Goal: Task Accomplishment & Management: Manage account settings

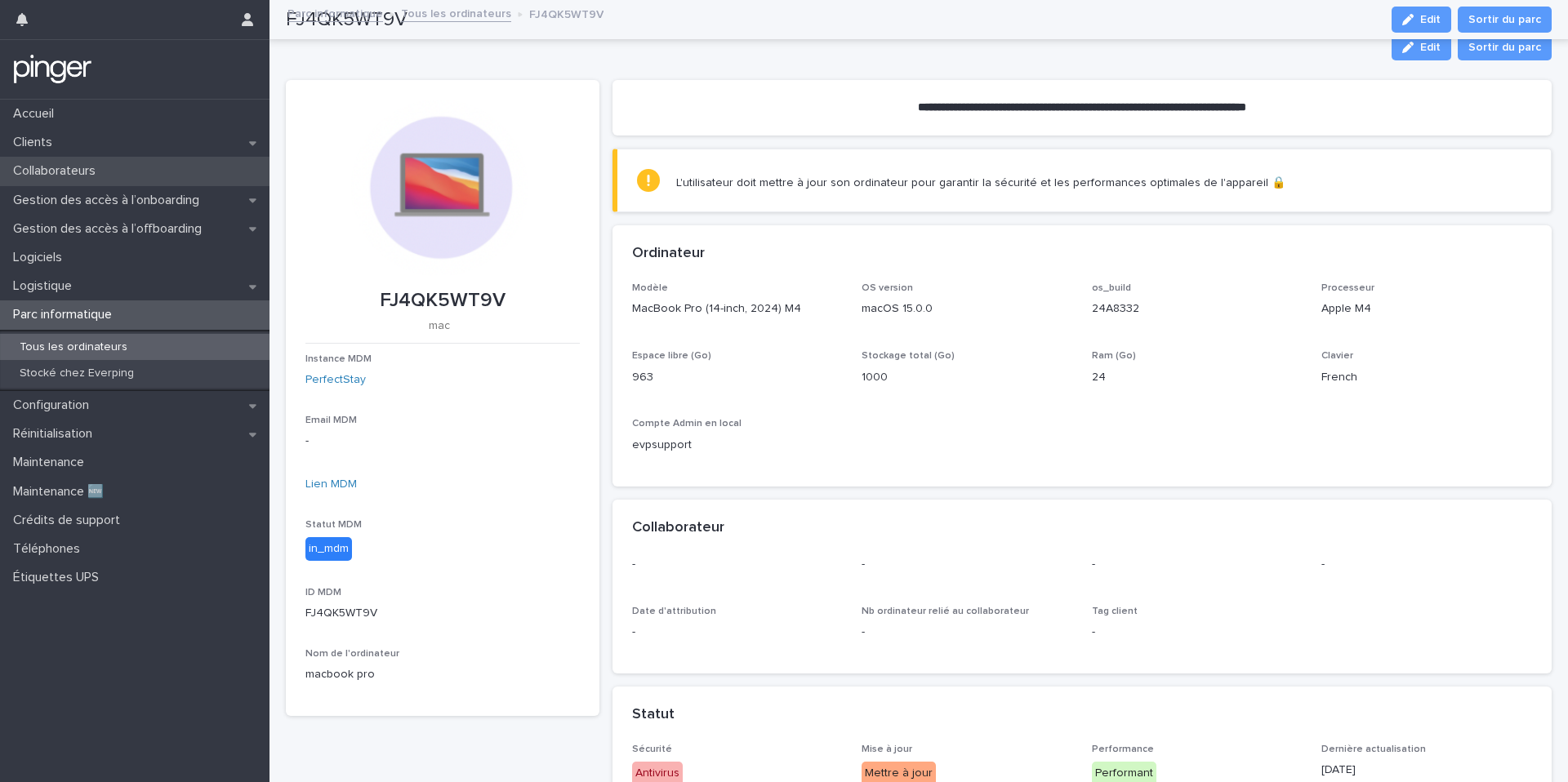
scroll to position [144, 0]
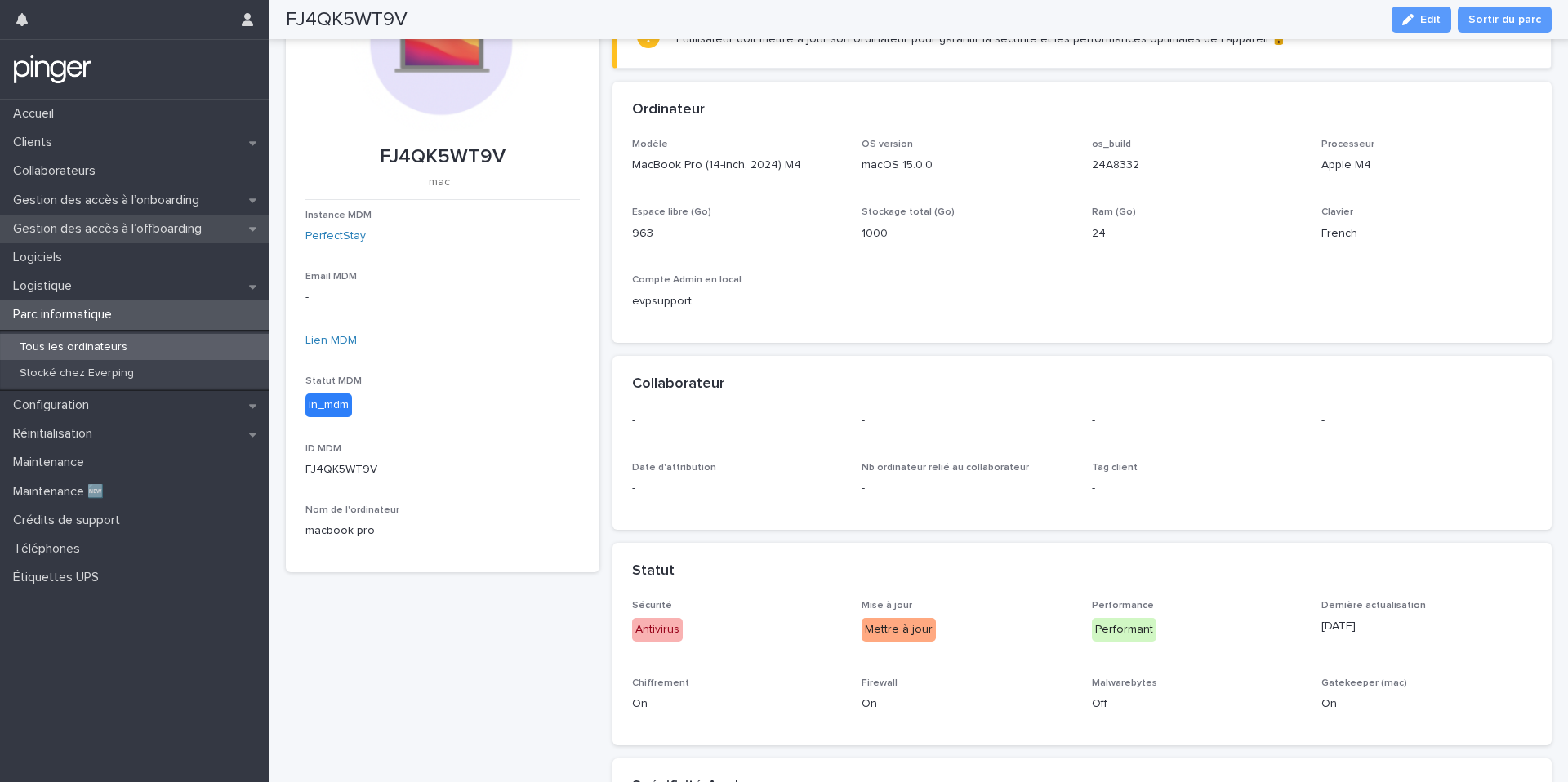
click at [131, 217] on div "Gestion des accès à l’offboarding" at bounding box center [135, 229] width 270 height 29
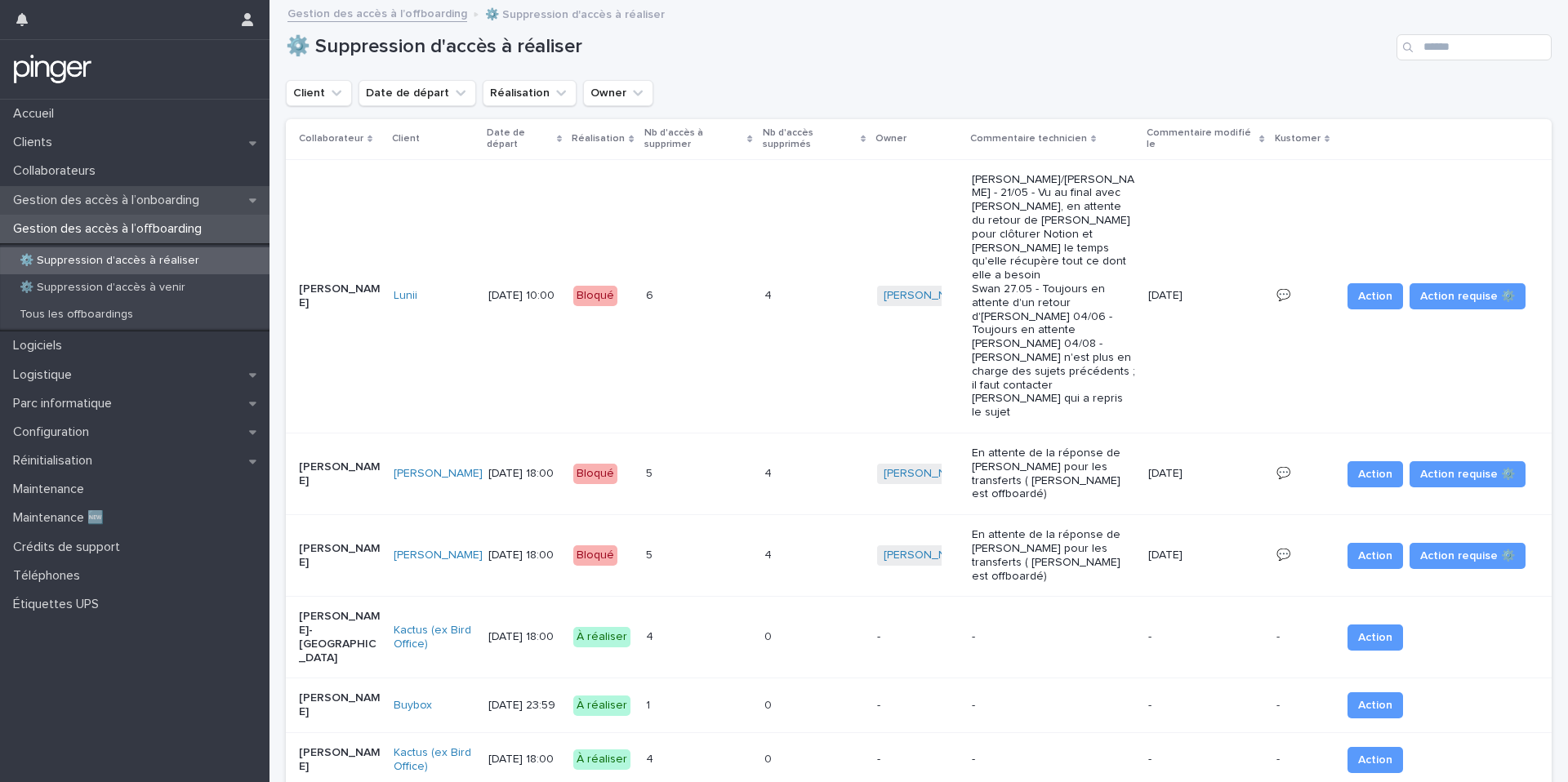
click at [131, 193] on p "Gestion des accès à l’onboarding" at bounding box center [109, 200] width 206 height 16
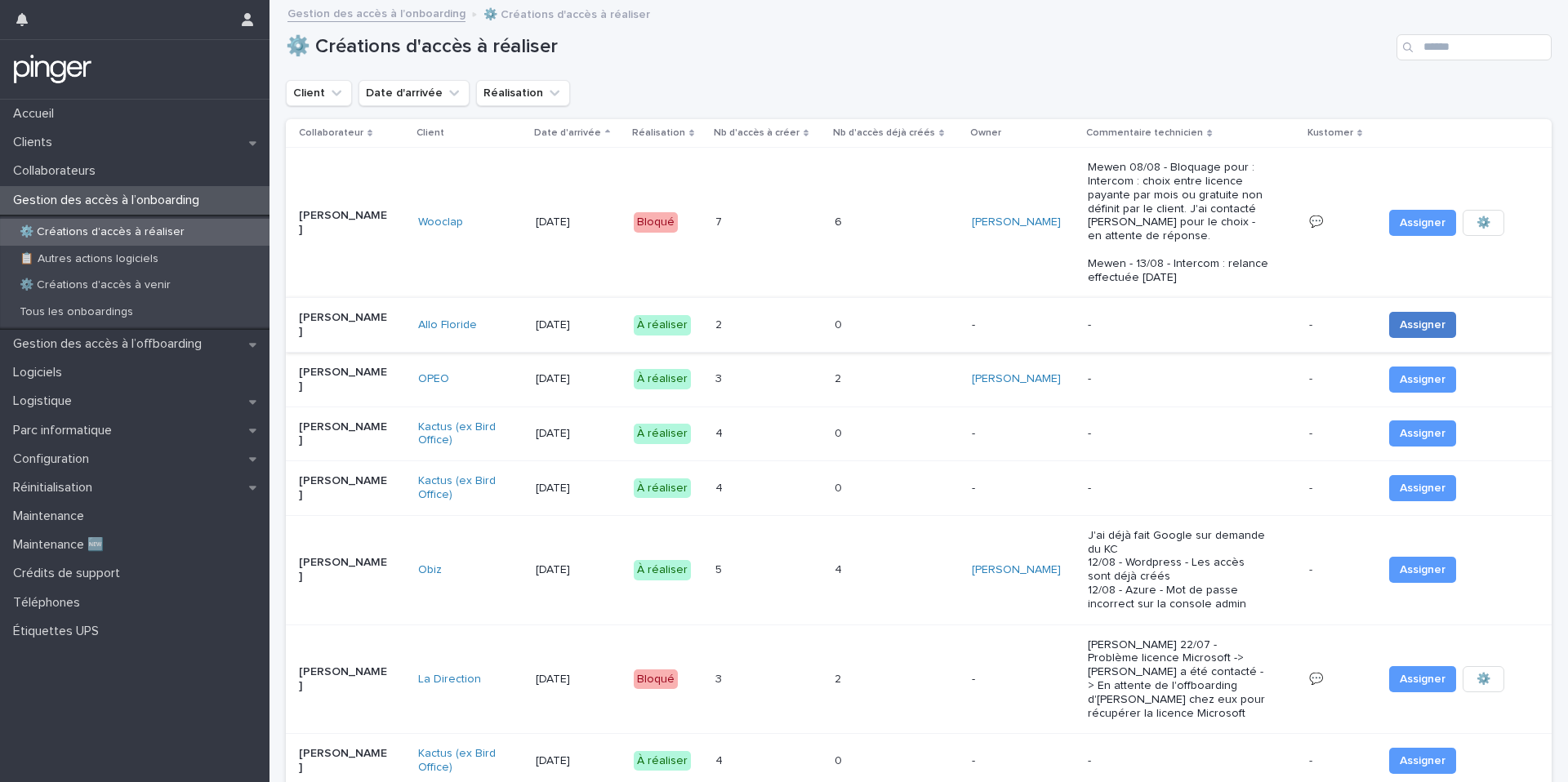
click at [1431, 317] on span "Assigner" at bounding box center [1422, 325] width 45 height 17
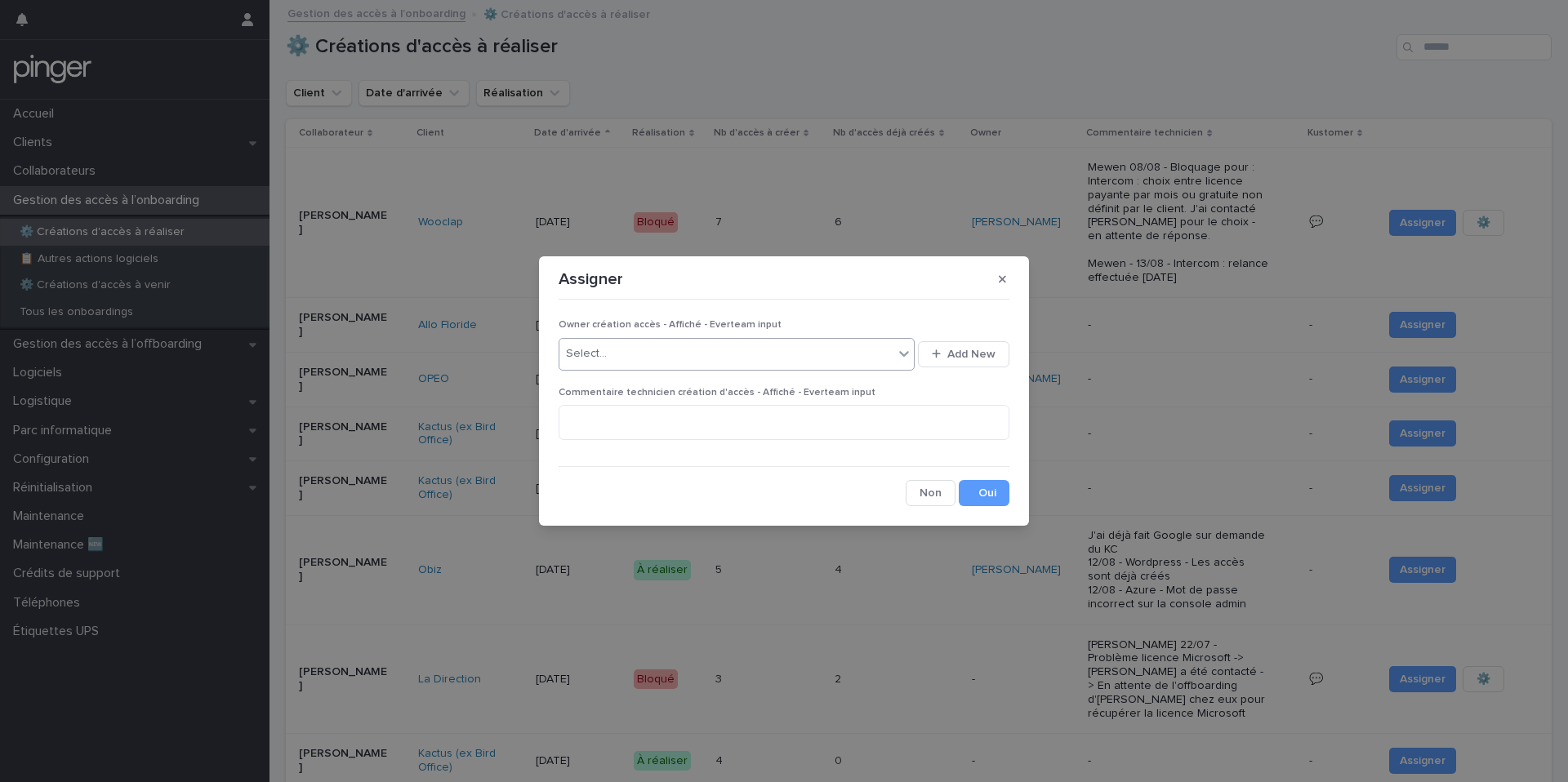
click at [630, 356] on div "Select..." at bounding box center [726, 354] width 334 height 27
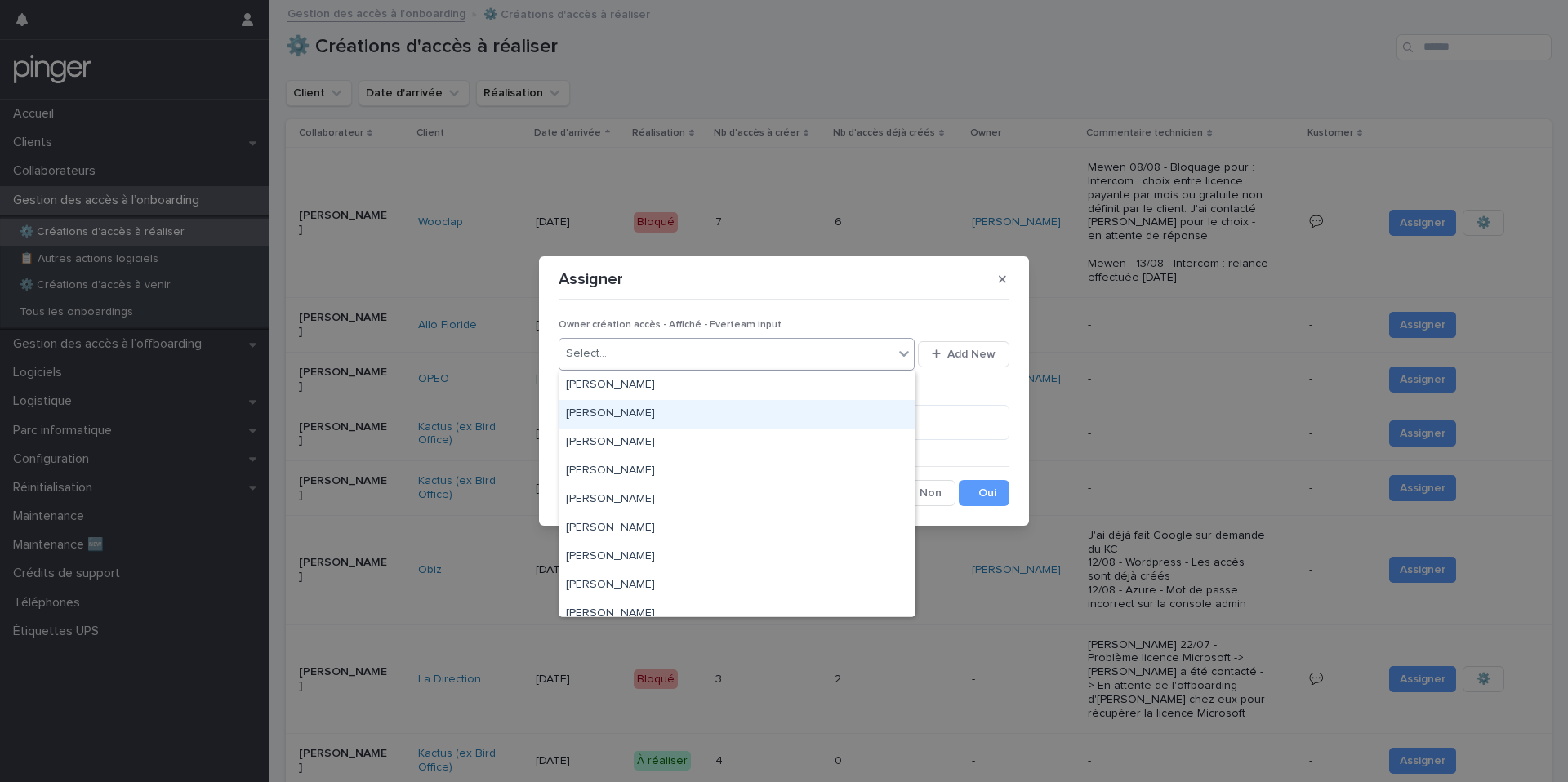
click at [630, 405] on div "[PERSON_NAME]" at bounding box center [737, 414] width 356 height 29
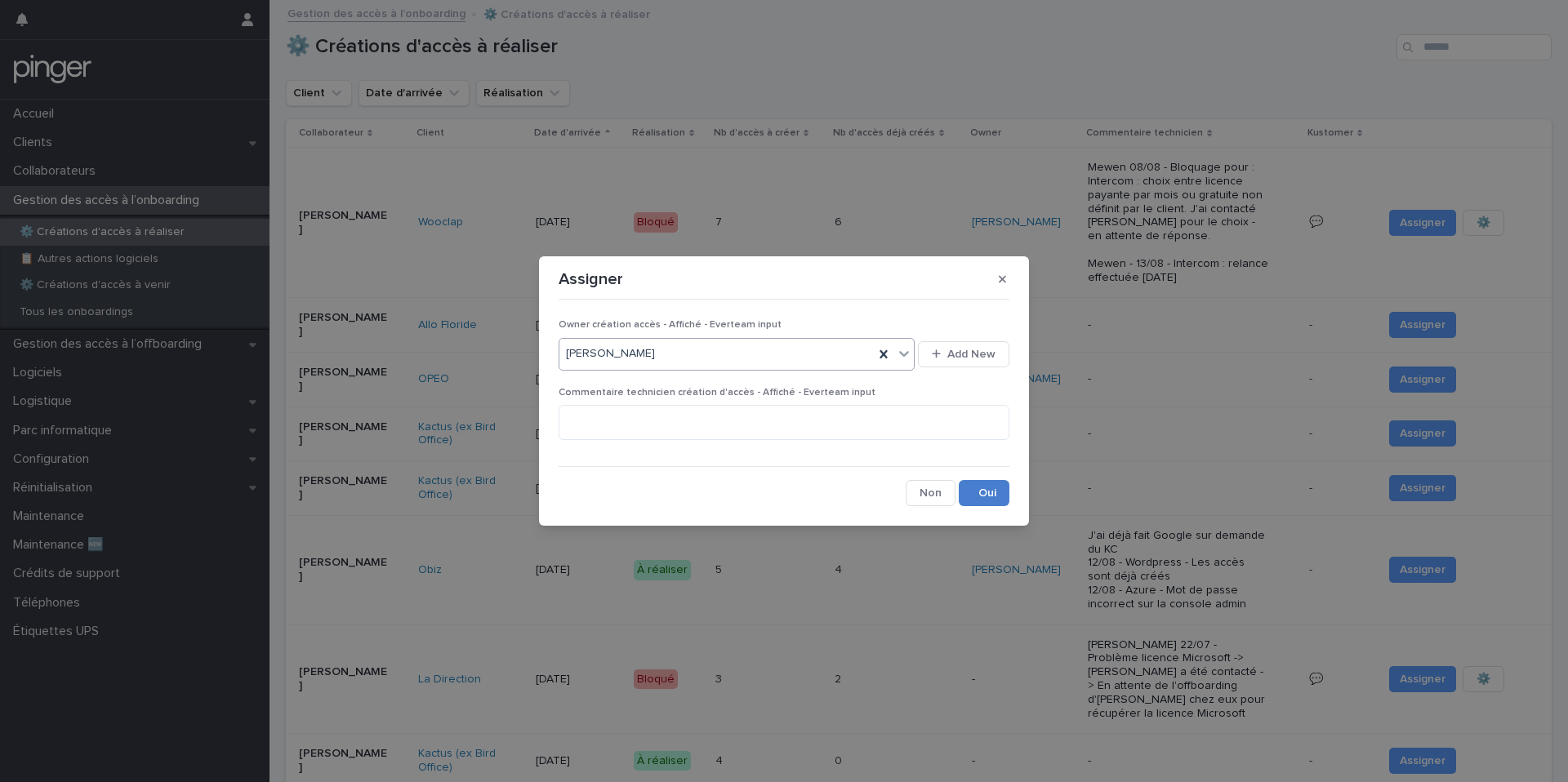
click at [991, 494] on button "Save" at bounding box center [983, 494] width 50 height 26
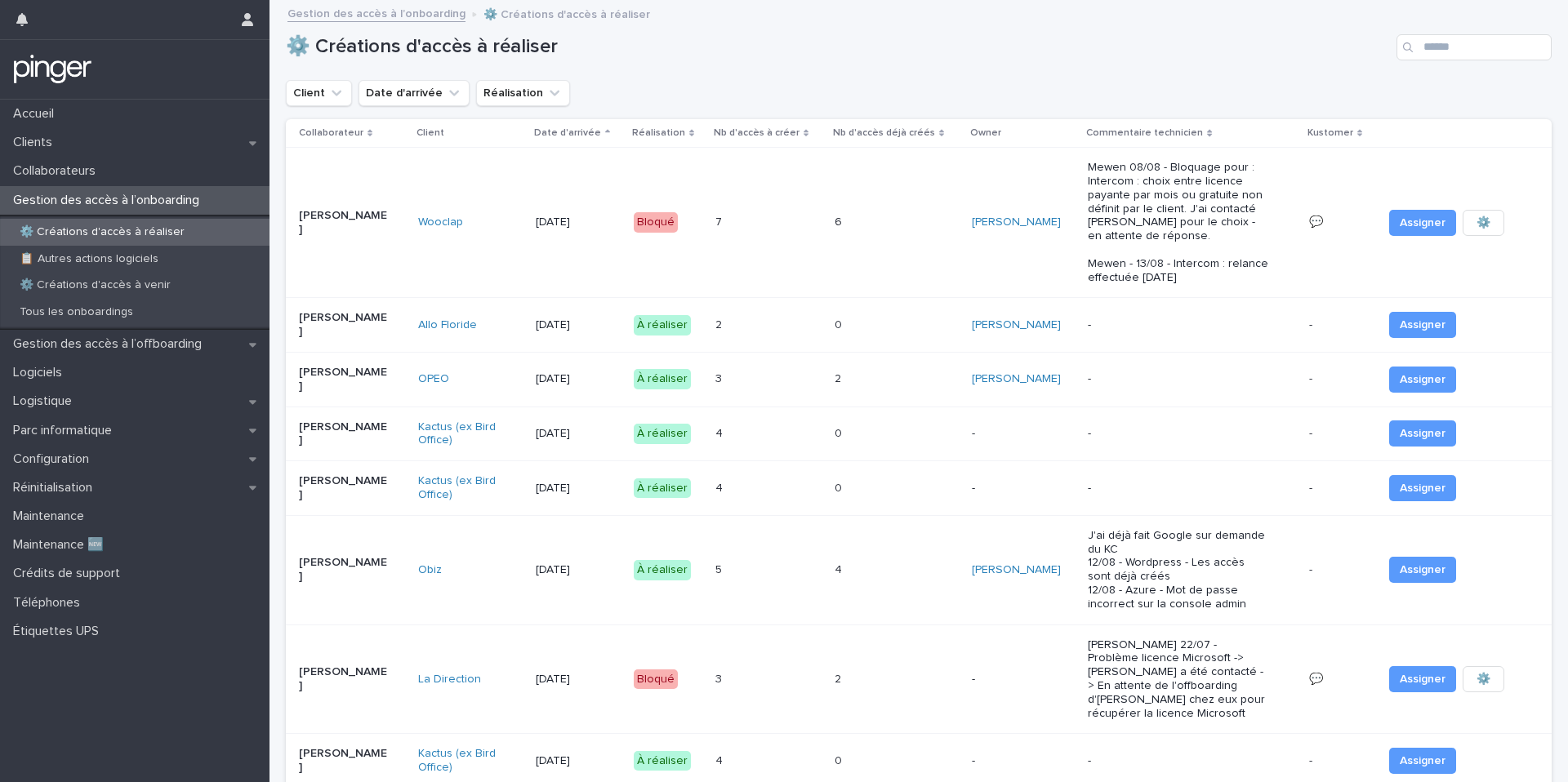
click at [767, 312] on div "2 2" at bounding box center [768, 325] width 106 height 27
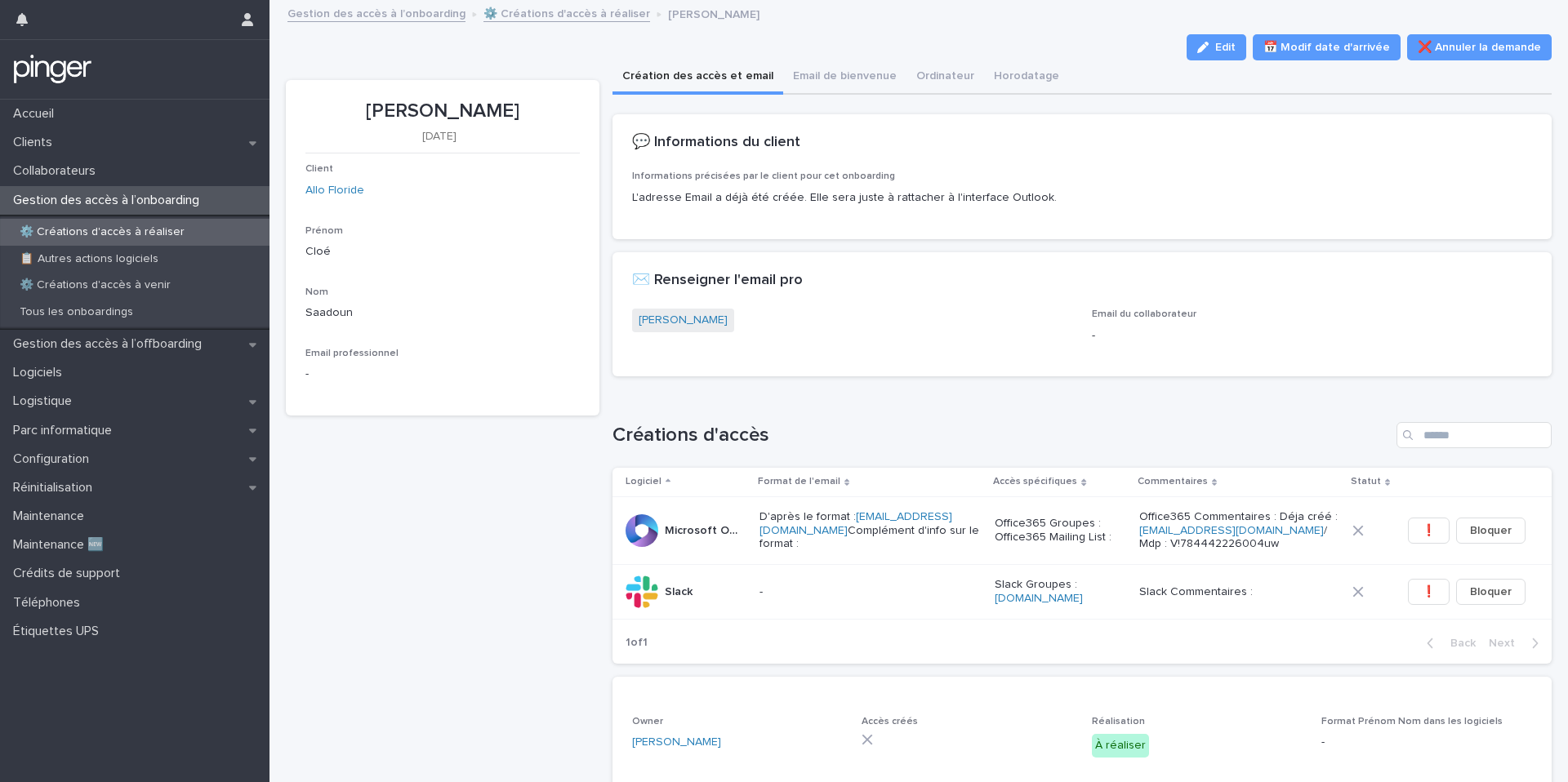
click at [774, 35] on div "Edit 📅 Modif date d'arrivée ❌ Annuler la demande" at bounding box center [919, 47] width 1265 height 26
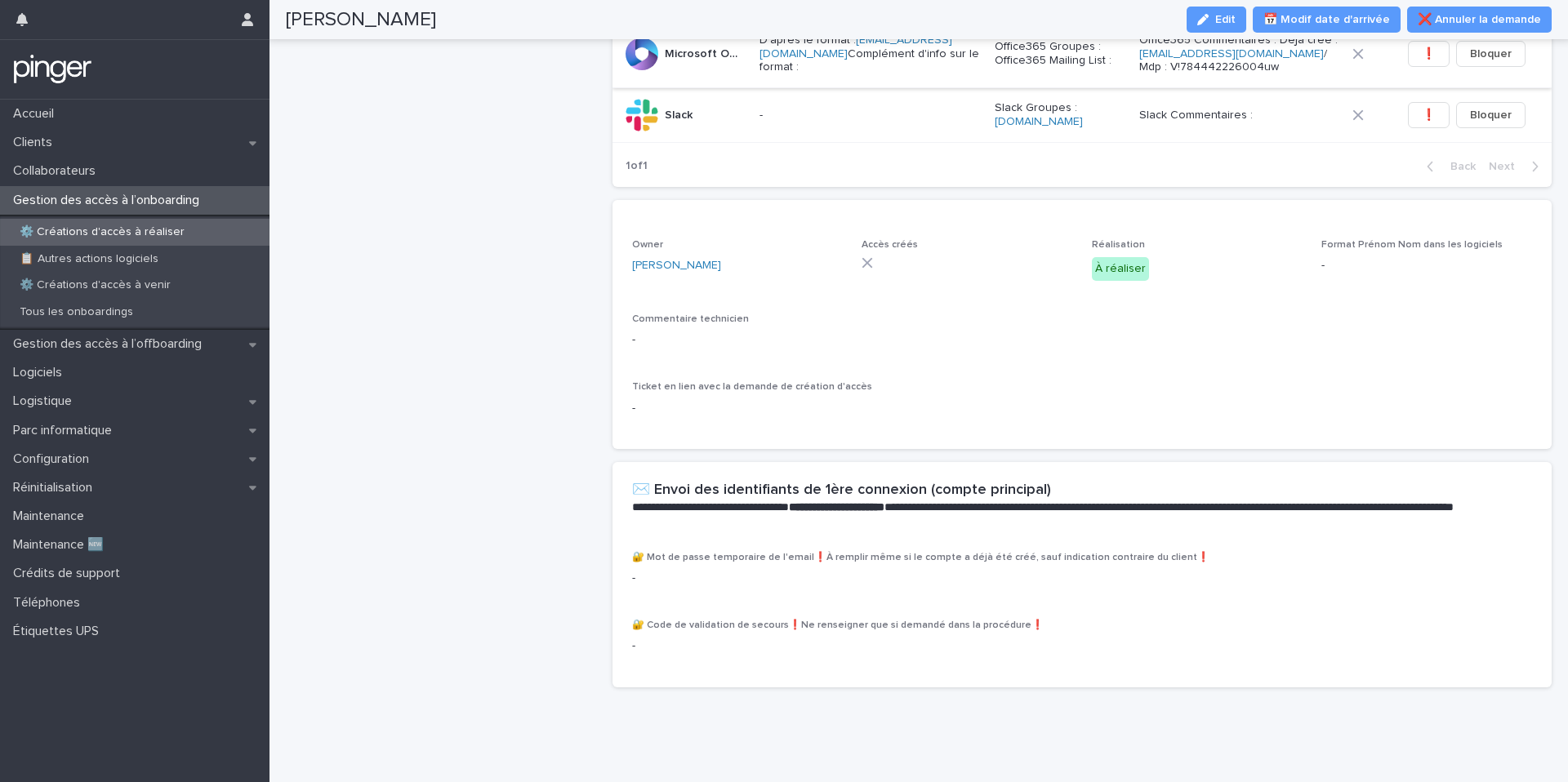
scroll to position [439, 0]
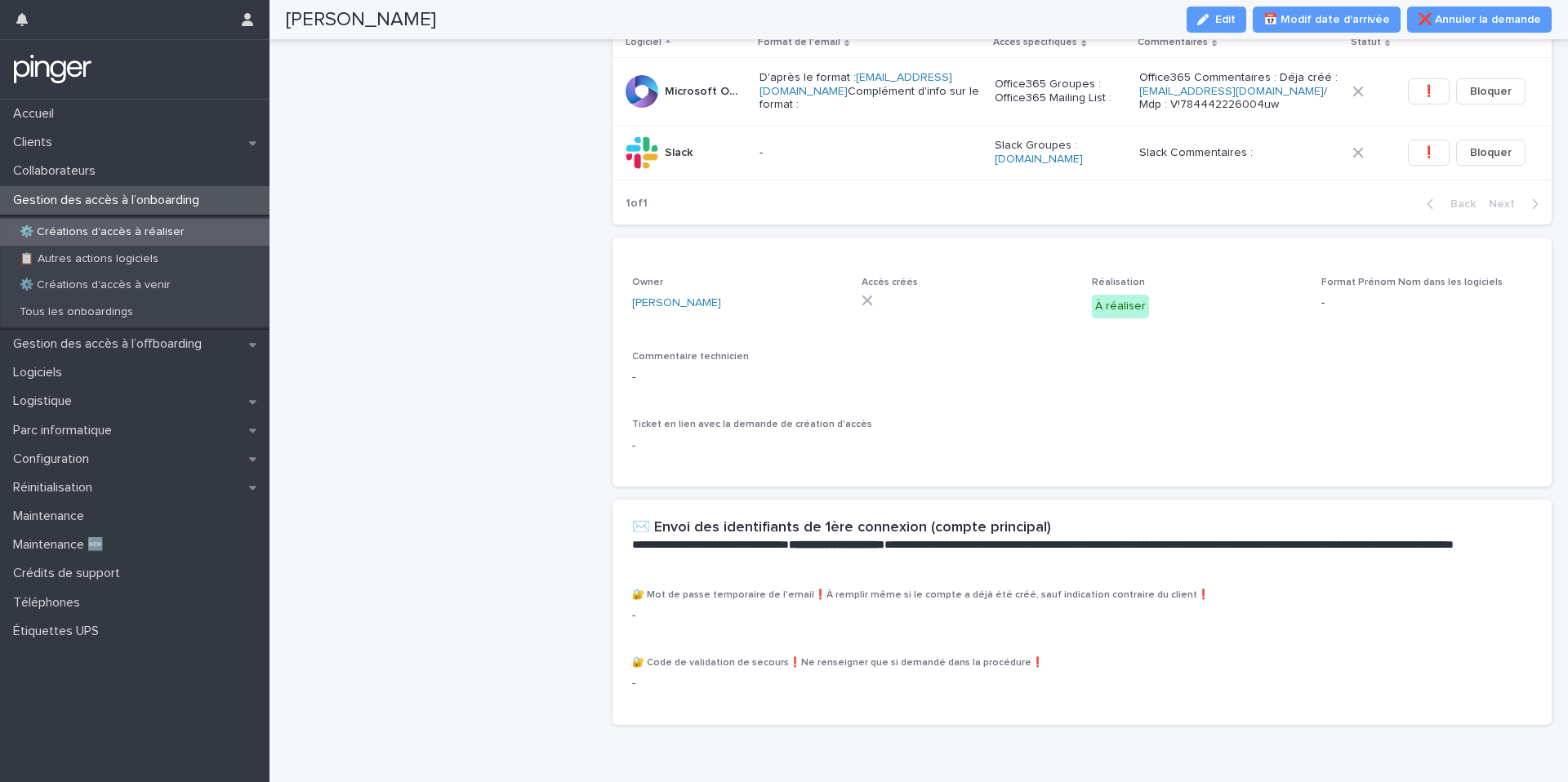
click at [1255, 102] on p "Office365 Commentaires : Déja créé : cloe.saadoun@centralchapelle.com / Mdp : V…" at bounding box center [1239, 91] width 200 height 41
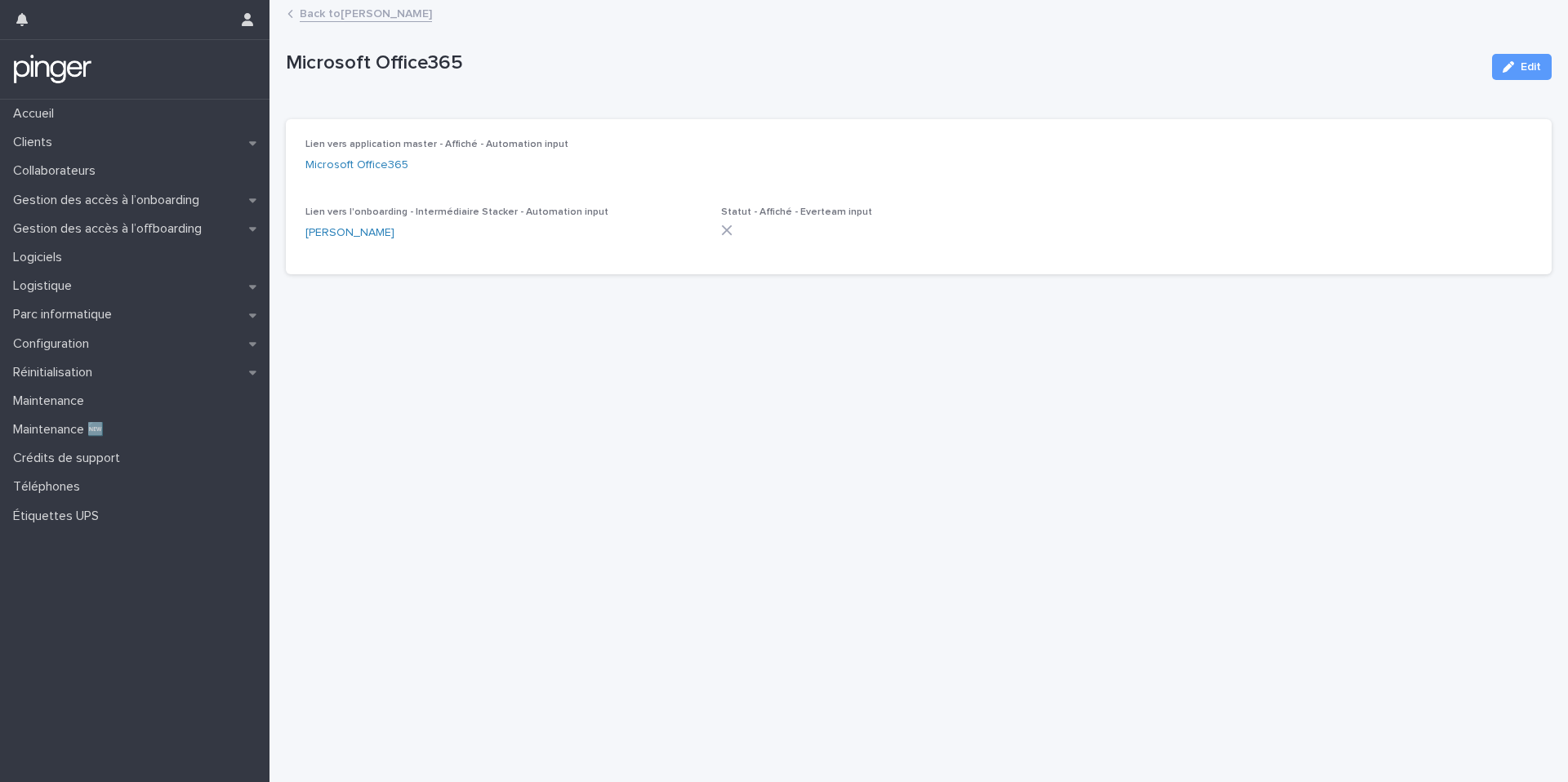
click at [289, 12] on icon at bounding box center [290, 14] width 6 height 8
click at [297, 14] on div "Back to Cloé Saadoun" at bounding box center [926, 15] width 1293 height 23
click at [389, 15] on link "Back to Cloé Saadoun" at bounding box center [366, 12] width 132 height 19
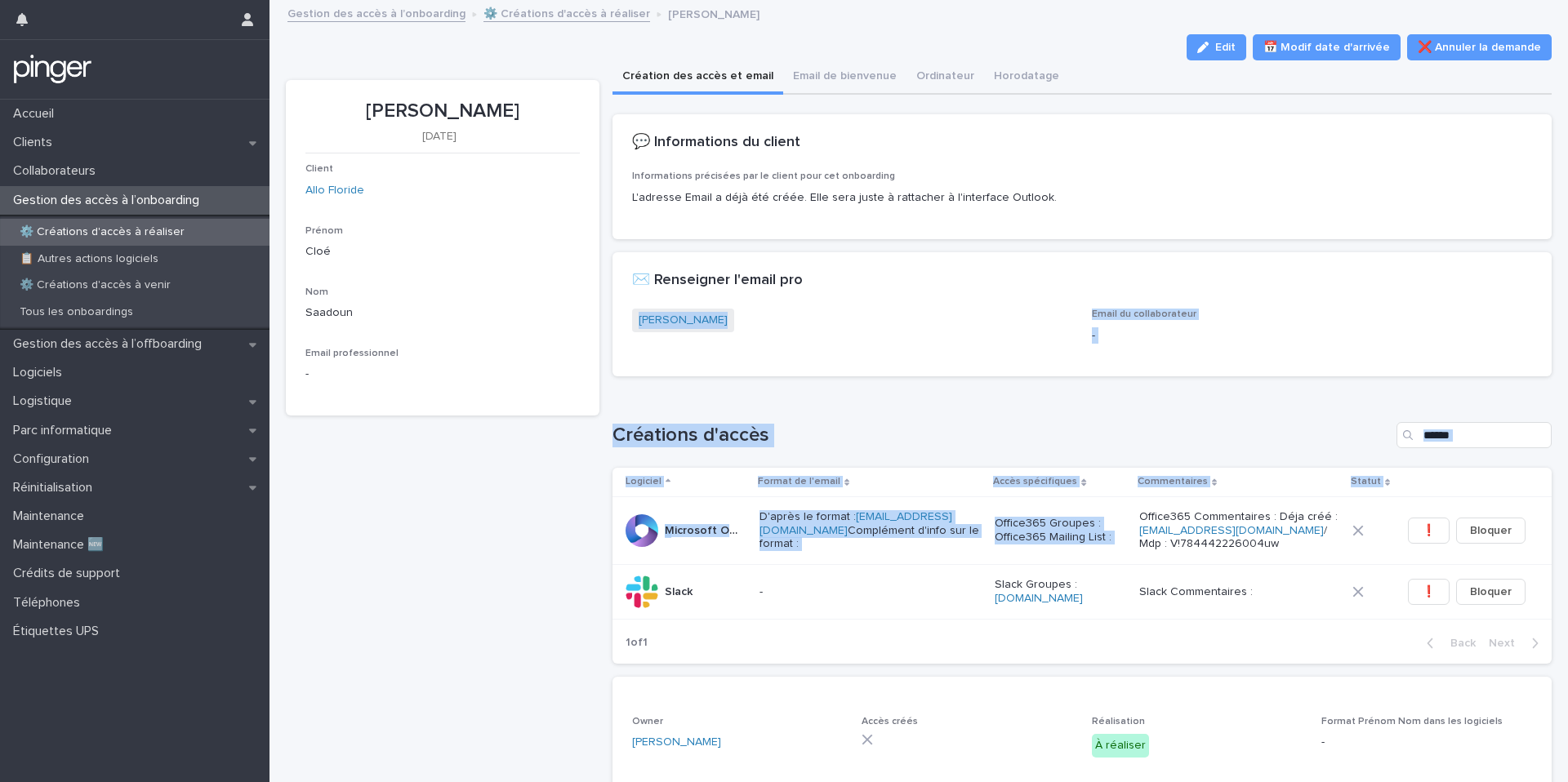
drag, startPoint x: 1245, startPoint y: 544, endPoint x: 1170, endPoint y: 253, distance: 300.5
click at [1230, 389] on div "Loading... Saving… Créations d'accès Logiciel Format de l'email Accès spécifiqu…" at bounding box center [1083, 532] width 939 height 287
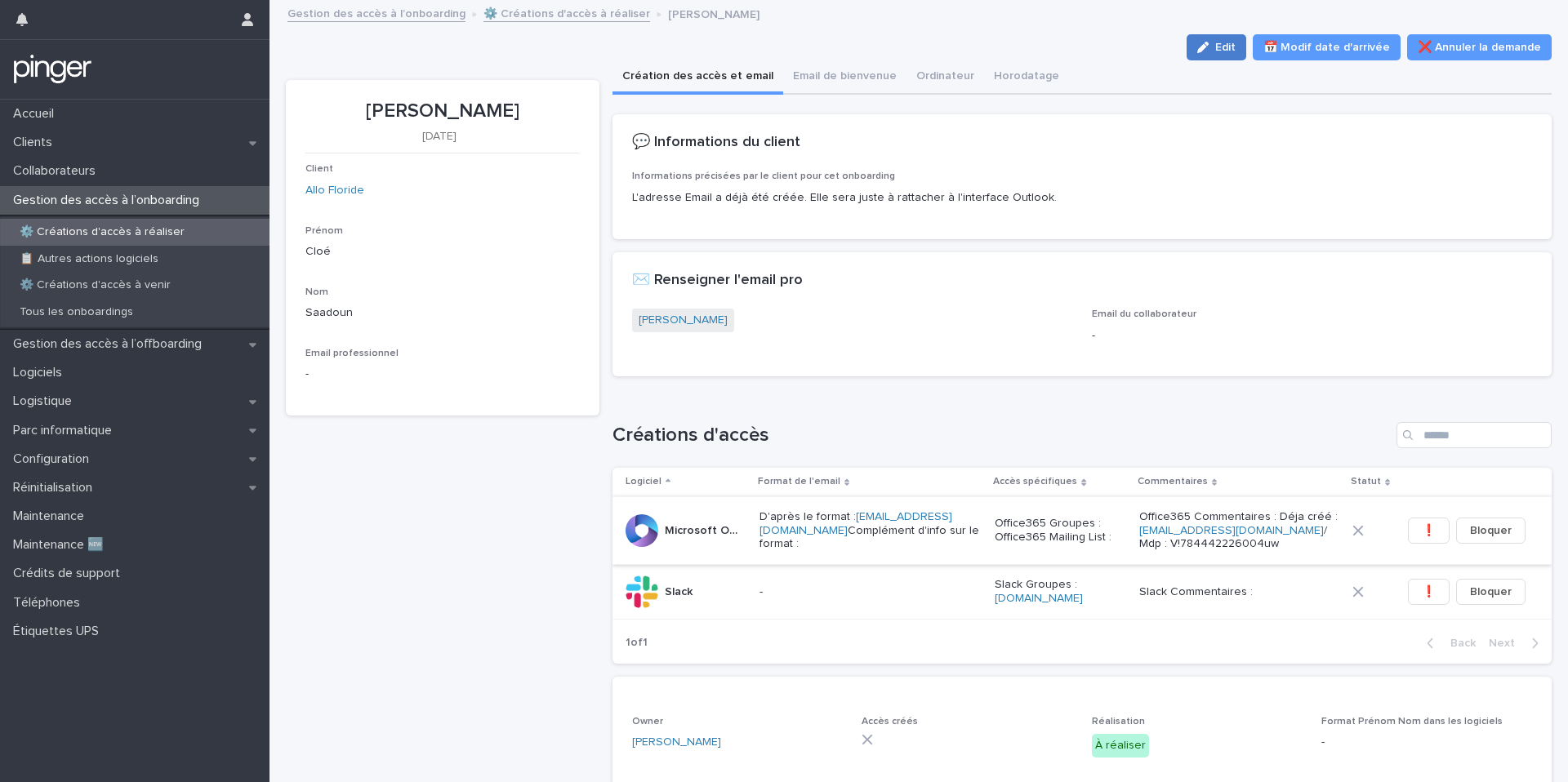
click at [1232, 47] on span "Edit" at bounding box center [1225, 47] width 21 height 12
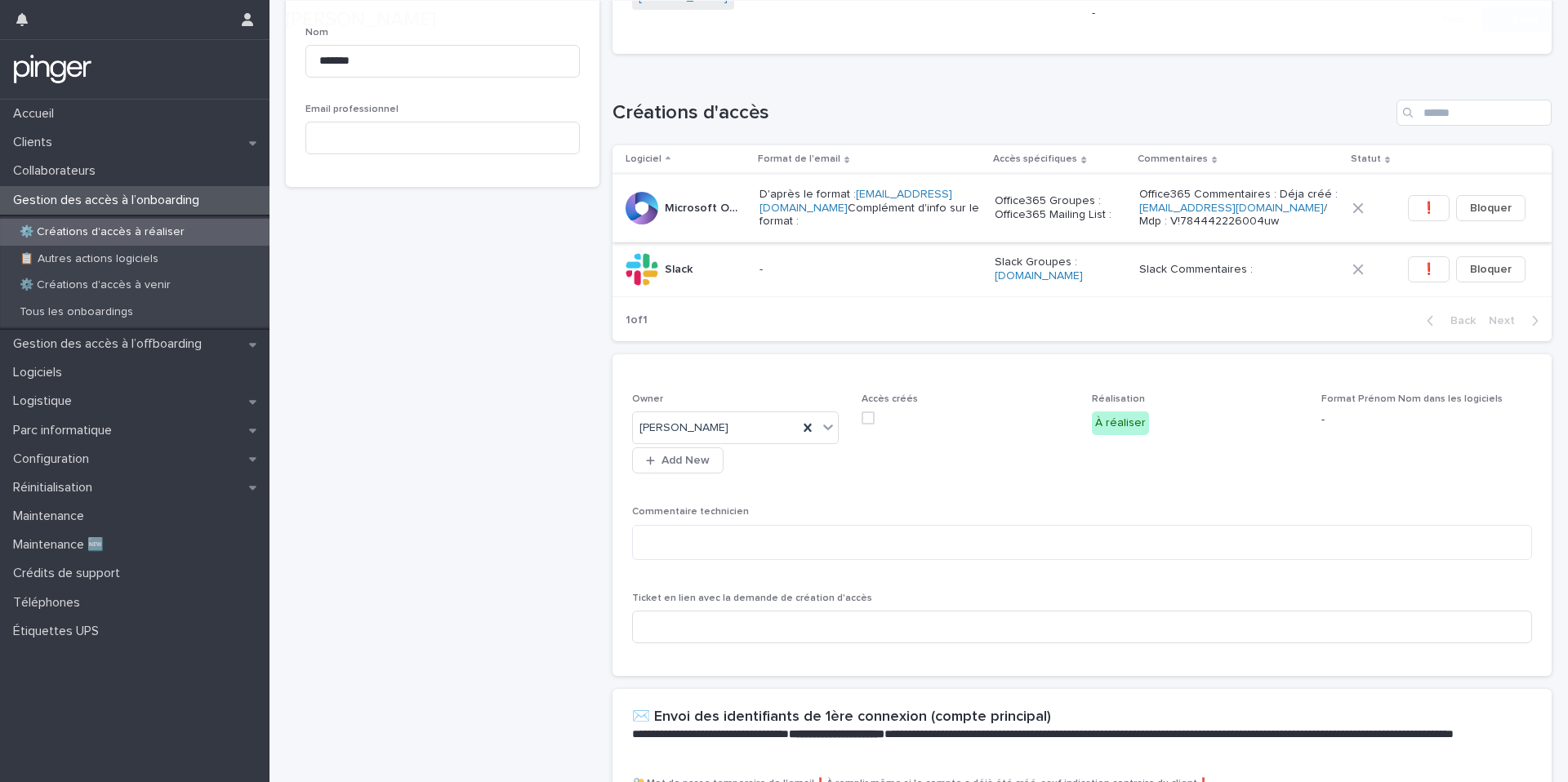
scroll to position [599, 0]
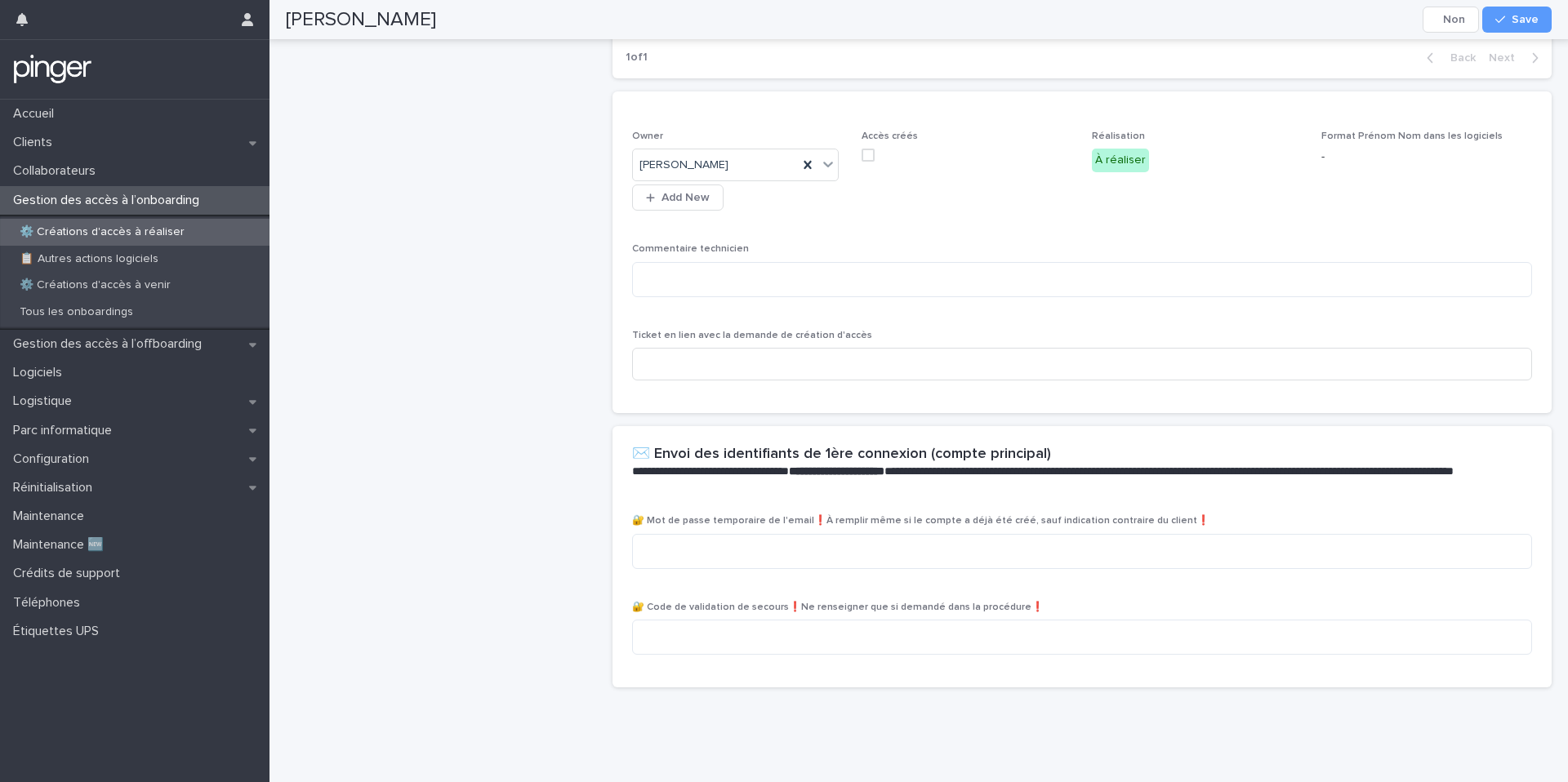
click at [764, 530] on div "🔐 Mot de passe temporaire de l'email❗À remplir même si le compte a déjà été cré…" at bounding box center [1082, 548] width 901 height 66
click at [757, 551] on textarea at bounding box center [1082, 551] width 901 height 35
paste textarea "**********"
type textarea "**********"
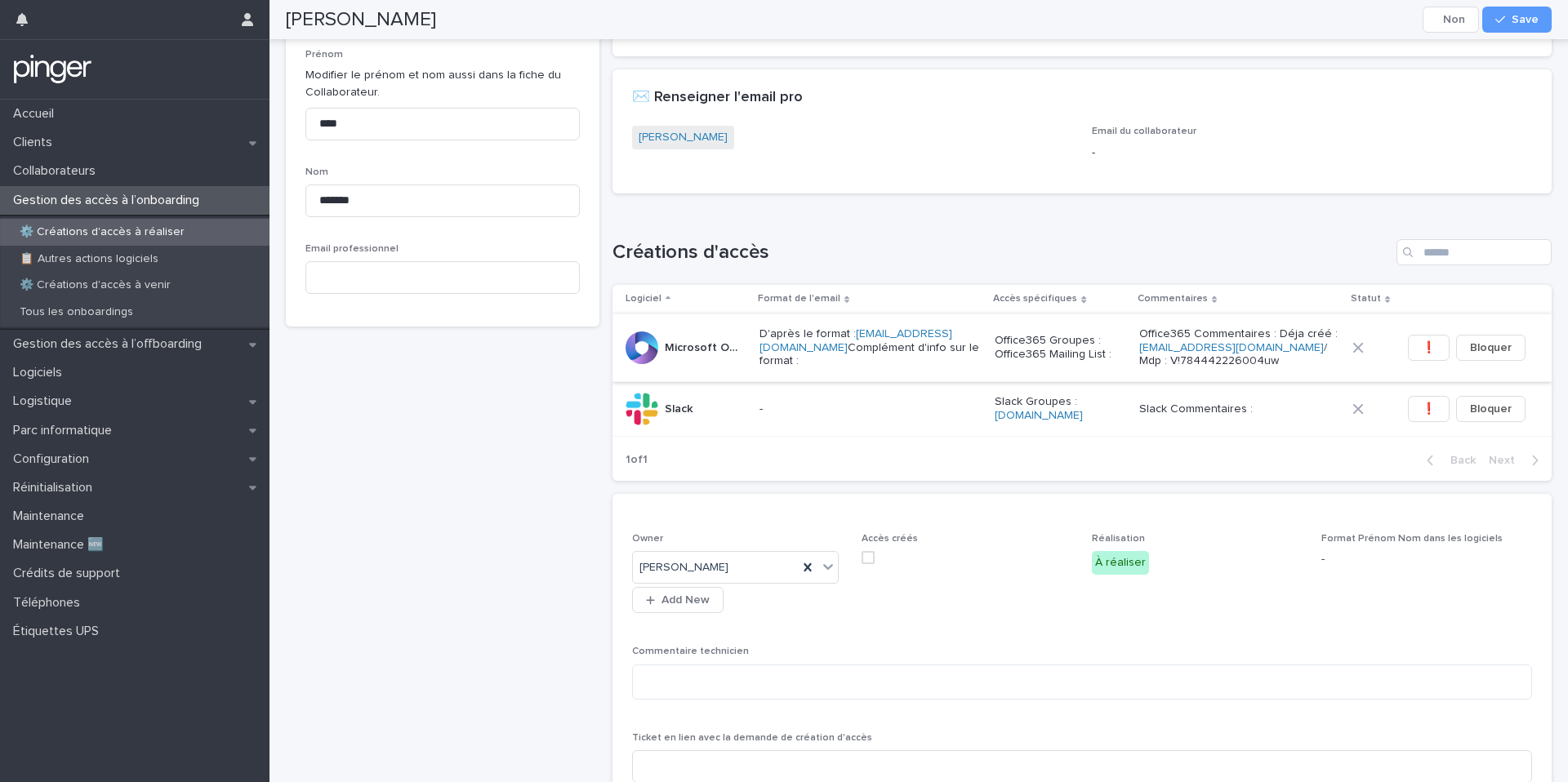
scroll to position [0, 0]
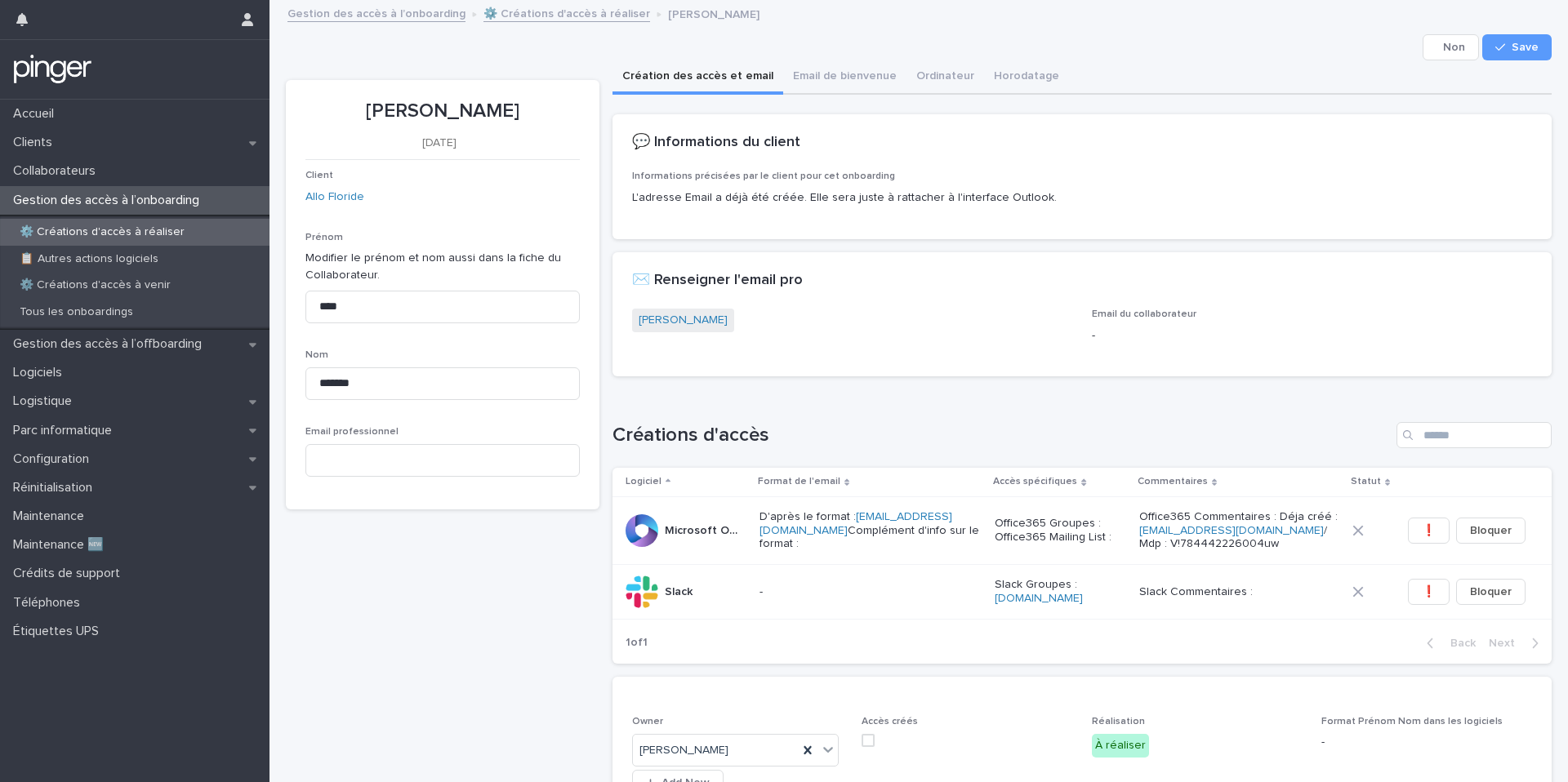
copy p "V!784442226004uw"
drag, startPoint x: 1244, startPoint y: 546, endPoint x: 1165, endPoint y: 409, distance: 158.1
click at [1164, 409] on div "Loading... Saving… Créations d'accès Logiciel Format de l'email Accès spécifiqu…" at bounding box center [1083, 532] width 939 height 287
click at [1165, 409] on div "Loading... Saving… Créations d'accès Logiciel Format de l'email Accès spécifiqu…" at bounding box center [1083, 532] width 939 height 287
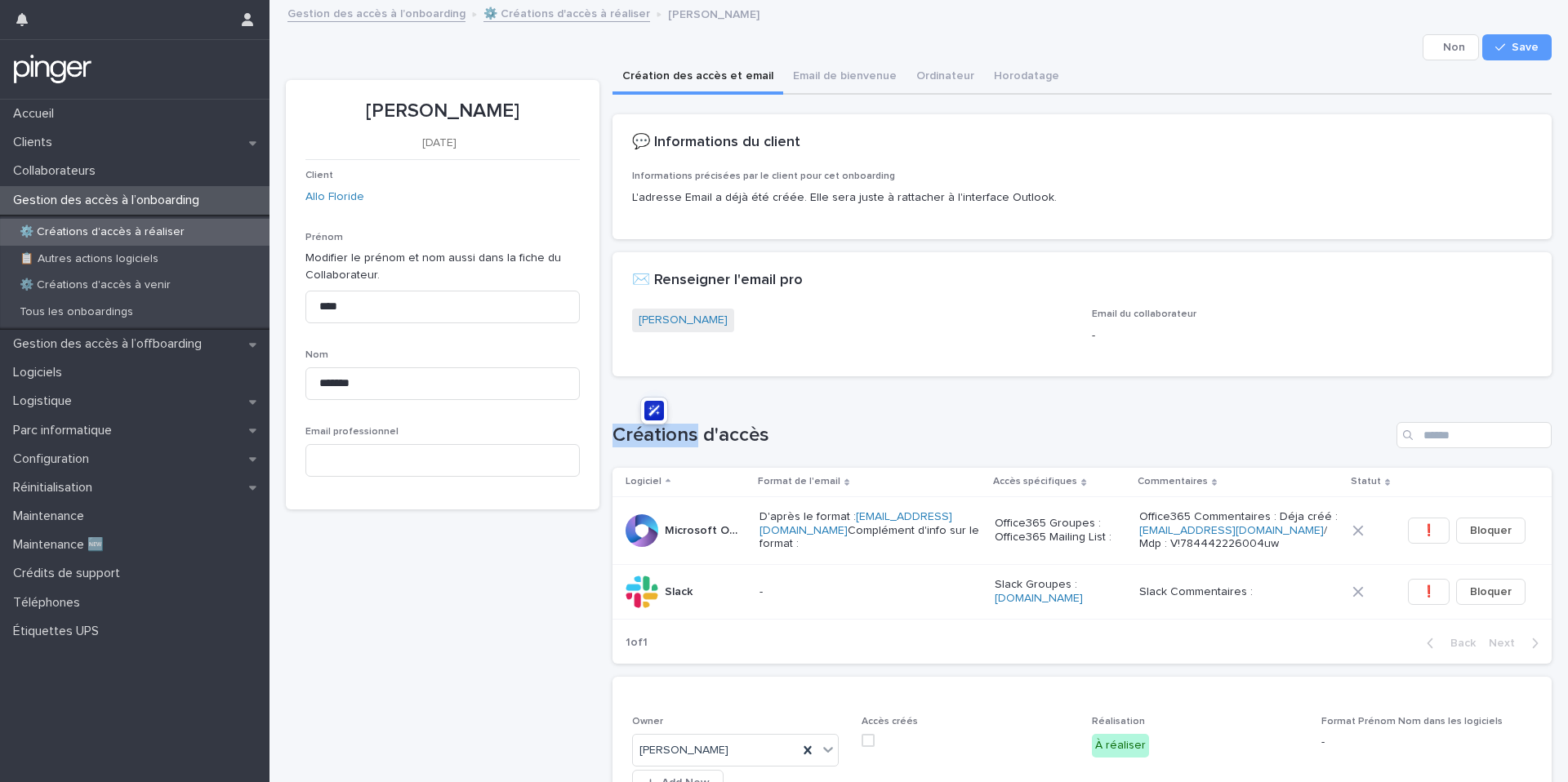
scroll to position [599, 0]
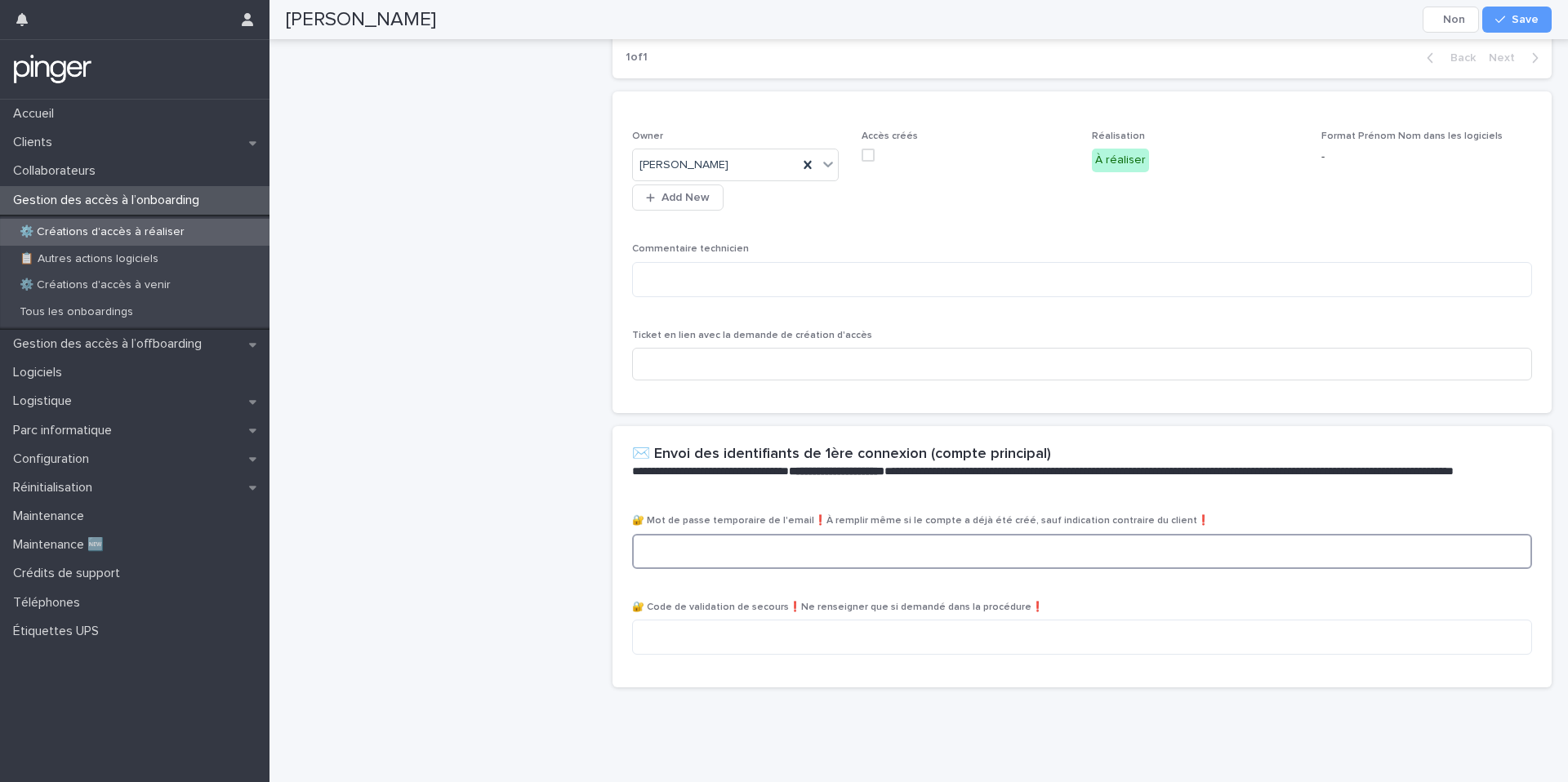
click at [783, 555] on textarea at bounding box center [1082, 551] width 901 height 35
paste textarea "**********"
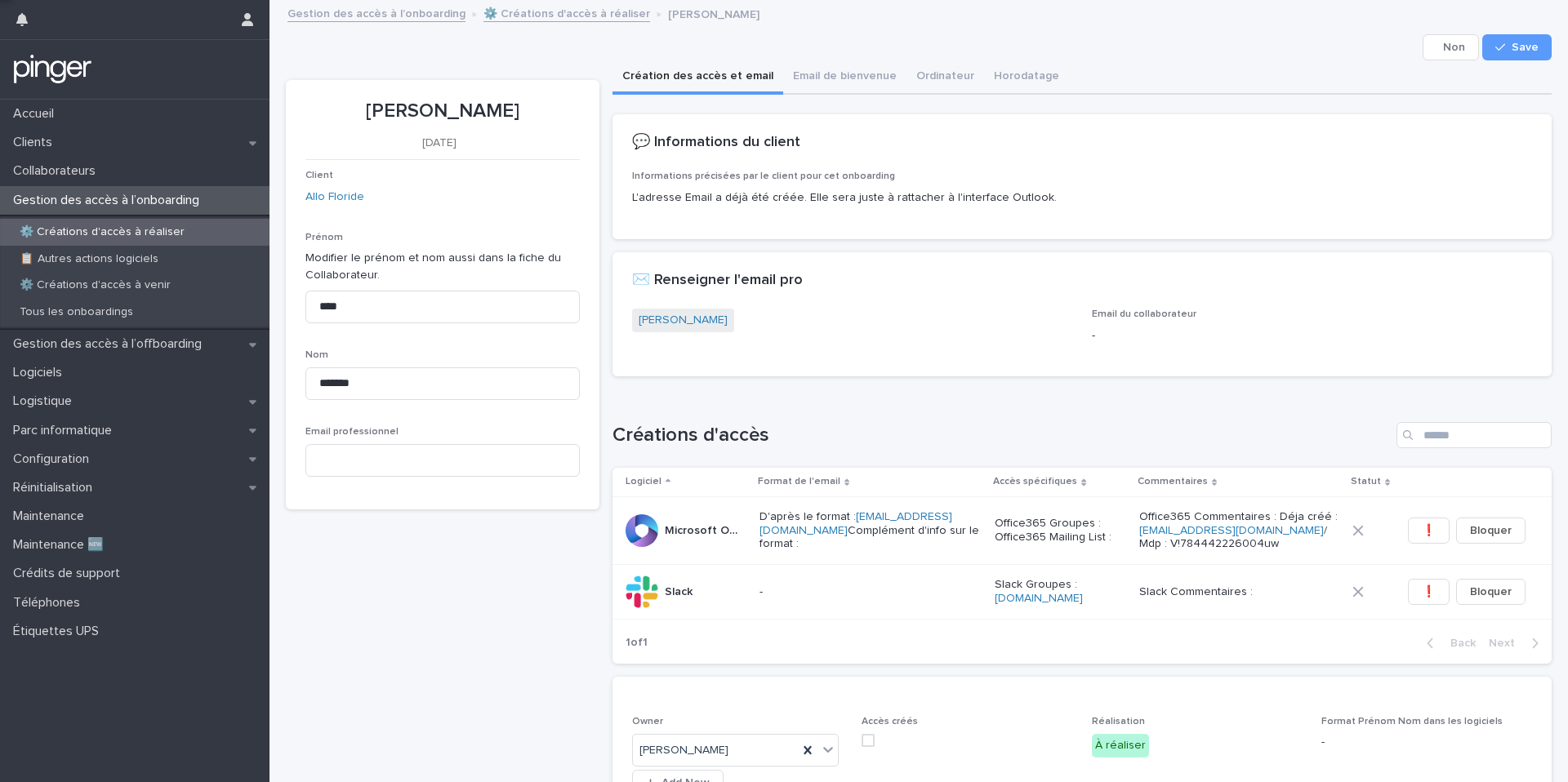
type textarea "**********"
click at [657, 304] on div "✉️ Renseigner l'email pro" at bounding box center [1083, 280] width 939 height 57
click at [657, 312] on link "Cloé Saadoun" at bounding box center [683, 320] width 89 height 17
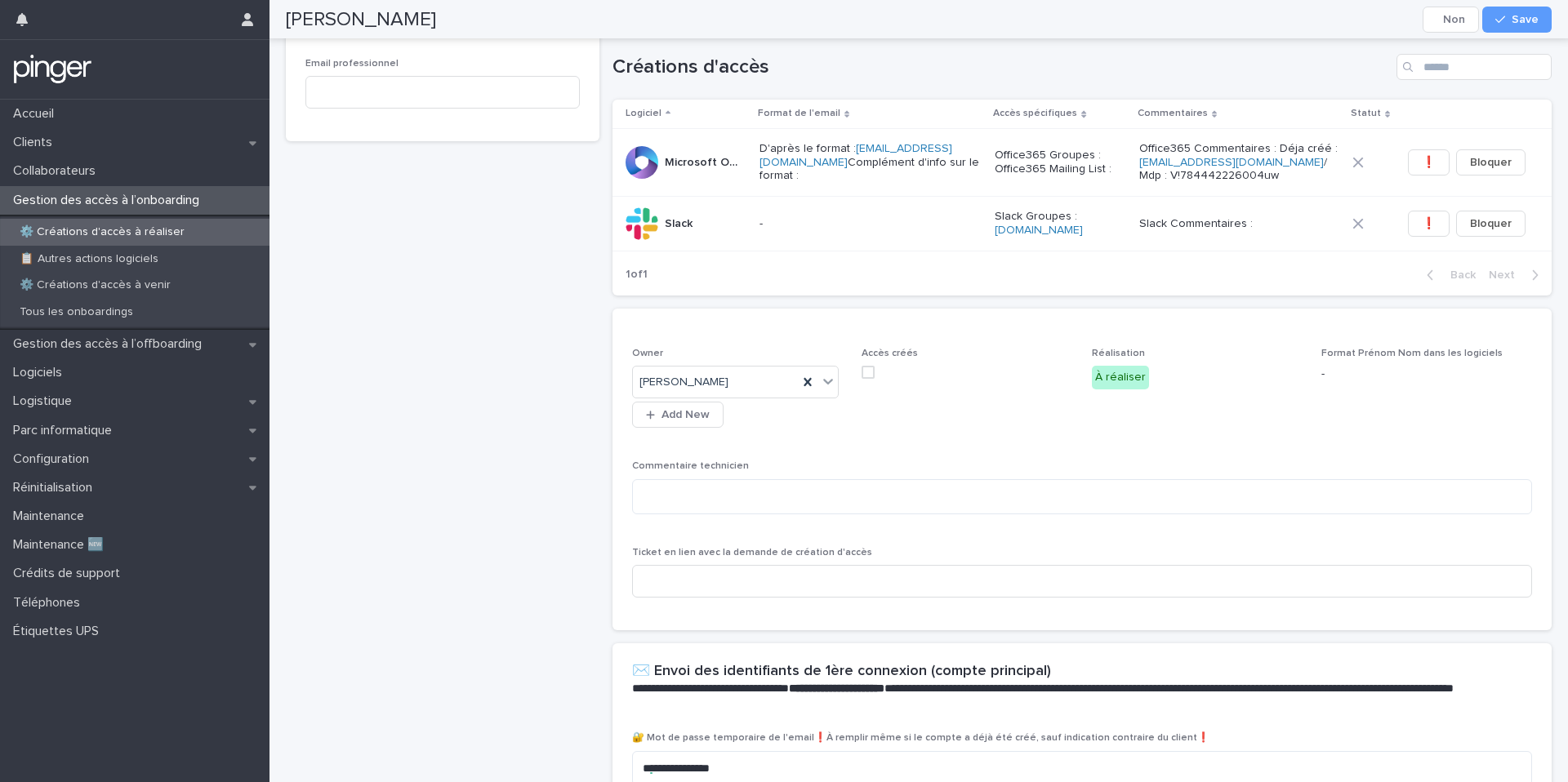
scroll to position [375, 0]
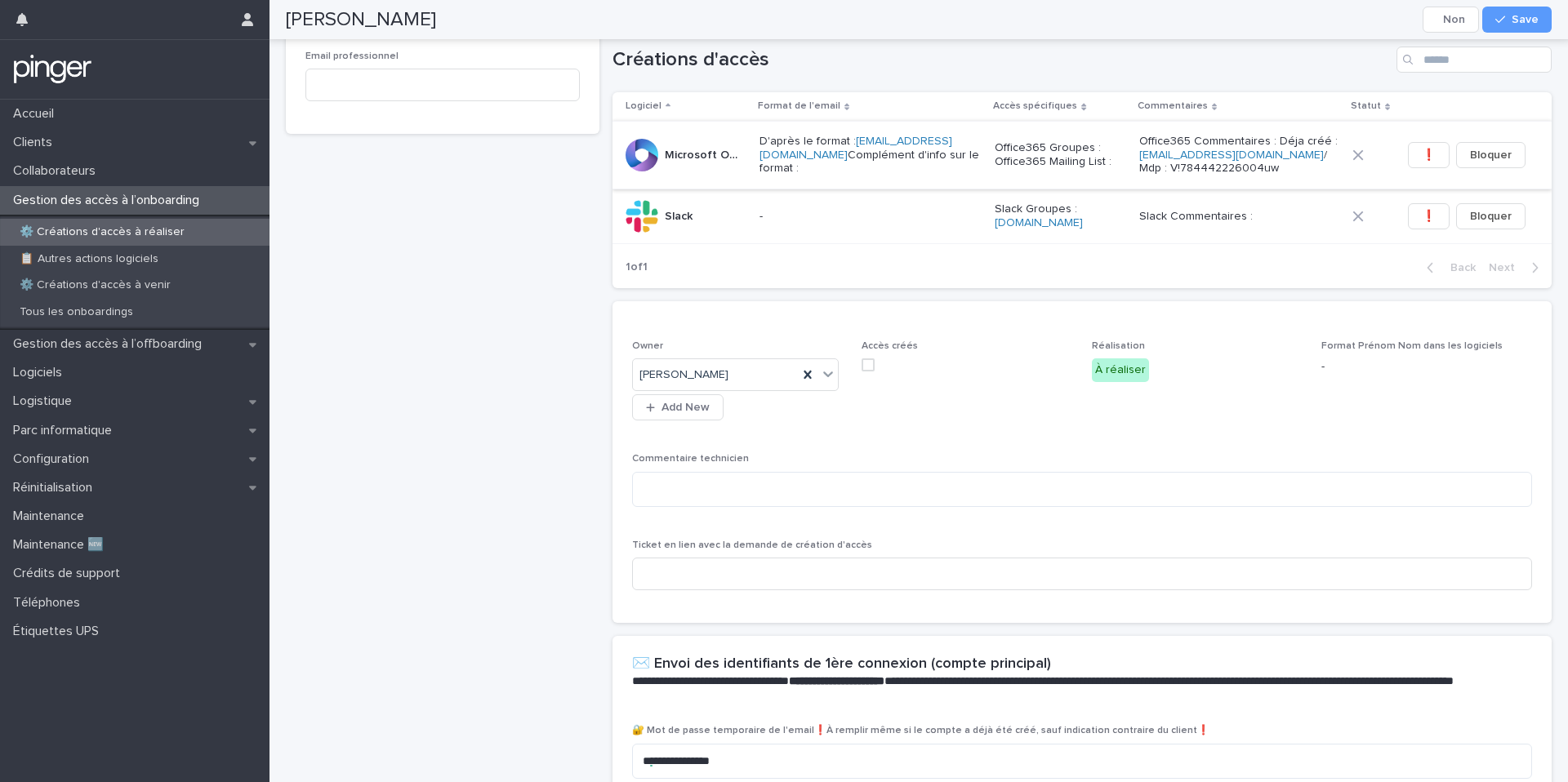
click at [1435, 155] on span "❗" at bounding box center [1428, 155] width 14 height 17
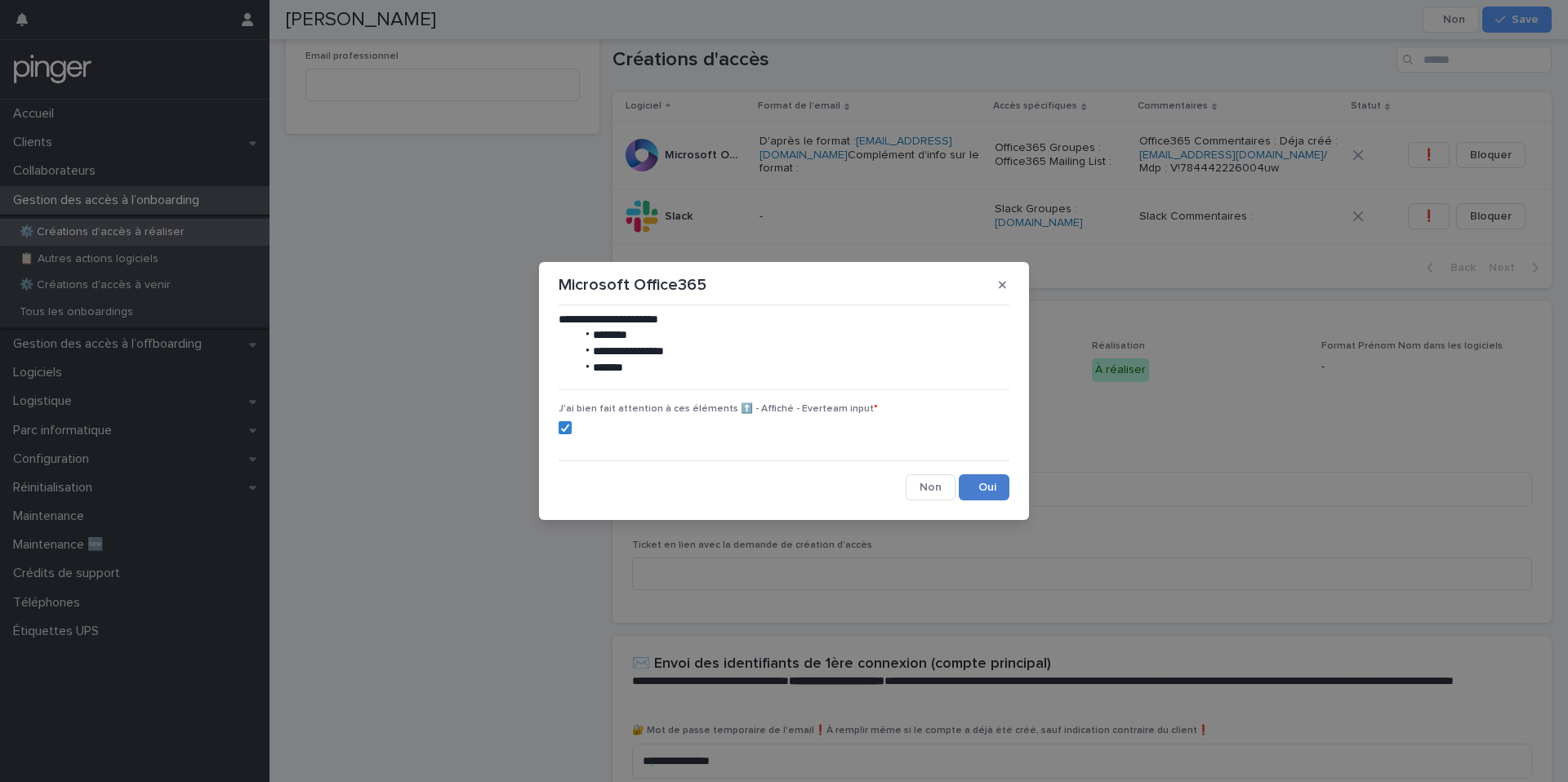
click at [997, 489] on button "Save" at bounding box center [983, 488] width 50 height 26
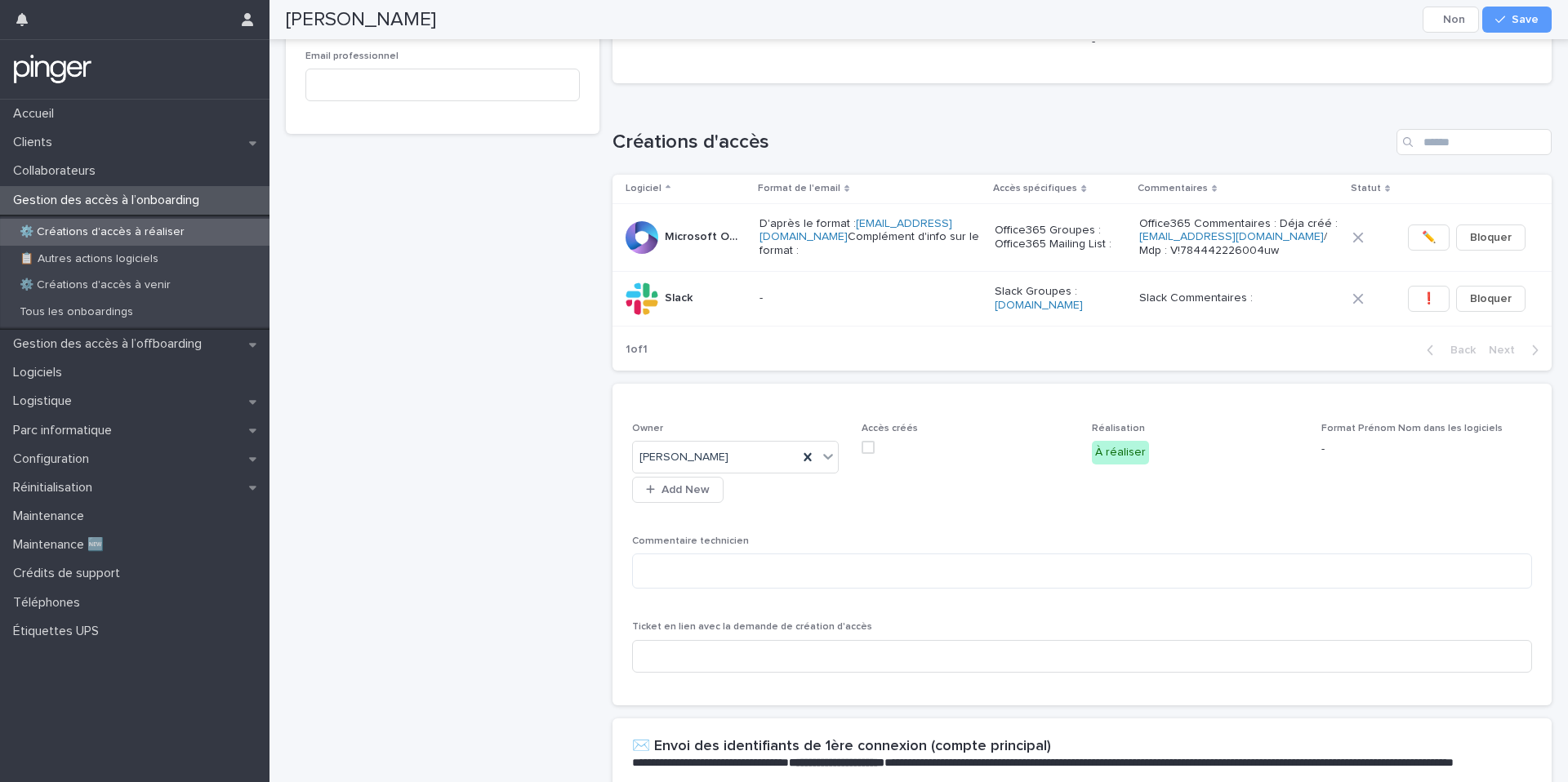
scroll to position [417, 0]
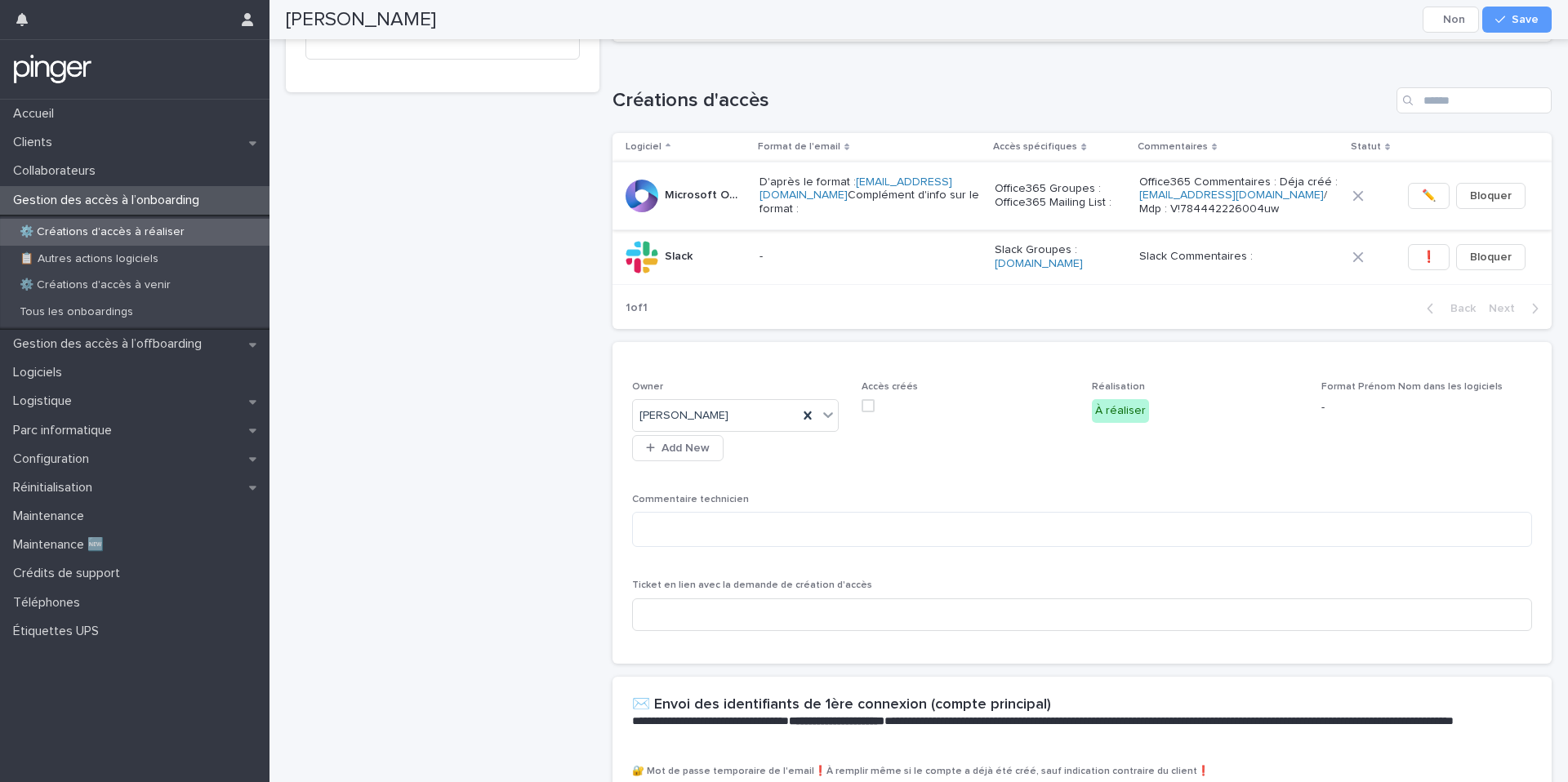
click at [1428, 198] on span "✏️" at bounding box center [1428, 196] width 14 height 17
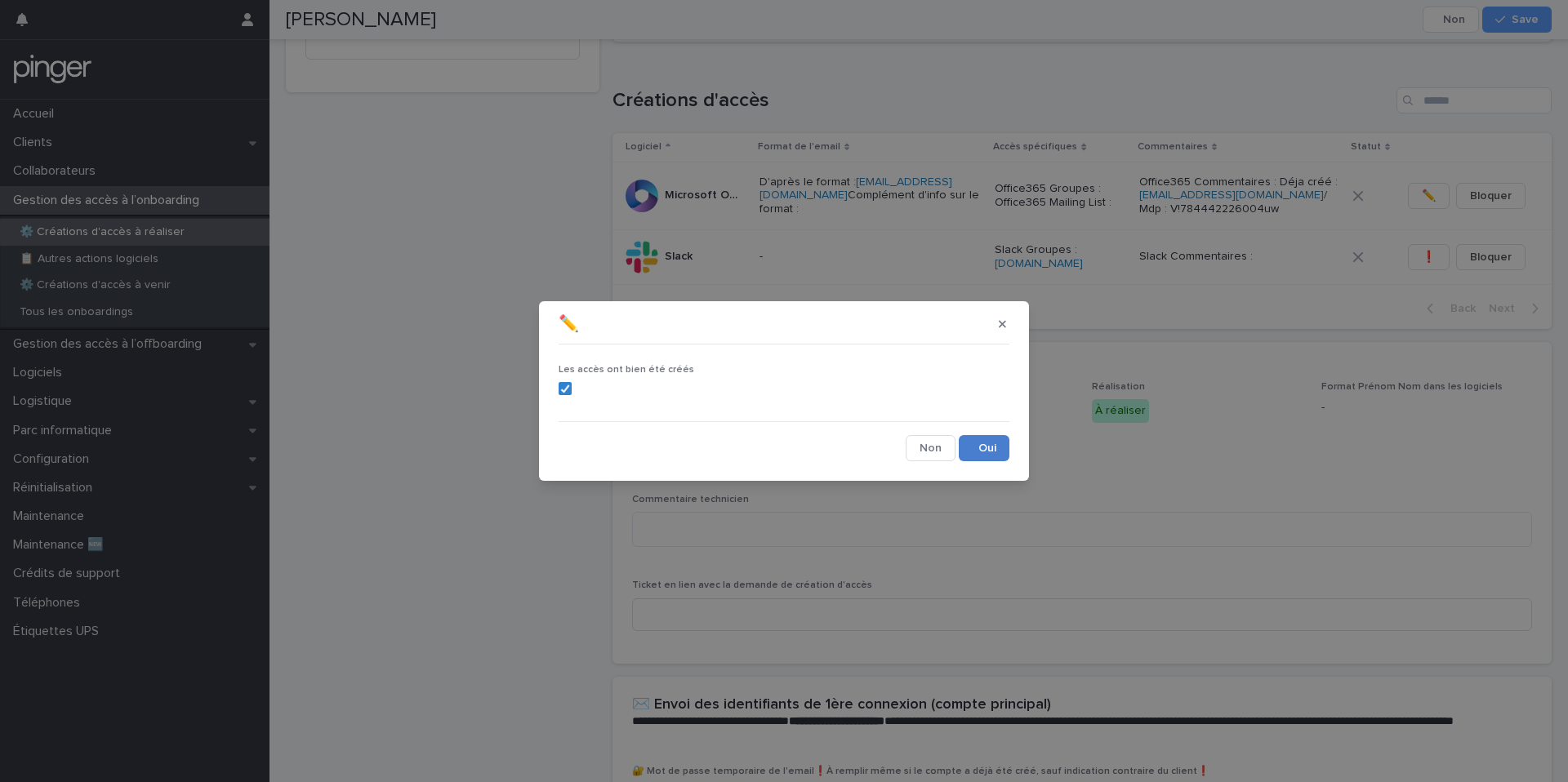
click at [988, 451] on button "Save" at bounding box center [983, 448] width 50 height 26
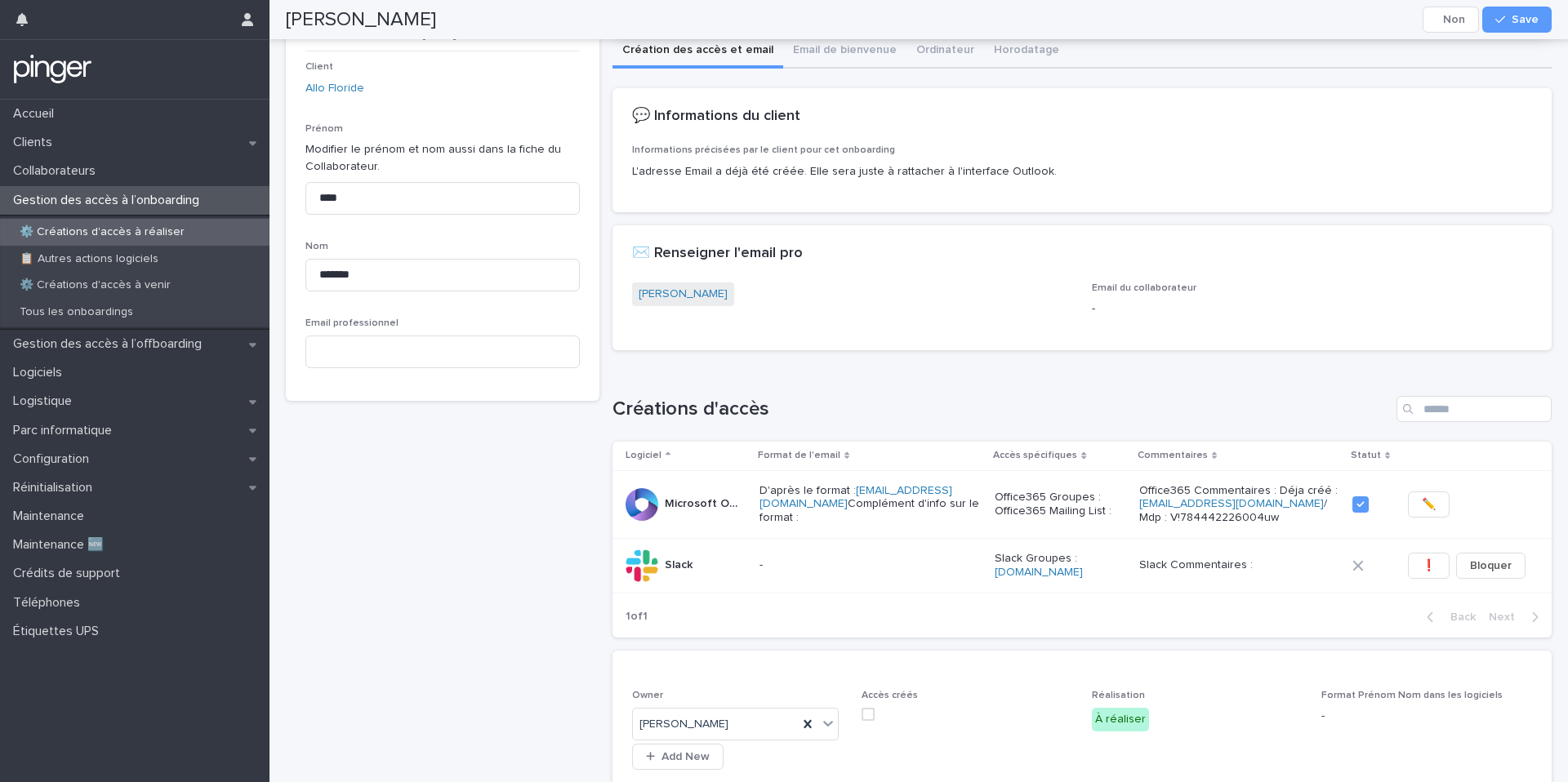
scroll to position [108, 0]
click at [1438, 574] on button "❗" at bounding box center [1428, 565] width 41 height 26
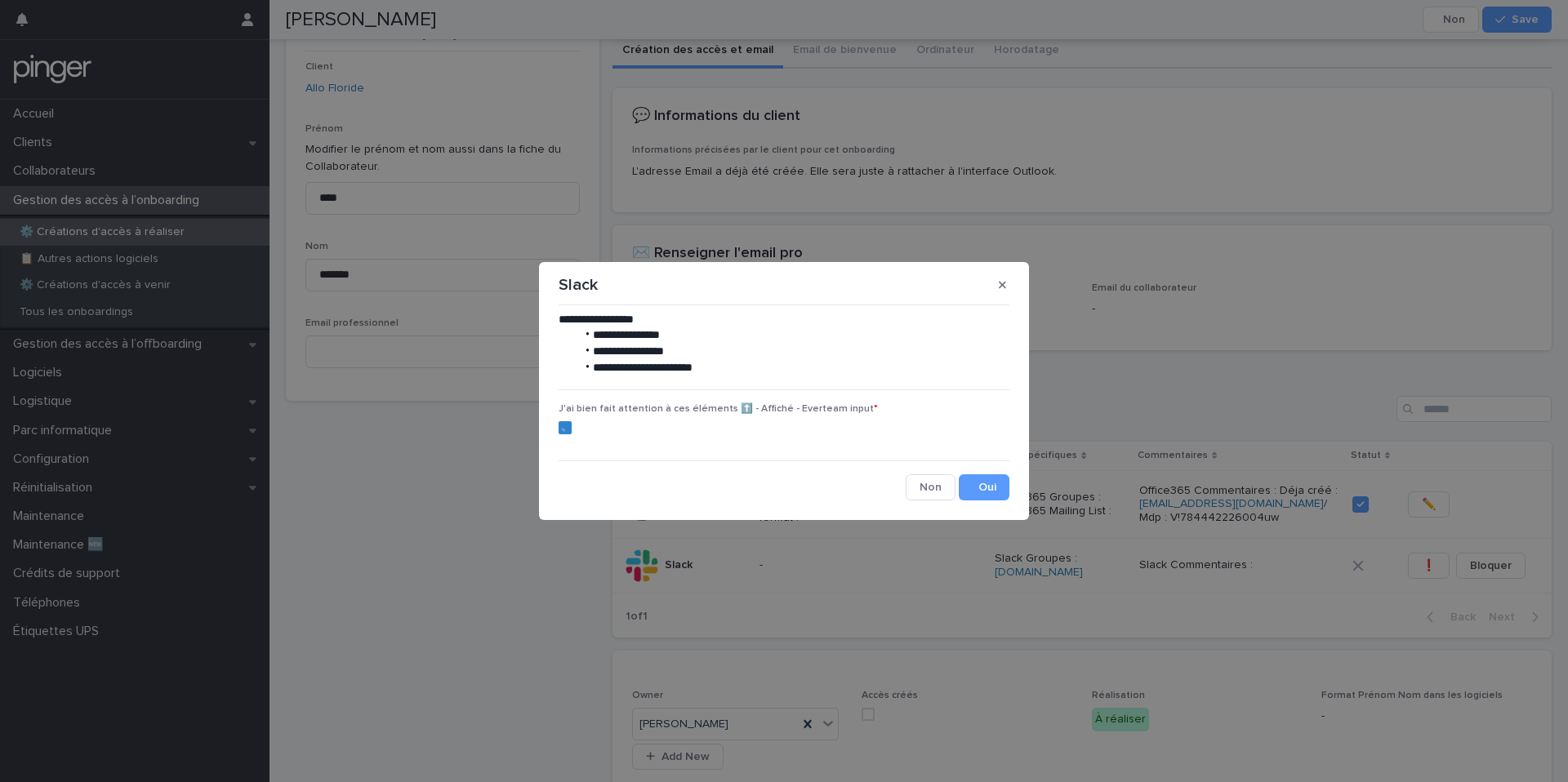
click at [1006, 462] on div "**********" at bounding box center [783, 406] width 451 height 189
click at [1001, 480] on button "Save" at bounding box center [983, 488] width 50 height 26
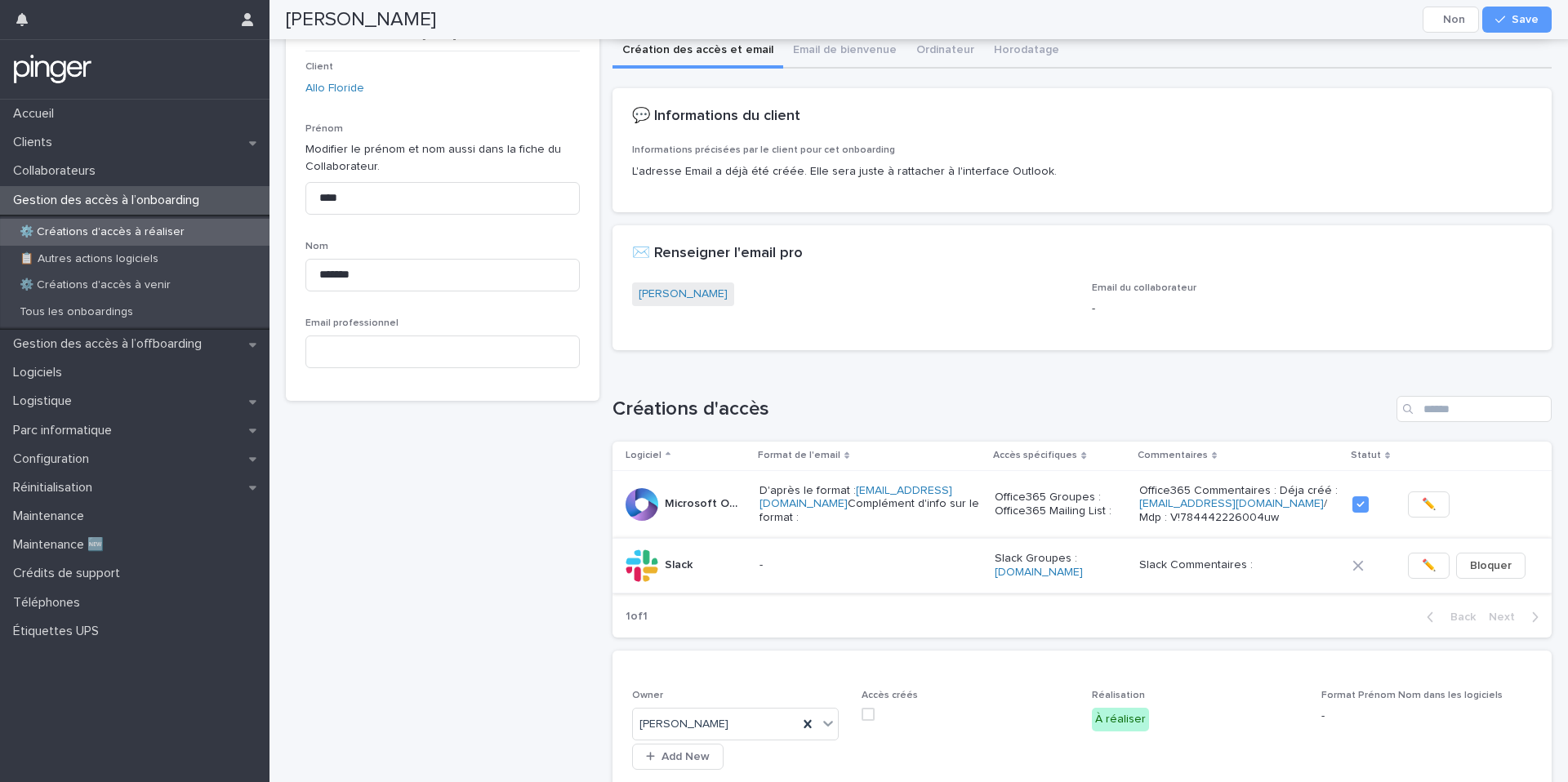
click at [1420, 579] on button "✏️" at bounding box center [1428, 565] width 41 height 26
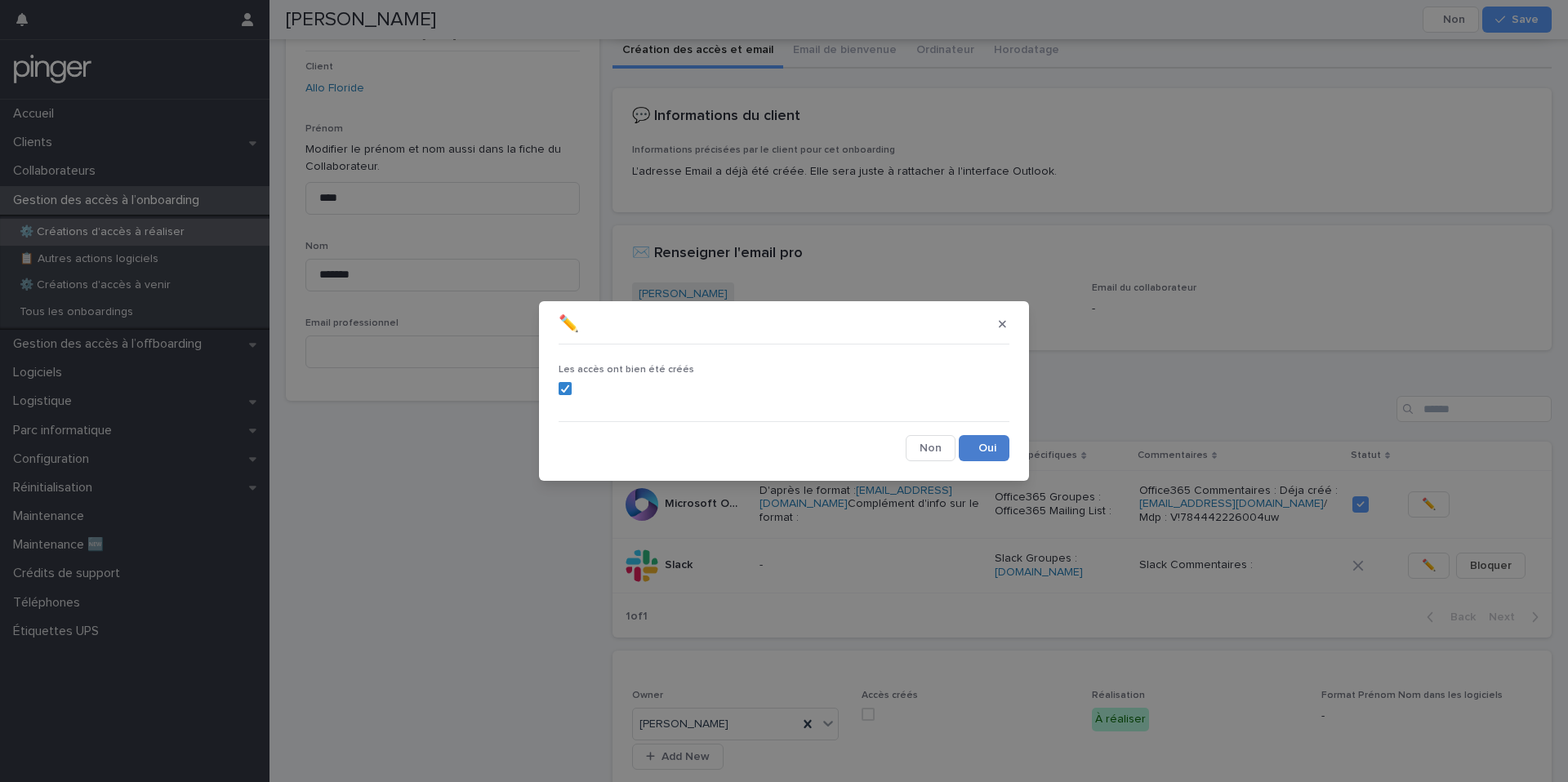
click at [987, 451] on button "Save" at bounding box center [983, 448] width 50 height 26
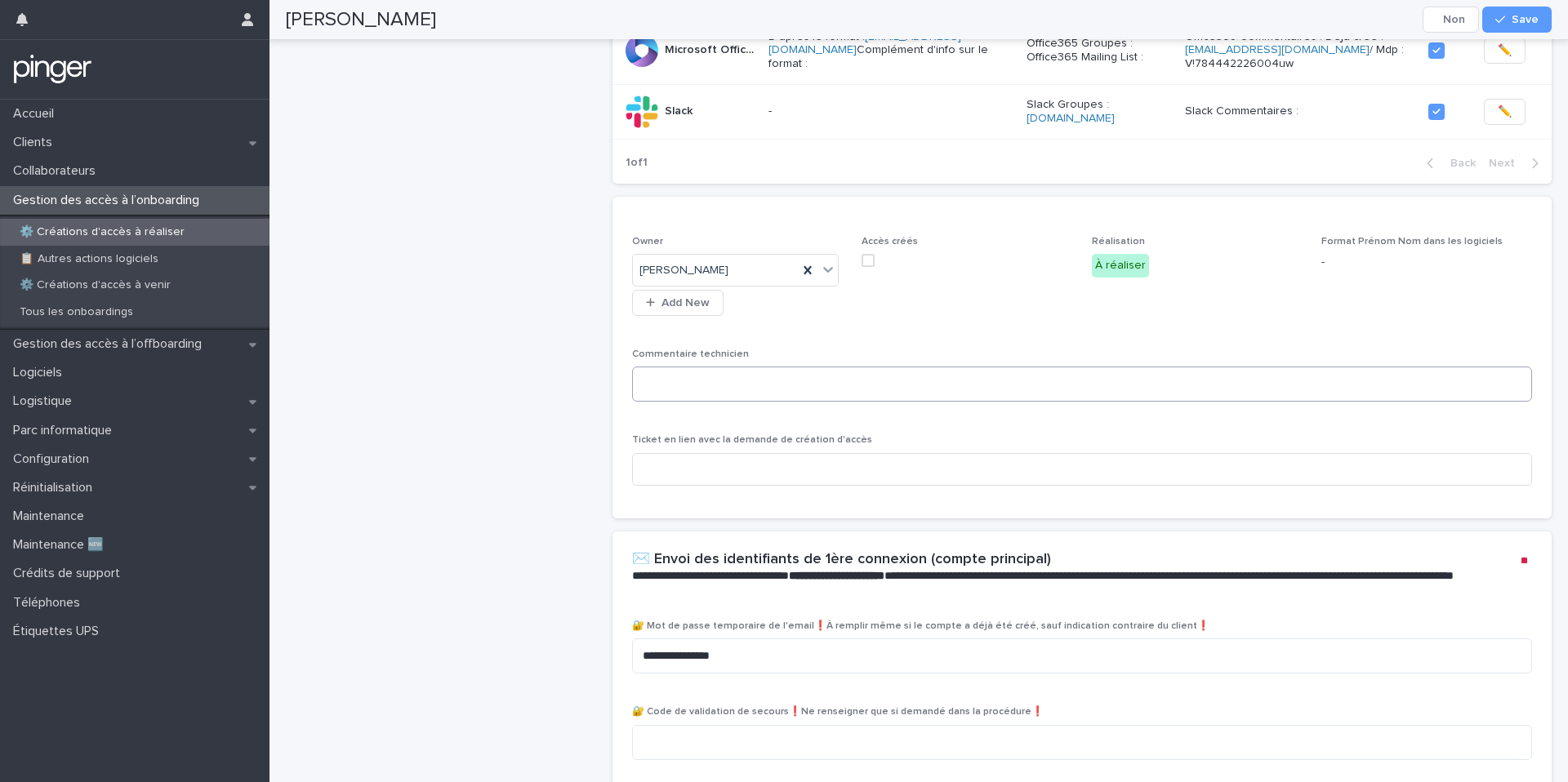
scroll to position [484, 0]
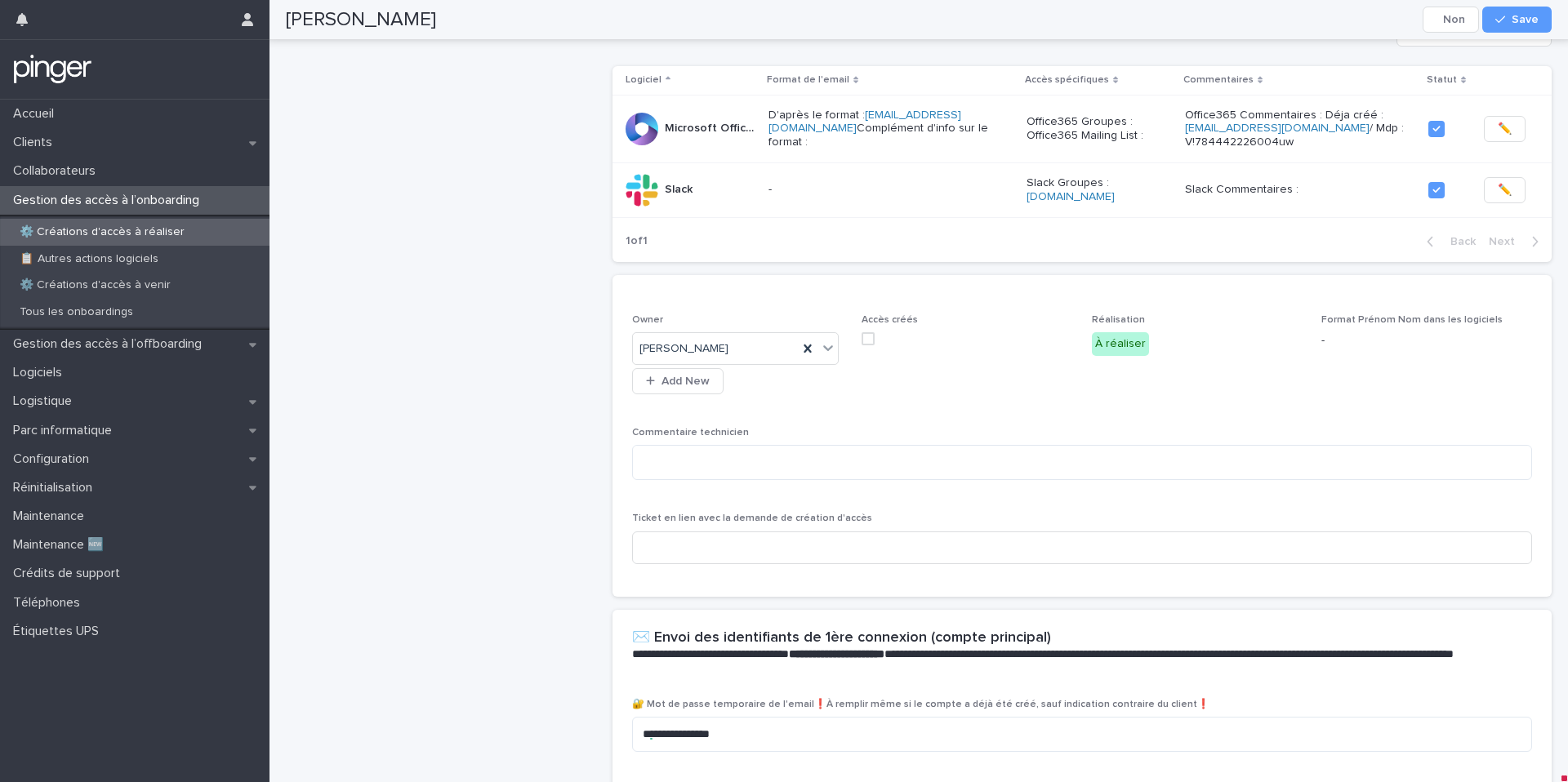
click at [866, 346] on span at bounding box center [868, 339] width 13 height 13
click at [1507, 18] on div "button" at bounding box center [1503, 20] width 17 height 12
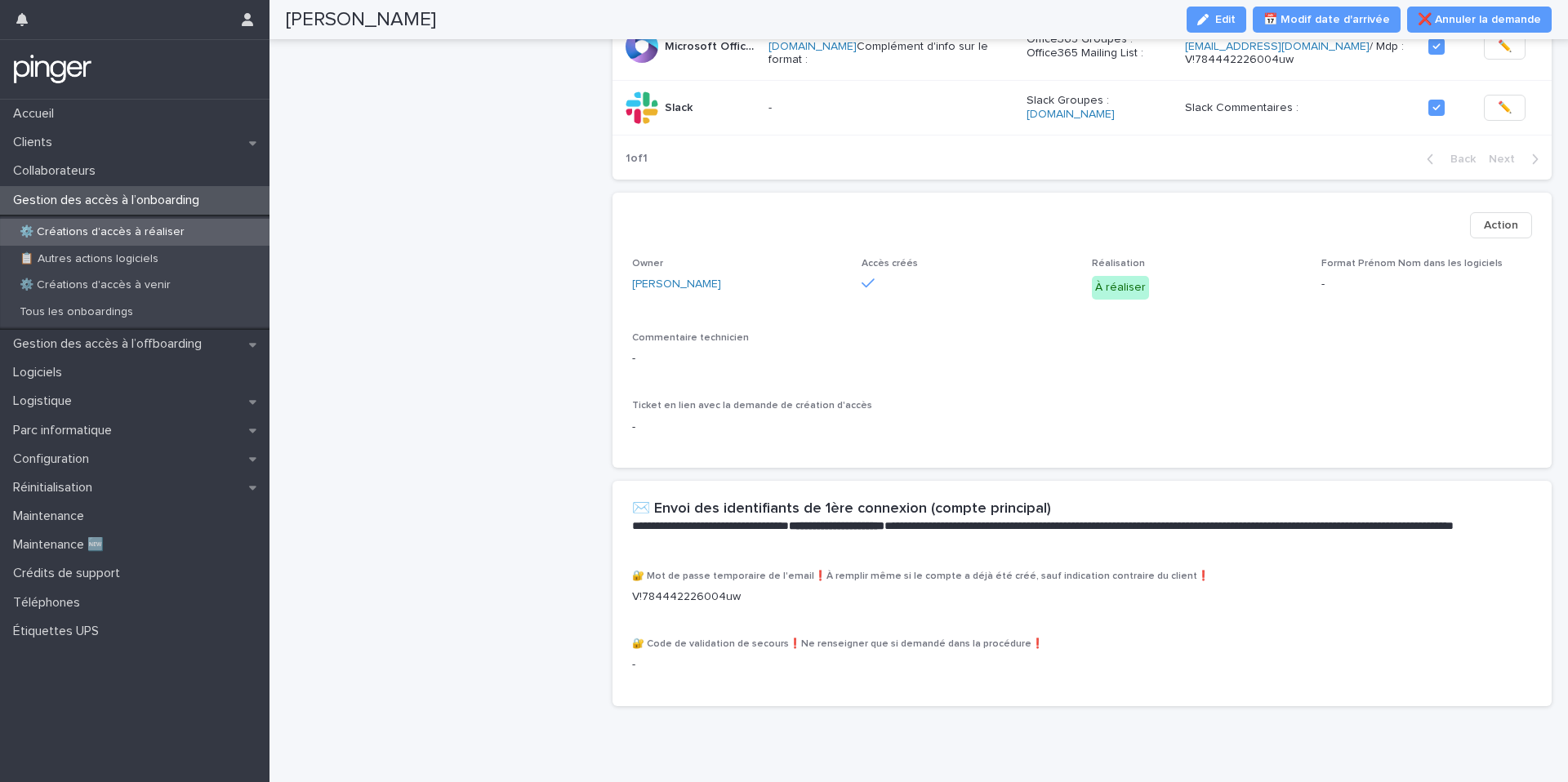
scroll to position [402, 0]
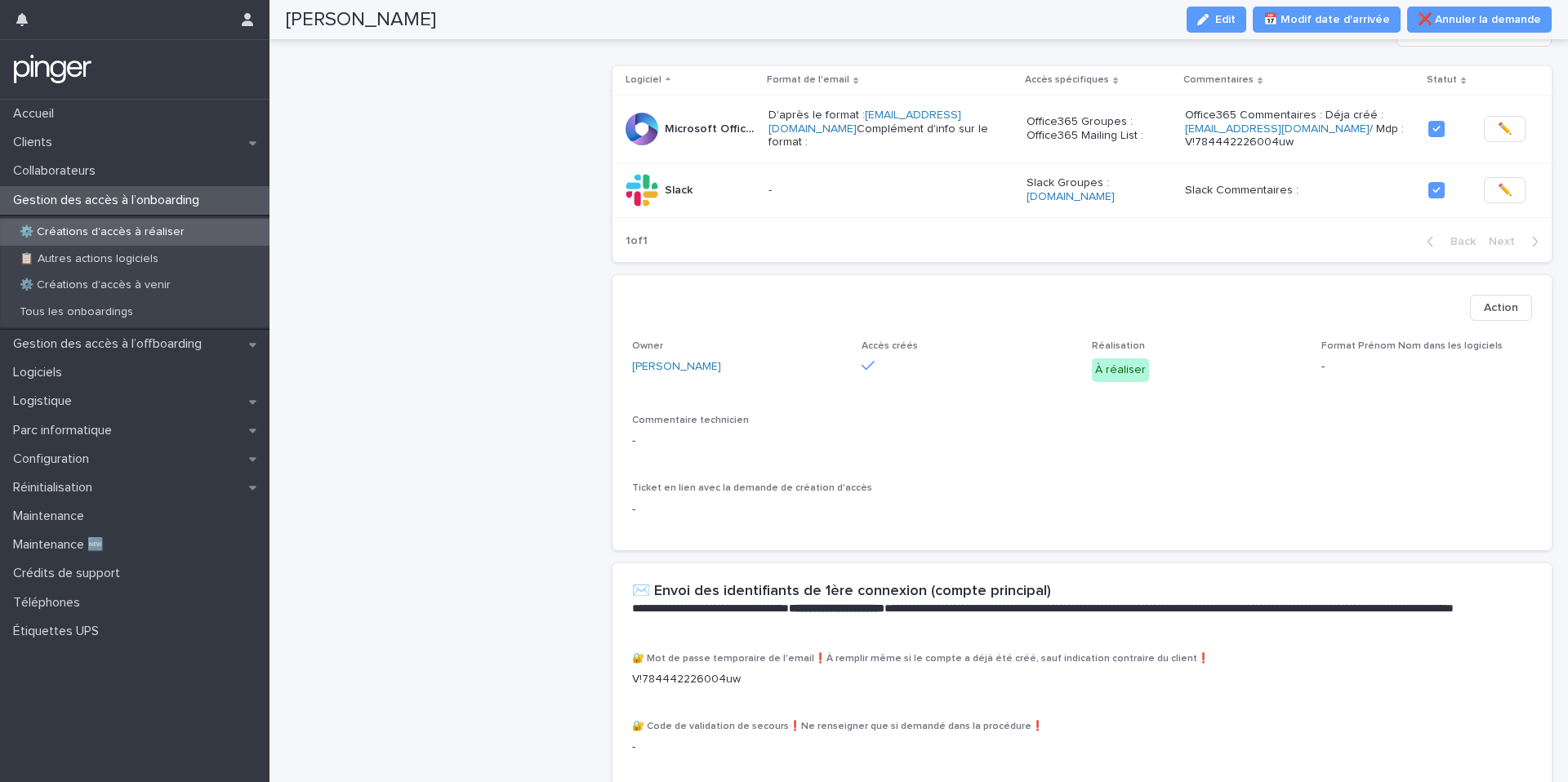
click at [181, 228] on p "⚙️ Créations d'accès à réaliser" at bounding box center [102, 232] width 191 height 14
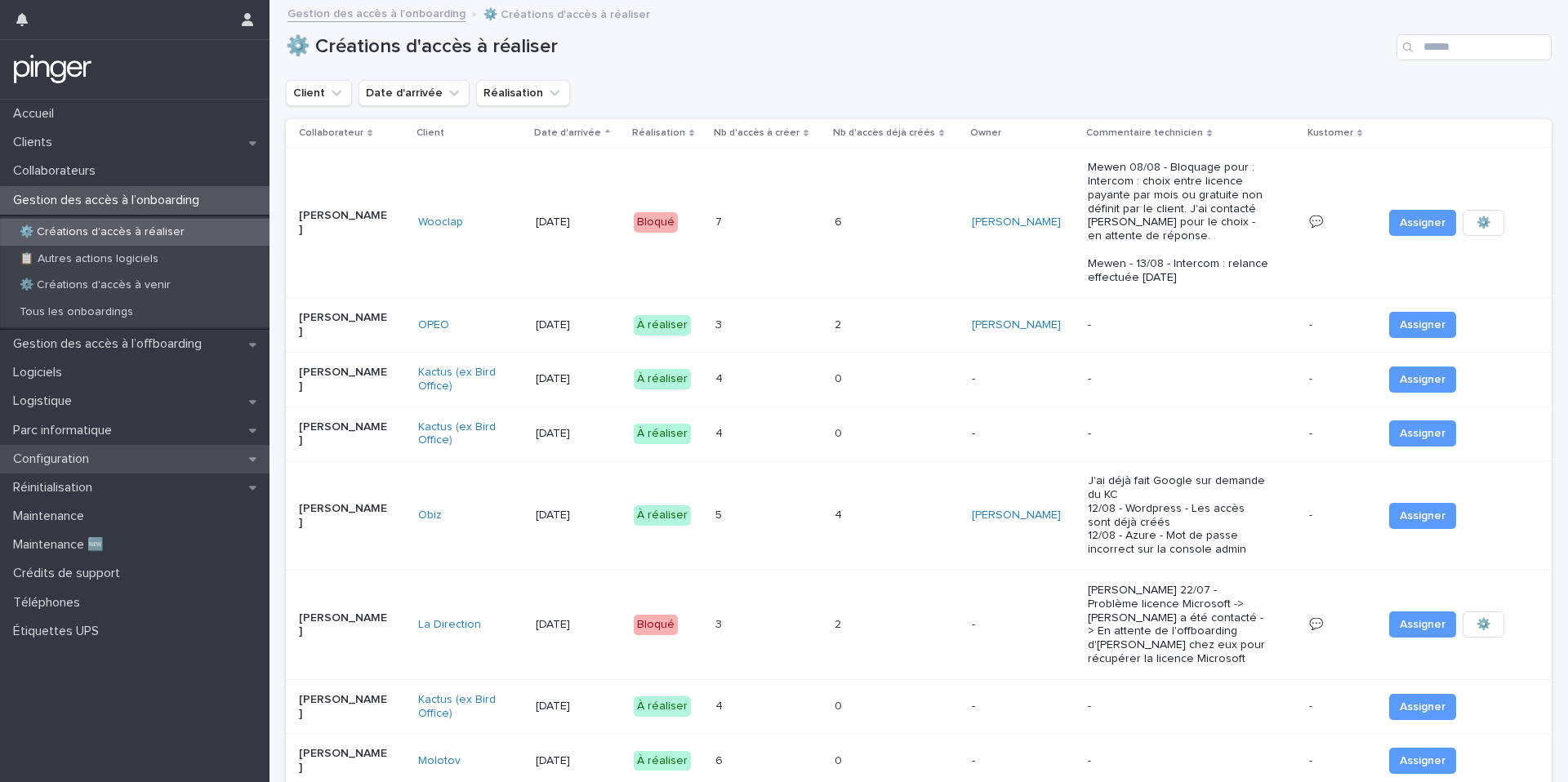
click at [142, 450] on div "Configuration" at bounding box center [135, 459] width 270 height 29
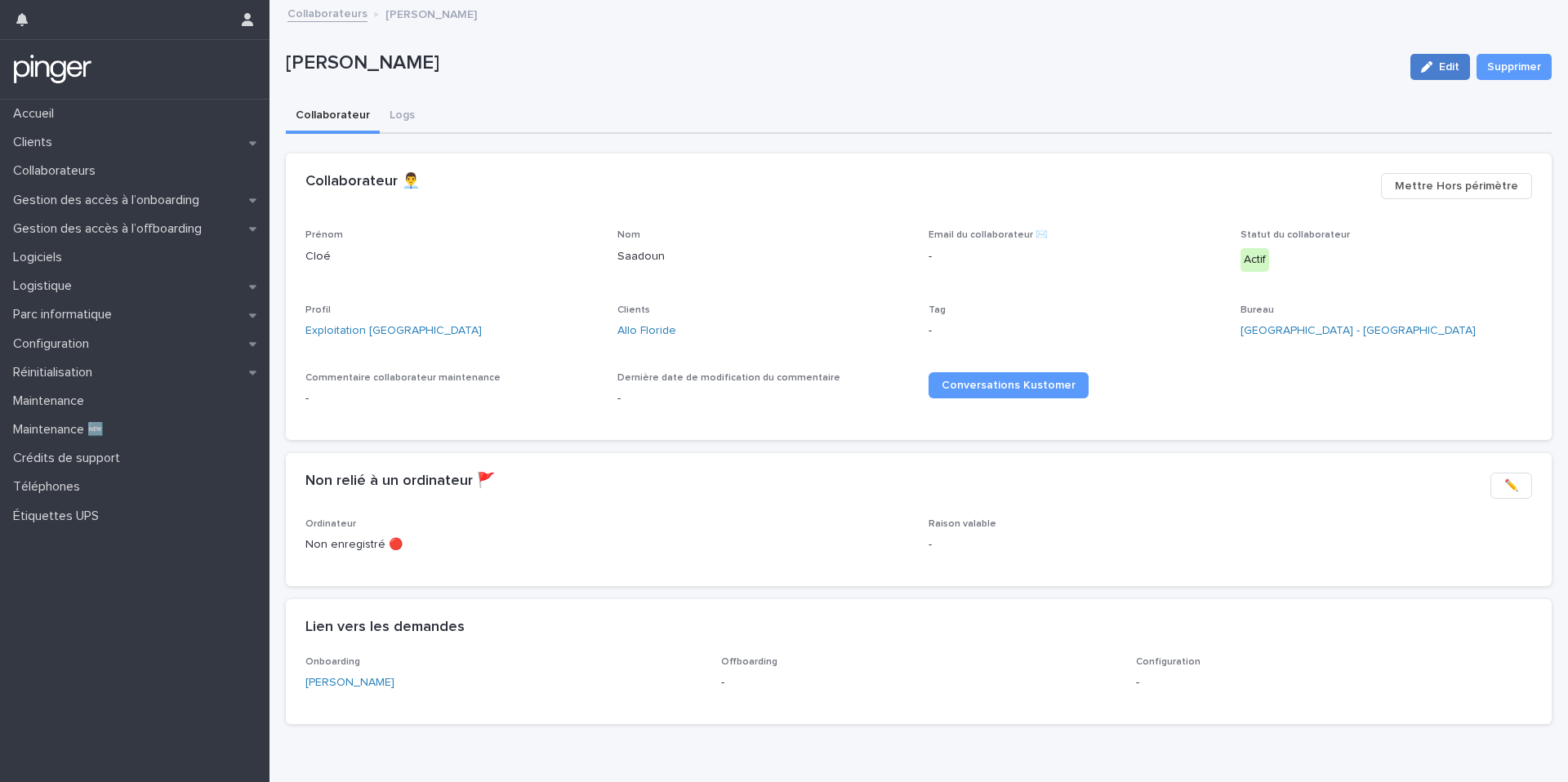
click at [1435, 65] on div "button" at bounding box center [1430, 67] width 18 height 12
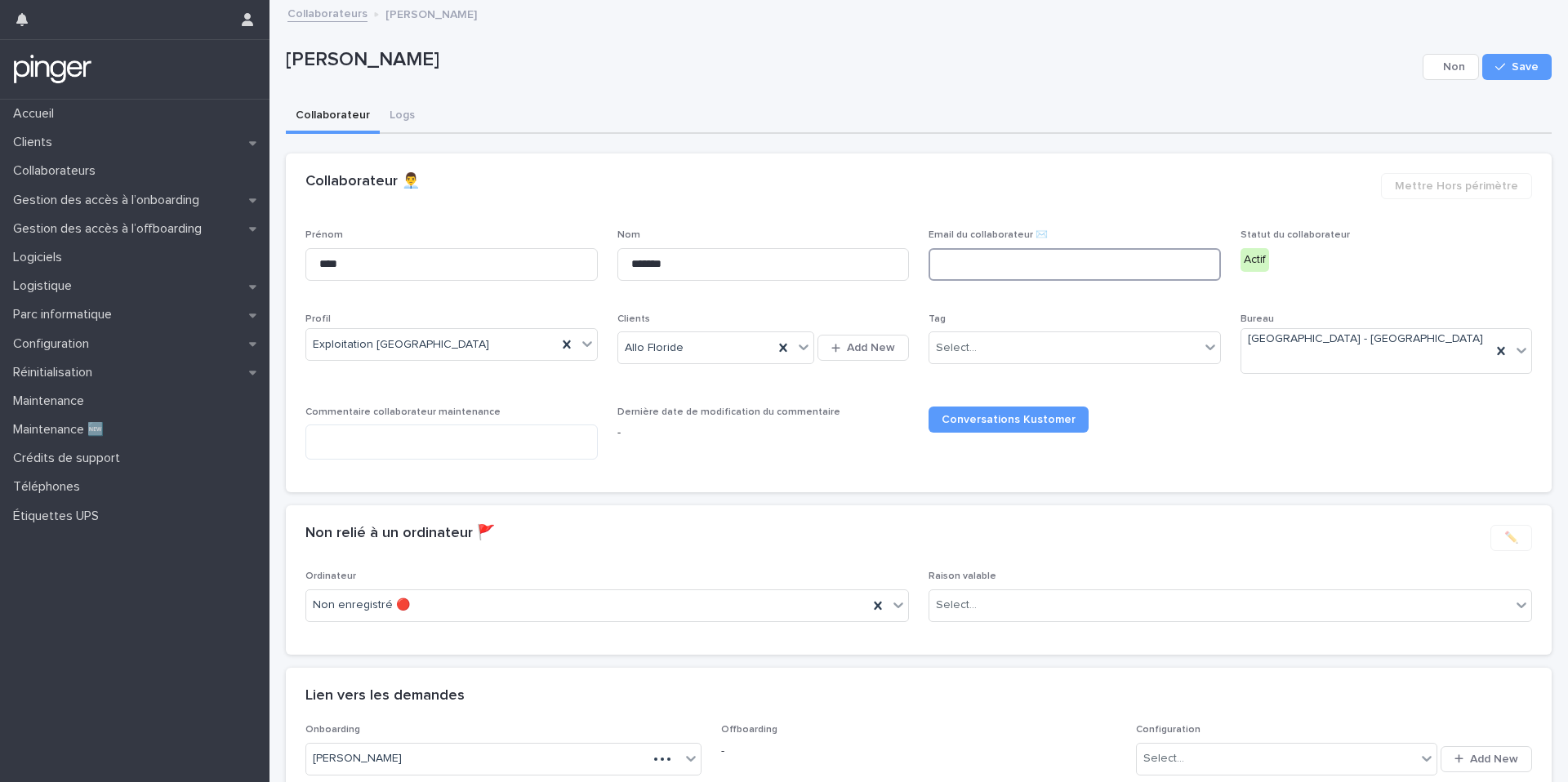
click at [1112, 253] on input at bounding box center [1074, 264] width 292 height 32
paste input "**********"
click at [950, 265] on input "**********" at bounding box center [1074, 264] width 292 height 32
type input "**********"
click at [1512, 71] on button "Save" at bounding box center [1517, 67] width 69 height 26
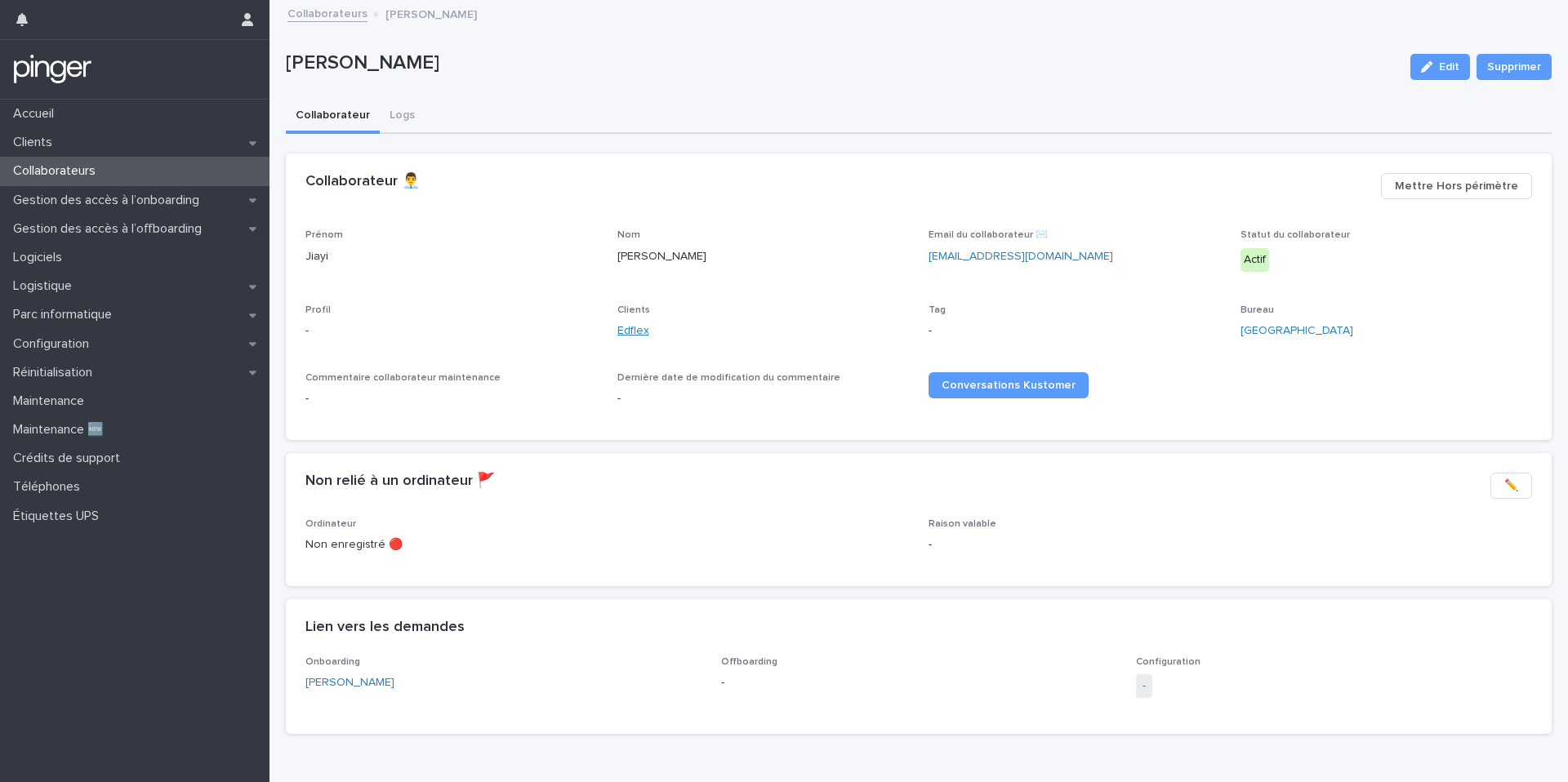
click at [633, 330] on link "Edflex" at bounding box center [633, 331] width 32 height 17
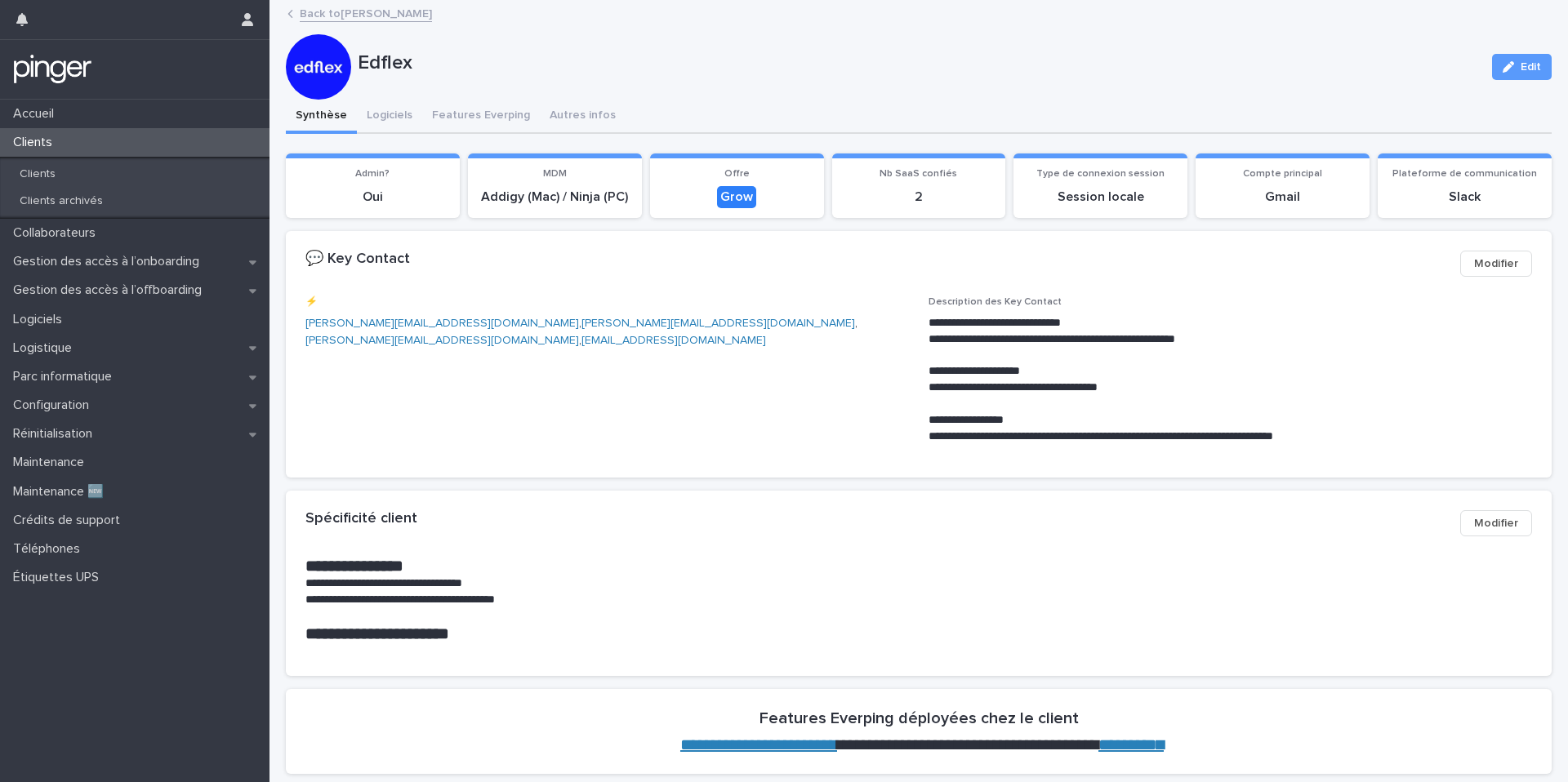
click at [633, 330] on p "mathilde.charby@edflex.com , johnny.cottereau@edflex.com , xavier.legouard@edfl…" at bounding box center [607, 331] width 604 height 34
click at [504, 117] on button "Features Everping" at bounding box center [480, 116] width 117 height 34
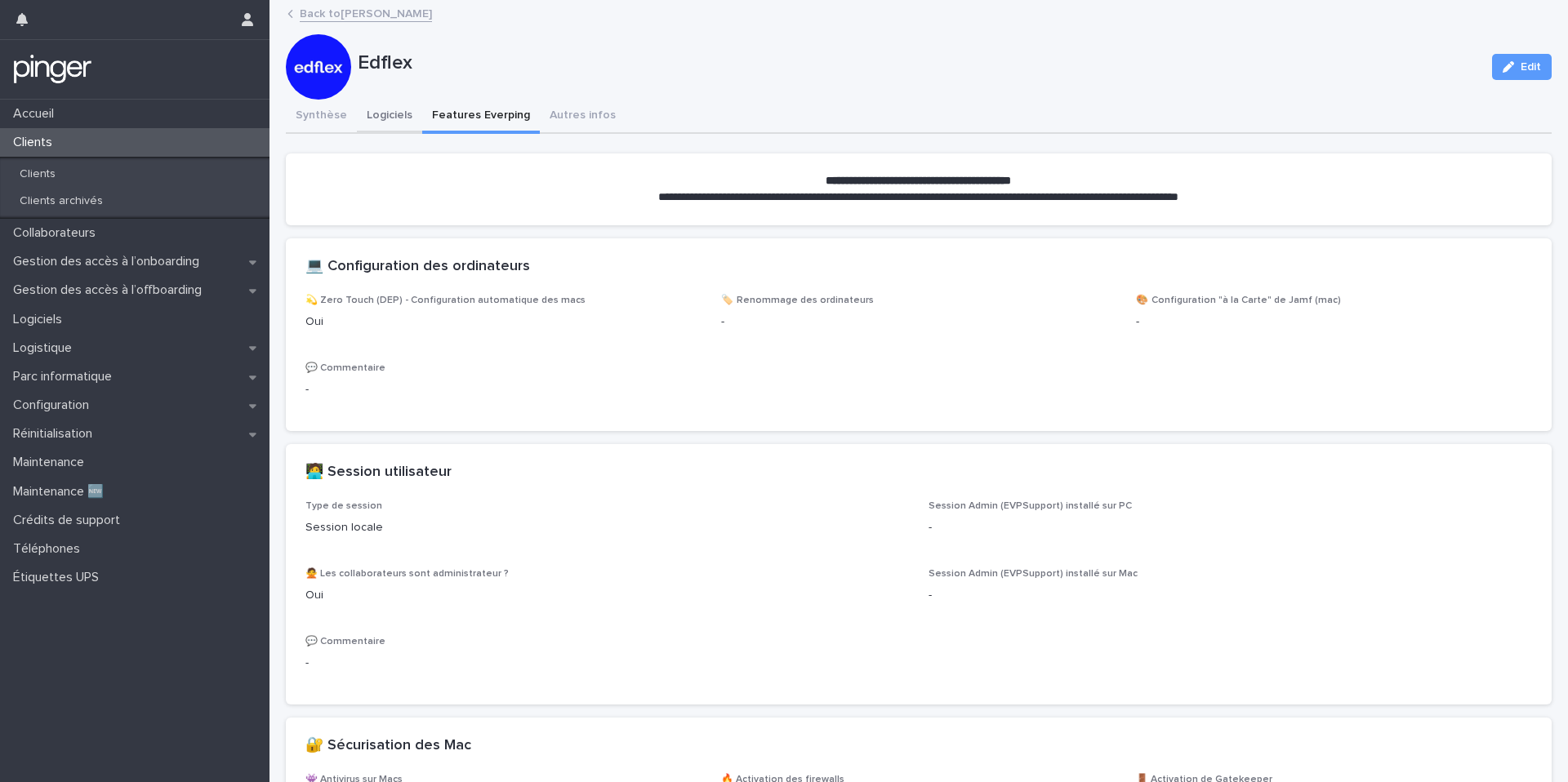
click at [397, 117] on button "Logiciels" at bounding box center [389, 116] width 65 height 34
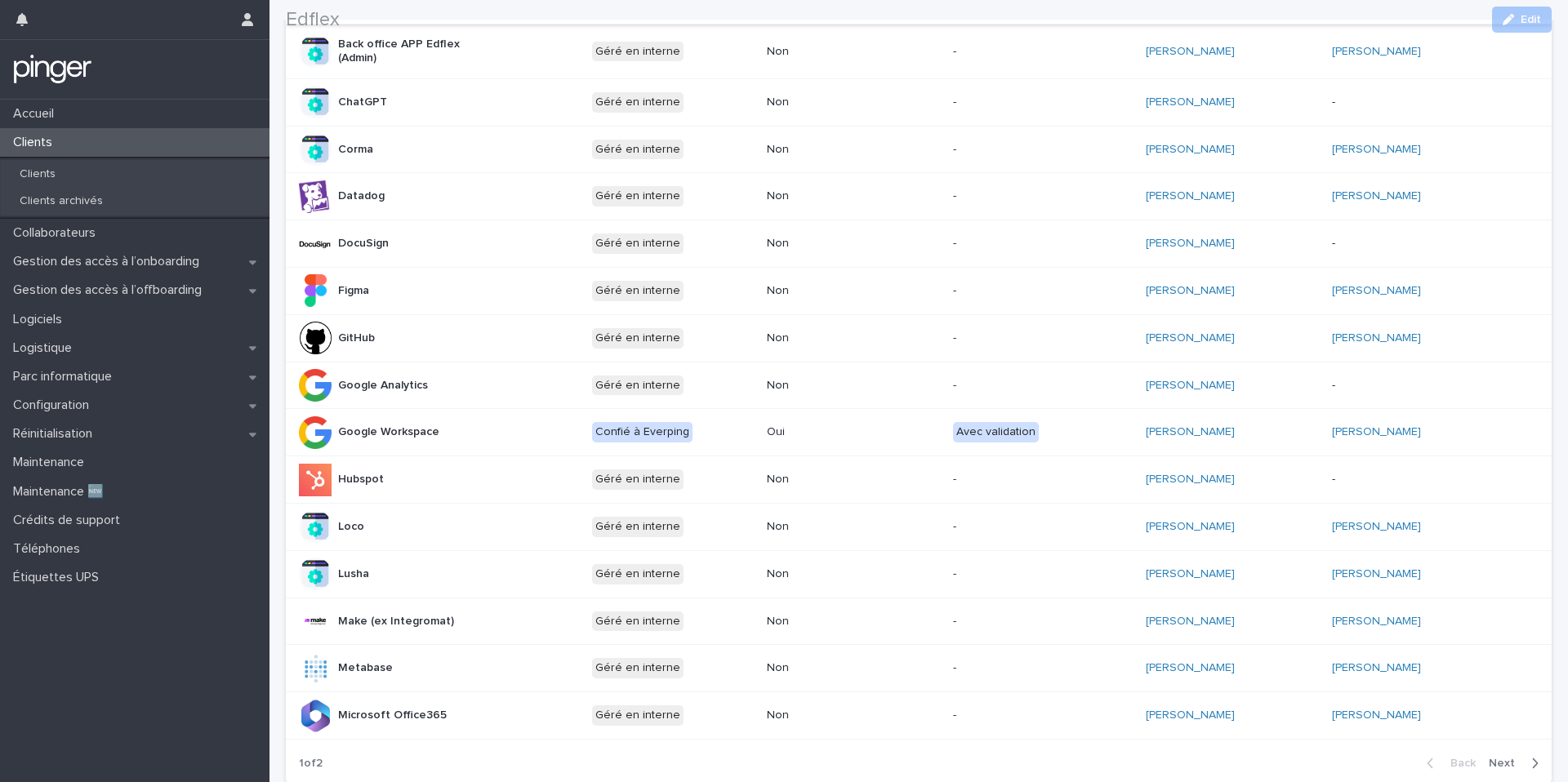
scroll to position [608, 0]
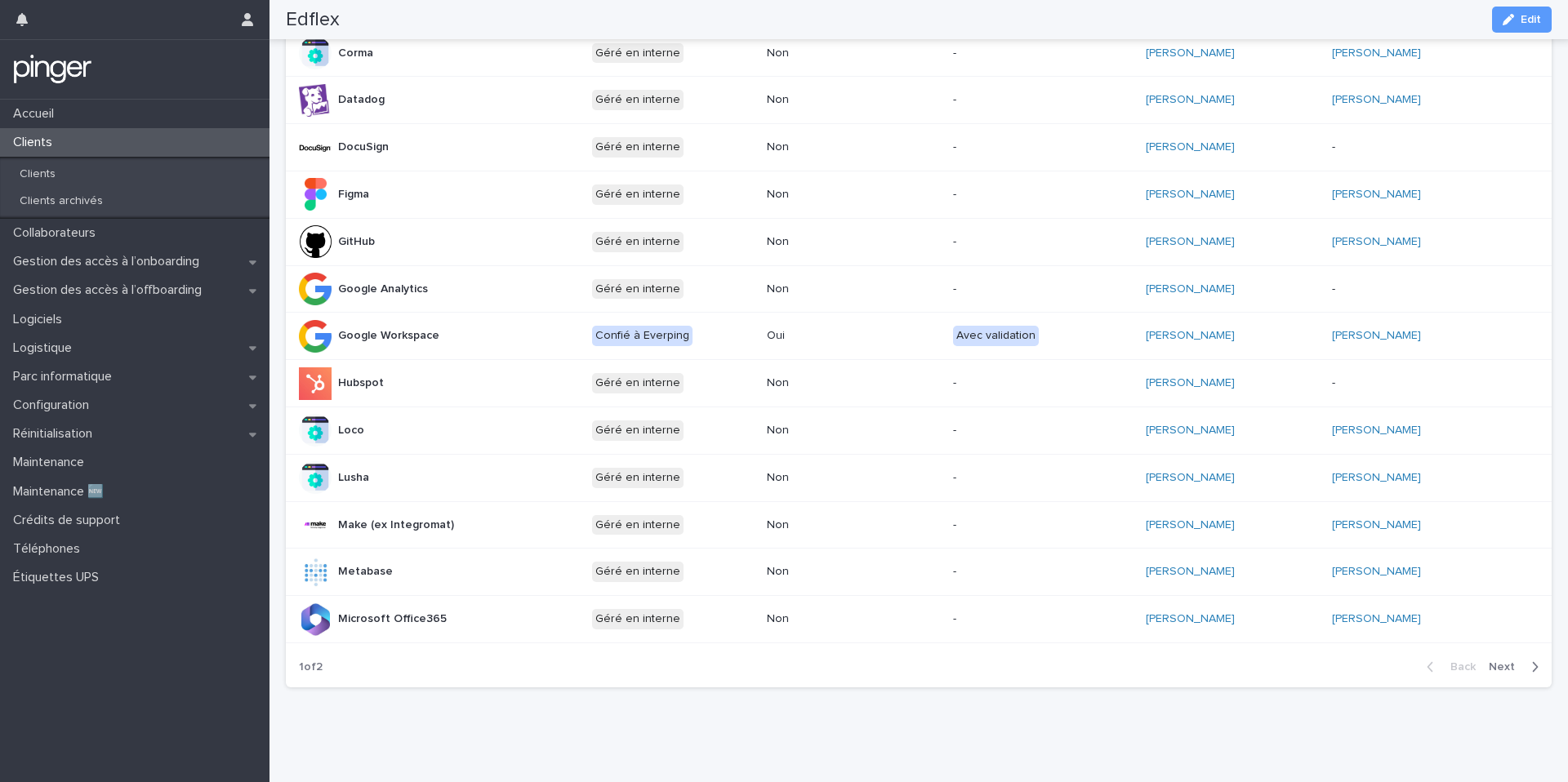
click at [1523, 670] on span "Next" at bounding box center [1506, 667] width 36 height 12
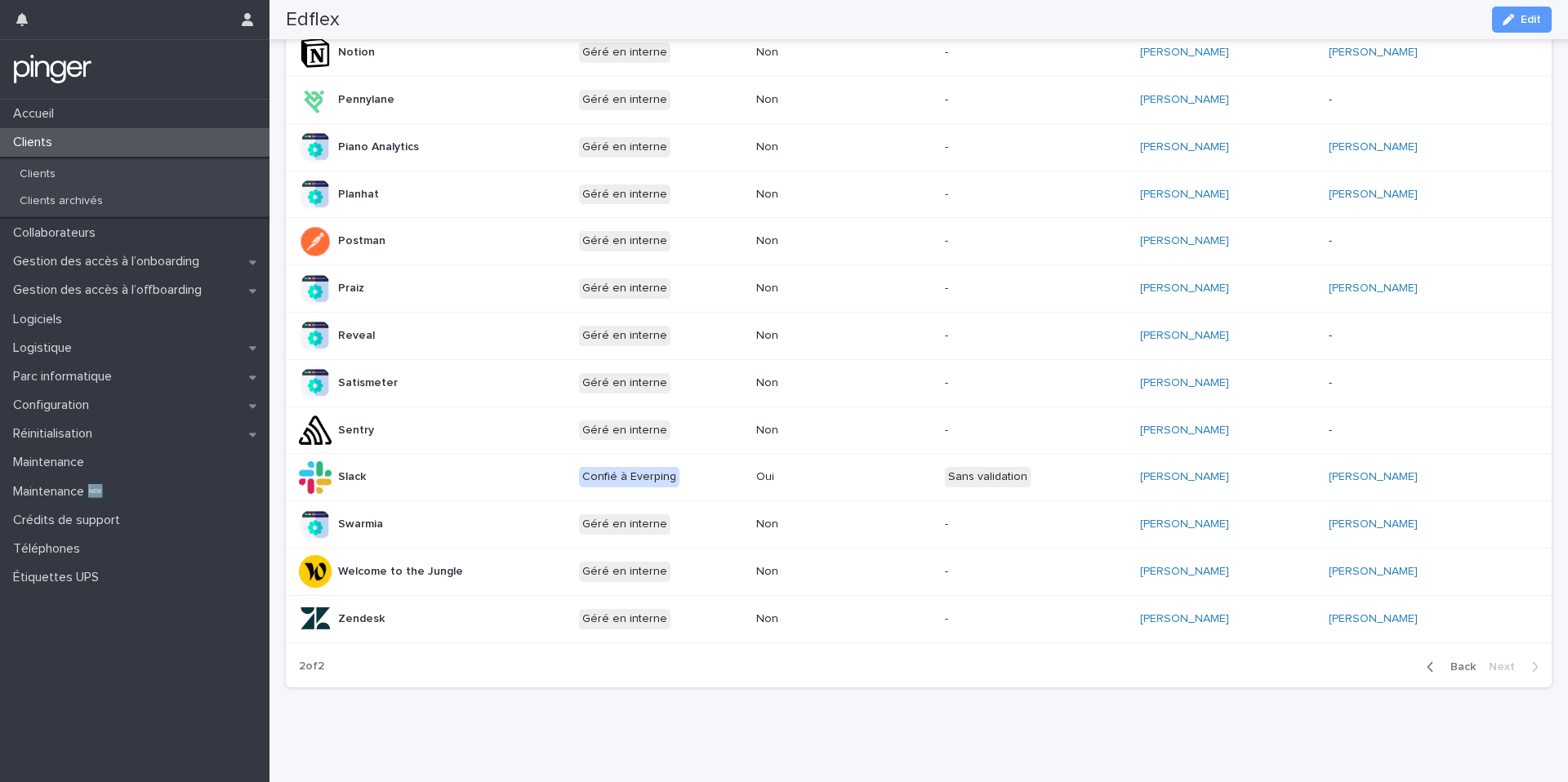
scroll to position [270, 0]
click at [1460, 673] on button "Back" at bounding box center [1447, 667] width 69 height 15
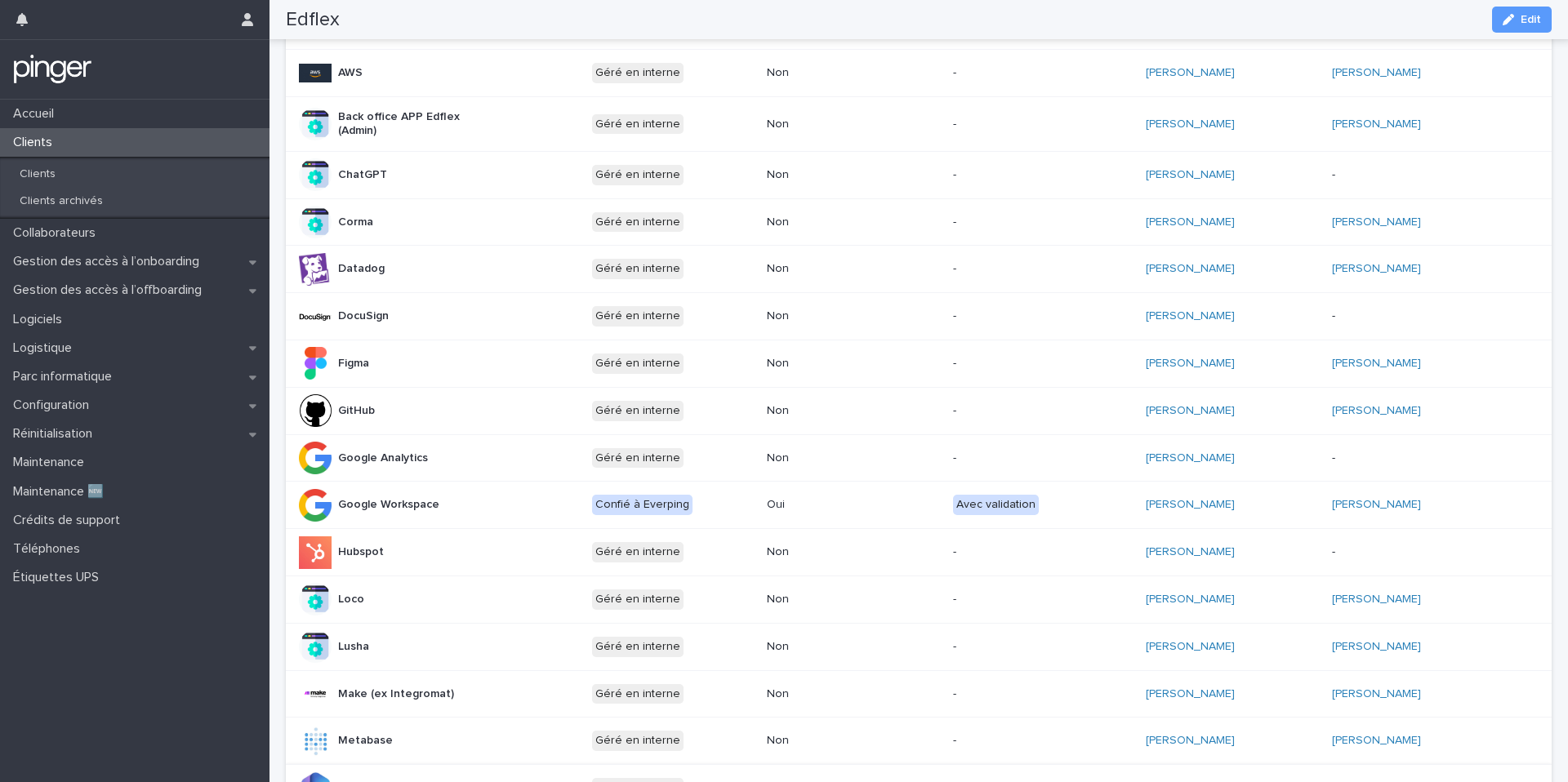
scroll to position [438, 0]
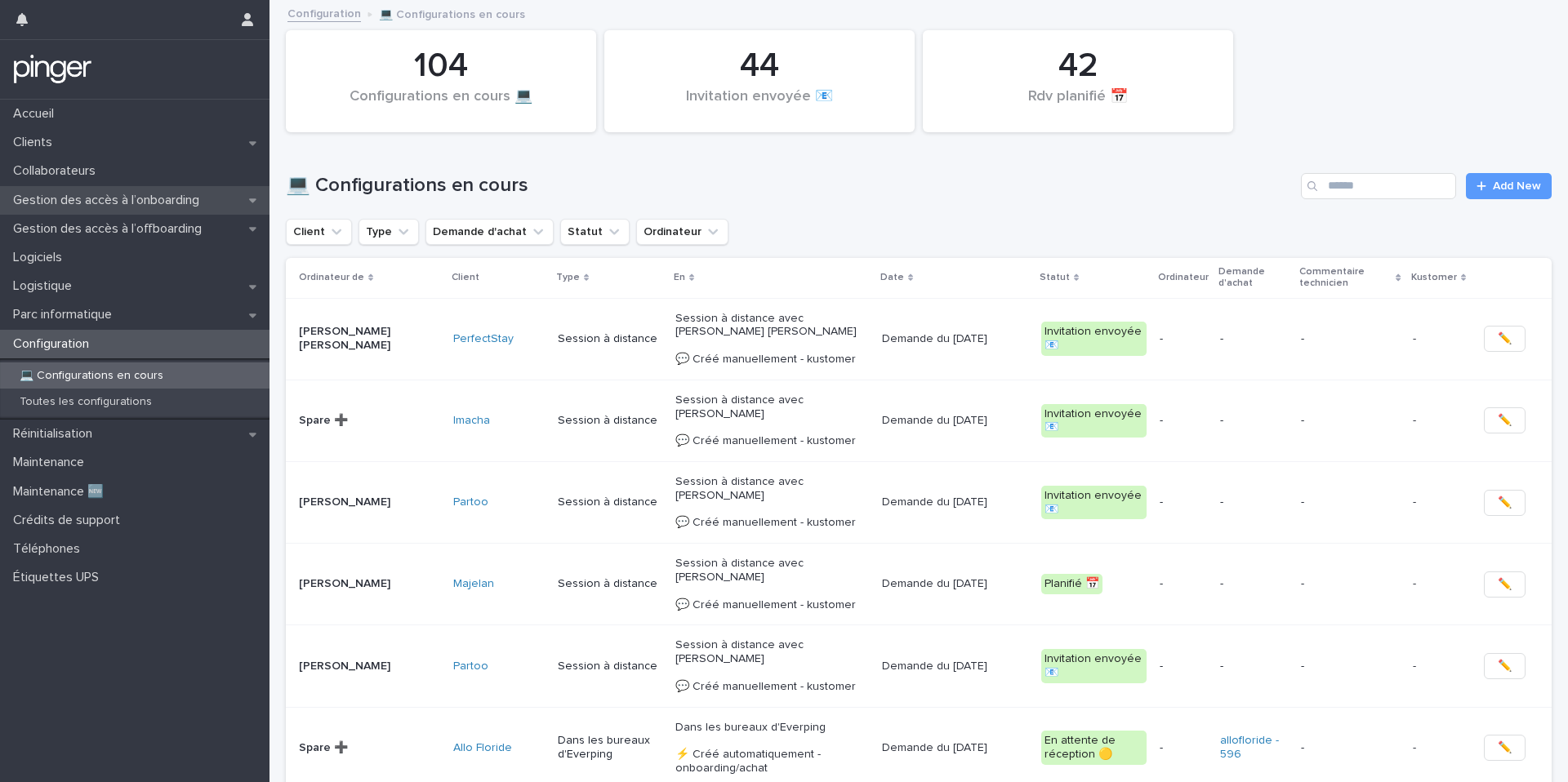
click at [135, 193] on p "Gestion des accès à l’onboarding" at bounding box center [109, 200] width 206 height 16
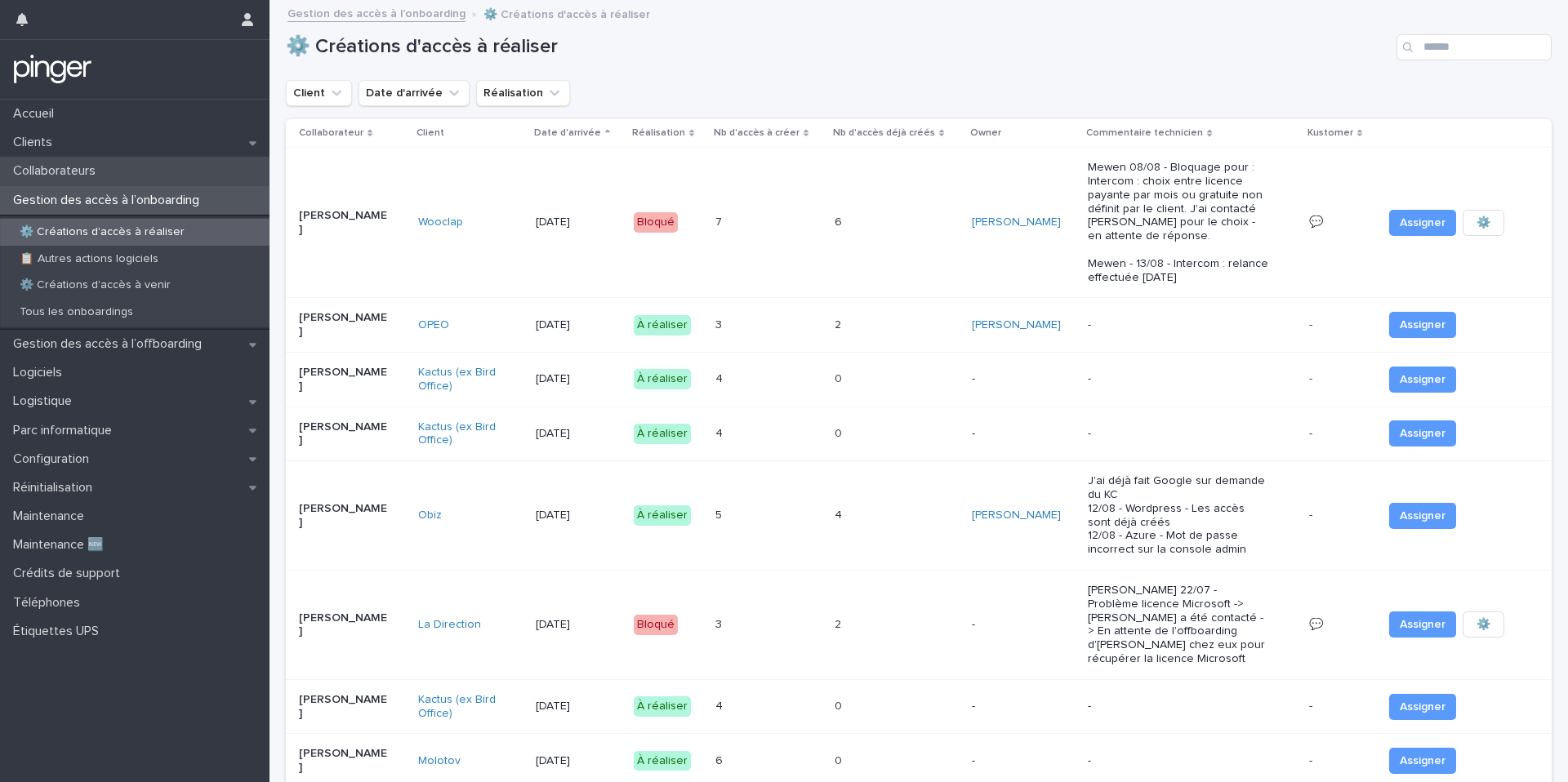
click at [100, 183] on div "Collaborateurs" at bounding box center [135, 171] width 270 height 29
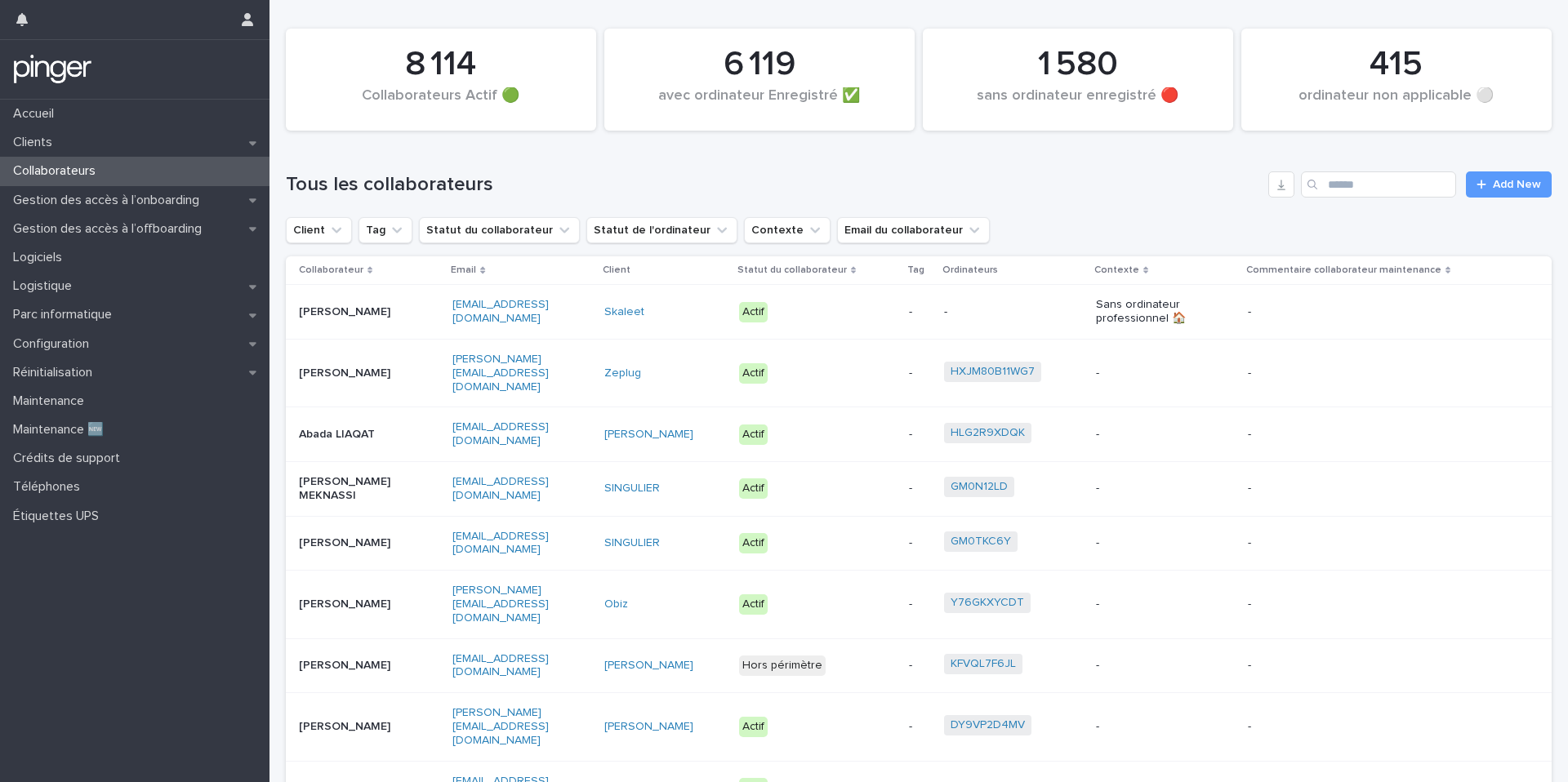
click at [1400, 198] on div "Tous les collaborateurs Add New" at bounding box center [919, 178] width 1265 height 79
click at [1403, 185] on input "Search" at bounding box center [1379, 184] width 155 height 26
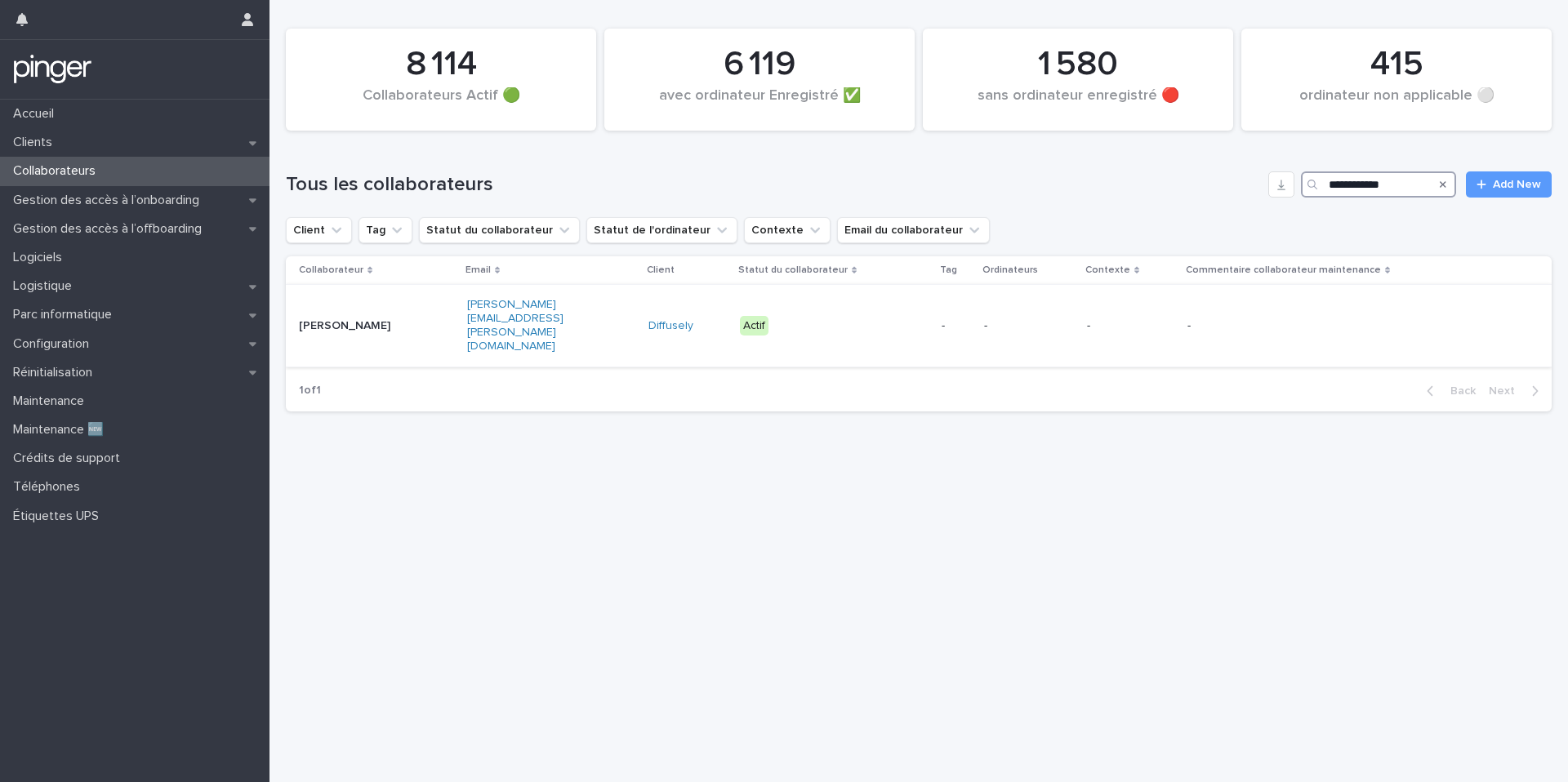
type input "**********"
click at [567, 309] on div "[PERSON_NAME][EMAIL_ADDRESS][PERSON_NAME][DOMAIN_NAME]" at bounding box center [551, 325] width 168 height 68
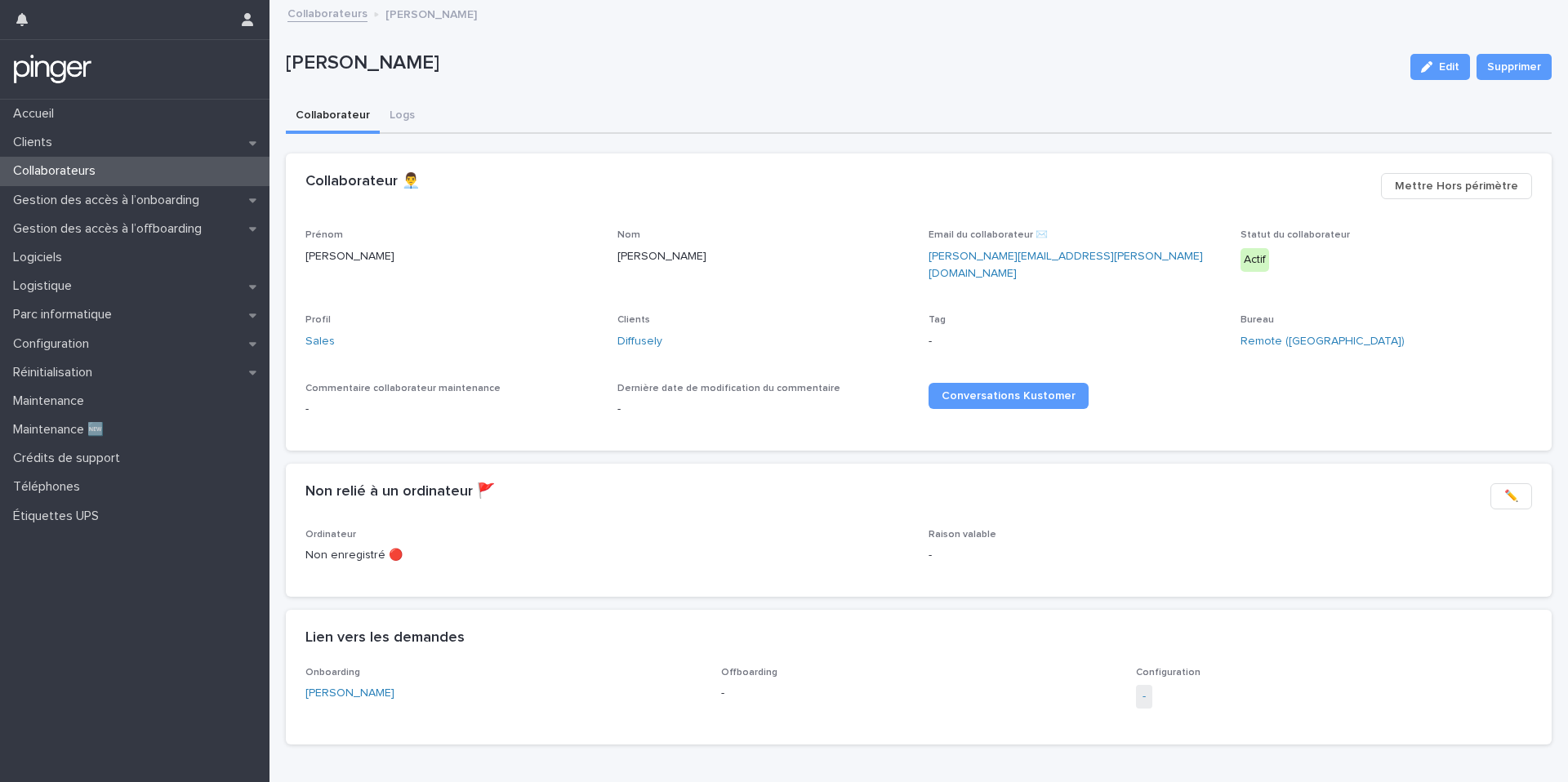
click at [1131, 682] on div "Onboarding James Norris Offboarding - Configuration -" at bounding box center [918, 696] width 1226 height 58
click at [1142, 688] on link "-" at bounding box center [1144, 696] width 3 height 17
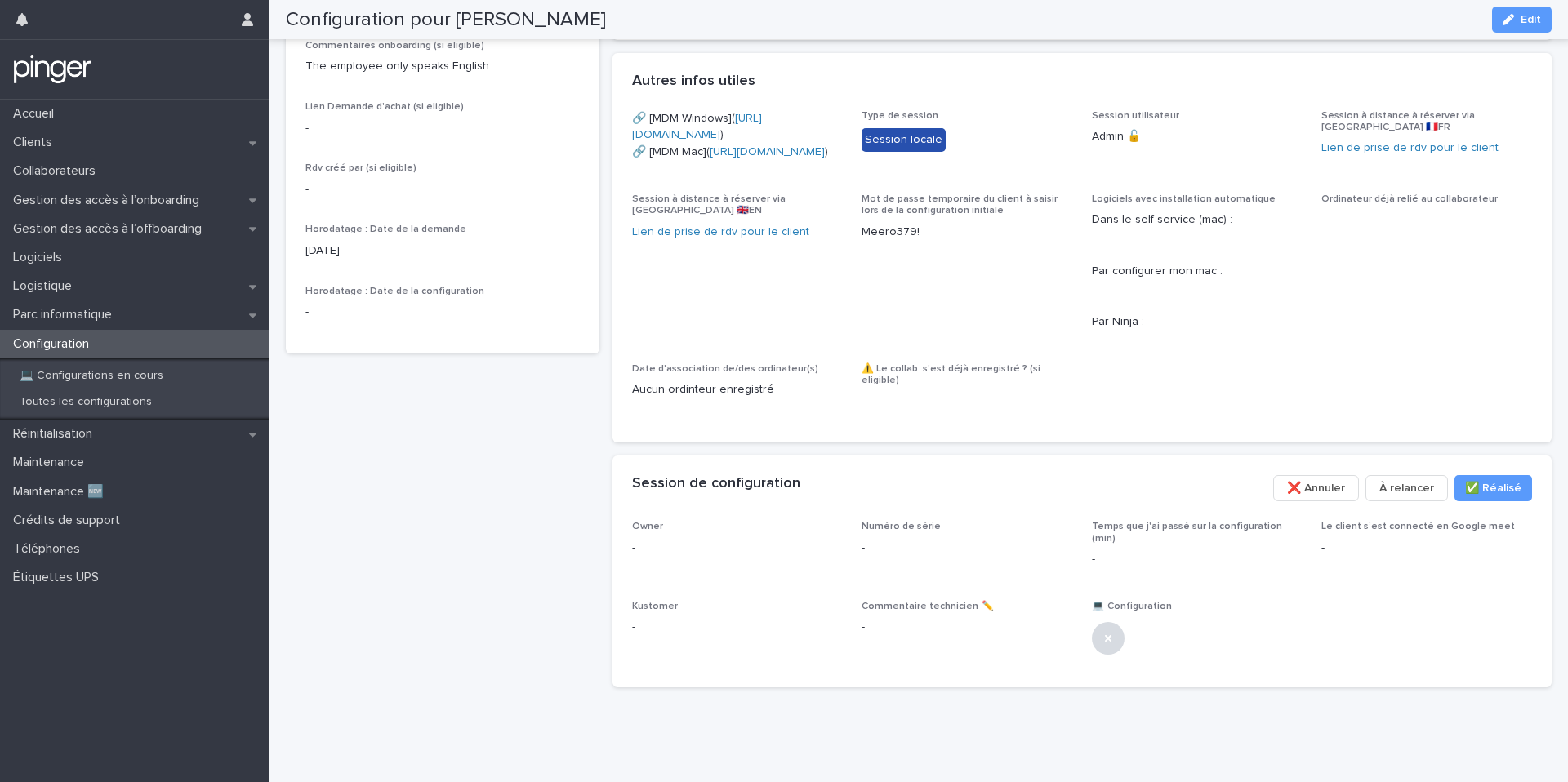
scroll to position [507, 0]
click at [174, 197] on p "Gestion des accès à l’onboarding" at bounding box center [109, 200] width 206 height 16
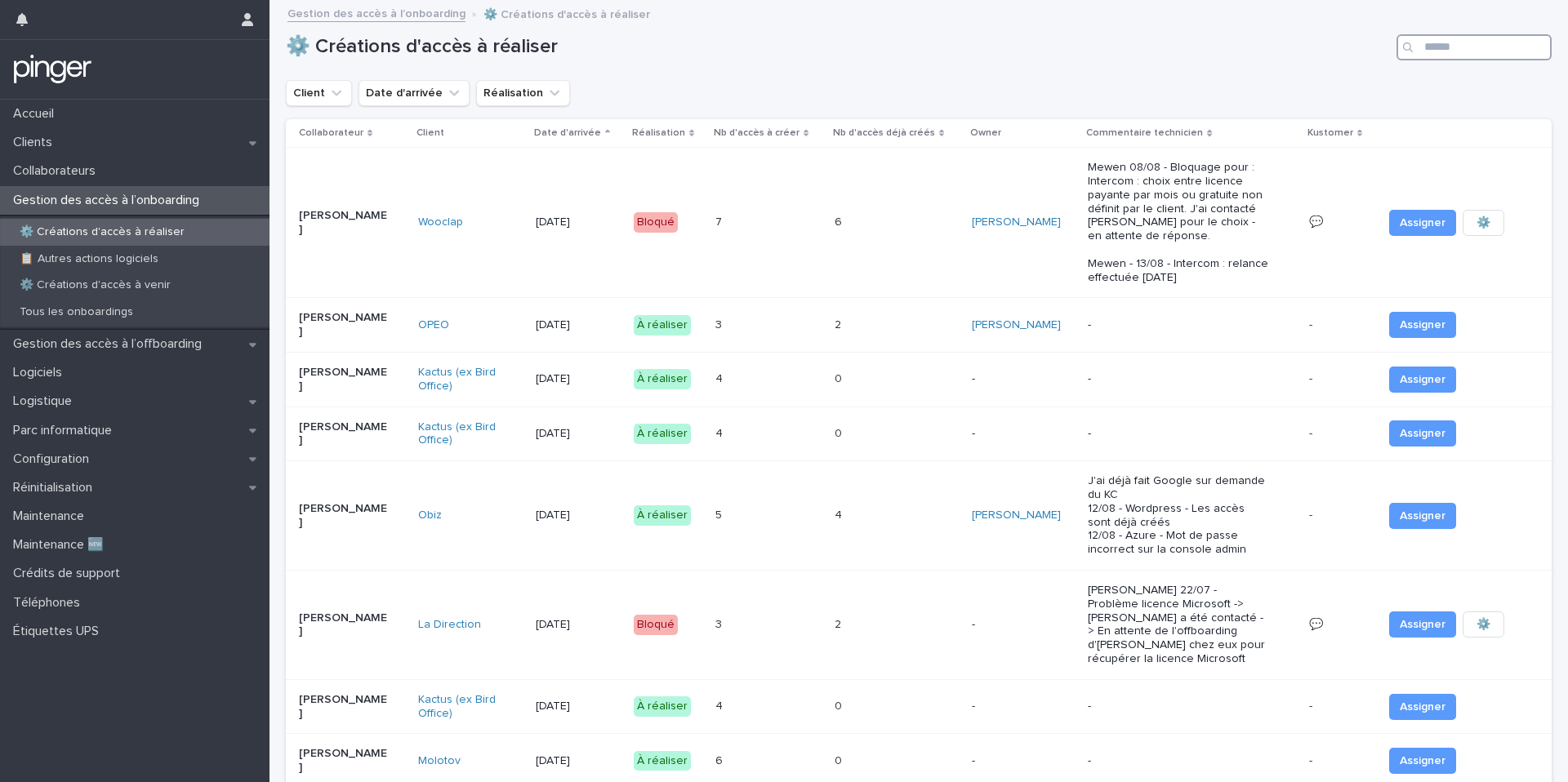
click at [1459, 56] on input "Search" at bounding box center [1474, 47] width 155 height 26
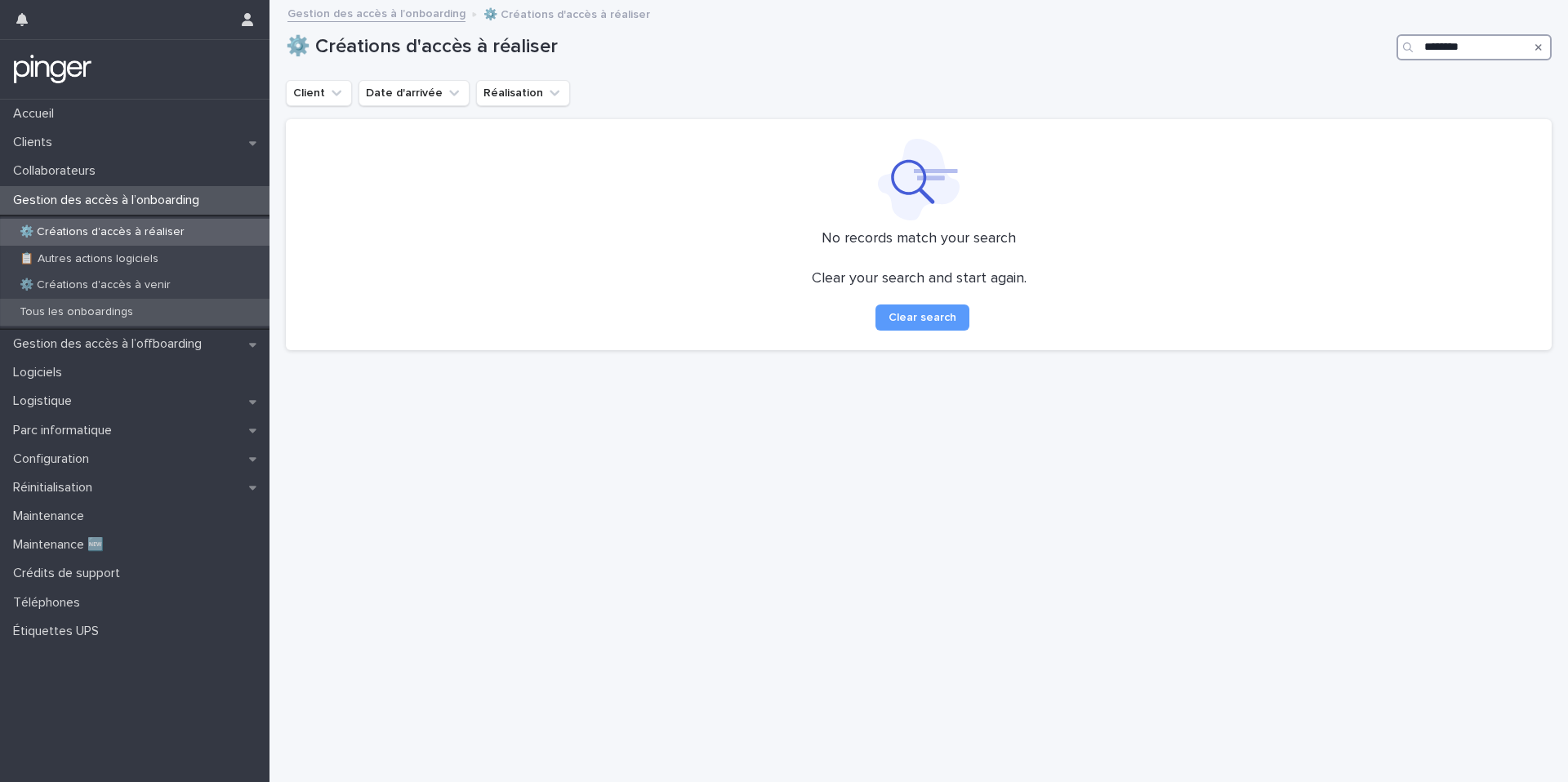
type input "********"
click at [112, 309] on p "Tous les onboardings" at bounding box center [76, 312] width 140 height 14
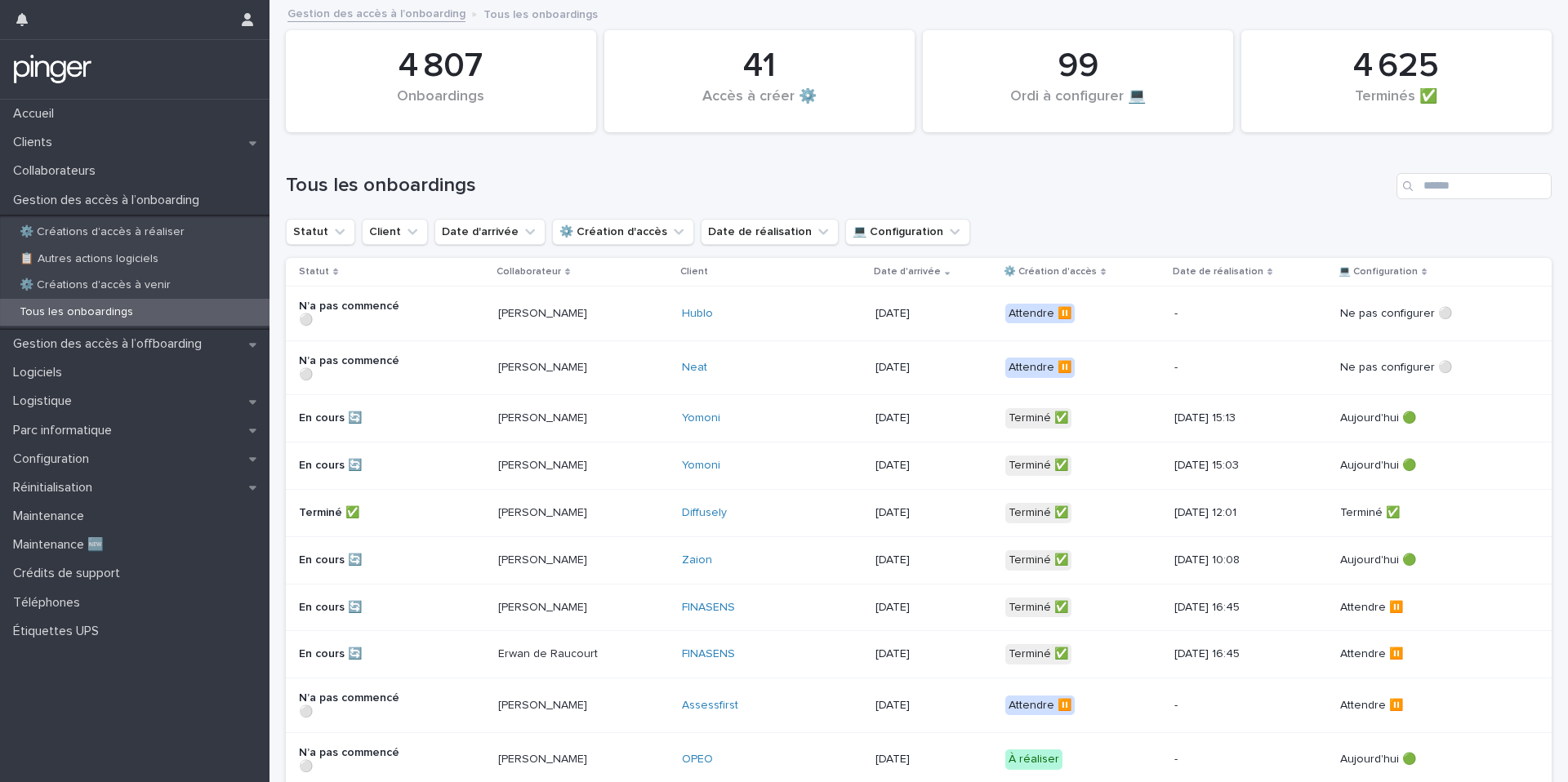
click at [1450, 207] on div "Tous les onboardings" at bounding box center [919, 179] width 1265 height 79
click at [1455, 198] on input "Search" at bounding box center [1474, 186] width 155 height 26
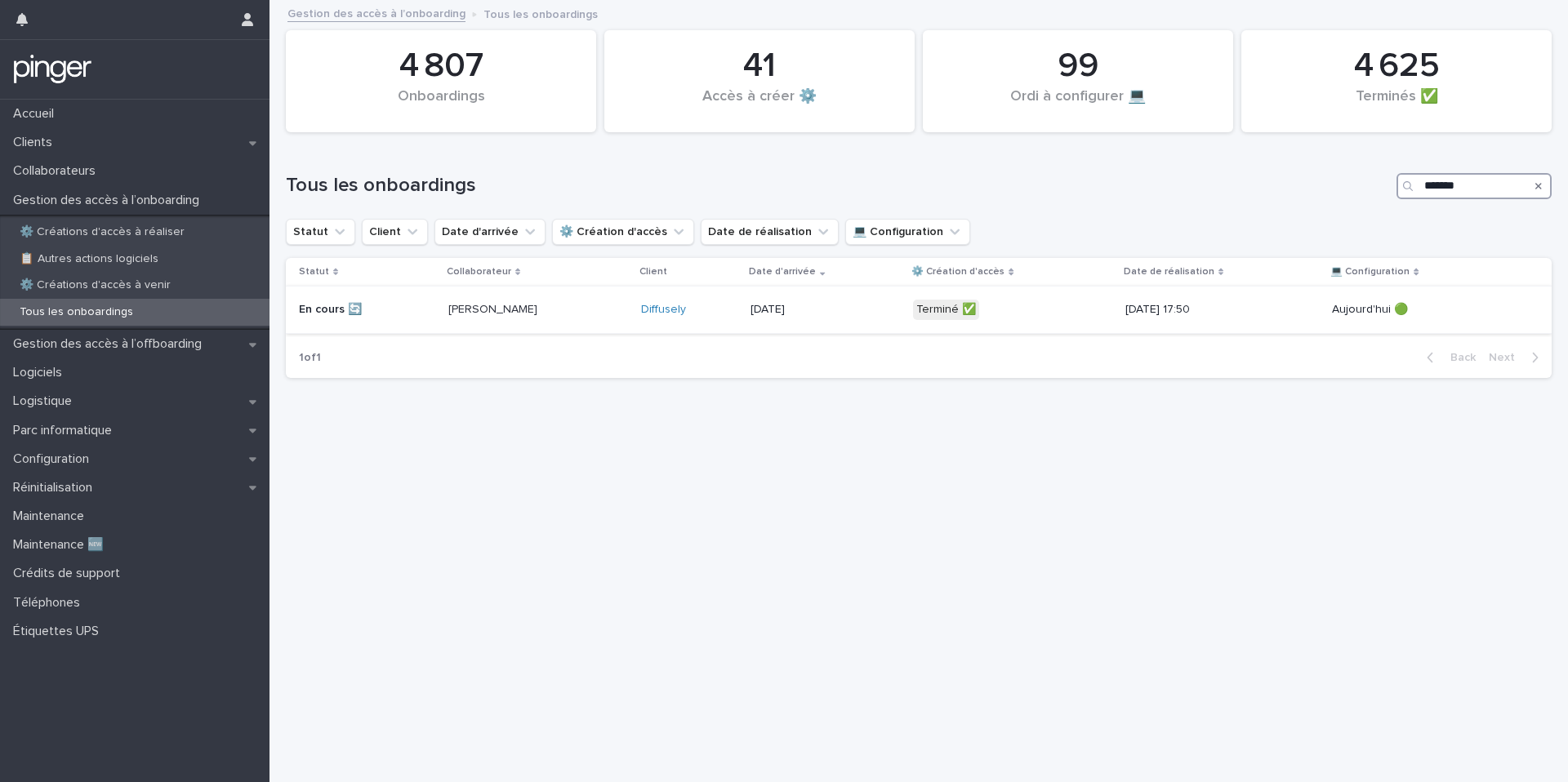
type input "*******"
click at [804, 315] on p "18/8/2025" at bounding box center [808, 309] width 117 height 14
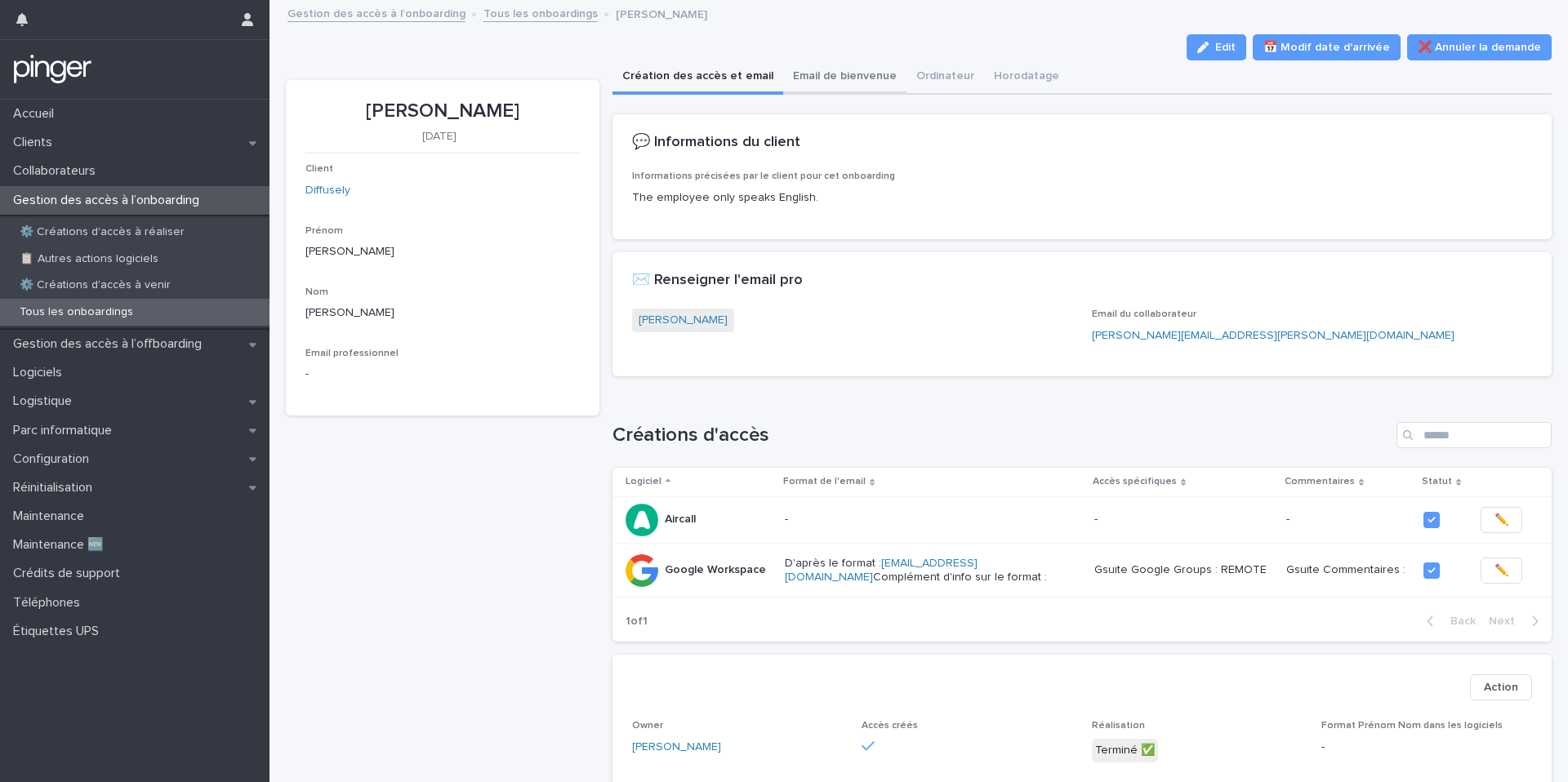
click at [872, 69] on button "Email de bienvenue" at bounding box center [844, 77] width 123 height 34
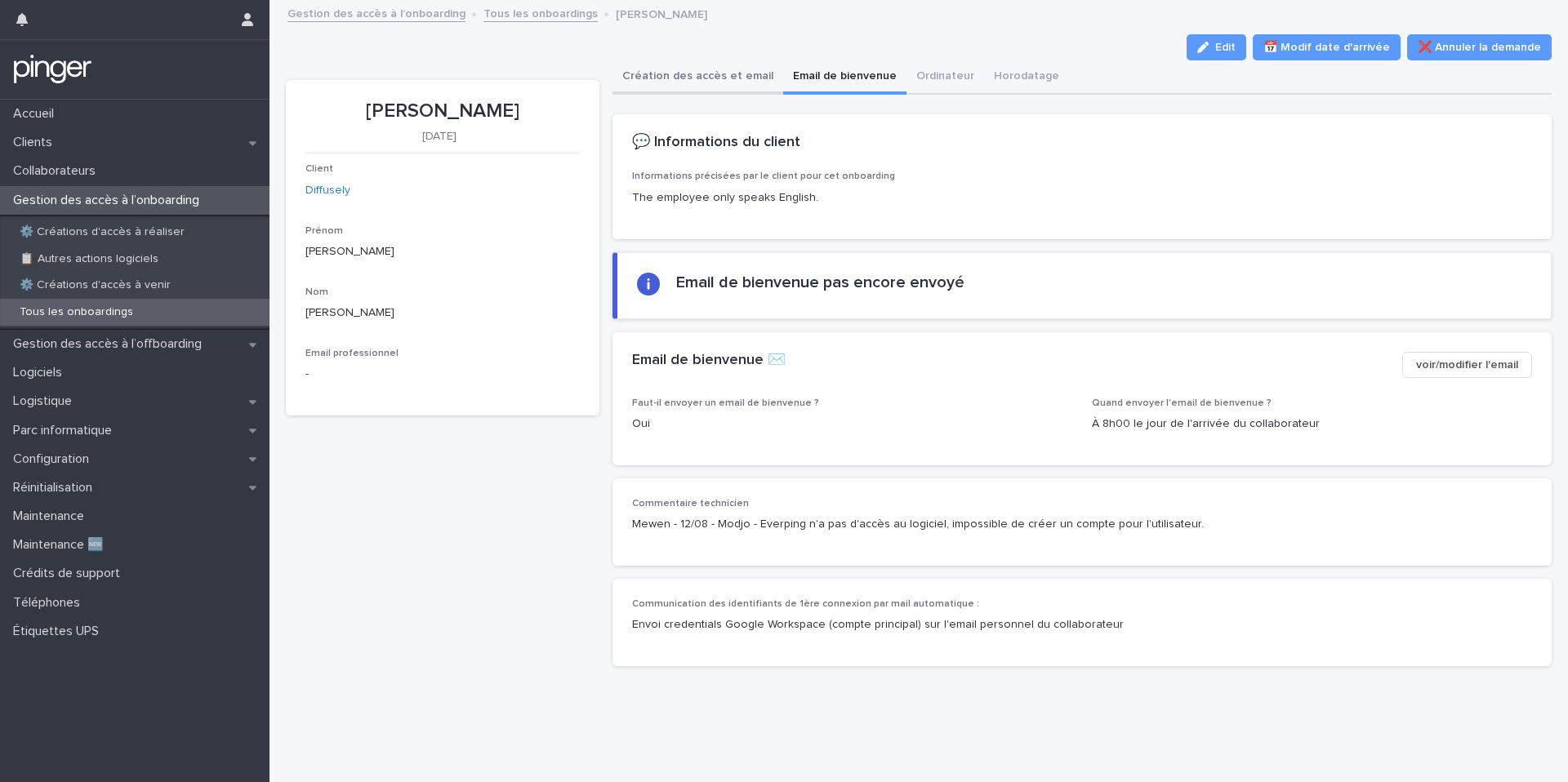
click at [717, 83] on button "Création des accès et email" at bounding box center [698, 77] width 170 height 34
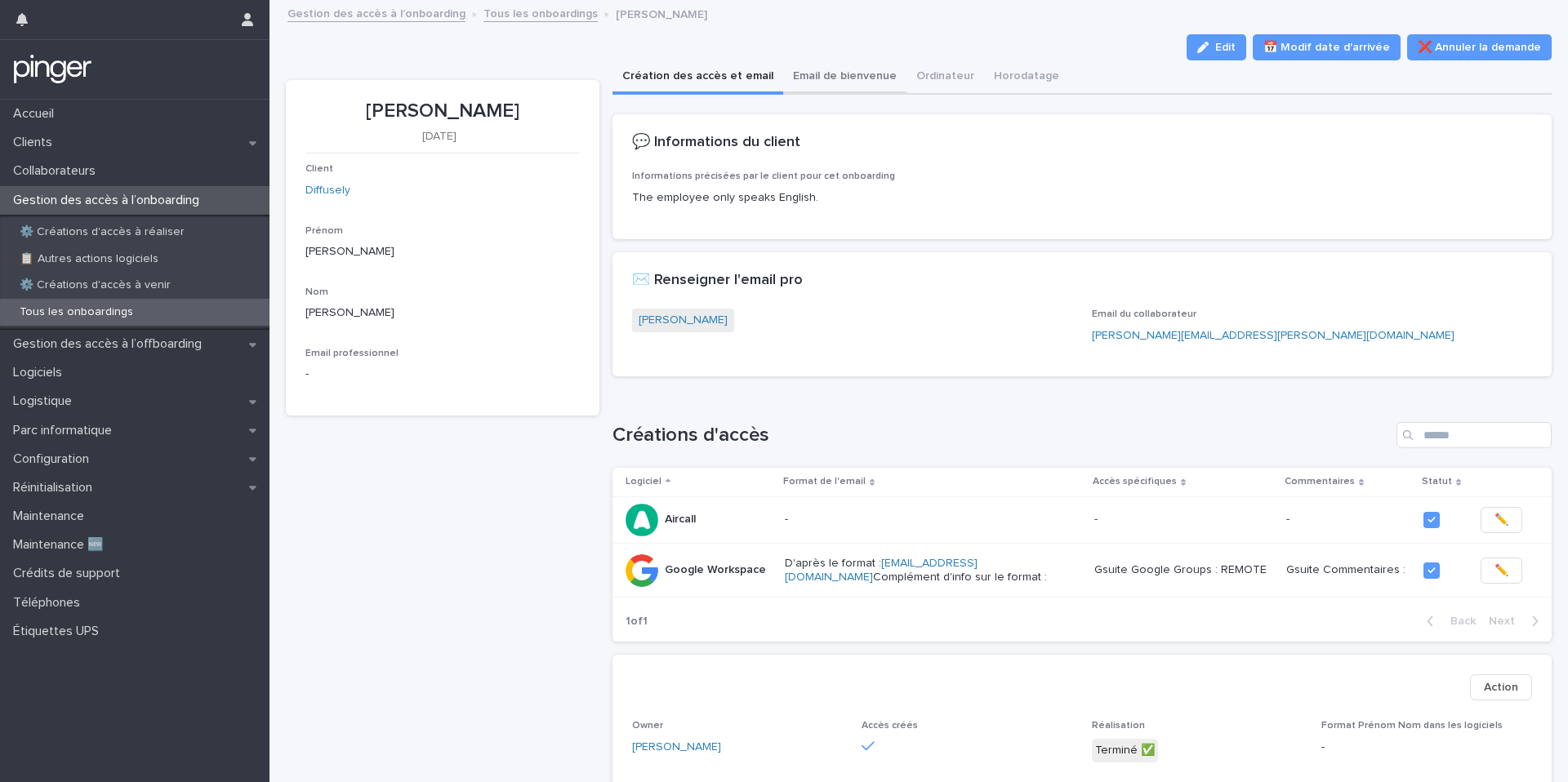
click at [858, 77] on button "Email de bienvenue" at bounding box center [844, 77] width 123 height 34
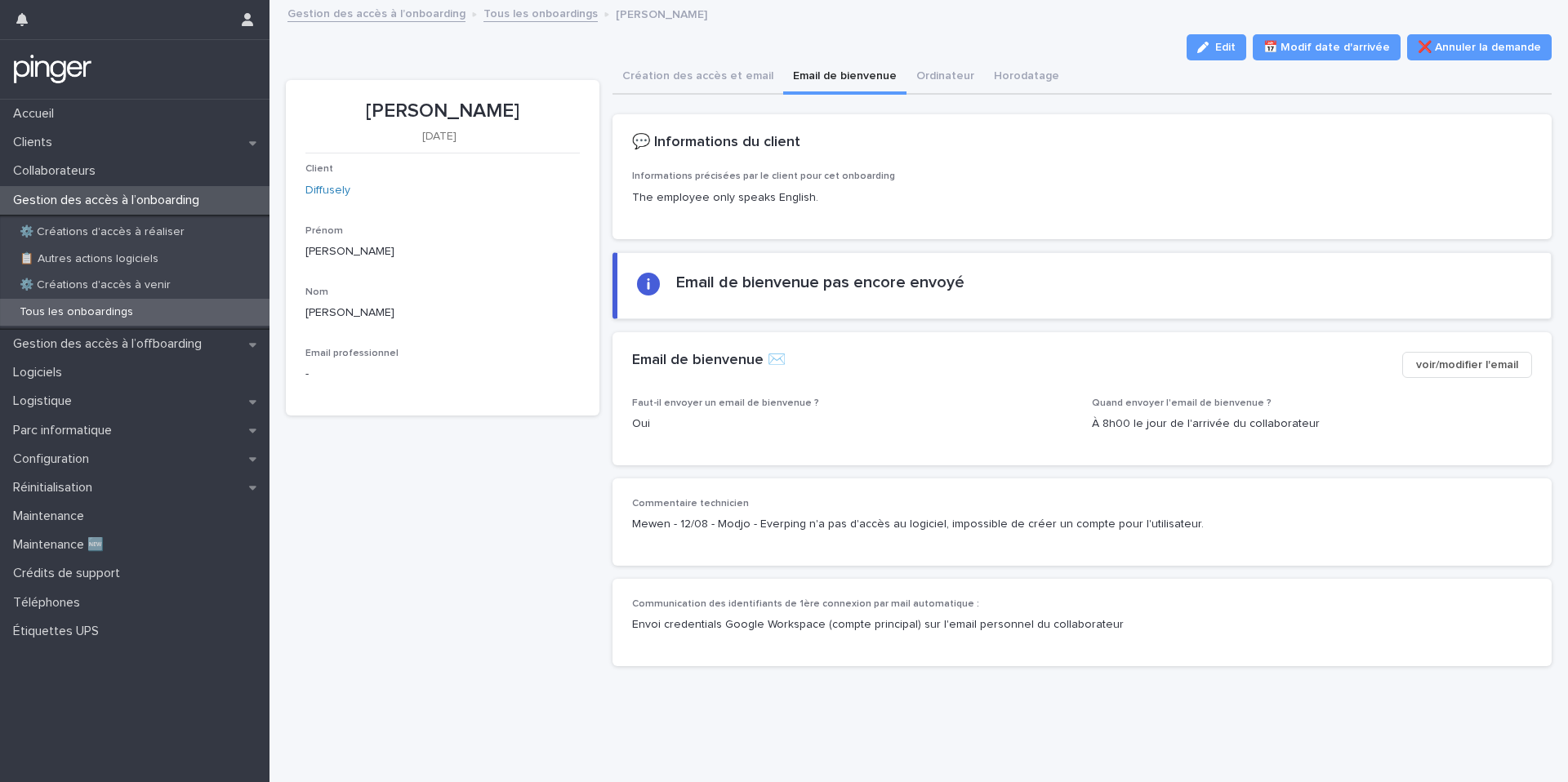
click at [1451, 355] on button "voir/modifier l'email" at bounding box center [1466, 365] width 130 height 26
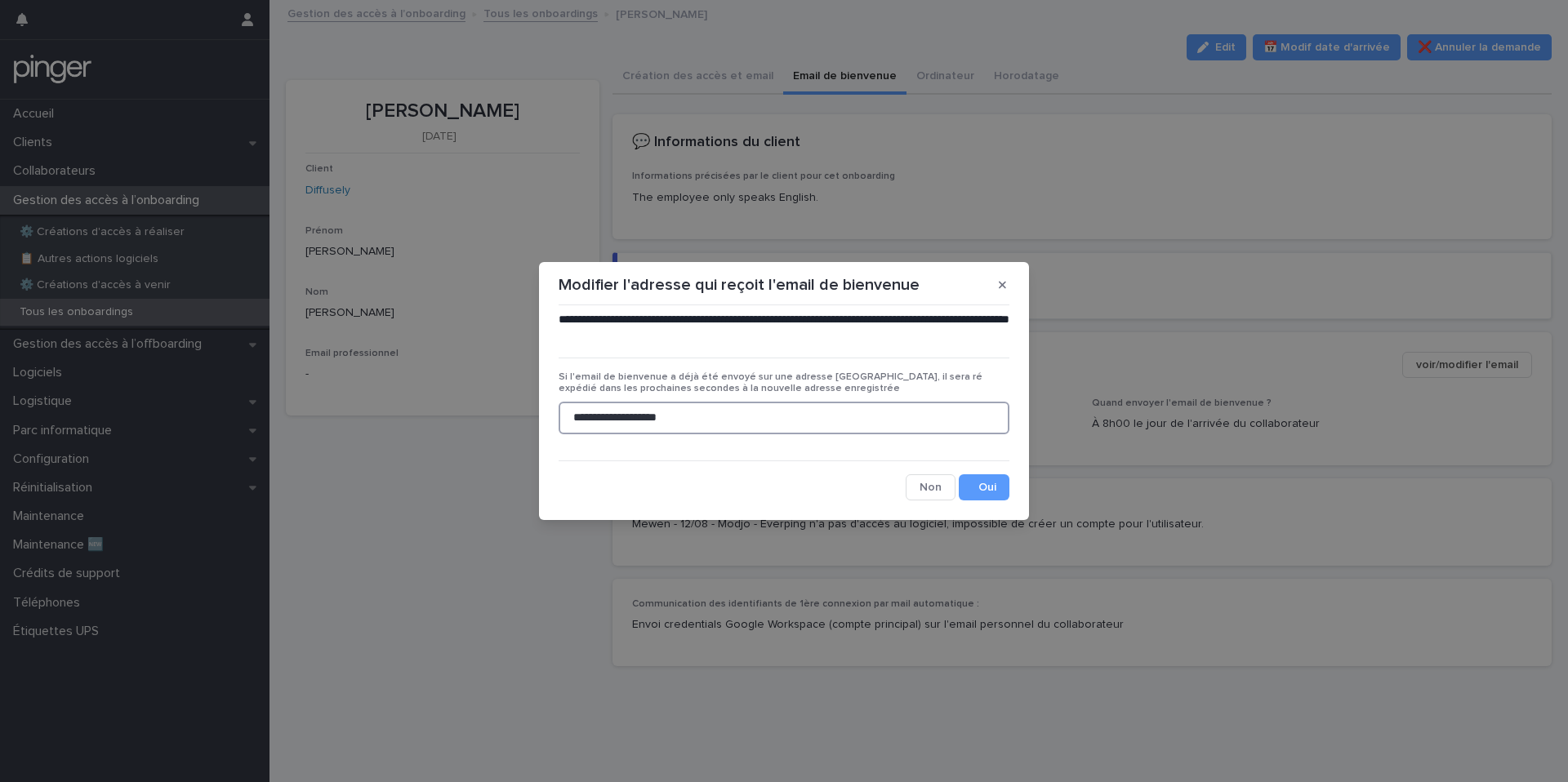
click at [571, 419] on input "**********" at bounding box center [783, 417] width 451 height 32
click at [1003, 498] on button "Save" at bounding box center [983, 488] width 50 height 26
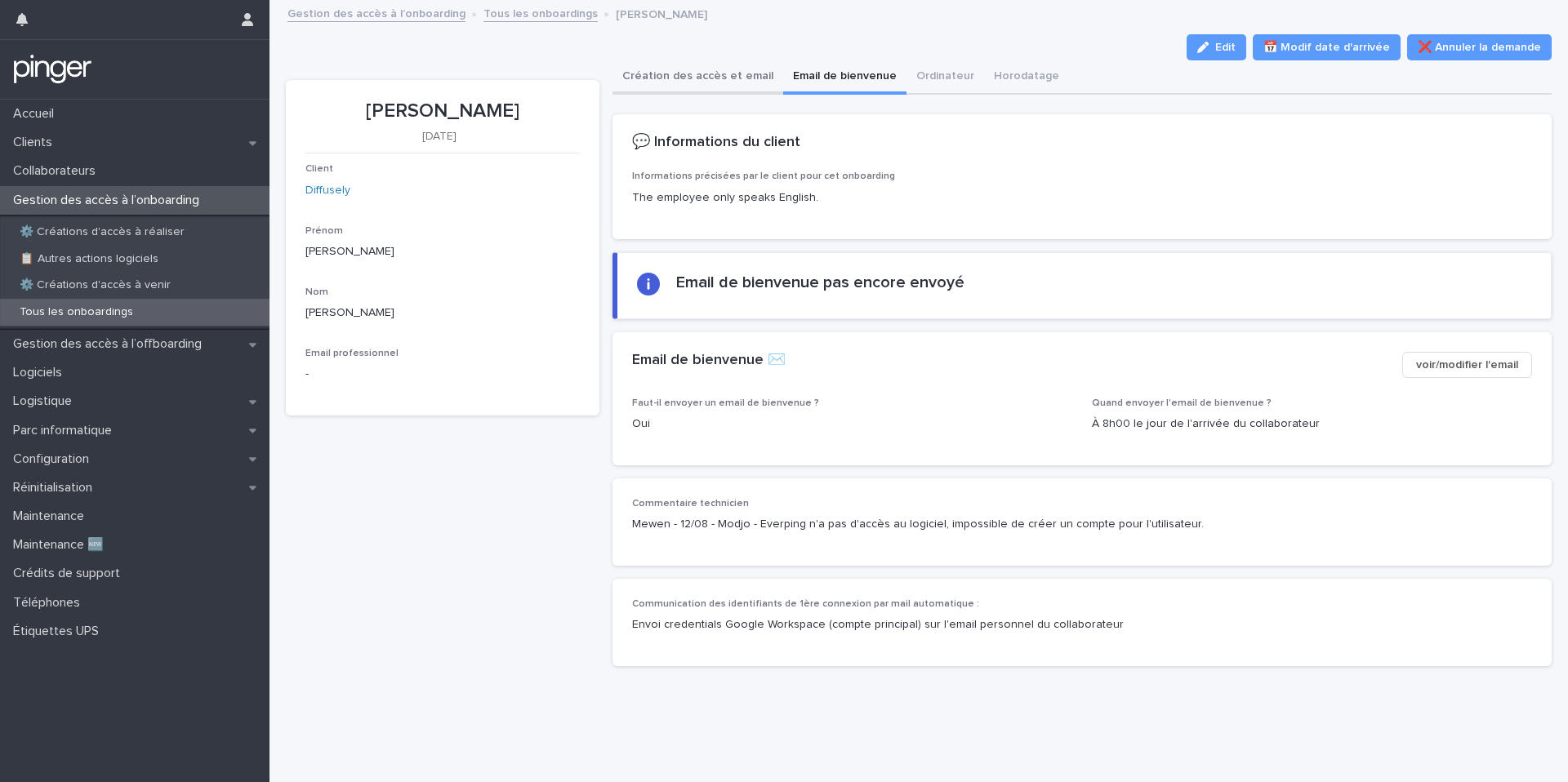
click at [671, 88] on button "Création des accès et email" at bounding box center [698, 77] width 170 height 34
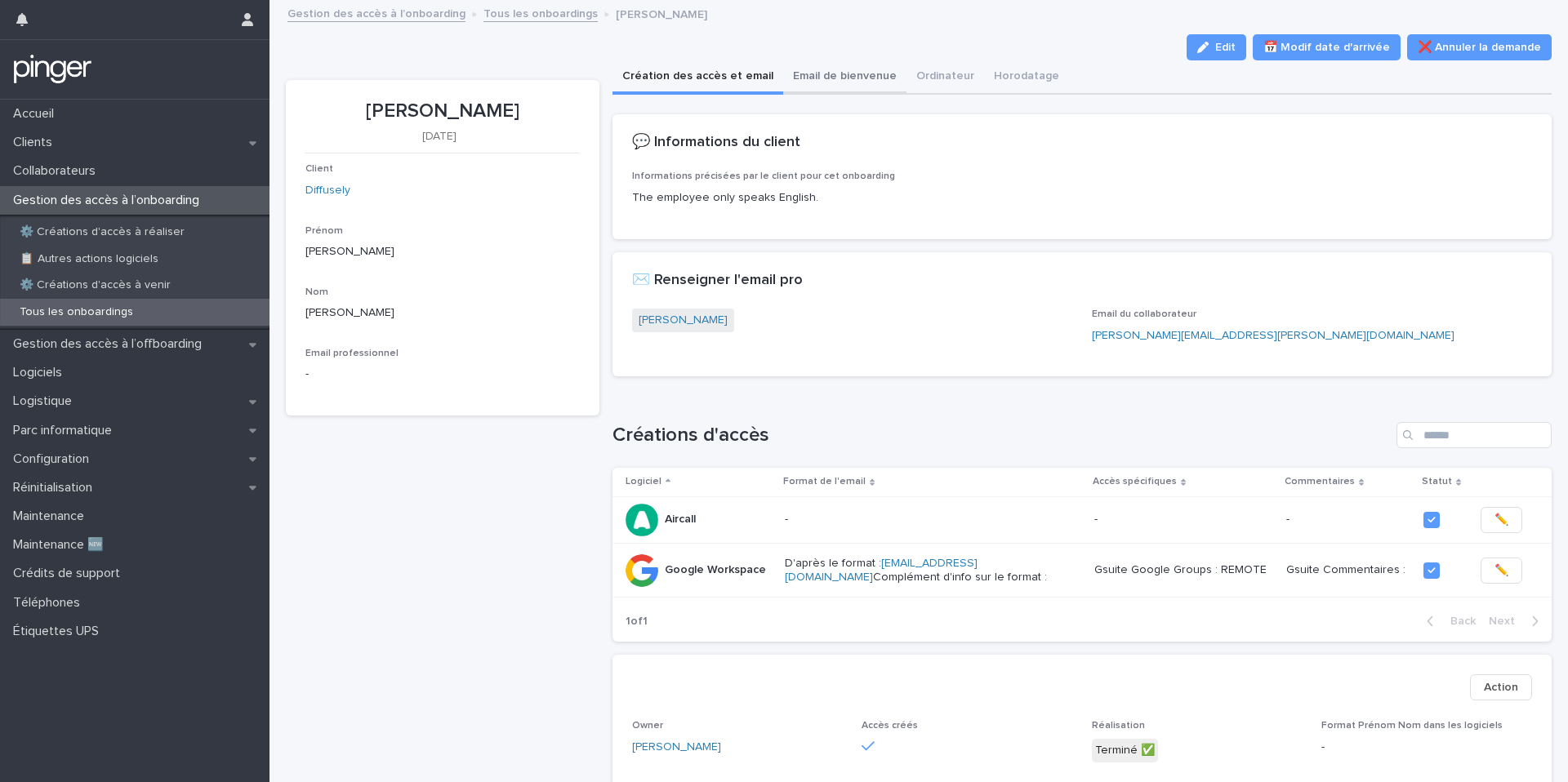
click at [801, 68] on button "Email de bienvenue" at bounding box center [844, 77] width 123 height 34
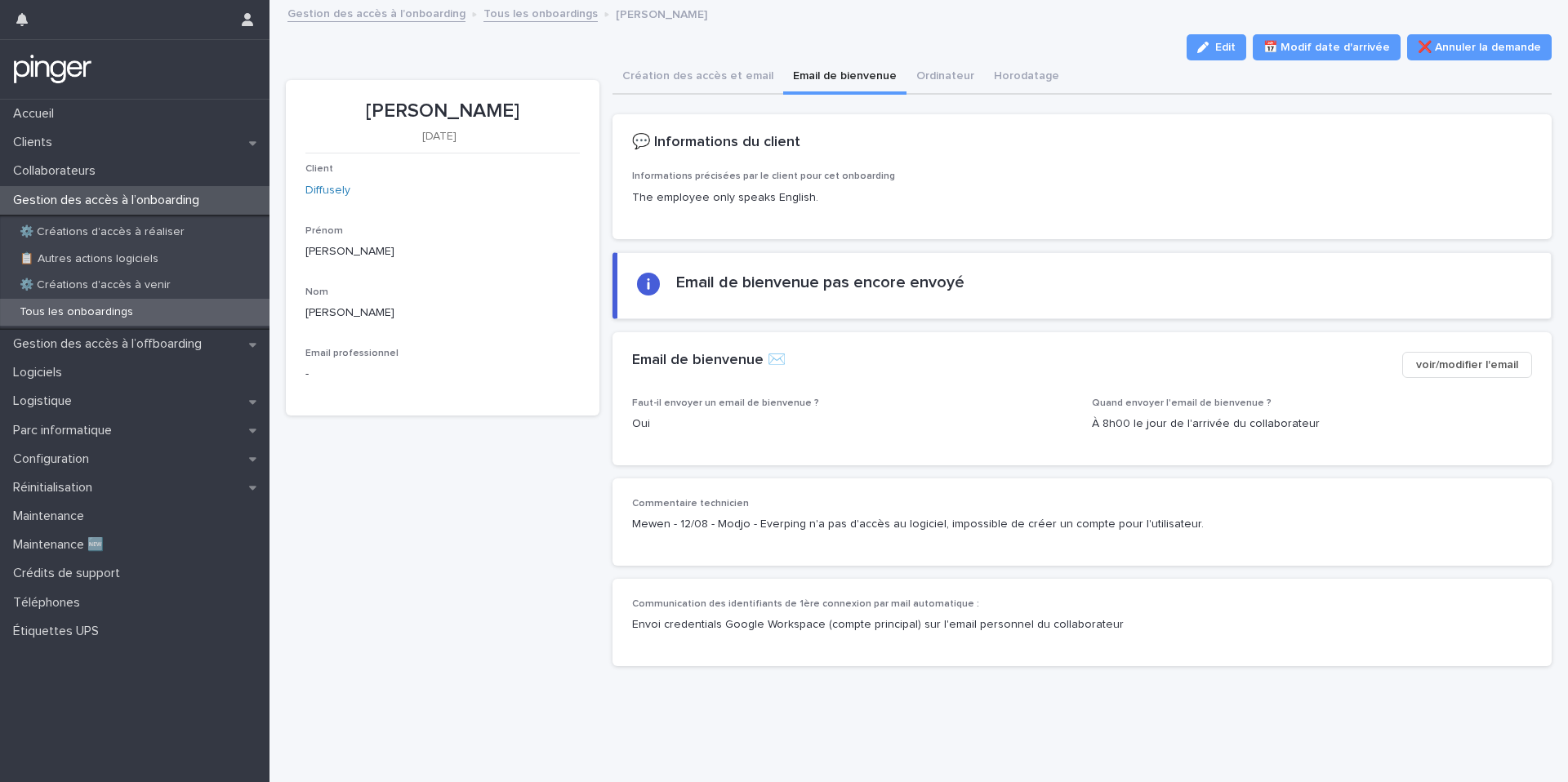
click at [1498, 365] on span "voir/modifier l'email" at bounding box center [1466, 365] width 102 height 17
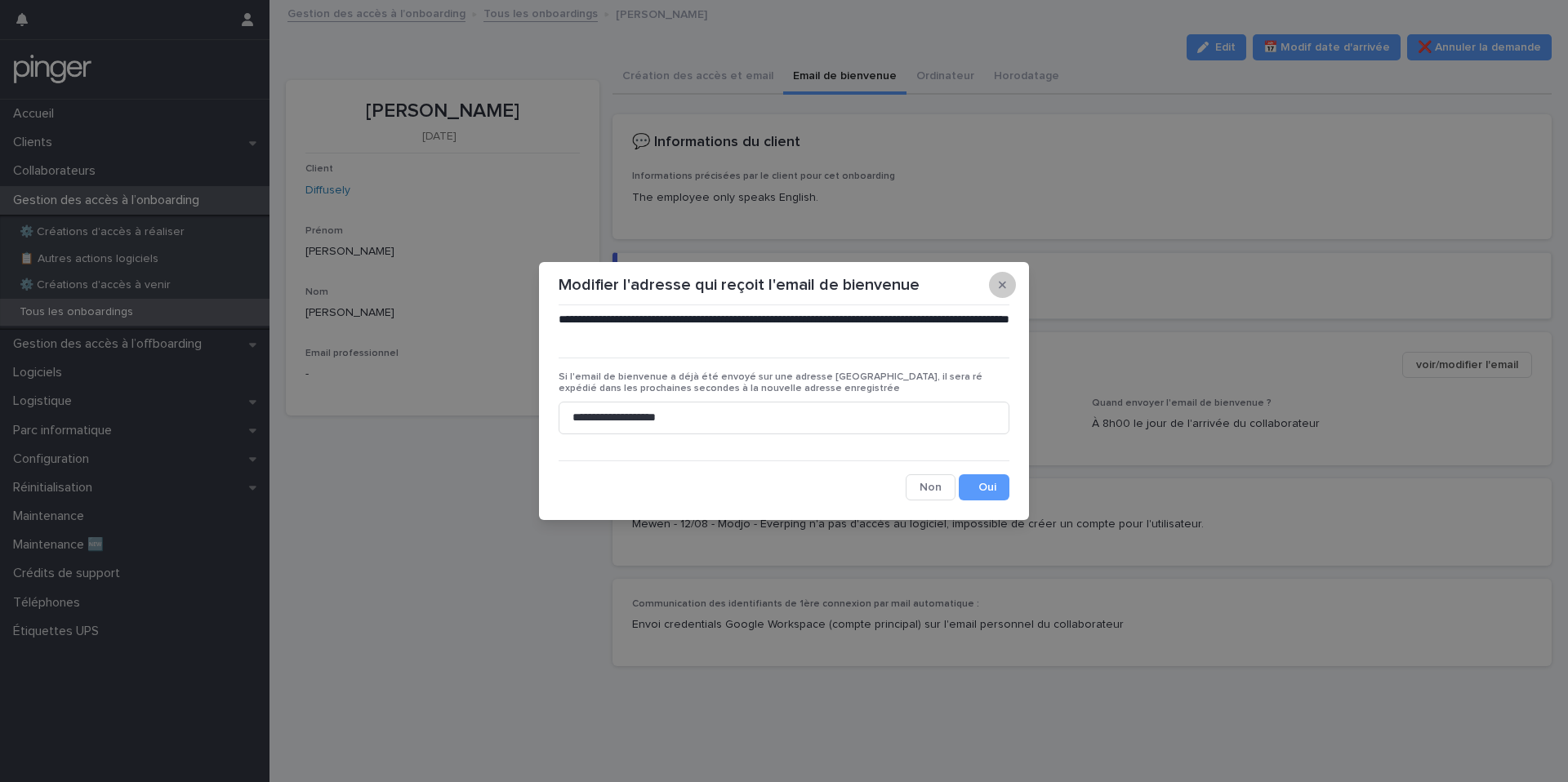
click at [999, 279] on icon "button" at bounding box center [1002, 285] width 7 height 12
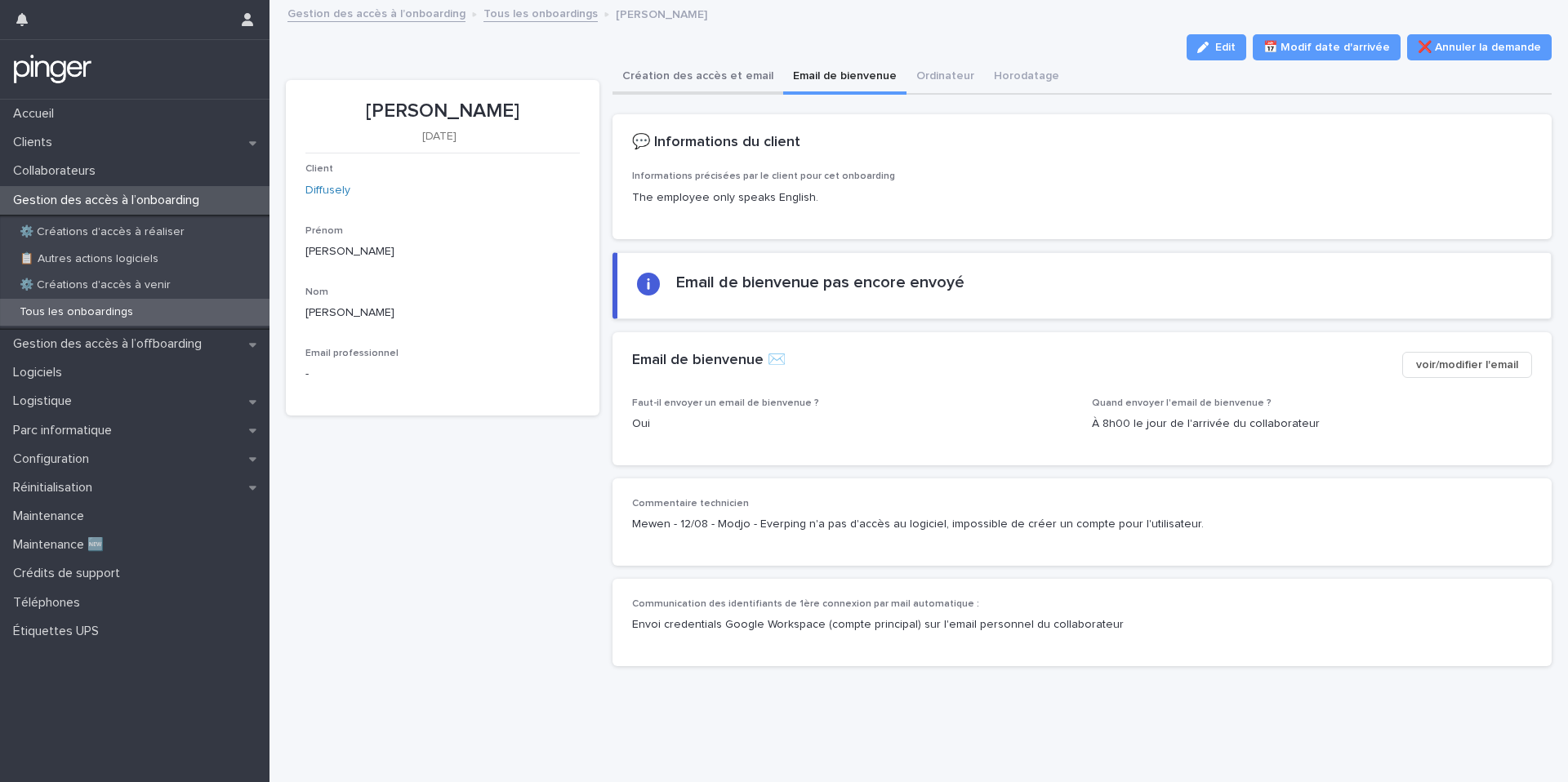
click at [692, 79] on button "Création des accès et email" at bounding box center [698, 77] width 170 height 34
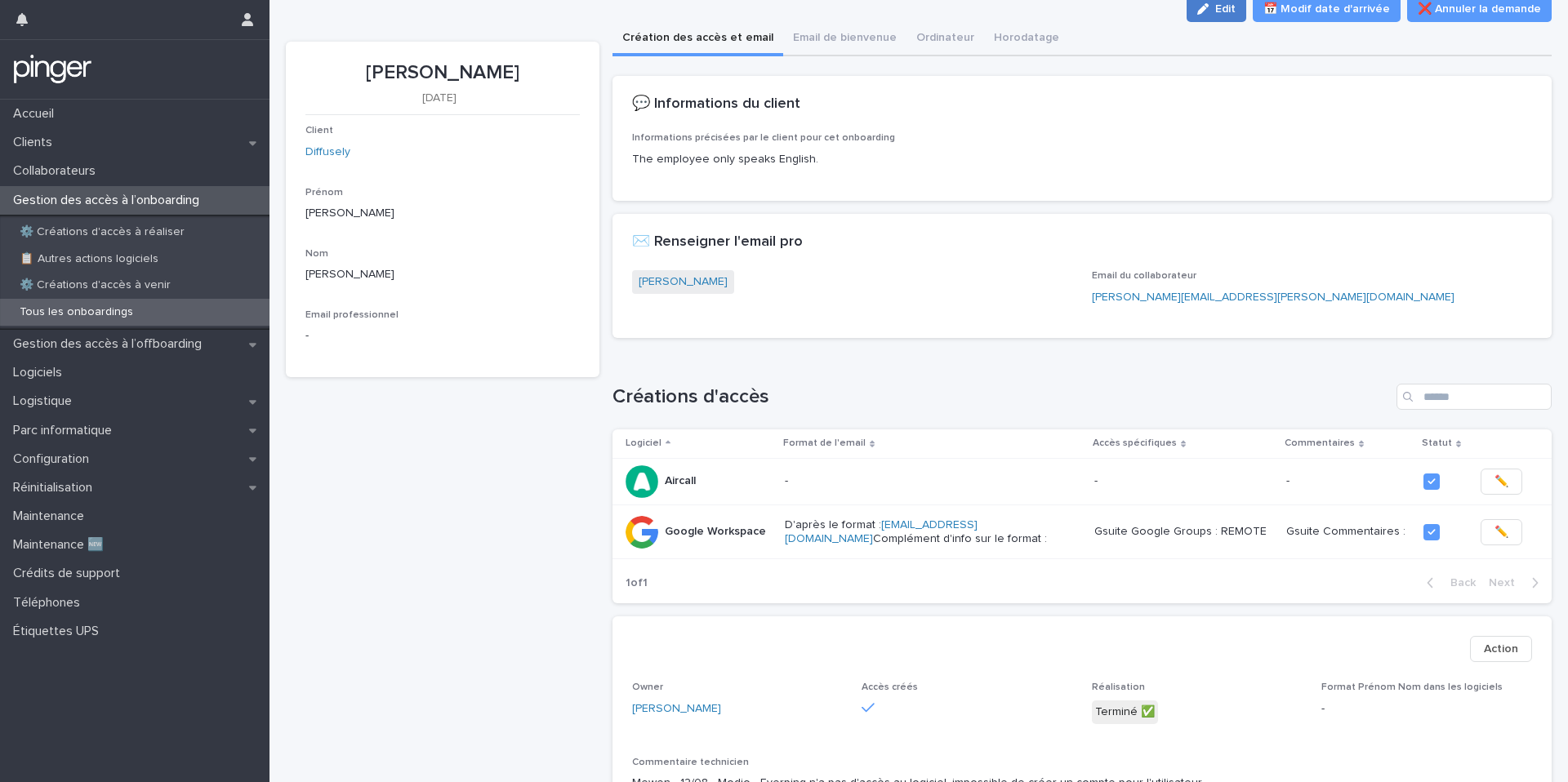
click at [1208, 12] on icon "button" at bounding box center [1202, 9] width 12 height 12
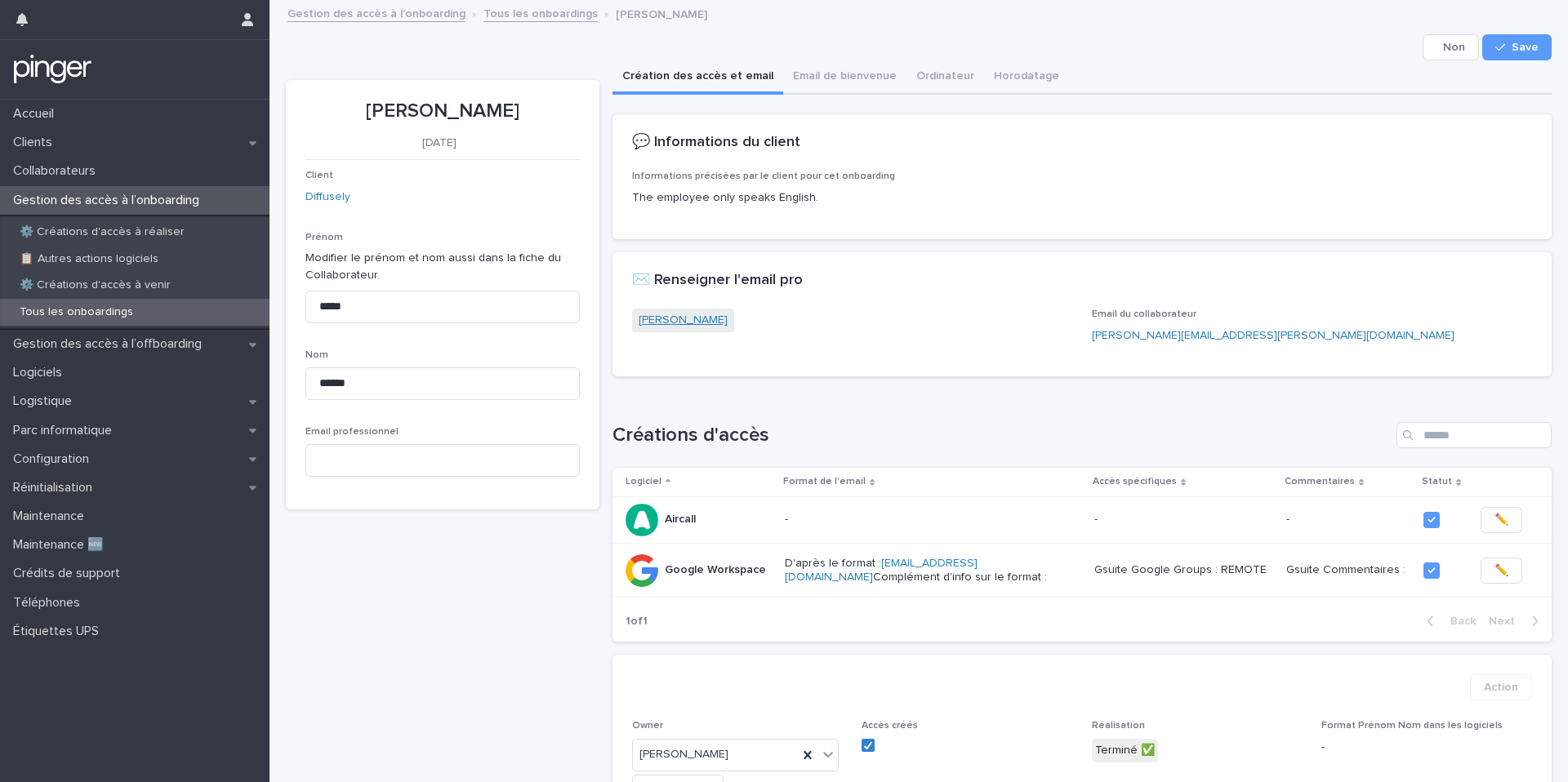
click at [691, 326] on link "James Norris" at bounding box center [683, 320] width 89 height 17
click at [873, 79] on button "Email de bienvenue" at bounding box center [844, 77] width 123 height 34
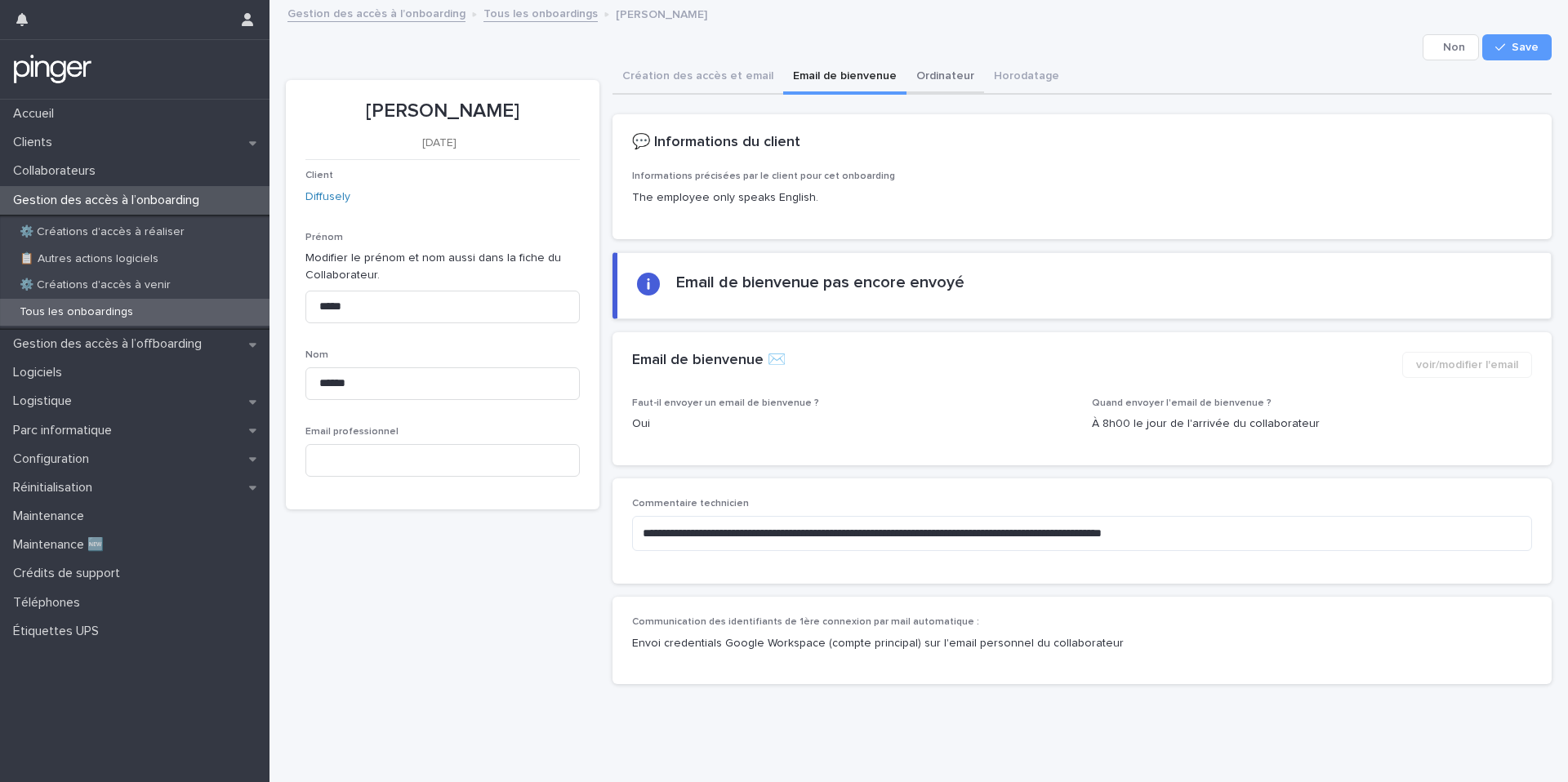
click at [919, 79] on button "Ordinateur" at bounding box center [945, 77] width 78 height 34
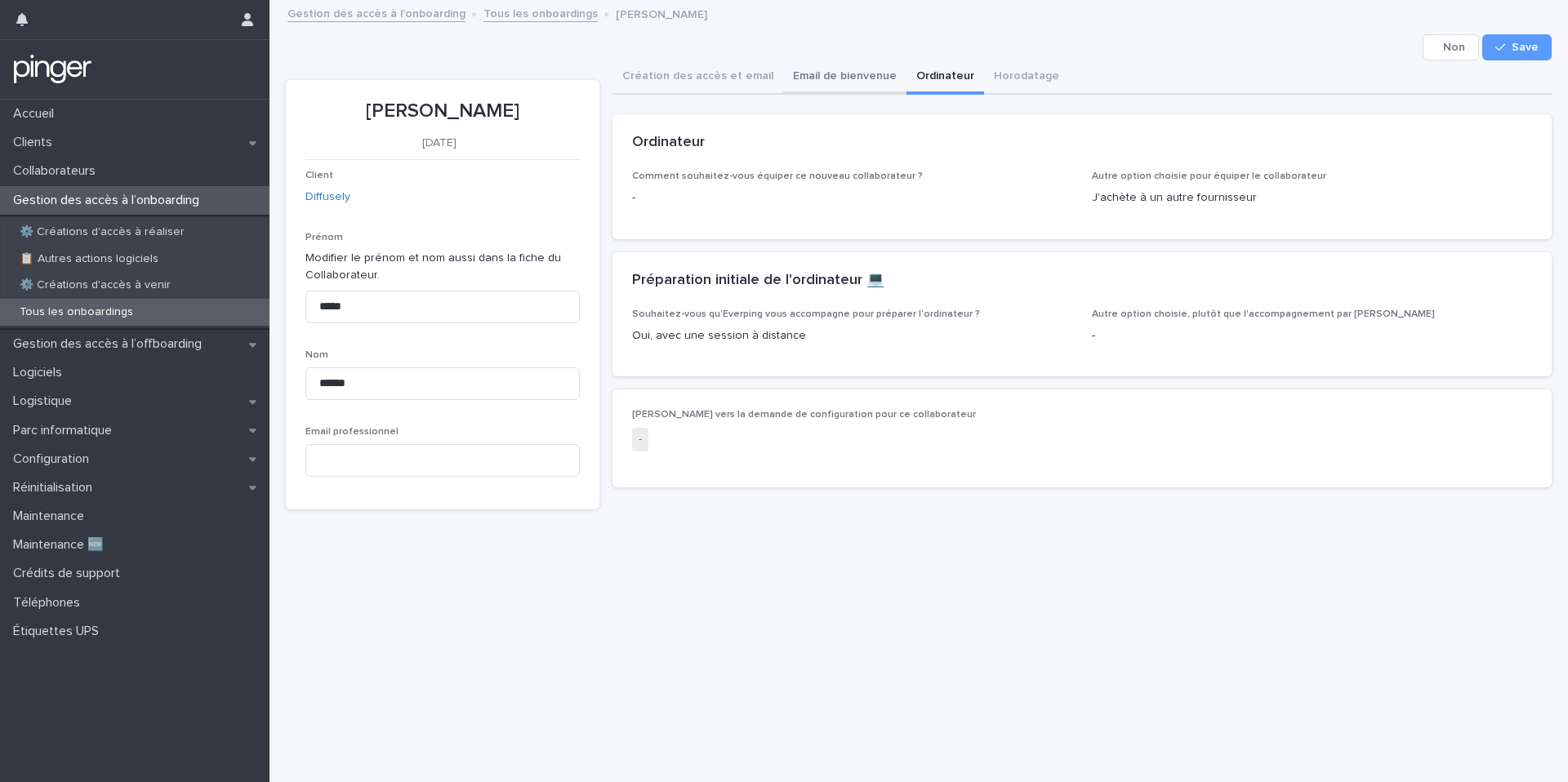
click at [825, 86] on button "Email de bienvenue" at bounding box center [844, 77] width 123 height 34
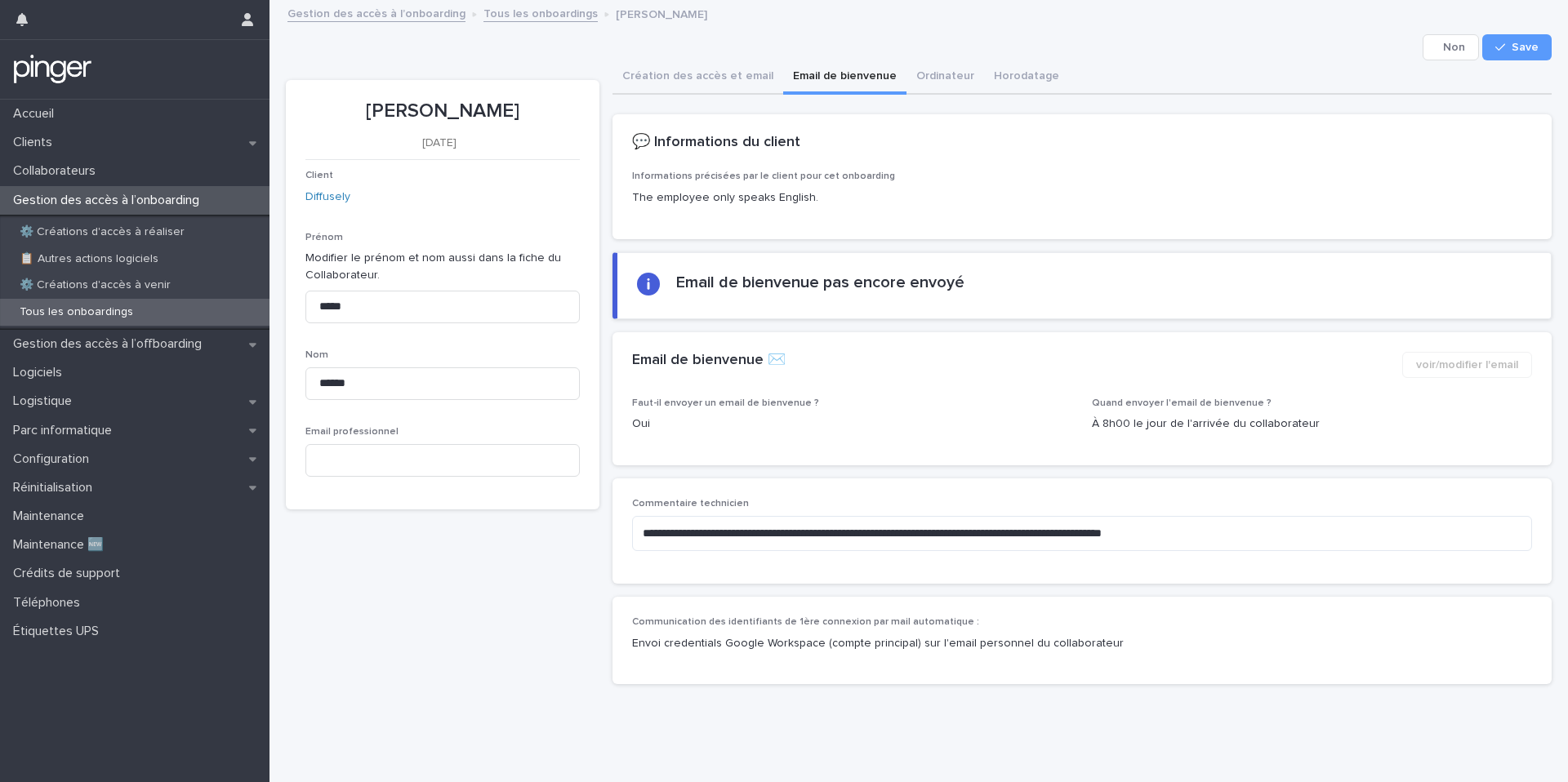
click at [879, 355] on div "Email de bienvenue ✉️" at bounding box center [1011, 361] width 758 height 18
click at [875, 274] on h2 "Email de bienvenue pas encore envoyé" at bounding box center [820, 283] width 289 height 20
click at [1523, 40] on button "Save" at bounding box center [1517, 47] width 69 height 26
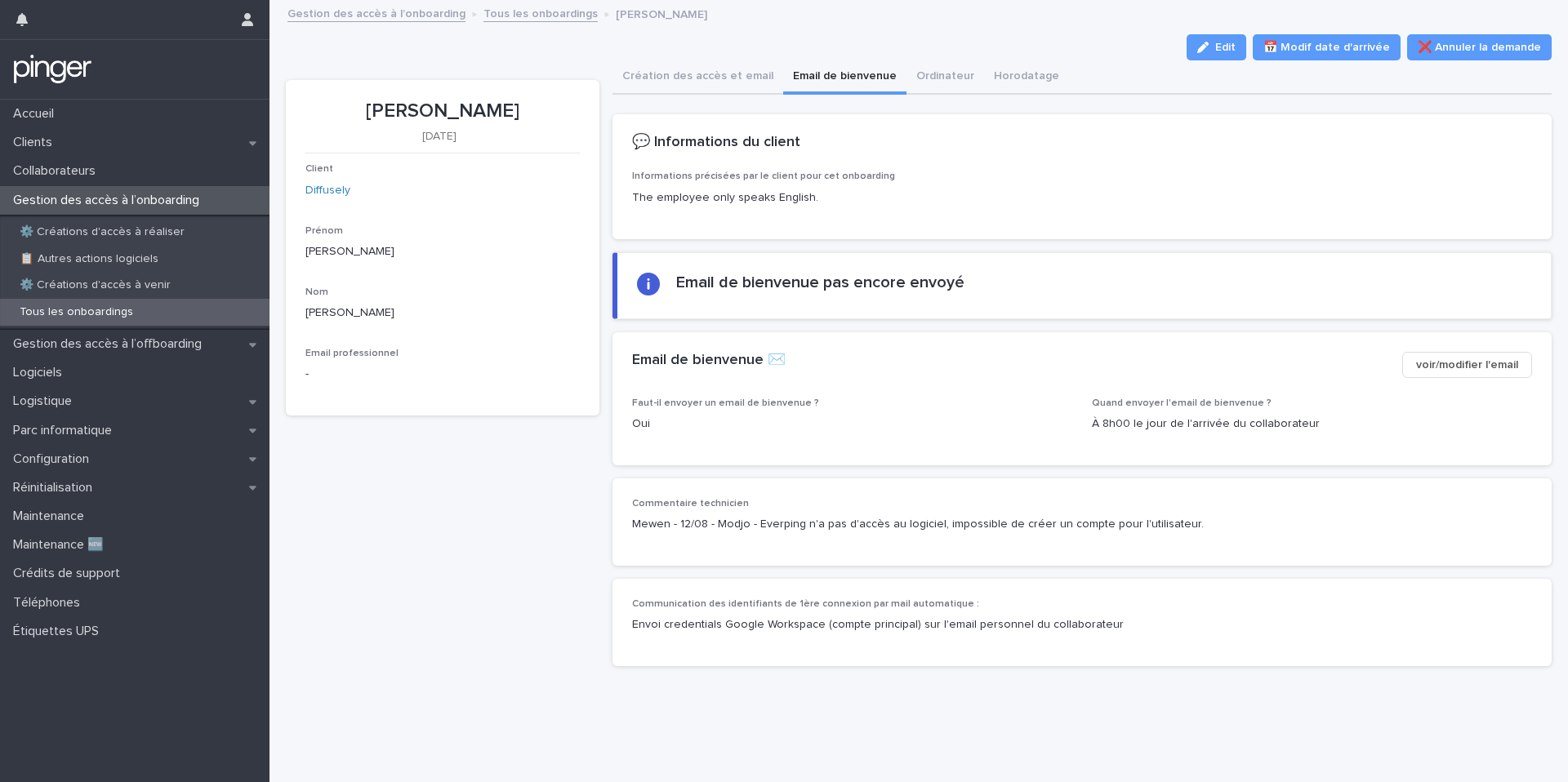
click at [1480, 364] on span "voir/modifier l'email" at bounding box center [1466, 365] width 102 height 17
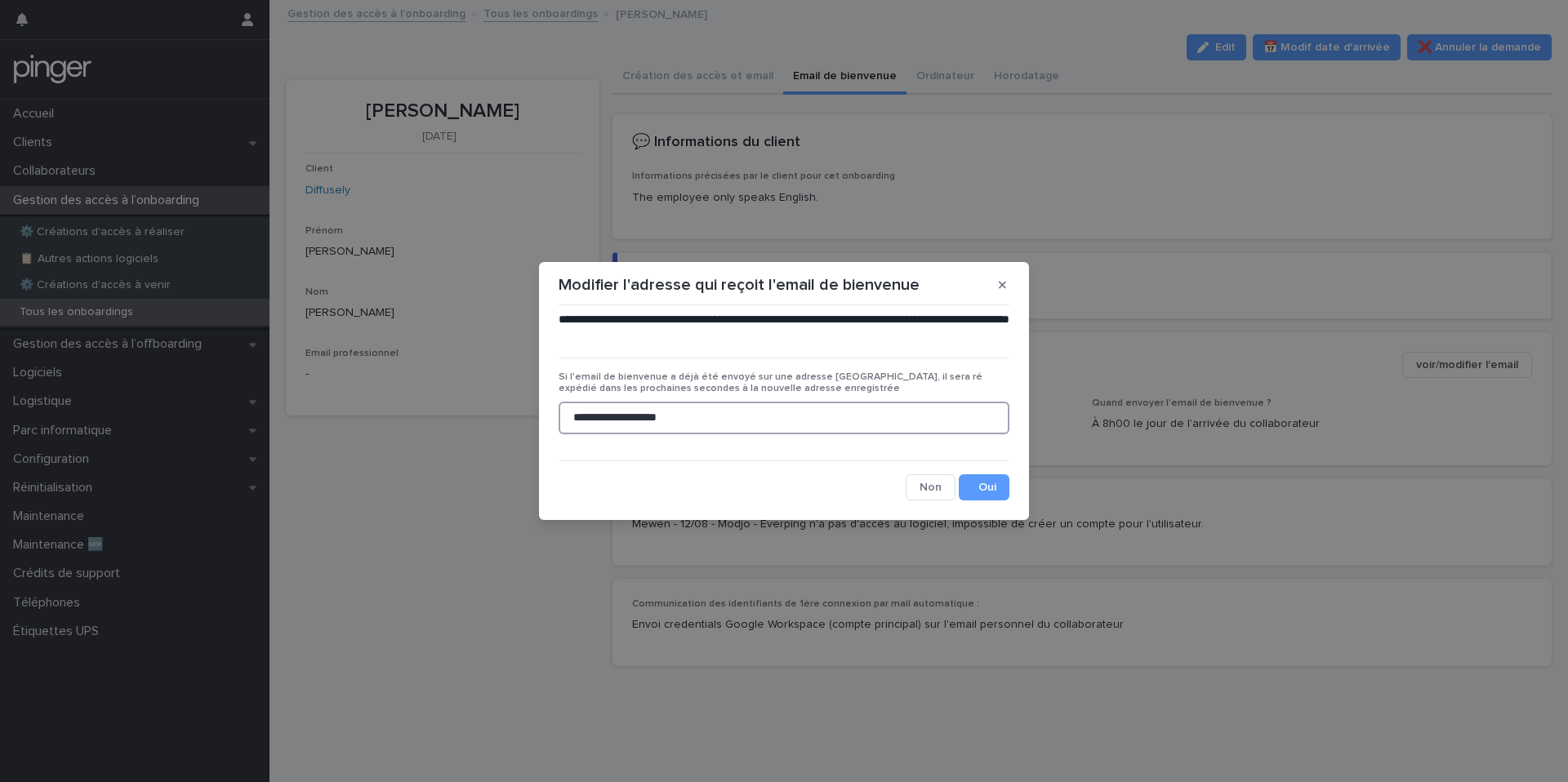
click at [742, 412] on input "**********" at bounding box center [783, 417] width 451 height 32
click at [1008, 497] on div "Save" at bounding box center [983, 488] width 50 height 26
click at [997, 492] on button "Save" at bounding box center [983, 488] width 50 height 26
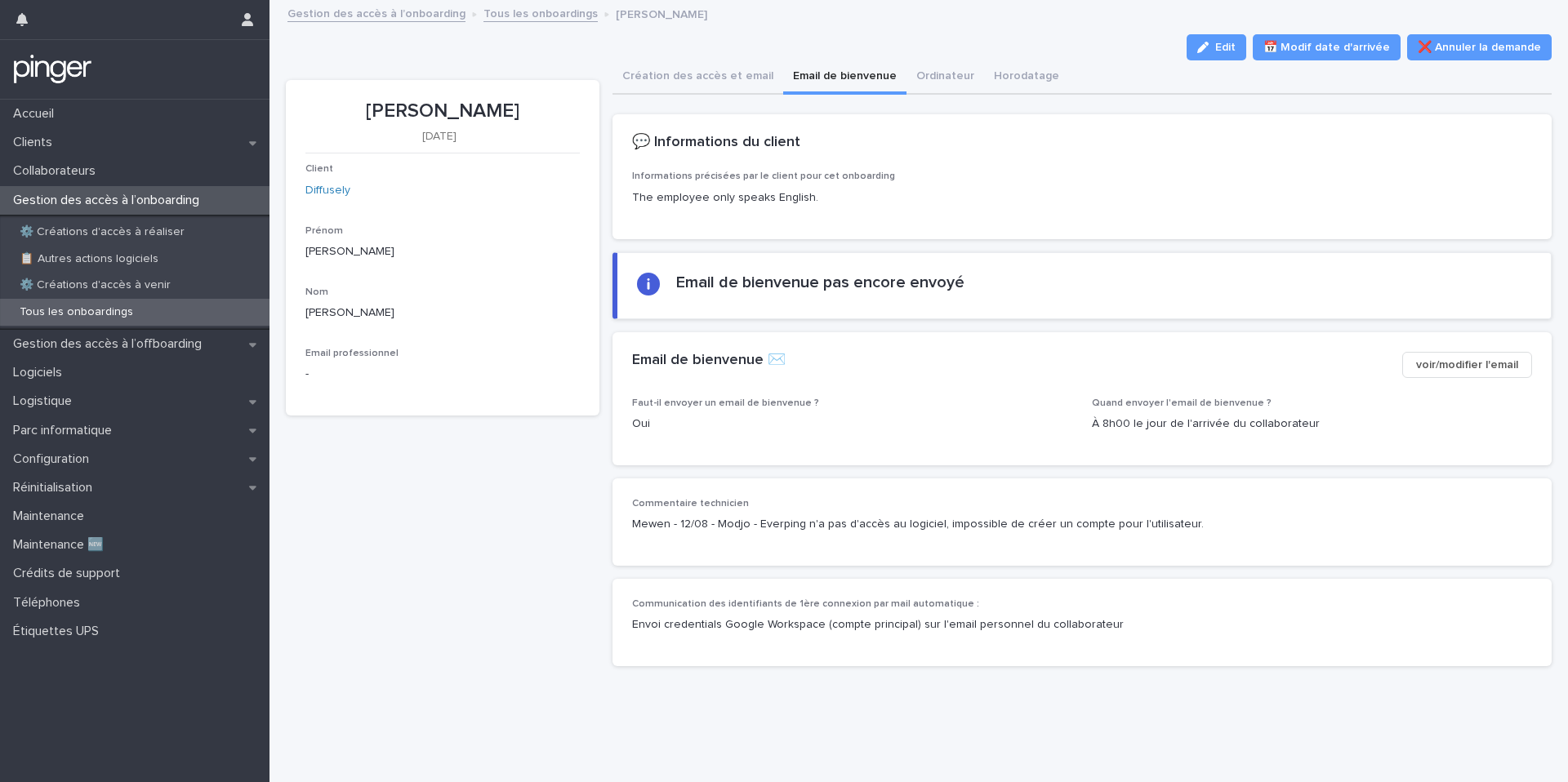
click at [628, 291] on section "Email de bienvenue pas encore envoyé" at bounding box center [1083, 285] width 939 height 67
click at [440, 148] on div "James Norris 18/8/2025 Client Diffusely Prénom James Nom Norris Email professio…" at bounding box center [442, 247] width 275 height 296
click at [633, 62] on button "Création des accès et email" at bounding box center [698, 77] width 170 height 34
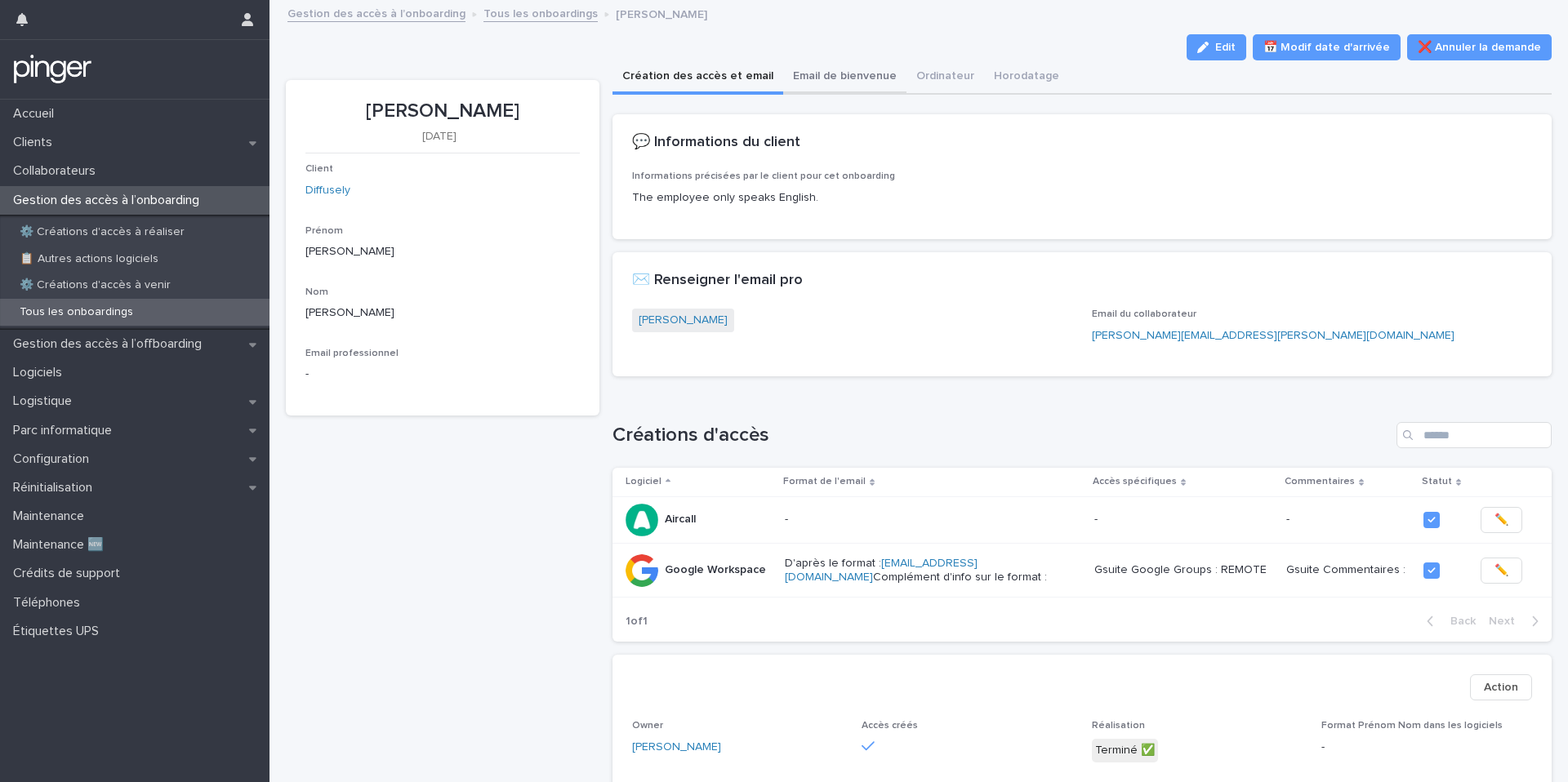
click at [826, 83] on button "Email de bienvenue" at bounding box center [844, 77] width 123 height 34
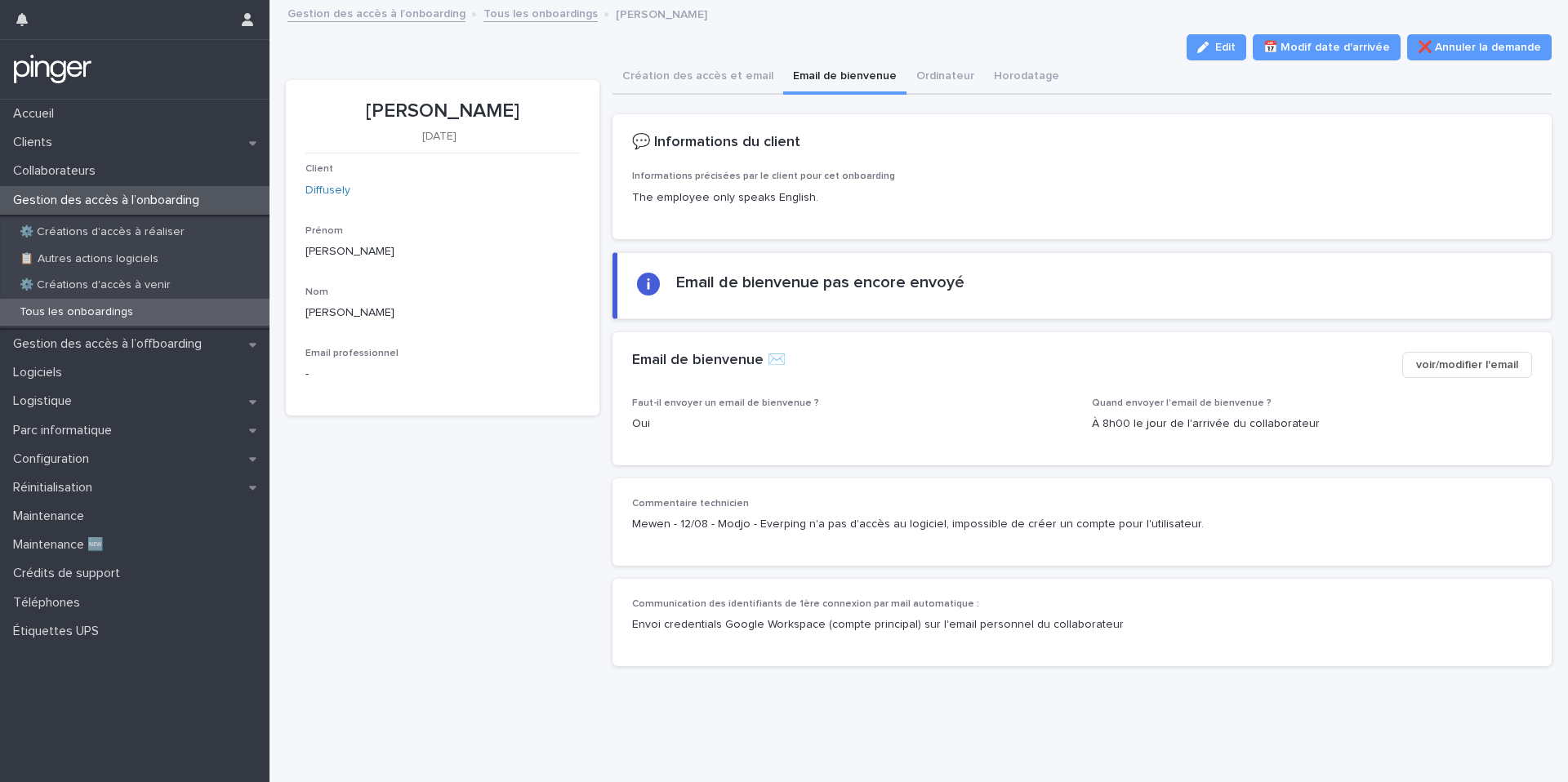
click at [1041, 513] on div "Mewen - 12/08 - Modjo - Everping n'a pas d'accès au logiciel, impossible de cré…" at bounding box center [1082, 522] width 900 height 21
click at [696, 76] on button "Création des accès et email" at bounding box center [698, 77] width 170 height 34
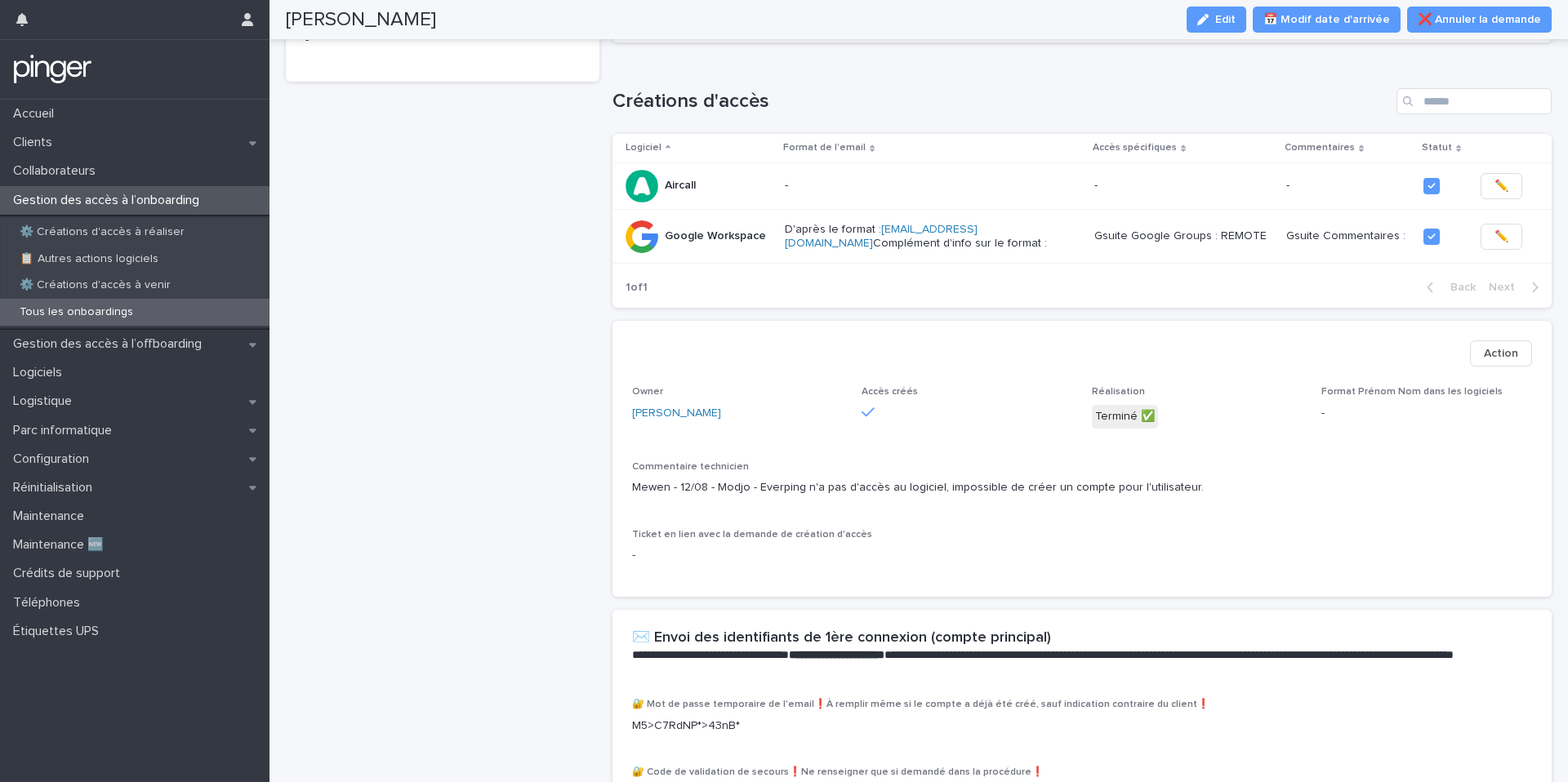
scroll to position [265, 0]
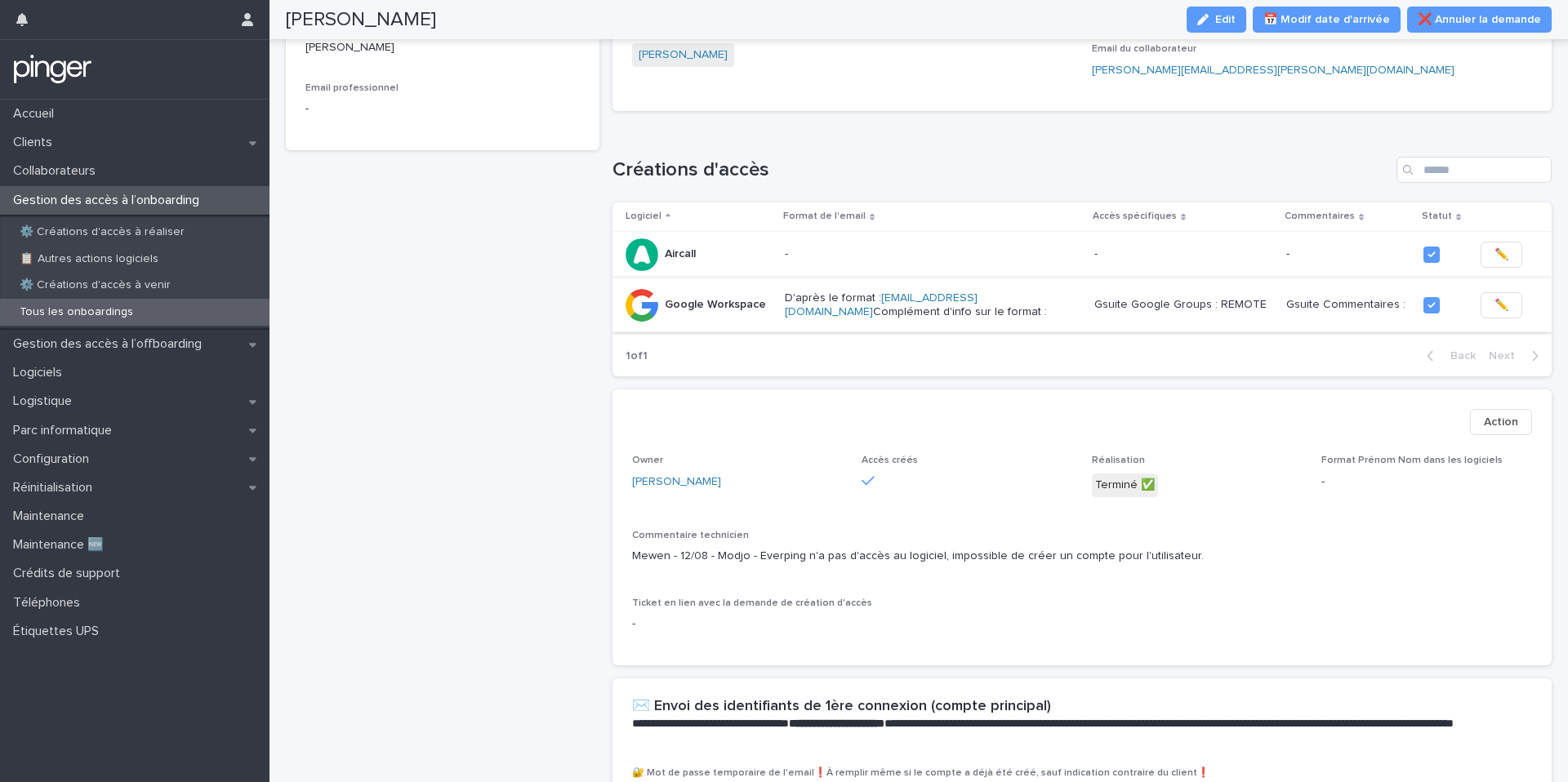
click at [1503, 296] on button "✏️" at bounding box center [1501, 305] width 41 height 26
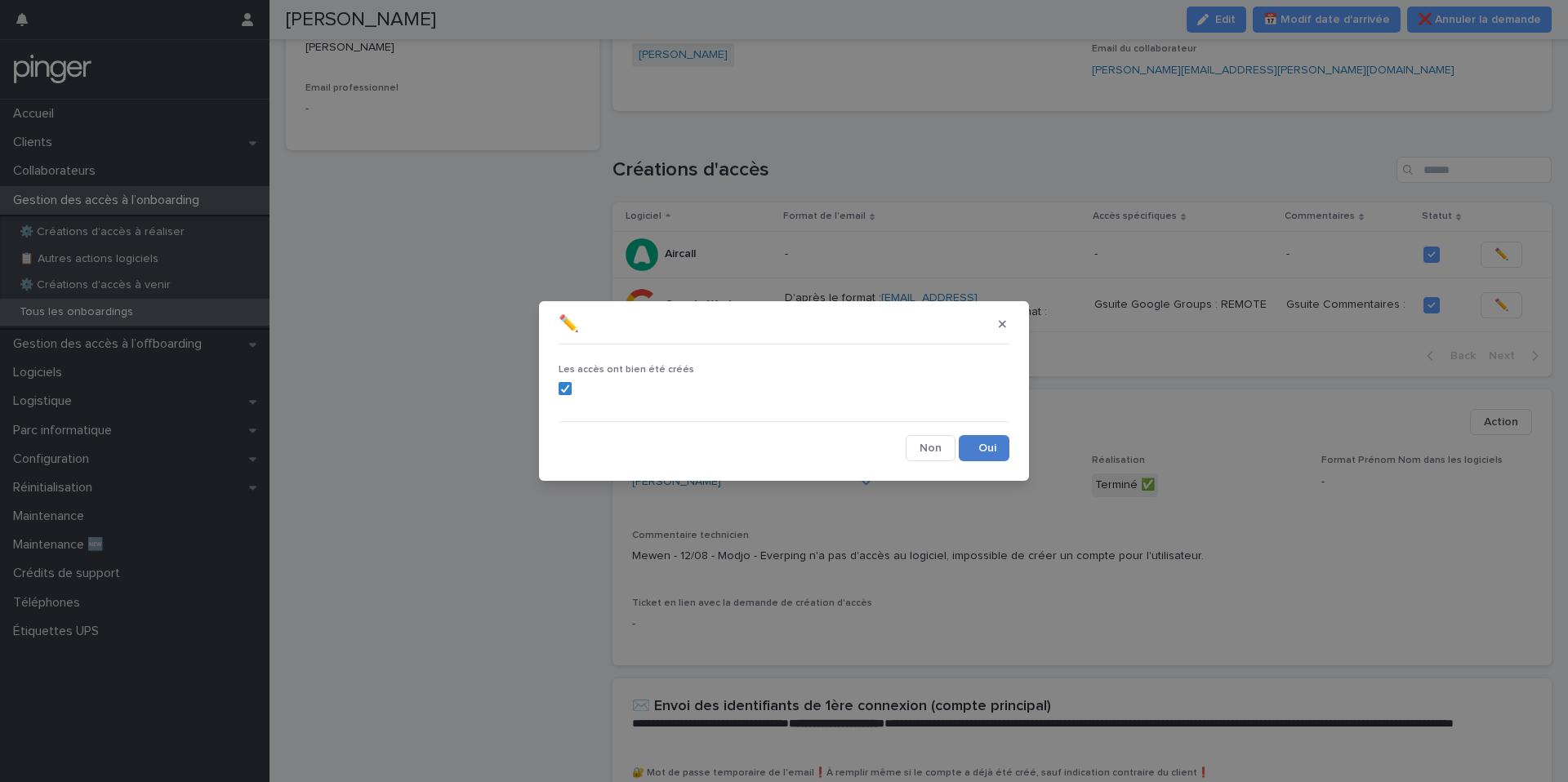
click at [992, 442] on button "Save" at bounding box center [983, 448] width 50 height 26
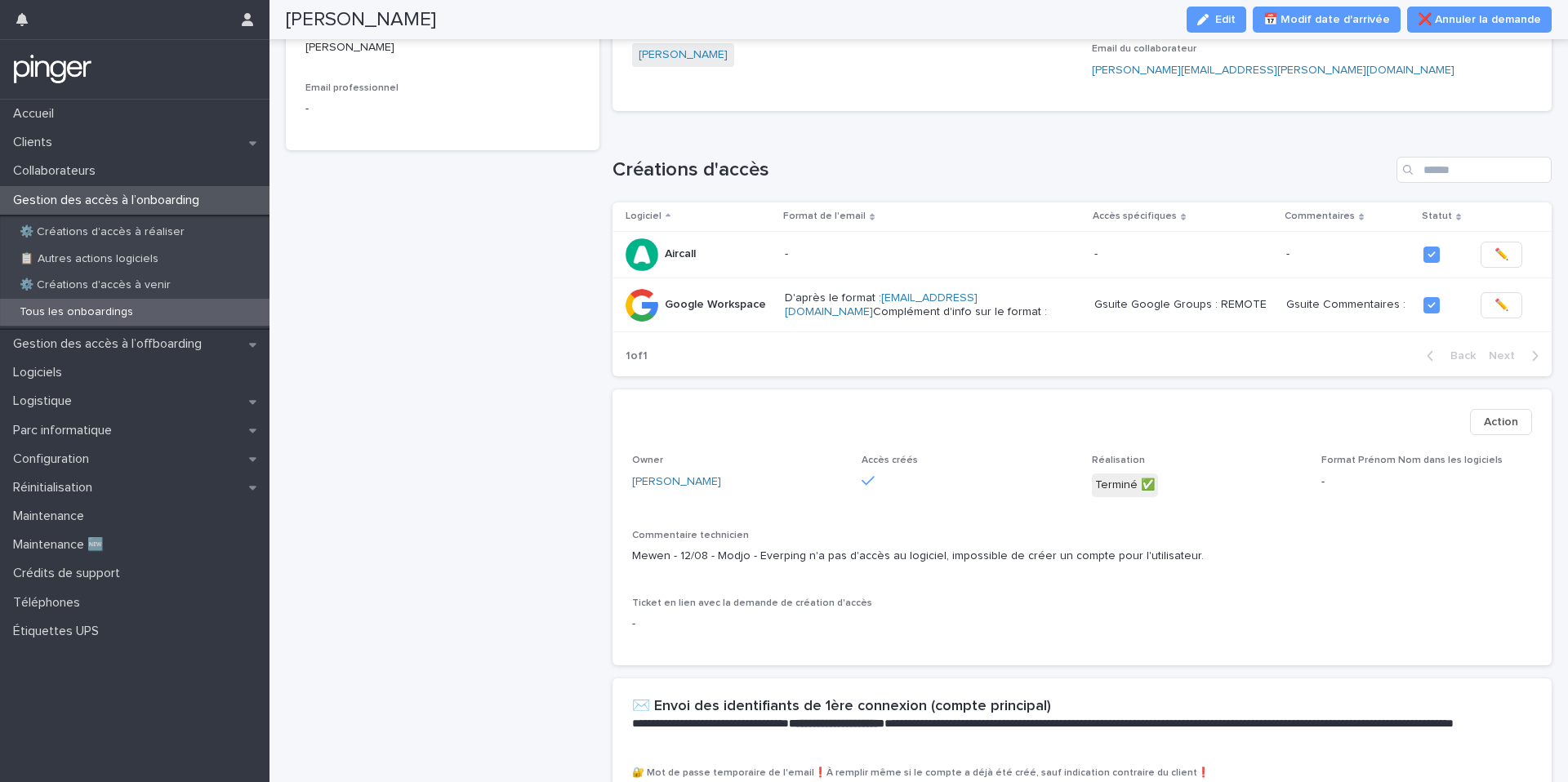
click at [1430, 306] on div at bounding box center [1432, 305] width 17 height 17
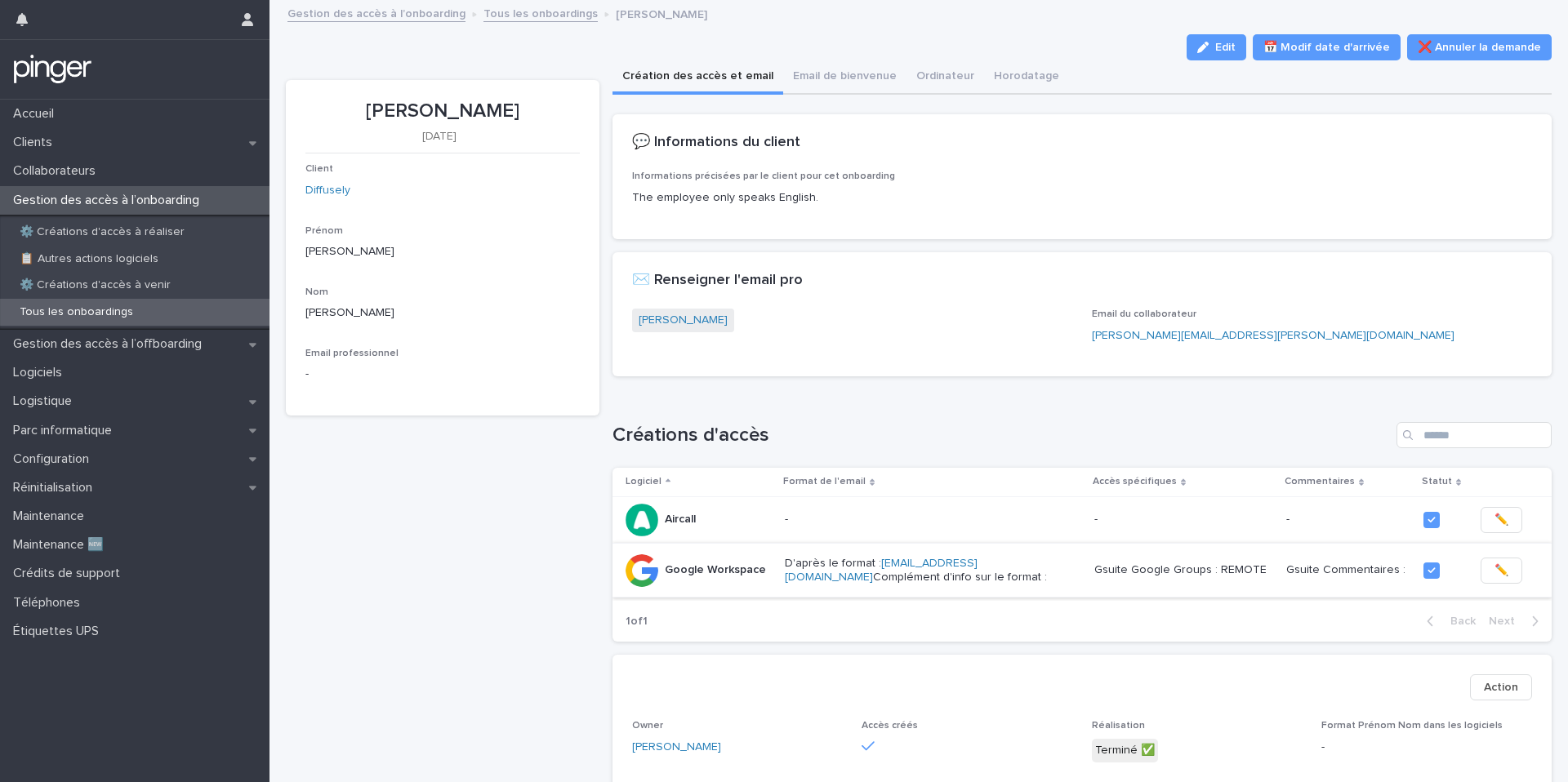
click at [1494, 568] on span "✏️" at bounding box center [1501, 570] width 14 height 17
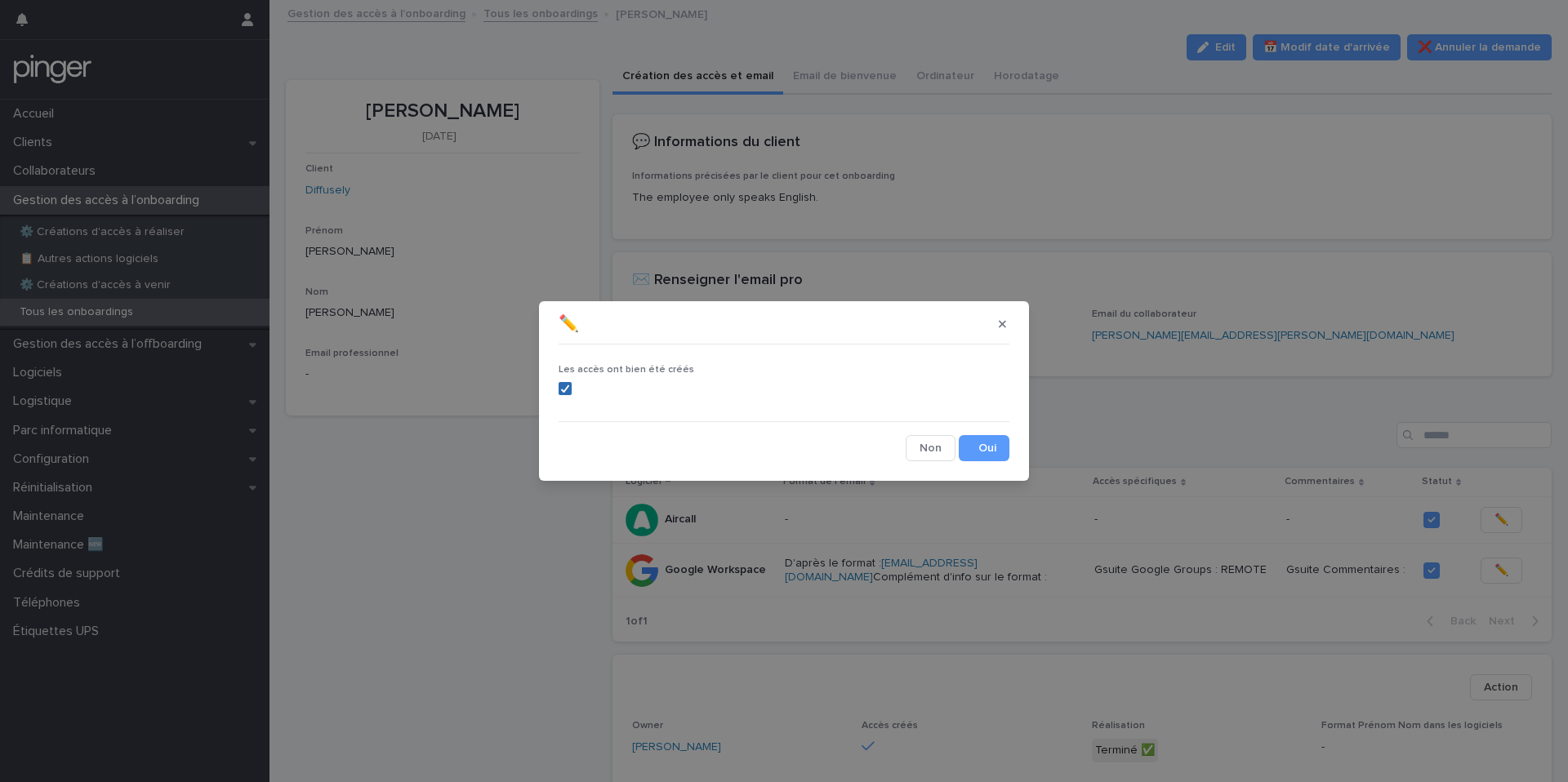
click at [565, 394] on span at bounding box center [565, 389] width 13 height 13
click at [1001, 318] on icon "button" at bounding box center [1002, 324] width 7 height 12
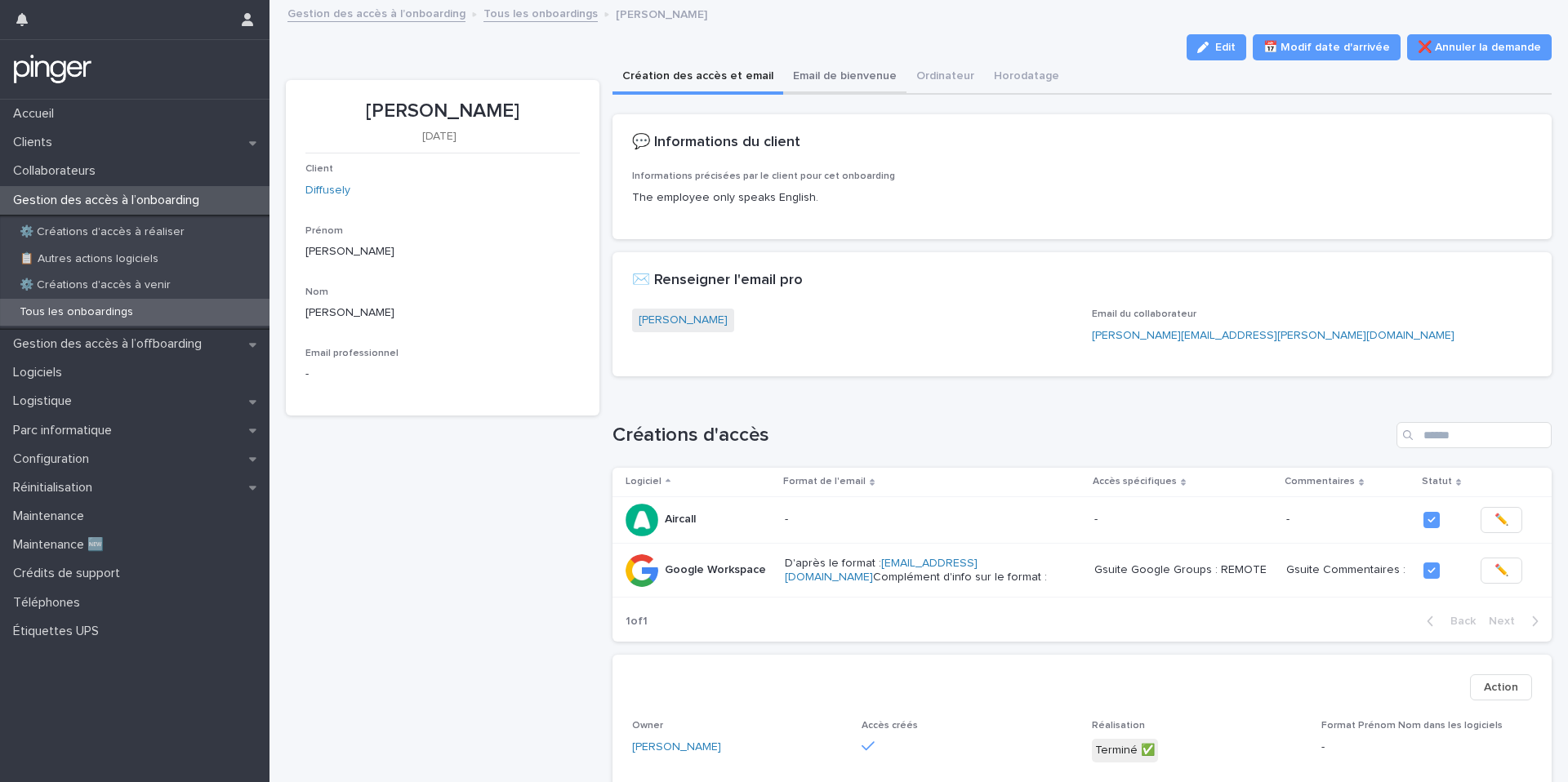
click at [810, 69] on button "Email de bienvenue" at bounding box center [844, 77] width 123 height 34
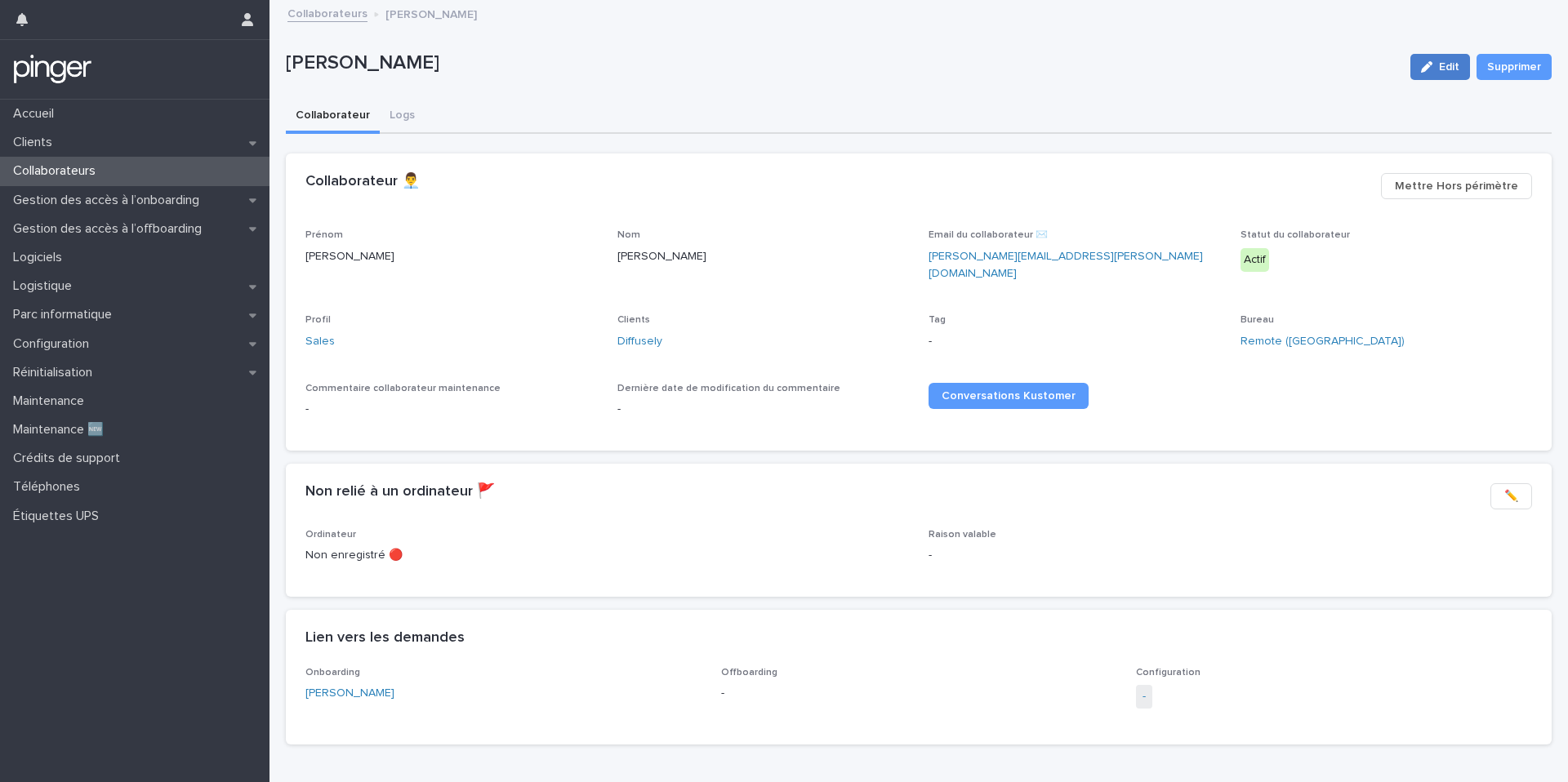
click at [1446, 66] on span "Edit" at bounding box center [1449, 67] width 21 height 12
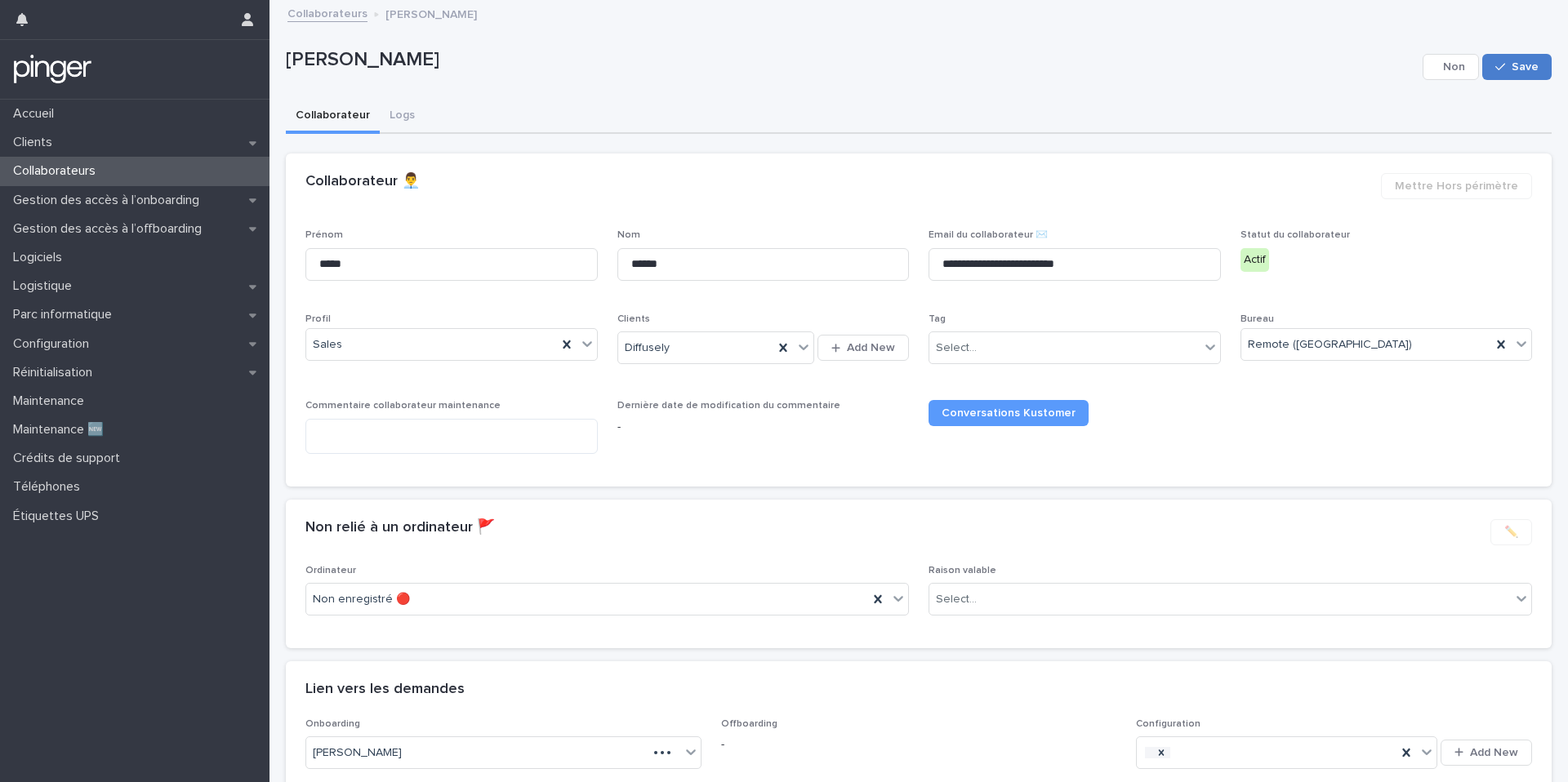
click at [1518, 69] on span "Save" at bounding box center [1525, 67] width 27 height 12
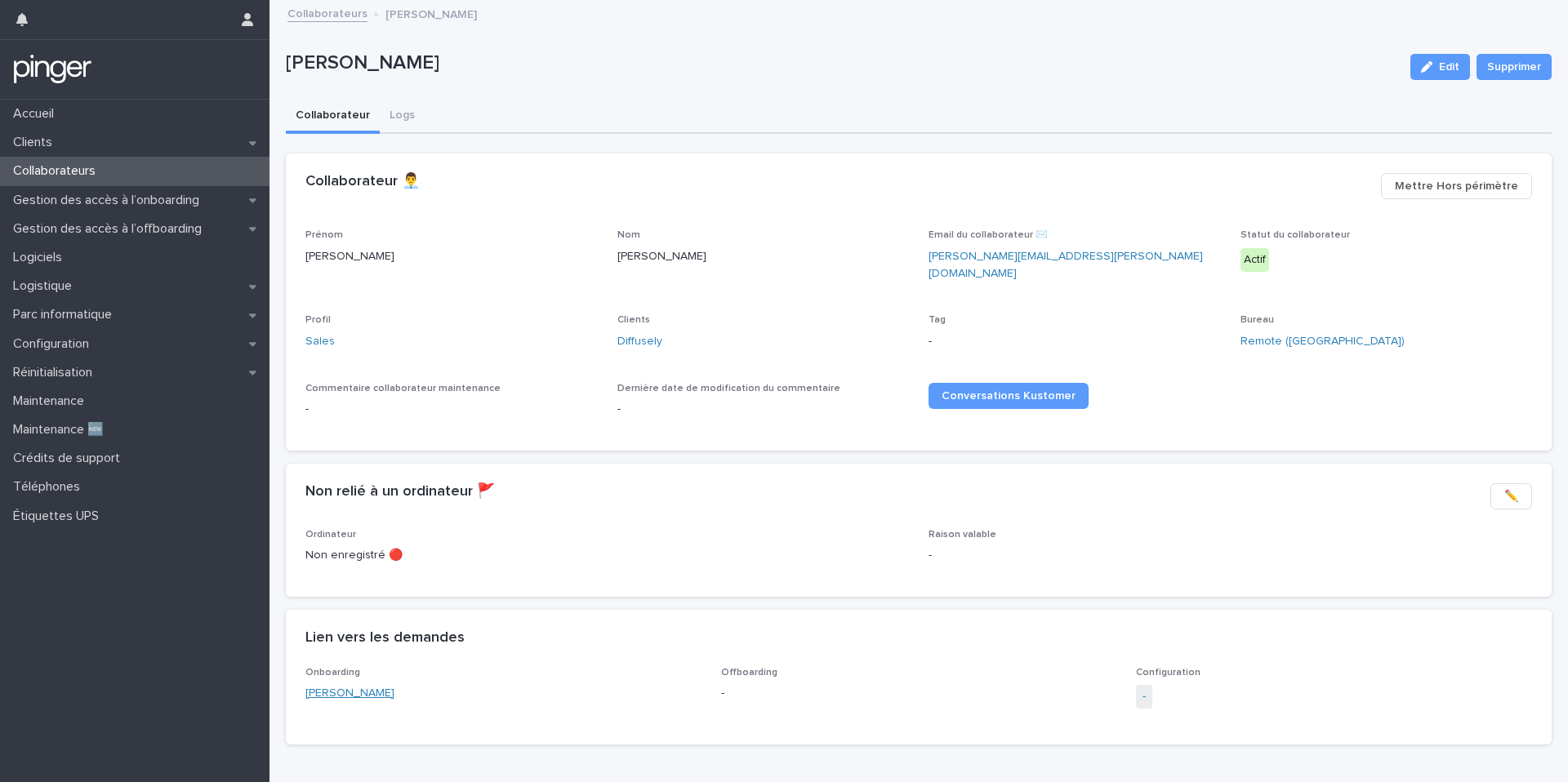
click at [351, 686] on link "[PERSON_NAME]" at bounding box center [350, 693] width 89 height 17
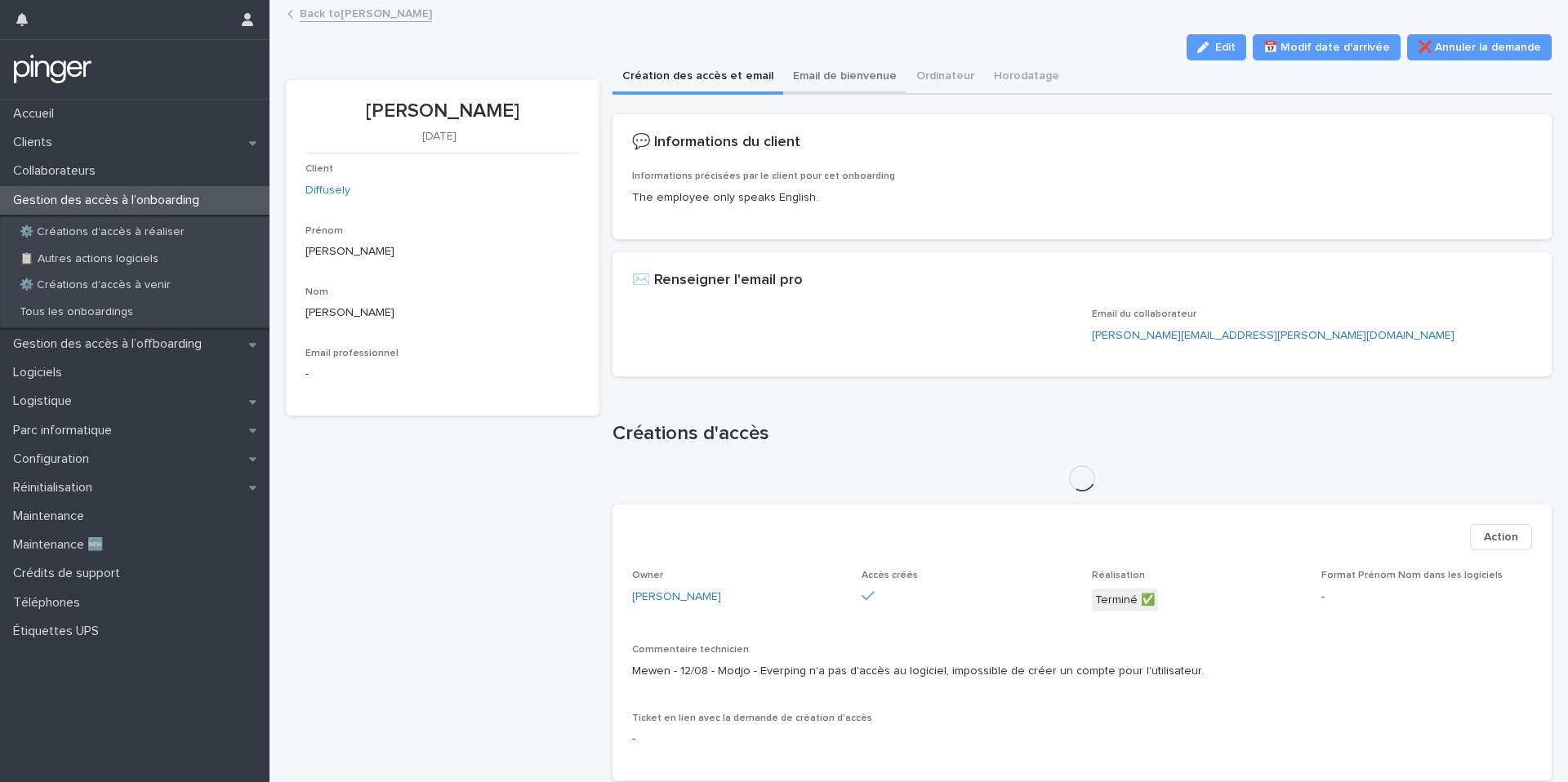
click at [848, 92] on button "Email de bienvenue" at bounding box center [844, 77] width 123 height 34
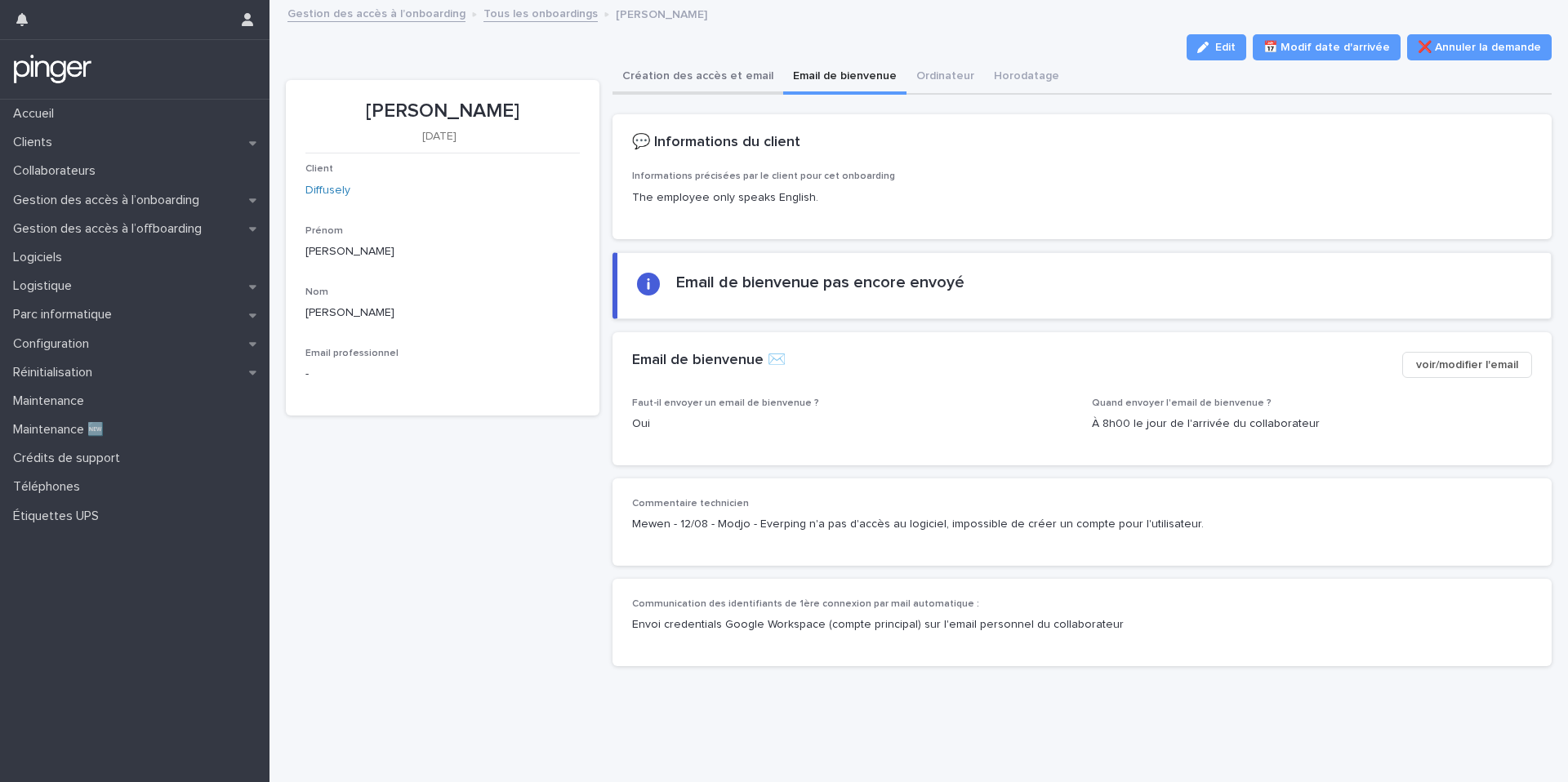
click at [722, 88] on button "Création des accès et email" at bounding box center [698, 77] width 170 height 34
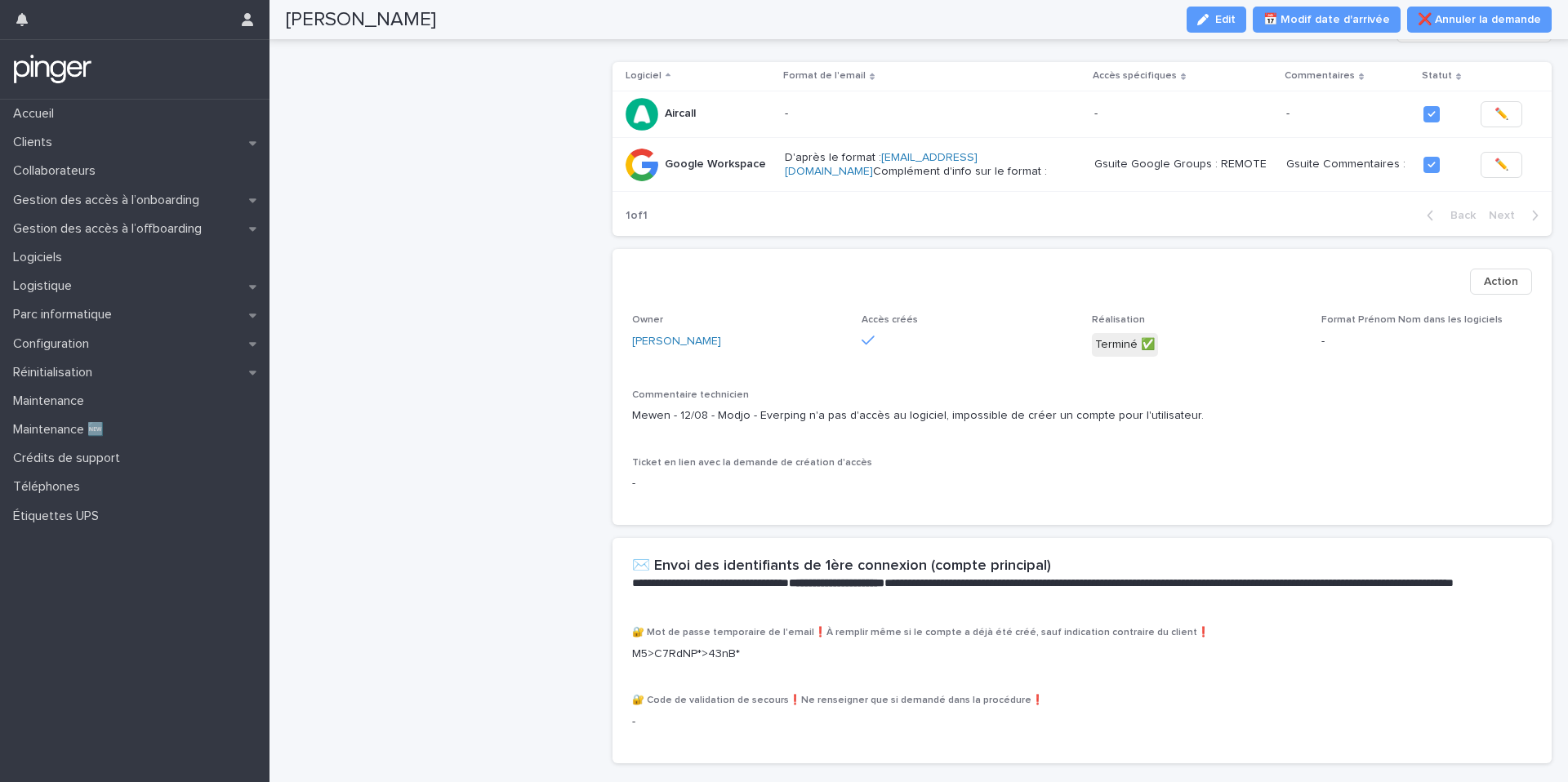
scroll to position [408, 0]
click at [1496, 159] on span "✏️" at bounding box center [1501, 163] width 14 height 17
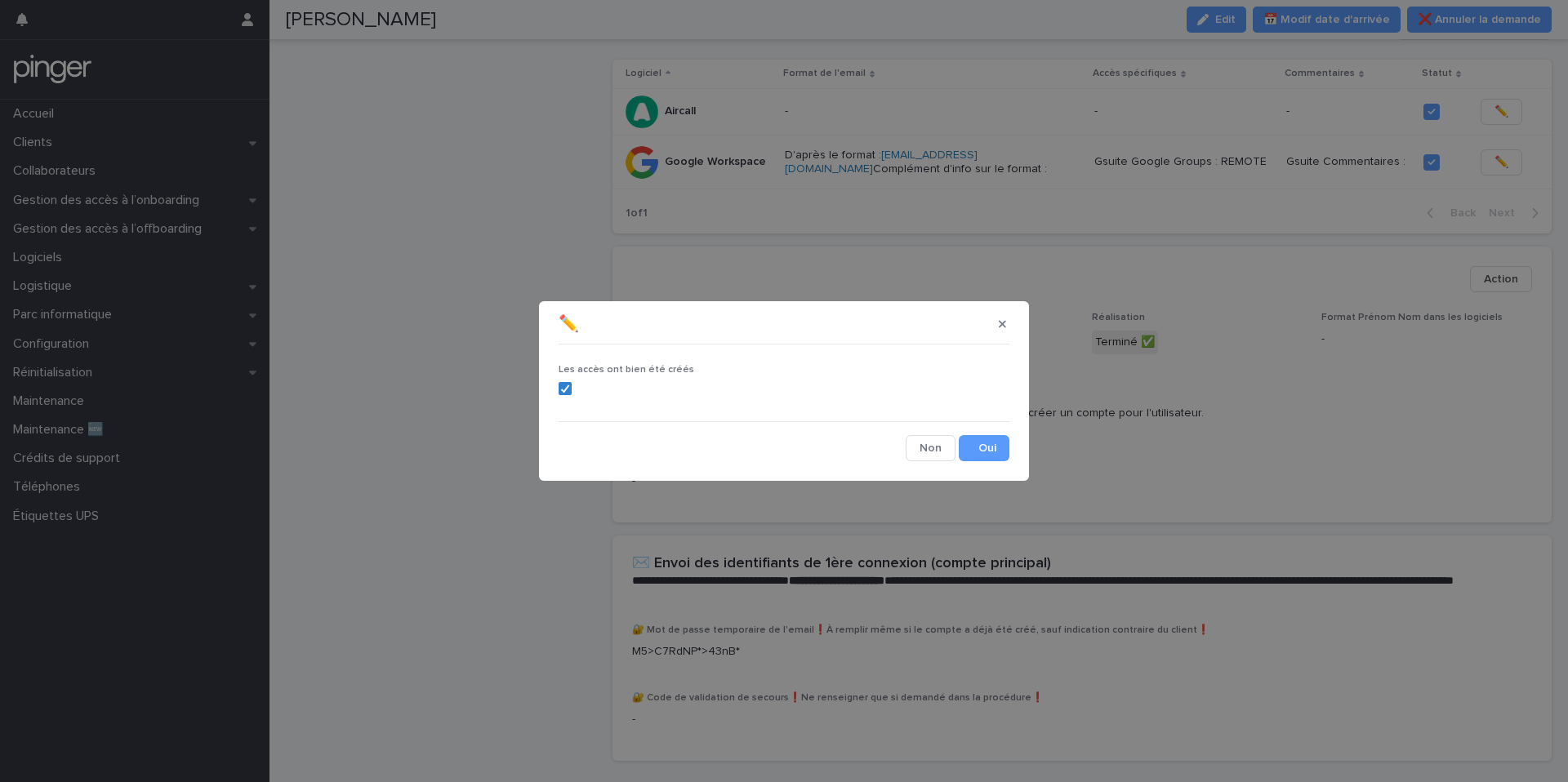
click at [564, 377] on div "Les accès ont bien été créés" at bounding box center [783, 385] width 451 height 44
click at [564, 389] on icon at bounding box center [565, 389] width 10 height 8
click at [993, 437] on button "Save" at bounding box center [983, 448] width 50 height 26
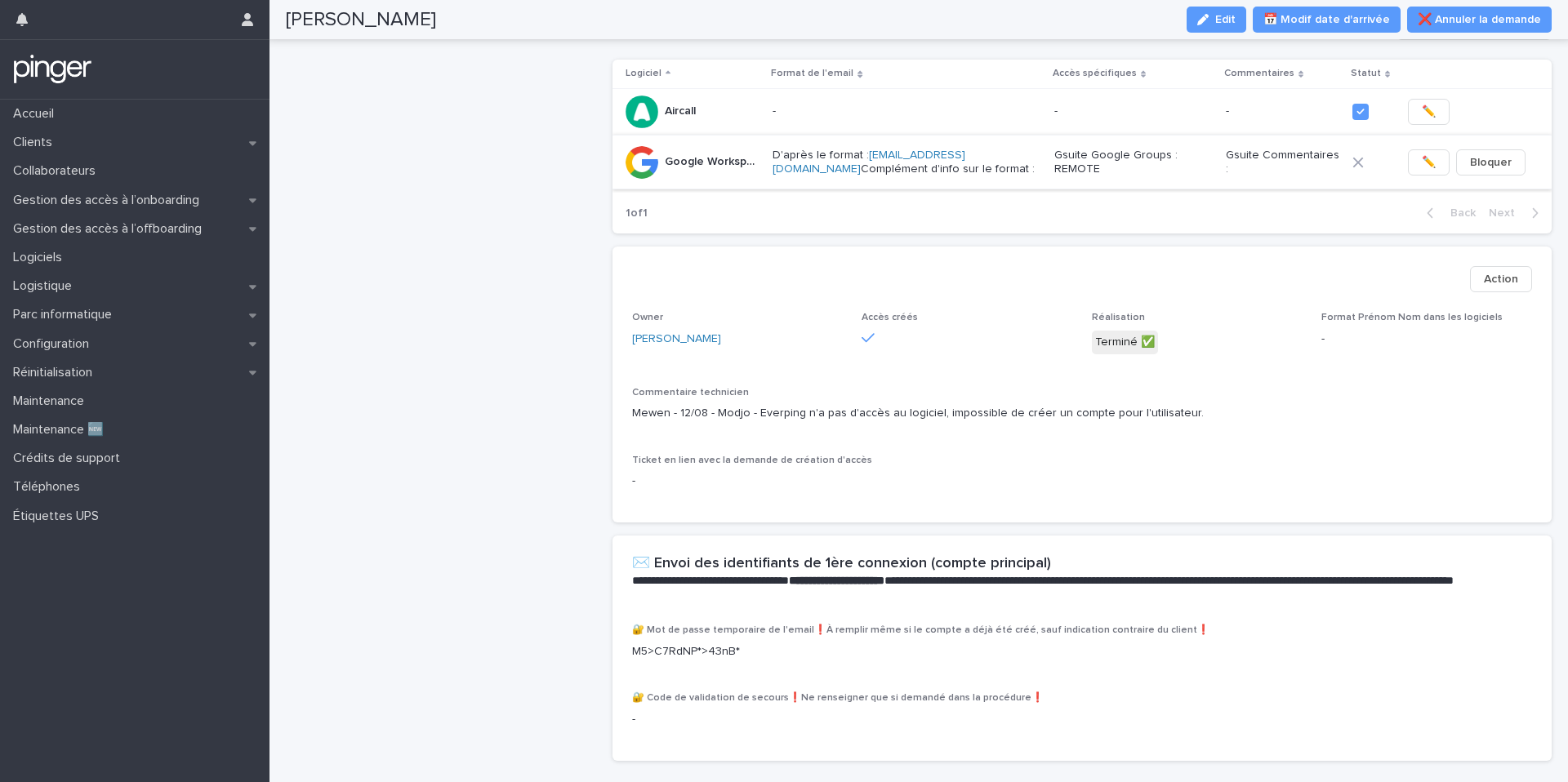
click at [1422, 159] on span "✏️" at bounding box center [1428, 163] width 14 height 17
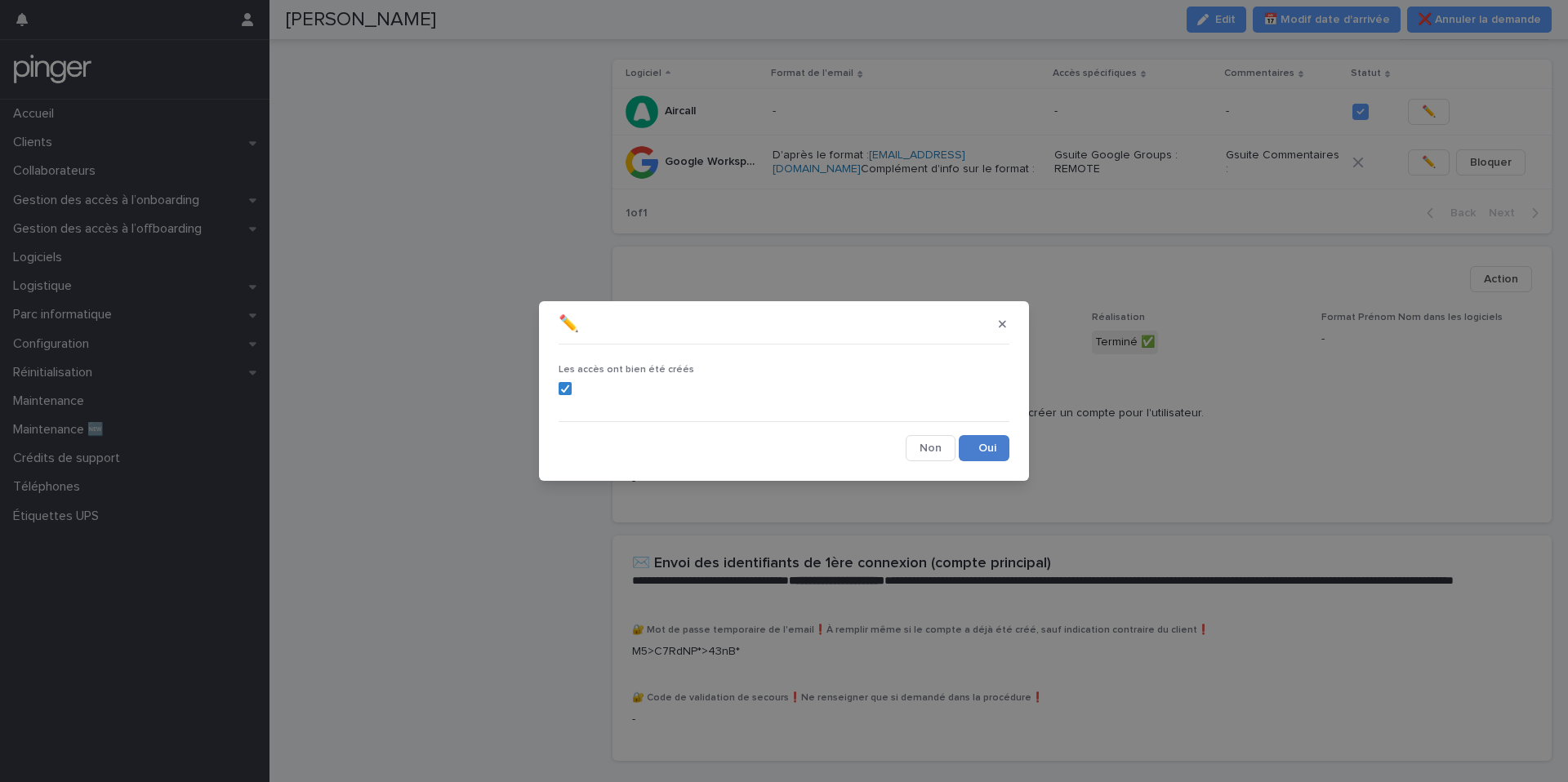
click at [991, 446] on button "Save" at bounding box center [983, 448] width 50 height 26
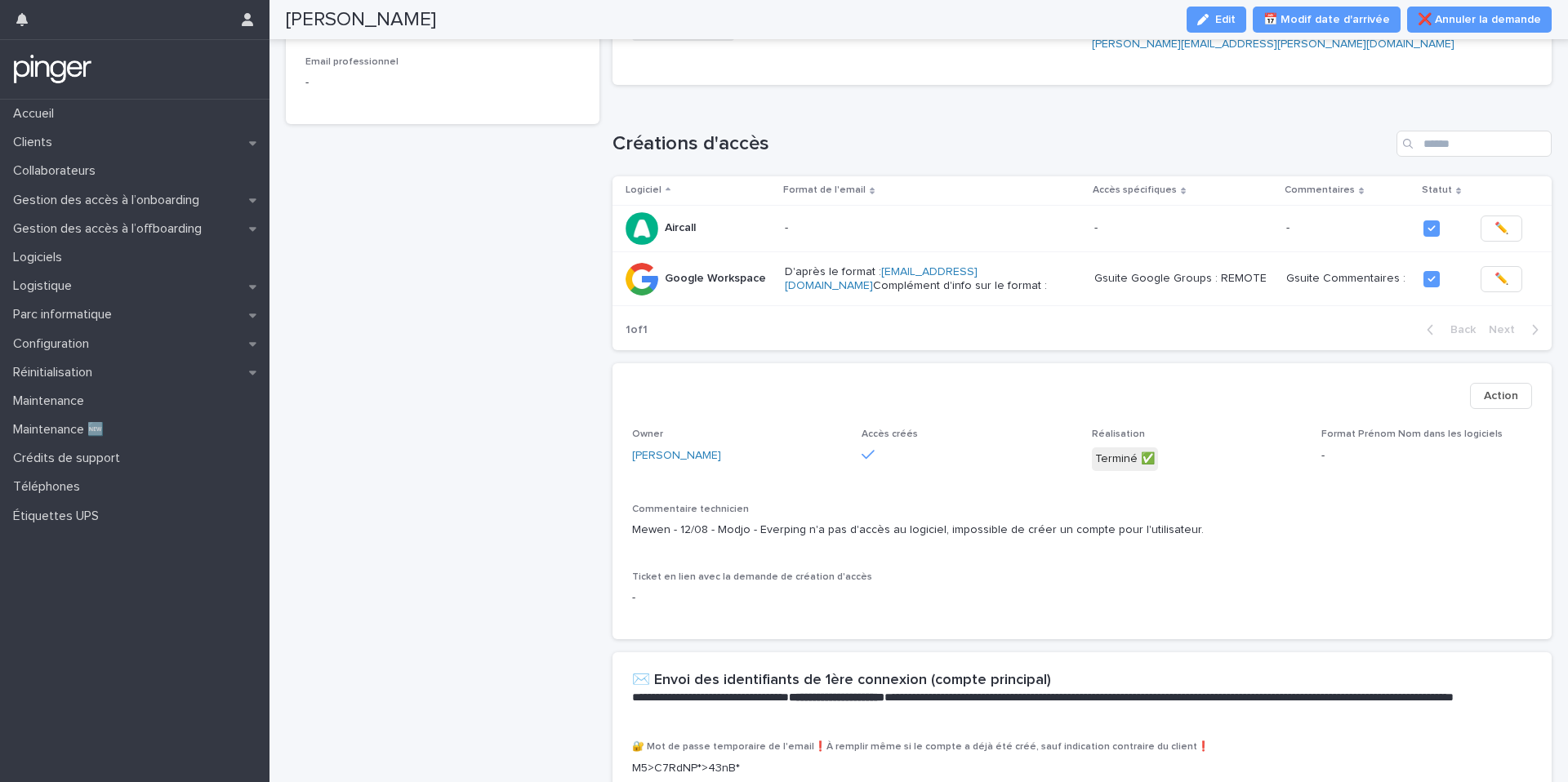
scroll to position [0, 0]
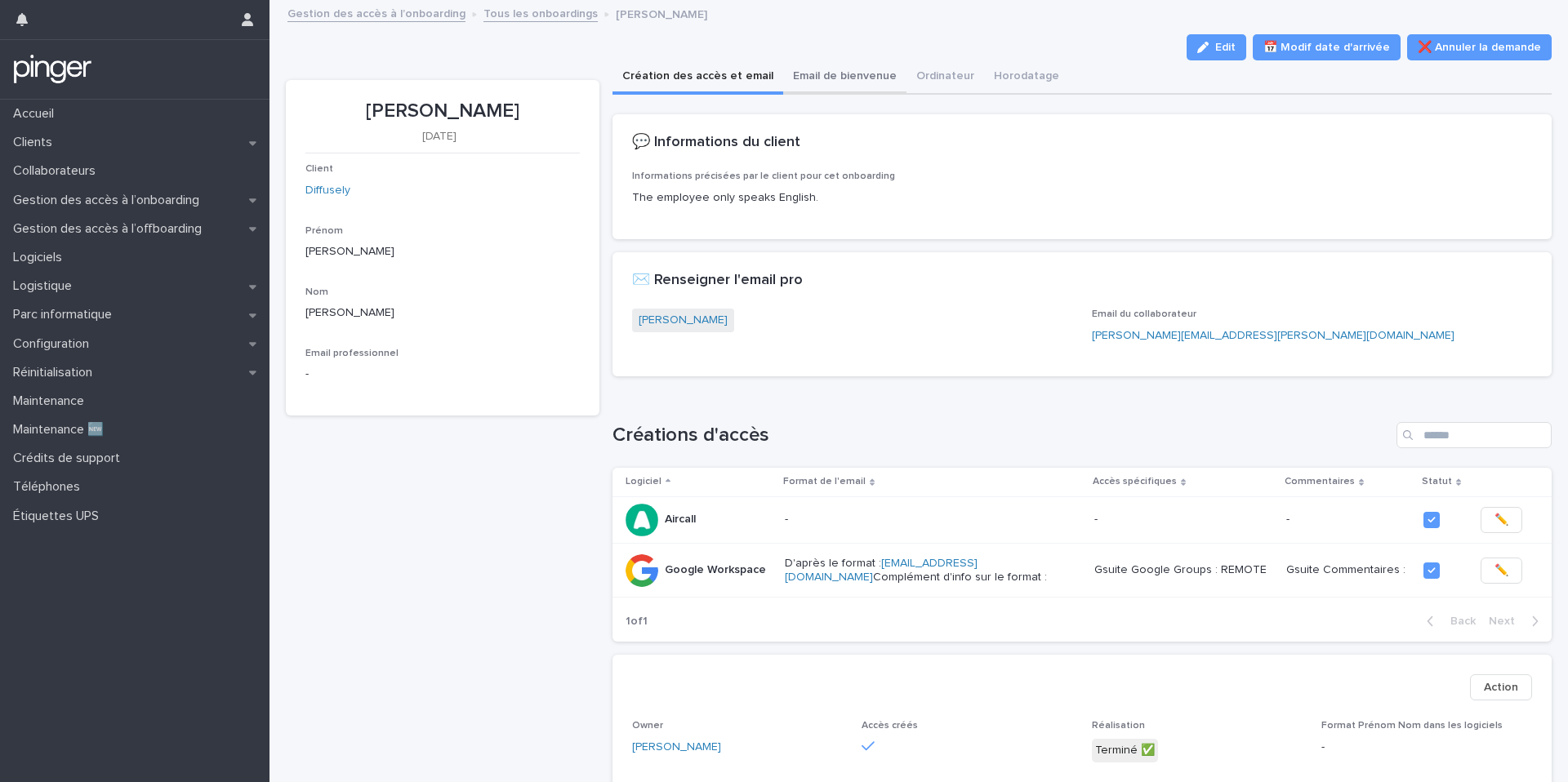
click at [864, 80] on button "Email de bienvenue" at bounding box center [844, 77] width 123 height 34
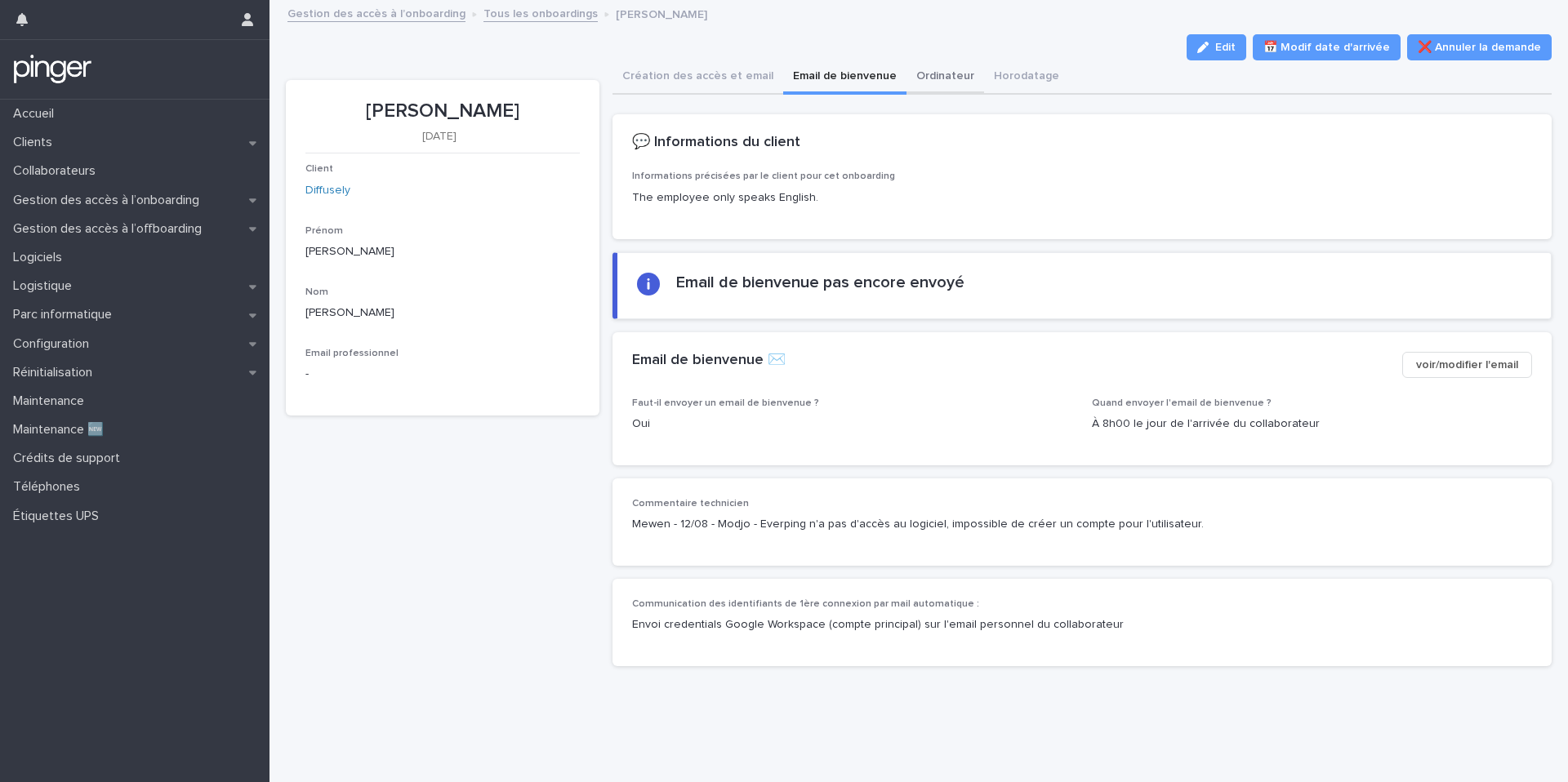
click at [939, 88] on button "Ordinateur" at bounding box center [945, 77] width 78 height 34
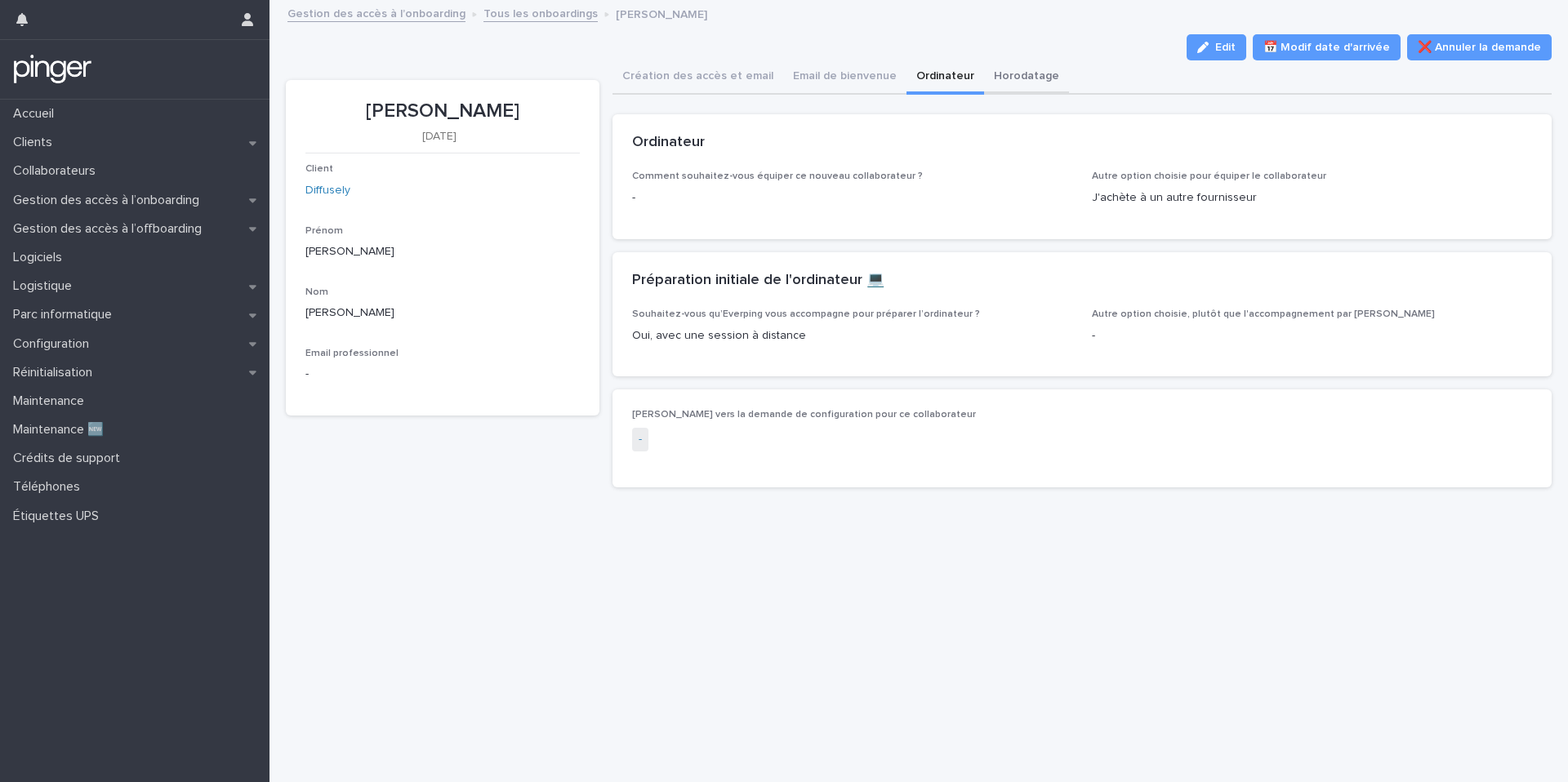
click at [985, 83] on button "Horodatage" at bounding box center [1026, 77] width 85 height 34
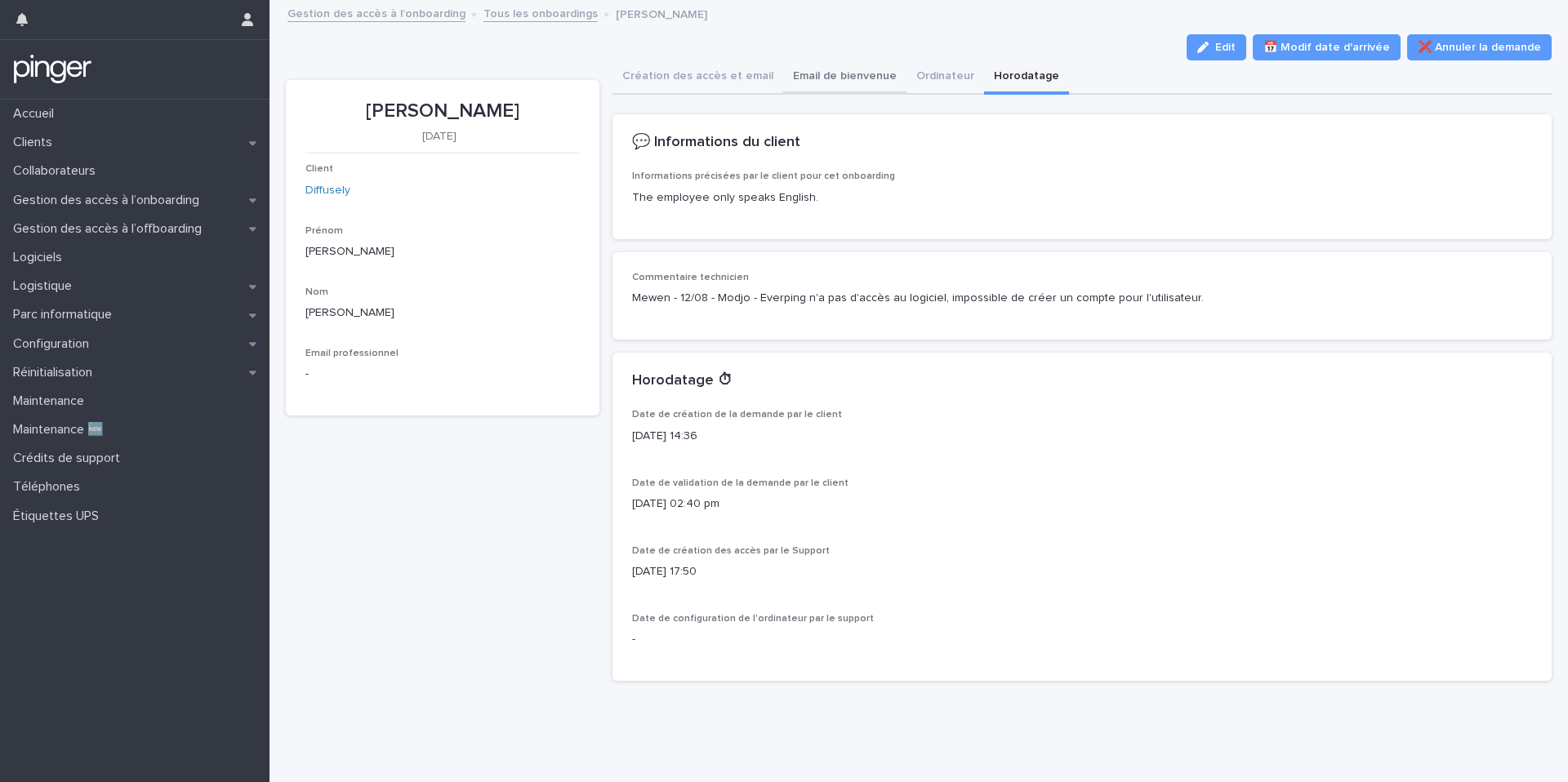
click at [855, 79] on button "Email de bienvenue" at bounding box center [844, 77] width 123 height 34
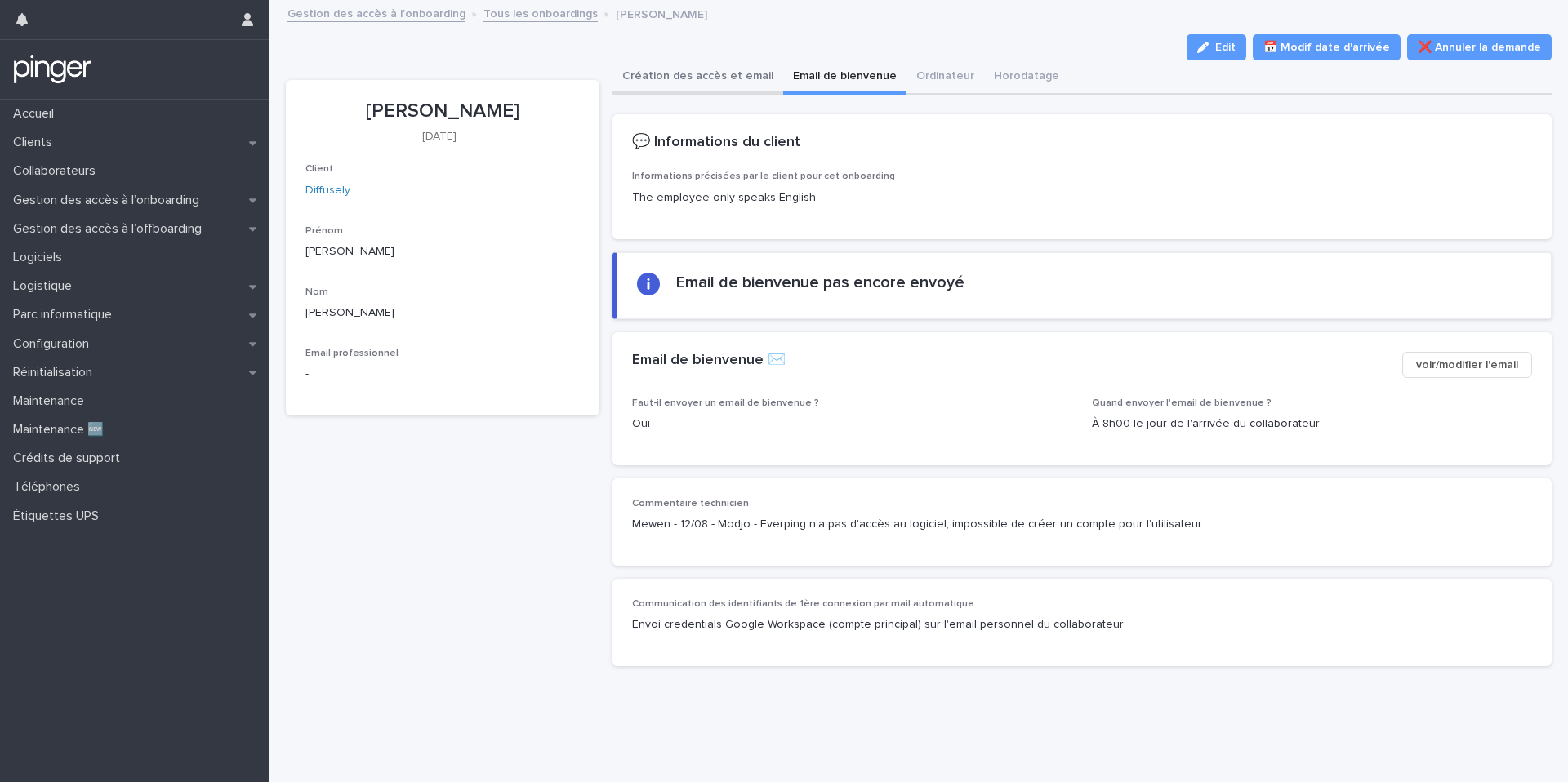
click at [743, 78] on button "Création des accès et email" at bounding box center [698, 77] width 170 height 34
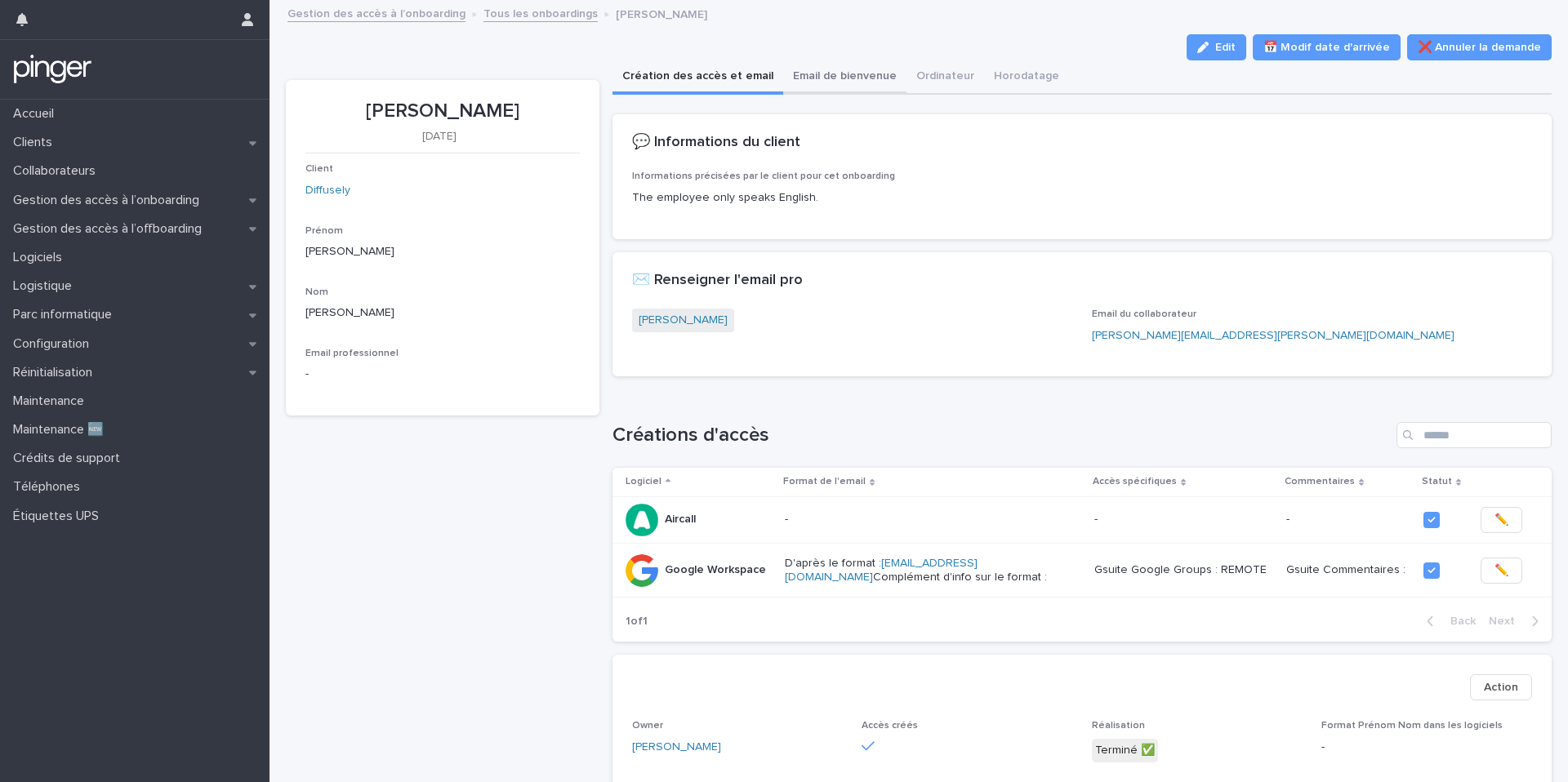
click at [835, 73] on button "Email de bienvenue" at bounding box center [844, 77] width 123 height 34
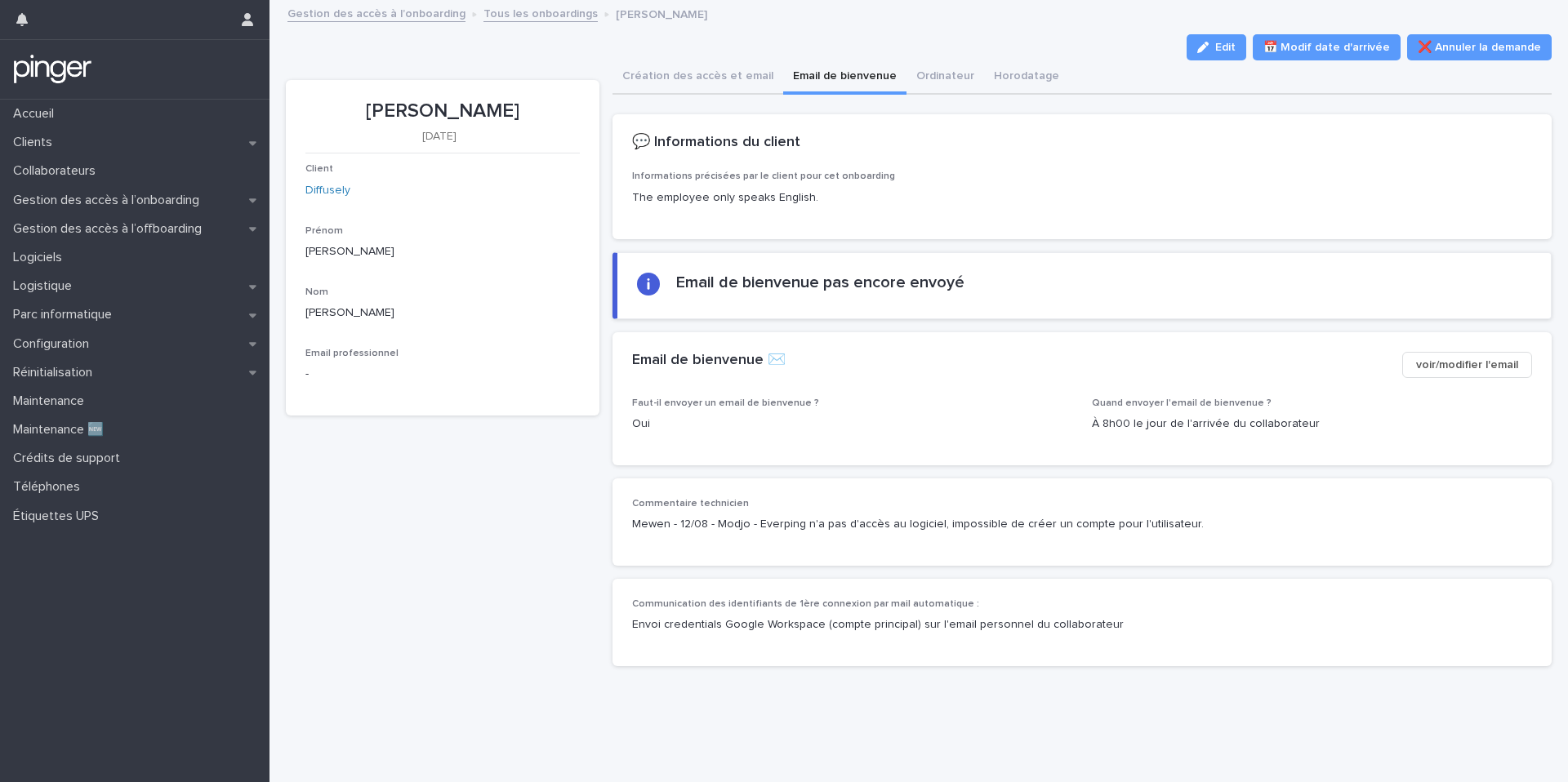
click at [711, 296] on div "Email de bienvenue pas encore envoyé" at bounding box center [820, 286] width 289 height 26
click at [676, 271] on section "Email de bienvenue pas encore envoyé" at bounding box center [1083, 285] width 939 height 67
click at [645, 254] on section "Email de bienvenue pas encore envoyé" at bounding box center [1083, 285] width 939 height 67
click at [643, 273] on div "Email de bienvenue pas encore envoyé" at bounding box center [1084, 286] width 895 height 26
click at [653, 280] on icon at bounding box center [648, 284] width 12 height 12
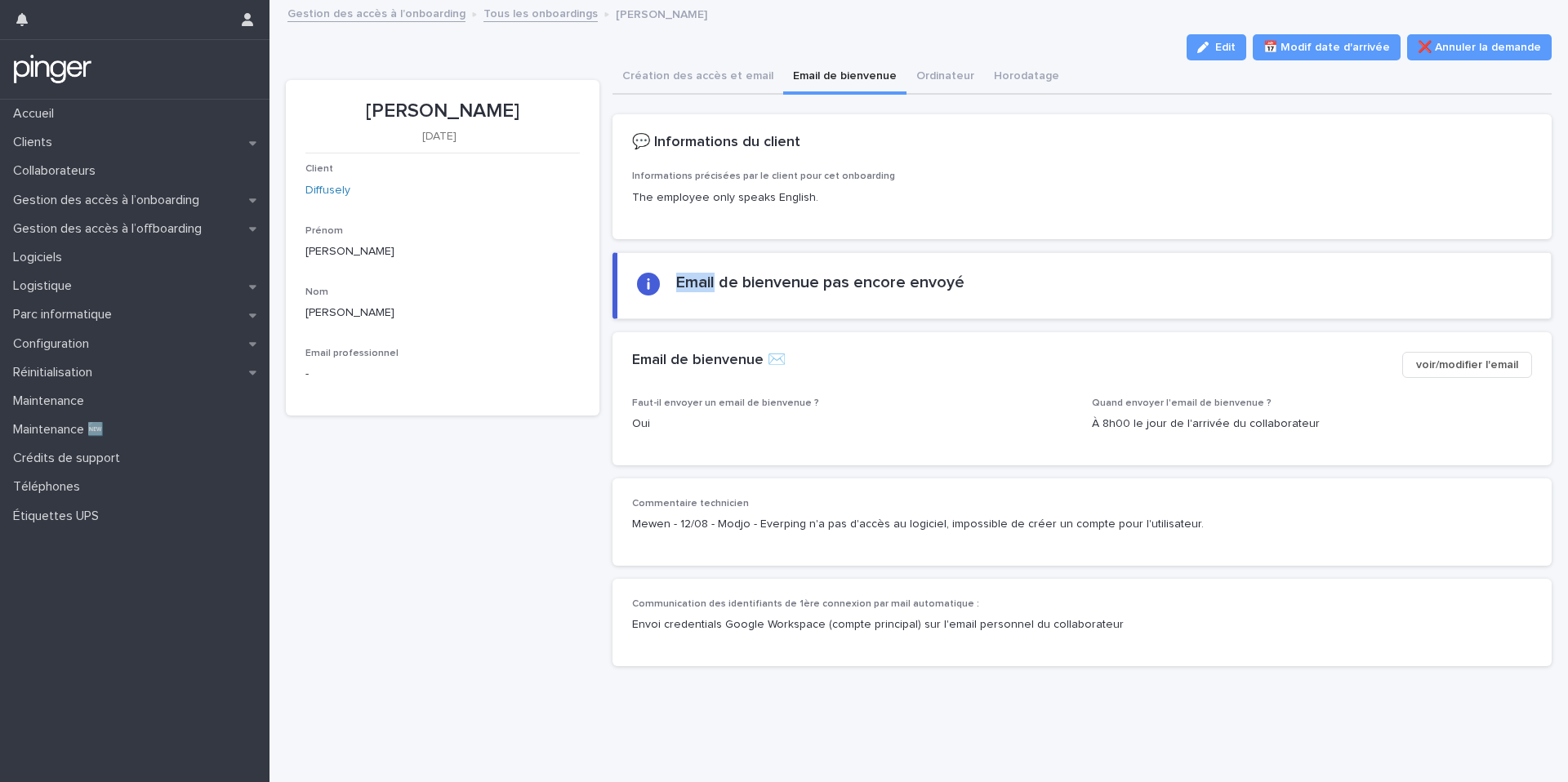
click at [653, 280] on icon at bounding box center [648, 284] width 12 height 12
click at [661, 54] on div "Edit 📅 Modif date d'arrivée ❌ Annuler la demande" at bounding box center [919, 47] width 1265 height 26
click at [659, 61] on button "Création des accès et email" at bounding box center [698, 77] width 170 height 34
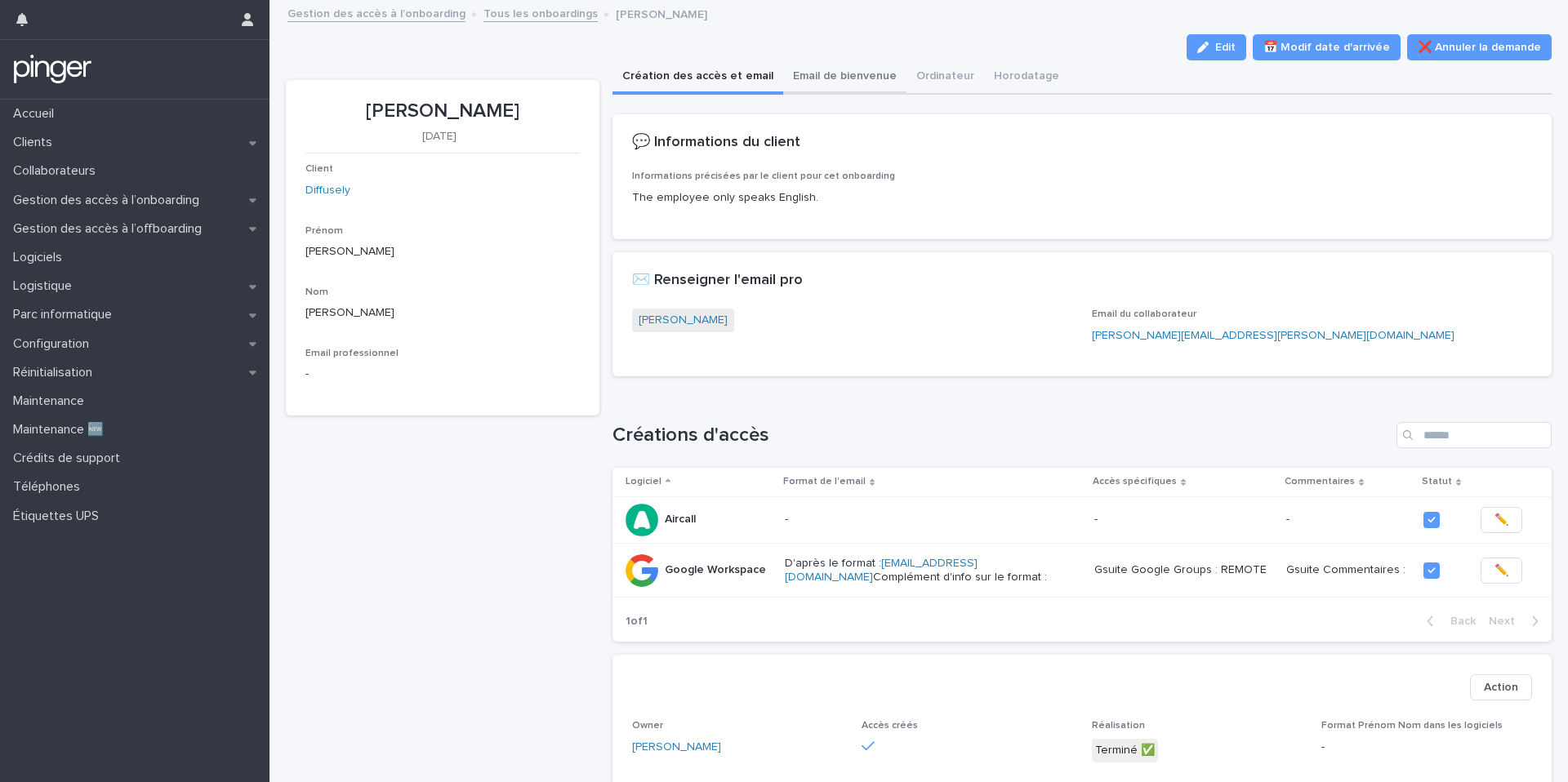
click at [818, 82] on button "Email de bienvenue" at bounding box center [844, 77] width 123 height 34
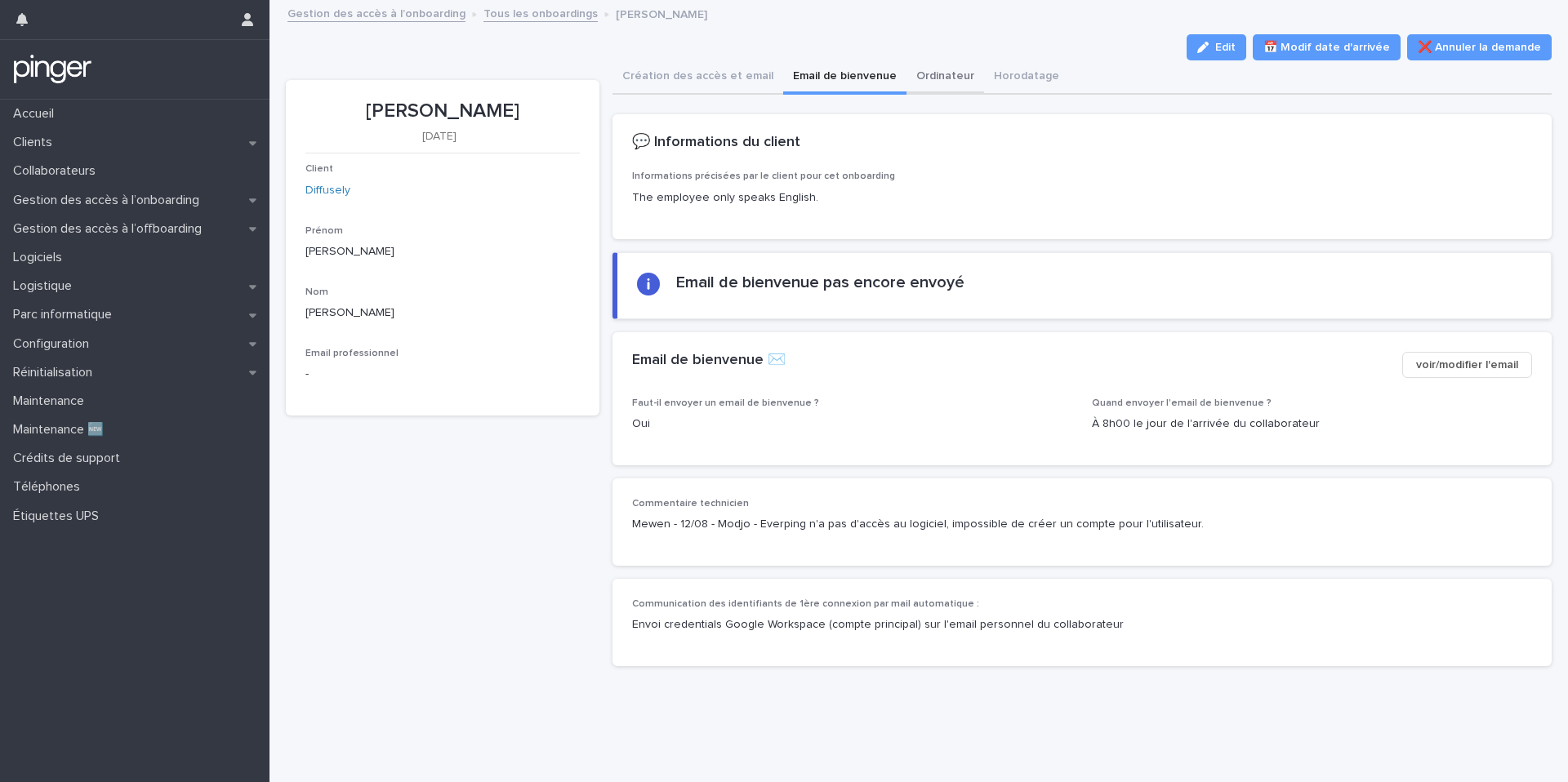
click at [946, 81] on button "Ordinateur" at bounding box center [945, 77] width 78 height 34
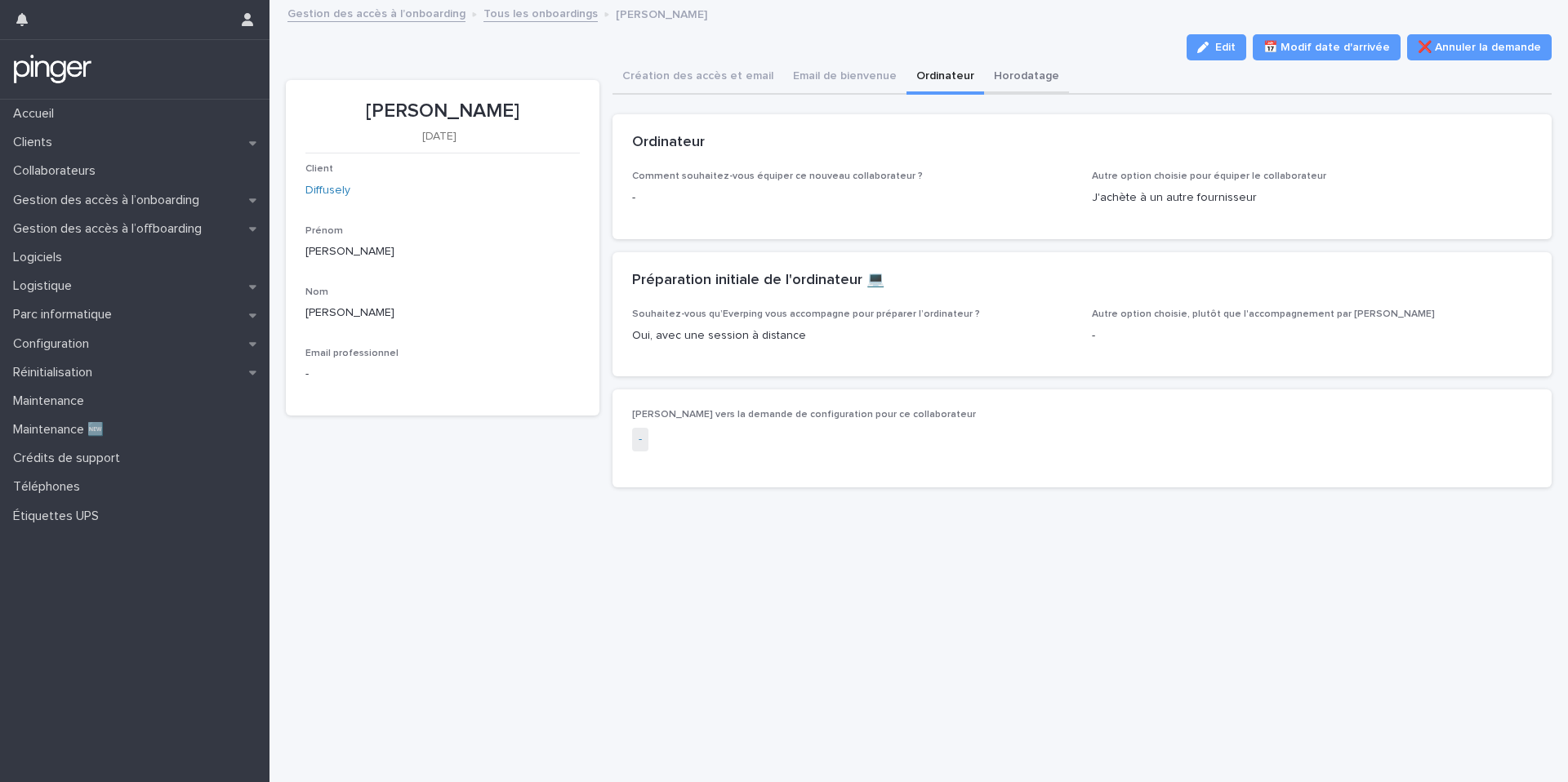
click at [999, 79] on button "Horodatage" at bounding box center [1026, 77] width 85 height 34
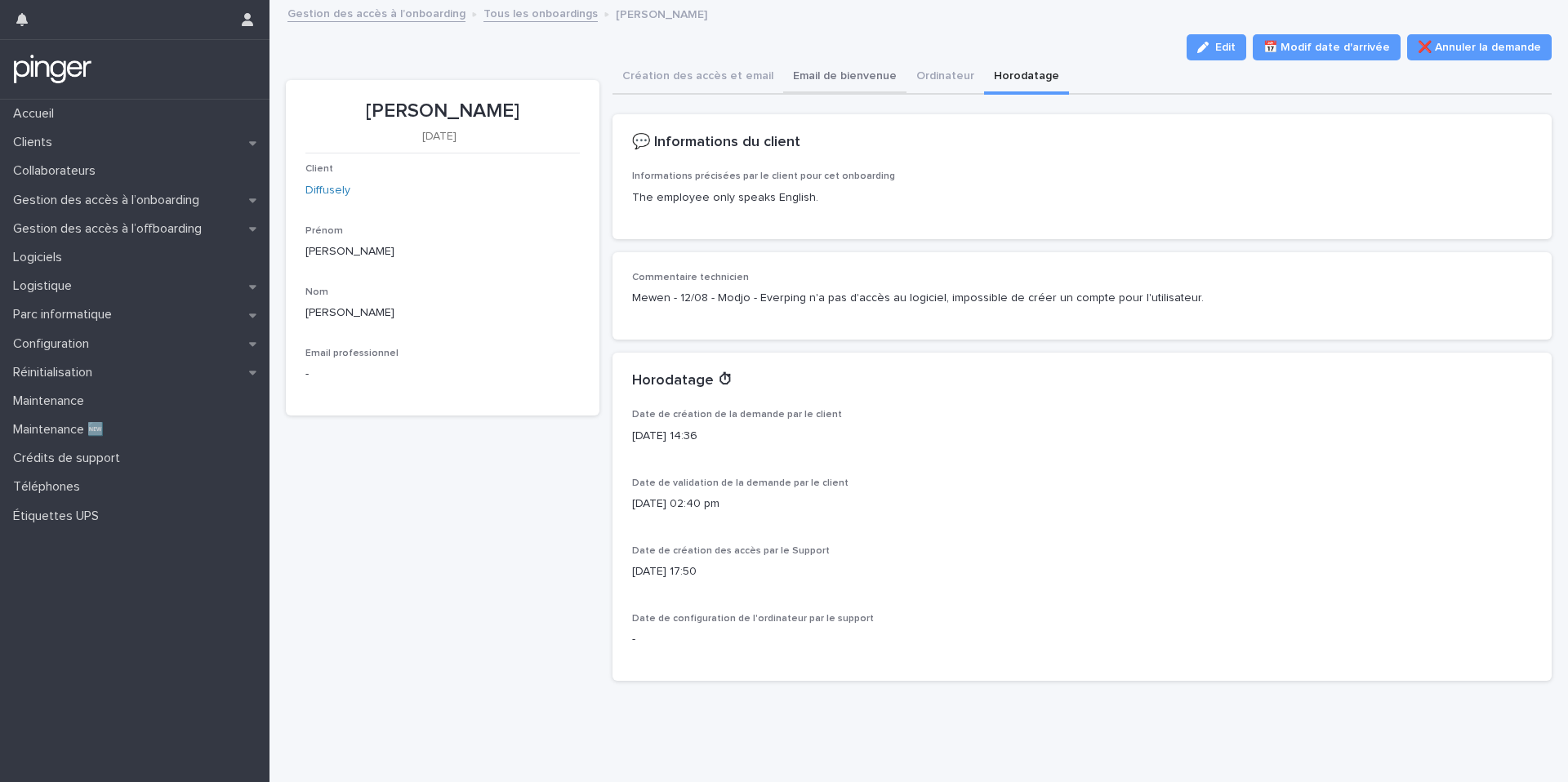
click at [805, 66] on button "Email de bienvenue" at bounding box center [844, 77] width 123 height 34
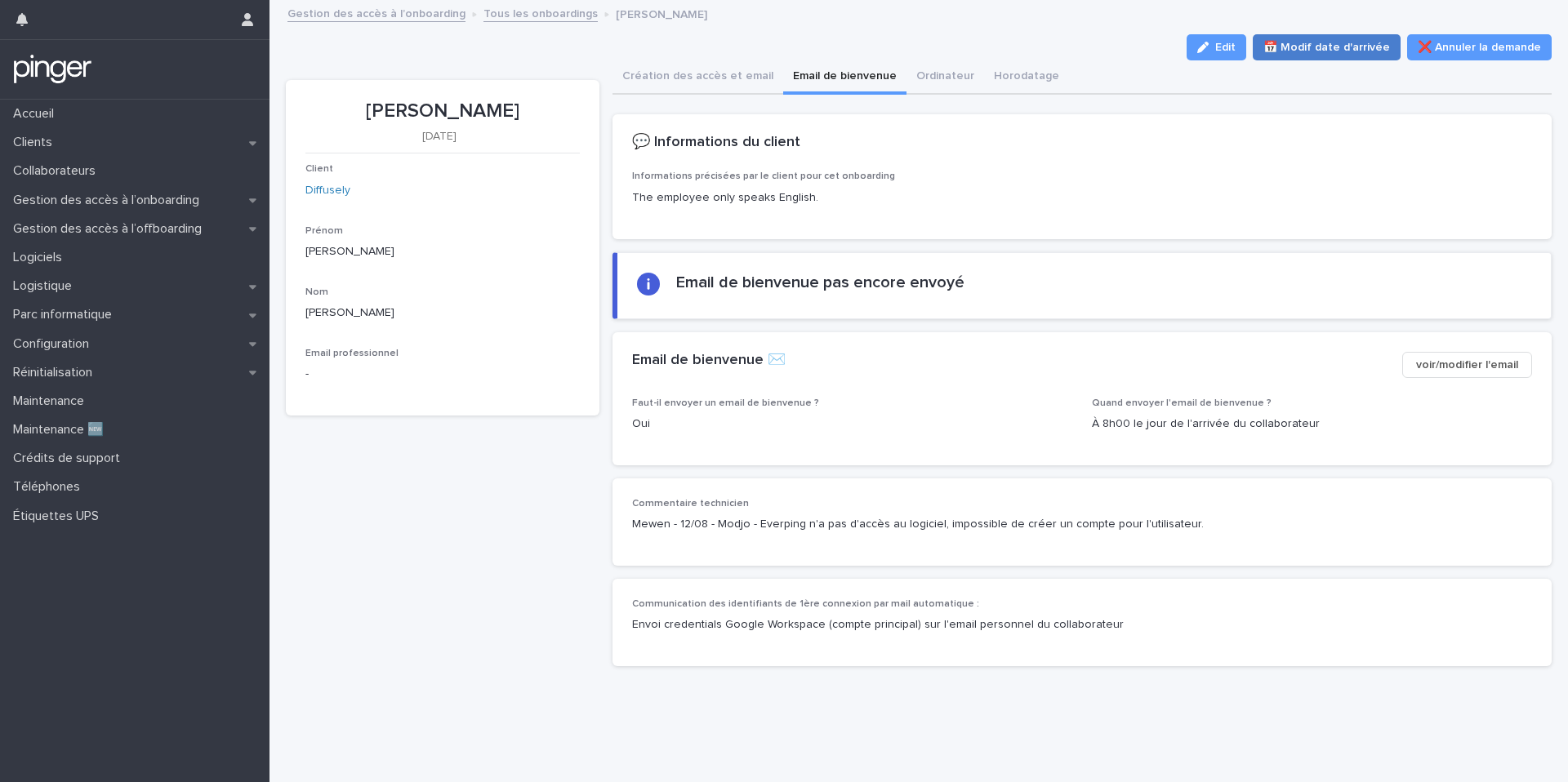
click at [1317, 52] on span "📅 Modif date d'arrivée" at bounding box center [1326, 47] width 127 height 17
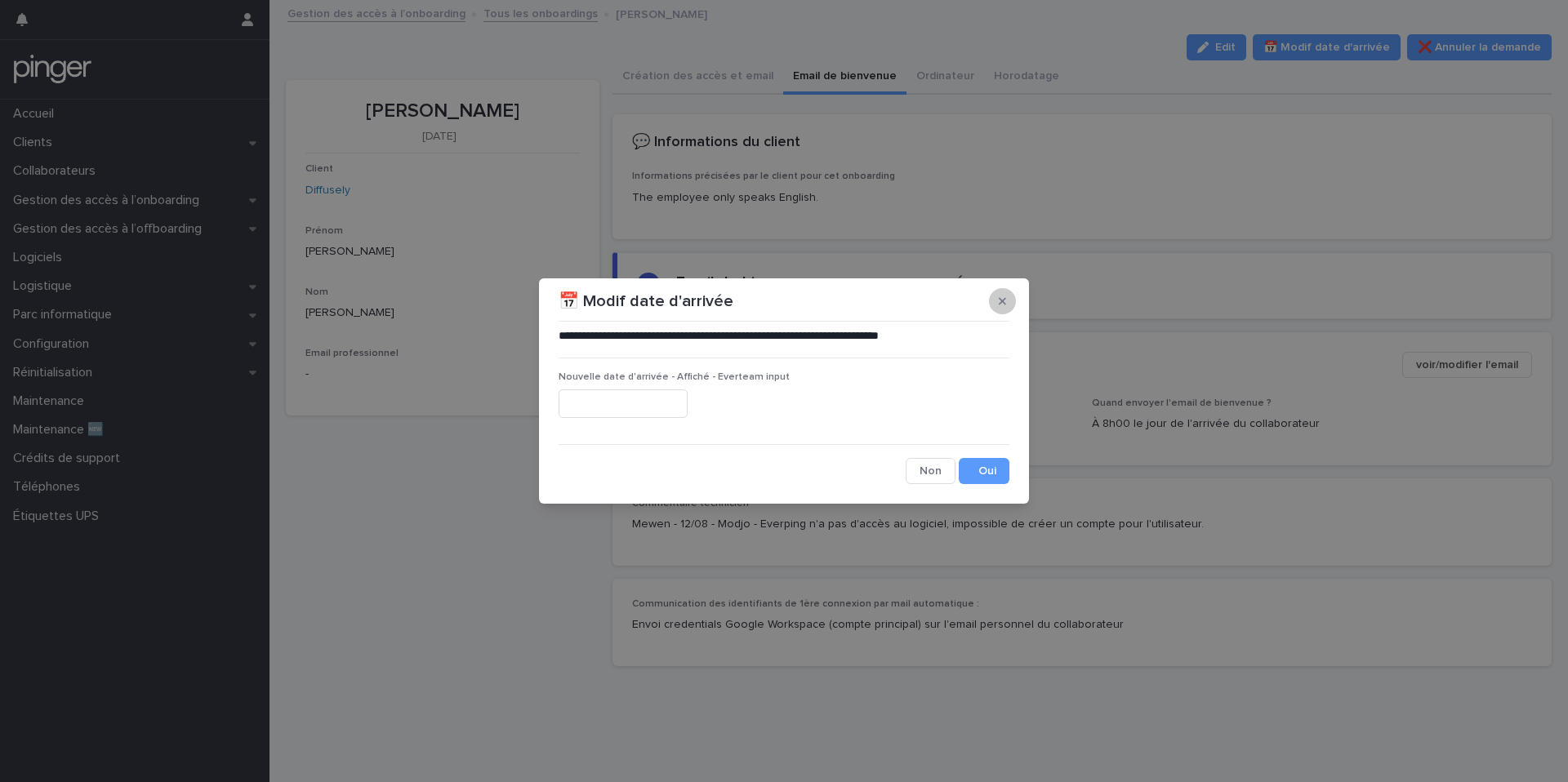
click at [989, 297] on button "button" at bounding box center [1002, 302] width 27 height 26
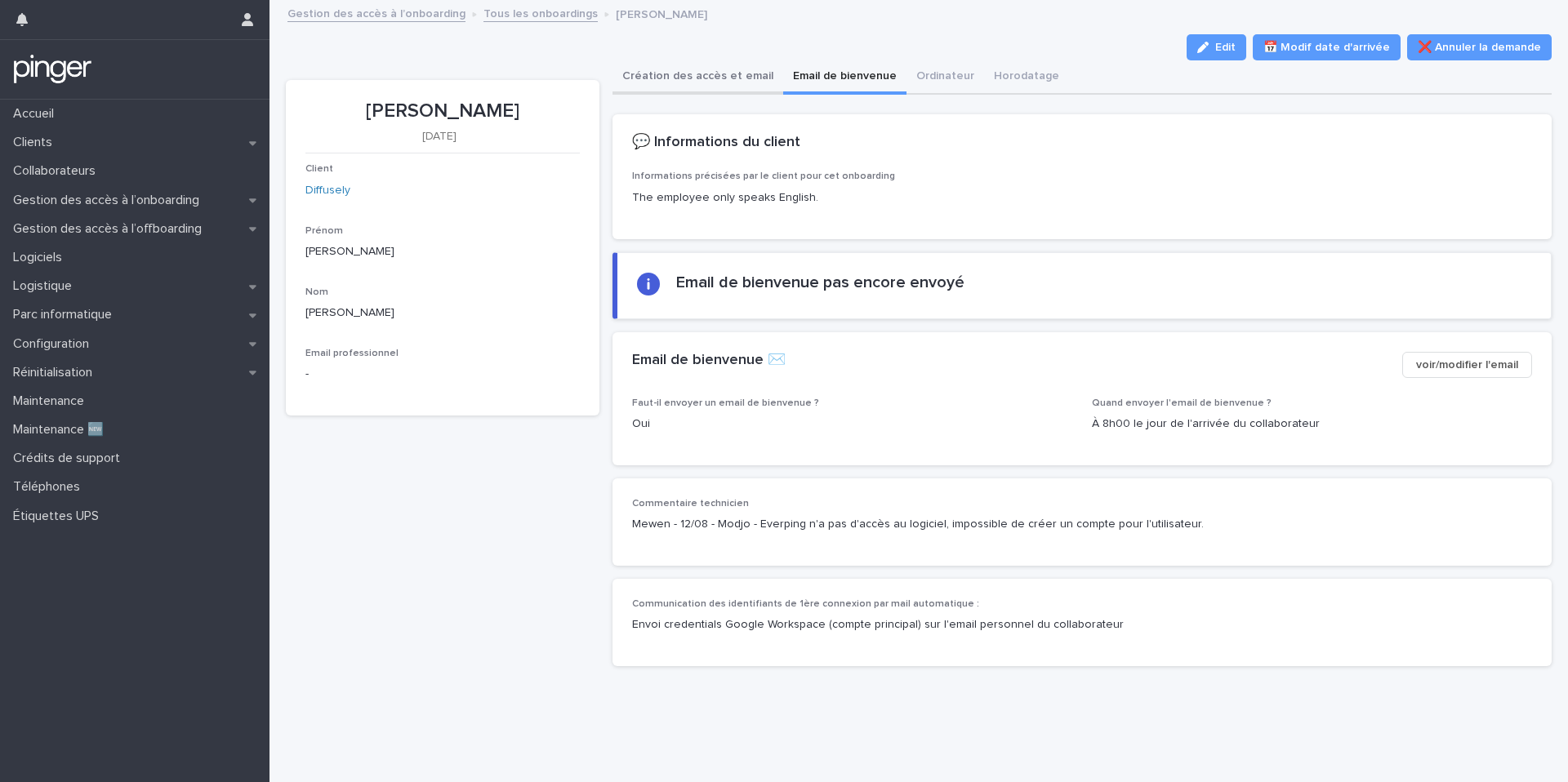
click at [653, 93] on button "Création des accès et email" at bounding box center [698, 77] width 170 height 34
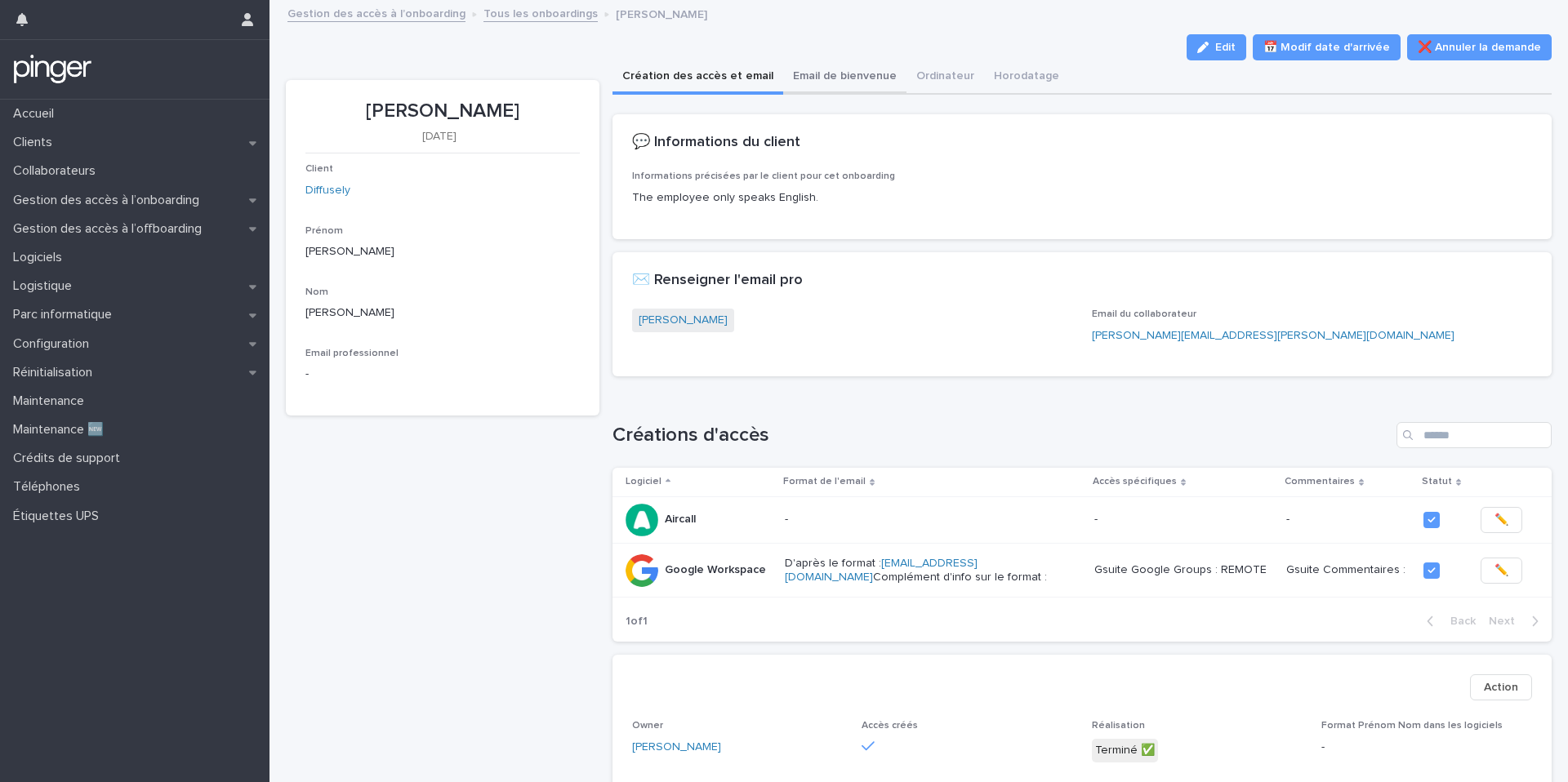
click at [817, 83] on button "Email de bienvenue" at bounding box center [844, 77] width 123 height 34
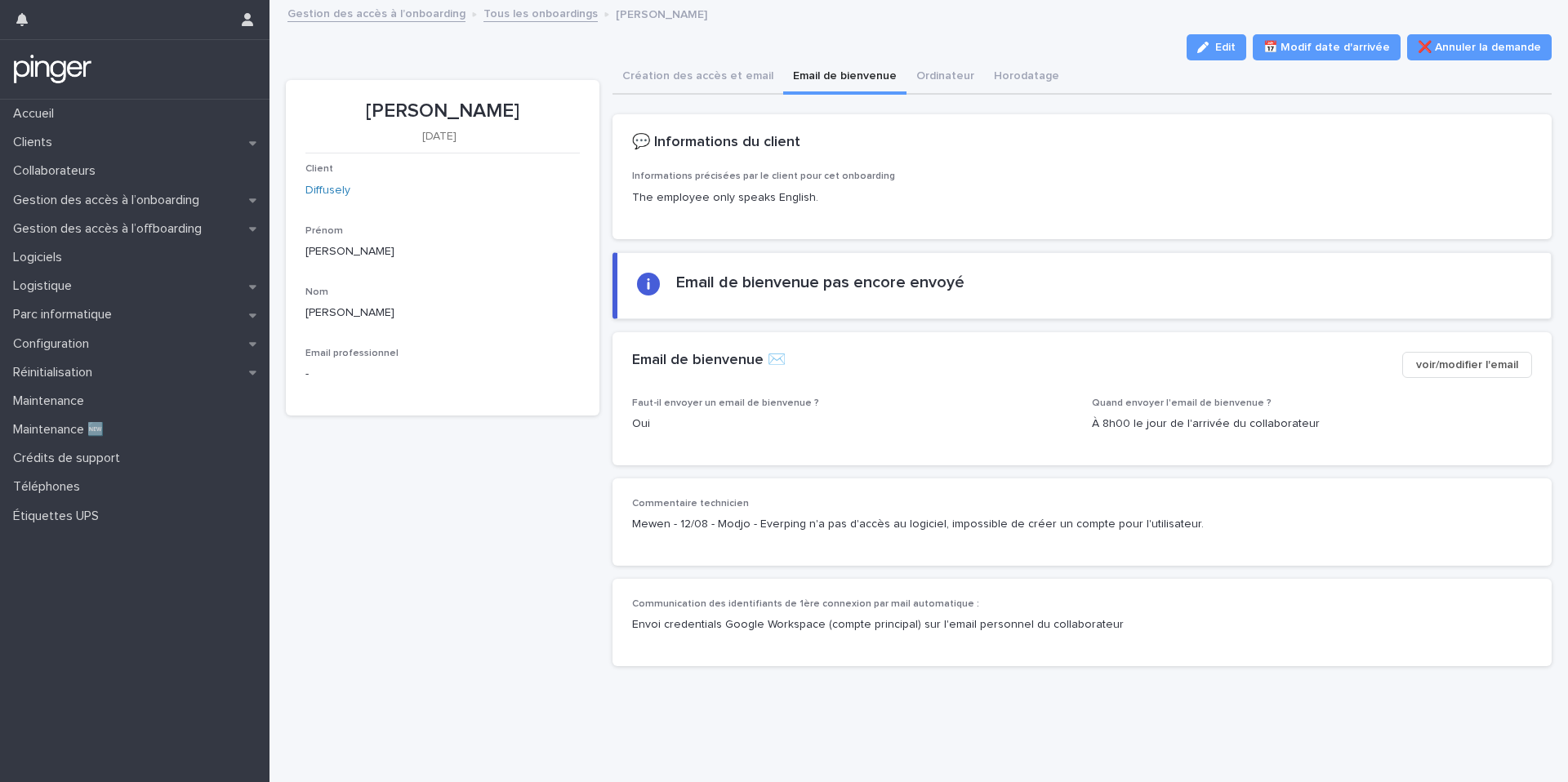
click at [1453, 364] on span "voir/modifier l'email" at bounding box center [1466, 365] width 102 height 17
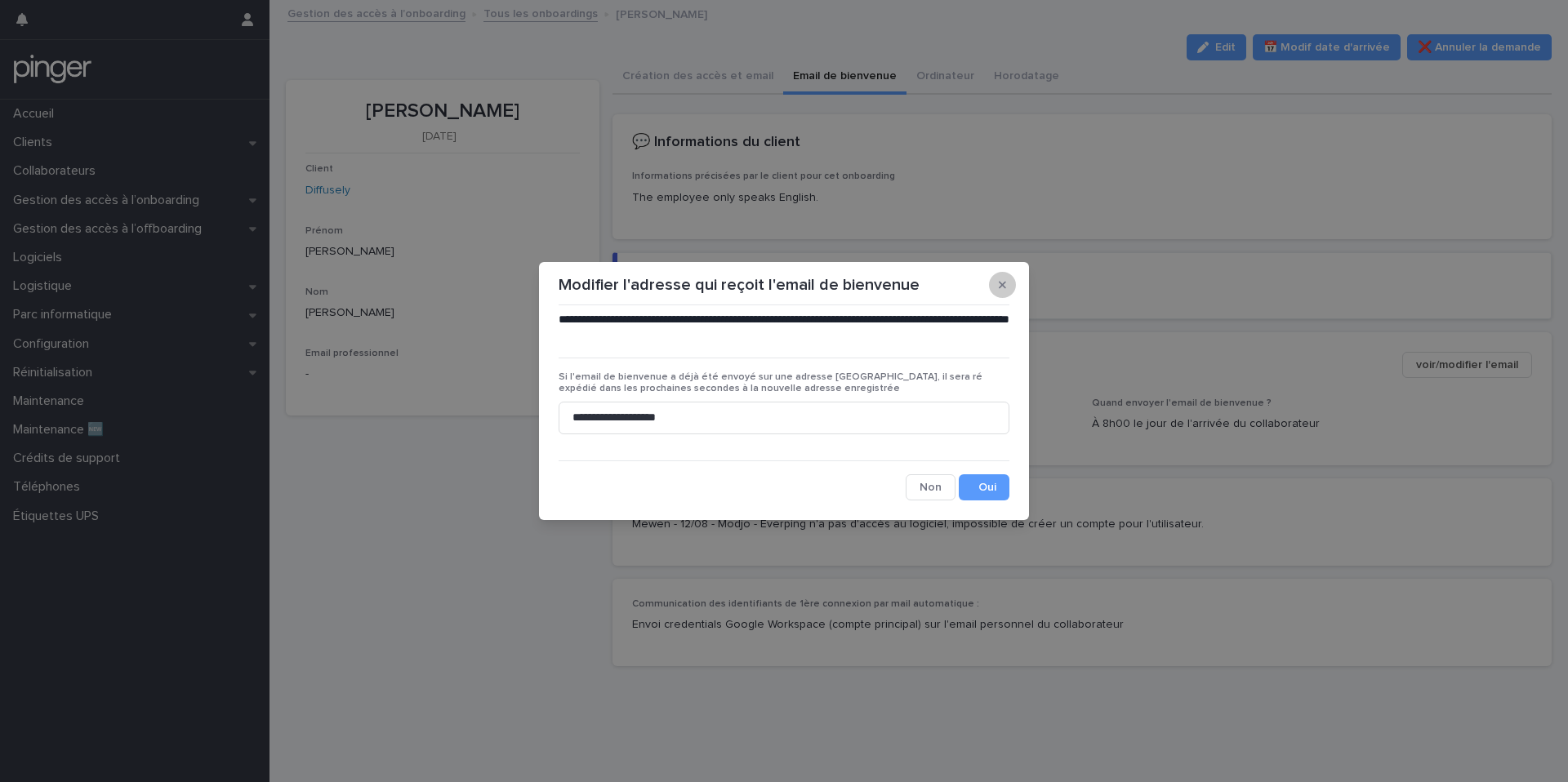
click at [1000, 282] on icon "button" at bounding box center [1002, 285] width 7 height 12
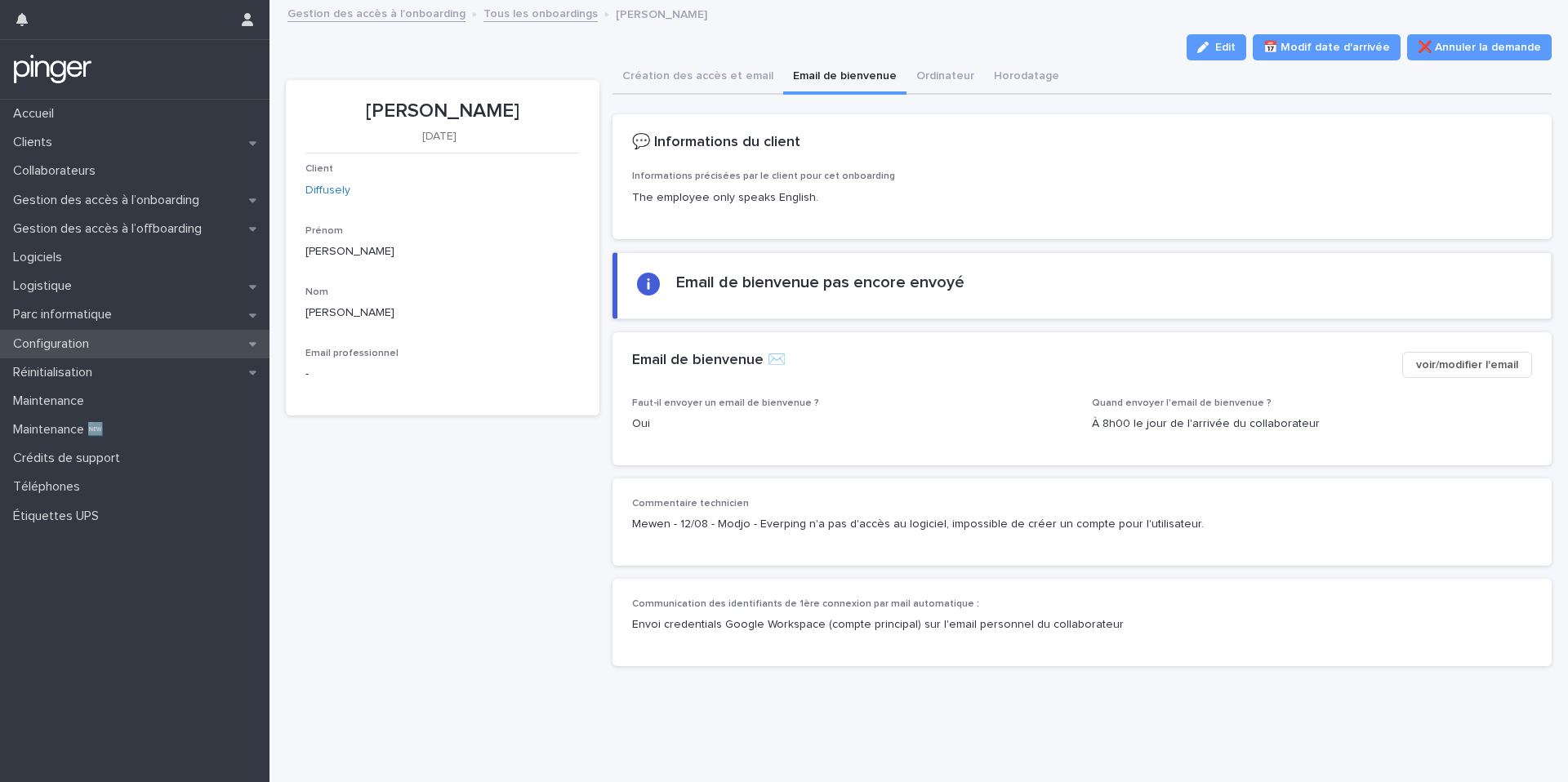
click at [85, 349] on p "Configuration" at bounding box center [55, 344] width 96 height 16
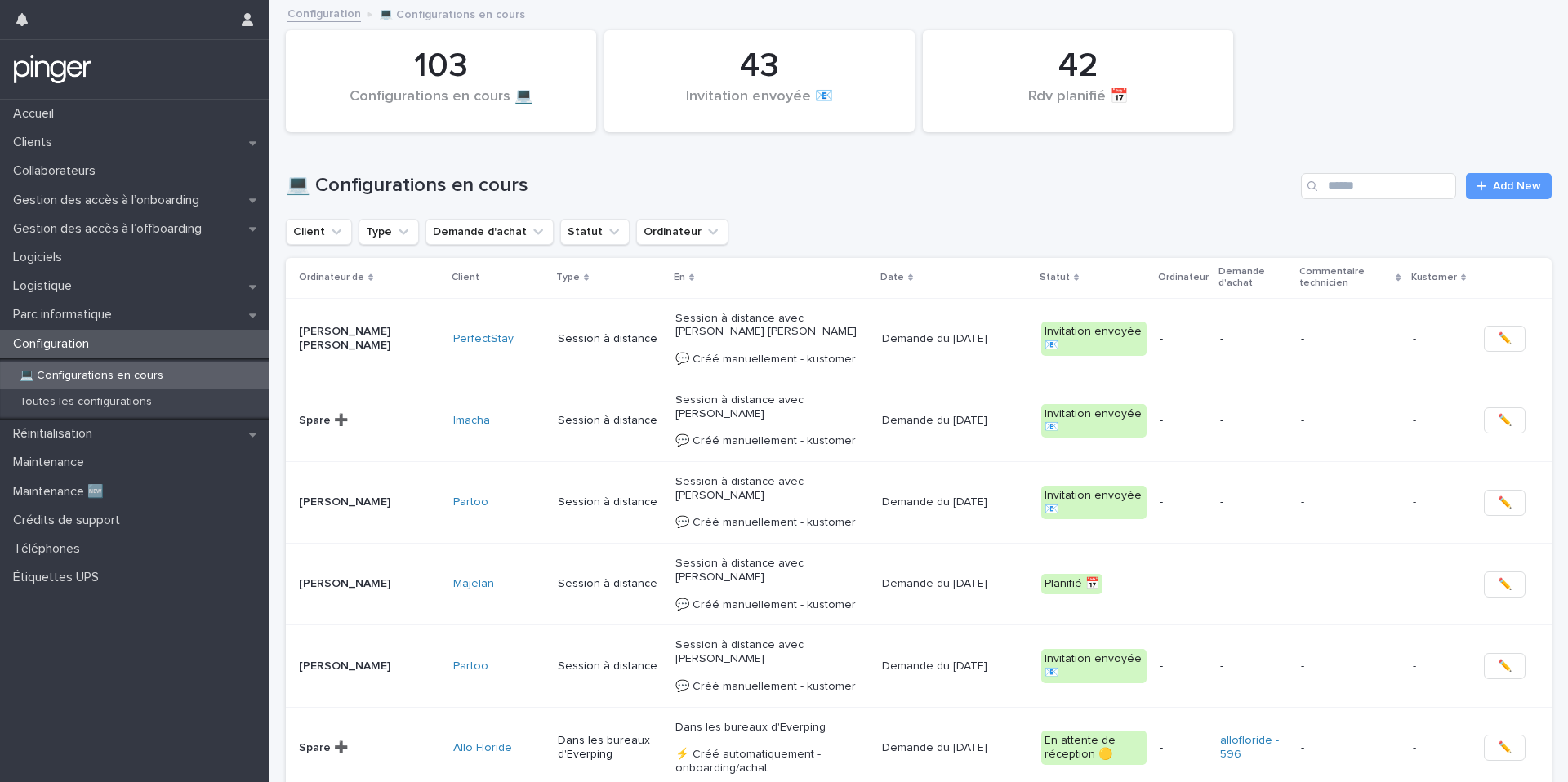
click at [1351, 170] on div "💻 Configurations en cours Add New" at bounding box center [919, 179] width 1265 height 79
click at [1351, 184] on input "Search" at bounding box center [1379, 186] width 155 height 26
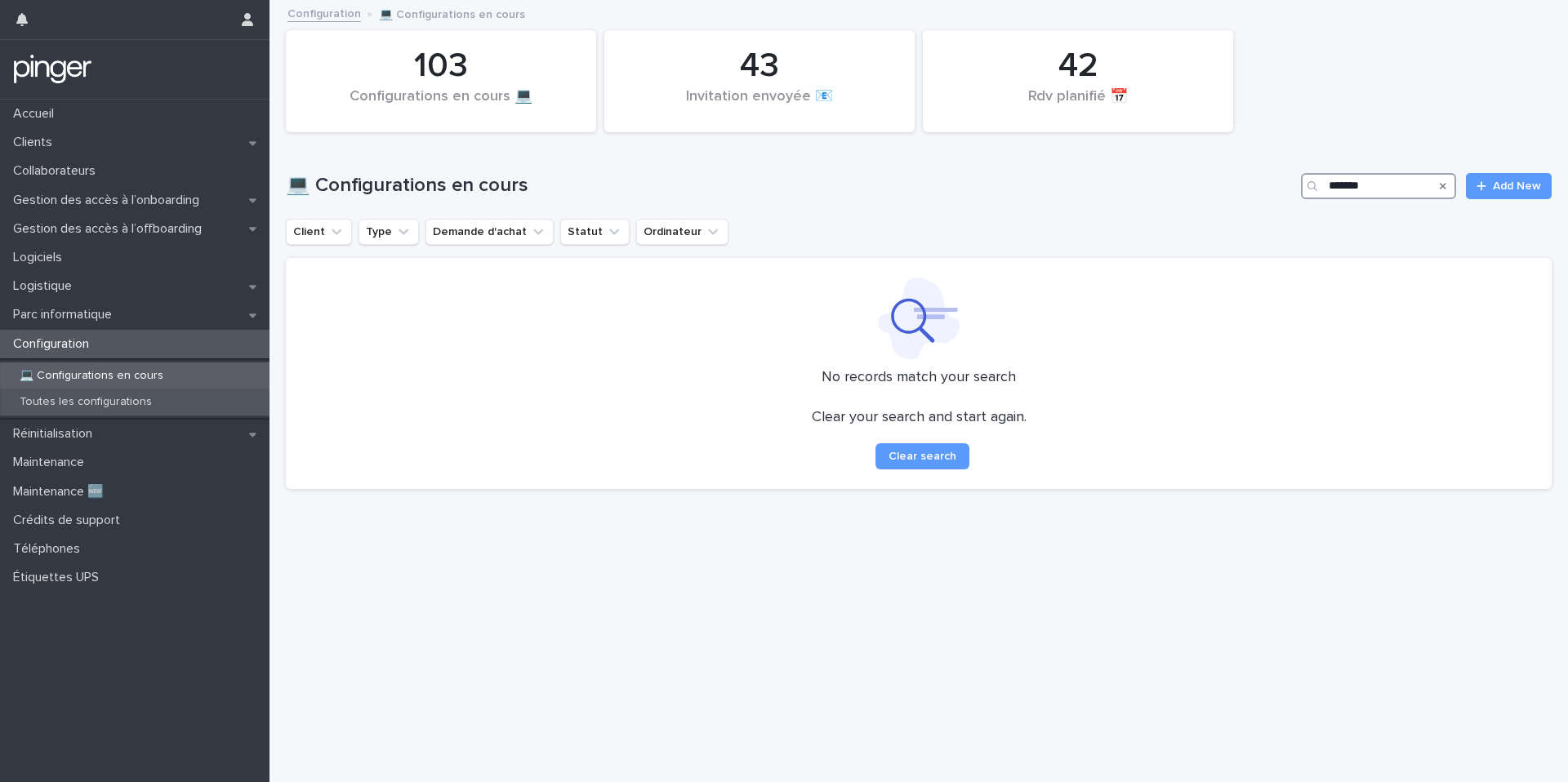
type input "******"
click at [160, 389] on div "Toutes les configurations" at bounding box center [135, 402] width 270 height 27
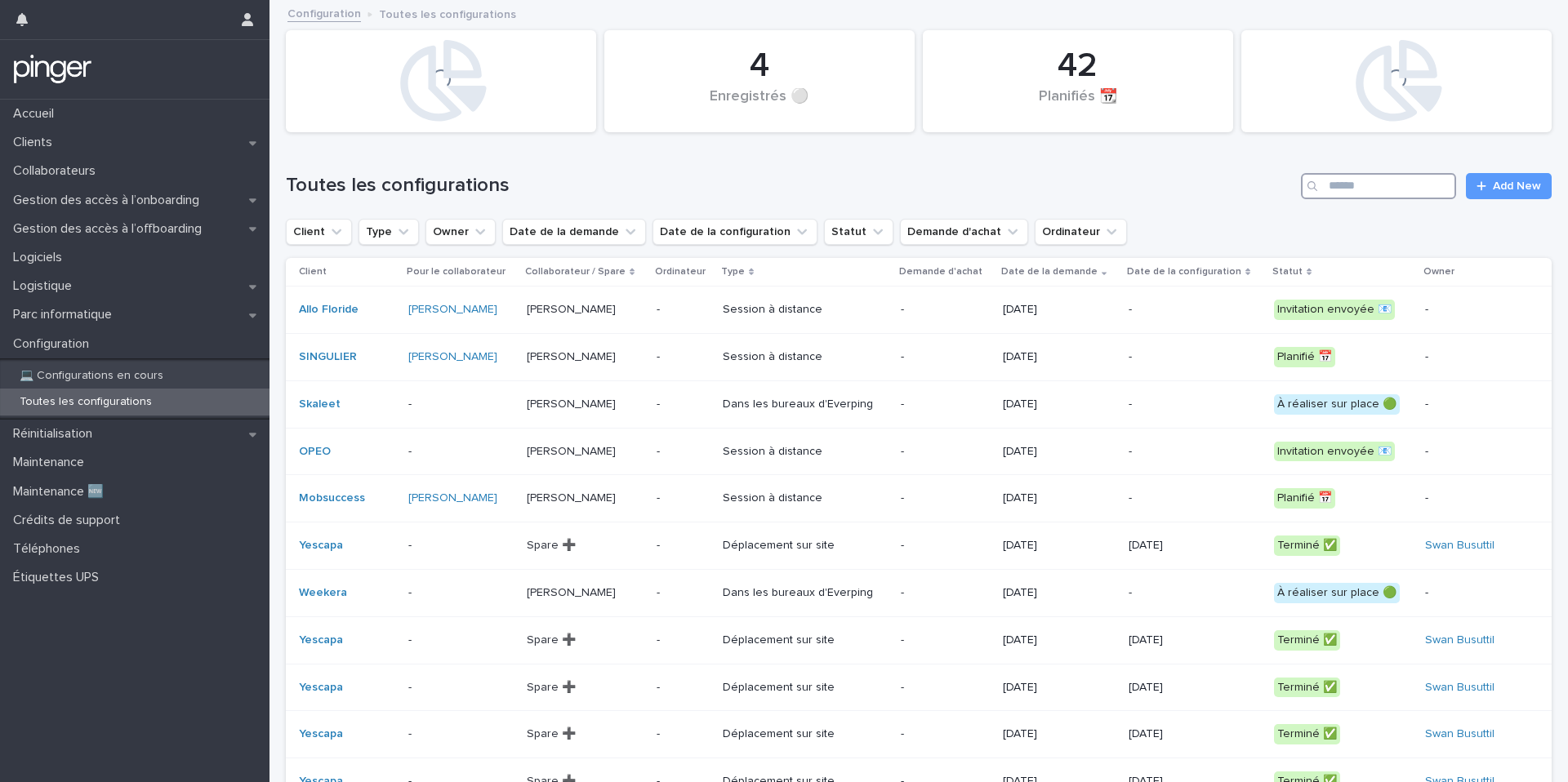
click at [1391, 192] on input "Search" at bounding box center [1379, 186] width 155 height 26
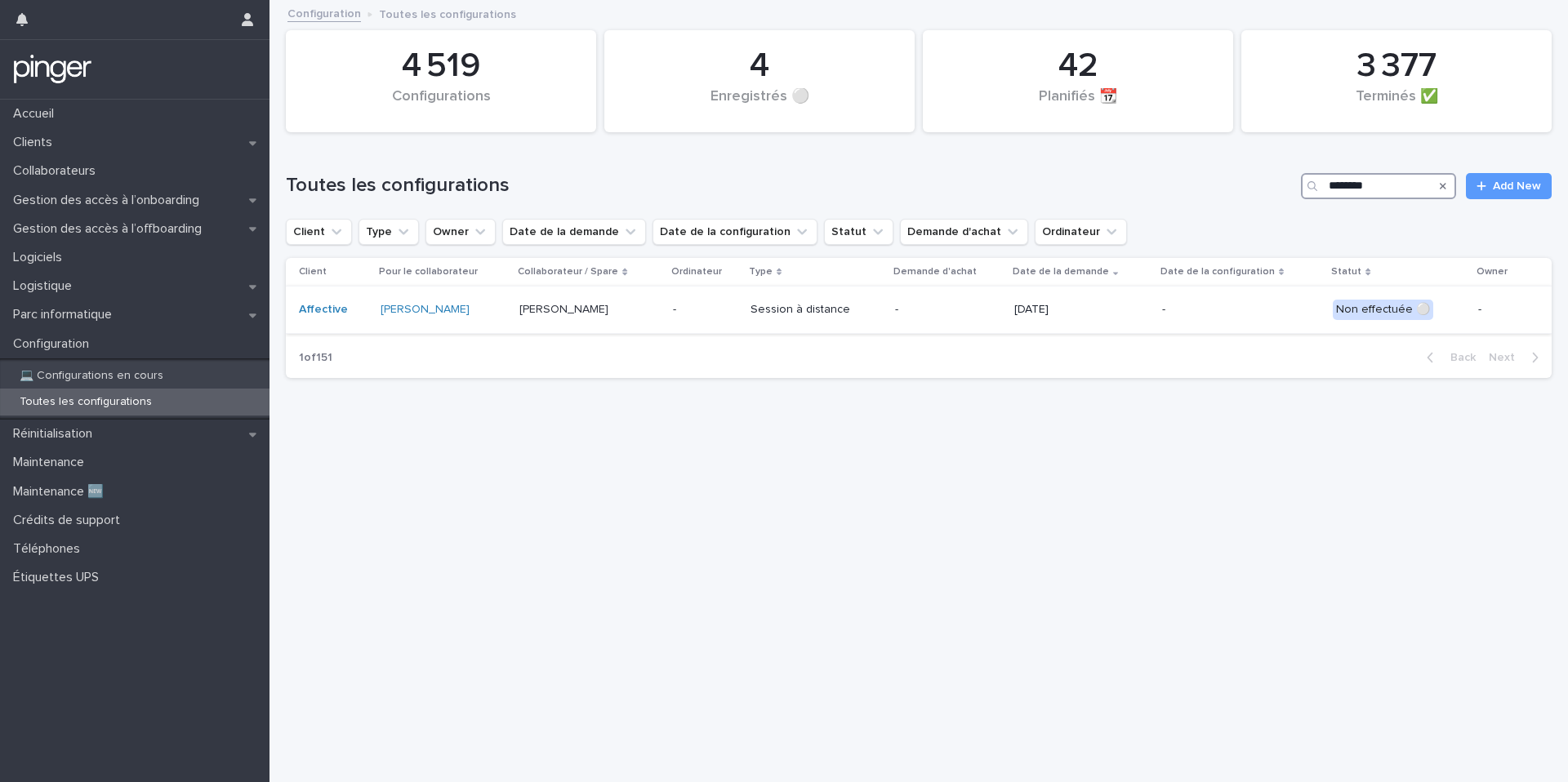
type input "********"
click at [667, 312] on td "-" at bounding box center [705, 310] width 78 height 47
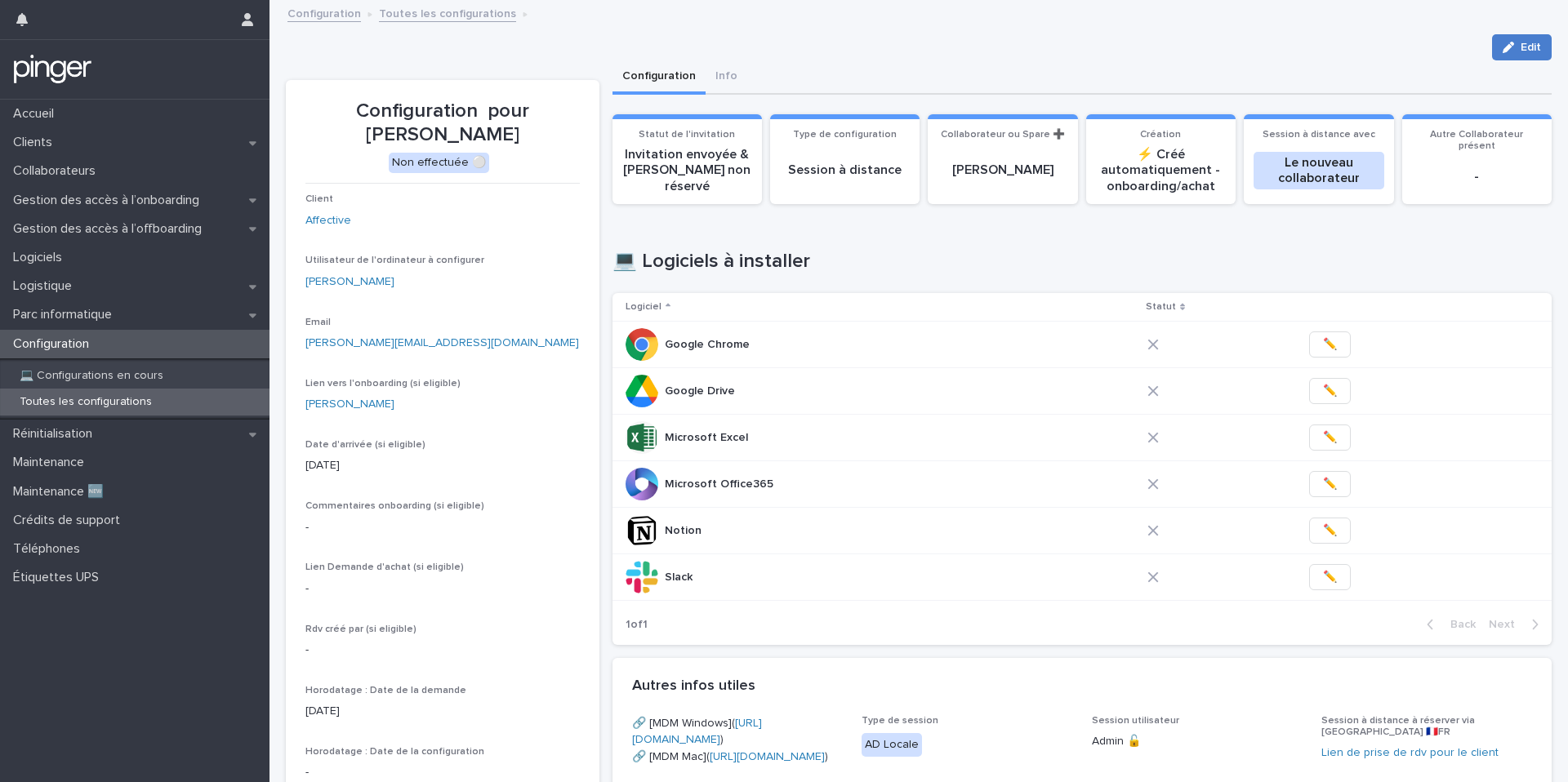
click at [1504, 54] on button "Edit" at bounding box center [1522, 47] width 60 height 26
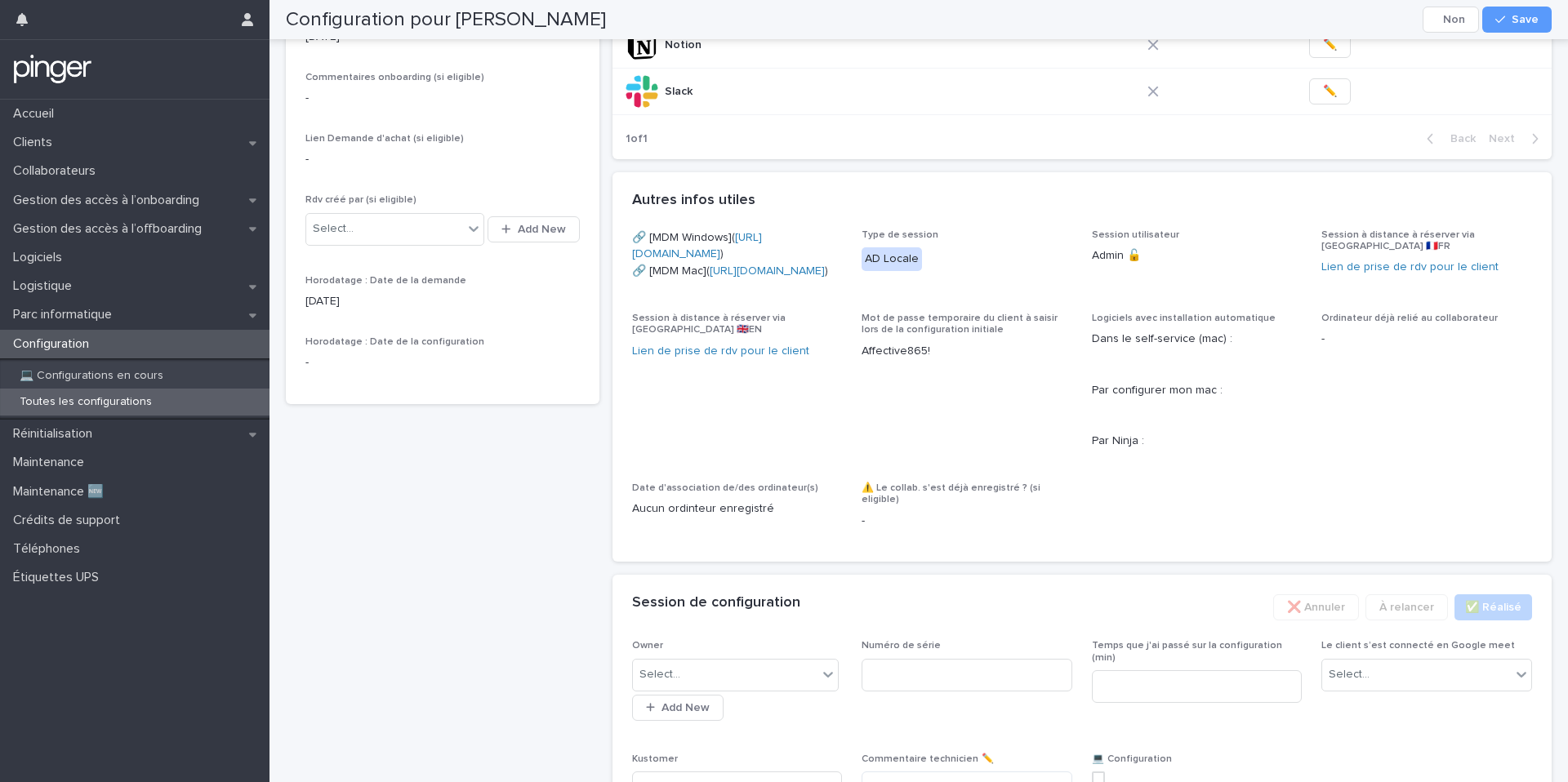
scroll to position [744, 0]
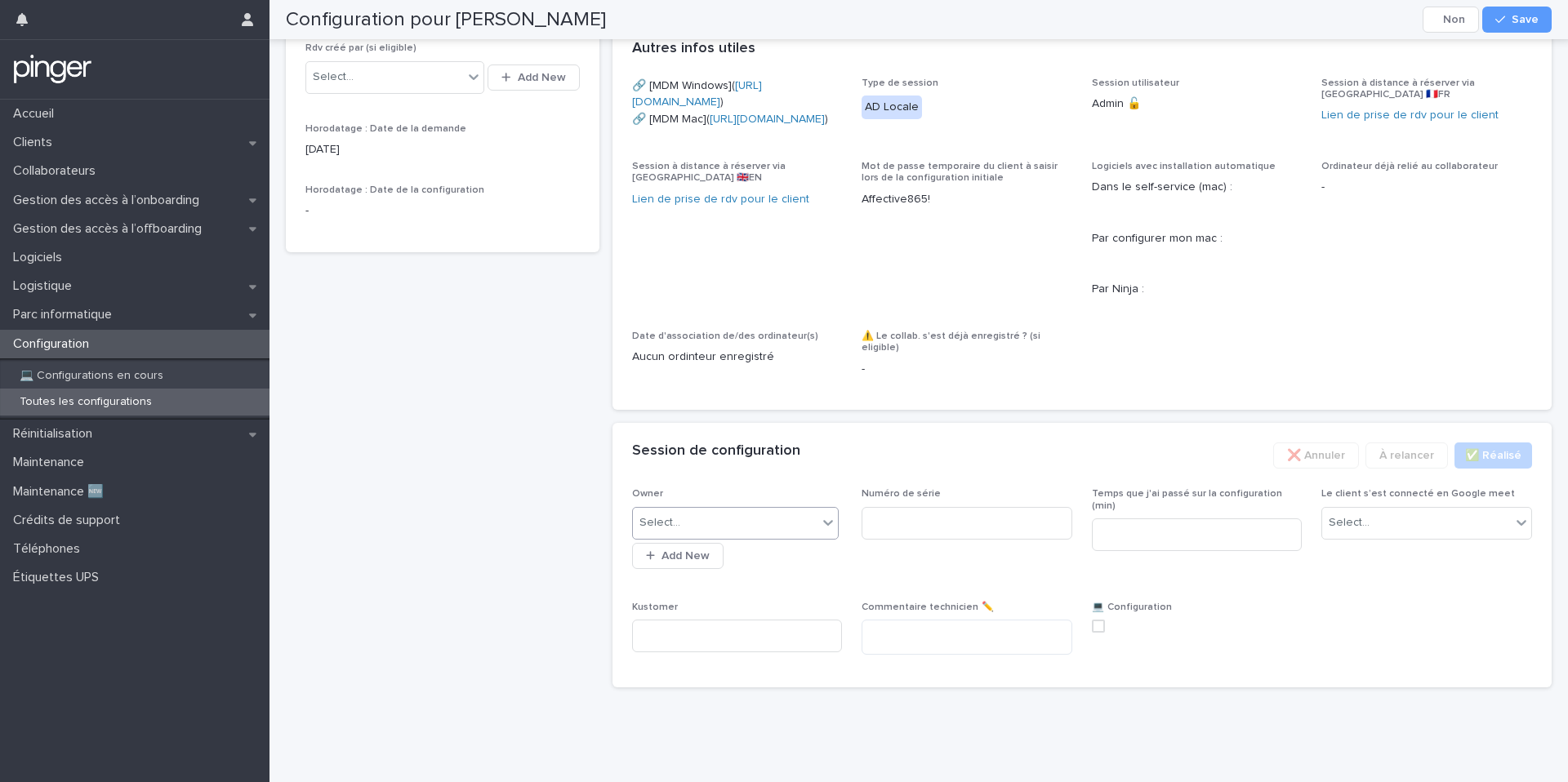
click at [757, 528] on div "Select..." at bounding box center [725, 522] width 185 height 27
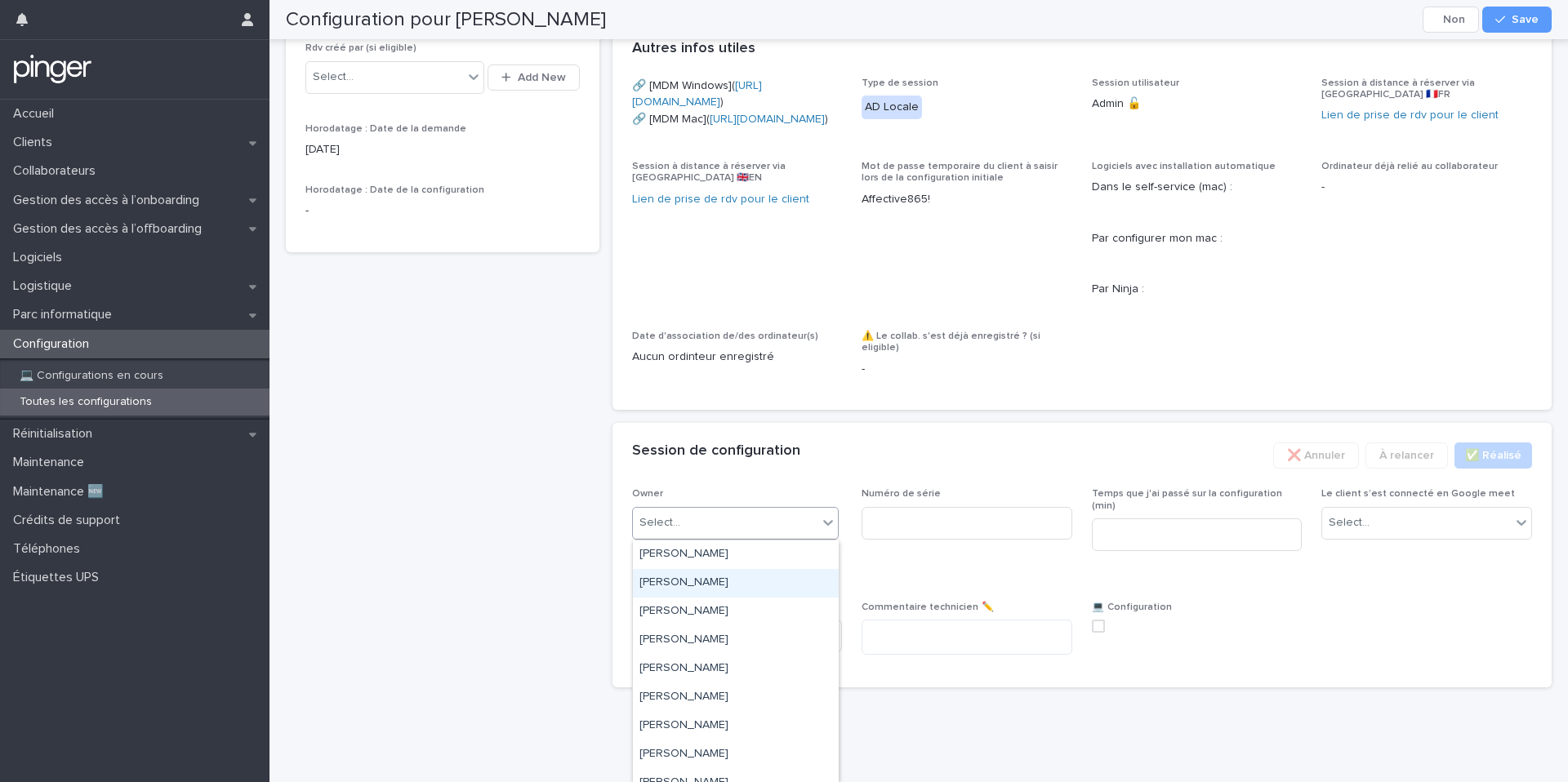
click at [754, 579] on div "Adrien Santos" at bounding box center [735, 583] width 206 height 29
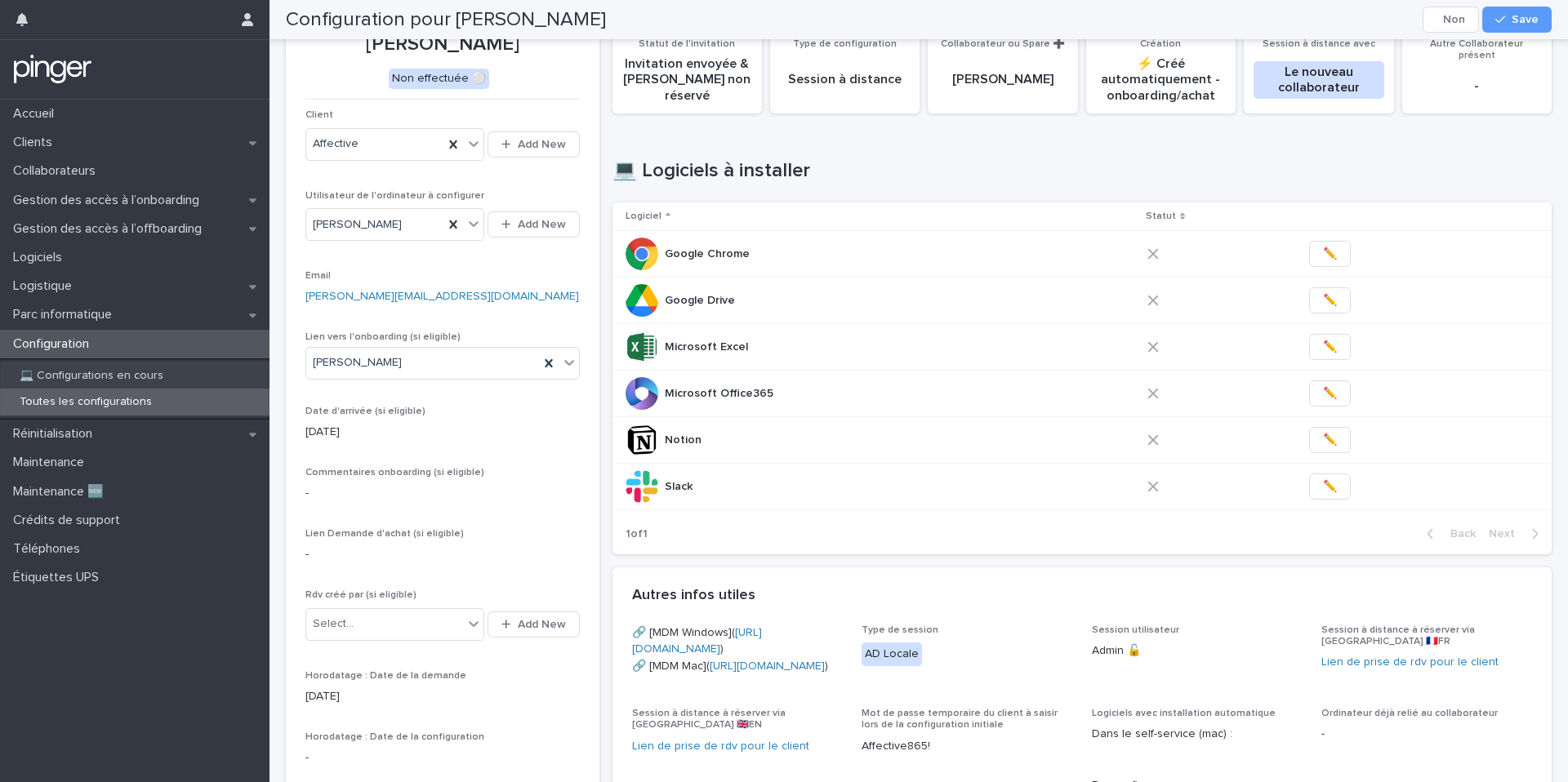
scroll to position [0, 0]
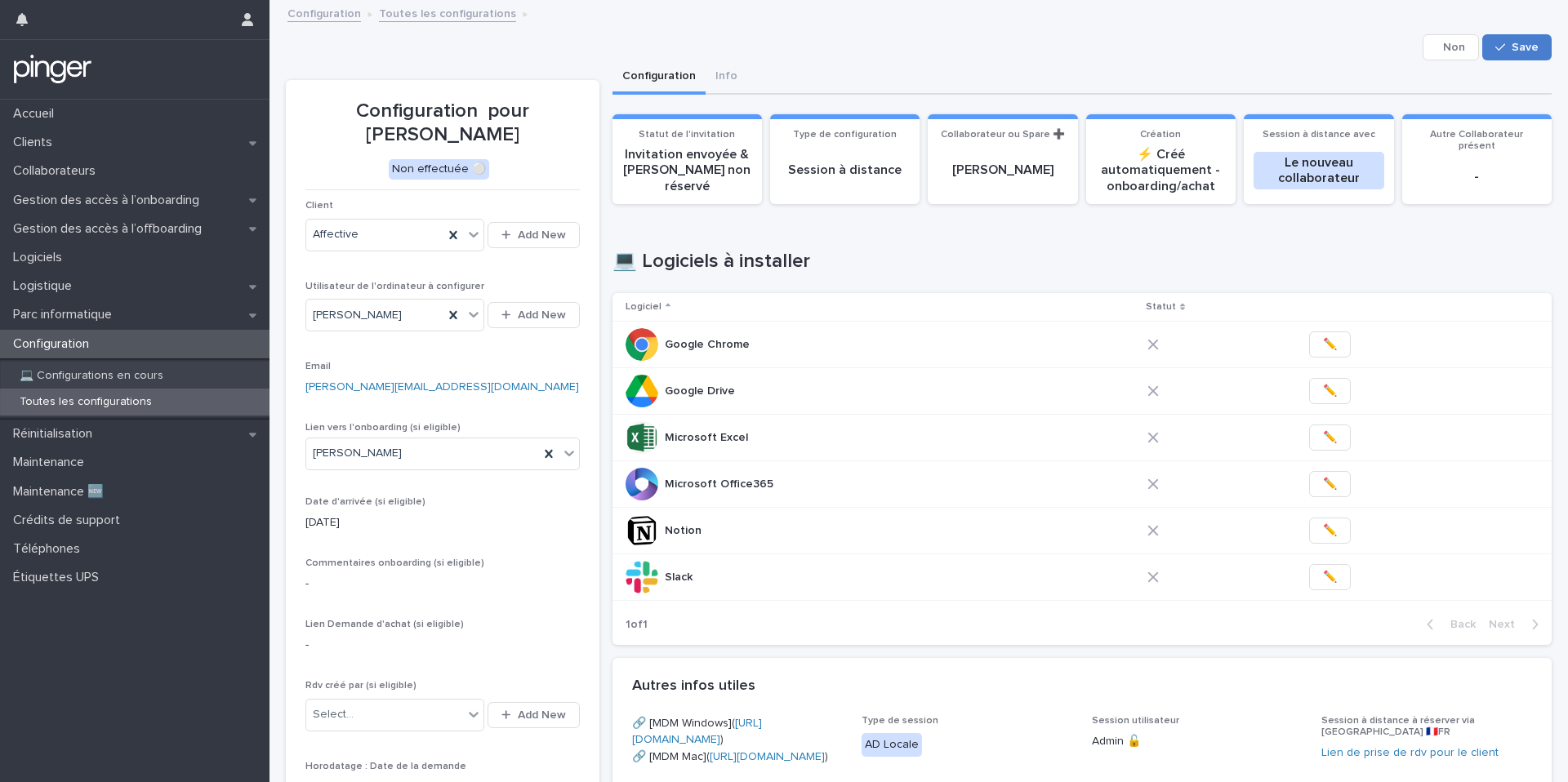
click at [1515, 49] on span "Save" at bounding box center [1525, 47] width 27 height 12
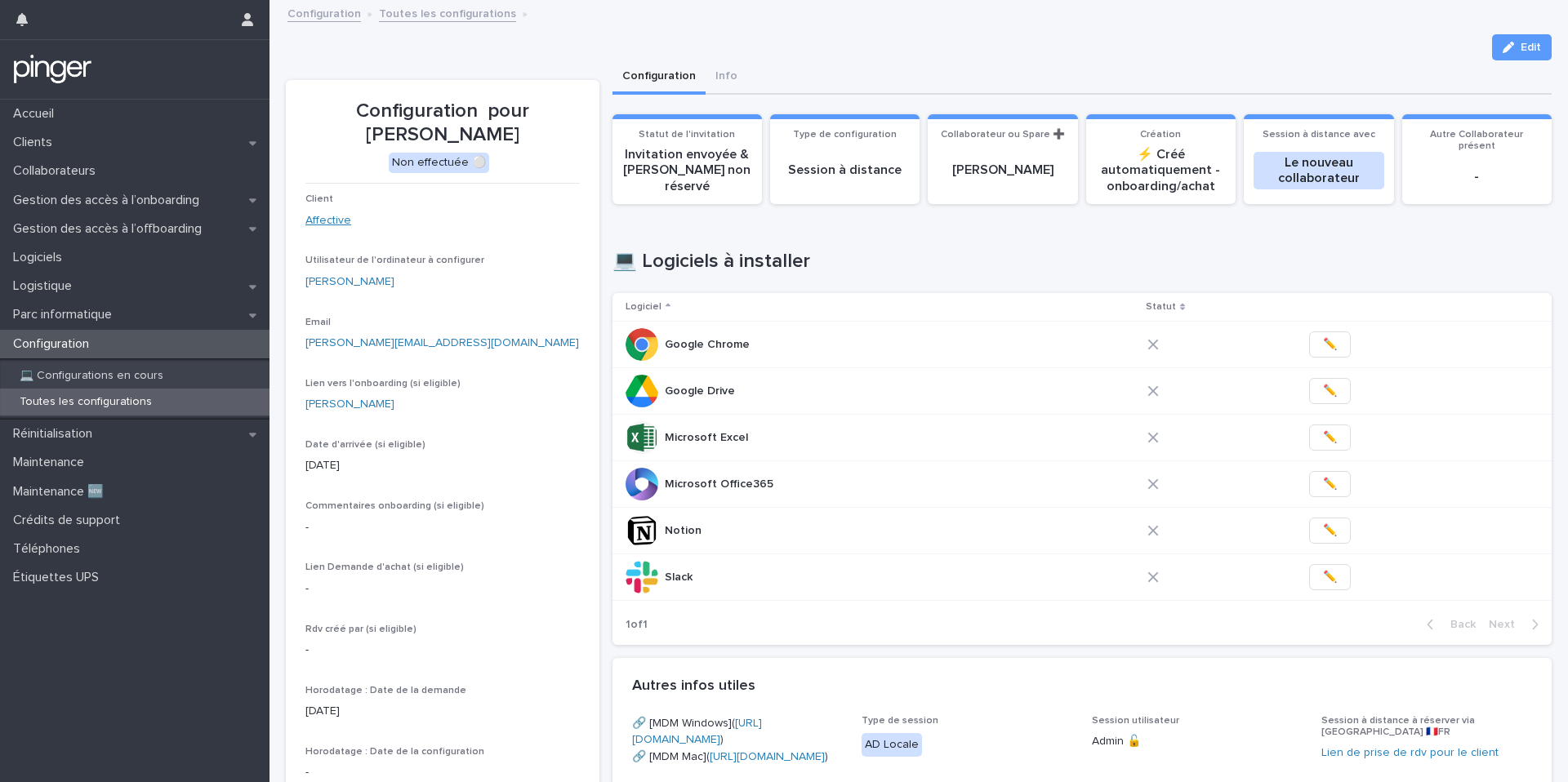
click at [340, 218] on link "Affective" at bounding box center [327, 221] width 45 height 17
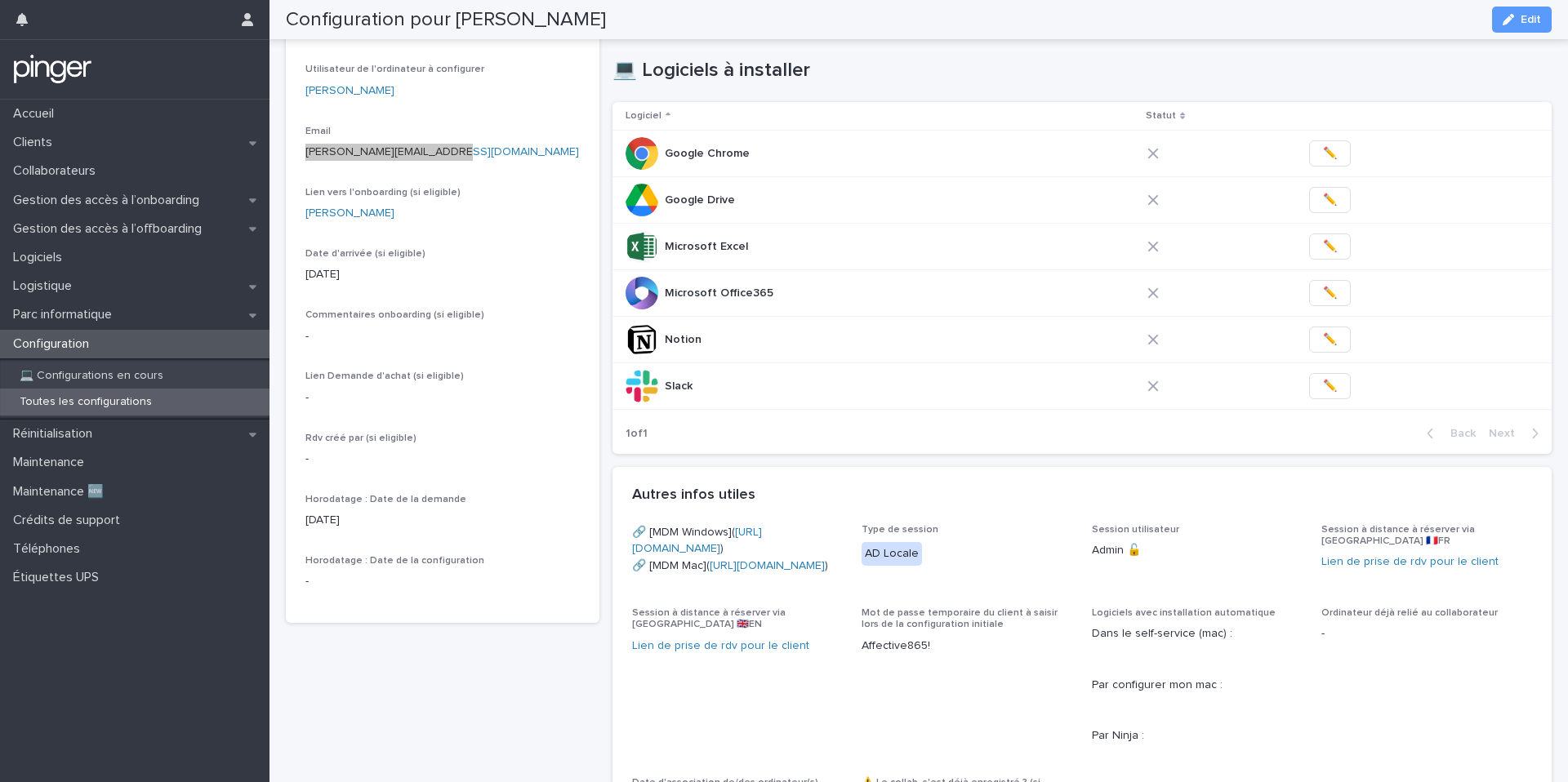
scroll to position [191, 0]
click at [1326, 292] on button "✏️" at bounding box center [1330, 293] width 41 height 26
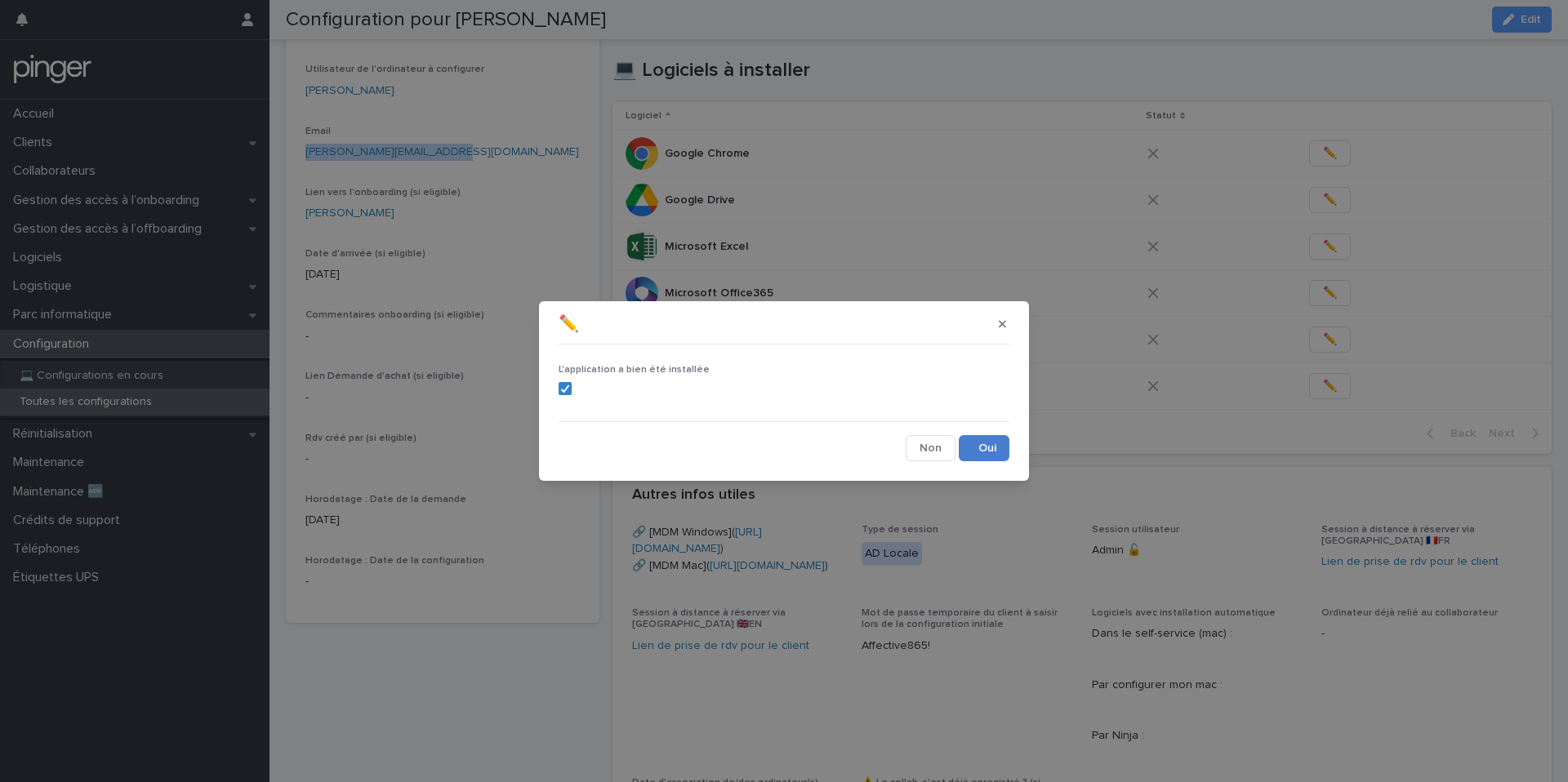
click at [994, 449] on button "Save" at bounding box center [983, 448] width 50 height 26
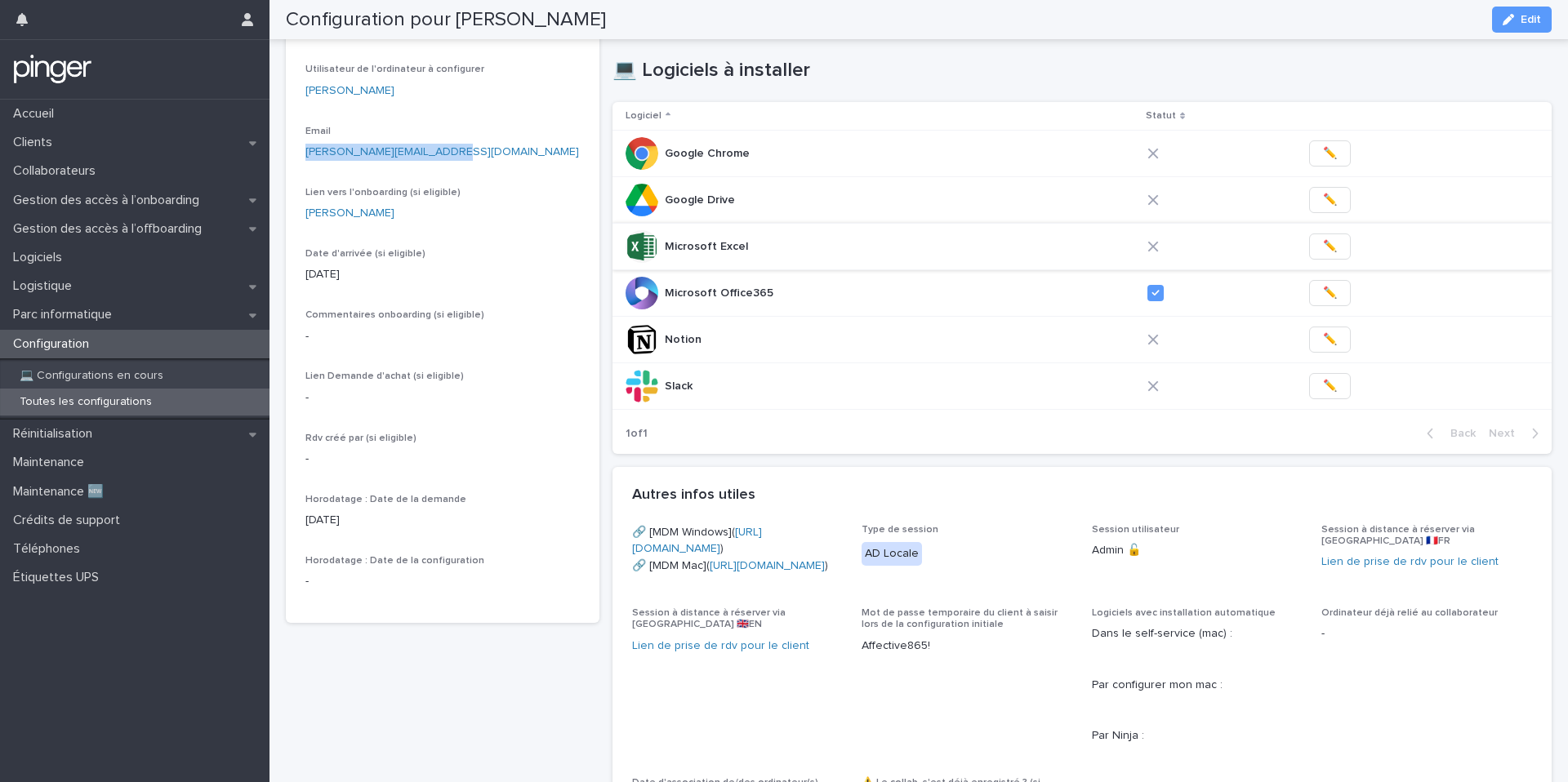
click at [1323, 246] on span "✏️" at bounding box center [1330, 246] width 14 height 17
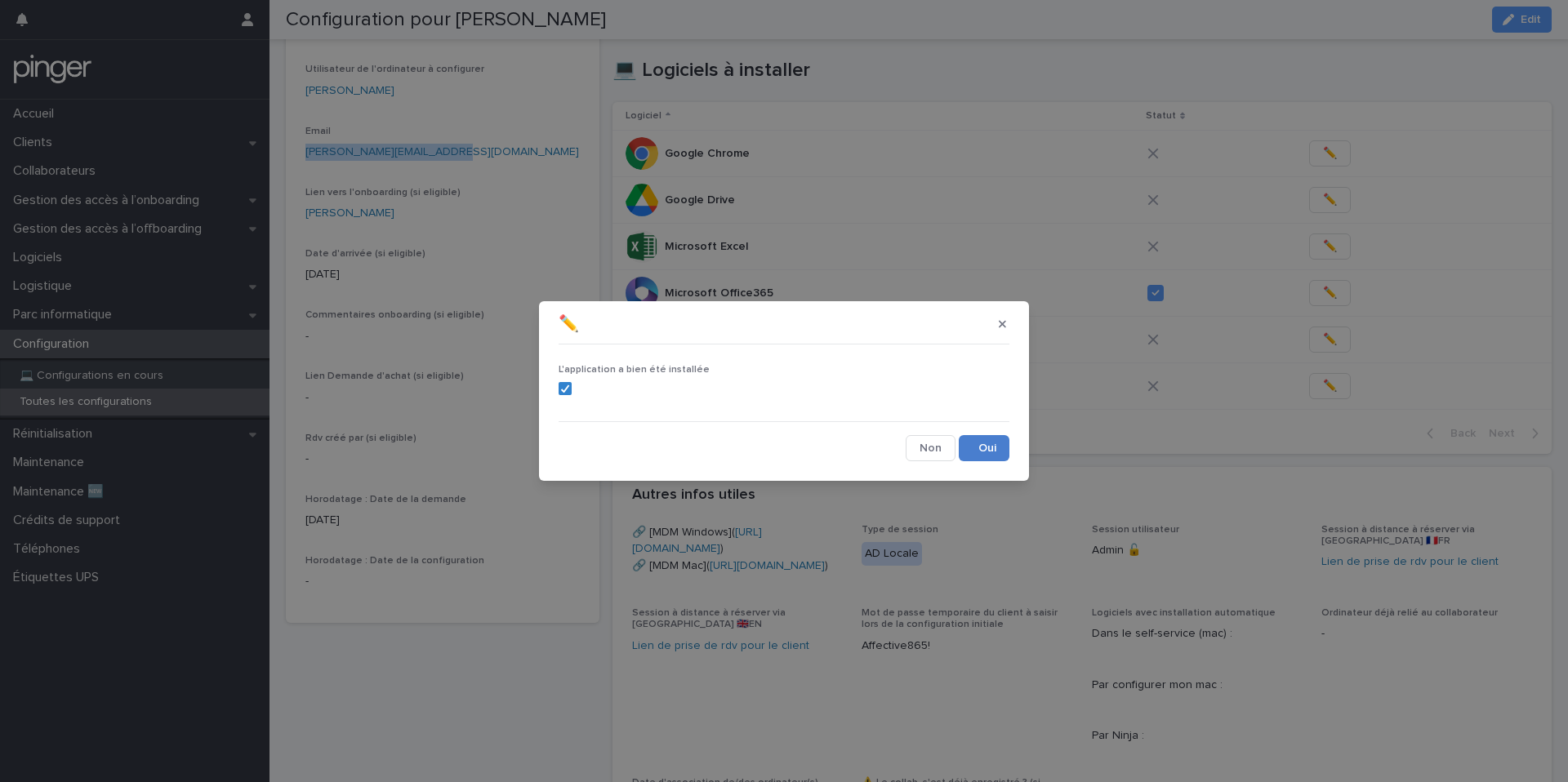
click at [999, 449] on button "Save" at bounding box center [983, 448] width 50 height 26
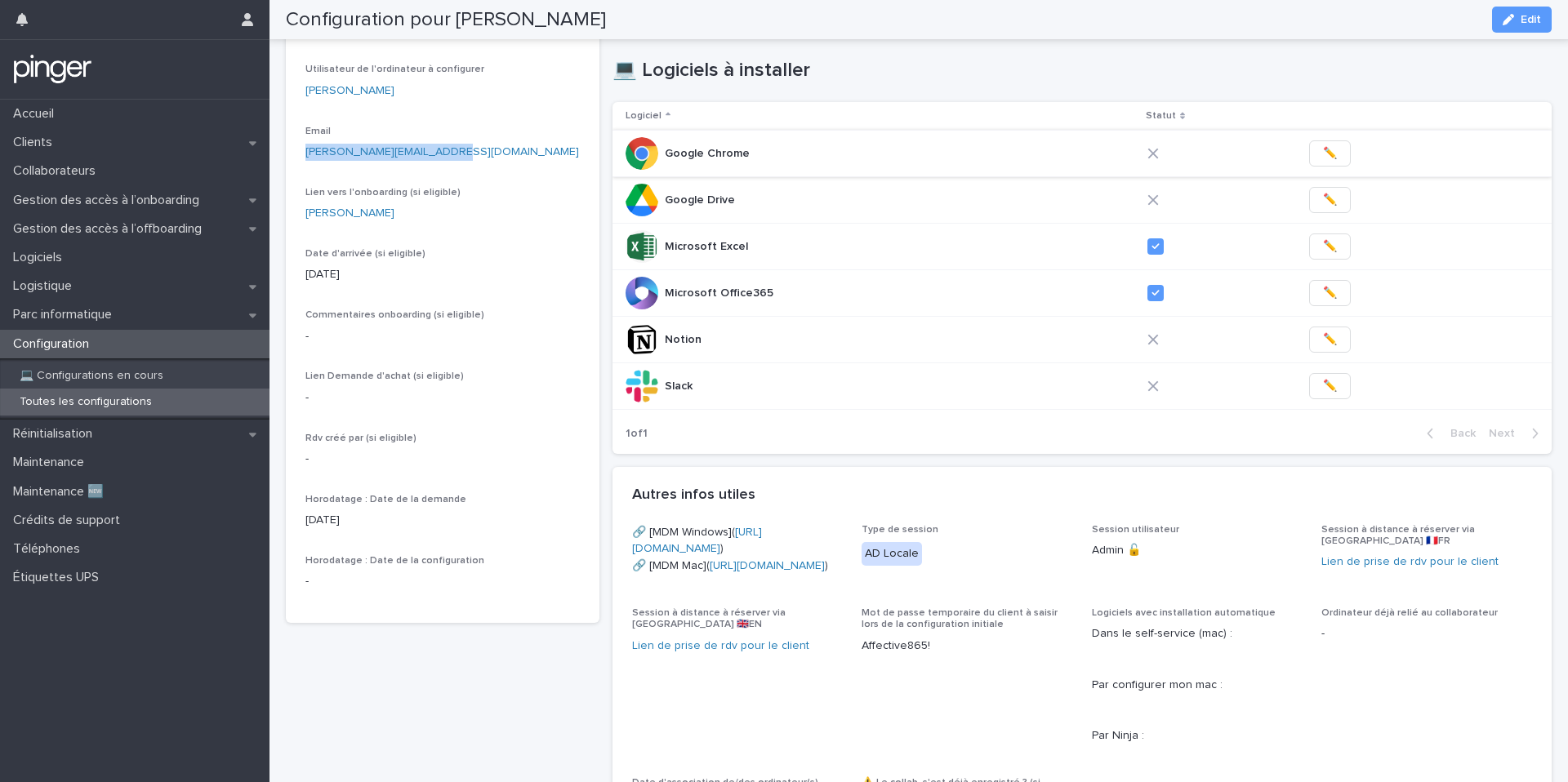
click at [1331, 152] on button "✏️" at bounding box center [1330, 154] width 41 height 26
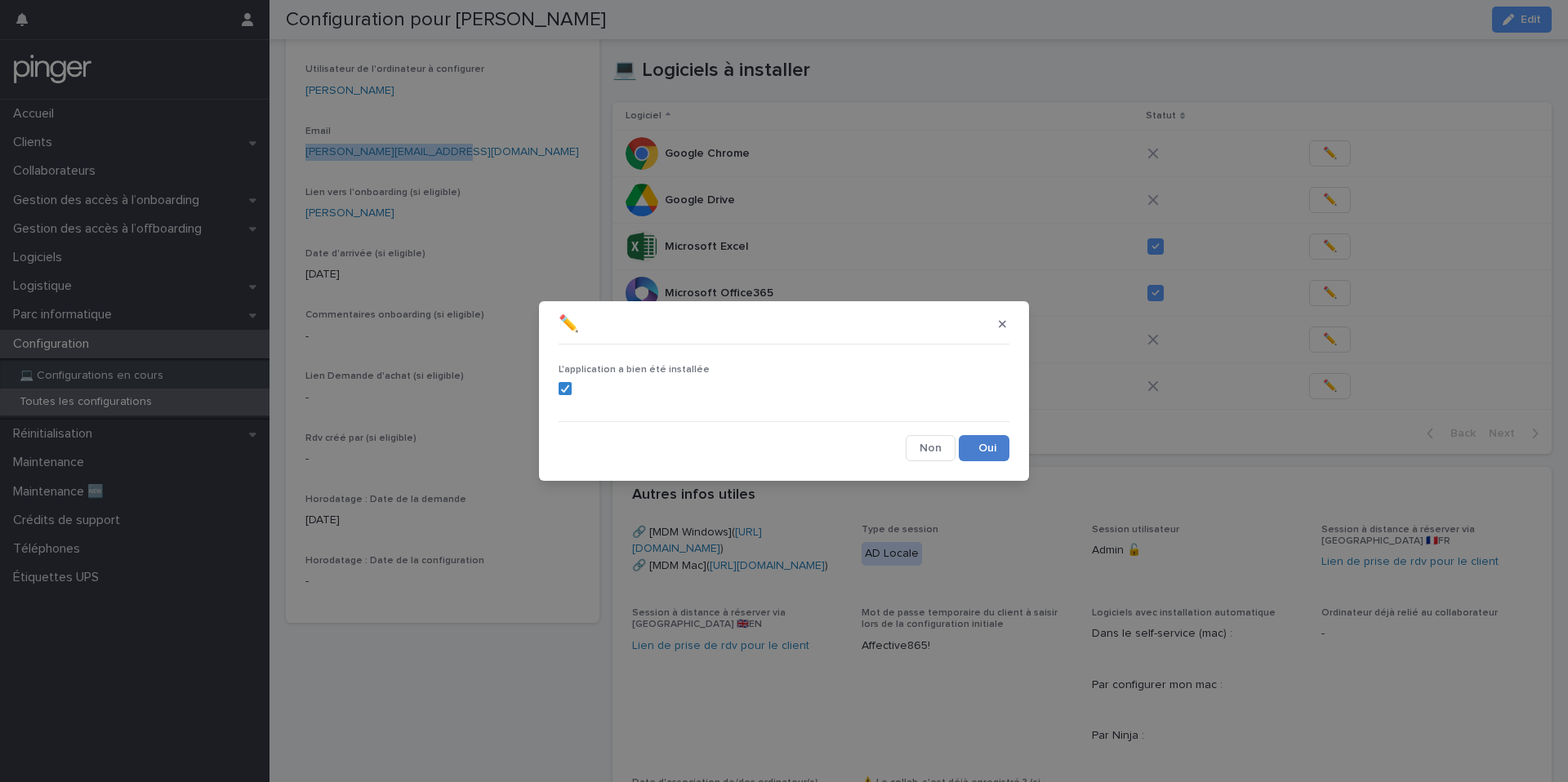
click at [1000, 443] on button "Save" at bounding box center [983, 448] width 50 height 26
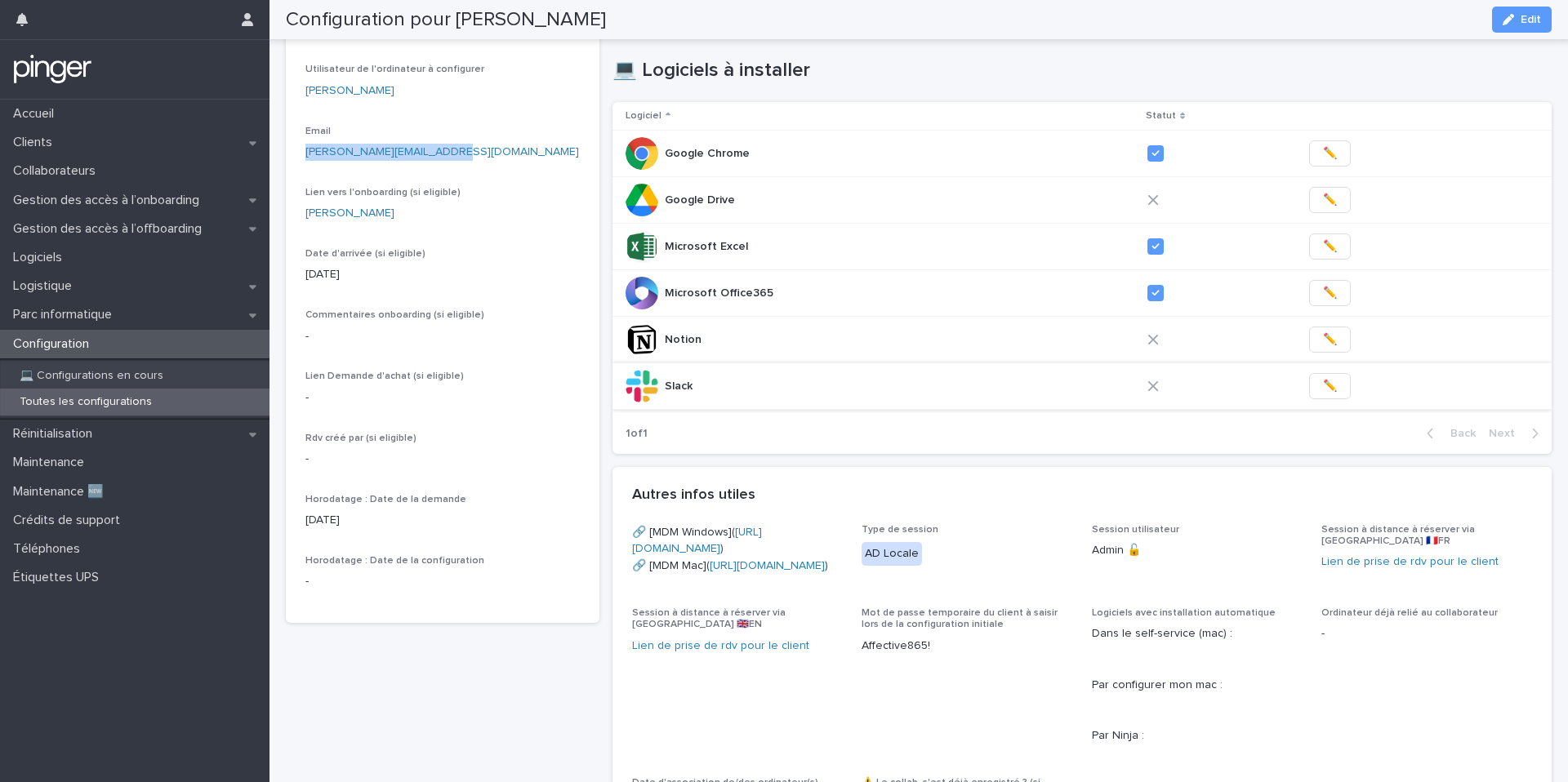
click at [1323, 392] on span "✏️" at bounding box center [1330, 386] width 14 height 17
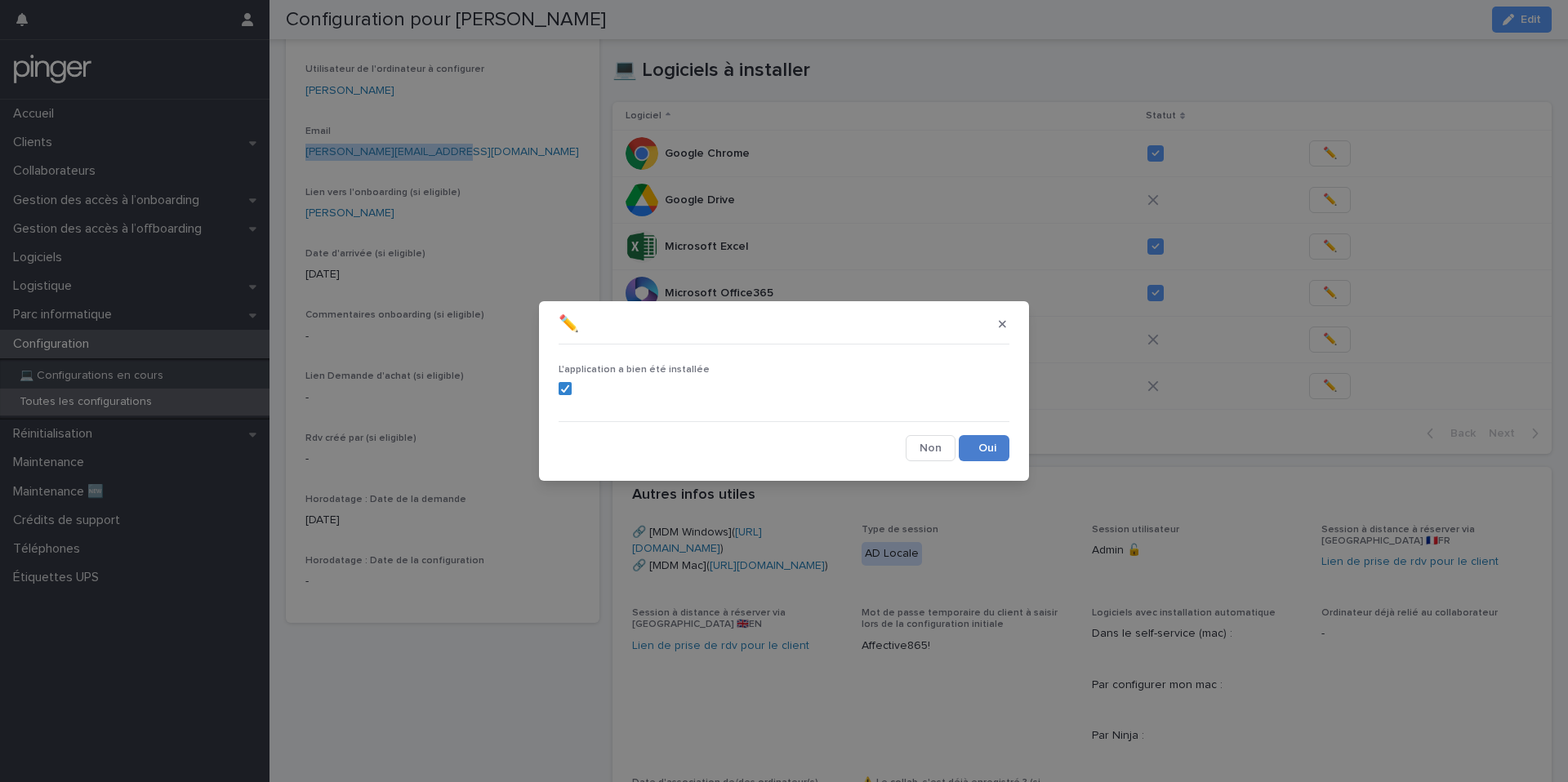
click at [995, 451] on button "Save" at bounding box center [983, 448] width 50 height 26
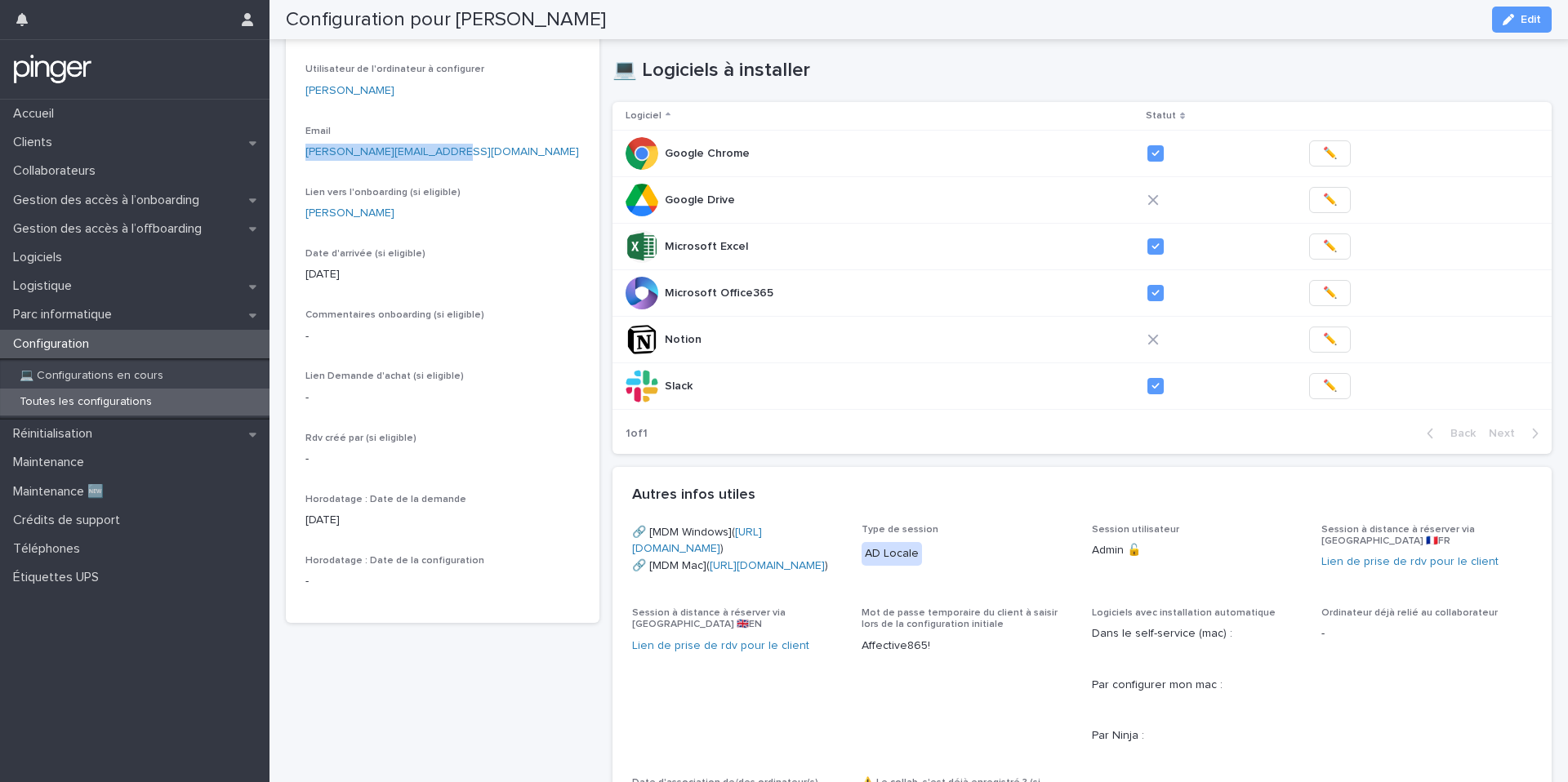
click at [1326, 336] on button "✏️" at bounding box center [1330, 340] width 41 height 26
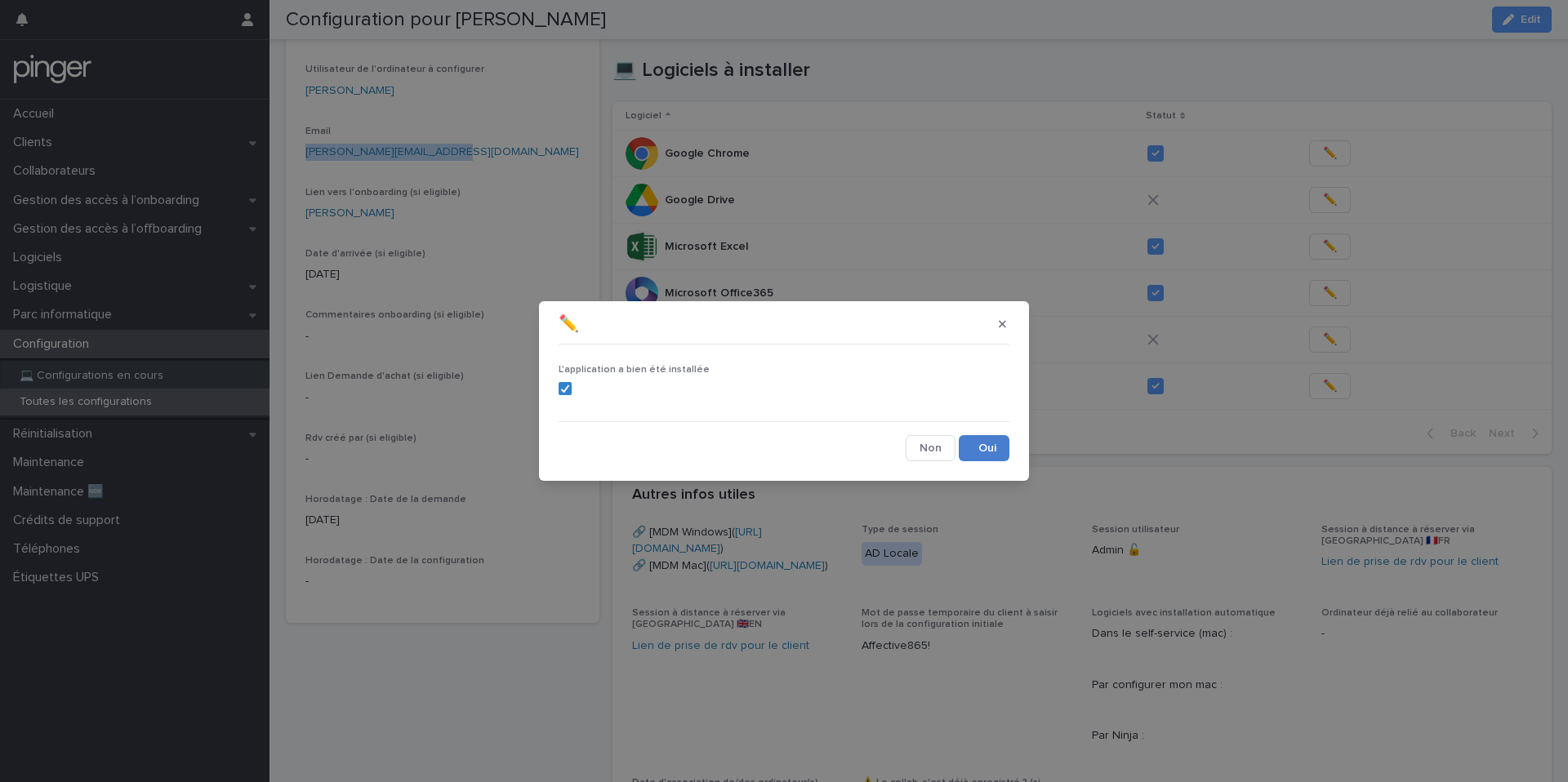
click at [983, 450] on button "Save" at bounding box center [983, 448] width 50 height 26
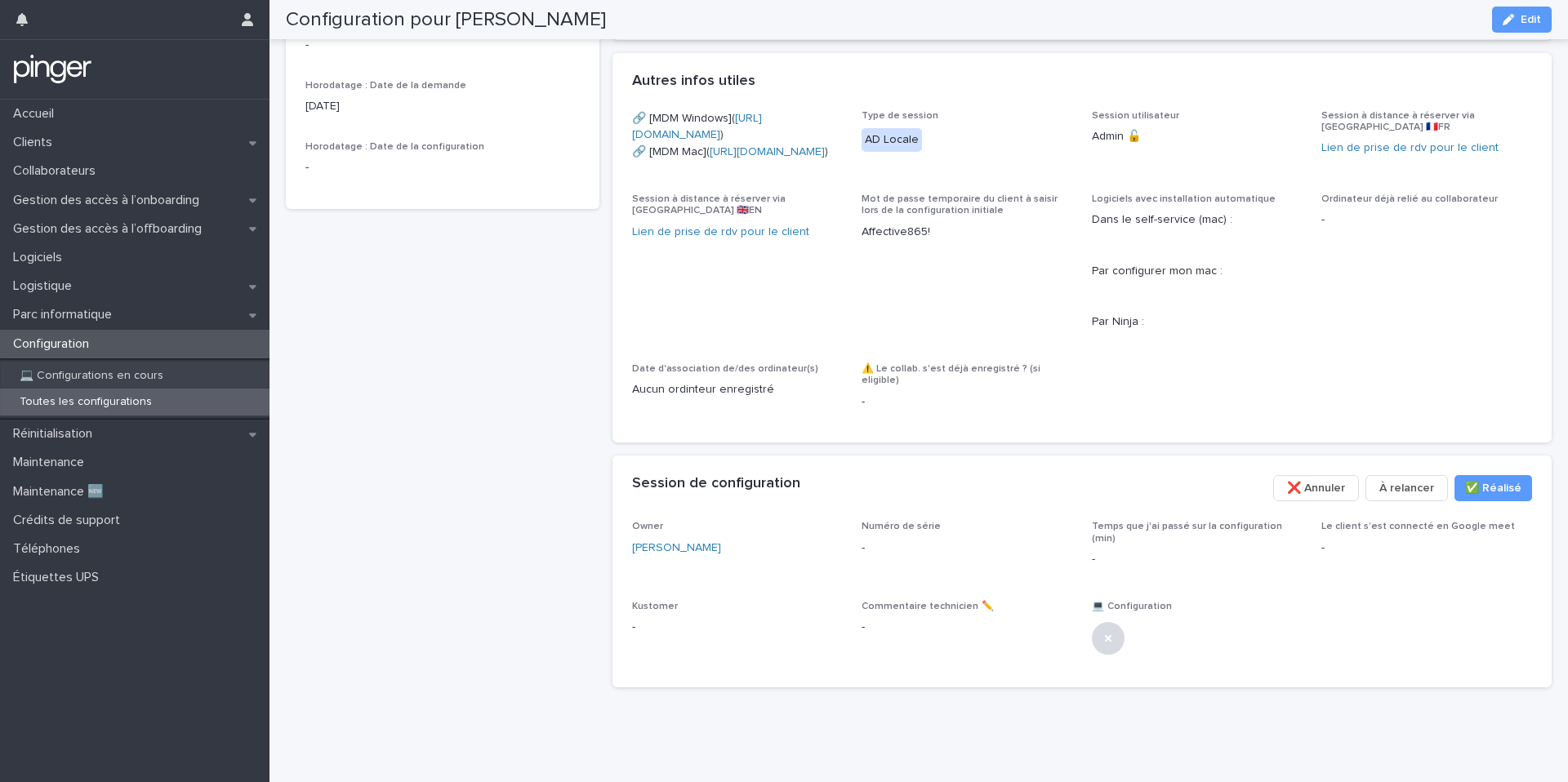
scroll to position [700, 0]
click at [1521, 14] on span "Edit" at bounding box center [1530, 20] width 21 height 12
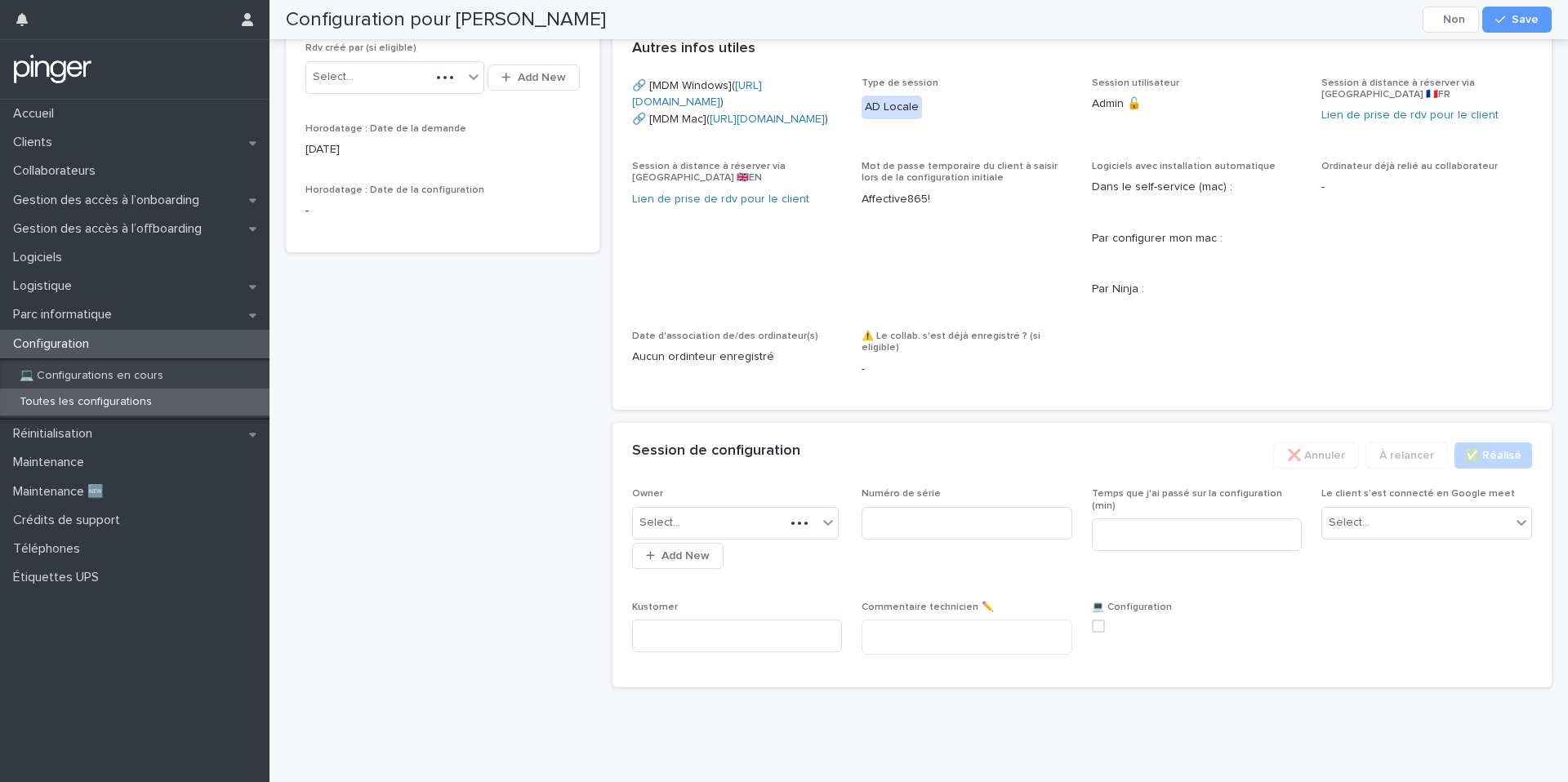
scroll to position [722, 0]
click at [967, 540] on input at bounding box center [967, 522] width 211 height 32
paste input "********"
type input "********"
click at [1500, 27] on button "Save" at bounding box center [1517, 20] width 69 height 26
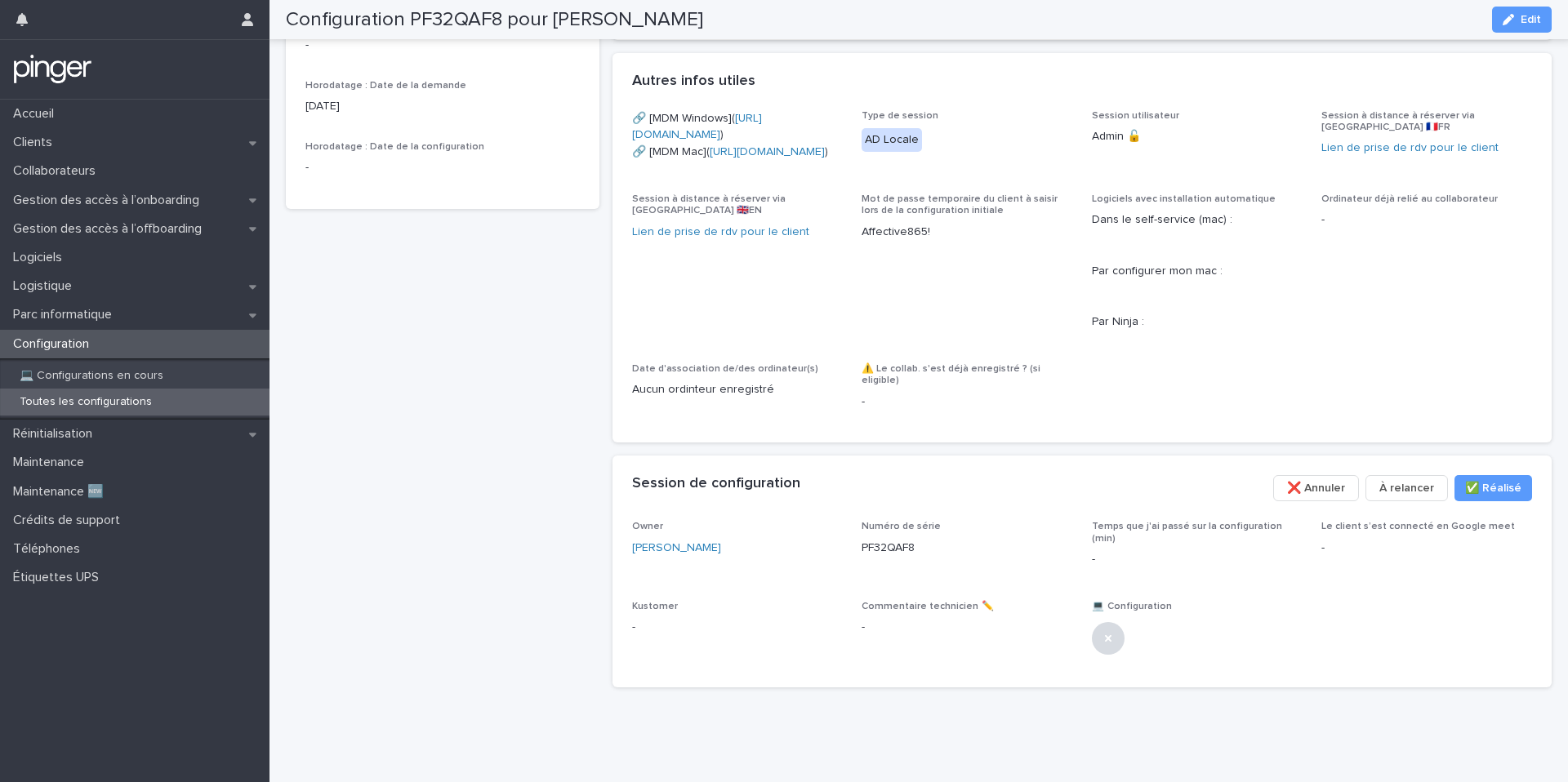
scroll to position [700, 0]
click at [1528, 29] on button "Edit" at bounding box center [1522, 20] width 60 height 26
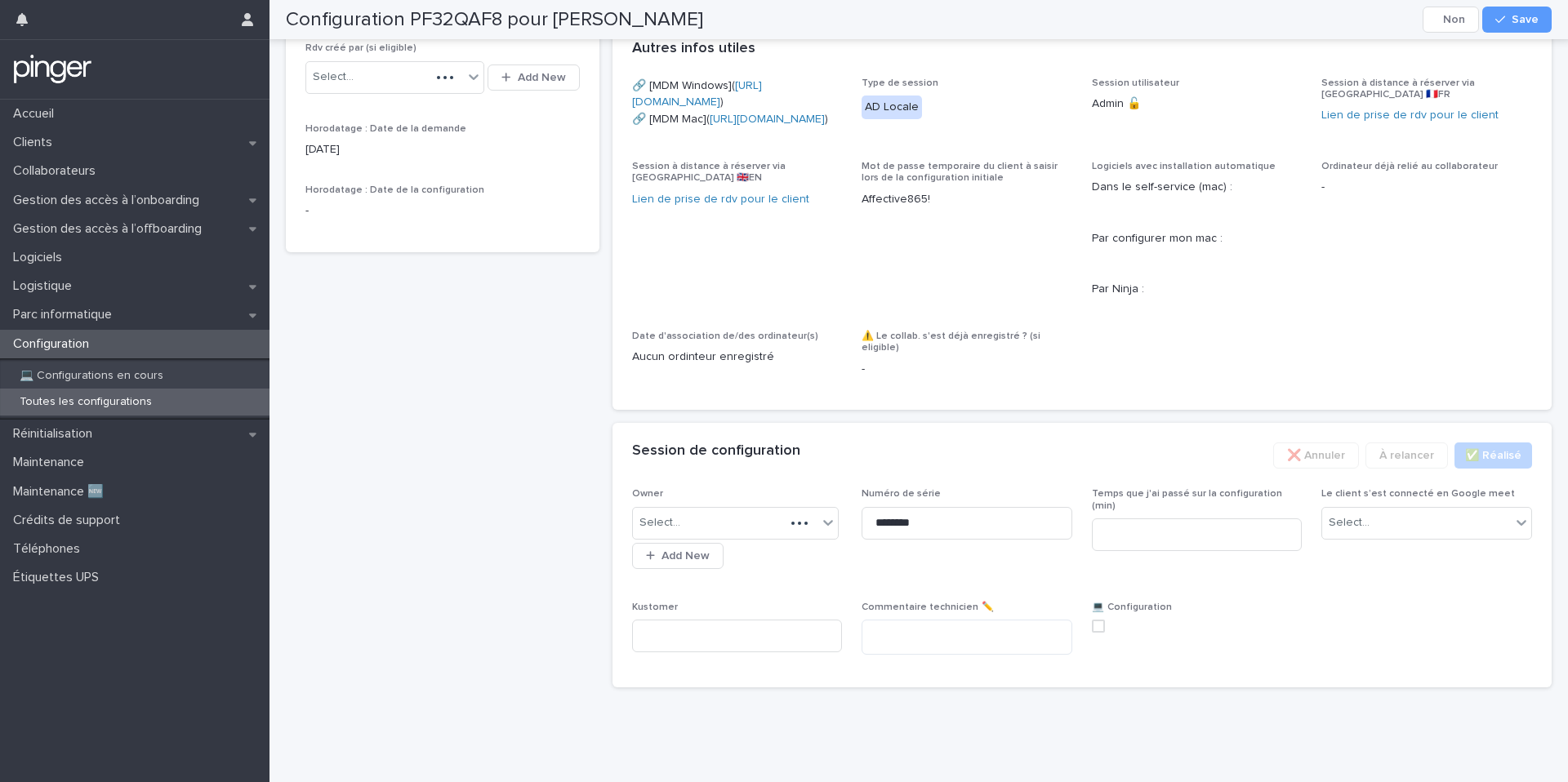
scroll to position [722, 0]
click at [1135, 542] on input at bounding box center [1197, 534] width 211 height 32
click at [1132, 530] on input at bounding box center [1197, 534] width 211 height 32
type input "**"
click at [1419, 536] on div "Select..." at bounding box center [1417, 522] width 189 height 27
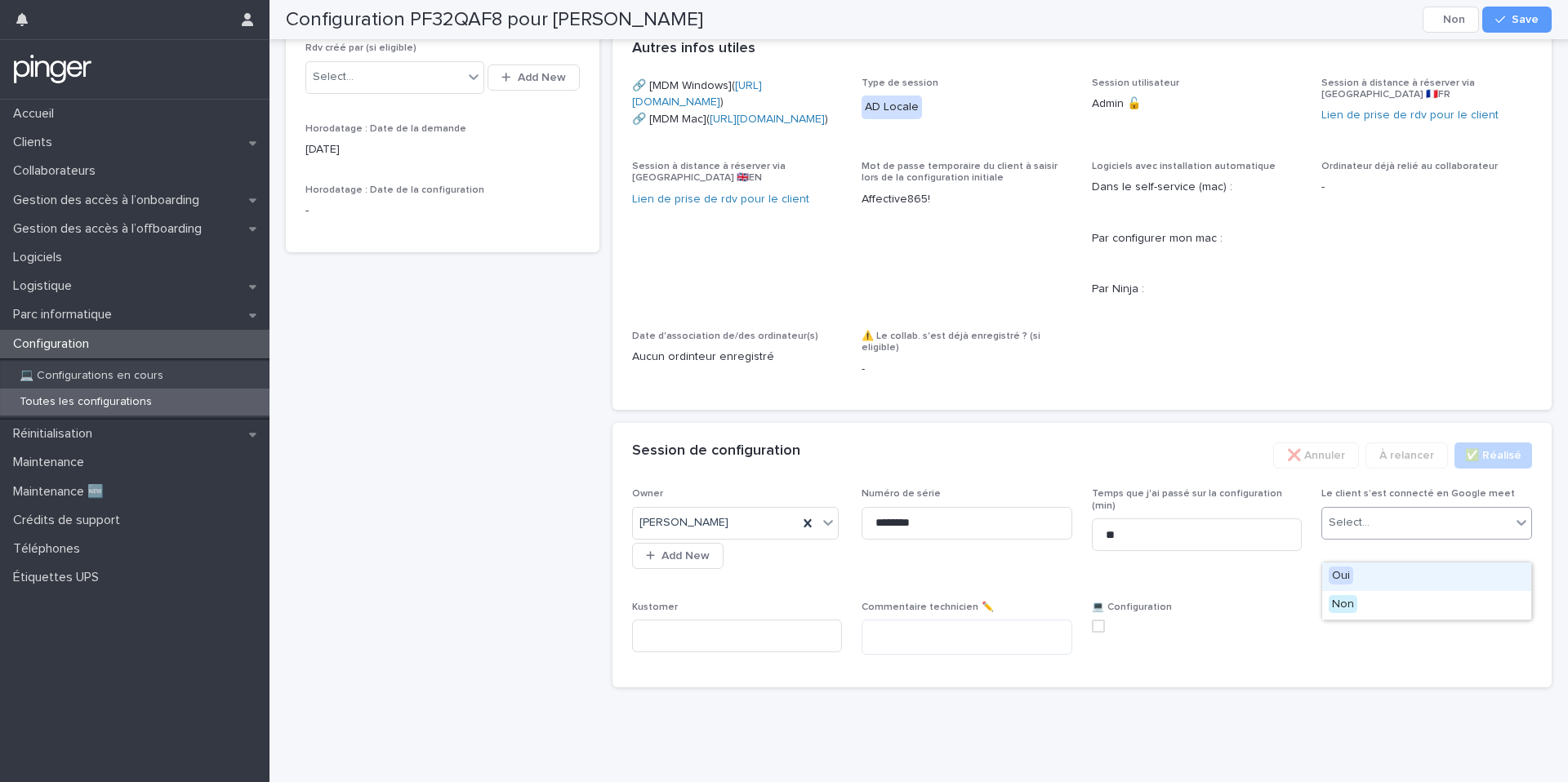
click at [1395, 571] on div "Oui" at bounding box center [1427, 576] width 209 height 29
click at [1108, 632] on label at bounding box center [1197, 626] width 211 height 13
click at [1516, 26] on button "Save" at bounding box center [1517, 20] width 69 height 26
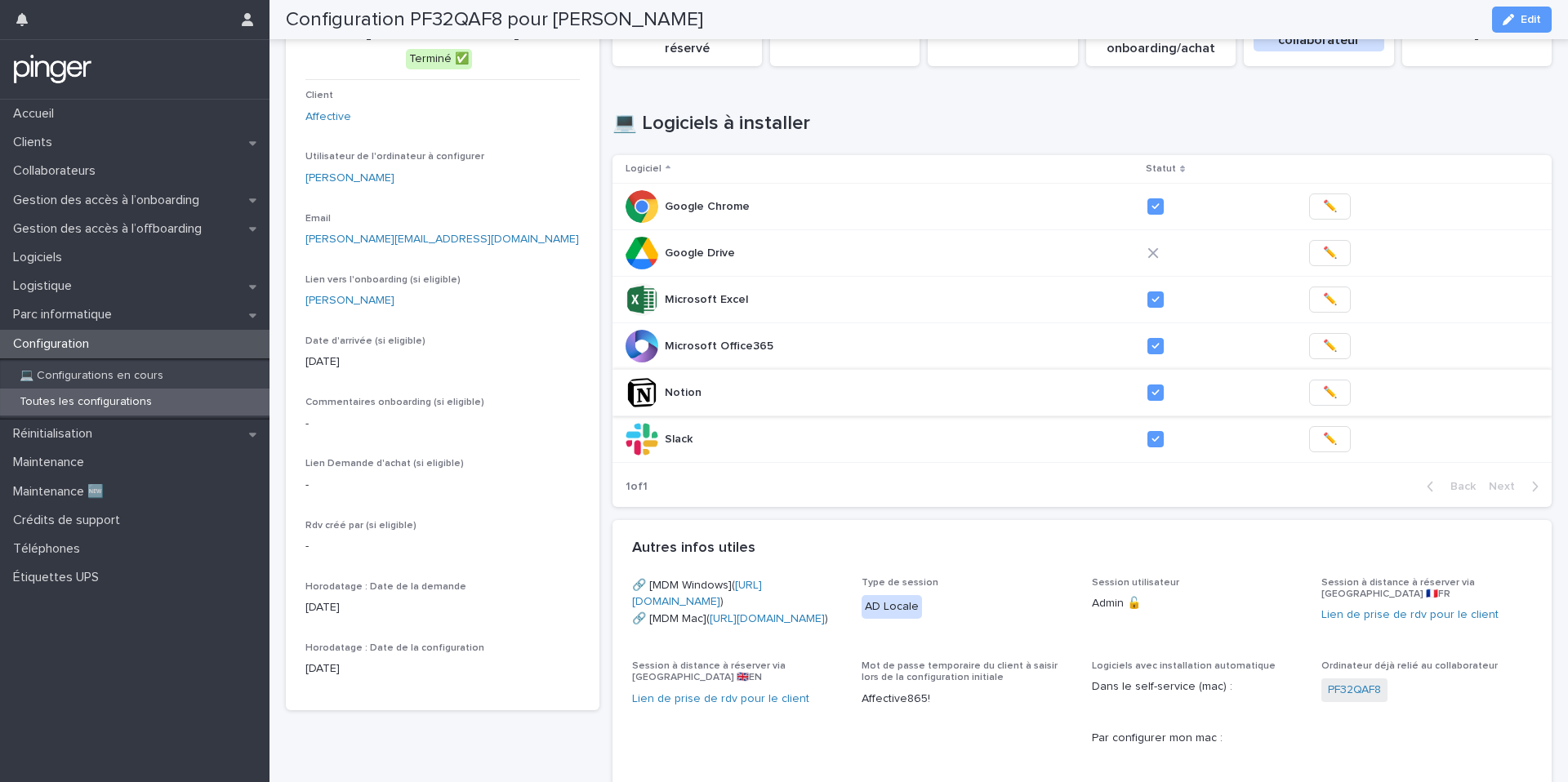
scroll to position [8, 0]
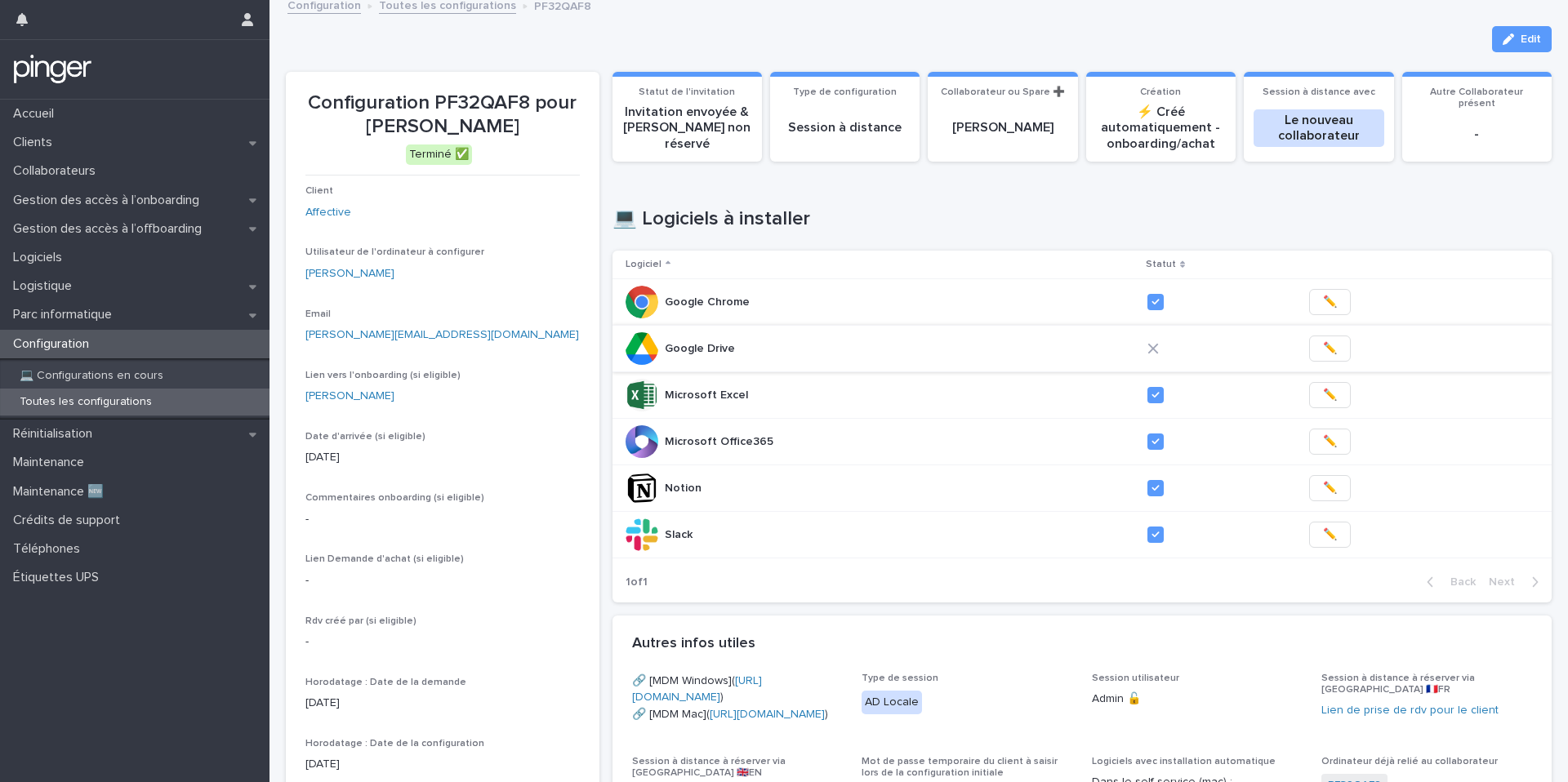
click at [1323, 349] on span "✏️" at bounding box center [1330, 349] width 14 height 17
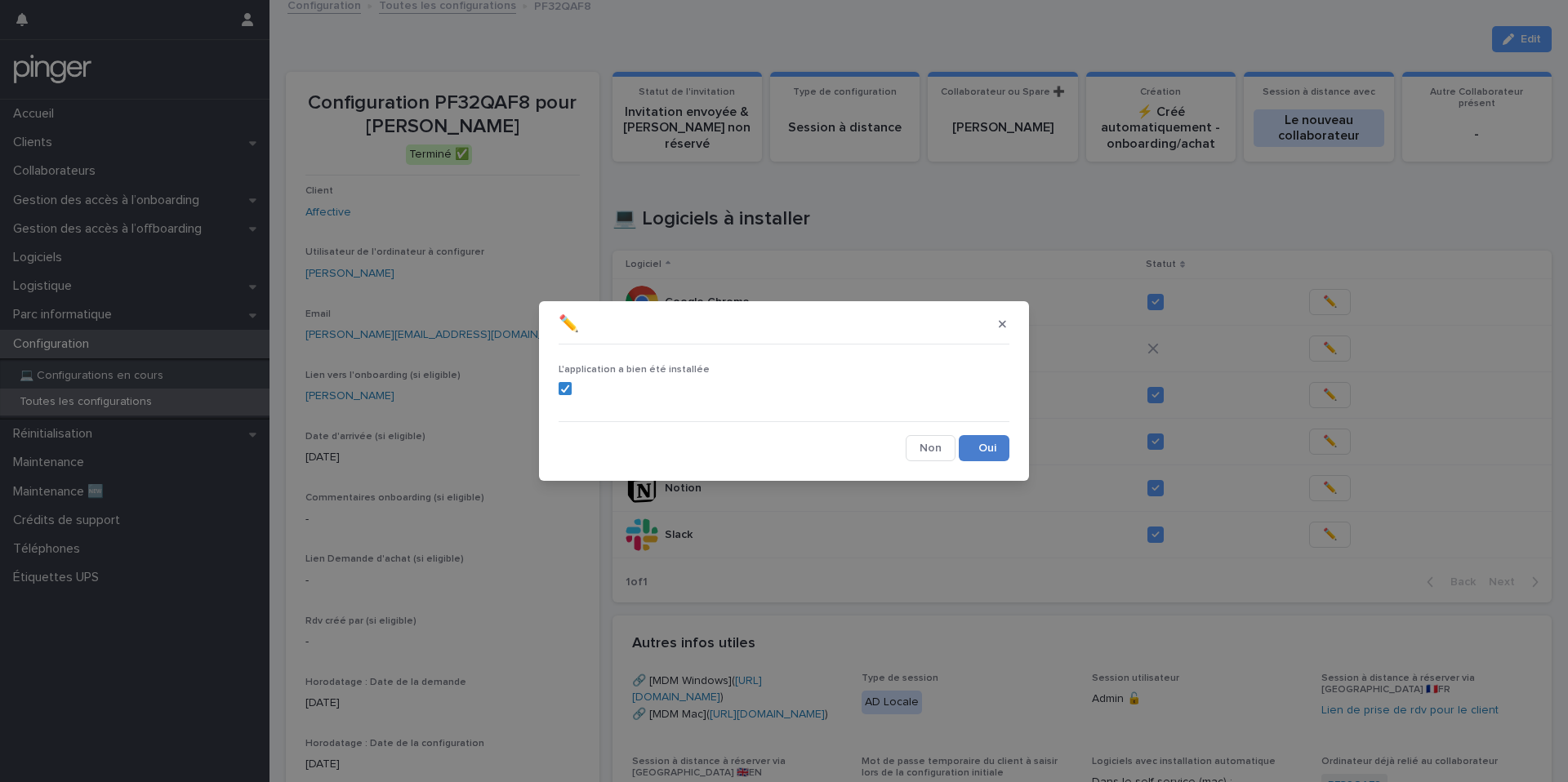
click at [992, 451] on button "Save" at bounding box center [983, 448] width 50 height 26
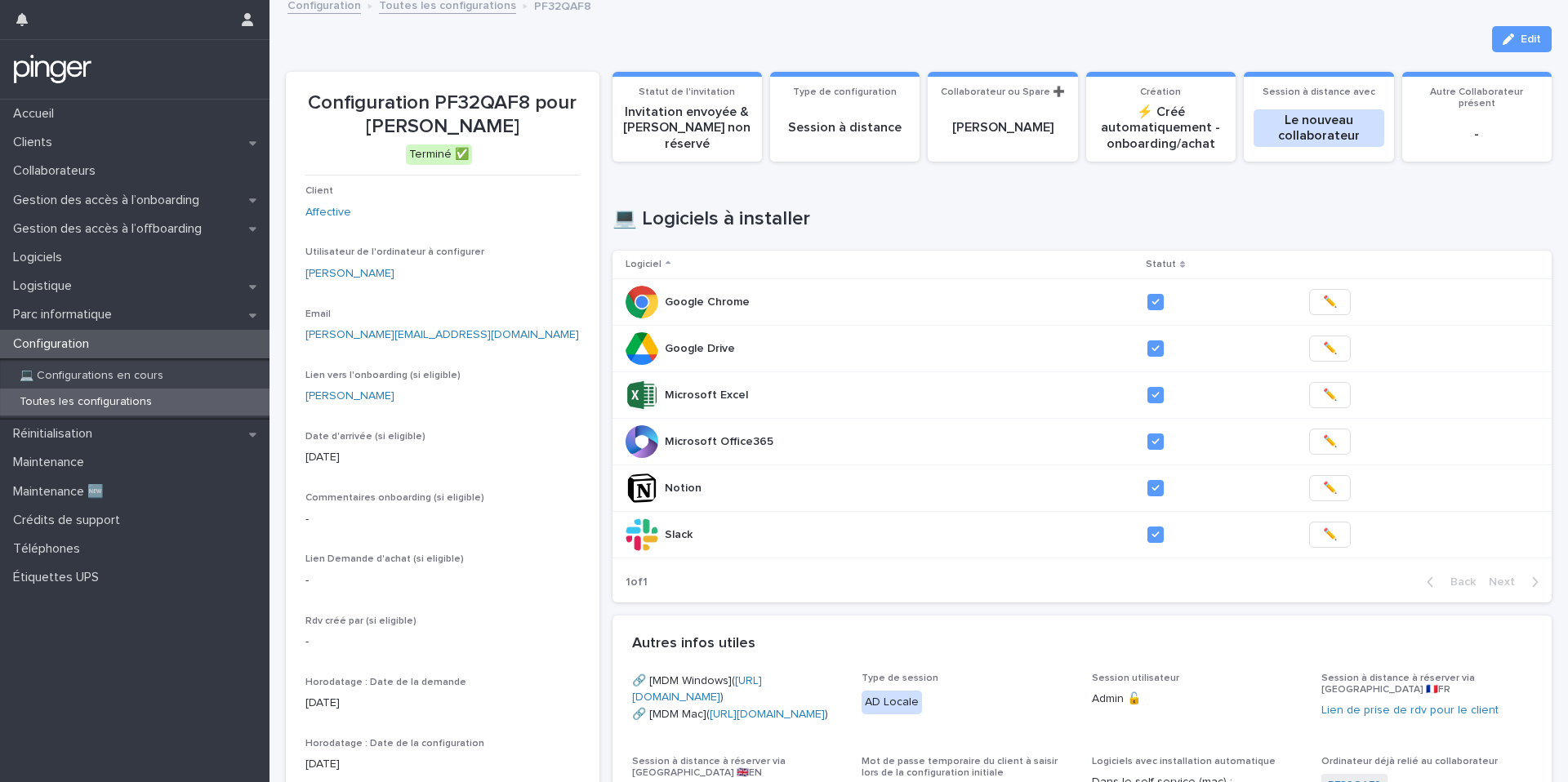
click at [72, 347] on p "Configuration" at bounding box center [55, 344] width 96 height 16
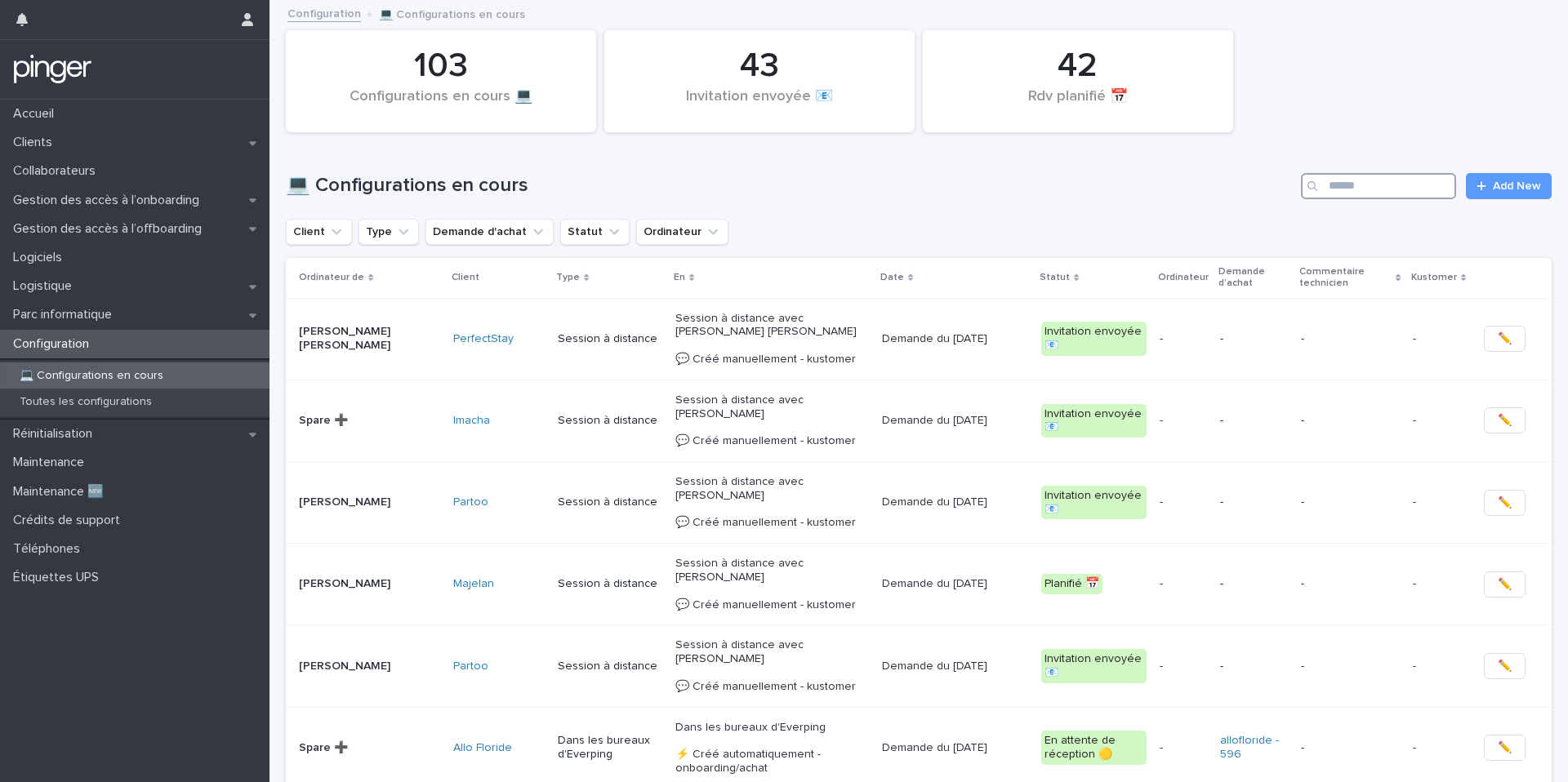
click at [1430, 183] on input "Search" at bounding box center [1379, 186] width 155 height 26
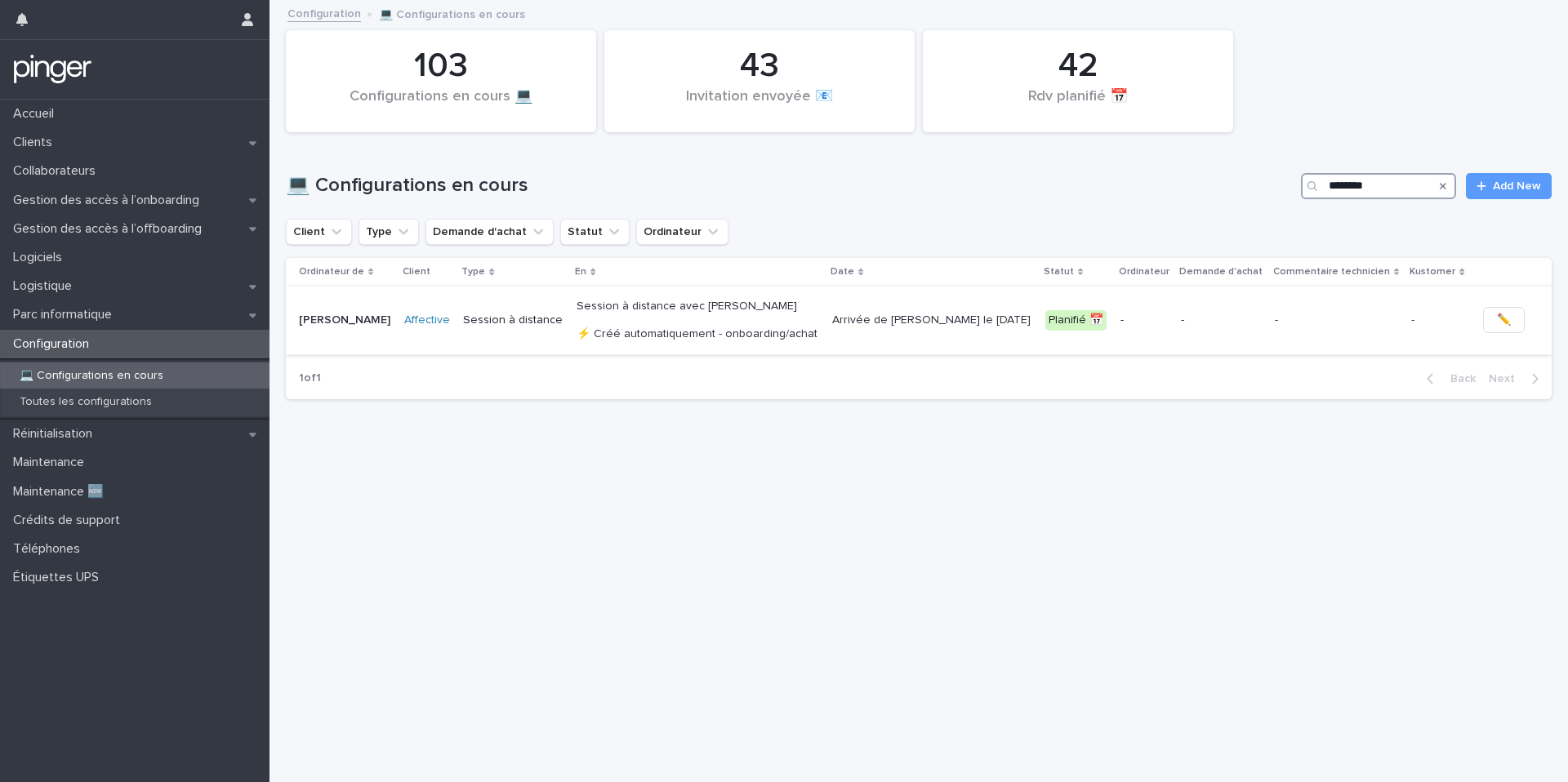
type input "********"
click at [535, 342] on td "Session à distance" at bounding box center [513, 321] width 113 height 68
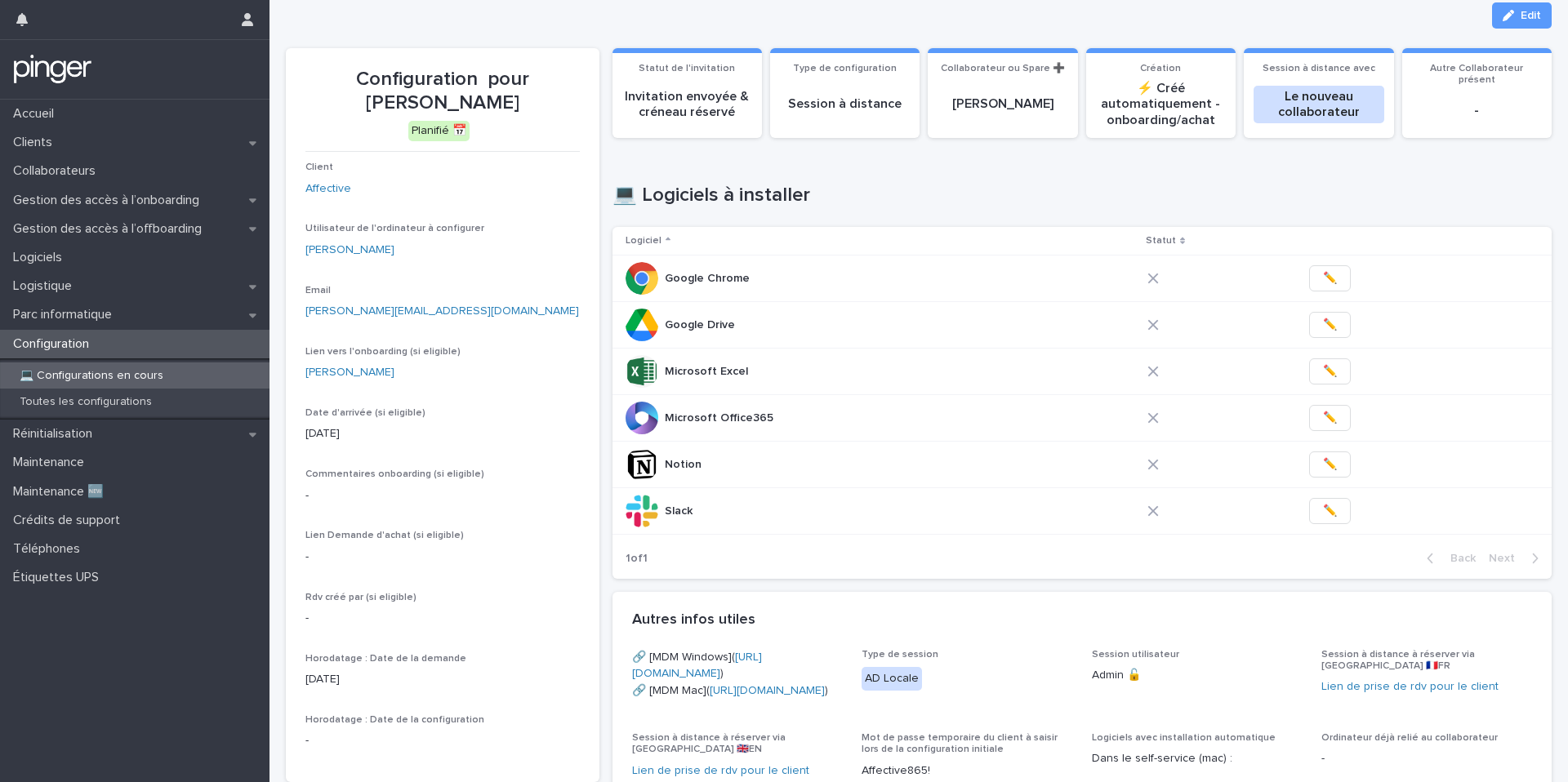
scroll to position [47, 0]
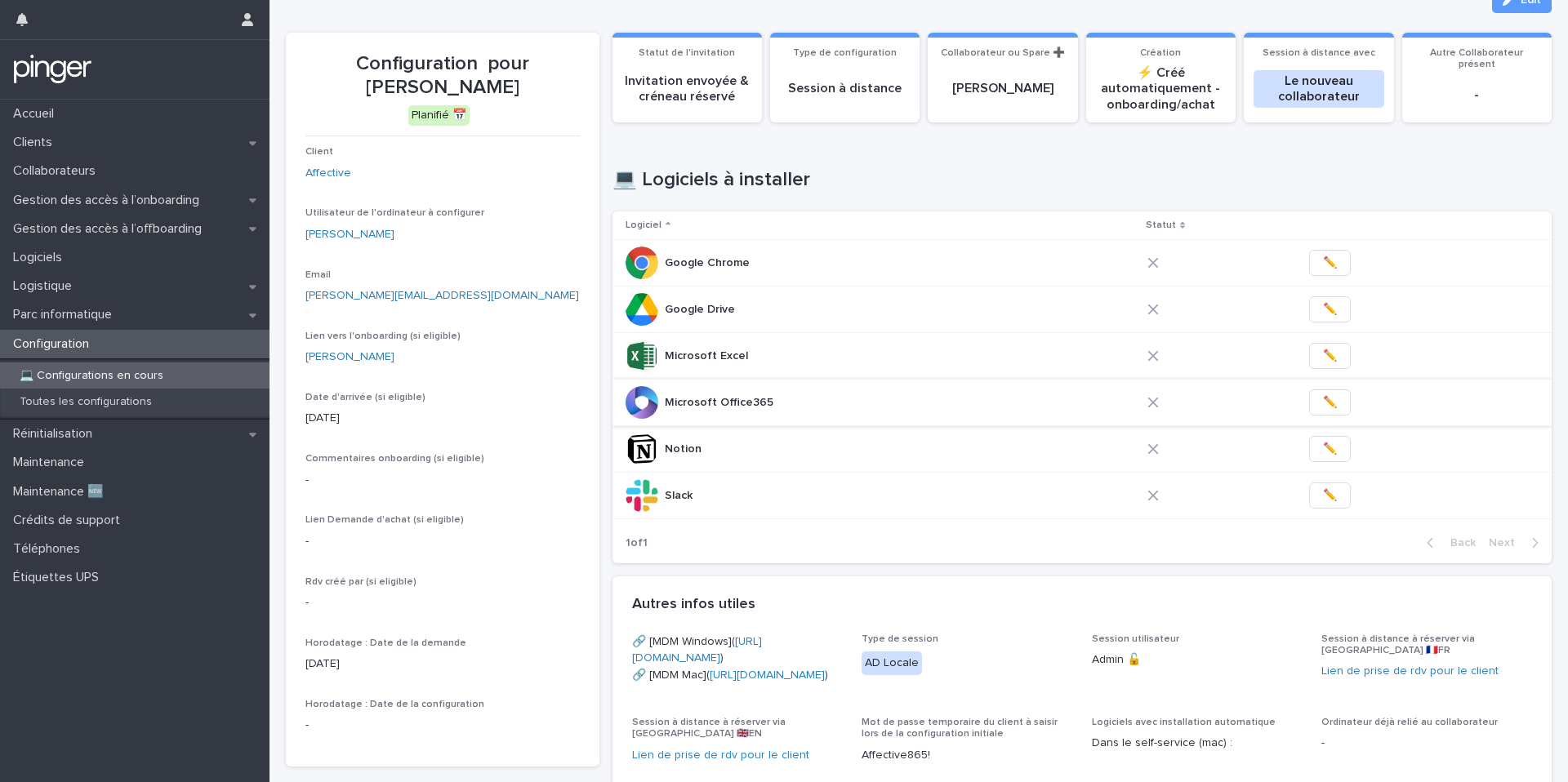
click at [1323, 398] on span "✏️" at bounding box center [1330, 403] width 14 height 17
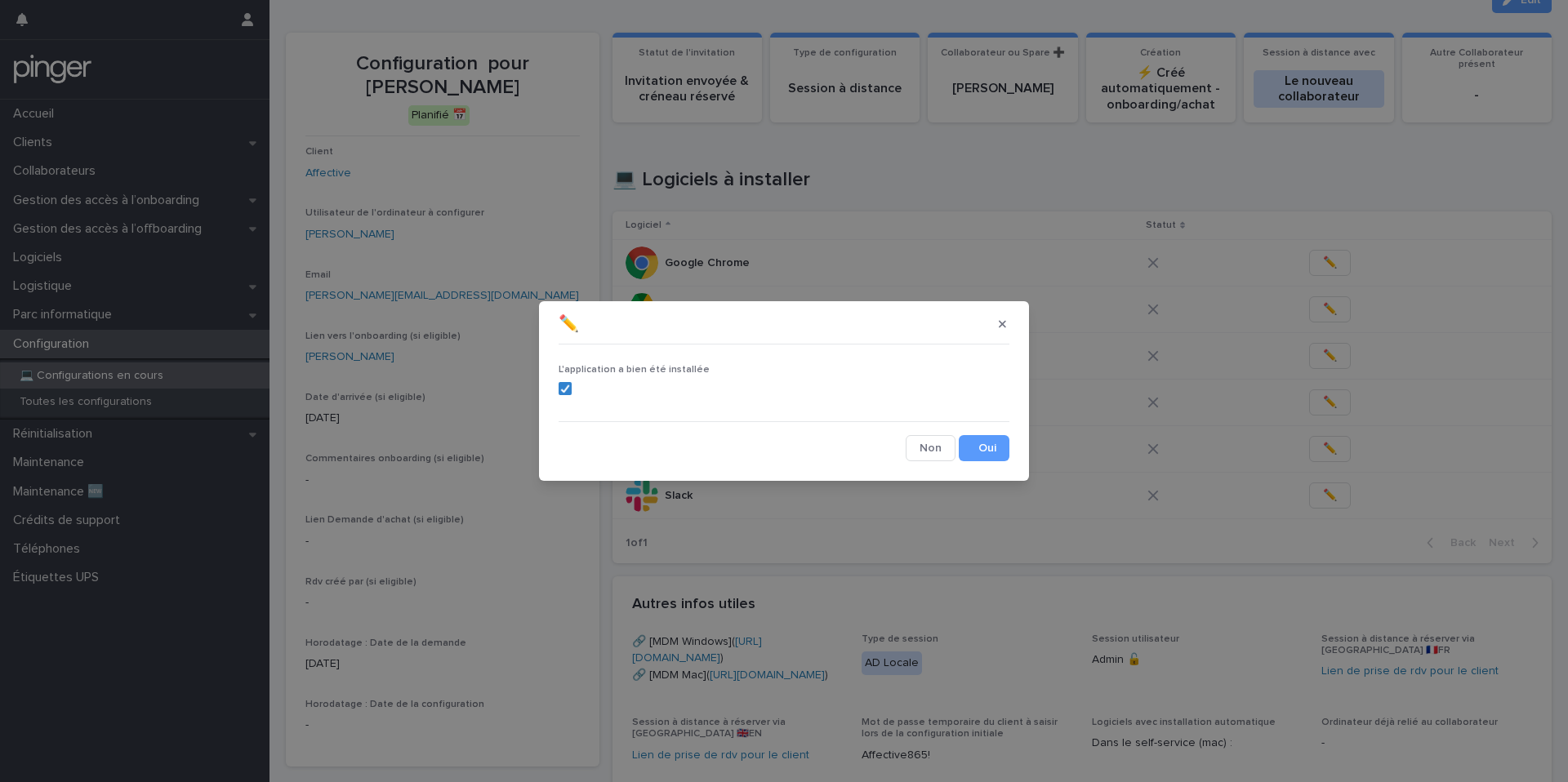
click at [997, 437] on button "Save" at bounding box center [983, 448] width 50 height 26
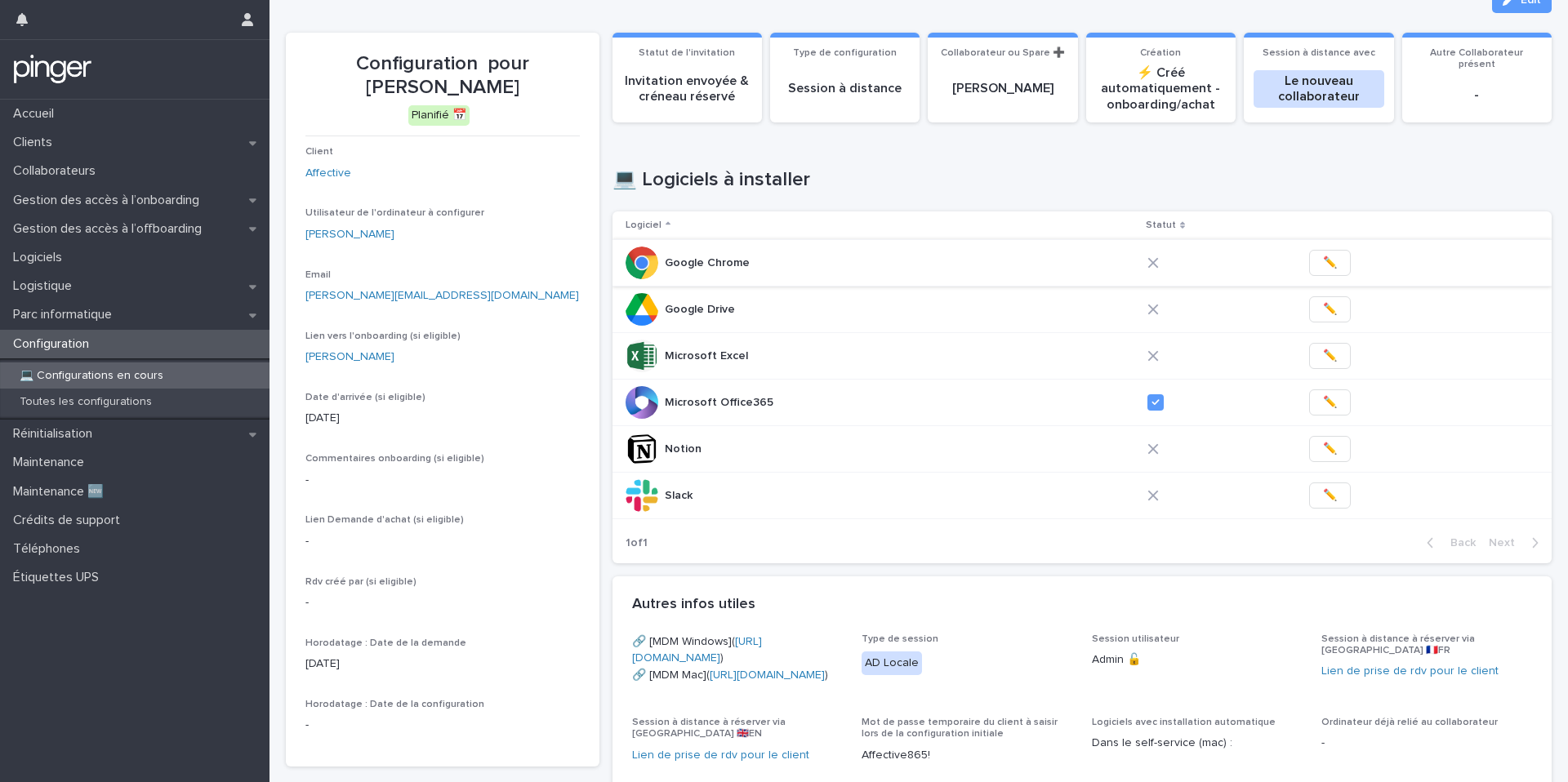
click at [1323, 264] on span "✏️" at bounding box center [1330, 263] width 14 height 17
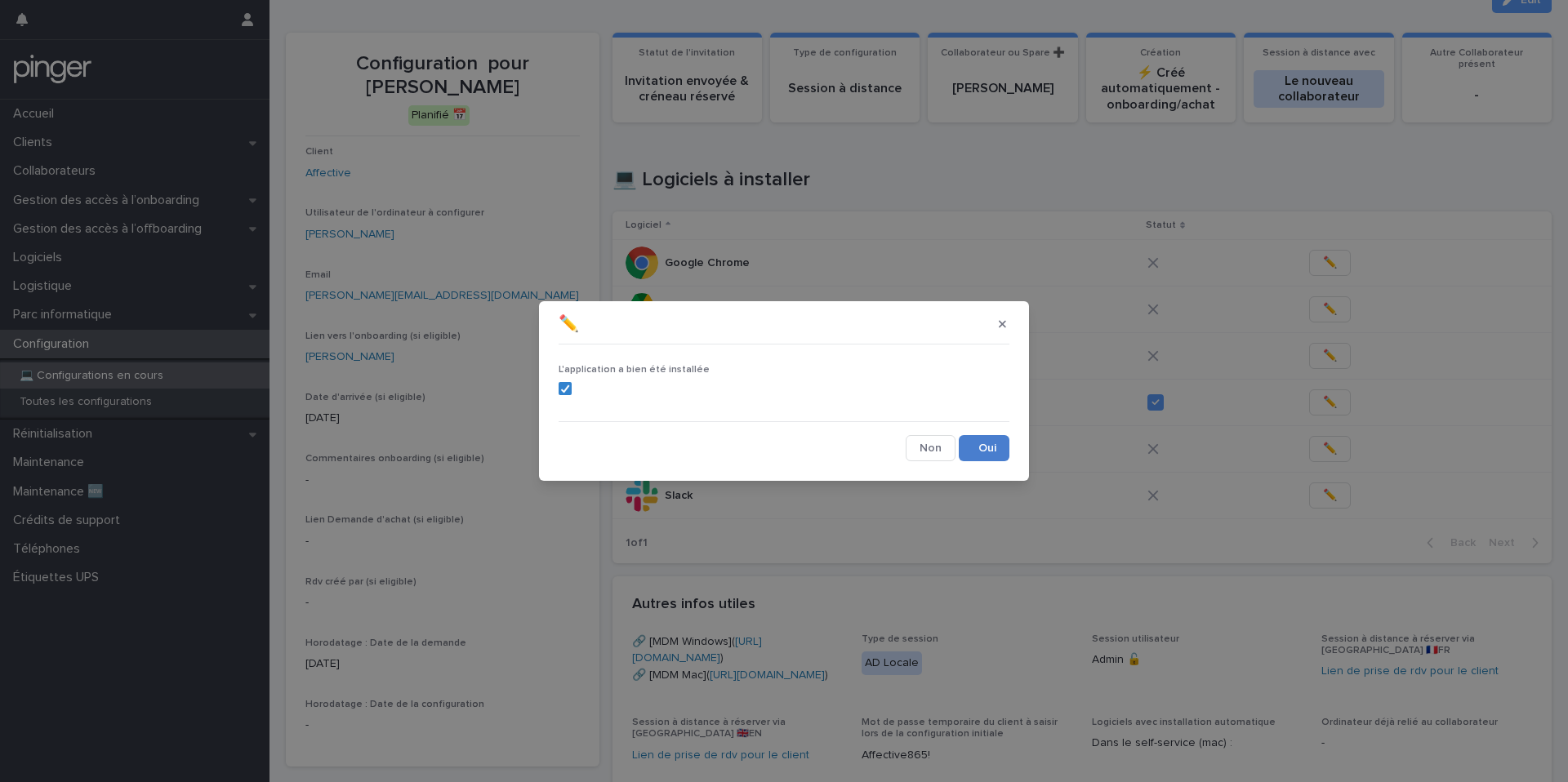
click at [987, 445] on button "Save" at bounding box center [983, 448] width 50 height 26
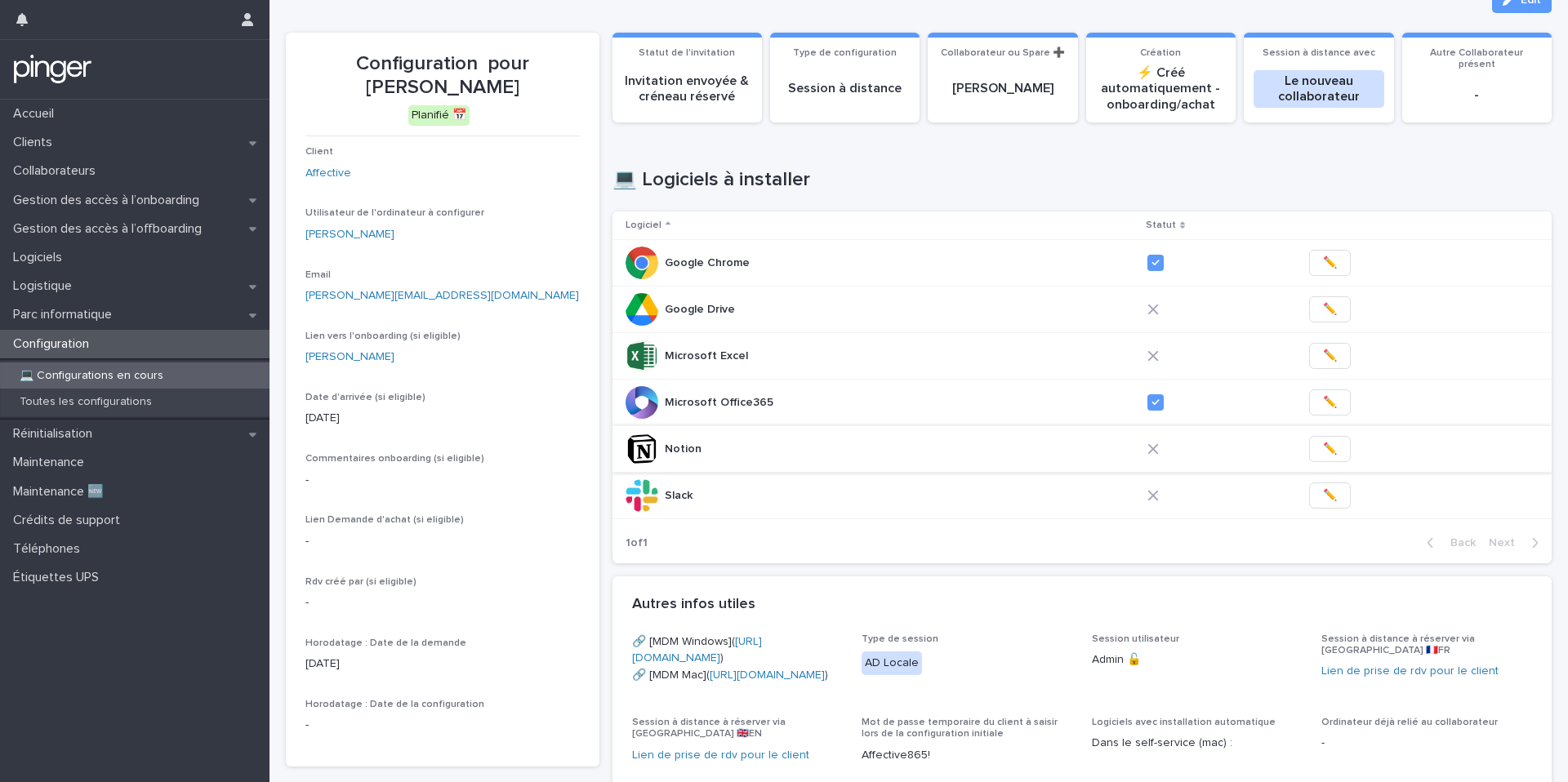
click at [1323, 451] on span "✏️" at bounding box center [1330, 449] width 14 height 17
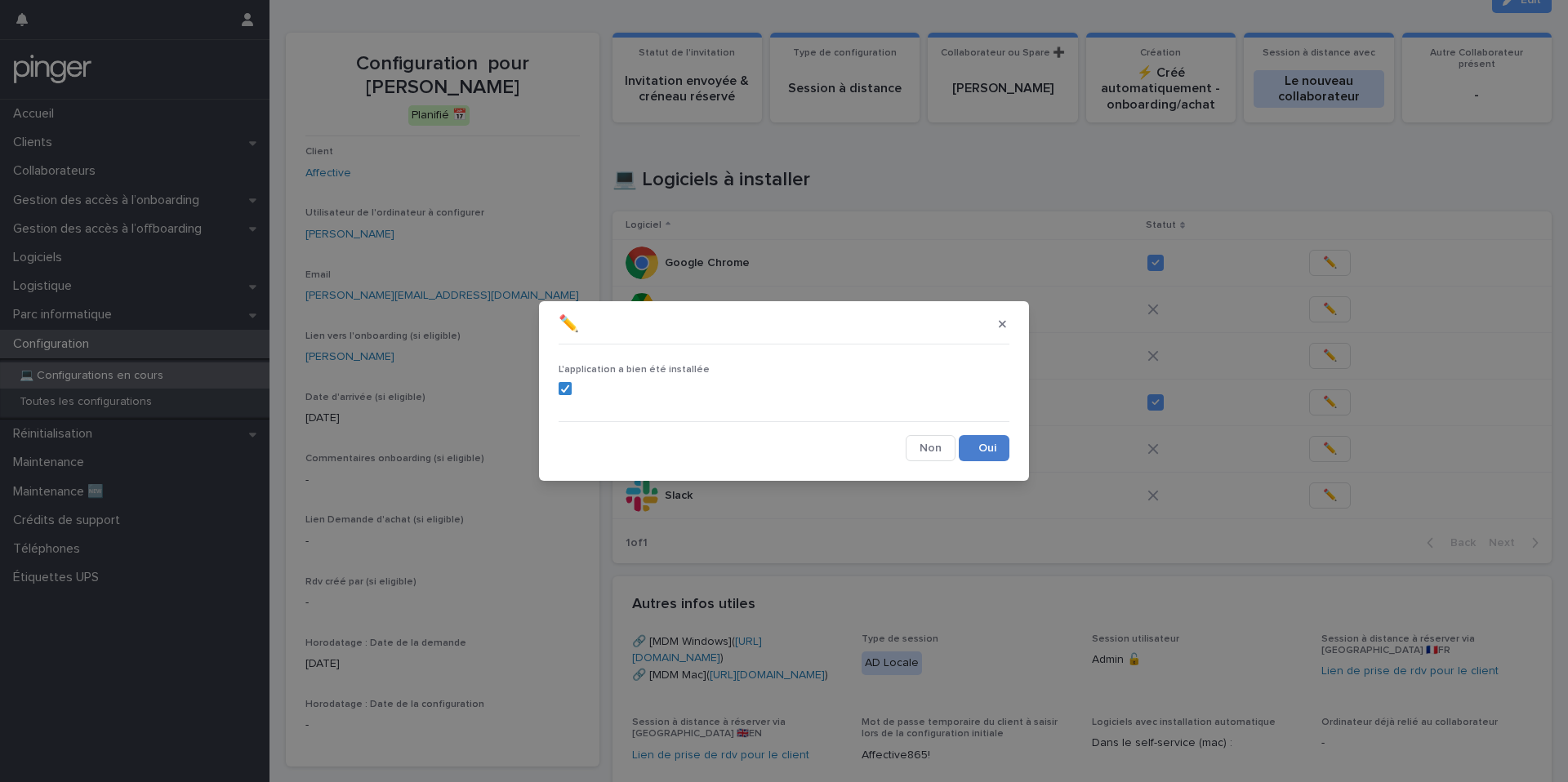
click at [988, 455] on button "Save" at bounding box center [983, 448] width 50 height 26
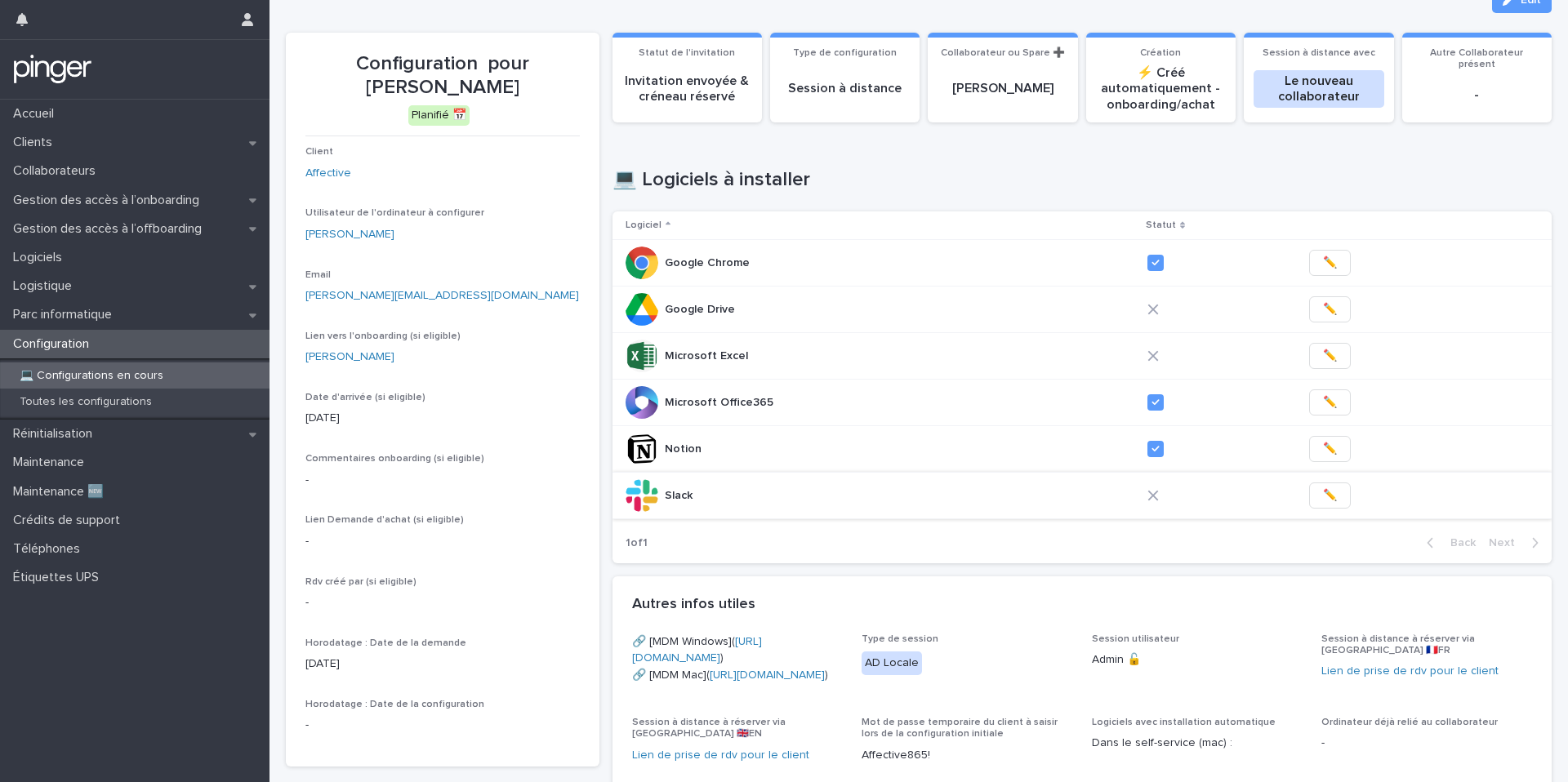
click at [1323, 497] on span "✏️" at bounding box center [1330, 495] width 14 height 17
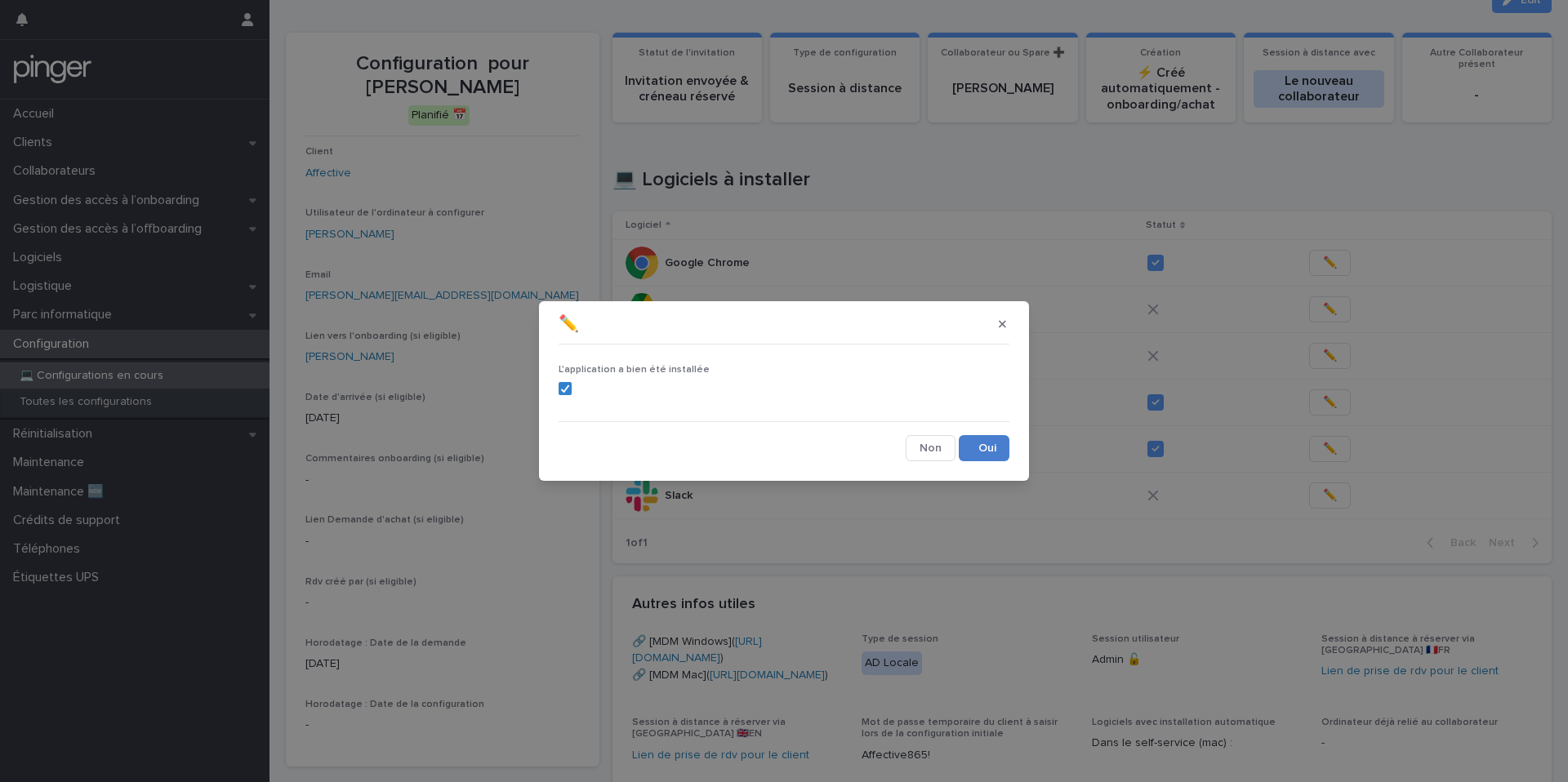
click at [1000, 438] on button "Save" at bounding box center [983, 448] width 50 height 26
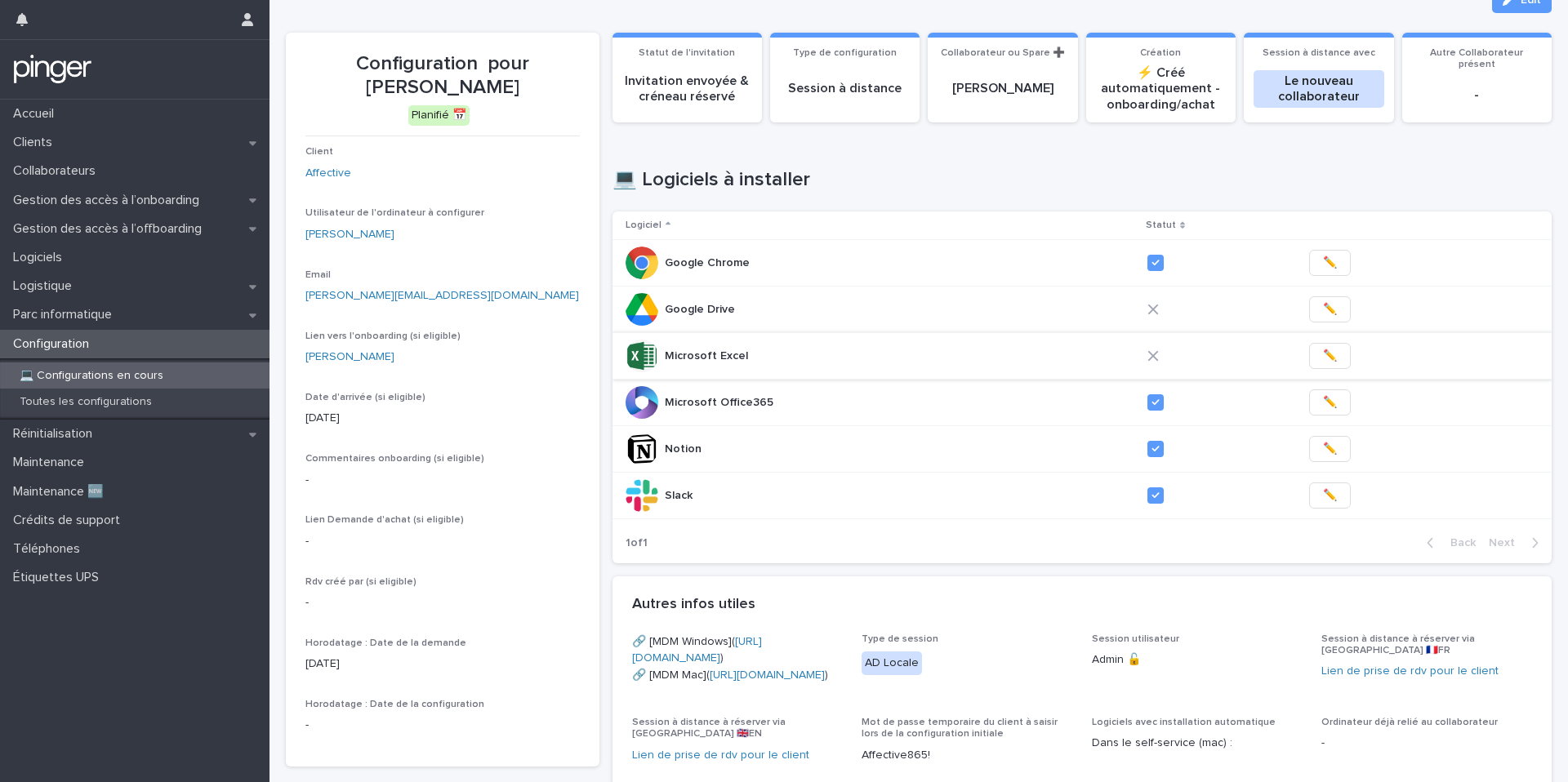
click at [1323, 351] on span "✏️" at bounding box center [1330, 356] width 14 height 17
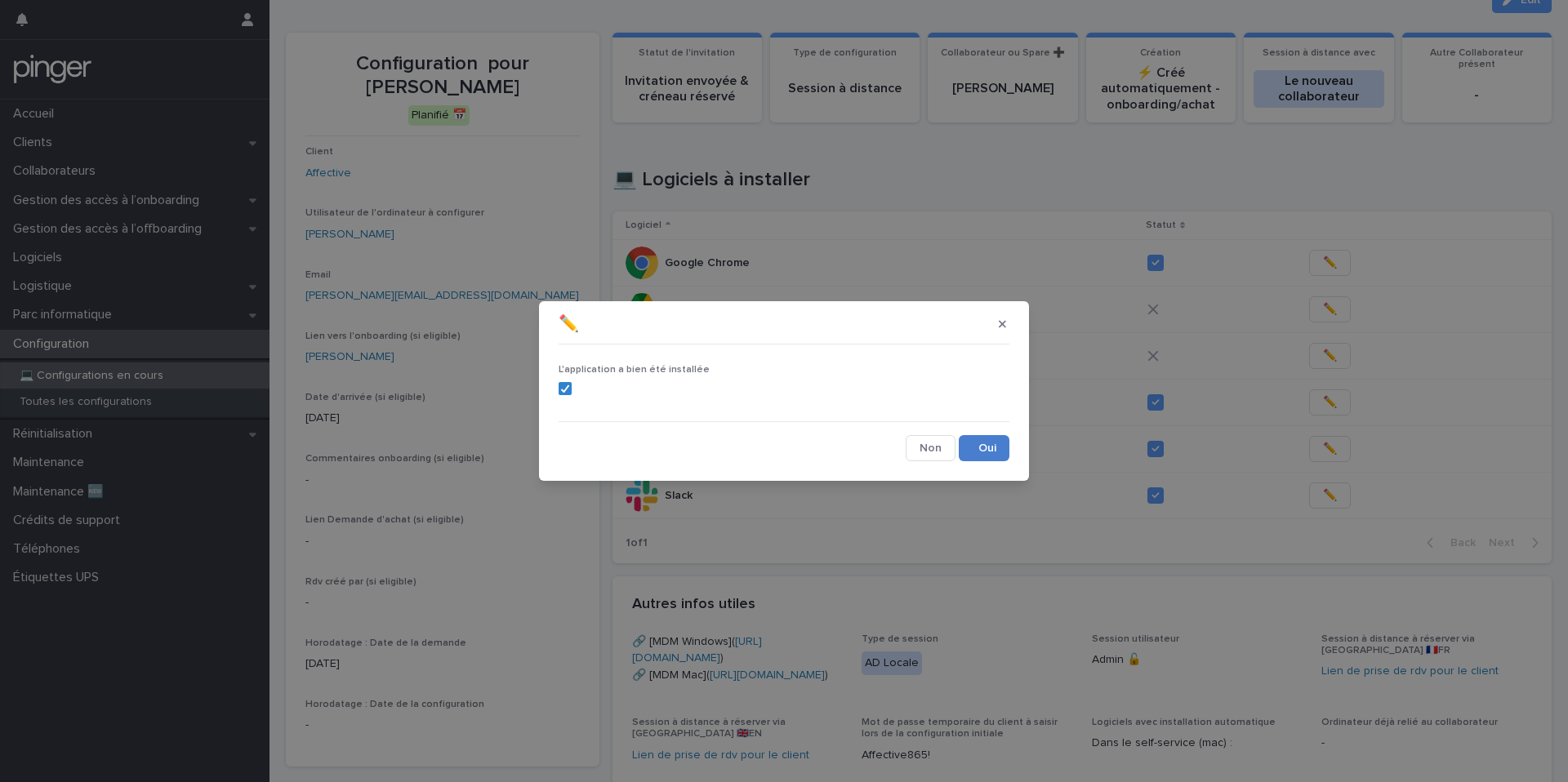
click at [999, 458] on button "Save" at bounding box center [983, 448] width 50 height 26
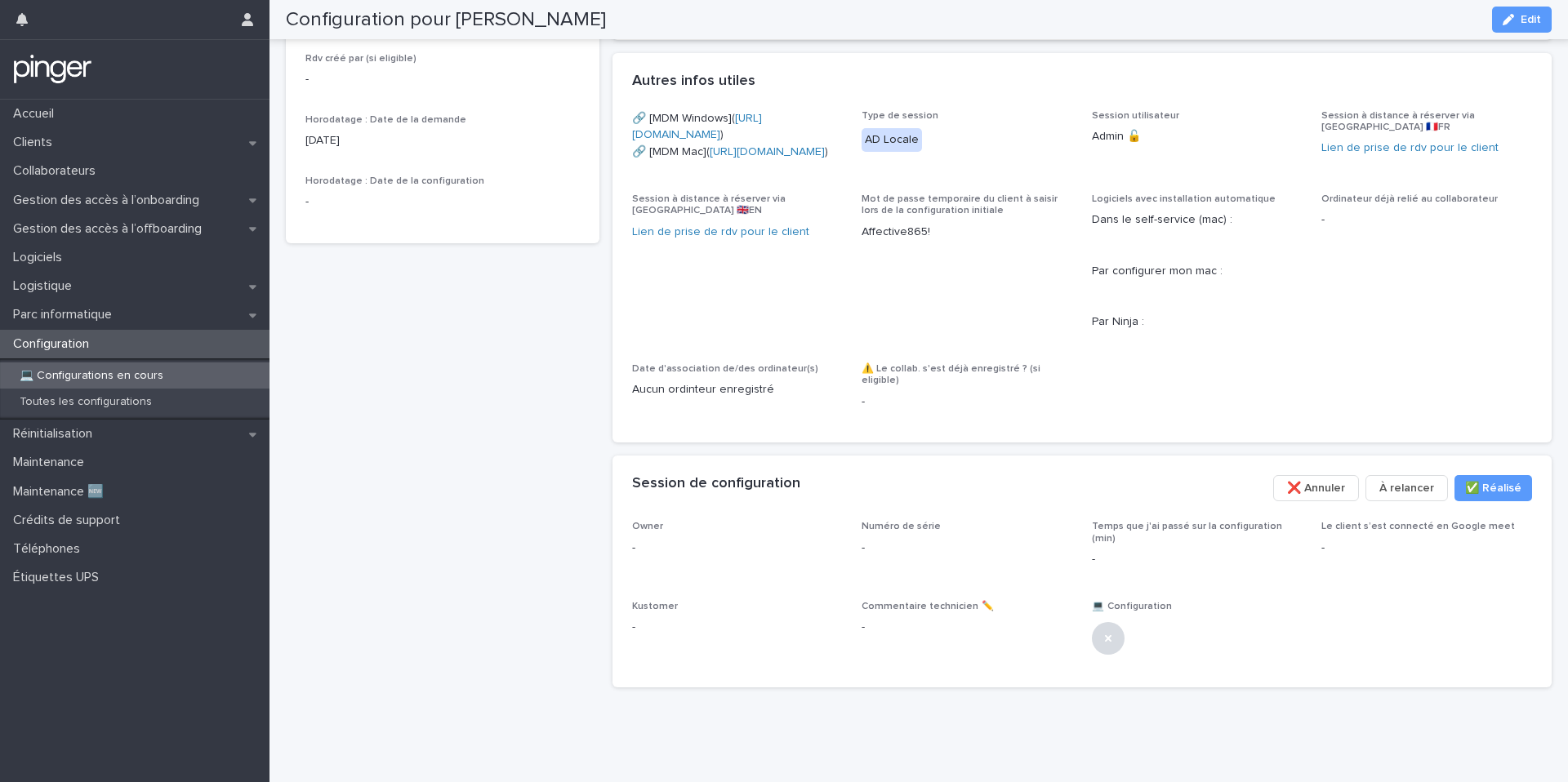
scroll to position [0, 1]
click at [1537, 21] on span "Edit" at bounding box center [1530, 20] width 21 height 12
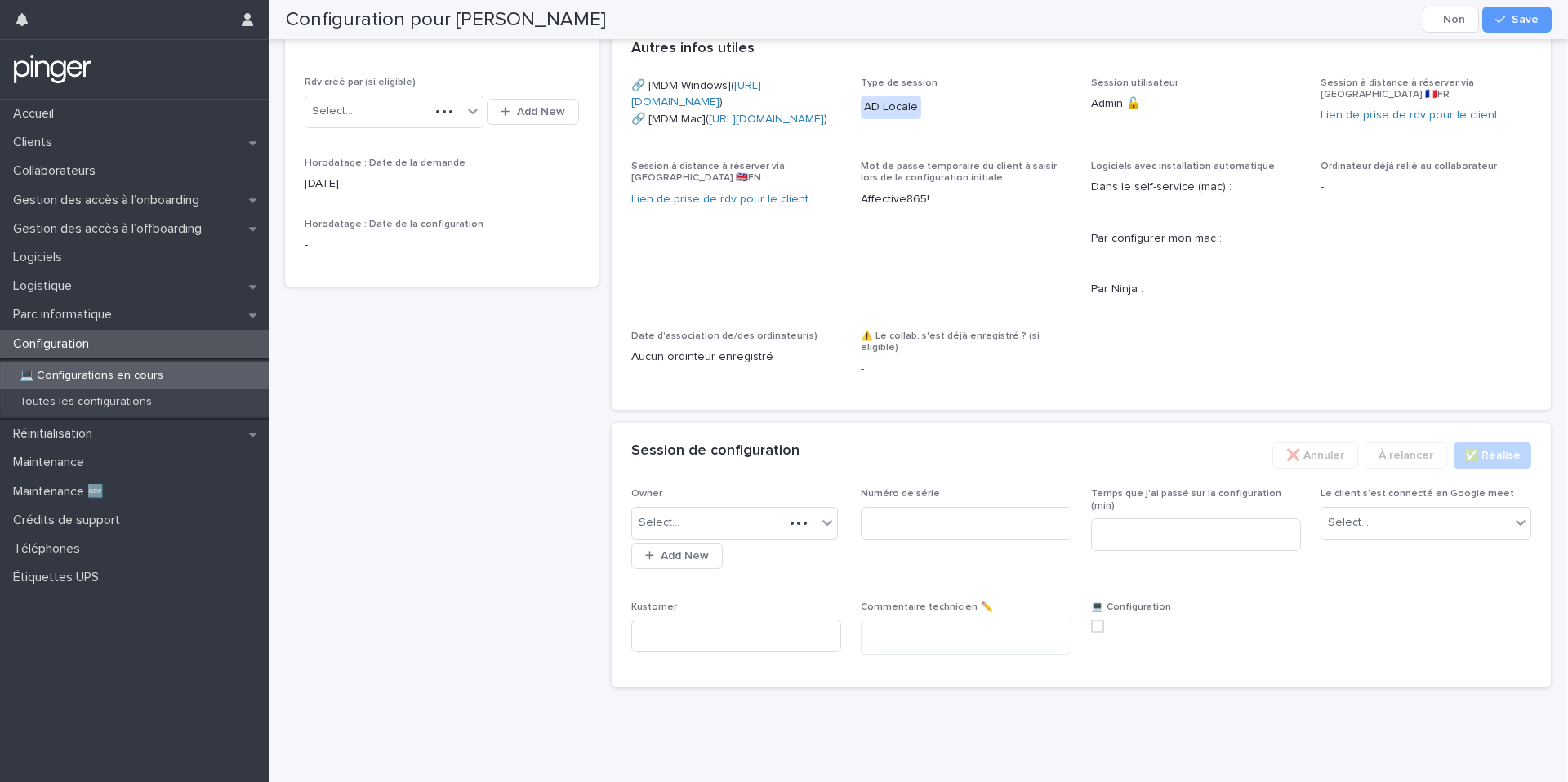
scroll to position [688, 0]
click at [744, 529] on div "Select..." at bounding box center [734, 522] width 208 height 32
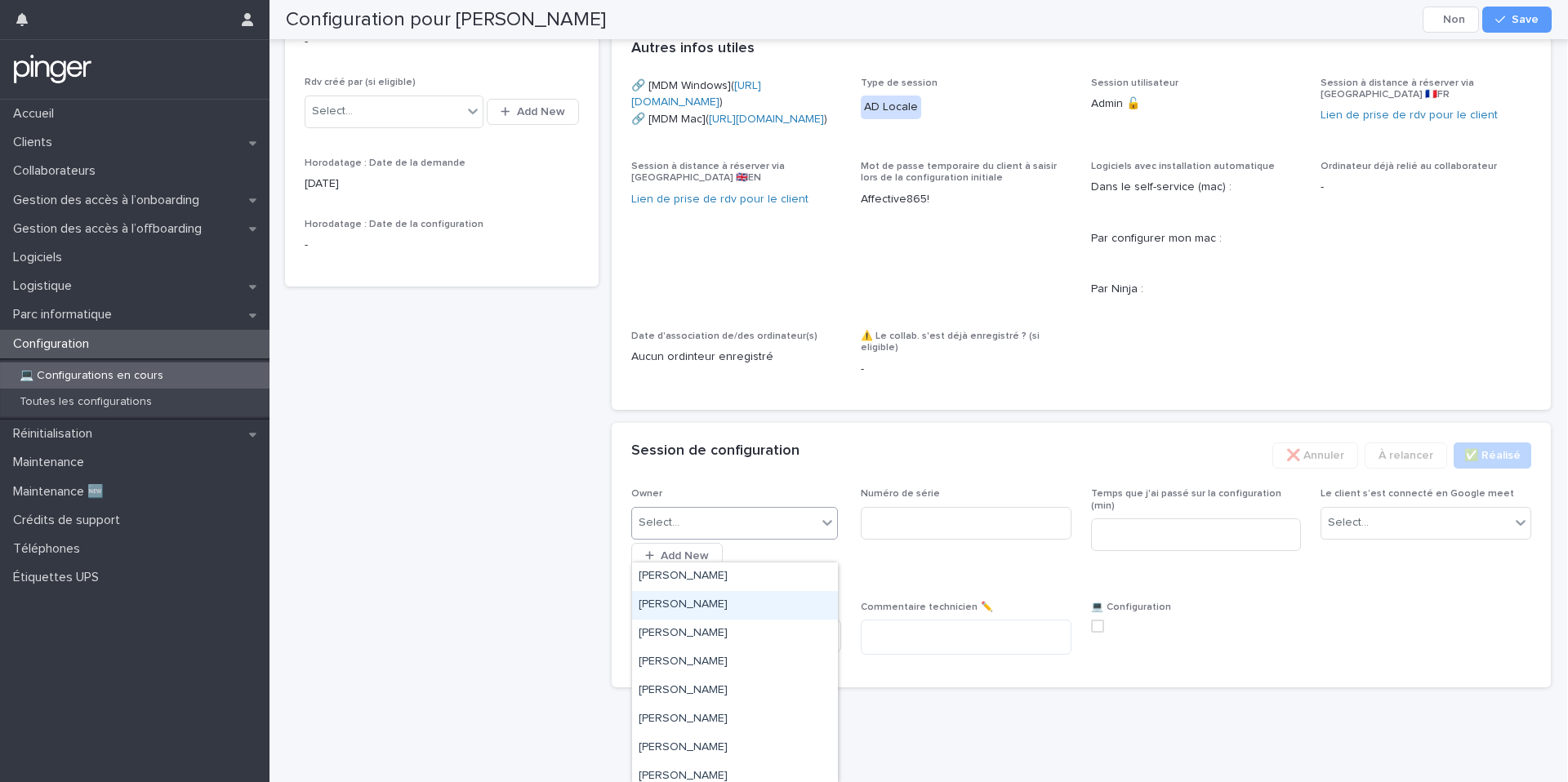
click at [734, 604] on div "Adrien Santos" at bounding box center [734, 605] width 206 height 29
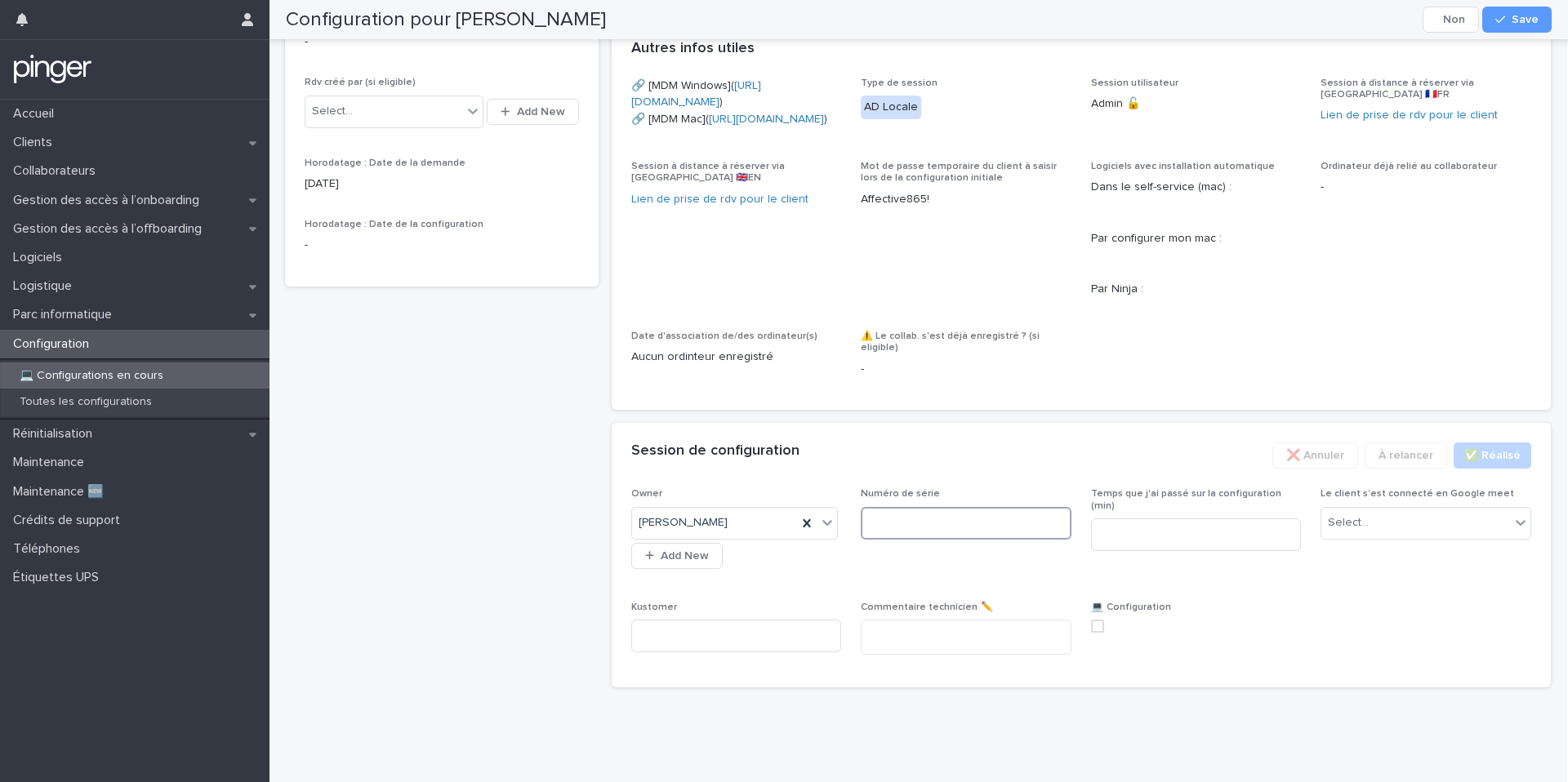
click at [1017, 540] on input at bounding box center [966, 522] width 211 height 32
paste input "********"
type input "********"
click at [1469, 536] on div "Select..." at bounding box center [1416, 522] width 189 height 27
click at [1377, 603] on div "Non" at bounding box center [1426, 605] width 209 height 29
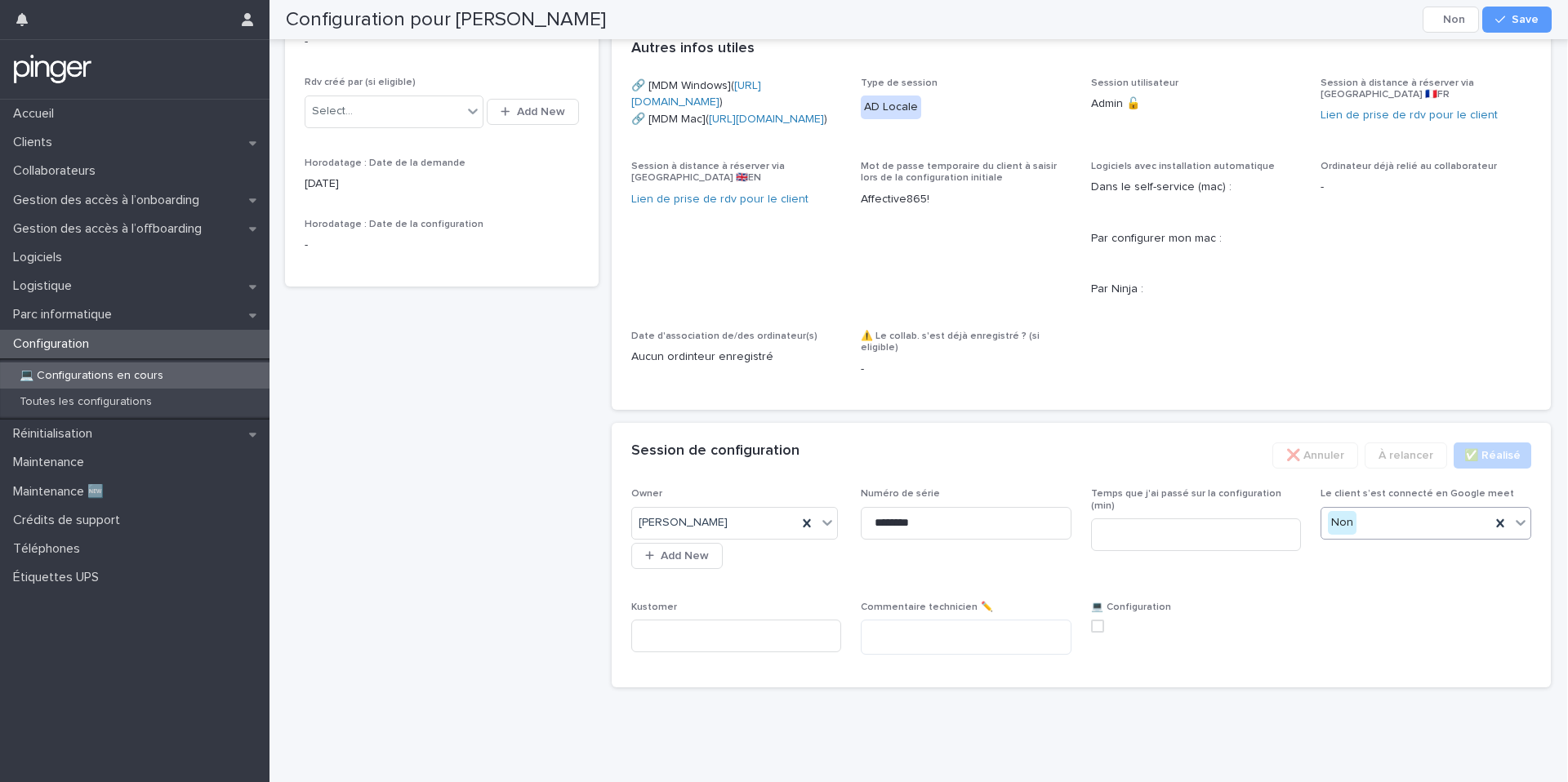
click at [1505, 31] on button "Save" at bounding box center [1517, 20] width 69 height 26
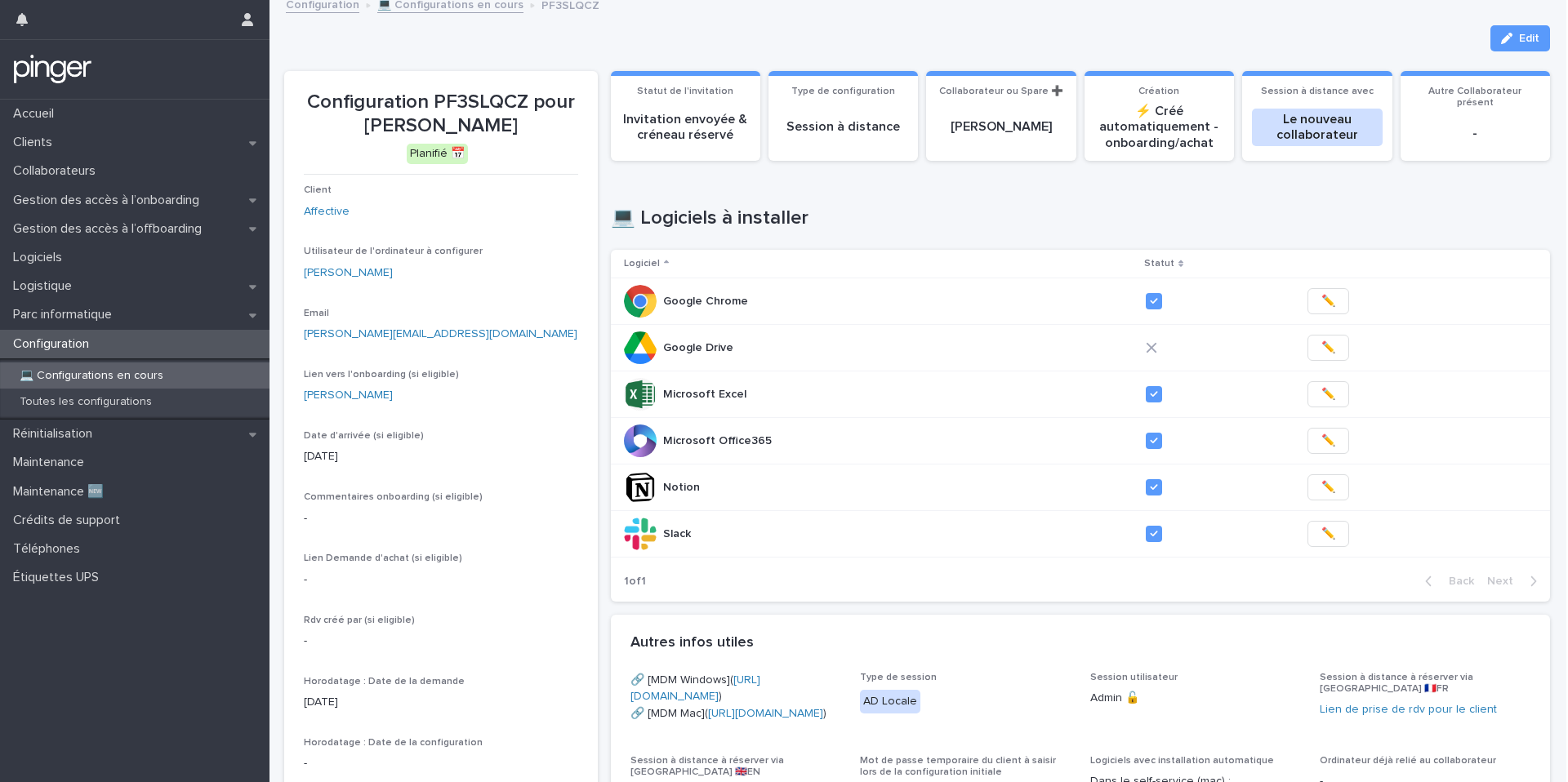
scroll to position [11, 0]
click at [1322, 344] on span "✏️" at bounding box center [1328, 346] width 14 height 17
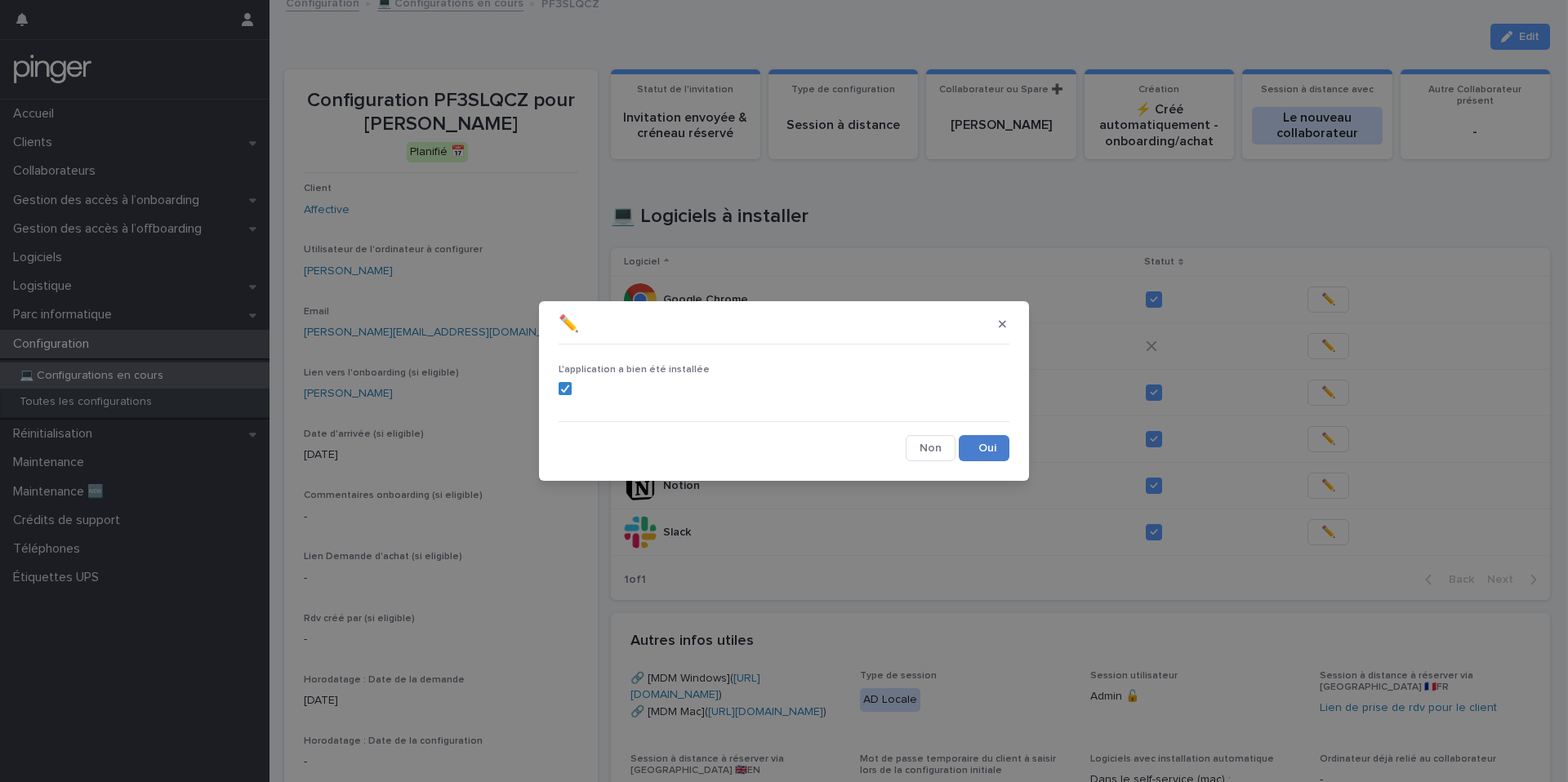
click at [997, 441] on button "Save" at bounding box center [983, 448] width 50 height 26
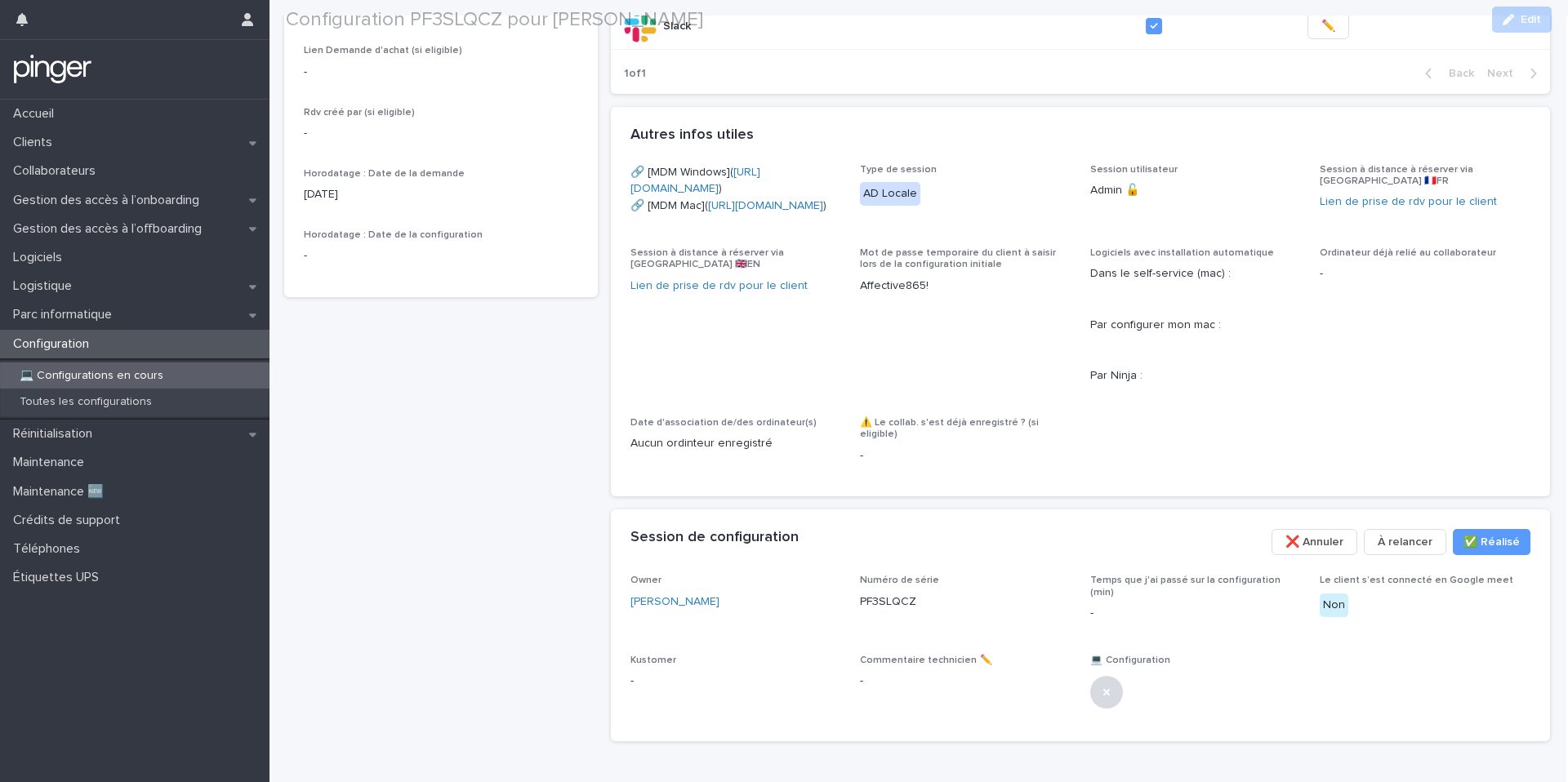
scroll to position [638, 0]
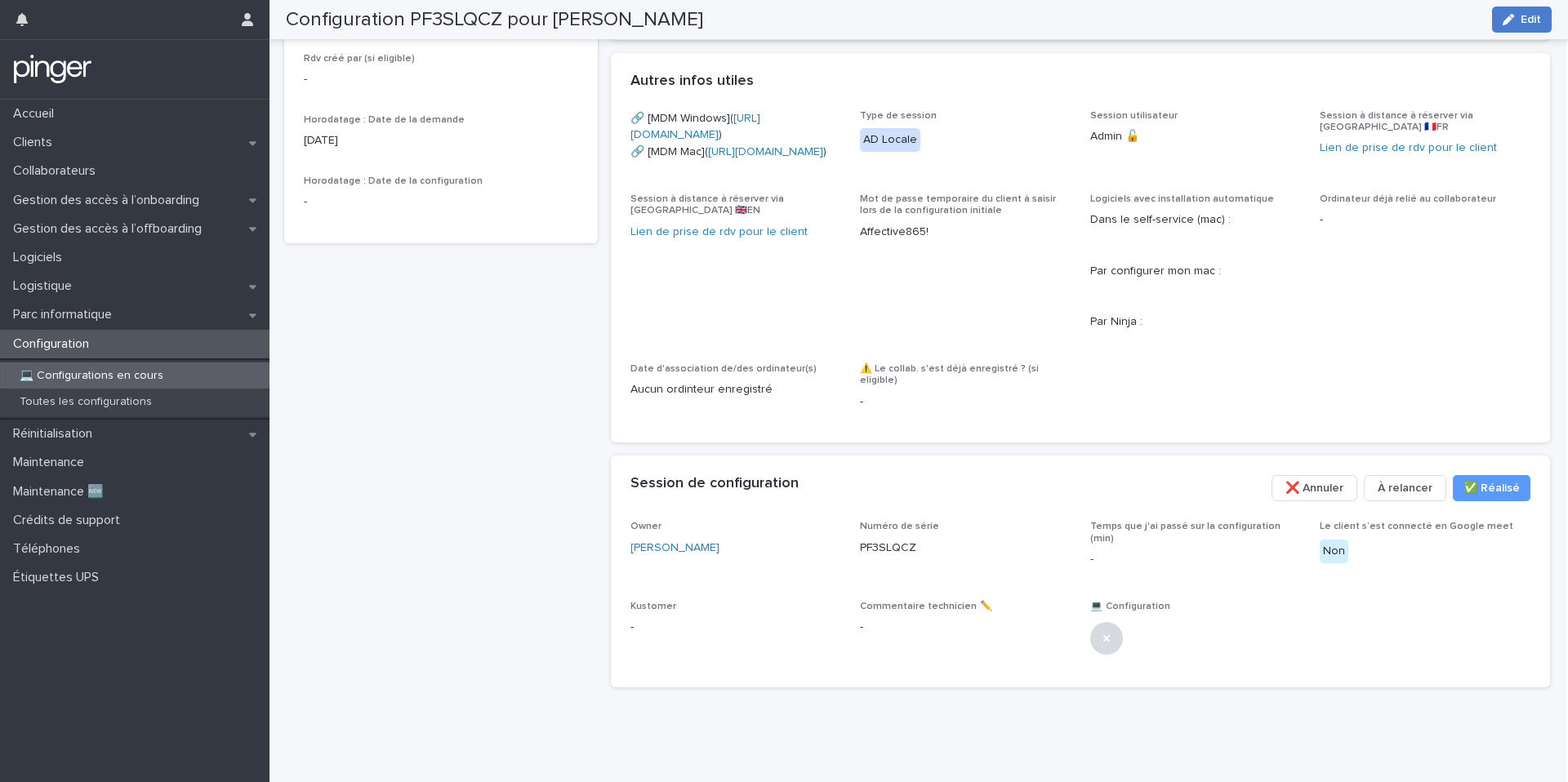
click at [1527, 8] on button "Edit" at bounding box center [1522, 20] width 60 height 26
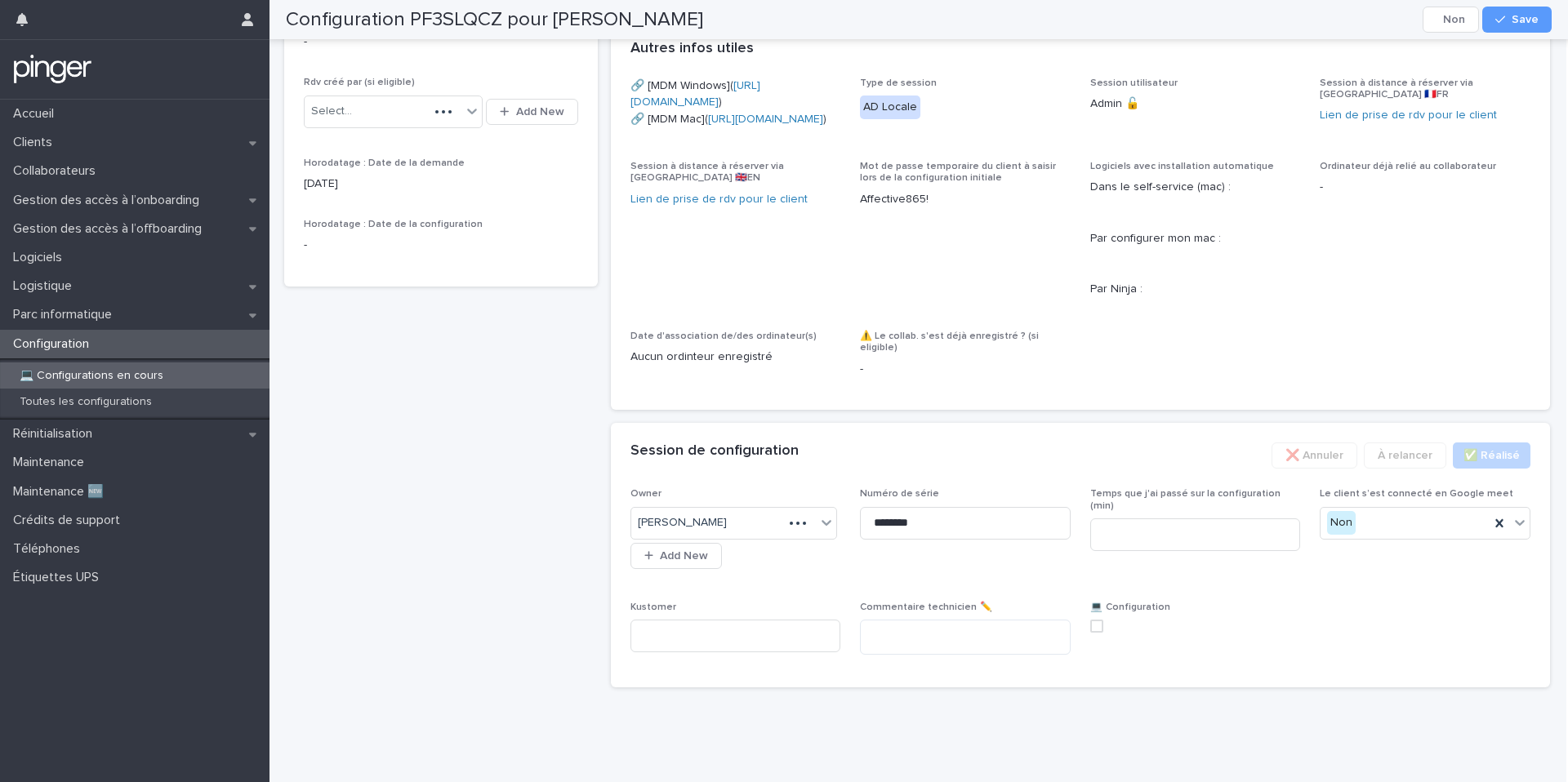
scroll to position [657, 0]
click at [1220, 551] on input at bounding box center [1195, 534] width 211 height 32
click at [1092, 632] on span at bounding box center [1097, 626] width 13 height 13
type input "**"
click at [1513, 19] on span "Save" at bounding box center [1525, 20] width 27 height 12
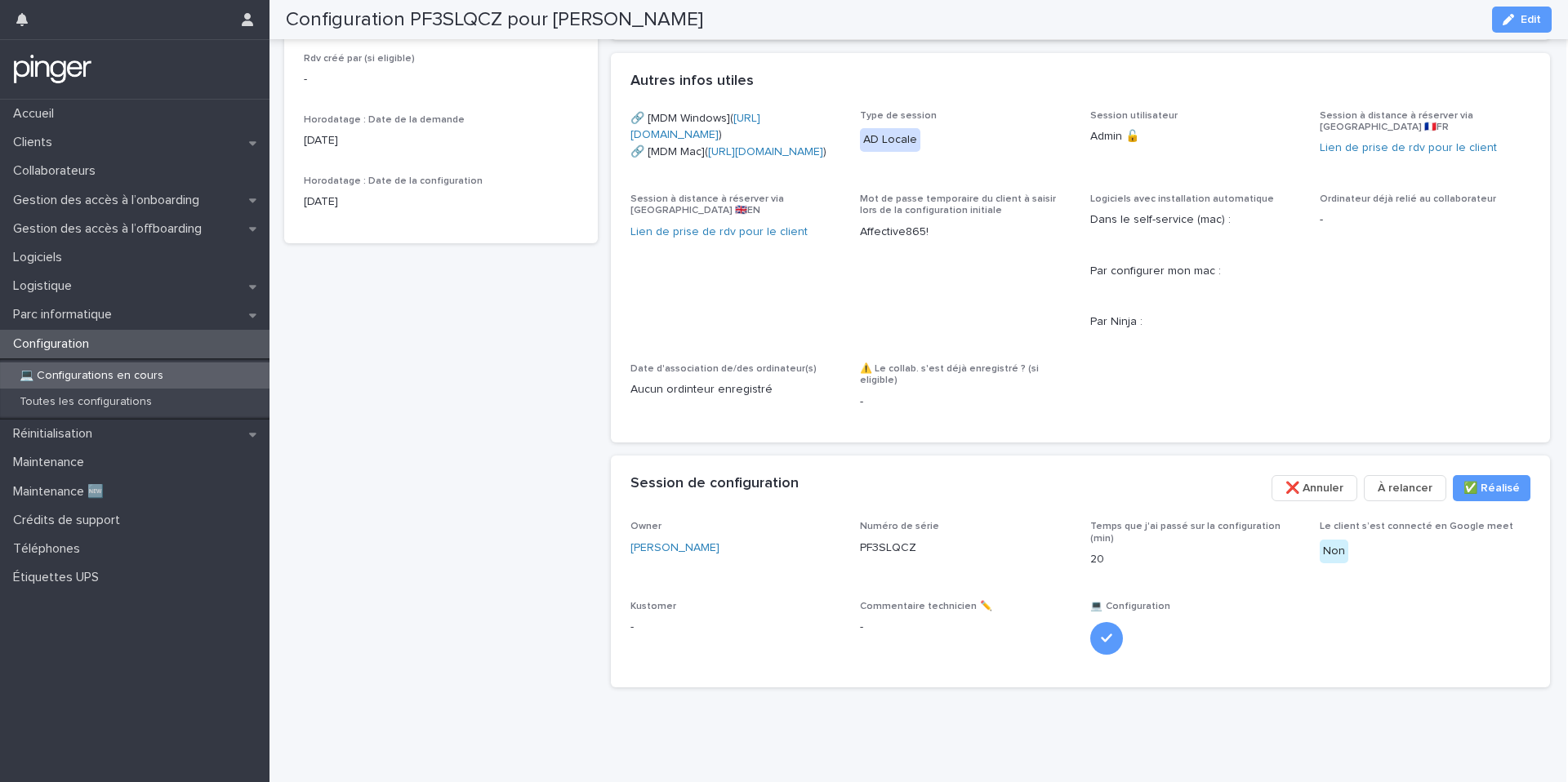
scroll to position [0, 2]
click at [113, 352] on div "Configuration" at bounding box center [135, 344] width 270 height 29
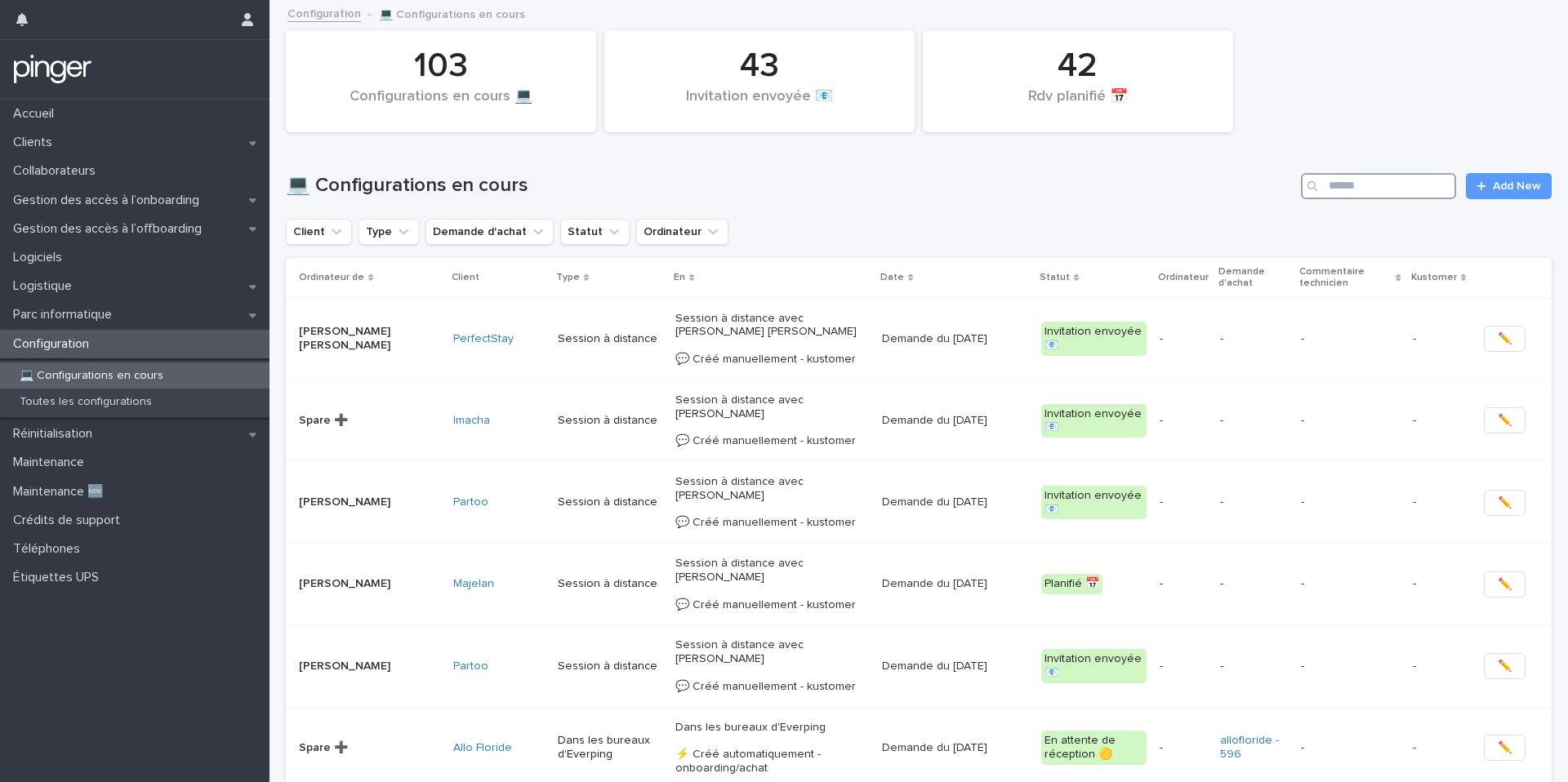
click at [1346, 183] on input "Search" at bounding box center [1379, 186] width 155 height 26
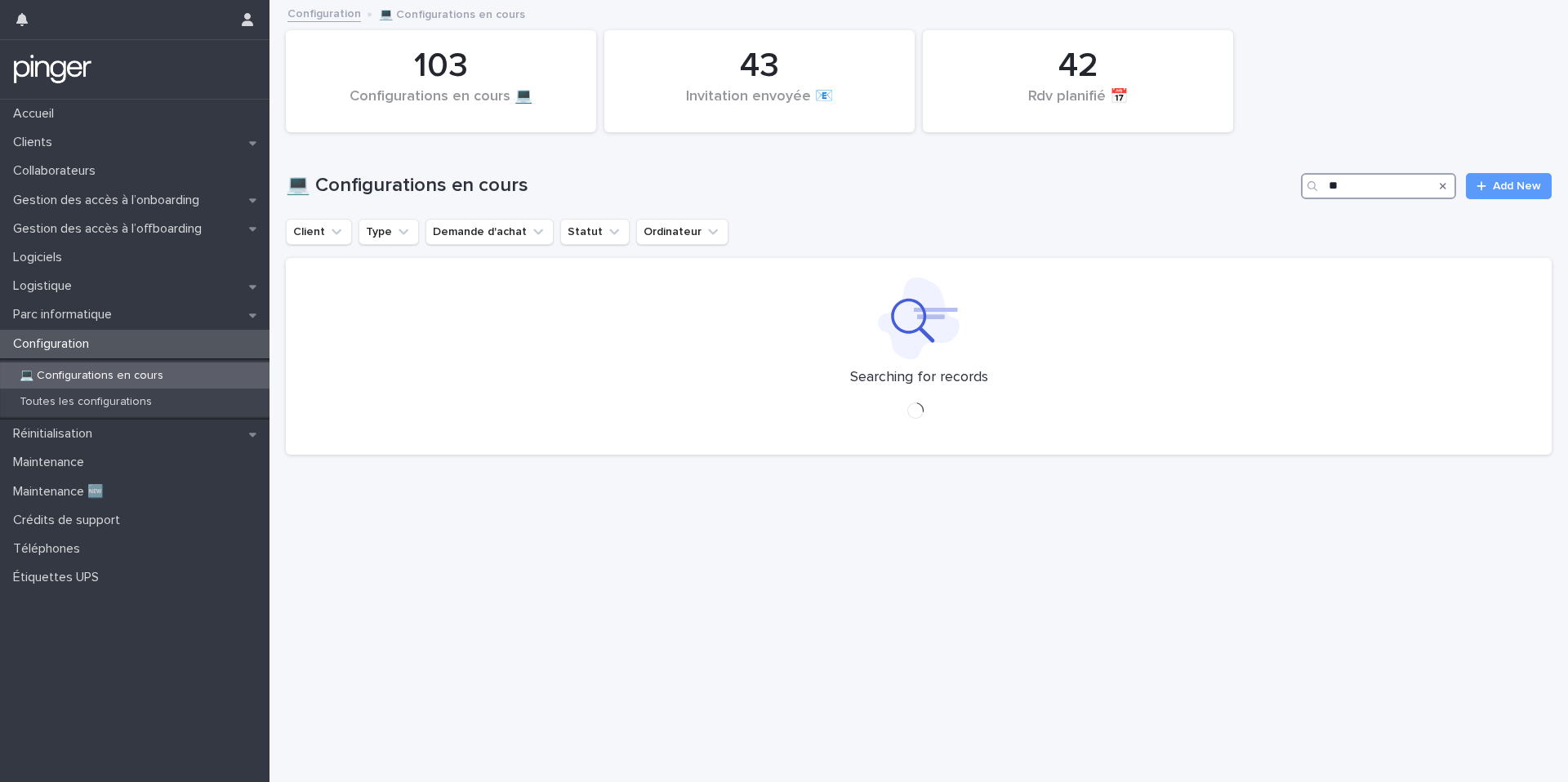
type input "*"
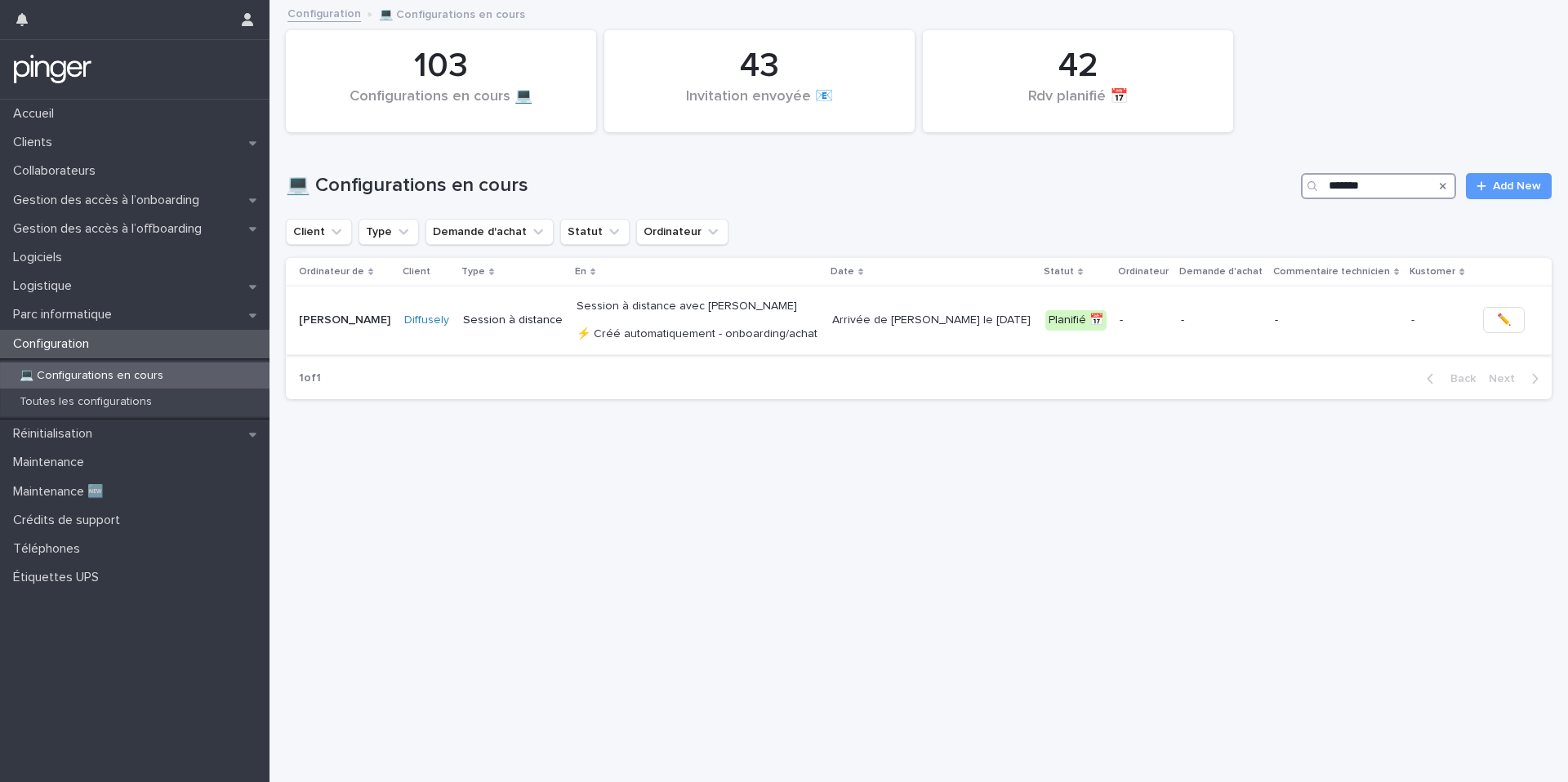
type input "*******"
click at [819, 337] on p "Session à distance avec James Norris ⚡ Créé automatiquement - onboarding/achat" at bounding box center [697, 319] width 242 height 41
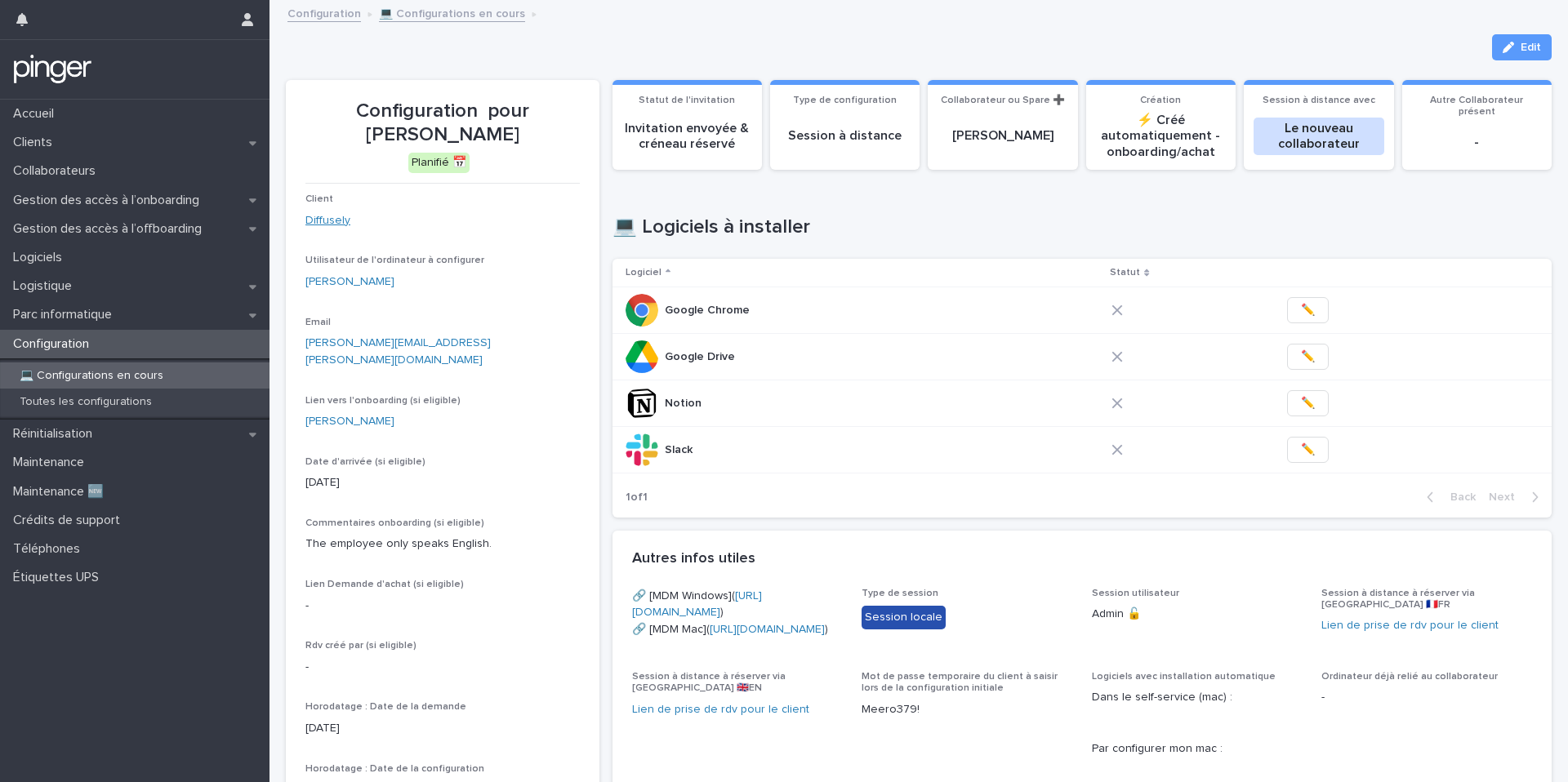
click at [328, 218] on link "Diffusely" at bounding box center [327, 221] width 45 height 17
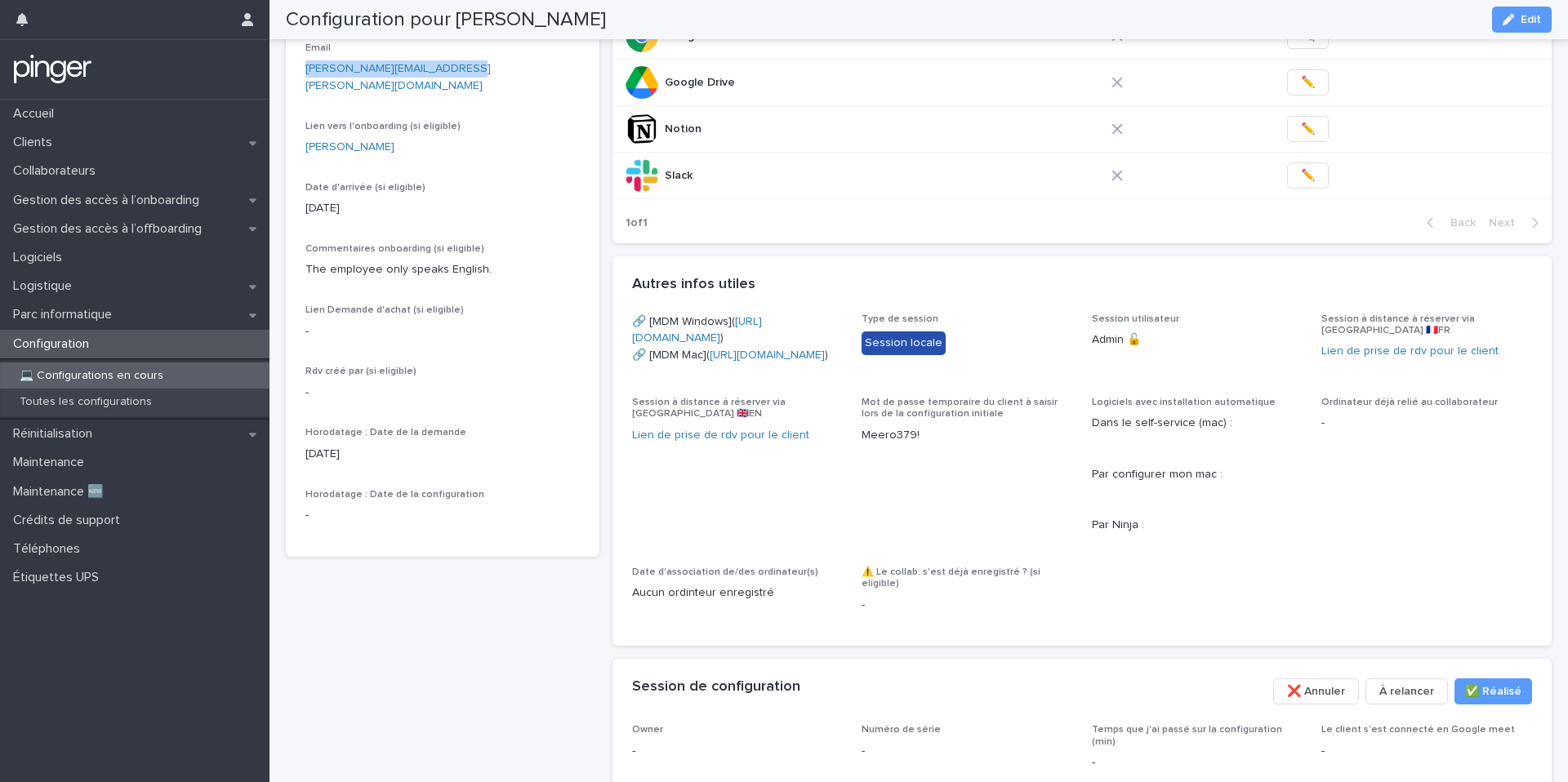
scroll to position [274, 0]
click at [1523, 26] on button "Edit" at bounding box center [1522, 20] width 60 height 26
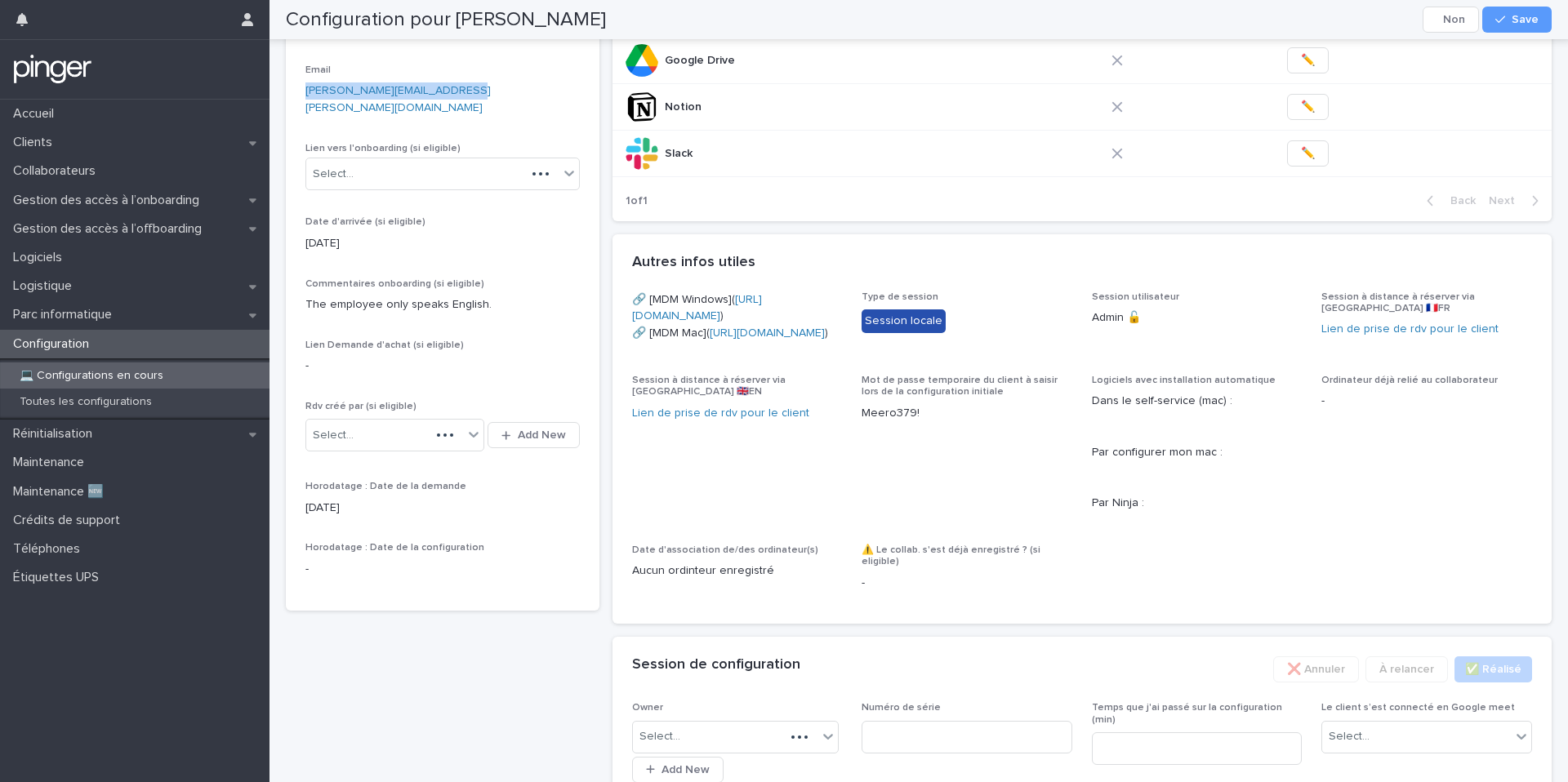
scroll to position [601, 0]
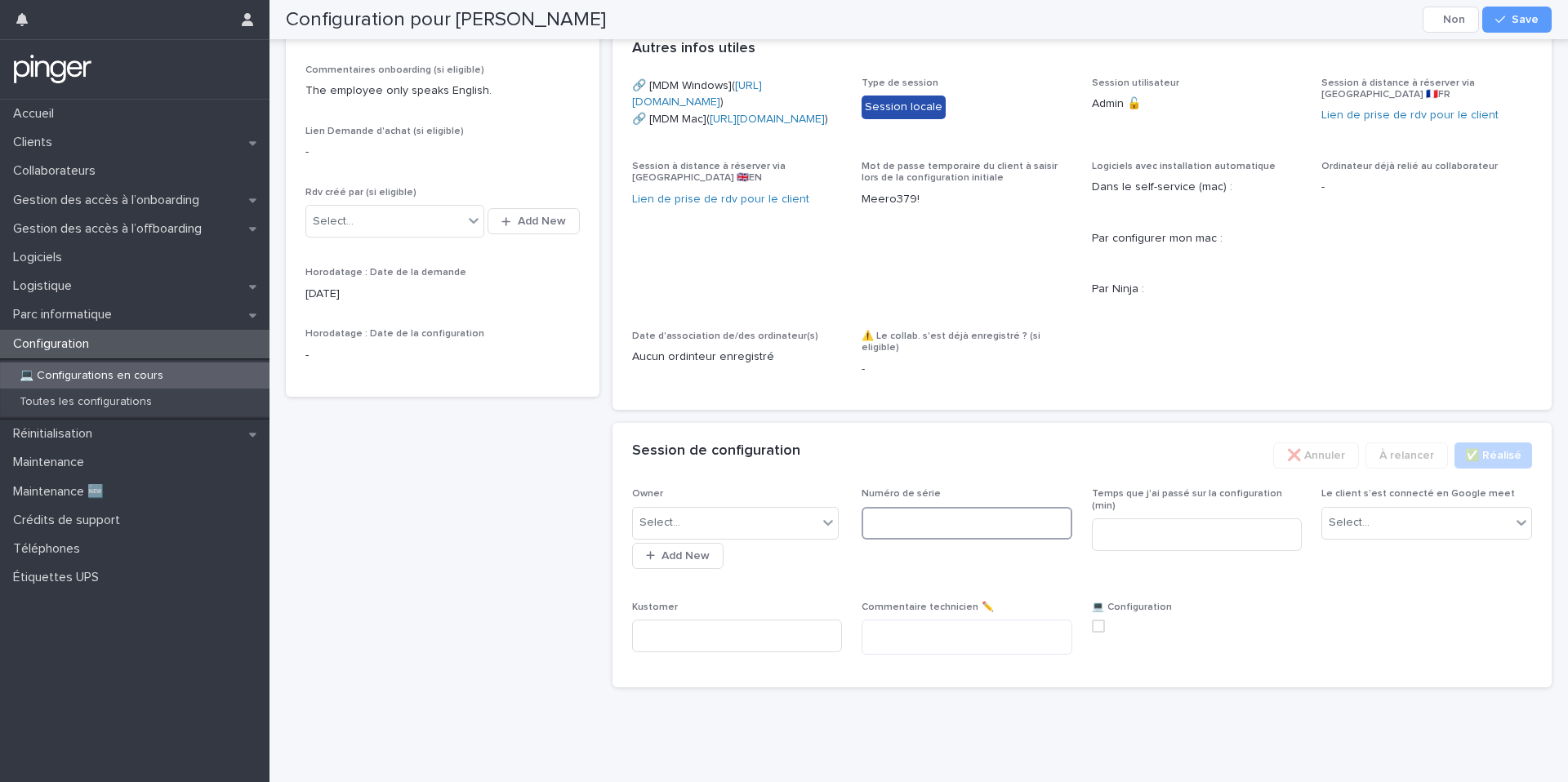
click at [896, 518] on input at bounding box center [967, 522] width 211 height 32
paste input "**********"
type input "**********"
click at [761, 521] on div "Select..." at bounding box center [725, 522] width 185 height 27
click at [1528, 26] on button "Save" at bounding box center [1517, 20] width 69 height 26
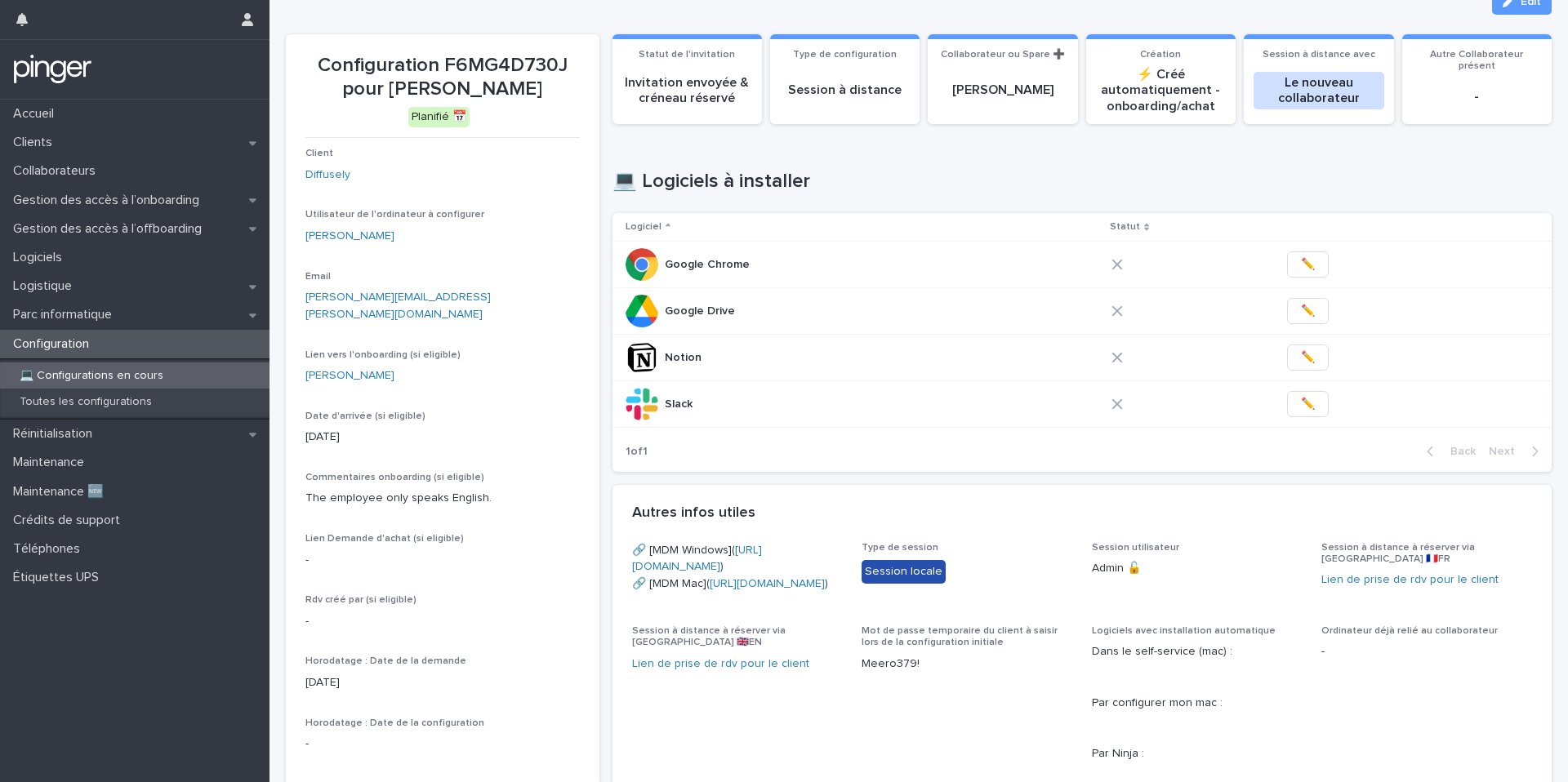
scroll to position [24, 0]
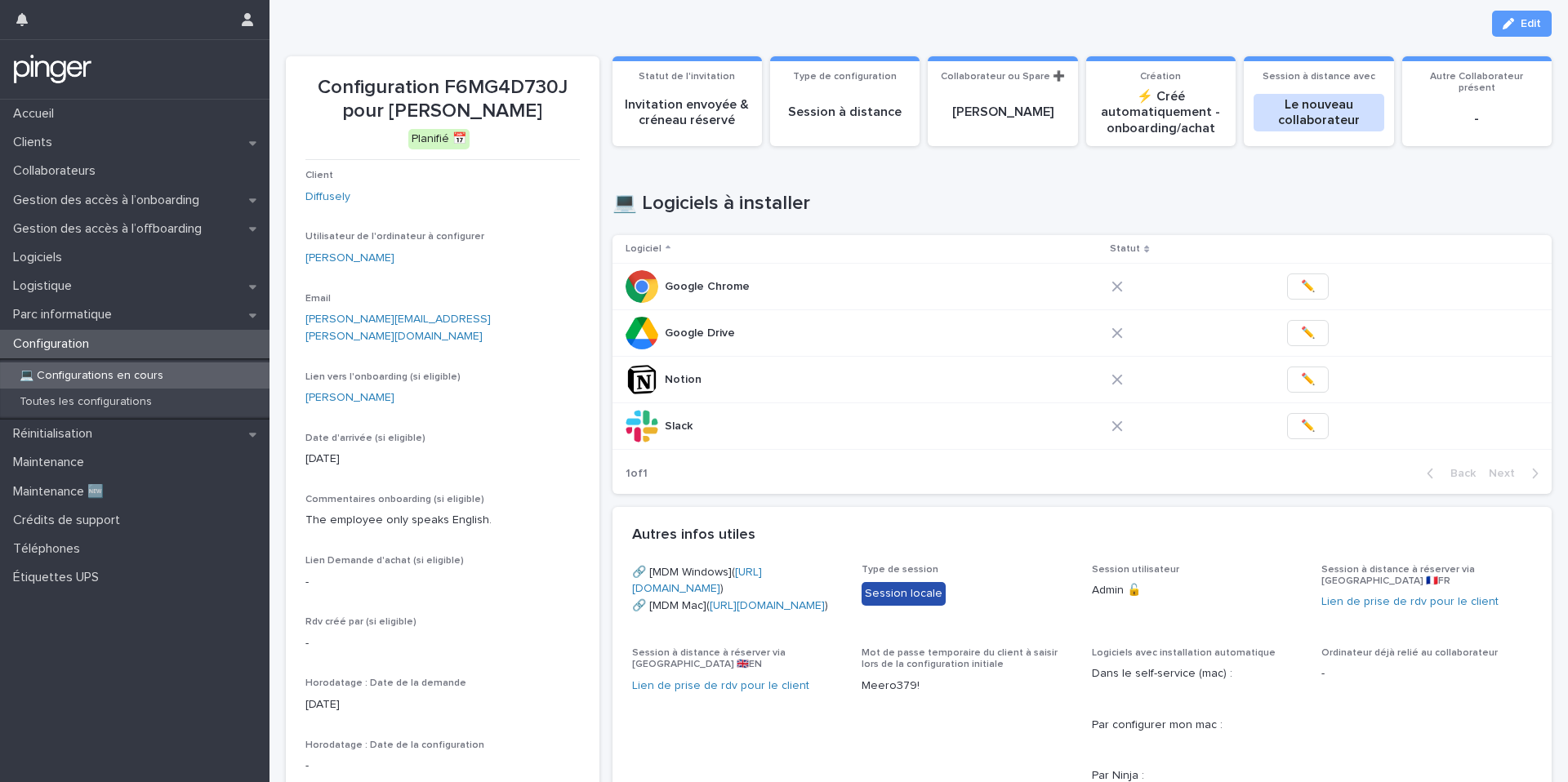
click at [606, 350] on div "Configuration F6MG4D730J pour James Norris Planifié 📅 Client Diffusely Utilisat…" at bounding box center [919, 595] width 1265 height 1118
click at [1301, 427] on span "✏️" at bounding box center [1307, 427] width 14 height 17
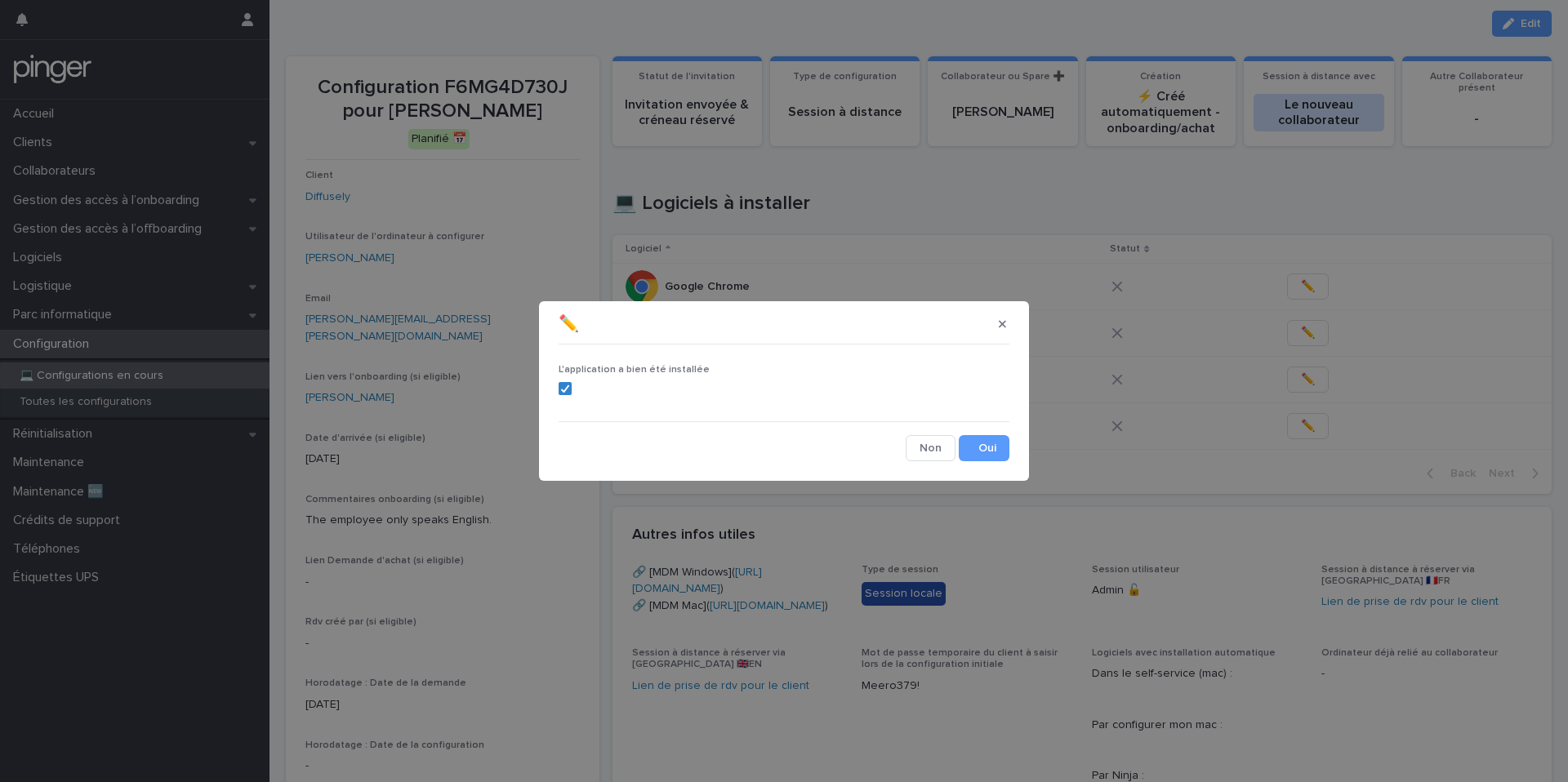
click at [1015, 438] on section "✏️ L'application a bien été installée Cancel Save" at bounding box center [784, 390] width 490 height 179
click at [995, 438] on button "Save" at bounding box center [983, 448] width 50 height 26
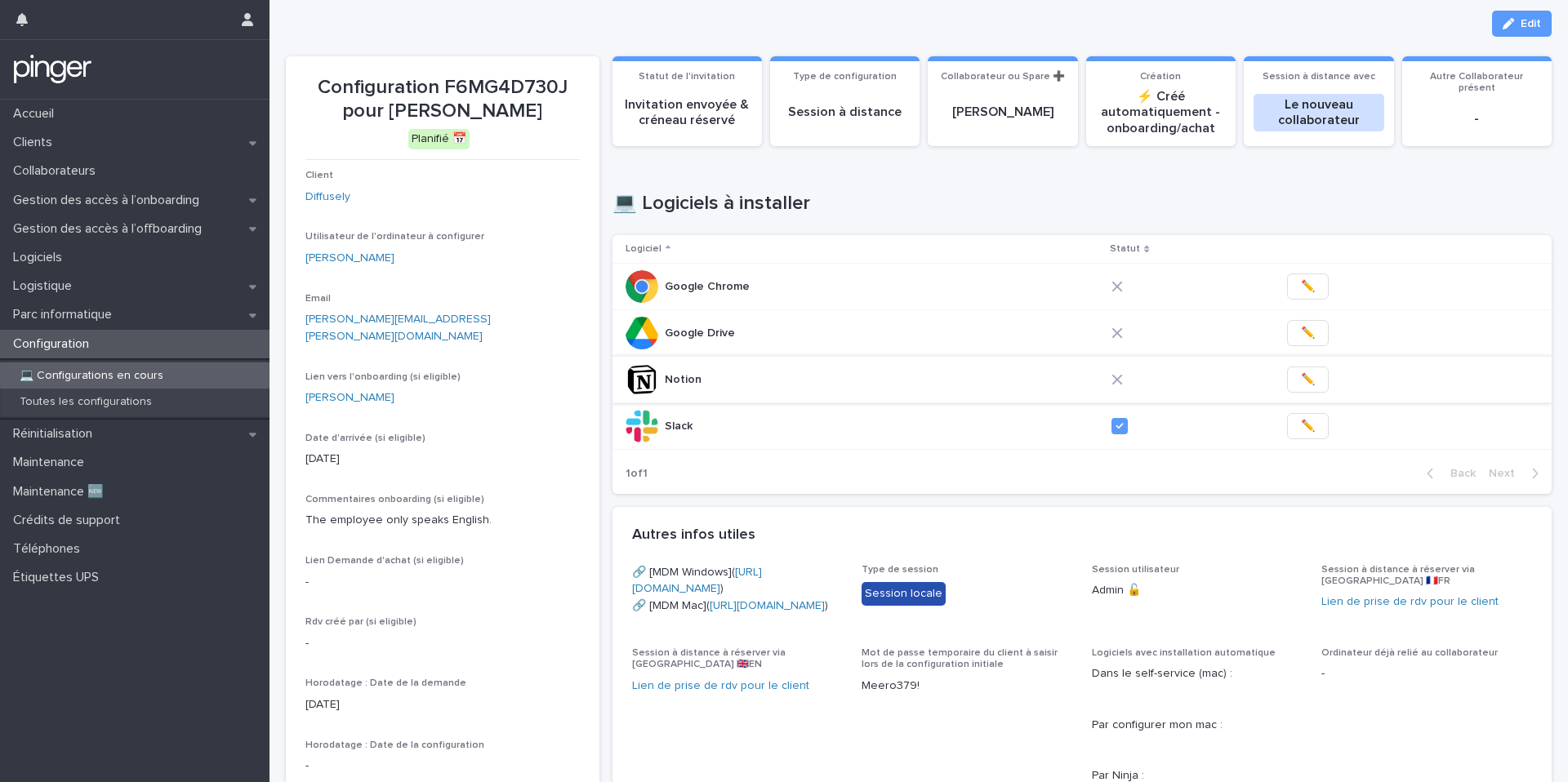
click at [1301, 377] on span "✏️" at bounding box center [1307, 379] width 14 height 17
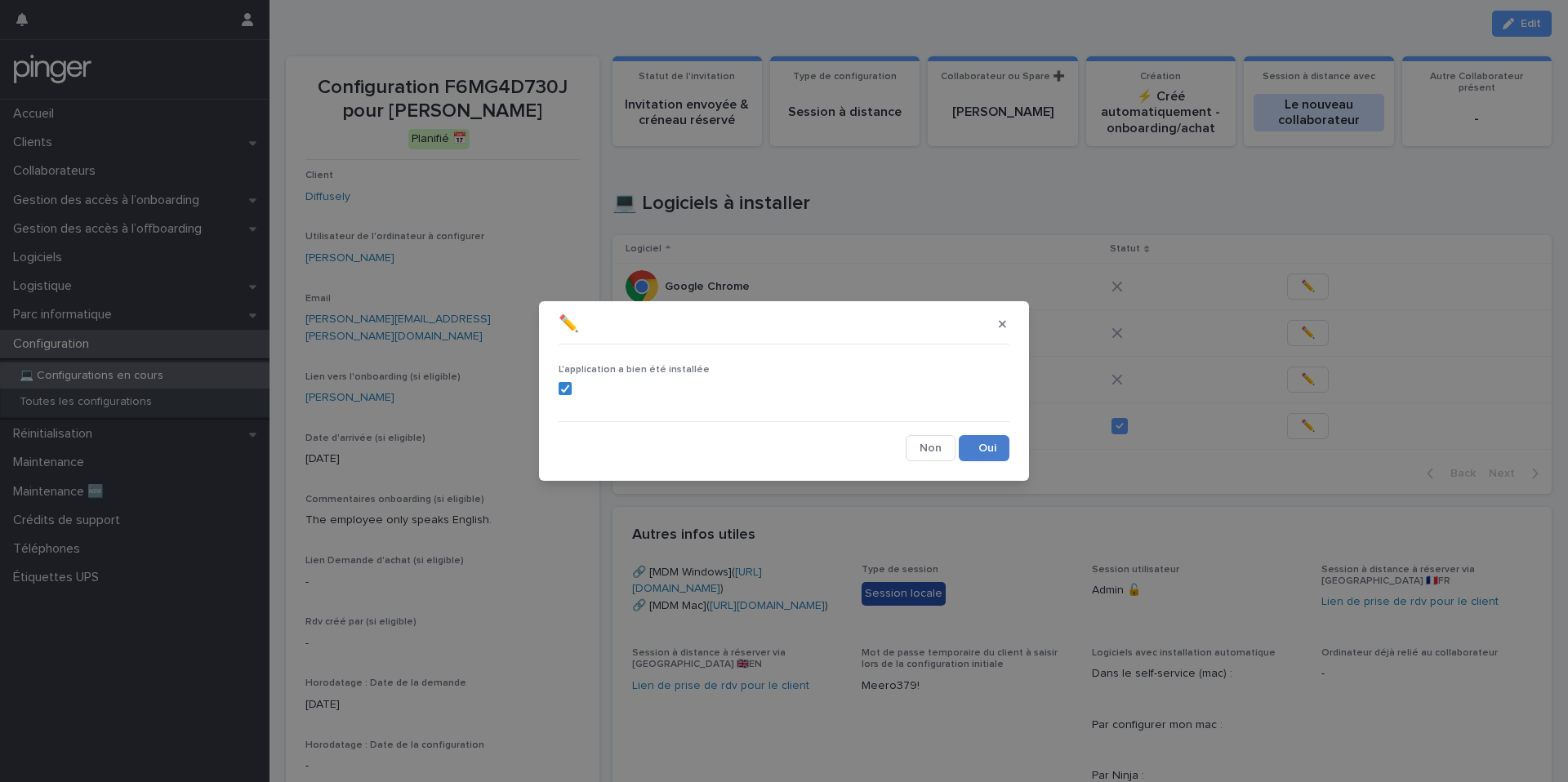
click at [987, 449] on button "Save" at bounding box center [983, 448] width 50 height 26
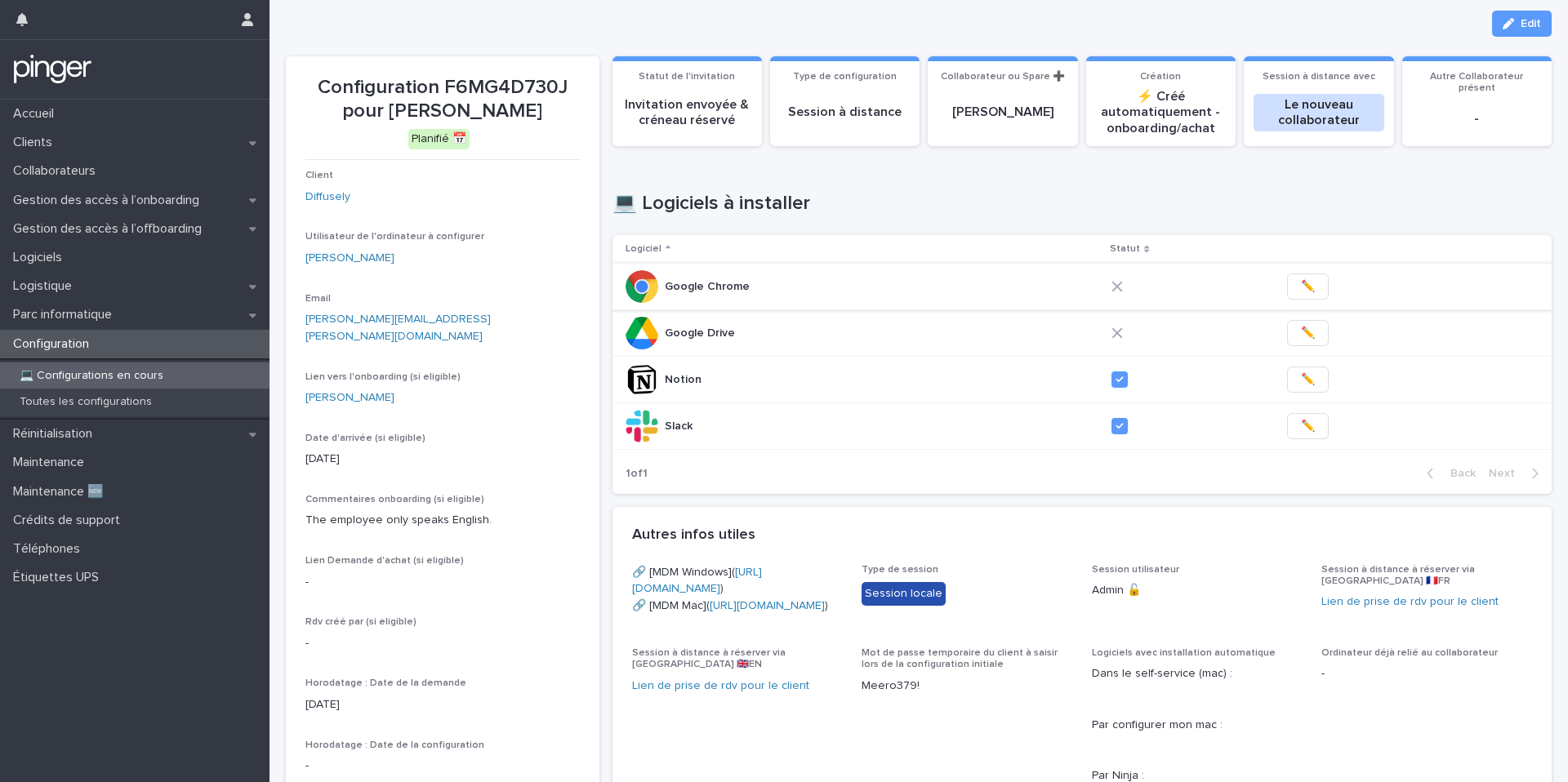
click at [1287, 285] on button "✏️" at bounding box center [1307, 287] width 41 height 26
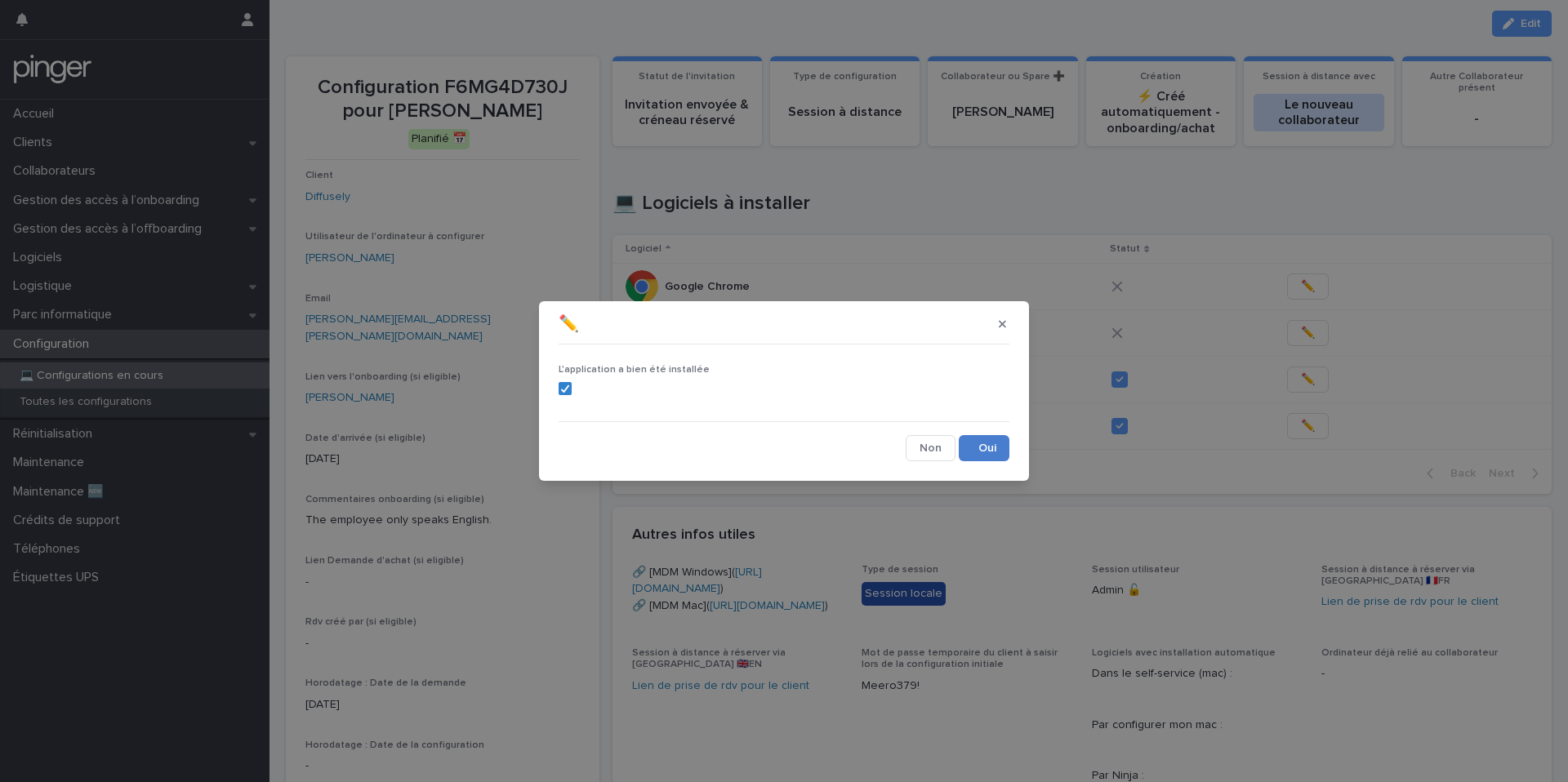
click at [982, 454] on button "Save" at bounding box center [983, 448] width 50 height 26
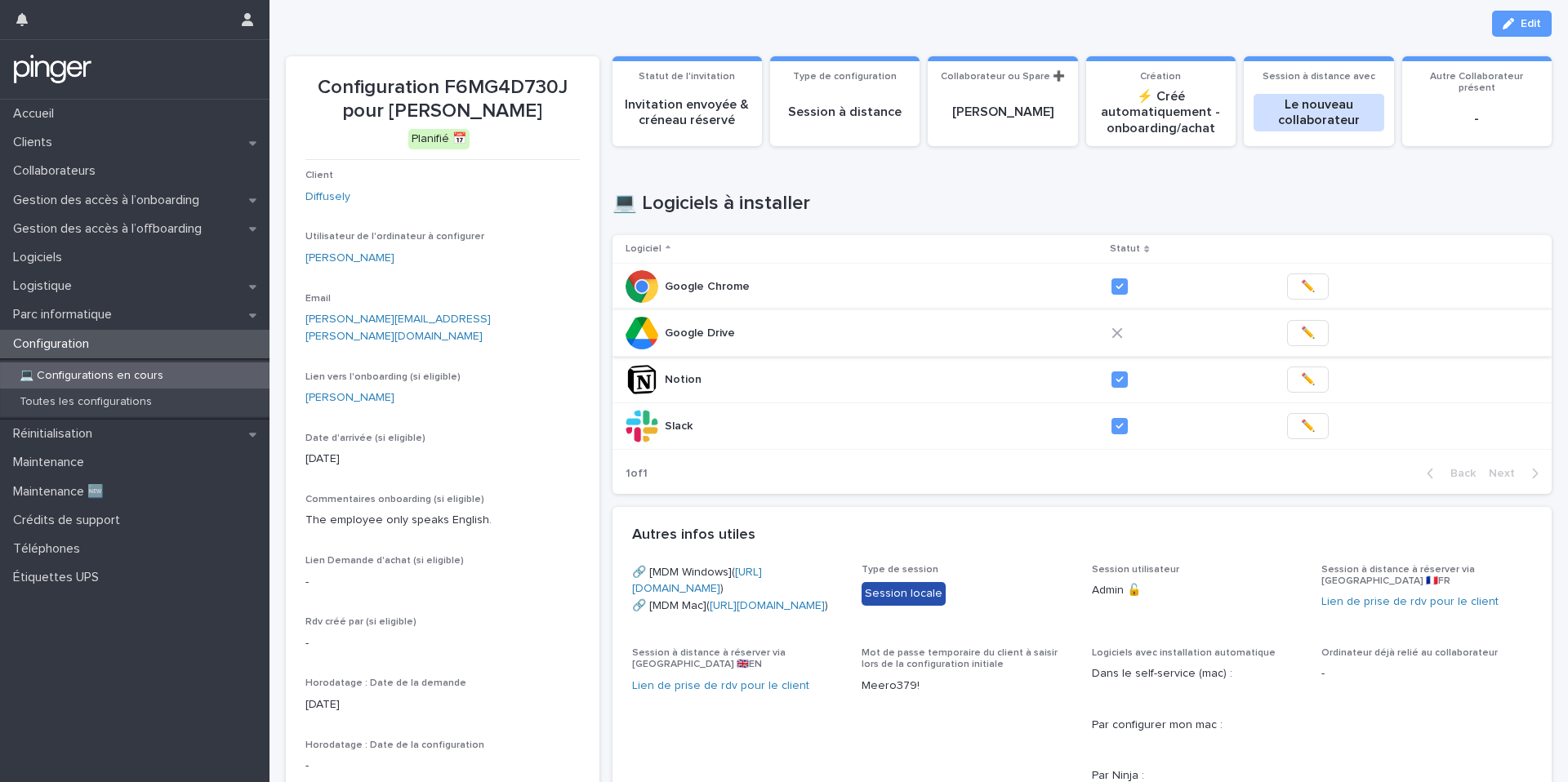
click at [1301, 336] on span "✏️" at bounding box center [1307, 333] width 14 height 17
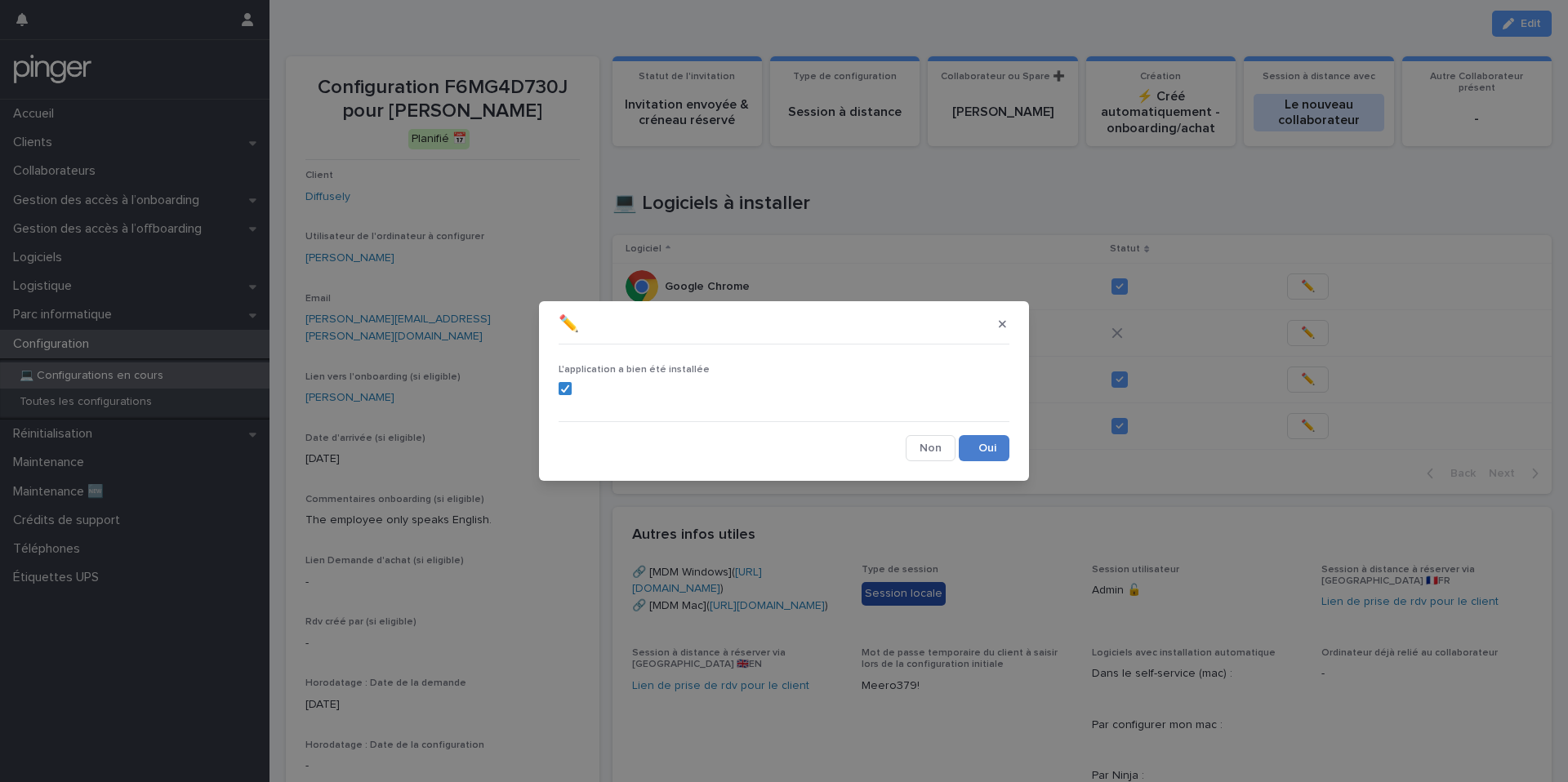
click at [985, 452] on button "Save" at bounding box center [983, 448] width 50 height 26
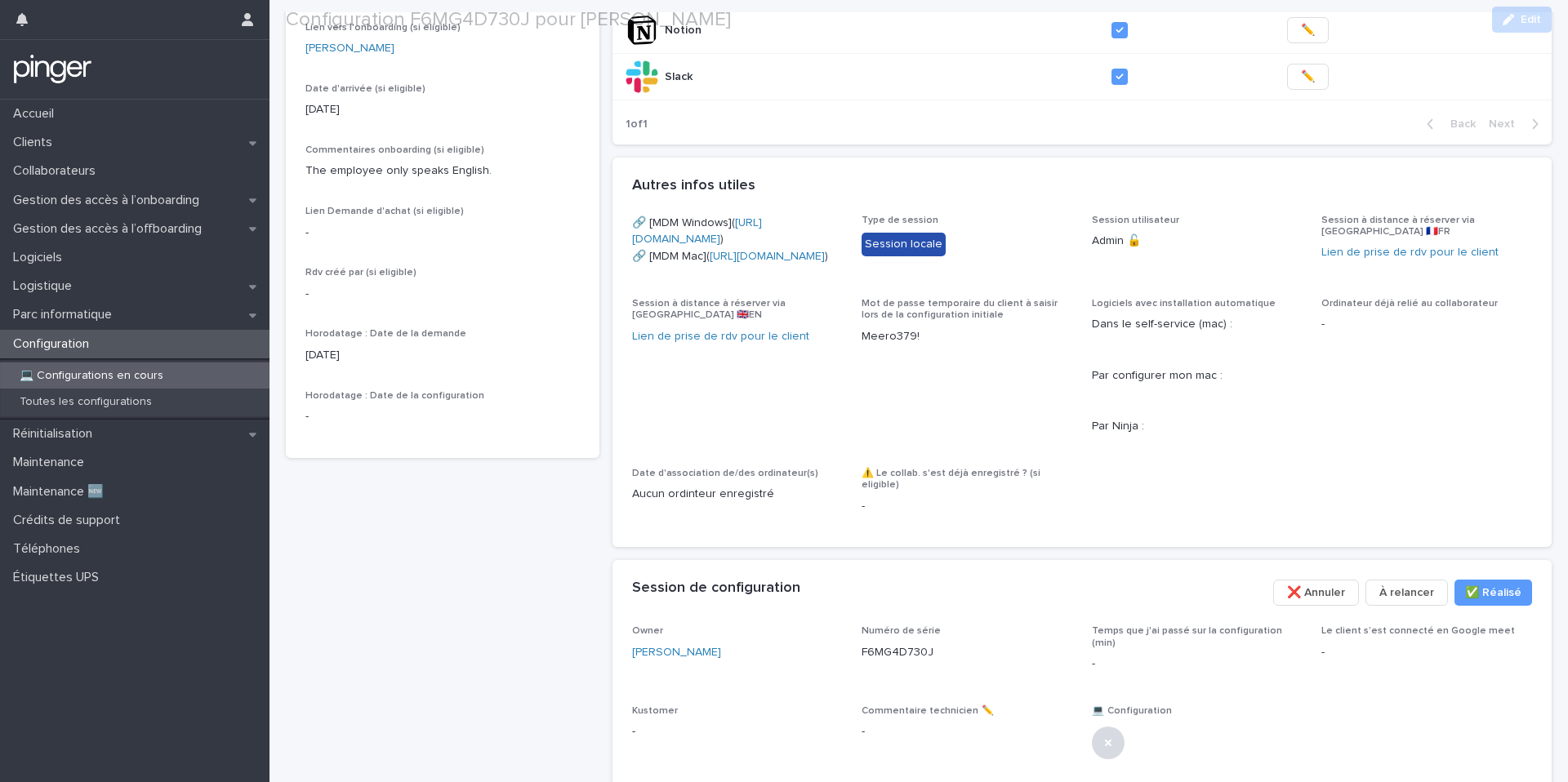
scroll to position [556, 0]
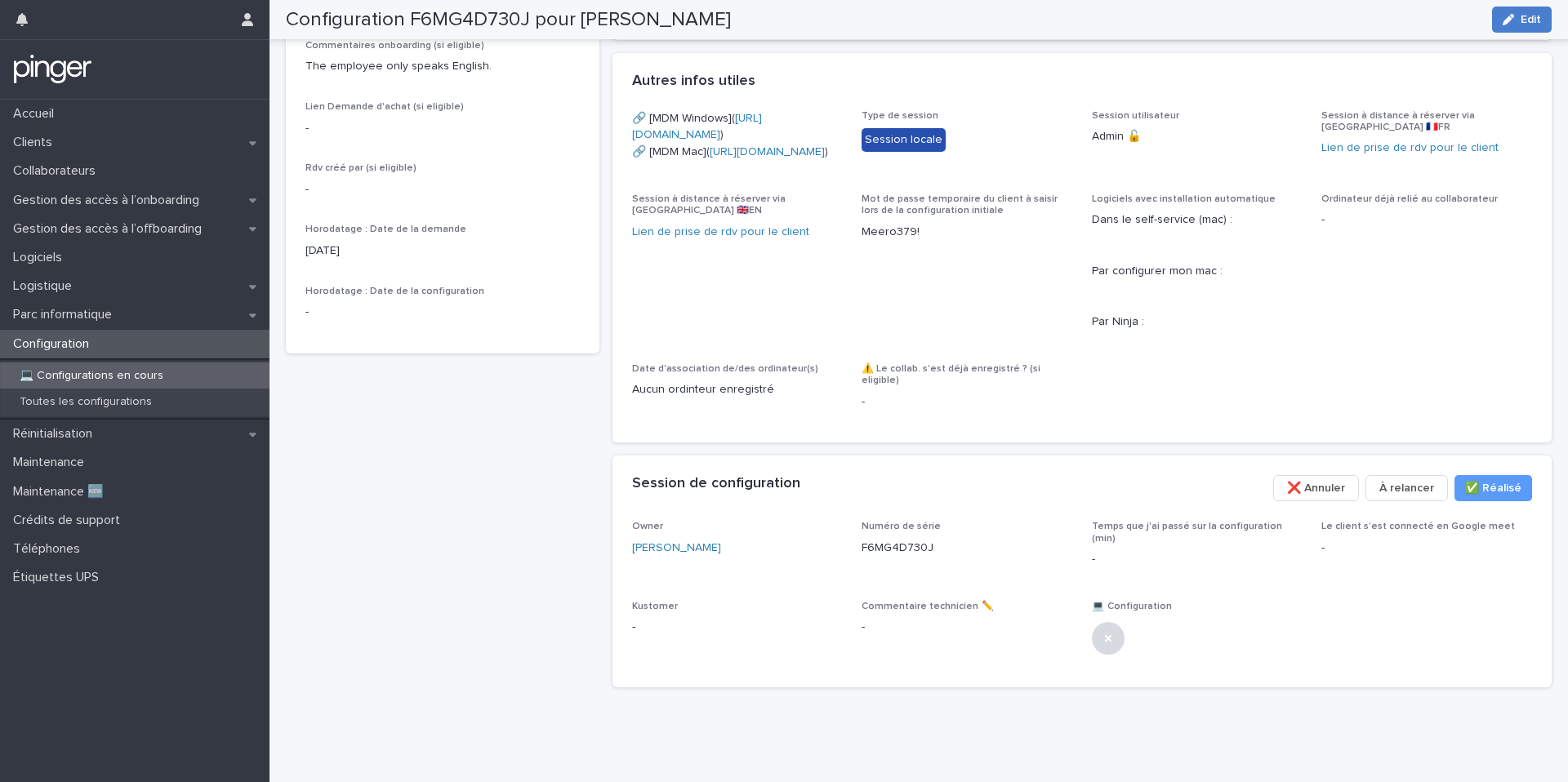
click at [1516, 14] on div "button" at bounding box center [1512, 20] width 18 height 12
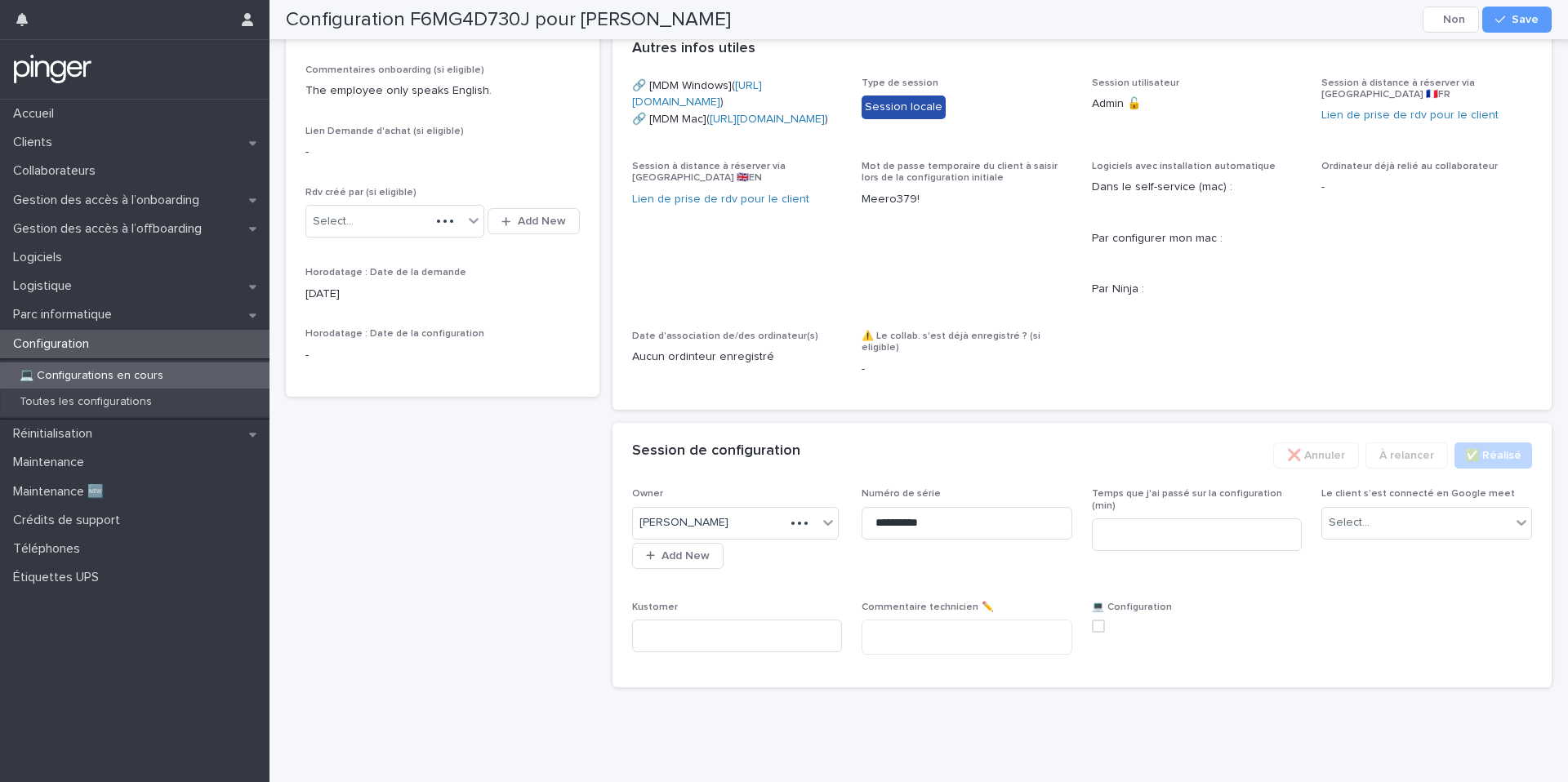
scroll to position [578, 0]
click at [1432, 536] on div "Select..." at bounding box center [1417, 522] width 189 height 27
click at [1399, 578] on div "Oui" at bounding box center [1427, 576] width 209 height 29
click at [1525, 22] on span "Save" at bounding box center [1525, 20] width 27 height 12
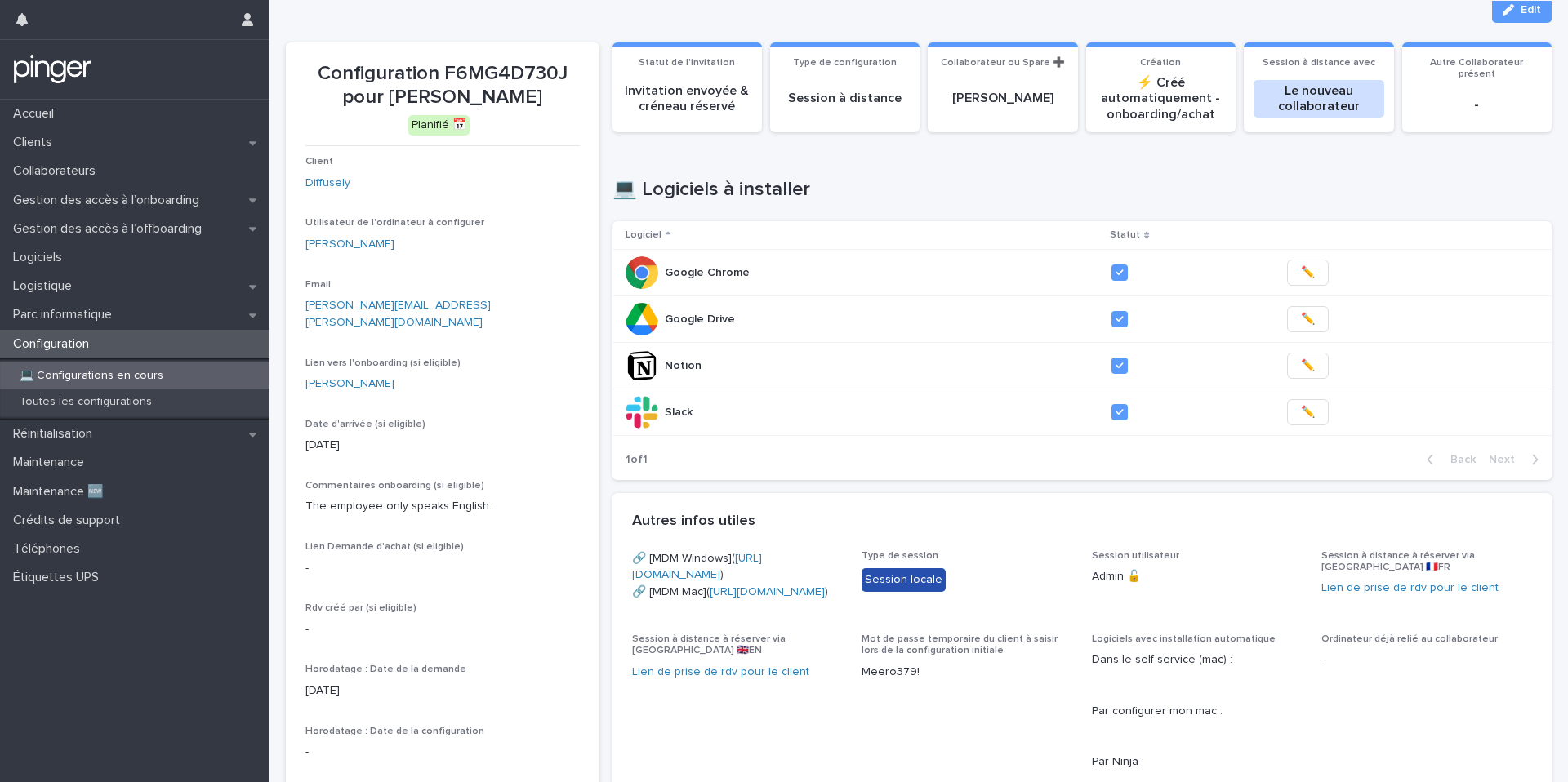
scroll to position [456, 0]
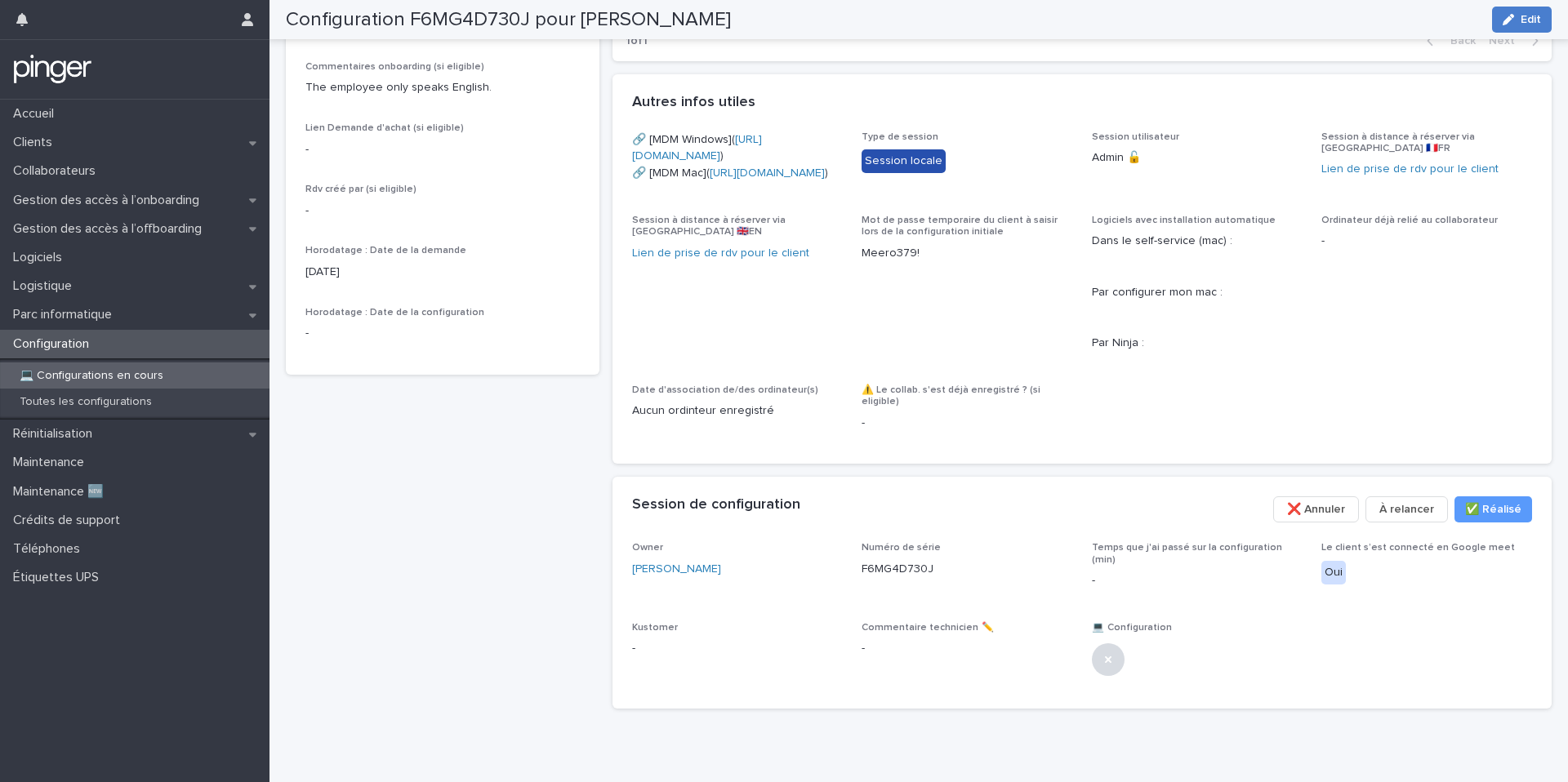
click at [1522, 21] on span "Edit" at bounding box center [1530, 20] width 21 height 12
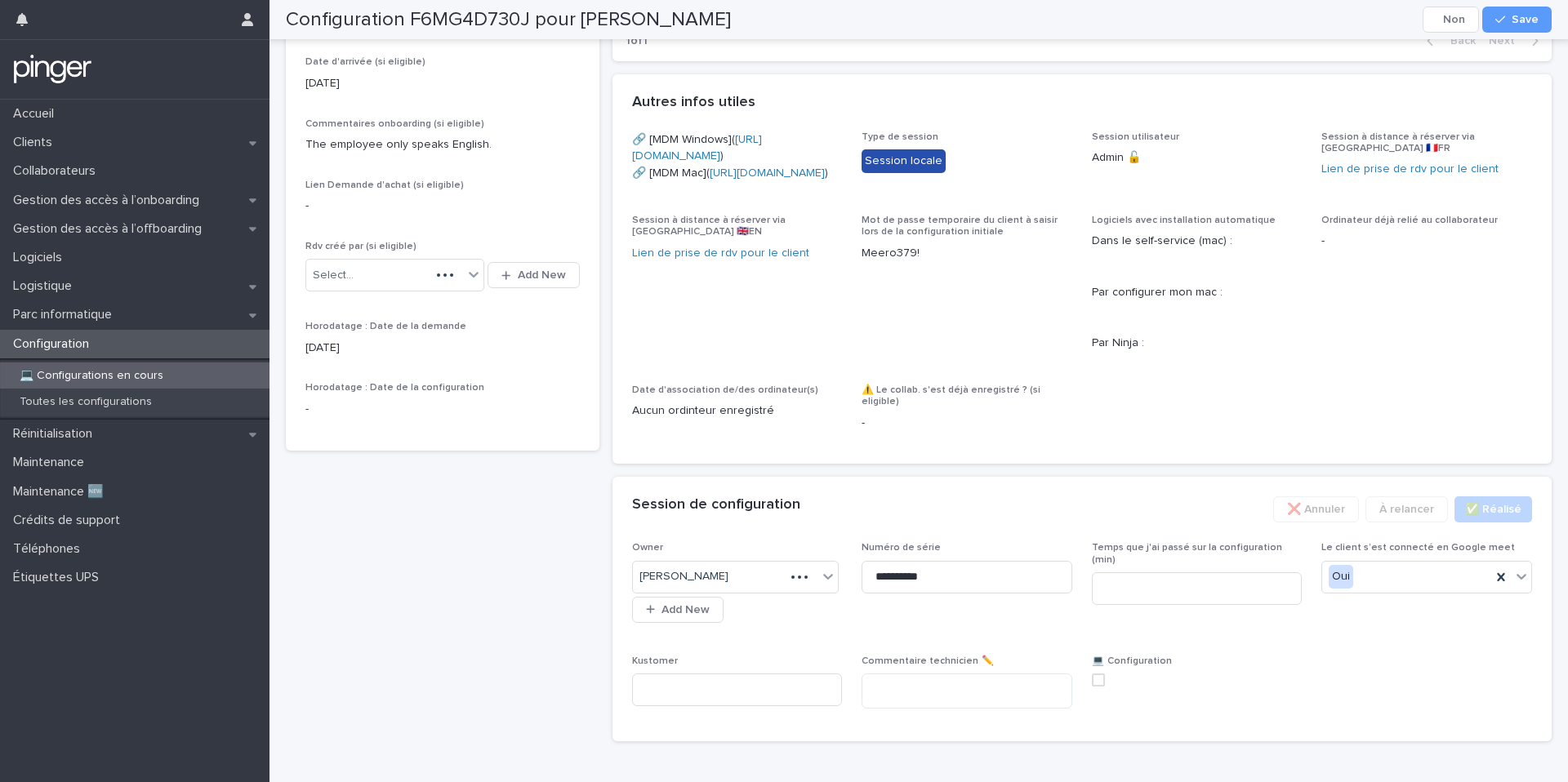
scroll to position [475, 0]
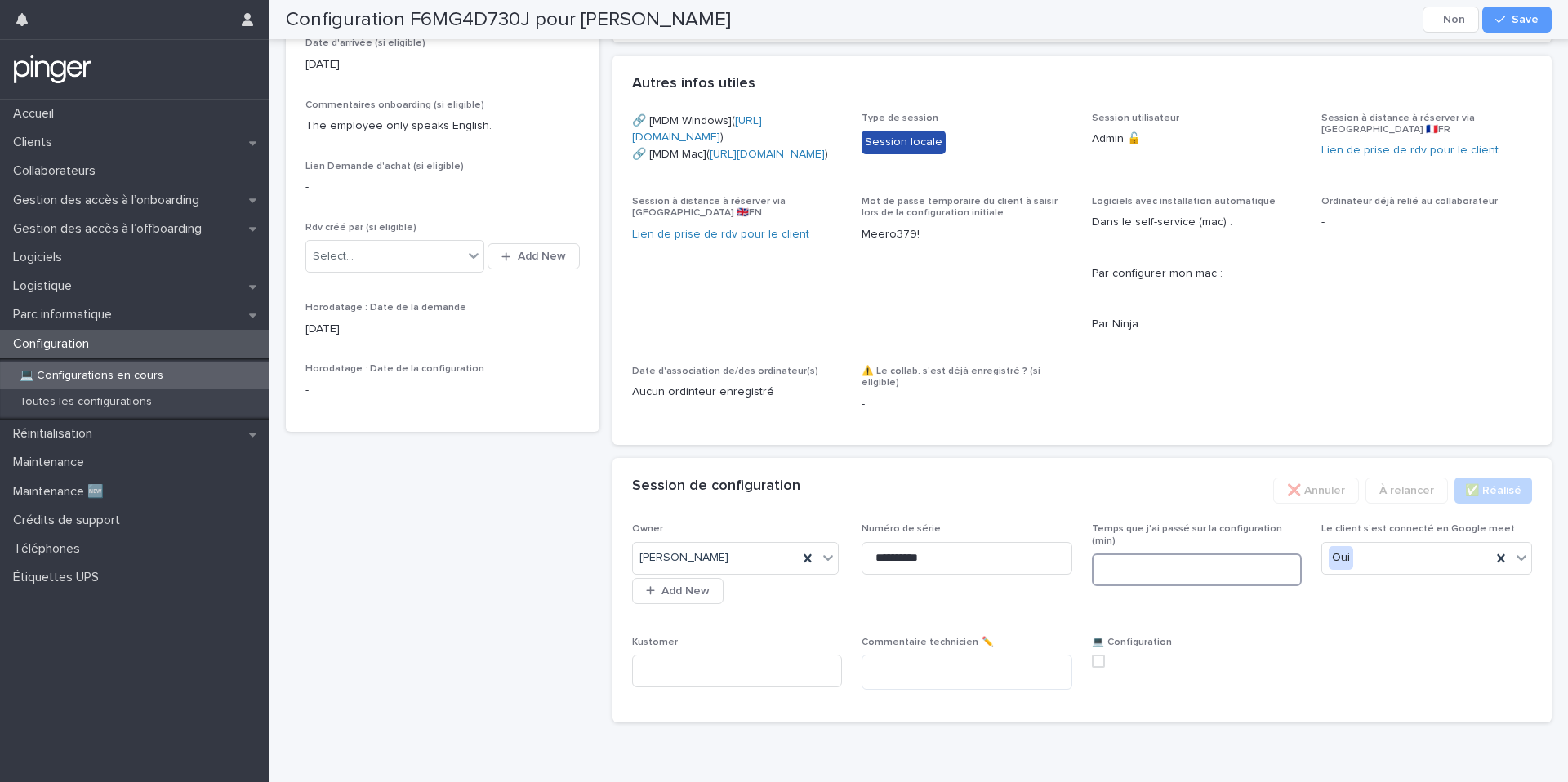
click at [1199, 586] on input at bounding box center [1197, 569] width 211 height 32
click at [1103, 668] on span at bounding box center [1098, 661] width 13 height 13
type input "**"
click at [1512, 17] on div "button" at bounding box center [1503, 20] width 17 height 12
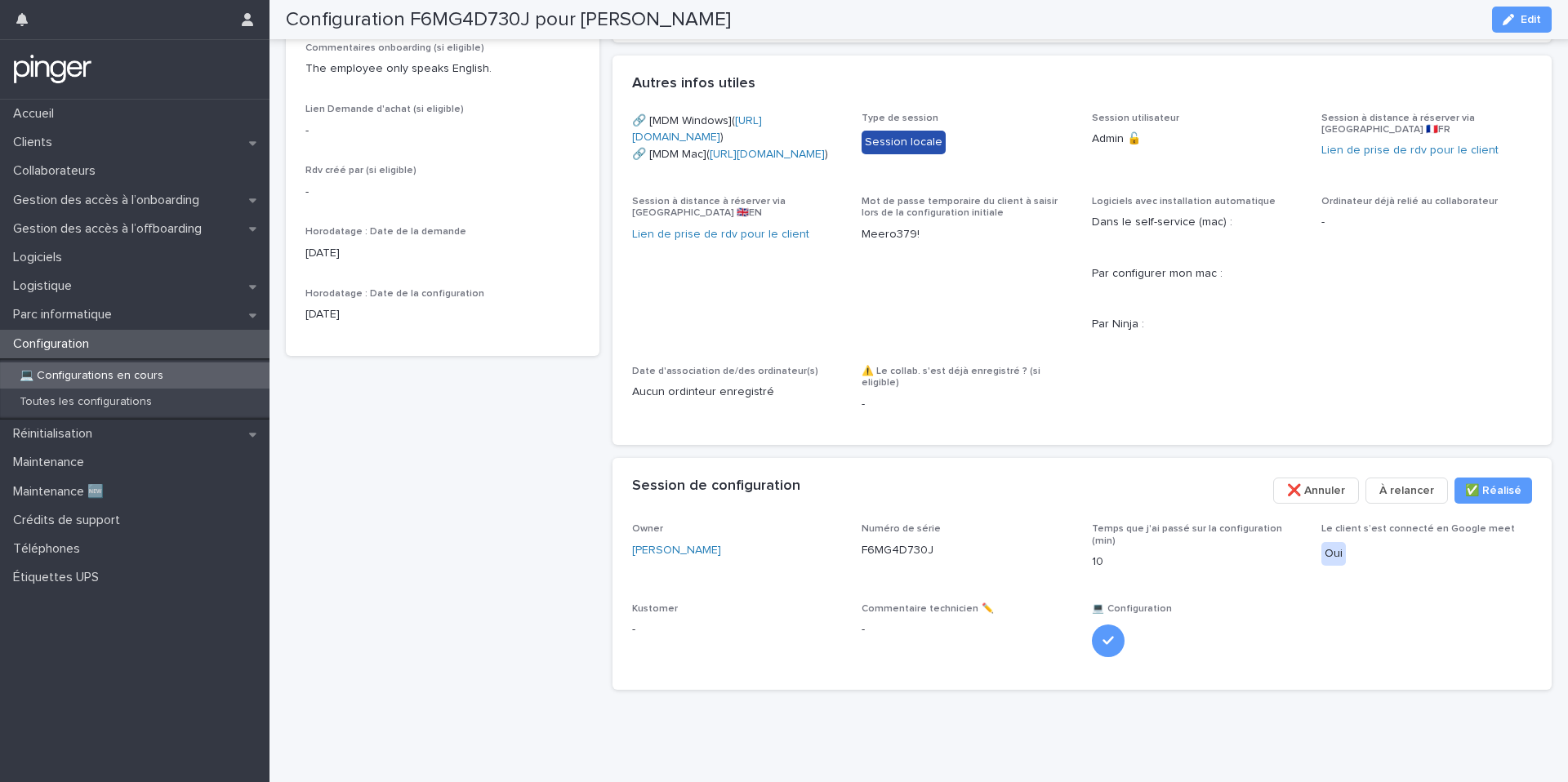
scroll to position [456, 0]
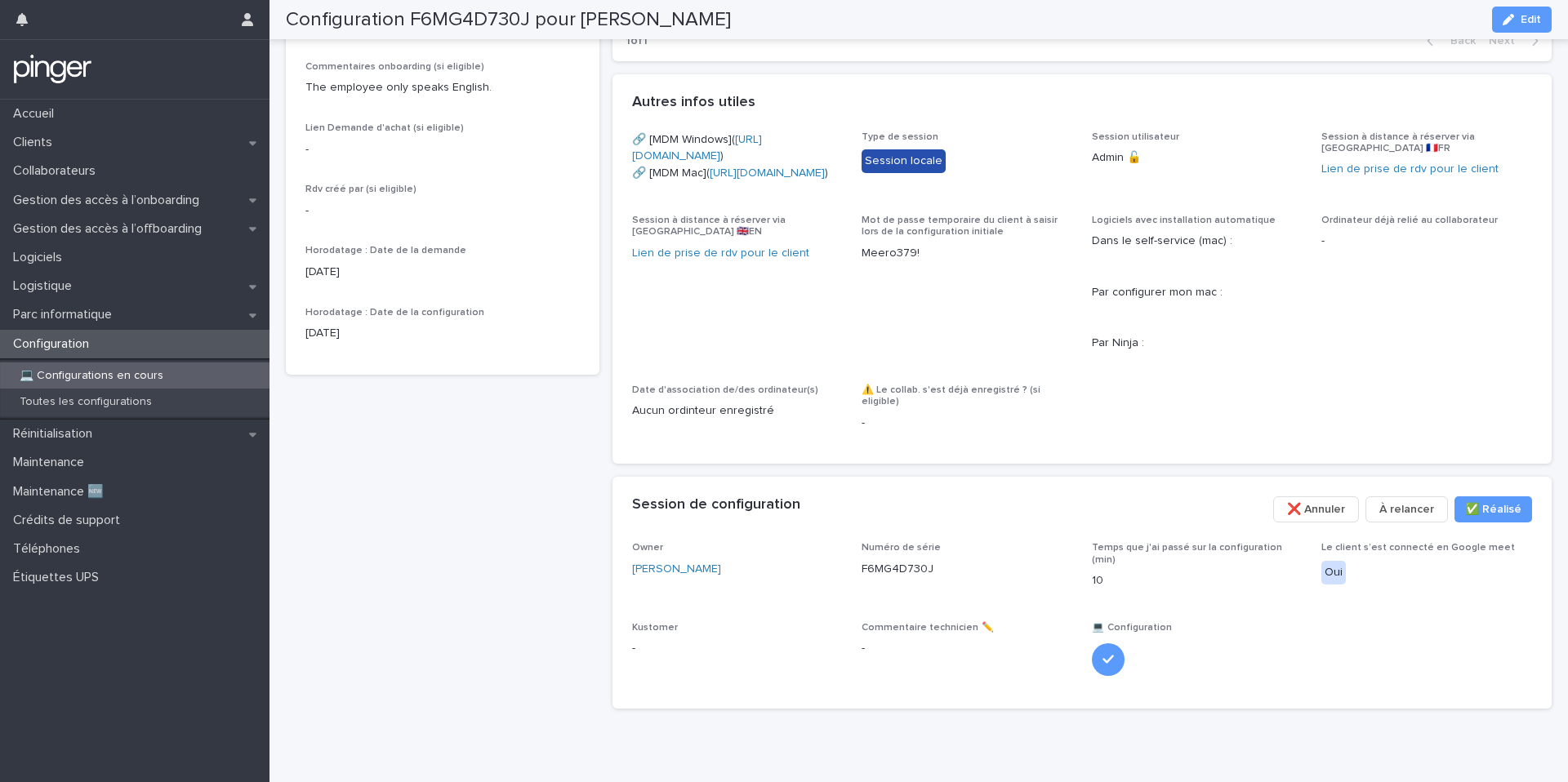
click at [124, 374] on p "💻 Configurations en cours" at bounding box center [91, 375] width 170 height 14
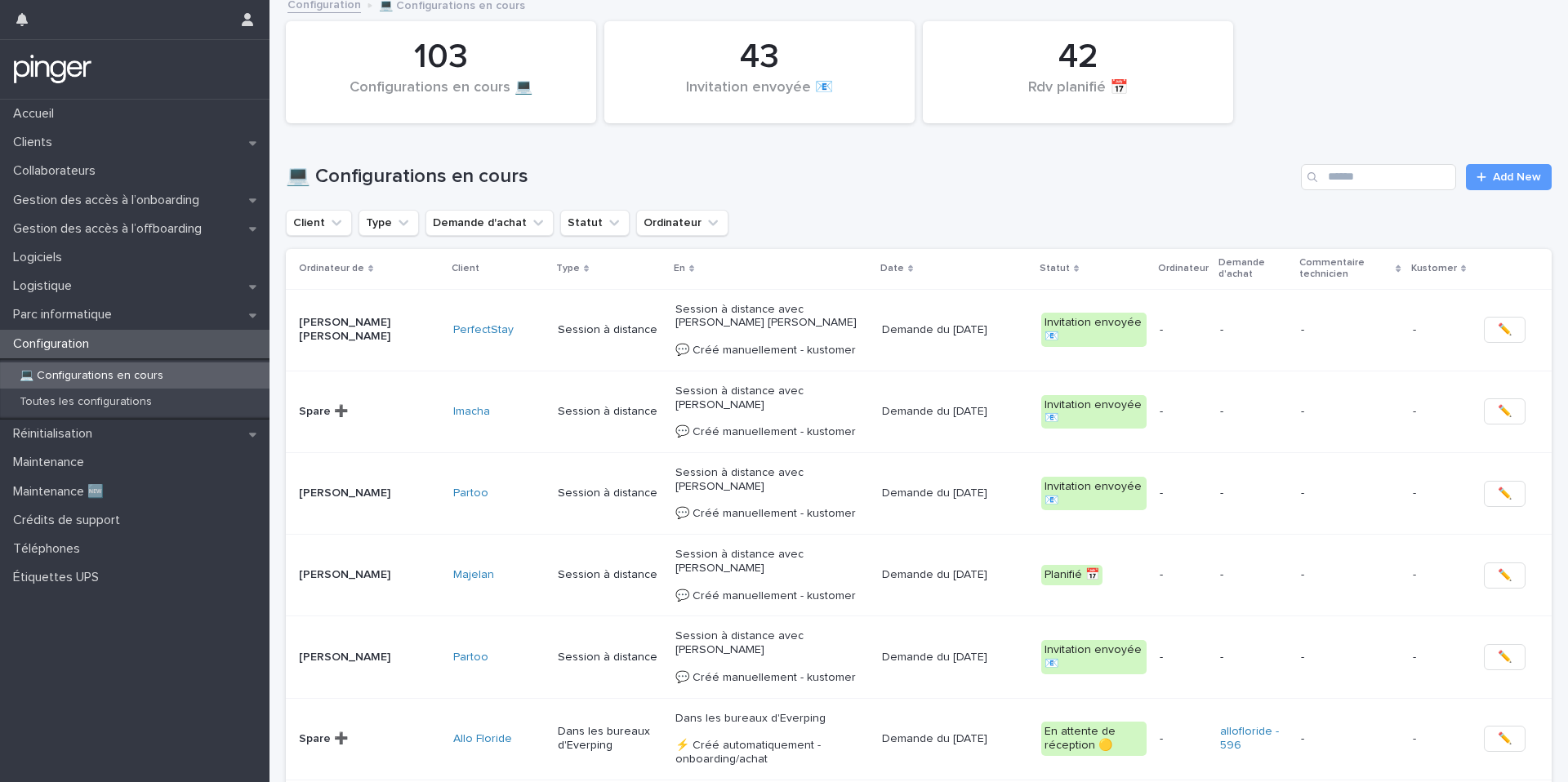
scroll to position [9, 0]
click at [1381, 172] on input "Search" at bounding box center [1379, 177] width 155 height 26
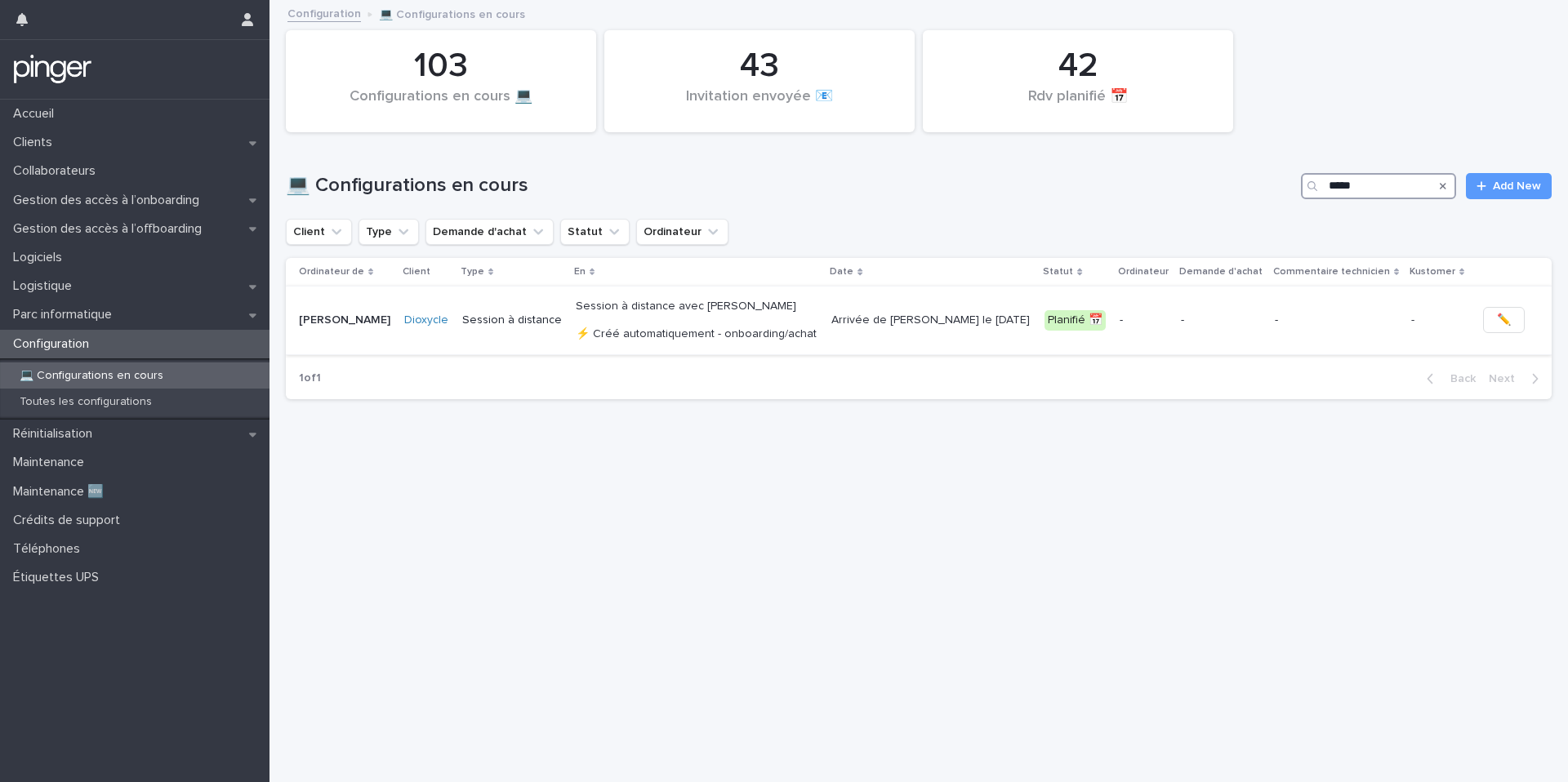
type input "*****"
click at [757, 299] on p "Session à distance avec Grace McKelvey ⚡ Créé automatiquement - onboarding/achat" at bounding box center [697, 319] width 243 height 41
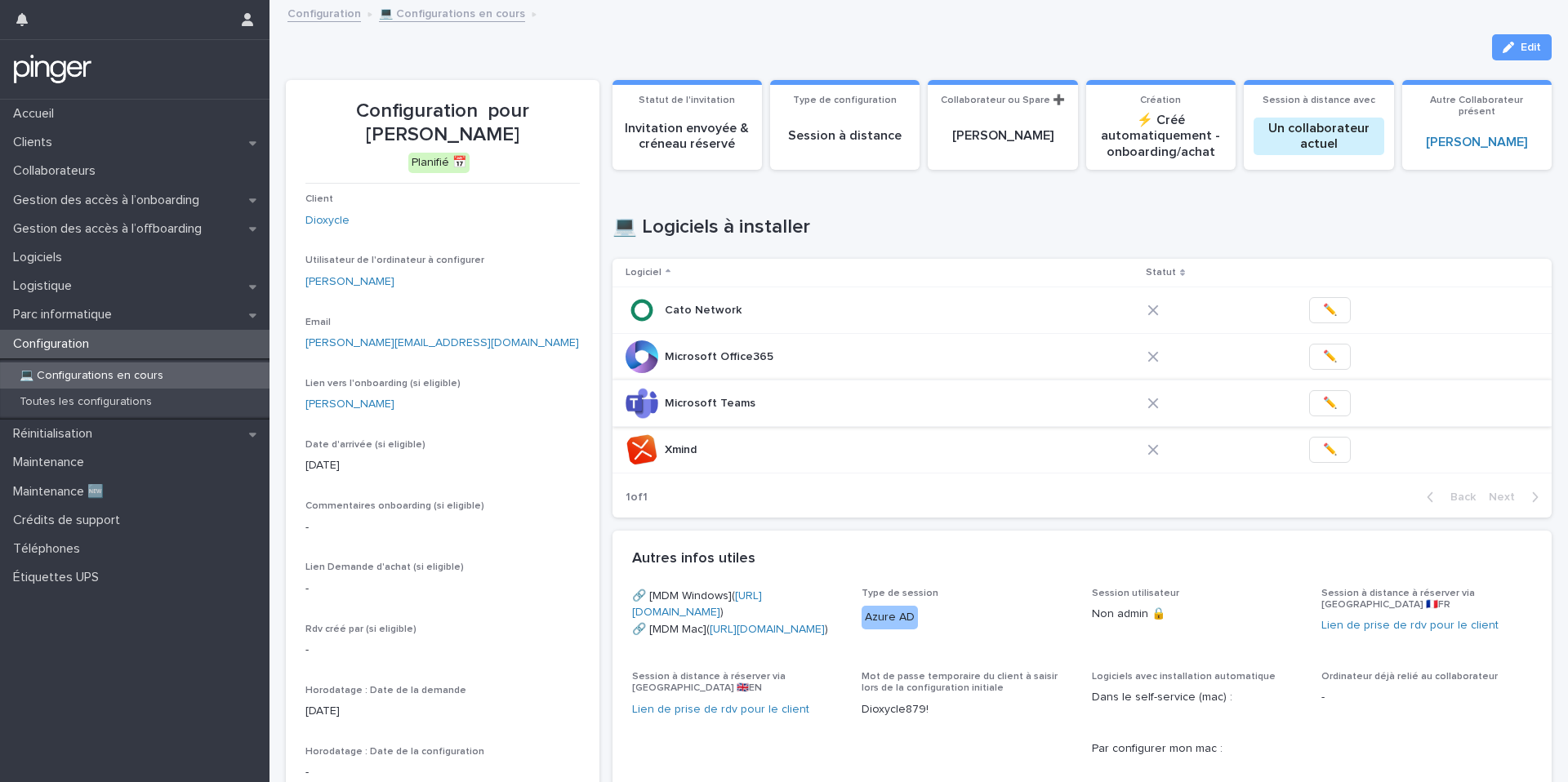
drag, startPoint x: 1527, startPoint y: 42, endPoint x: 1132, endPoint y: 398, distance: 531.8
click at [1527, 43] on span "Edit" at bounding box center [1530, 47] width 21 height 12
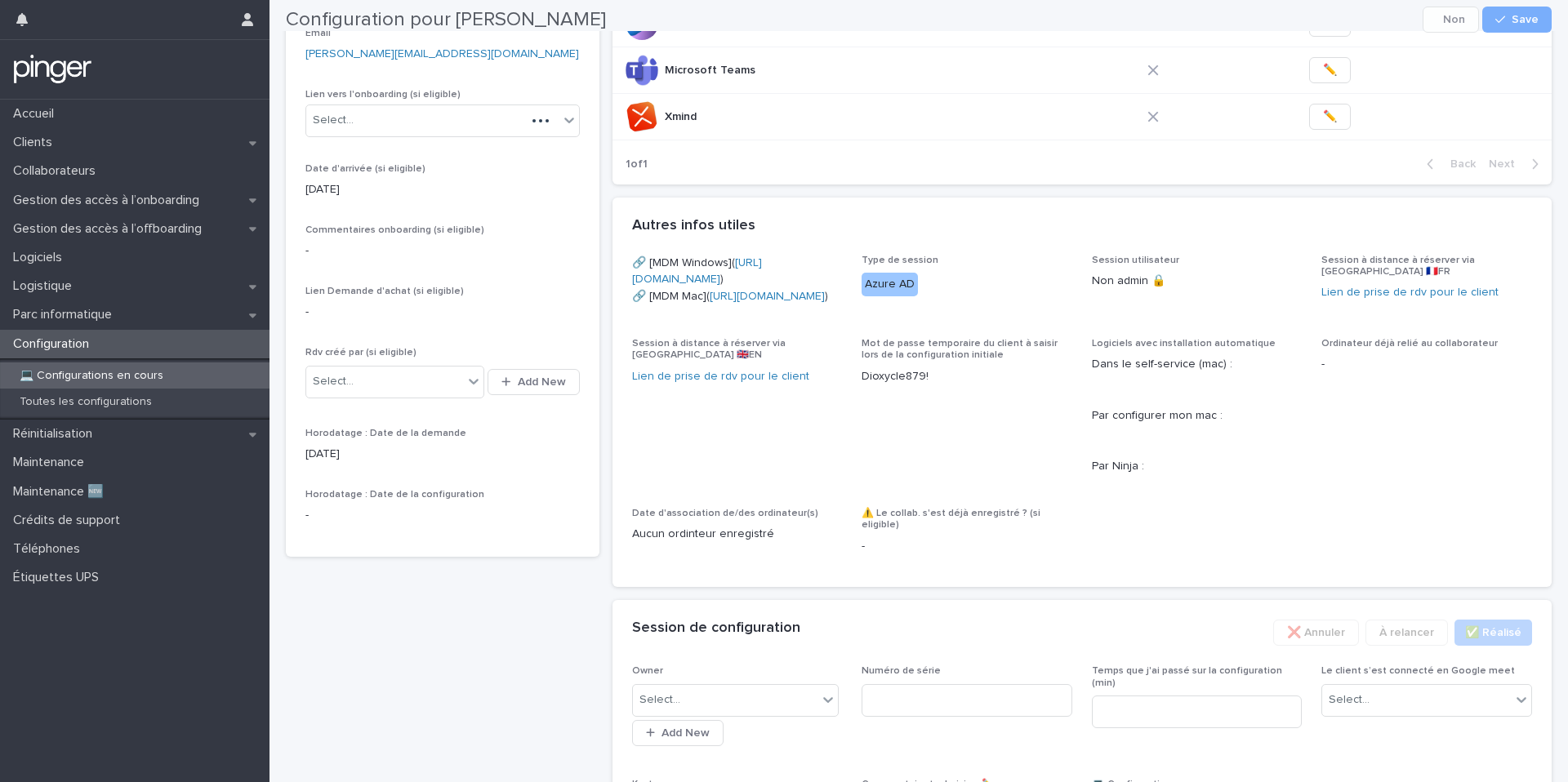
scroll to position [487, 0]
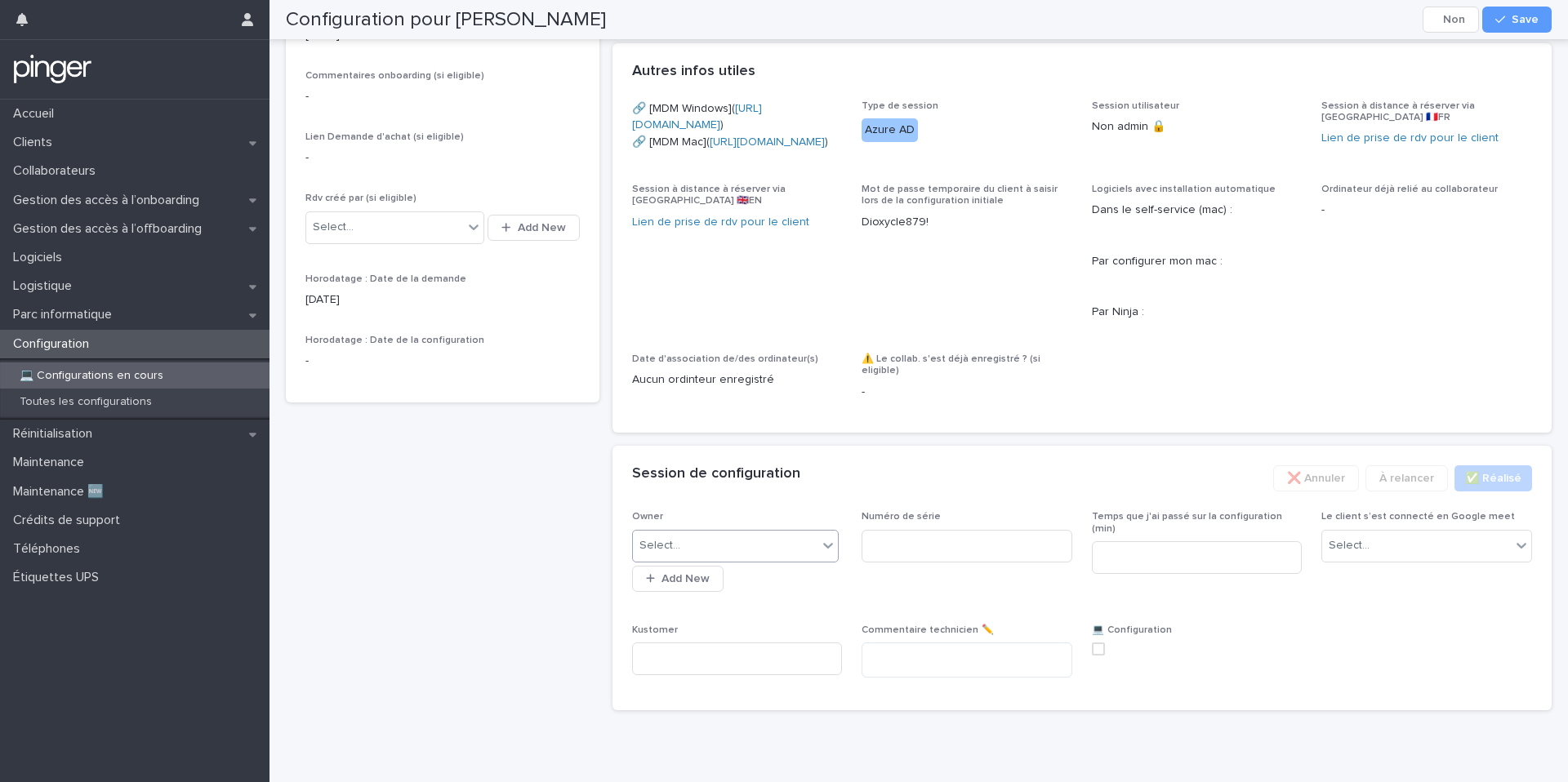
click at [782, 559] on div "Select..." at bounding box center [725, 546] width 185 height 27
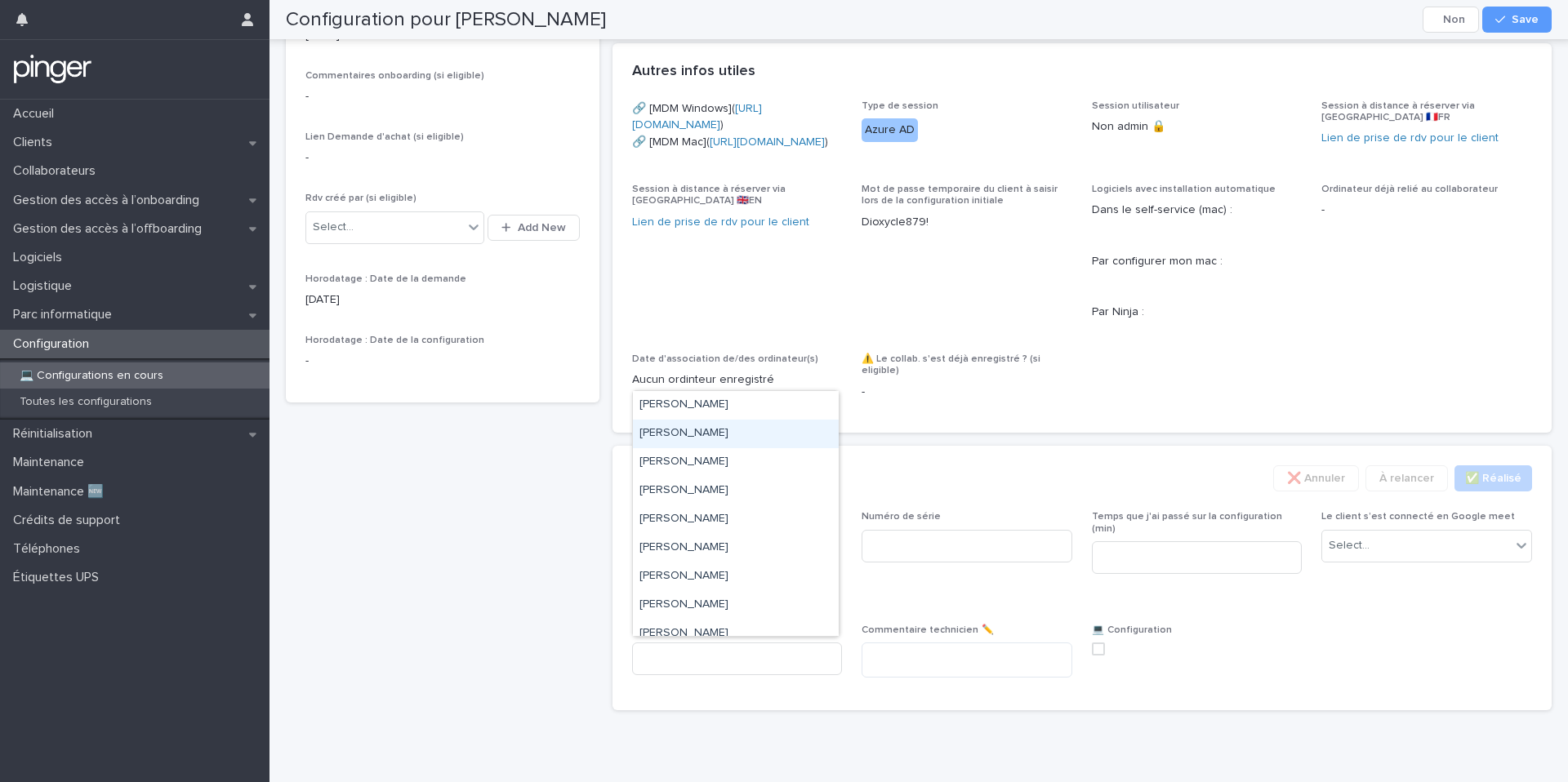
click at [759, 445] on div "Adrien Santos" at bounding box center [735, 434] width 206 height 29
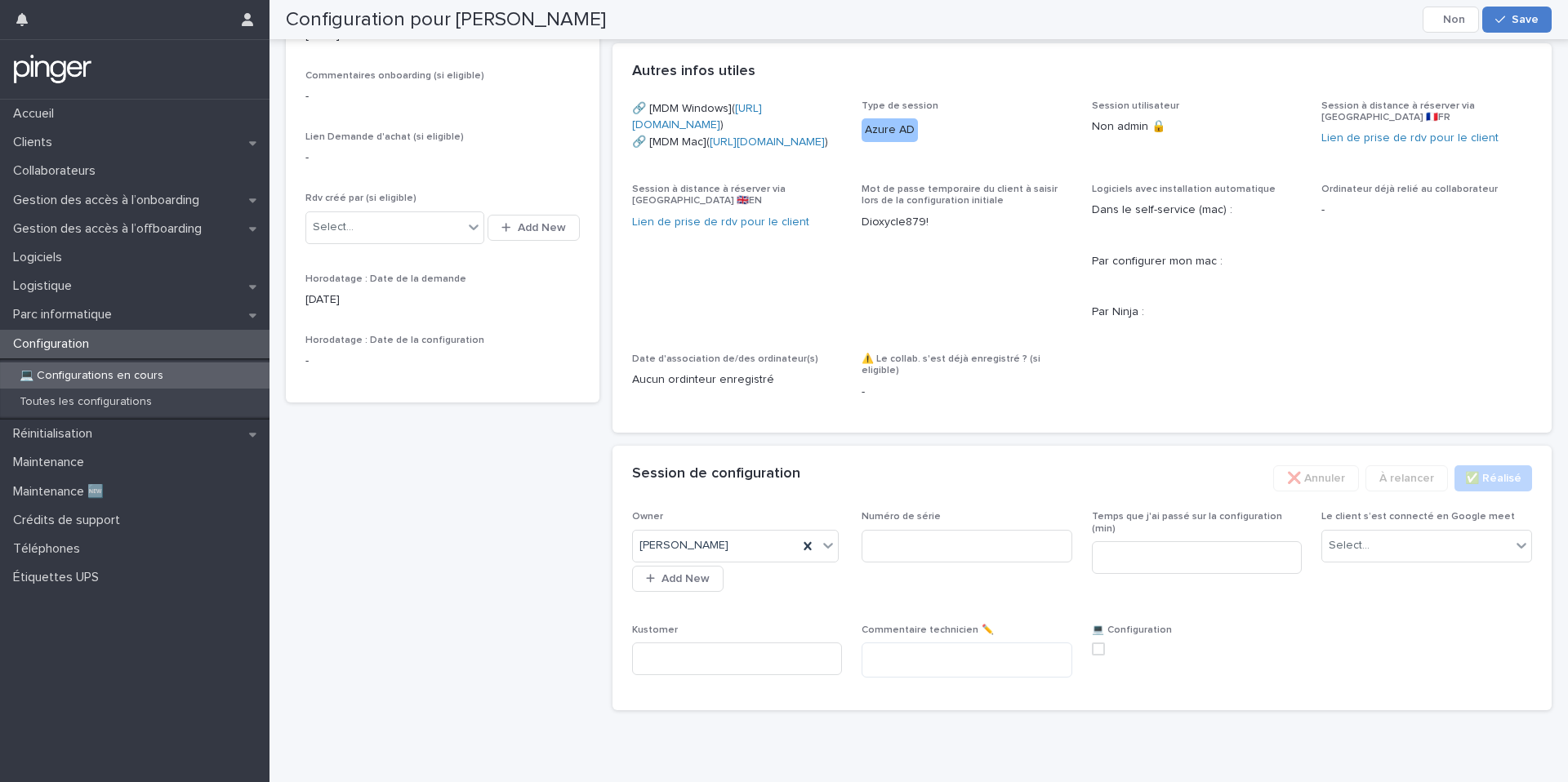
click at [1523, 11] on button "Save" at bounding box center [1517, 20] width 69 height 26
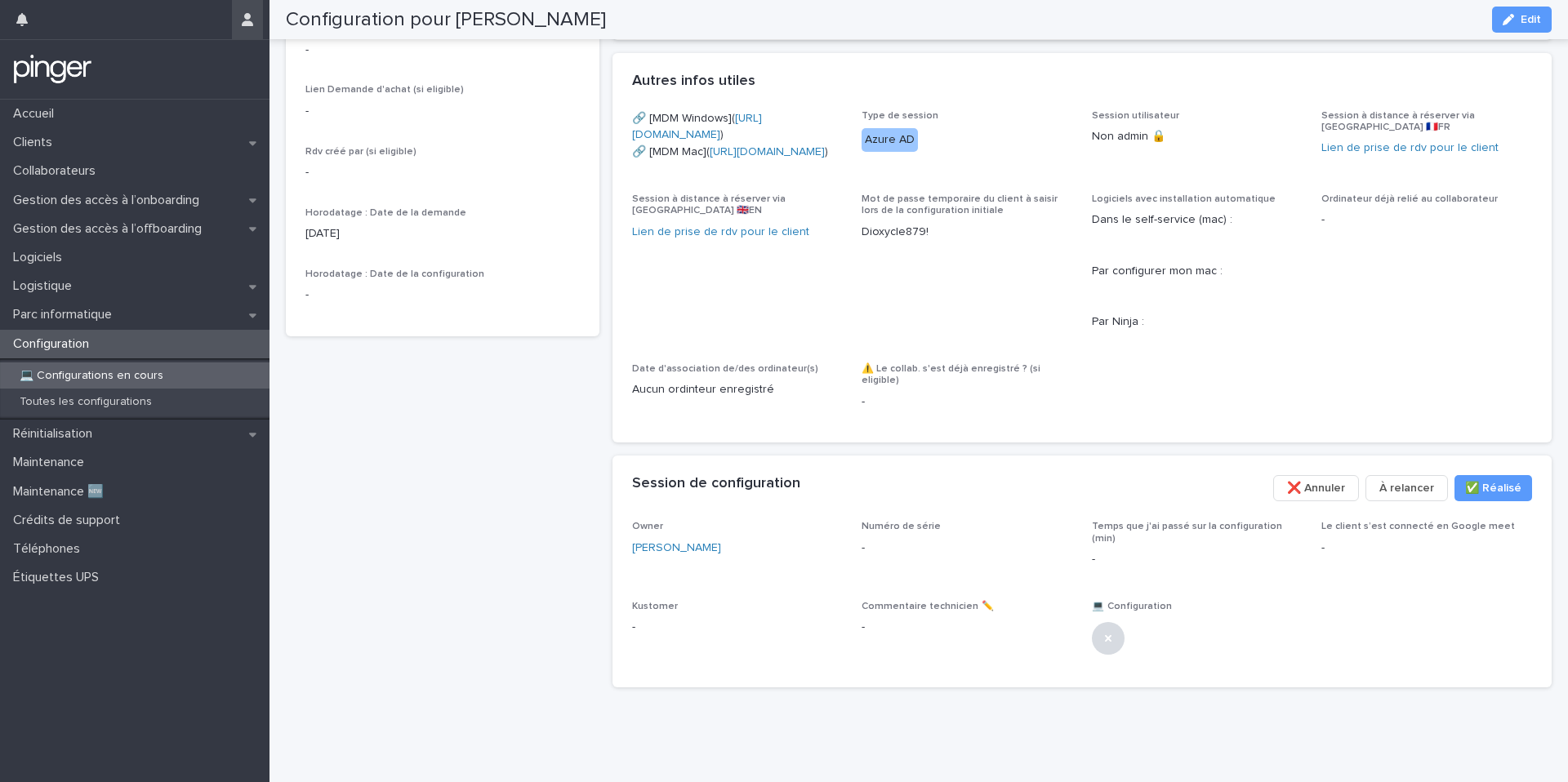
scroll to position [465, 0]
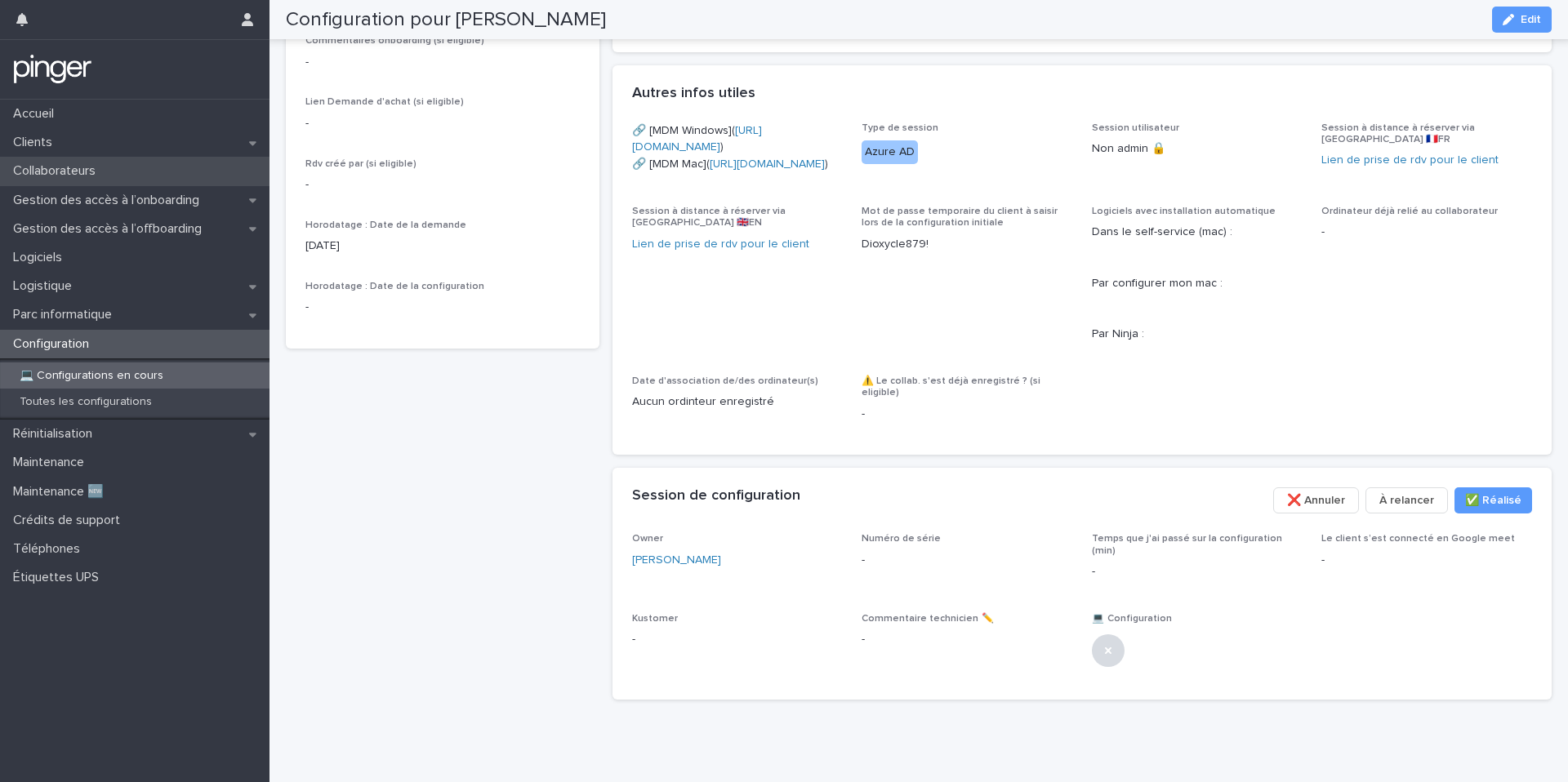
click at [119, 170] on div "Collaborateurs" at bounding box center [135, 171] width 270 height 29
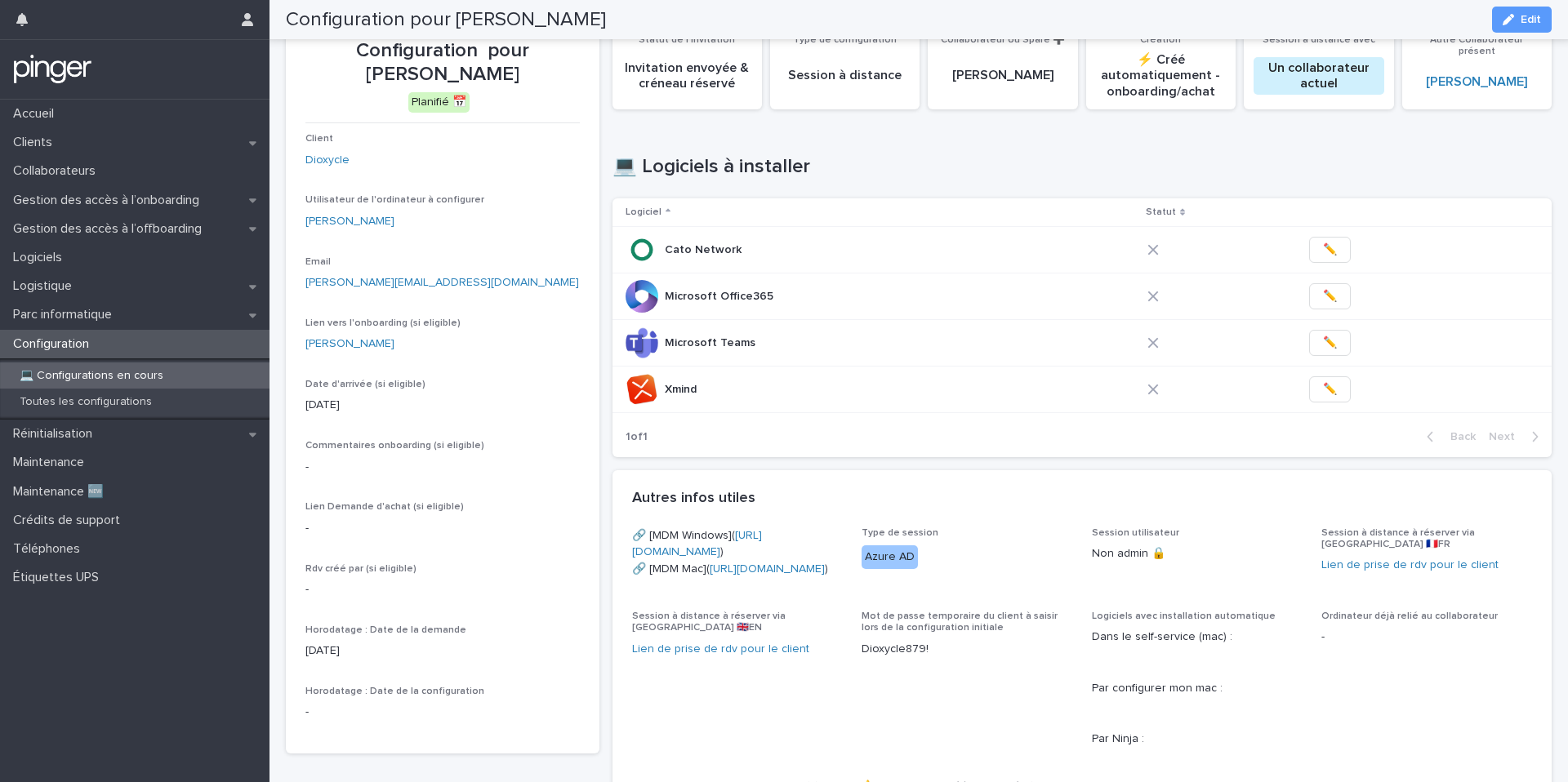
scroll to position [12, 0]
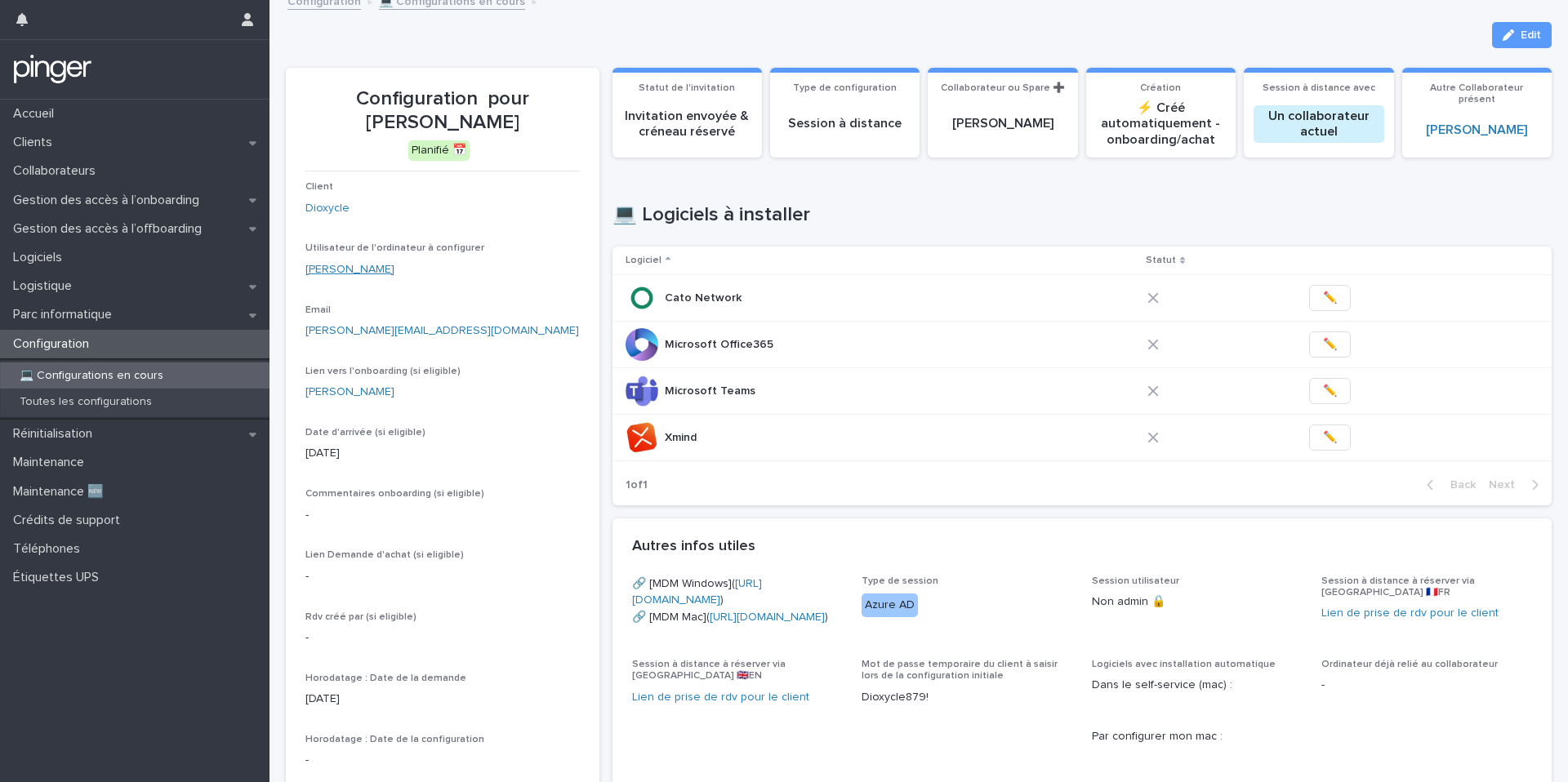
click at [373, 269] on link "Serge Stepanov" at bounding box center [350, 269] width 89 height 17
click at [375, 393] on link "Serge Stepanov" at bounding box center [350, 392] width 89 height 17
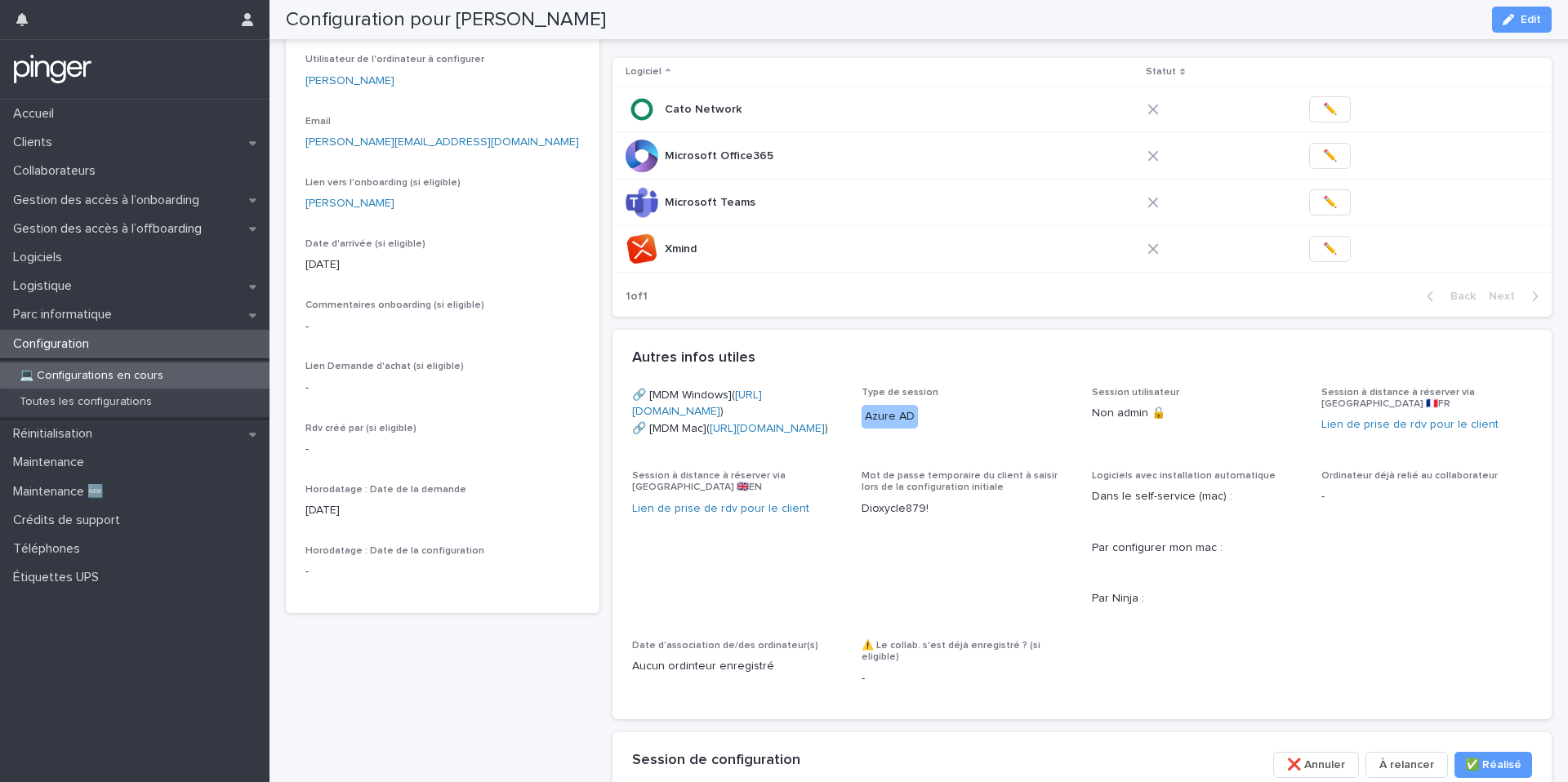
scroll to position [201, 0]
click at [376, 667] on div "Configuration pour Serge Stepanov Planifié 📅 Client Dioxycle Utilisateur de l'o…" at bounding box center [442, 428] width 313 height 1099
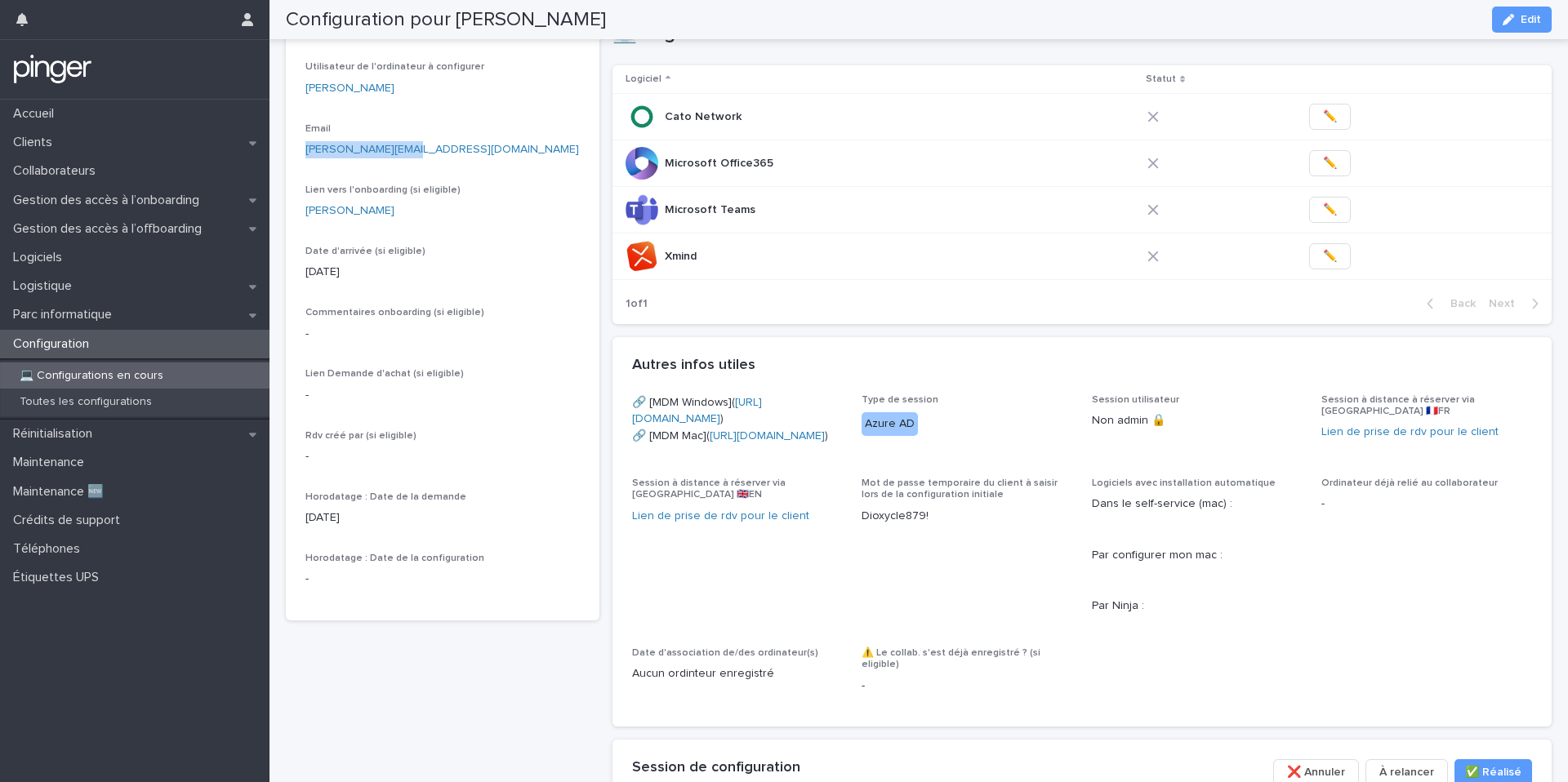
scroll to position [193, 0]
click at [1329, 164] on button "✏️" at bounding box center [1330, 164] width 41 height 26
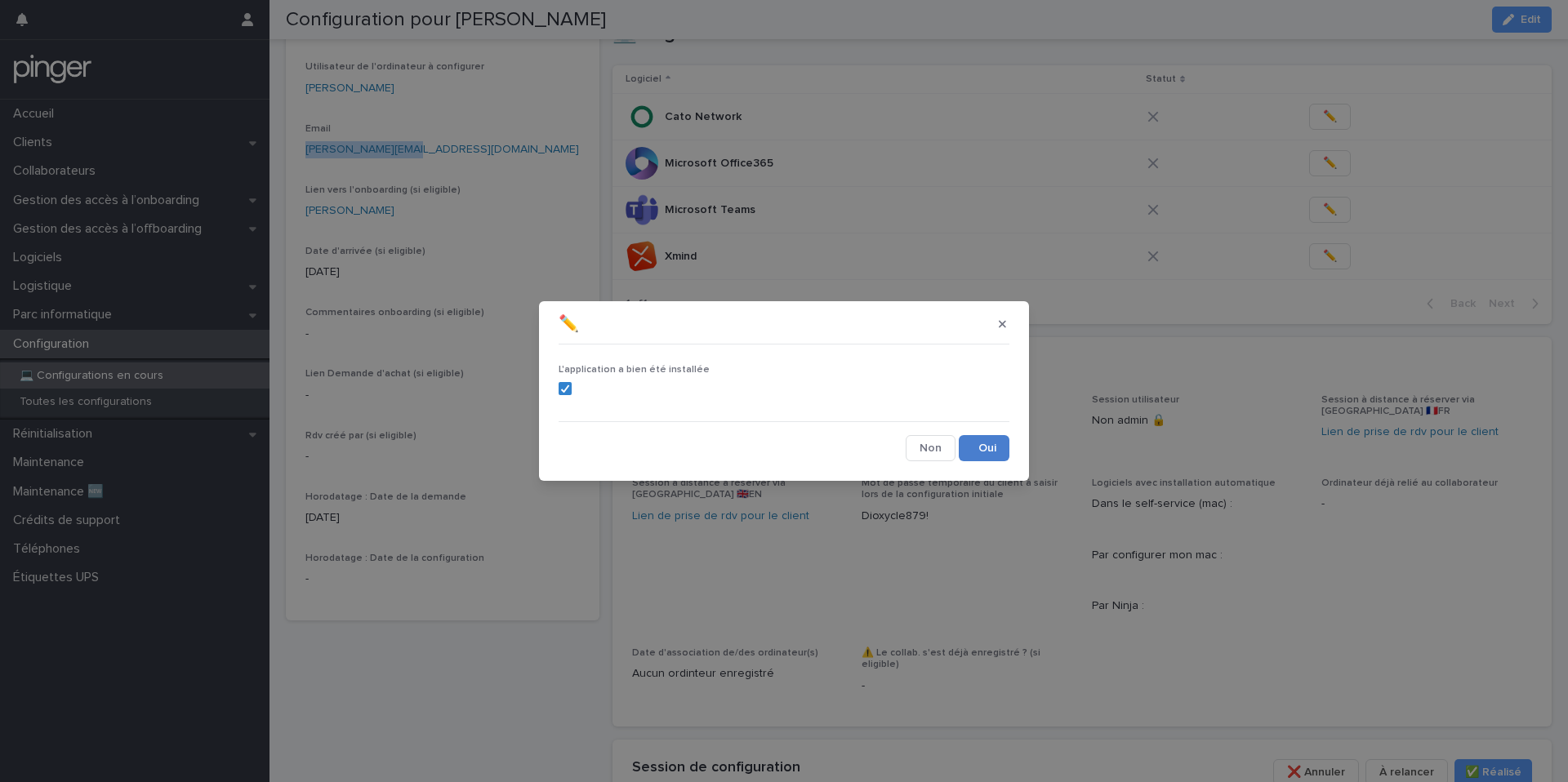
click at [979, 455] on button "Save" at bounding box center [983, 448] width 50 height 26
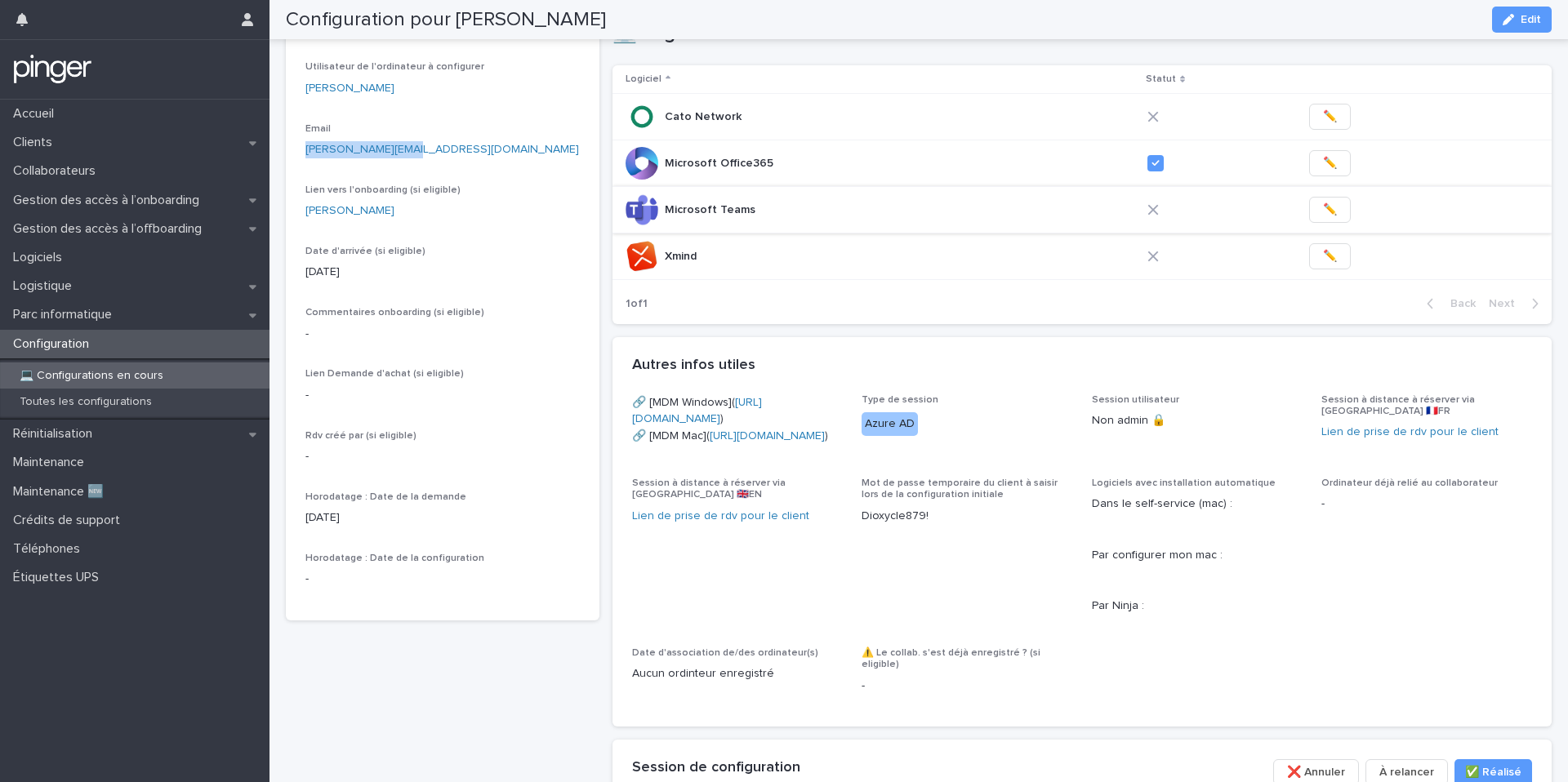
click at [1309, 216] on button "✏️" at bounding box center [1330, 210] width 41 height 26
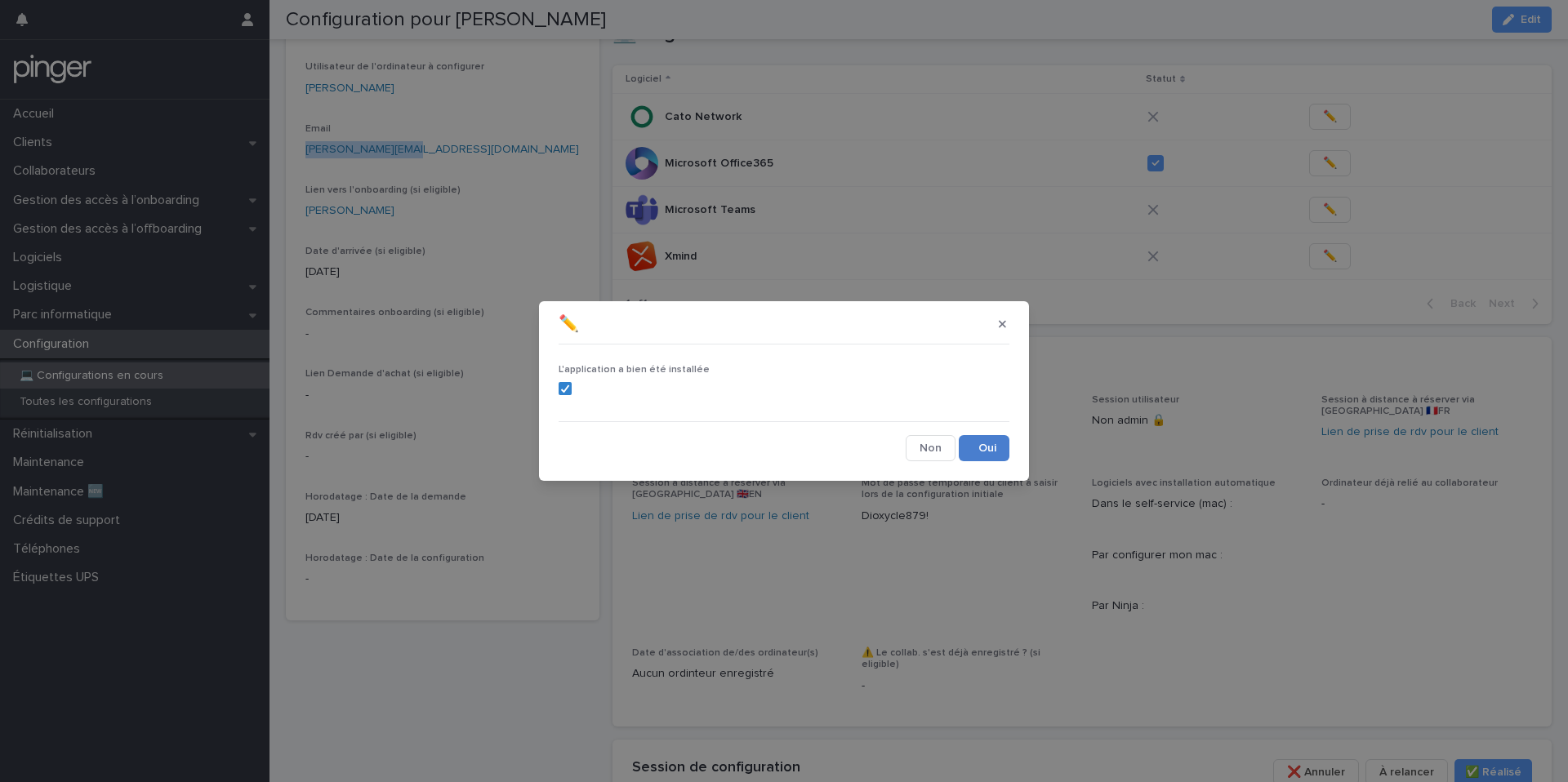
click at [976, 448] on button "Save" at bounding box center [983, 448] width 50 height 26
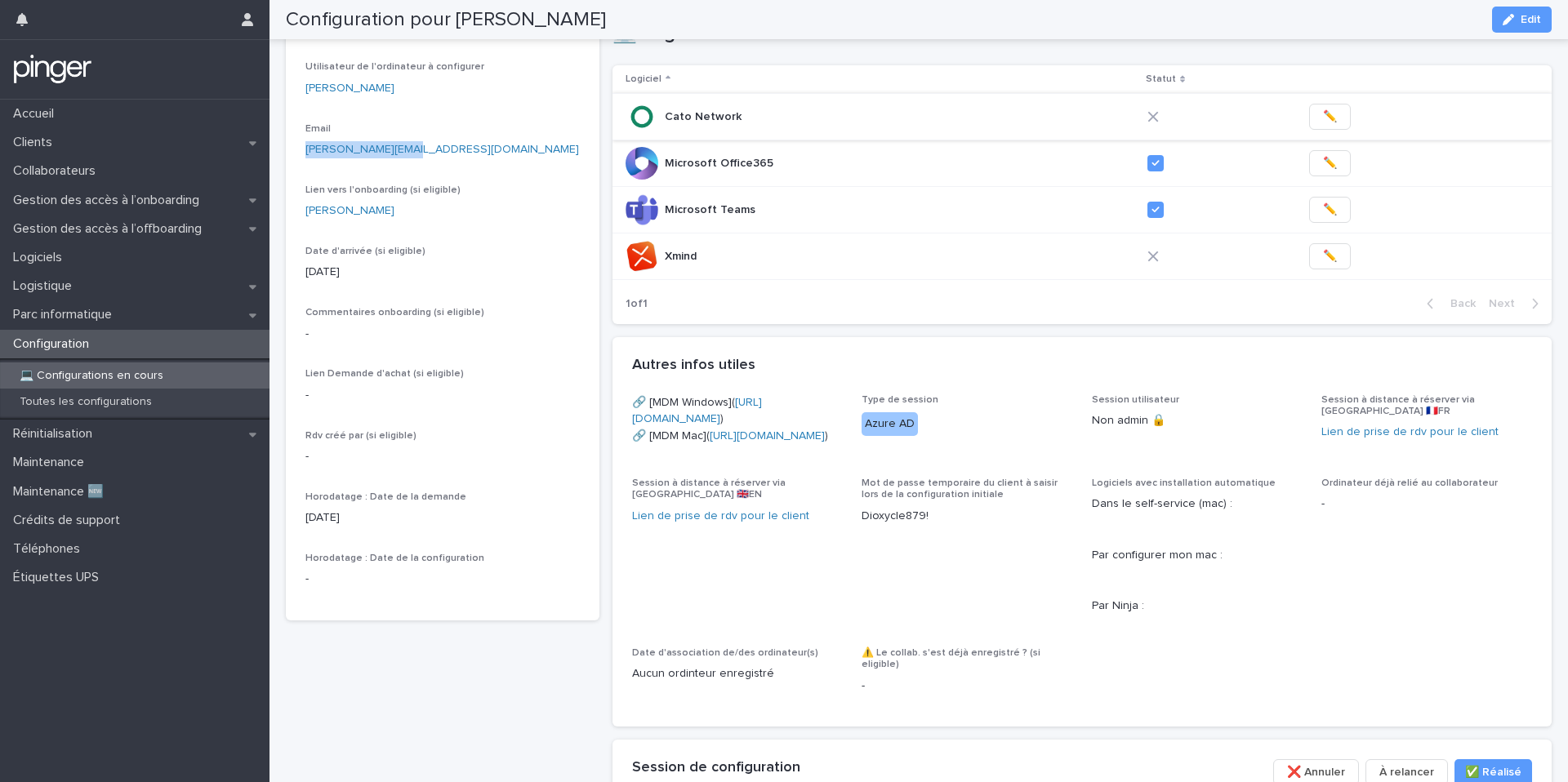
click at [1323, 122] on span "✏️" at bounding box center [1330, 117] width 14 height 17
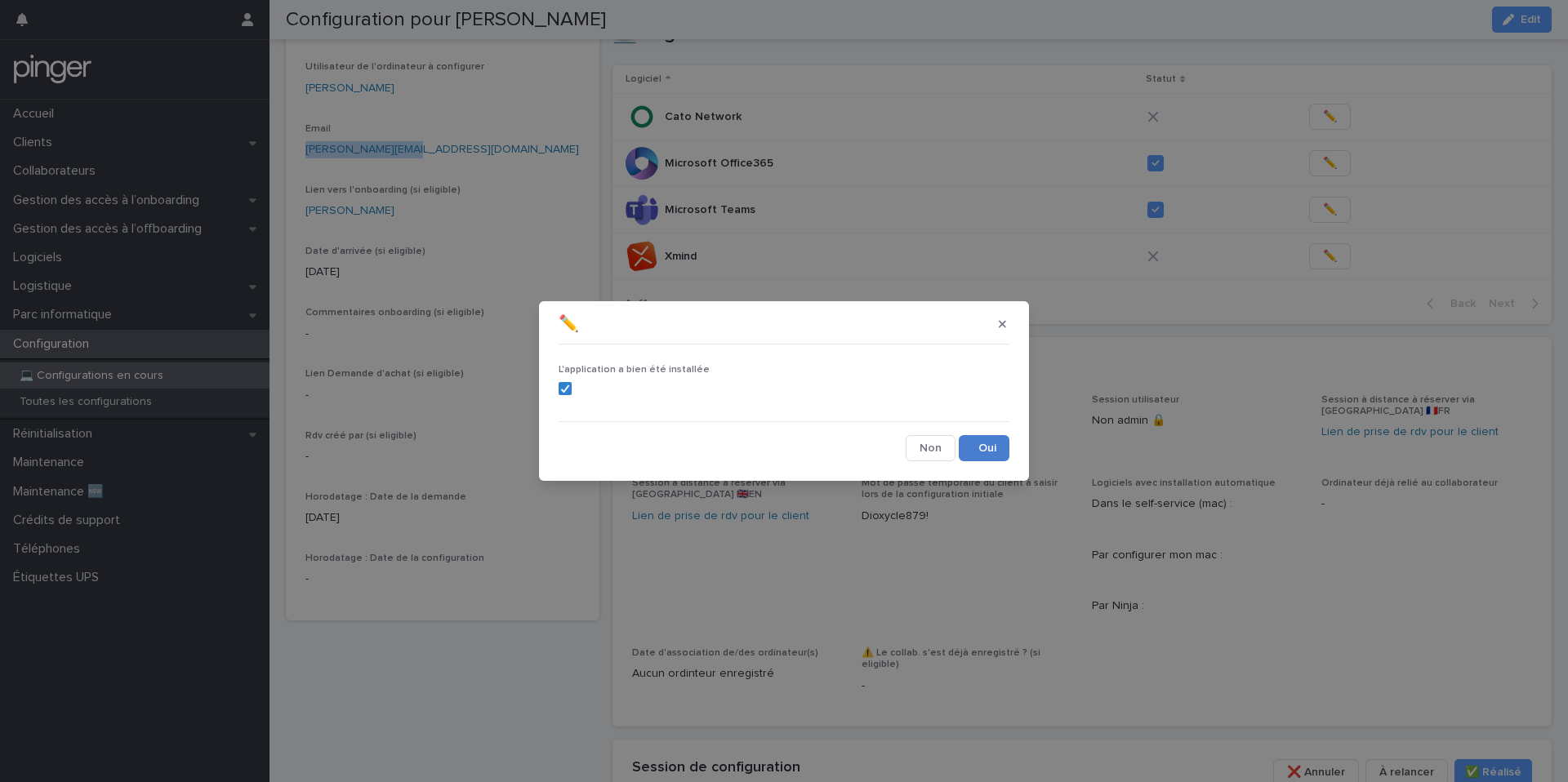
click at [968, 450] on button "Save" at bounding box center [983, 448] width 50 height 26
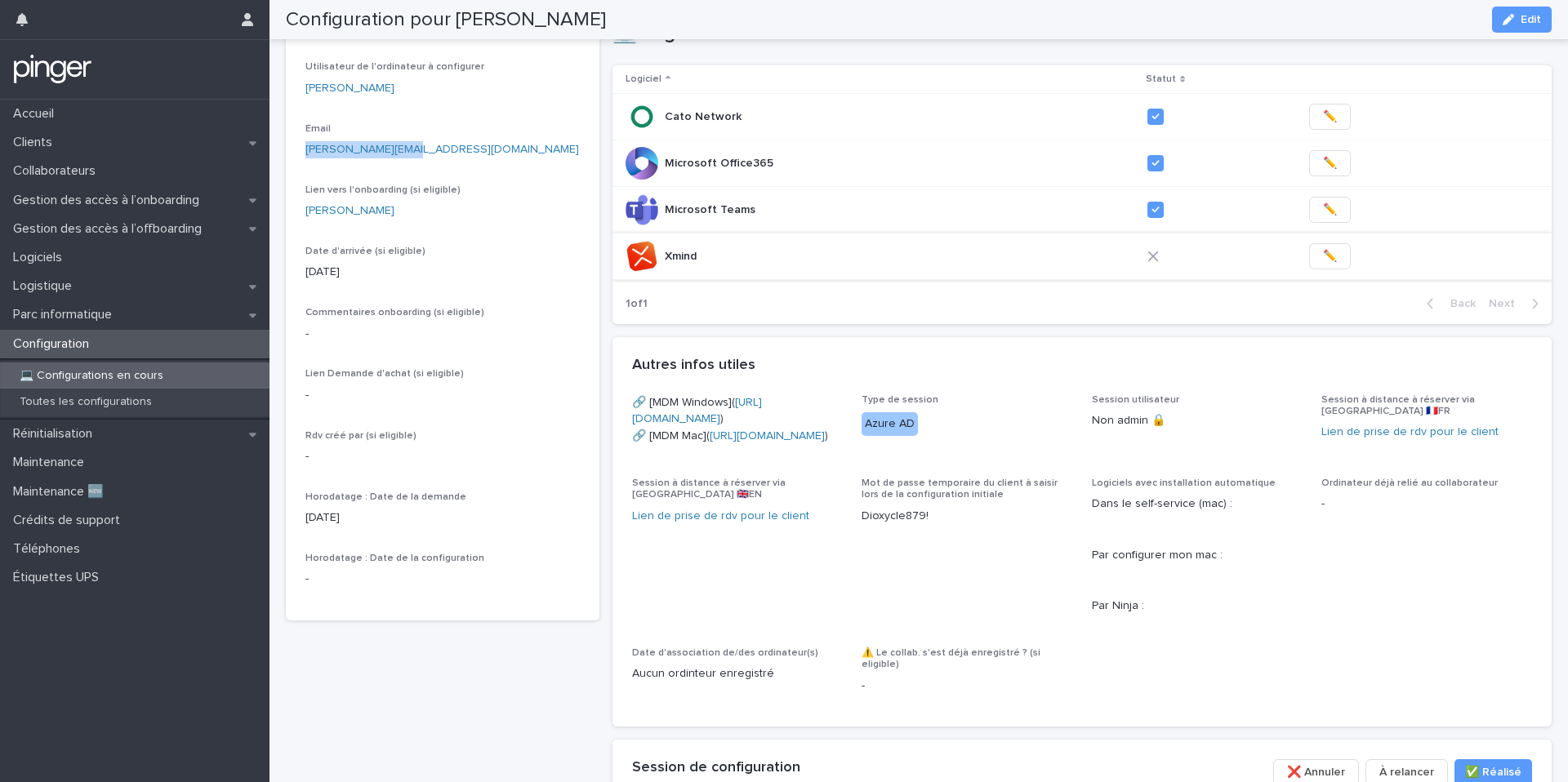
click at [1323, 259] on span "✏️" at bounding box center [1330, 256] width 14 height 17
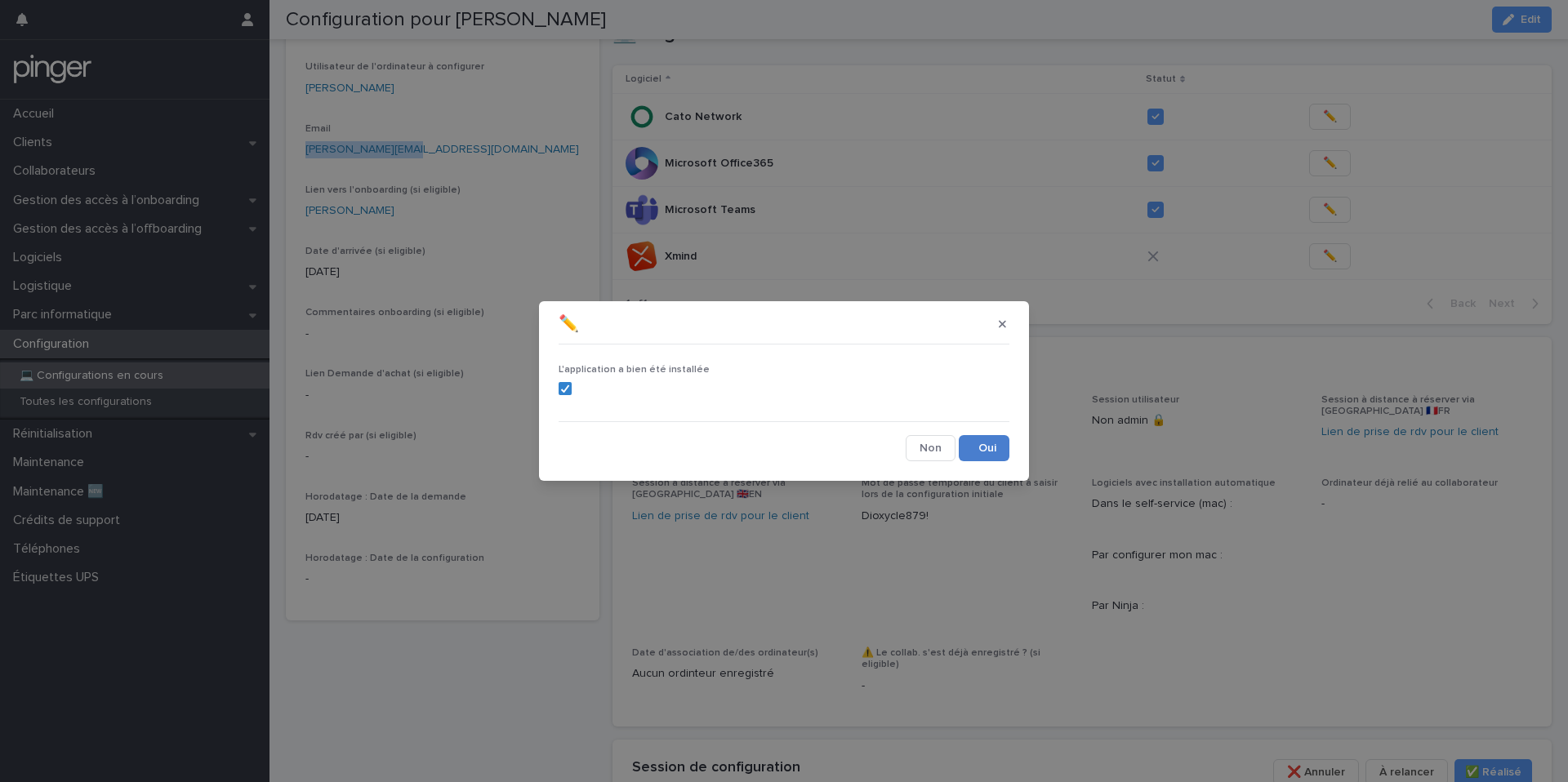
click at [996, 458] on button "Save" at bounding box center [983, 448] width 50 height 26
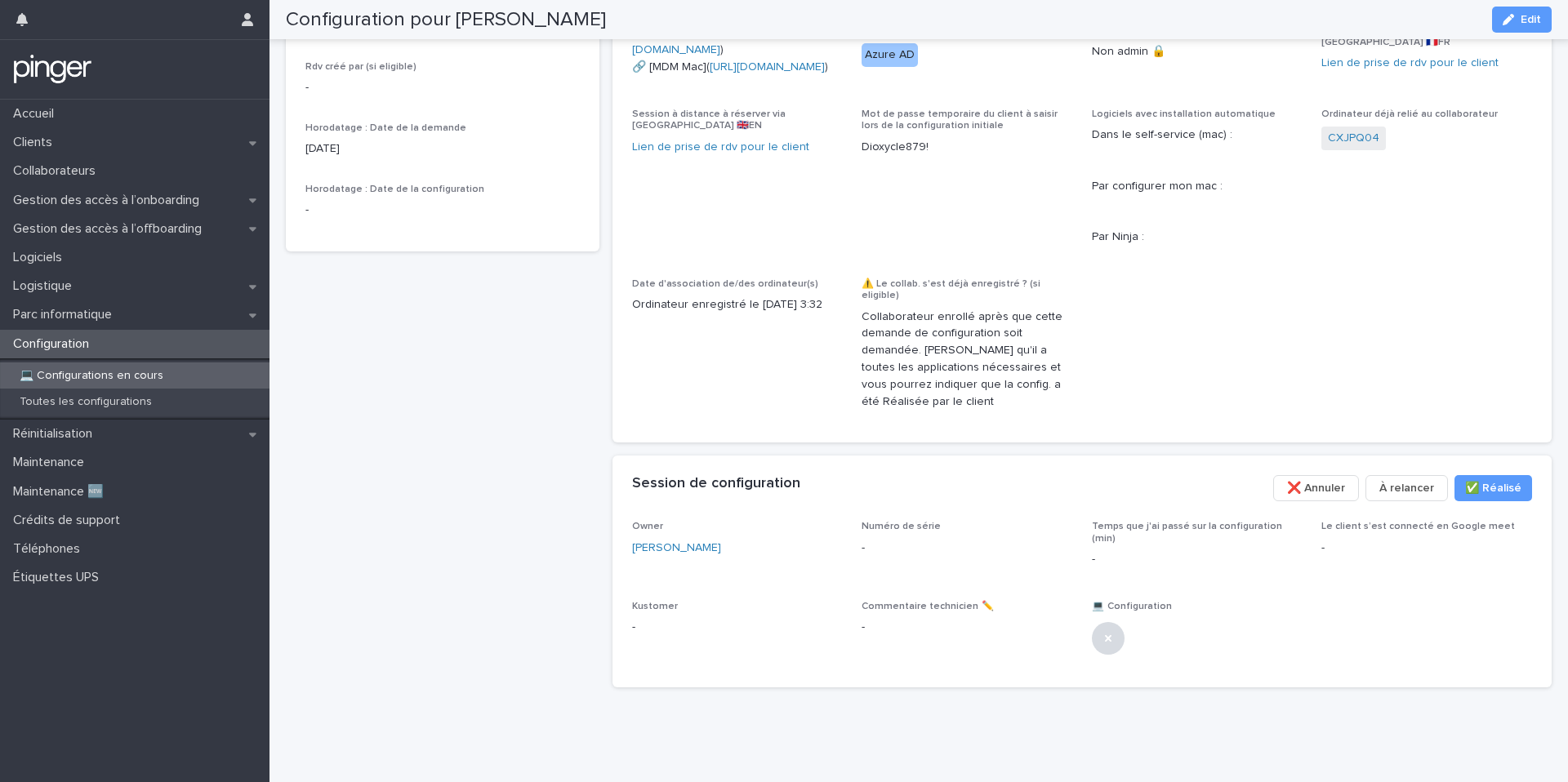
scroll to position [589, 0]
click at [1528, 29] on button "Edit" at bounding box center [1522, 20] width 60 height 26
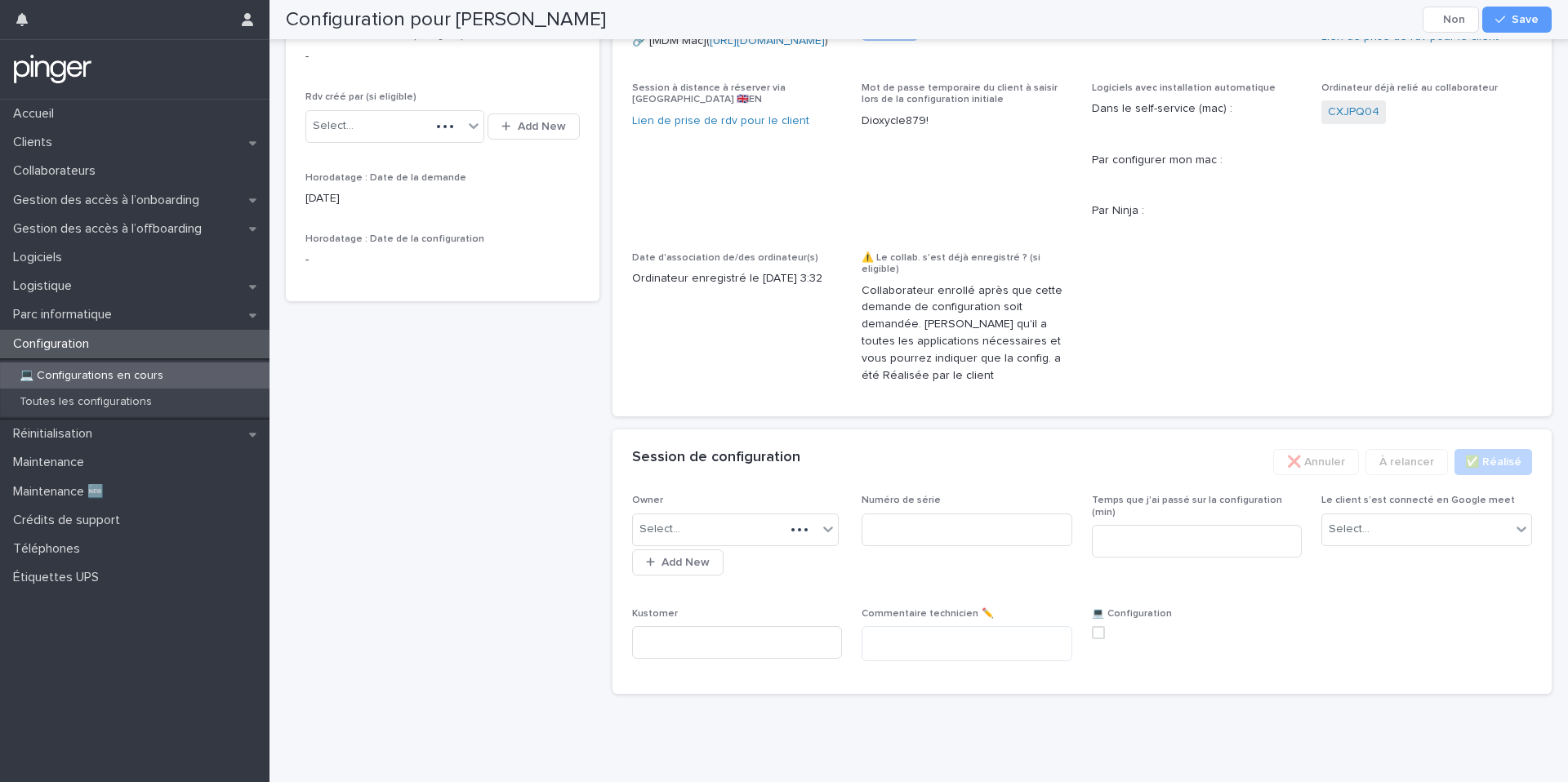
scroll to position [611, 0]
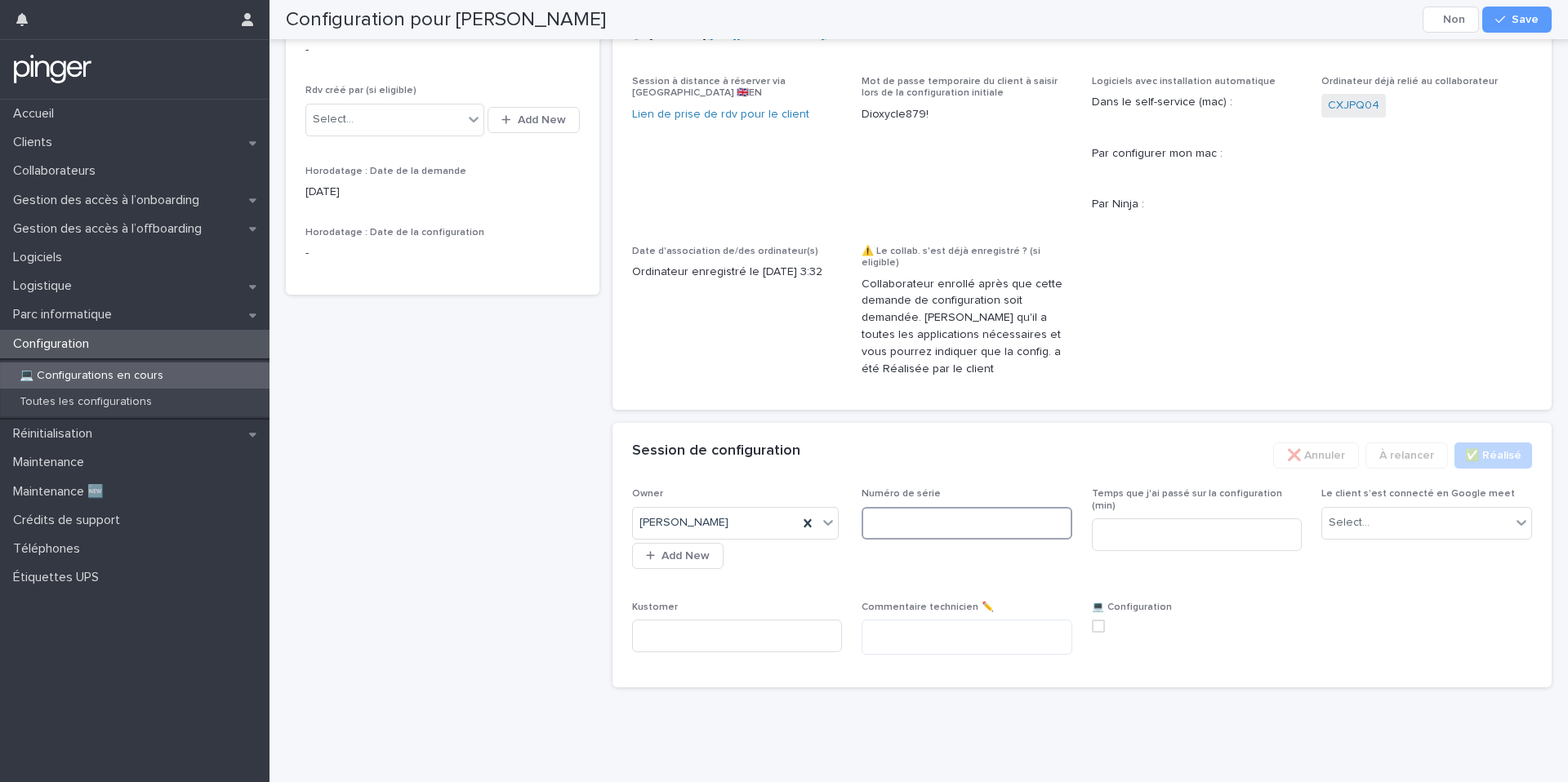
click at [906, 540] on input at bounding box center [967, 522] width 211 height 32
paste input "*******"
type input "*******"
click at [1432, 536] on div "Select..." at bounding box center [1417, 522] width 189 height 27
click at [1420, 670] on div "Non" at bounding box center [1427, 675] width 209 height 29
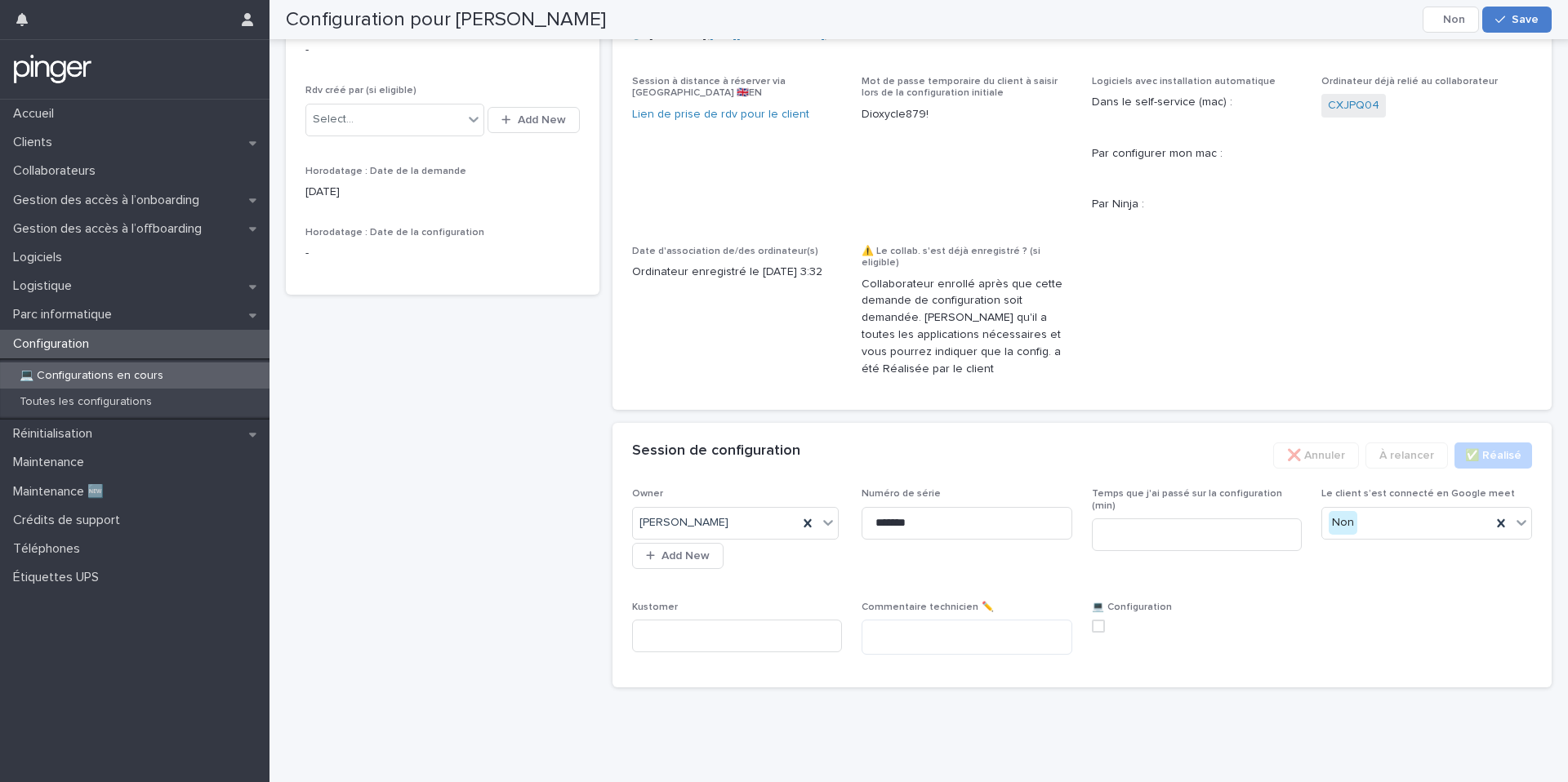
click at [1532, 26] on button "Save" at bounding box center [1517, 20] width 69 height 26
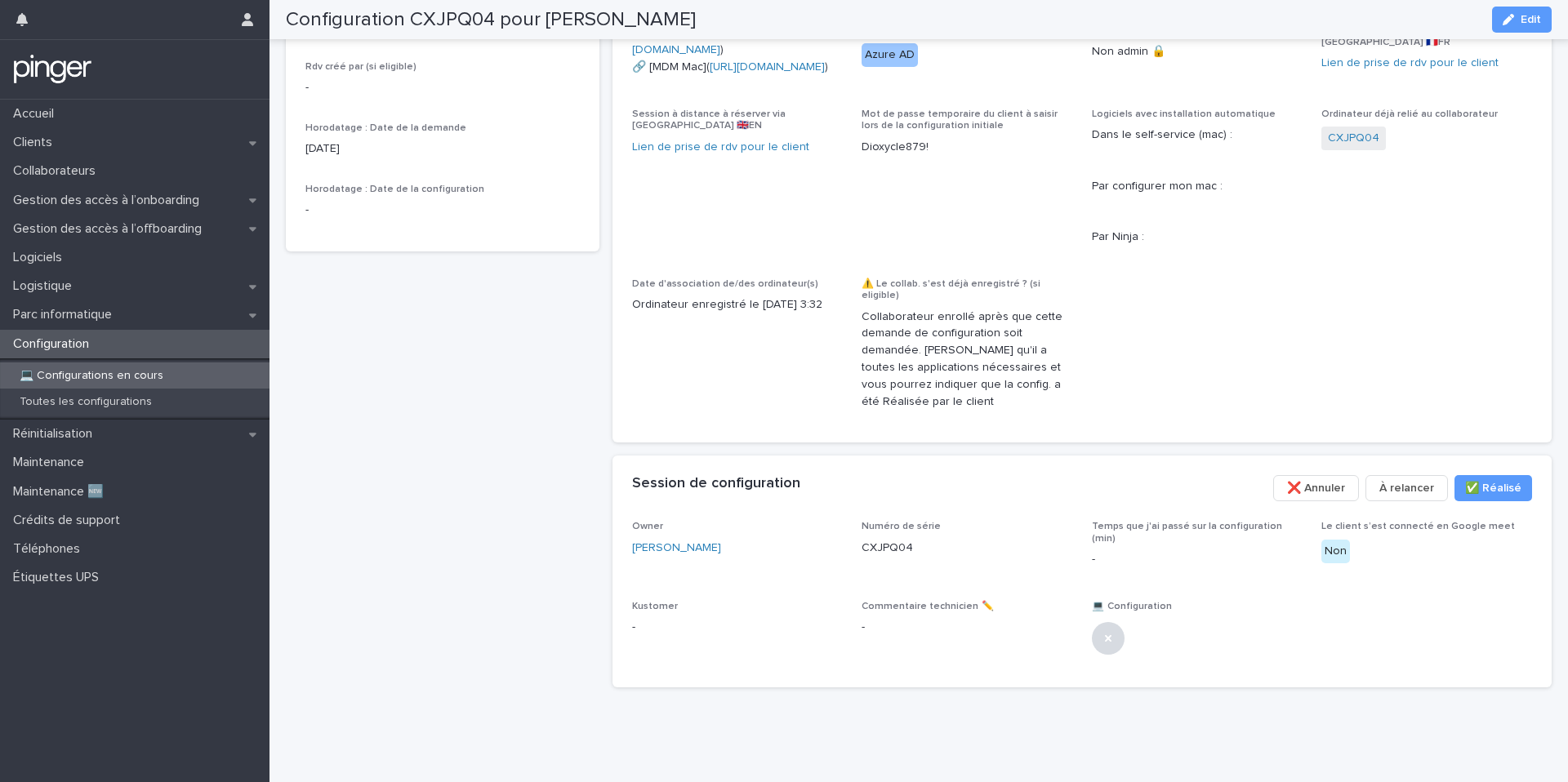
scroll to position [592, 0]
click at [218, 195] on div "Gestion des accès à l’onboarding" at bounding box center [135, 200] width 270 height 29
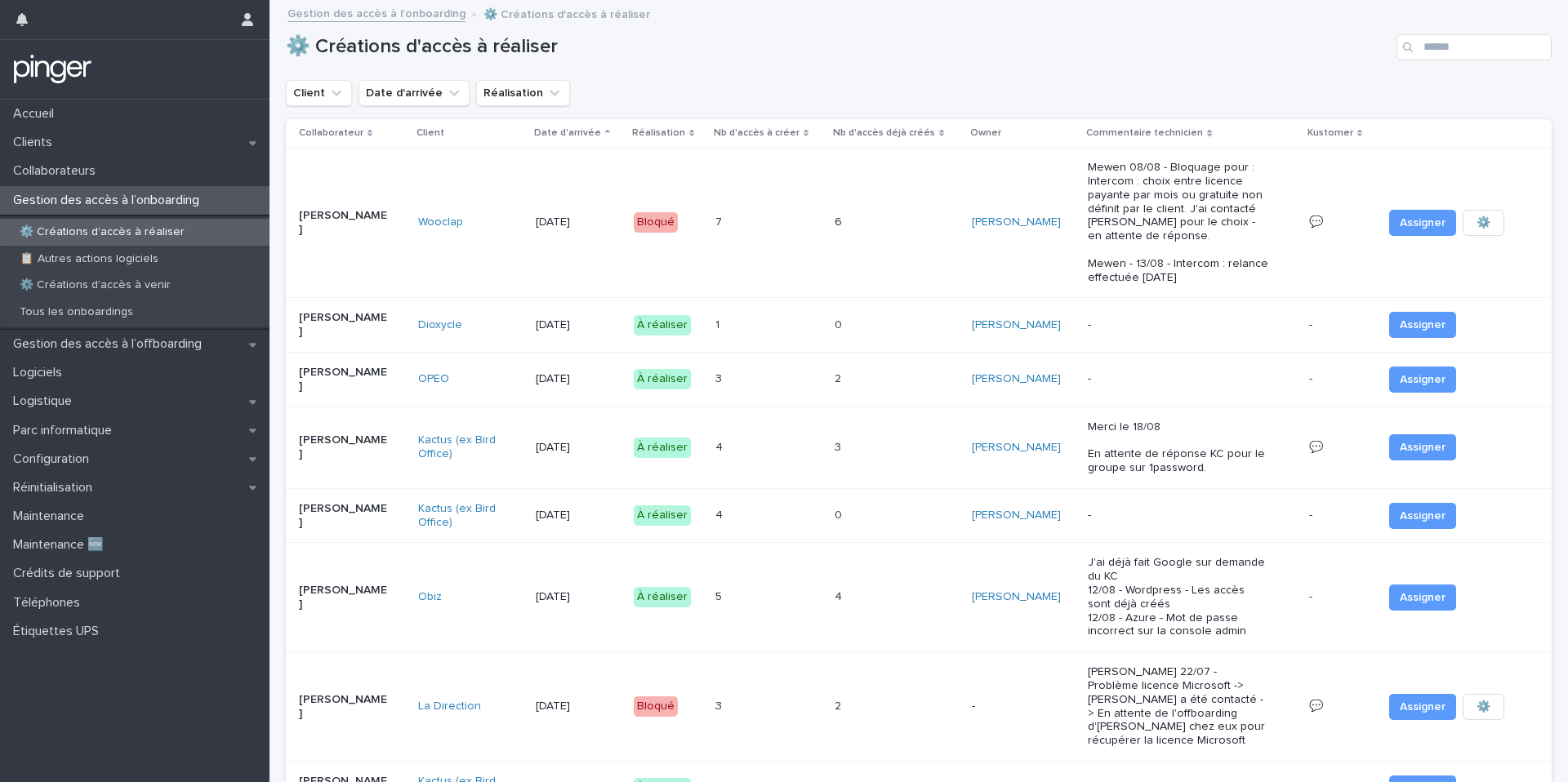
click at [778, 312] on div "1 1" at bounding box center [768, 325] width 106 height 27
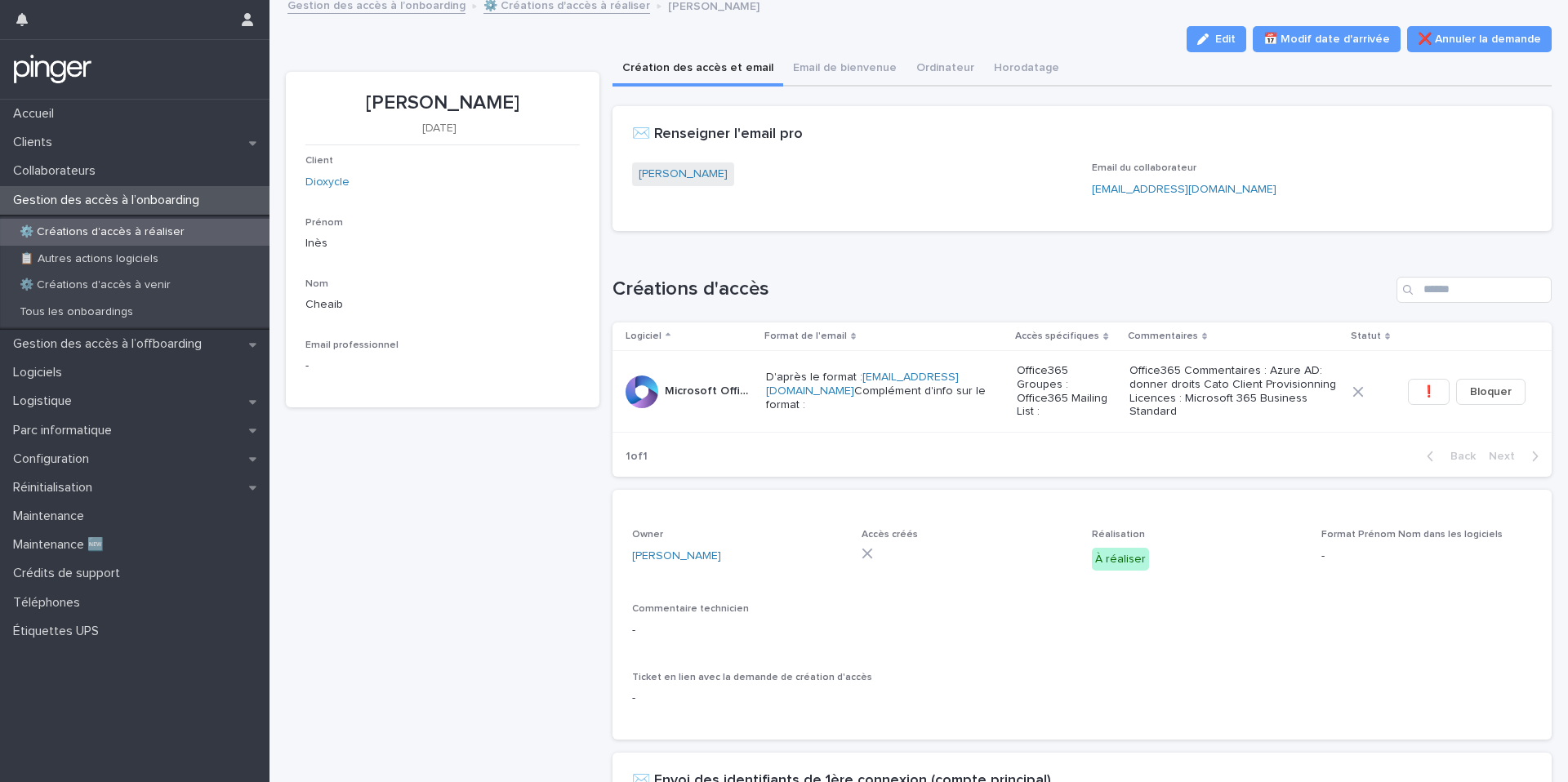
scroll to position [14, 0]
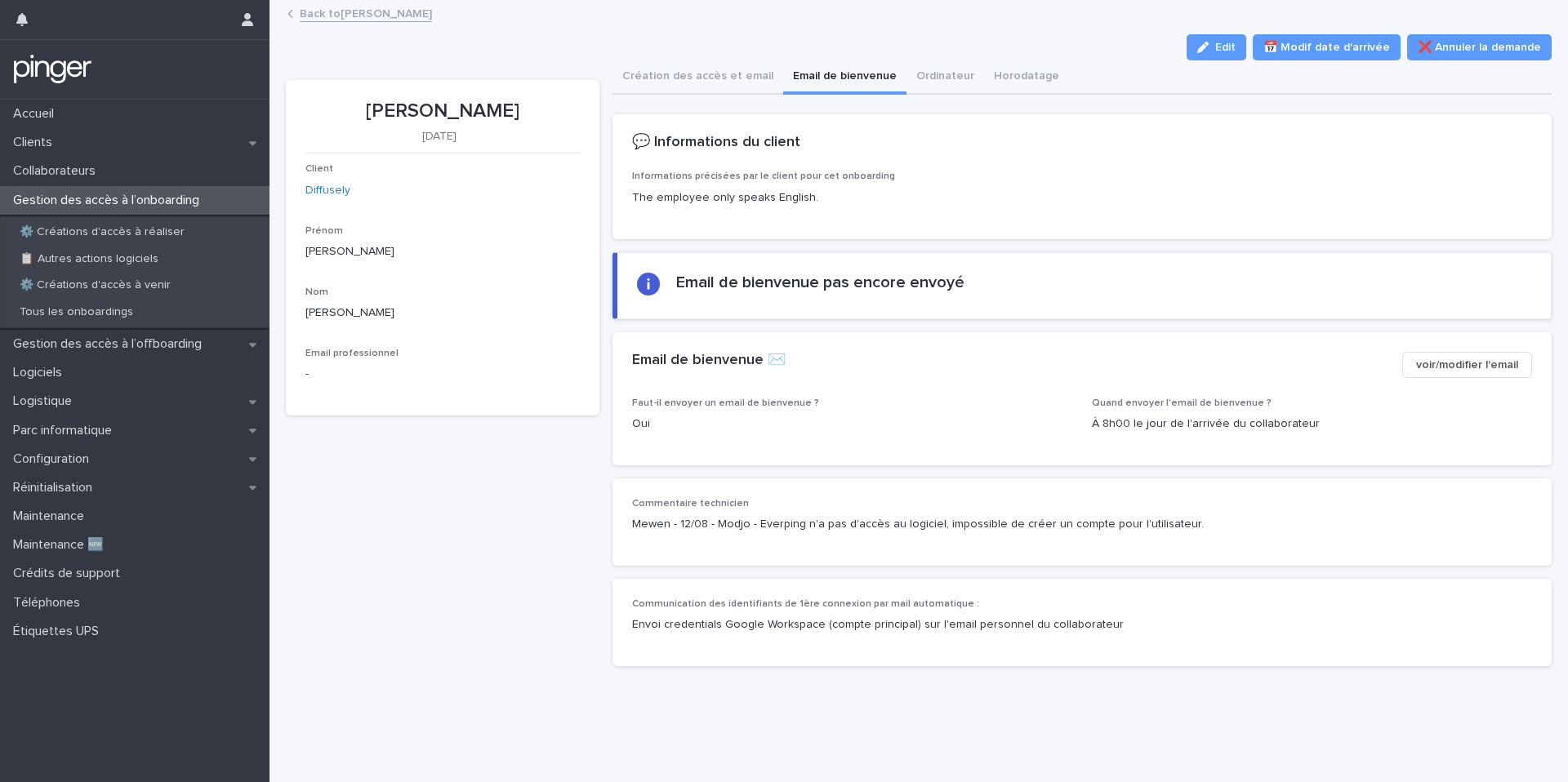
click at [1467, 369] on span "voir/modifier l'email" at bounding box center [1466, 365] width 102 height 17
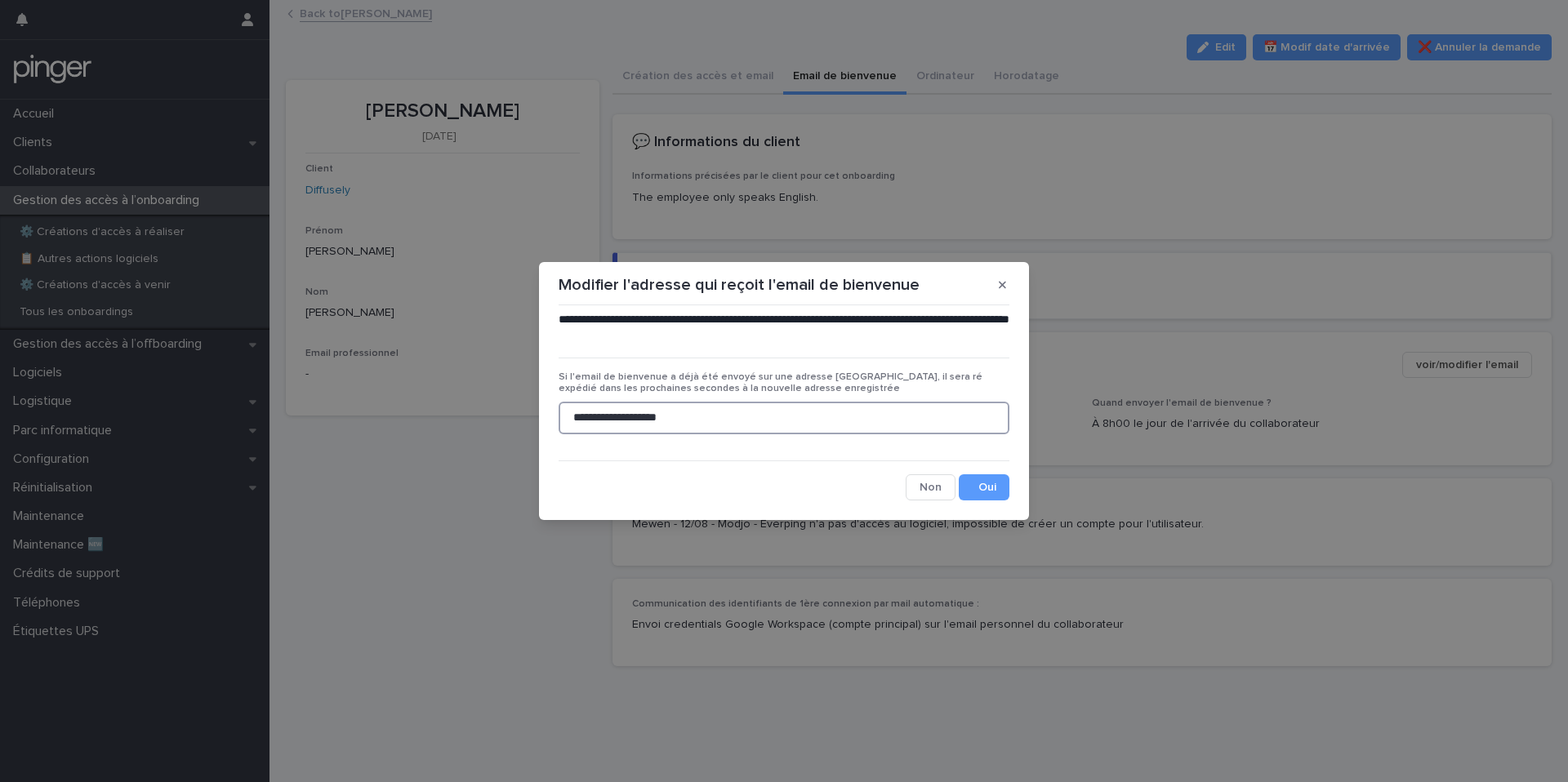
click at [760, 432] on input "**********" at bounding box center [783, 417] width 451 height 32
type input "**********"
click at [982, 485] on button "Save" at bounding box center [983, 488] width 50 height 26
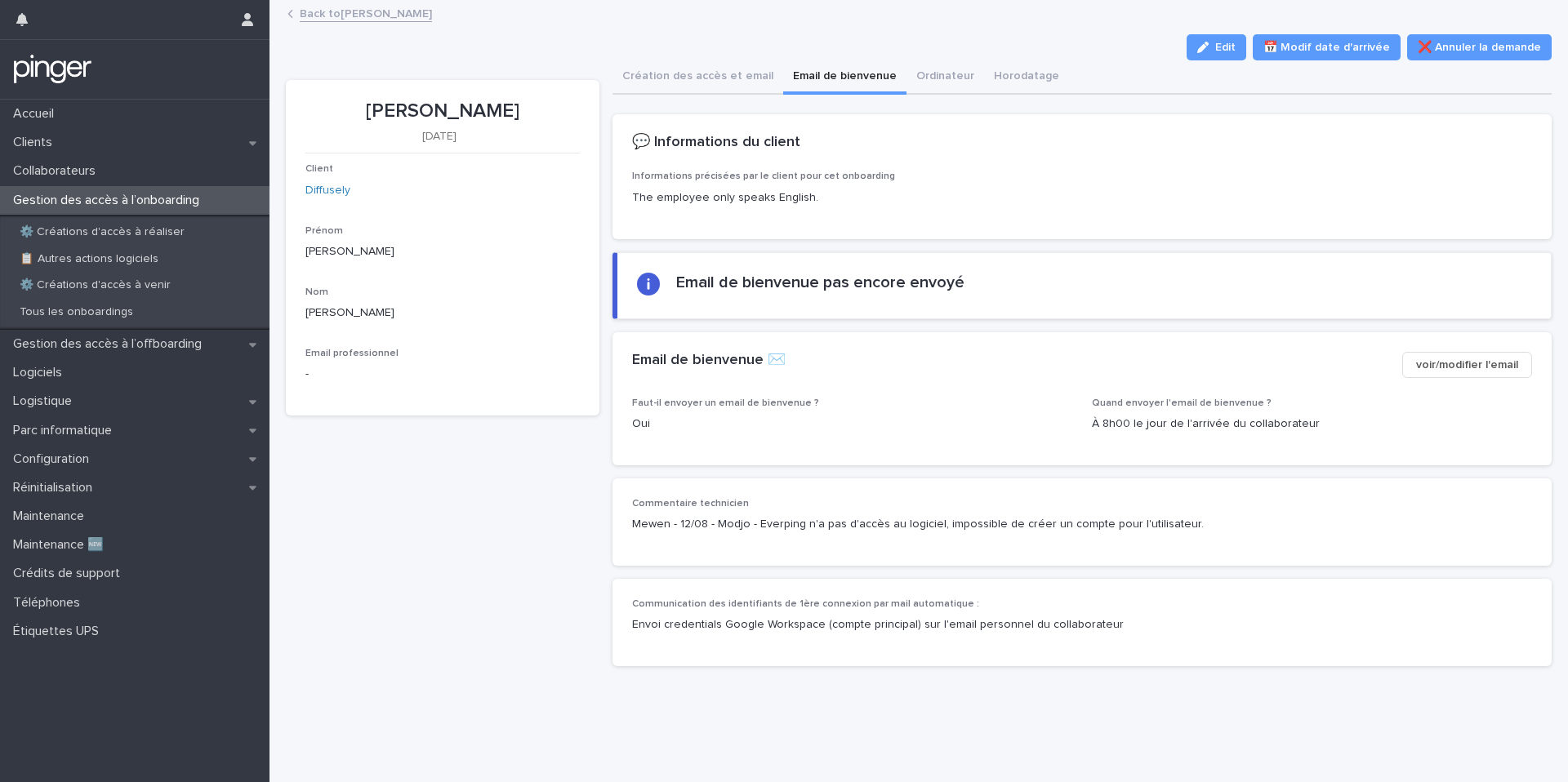
click at [1467, 357] on span "voir/modifier l'email" at bounding box center [1466, 365] width 102 height 17
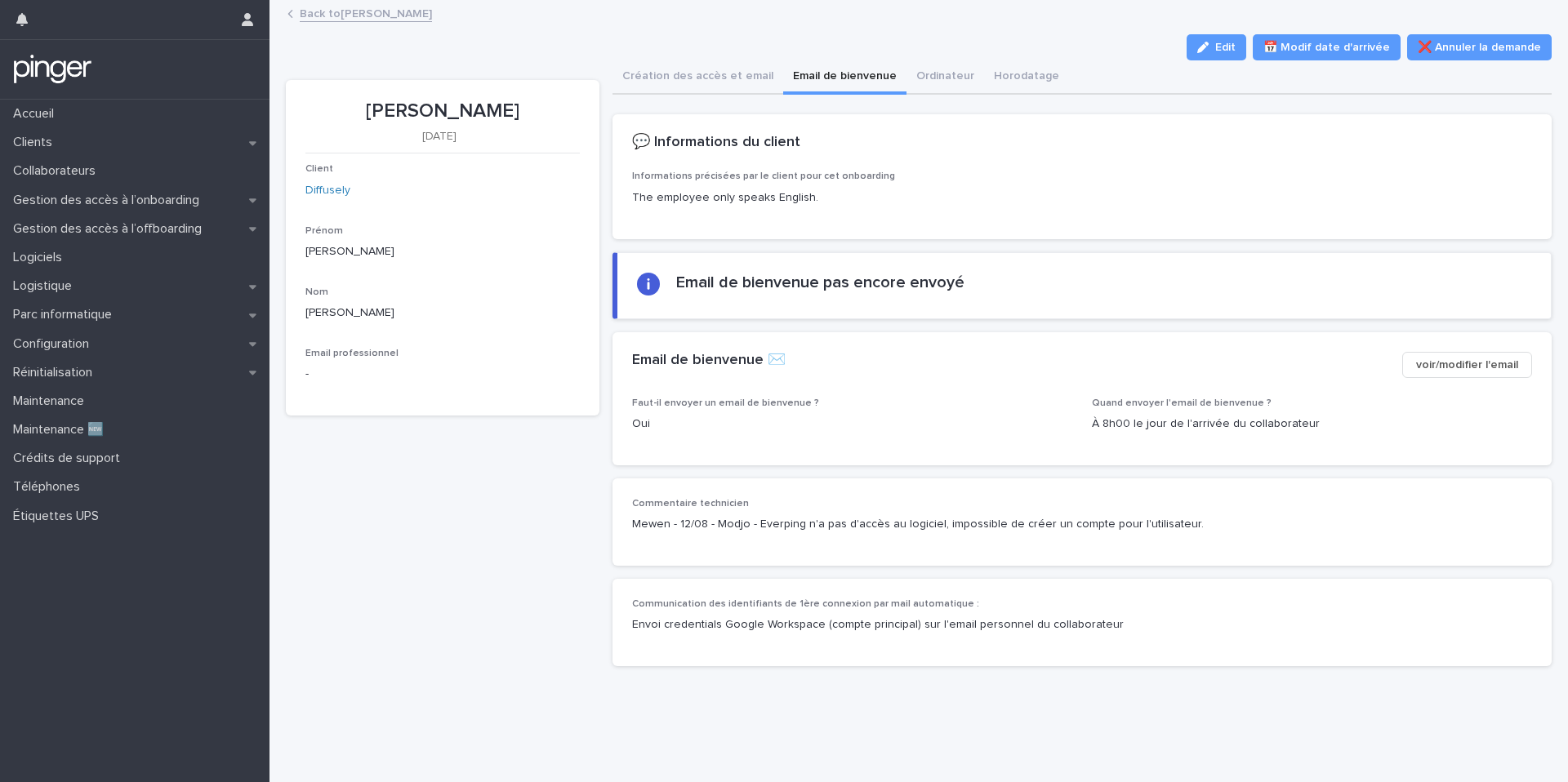
click at [909, 334] on div "Email de bienvenue ✉️ voir/modifier l'email" at bounding box center [1083, 365] width 939 height 65
click at [908, 271] on section "Email de bienvenue pas encore envoyé" at bounding box center [1083, 285] width 939 height 67
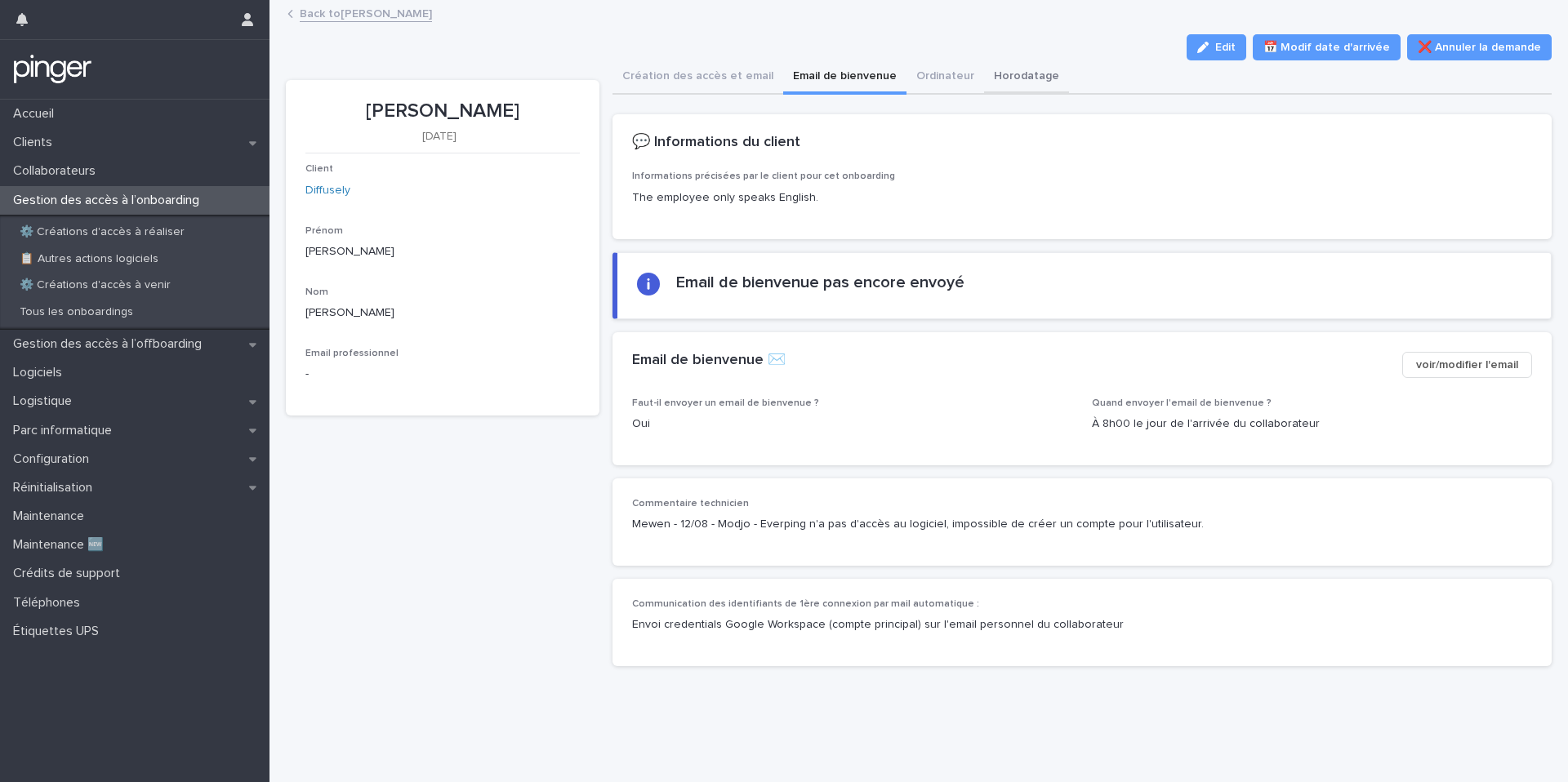
click at [1002, 90] on button "Horodatage" at bounding box center [1026, 77] width 85 height 34
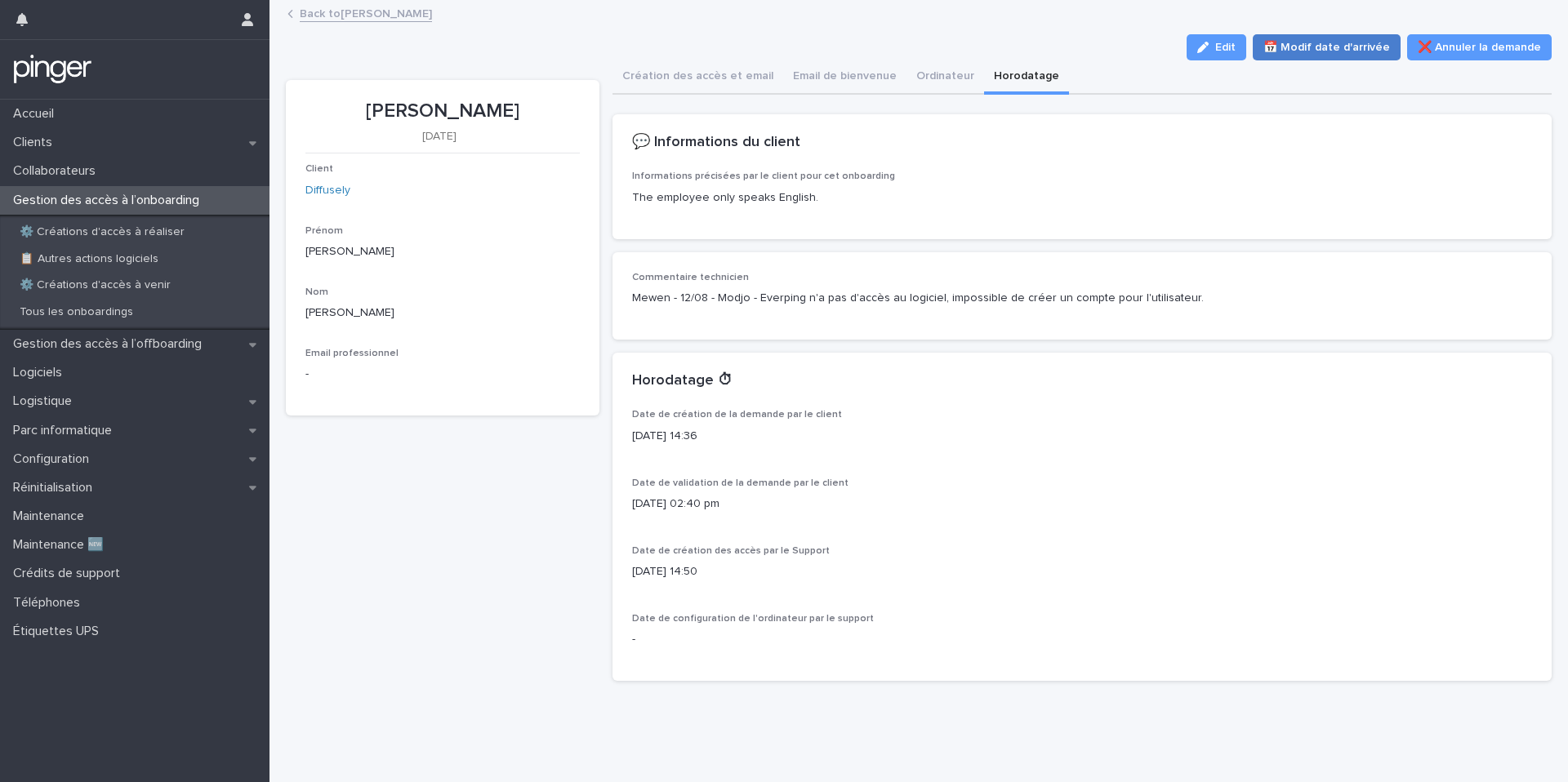
click at [1279, 41] on span "📅 Modif date d'arrivée" at bounding box center [1326, 47] width 127 height 17
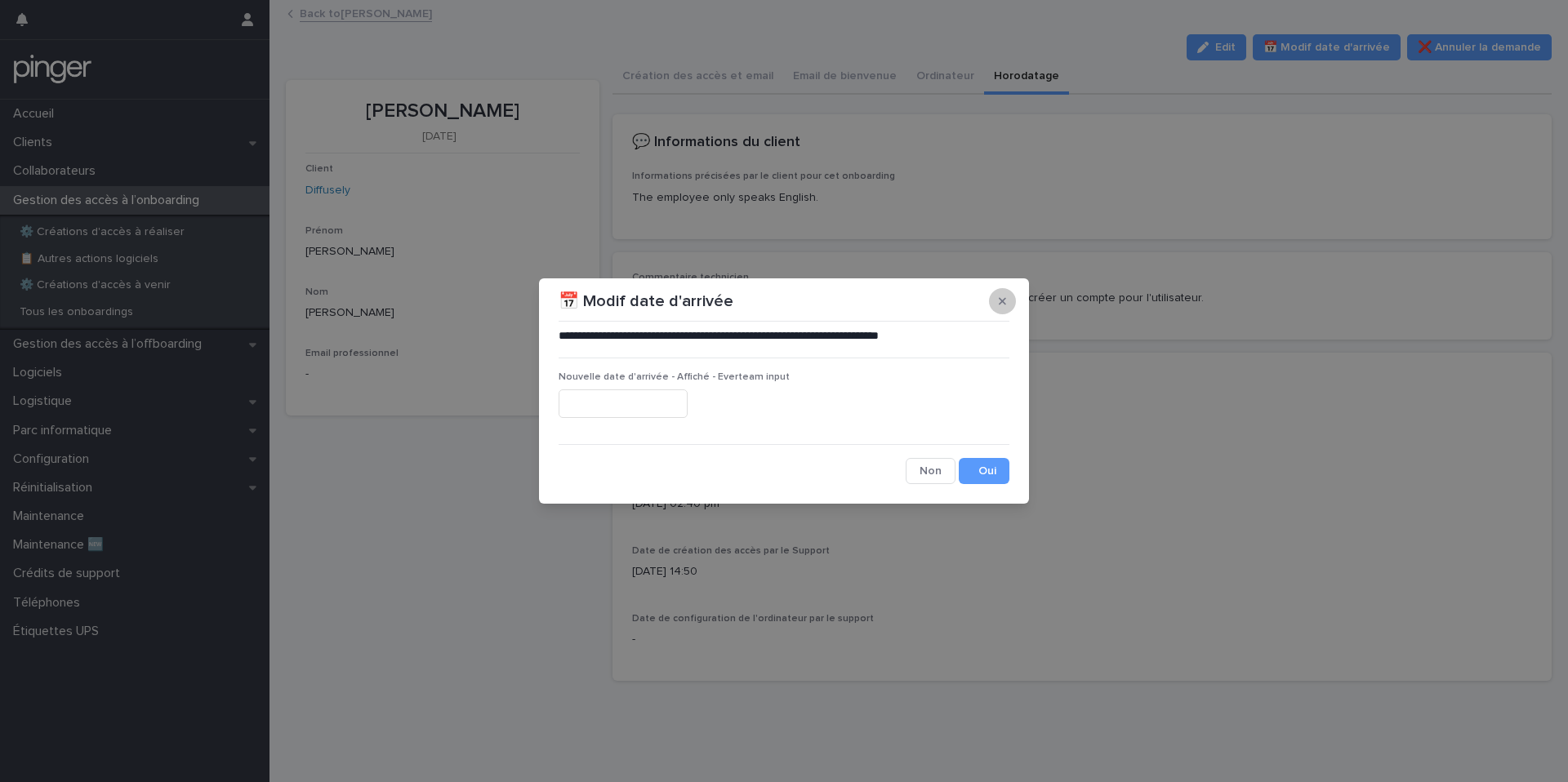
click at [1002, 309] on button "button" at bounding box center [1002, 302] width 27 height 26
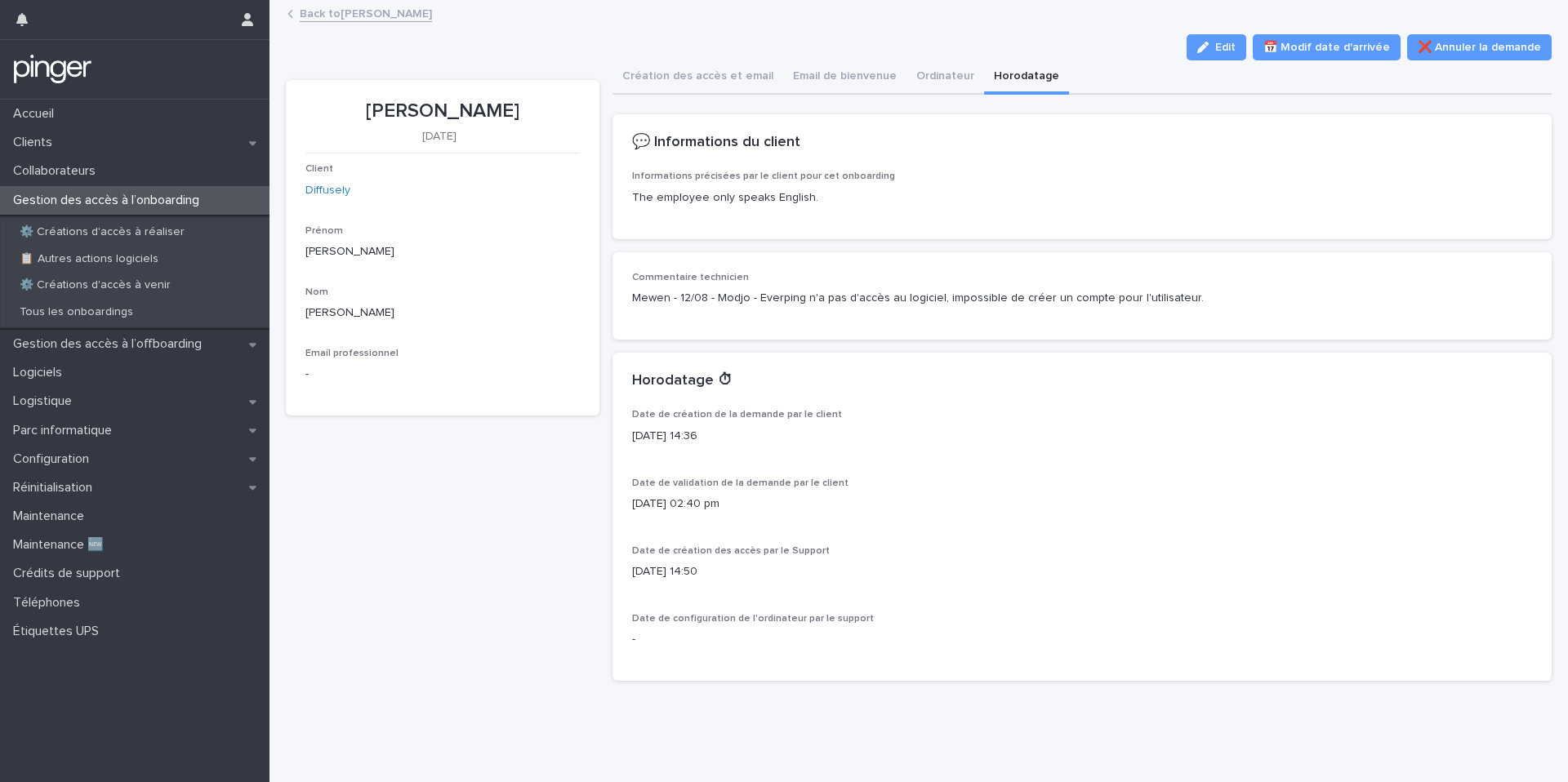
click at [817, 69] on button "Email de bienvenue" at bounding box center [844, 77] width 123 height 34
click at [818, 74] on button "Email de bienvenue" at bounding box center [844, 77] width 123 height 34
click at [818, 76] on button "Email de bienvenue" at bounding box center [844, 77] width 123 height 34
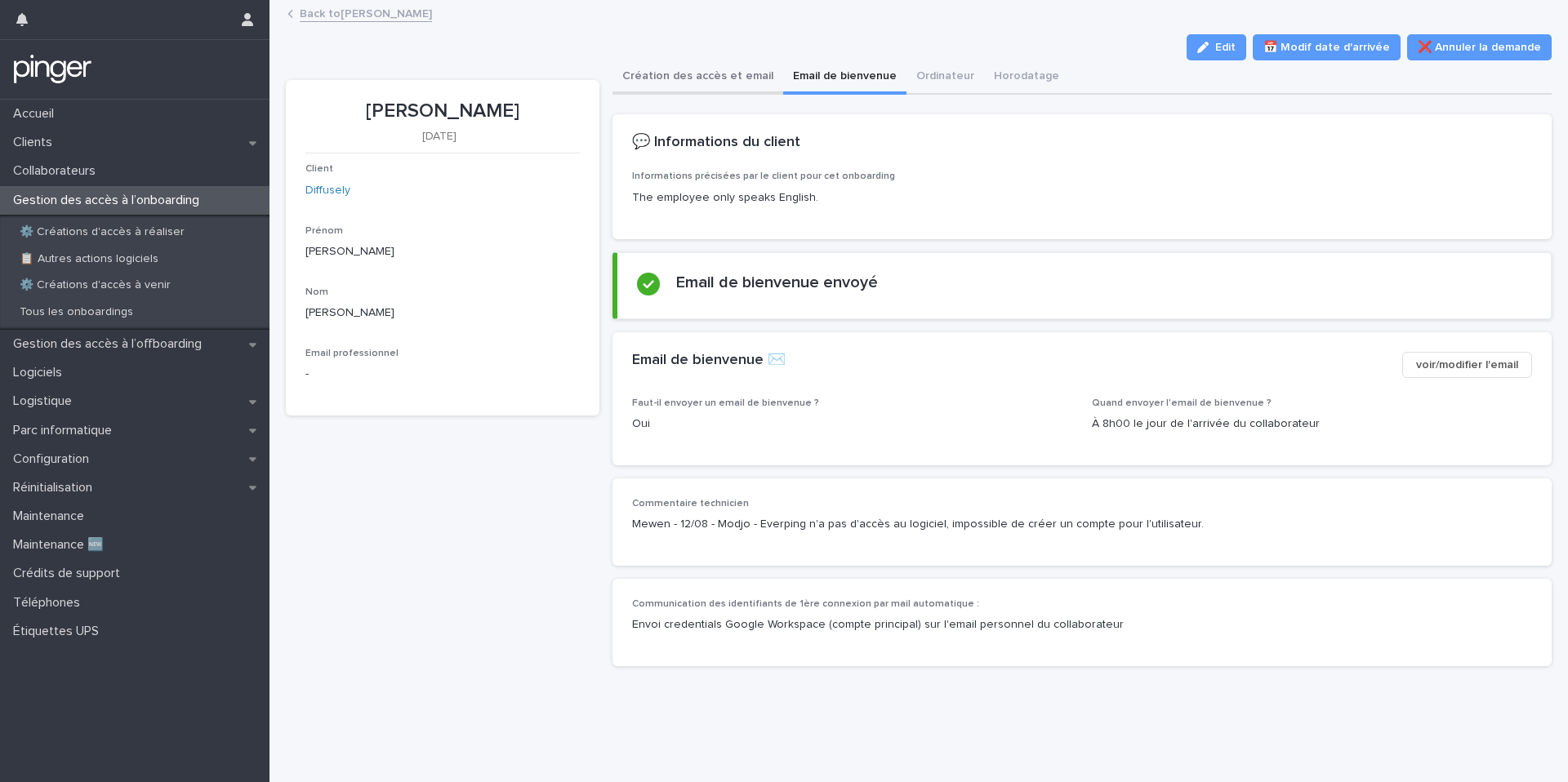
click at [714, 77] on button "Création des accès et email" at bounding box center [698, 77] width 170 height 34
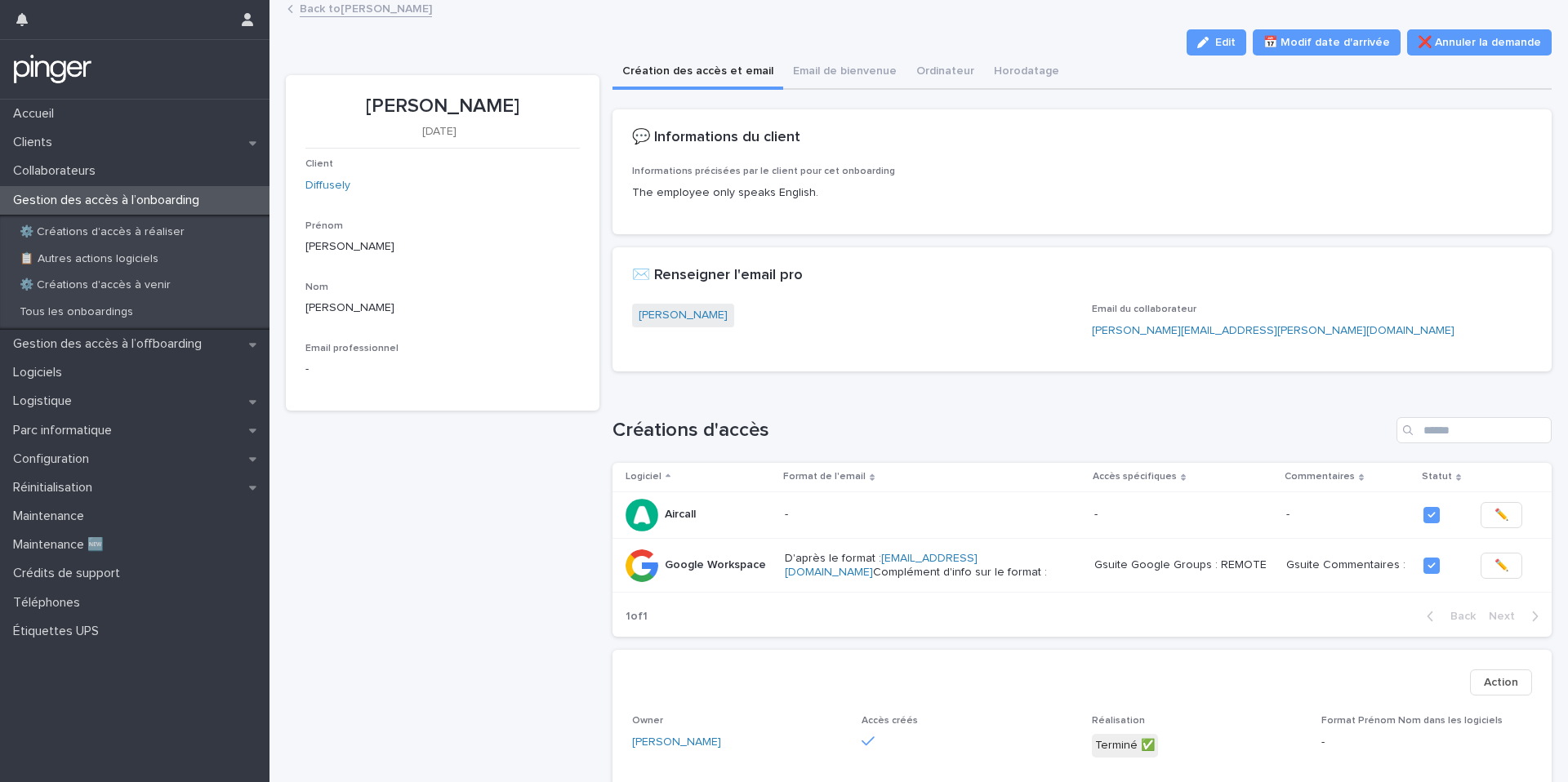
scroll to position [3, 0]
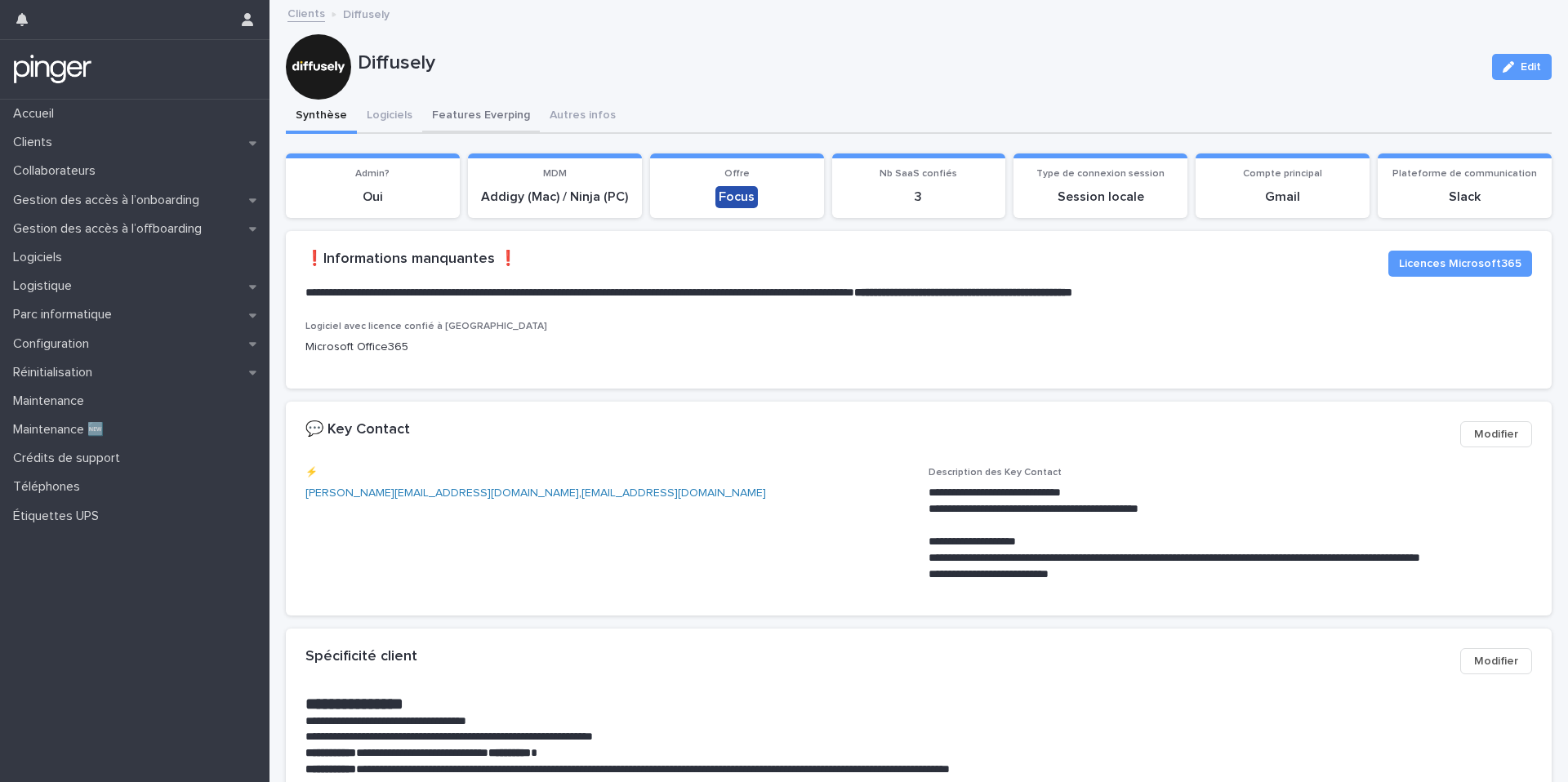
click at [477, 122] on button "Features Everping" at bounding box center [480, 116] width 117 height 34
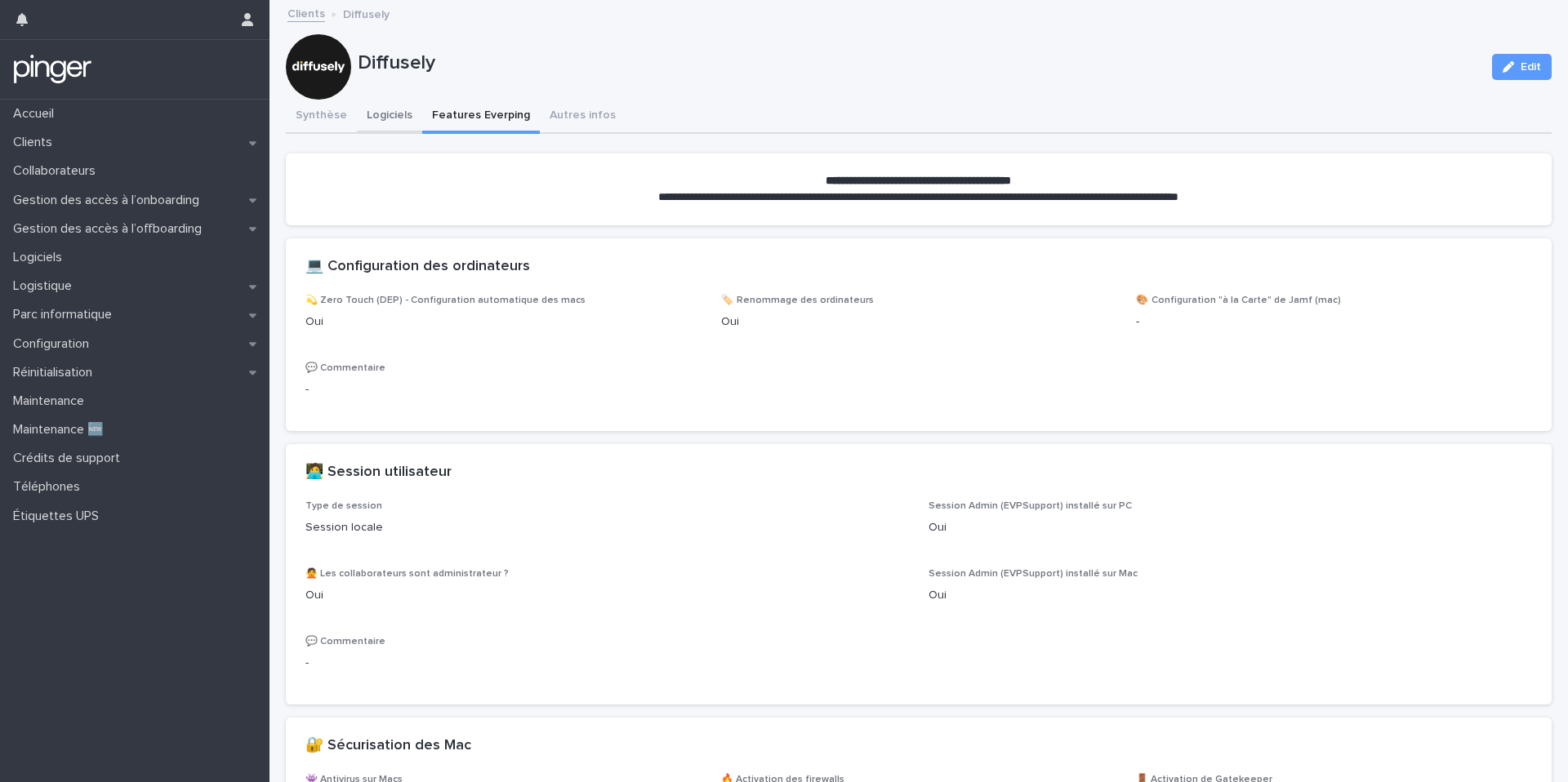
click at [390, 120] on button "Logiciels" at bounding box center [389, 116] width 65 height 34
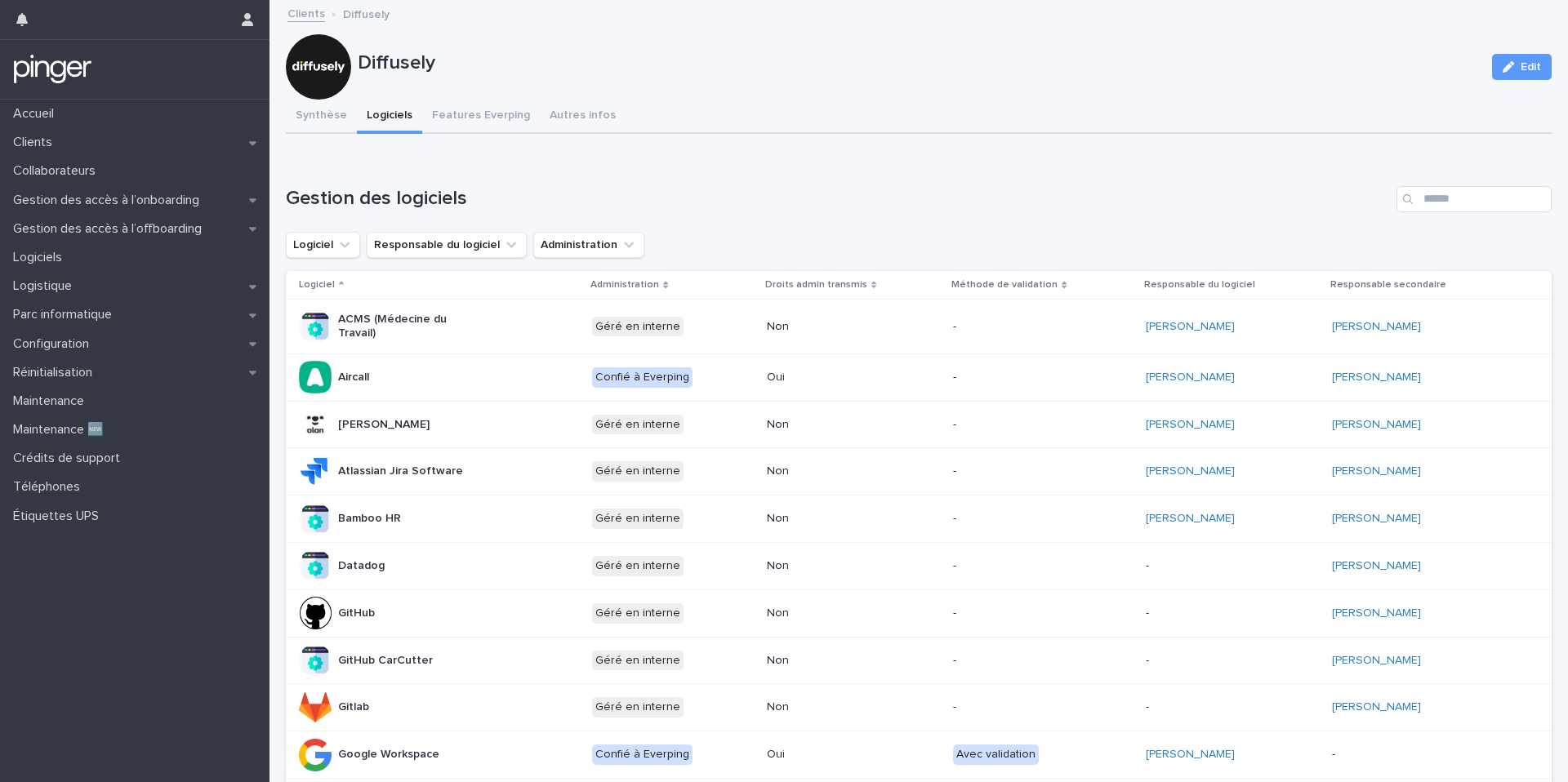
click at [821, 284] on p "Droits admin transmis" at bounding box center [815, 285] width 102 height 18
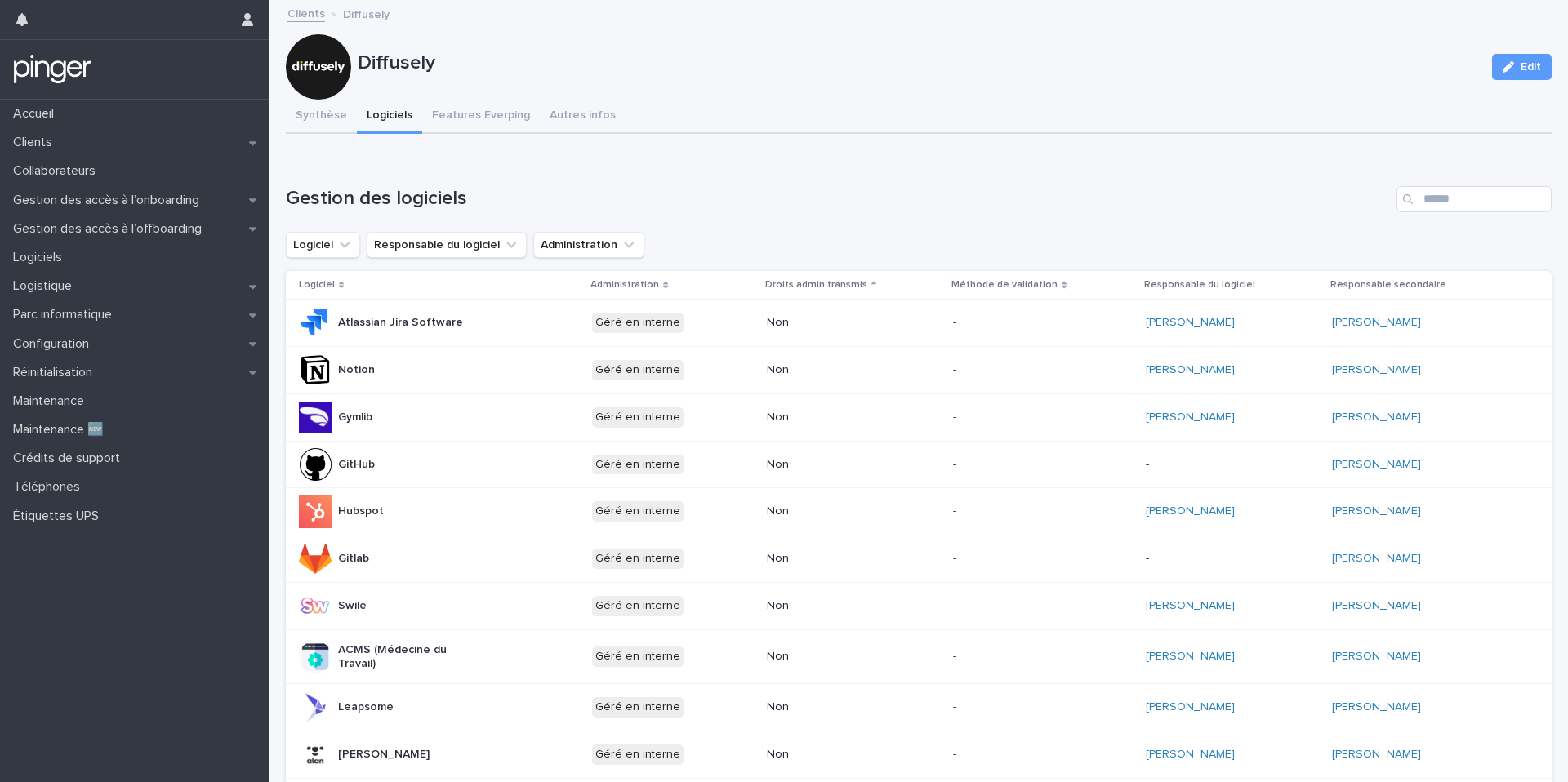
click at [820, 285] on p "Droits admin transmis" at bounding box center [815, 285] width 102 height 18
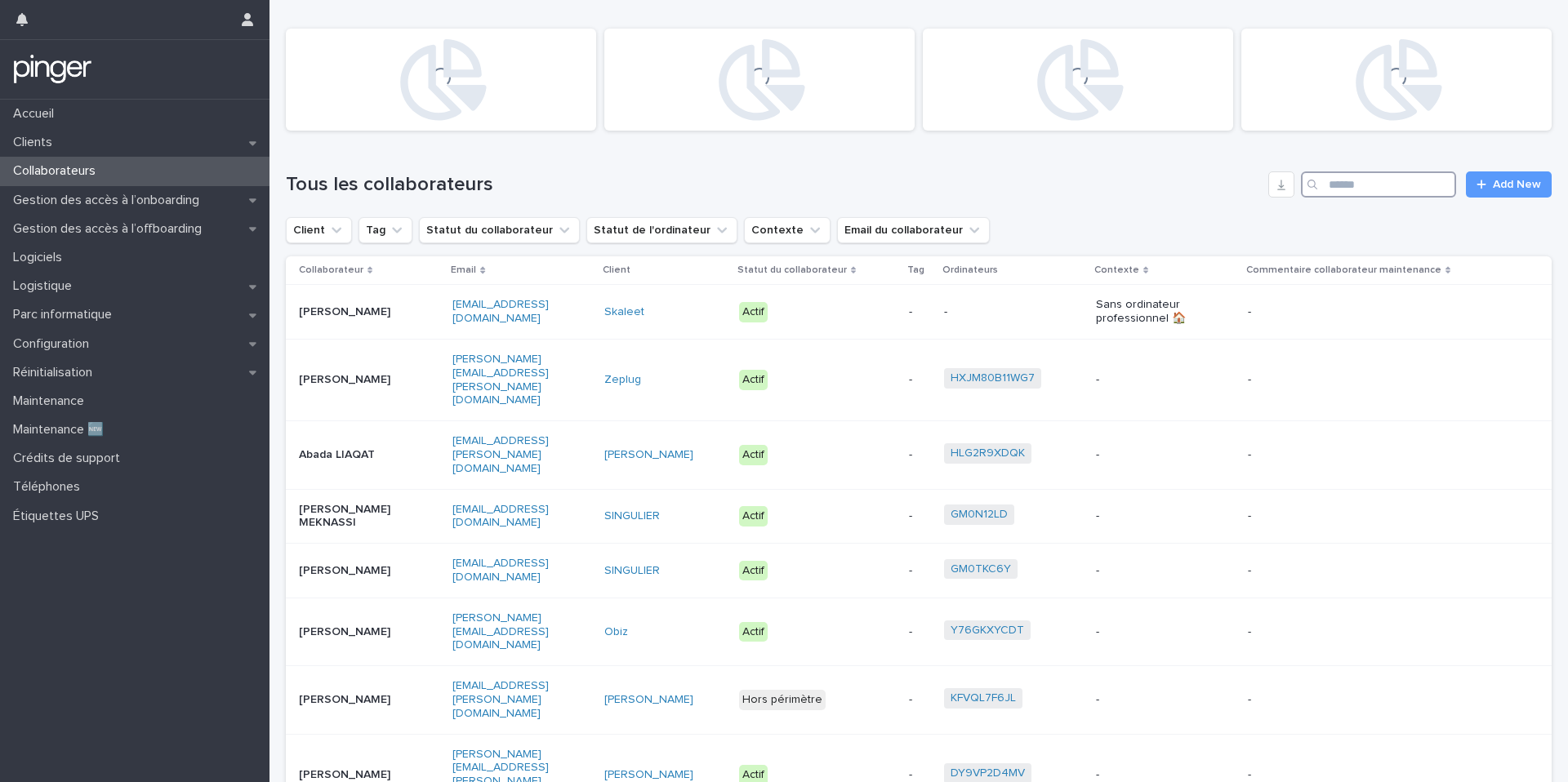
click at [1384, 193] on input "Search" at bounding box center [1379, 184] width 155 height 26
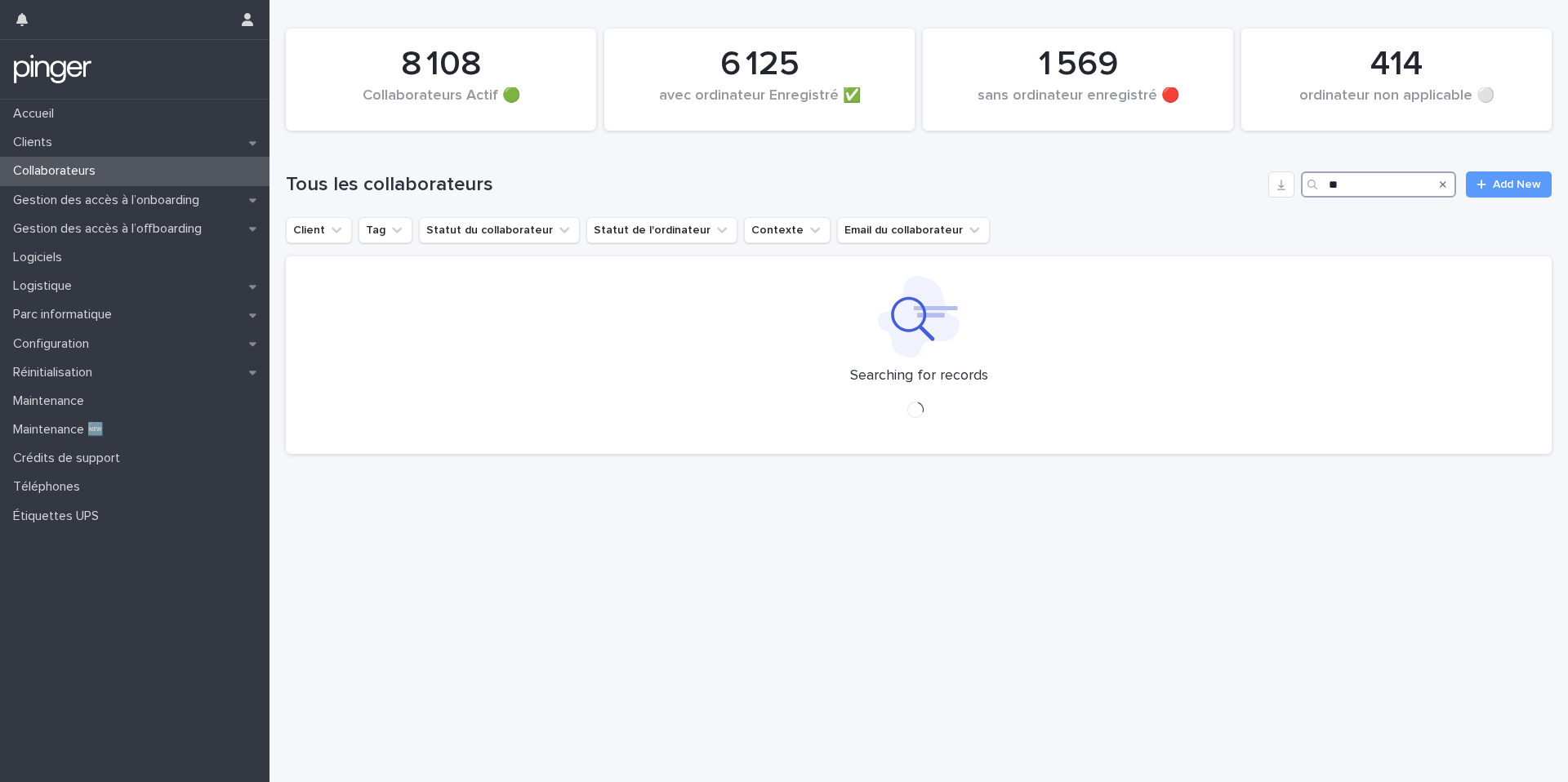
type input "*"
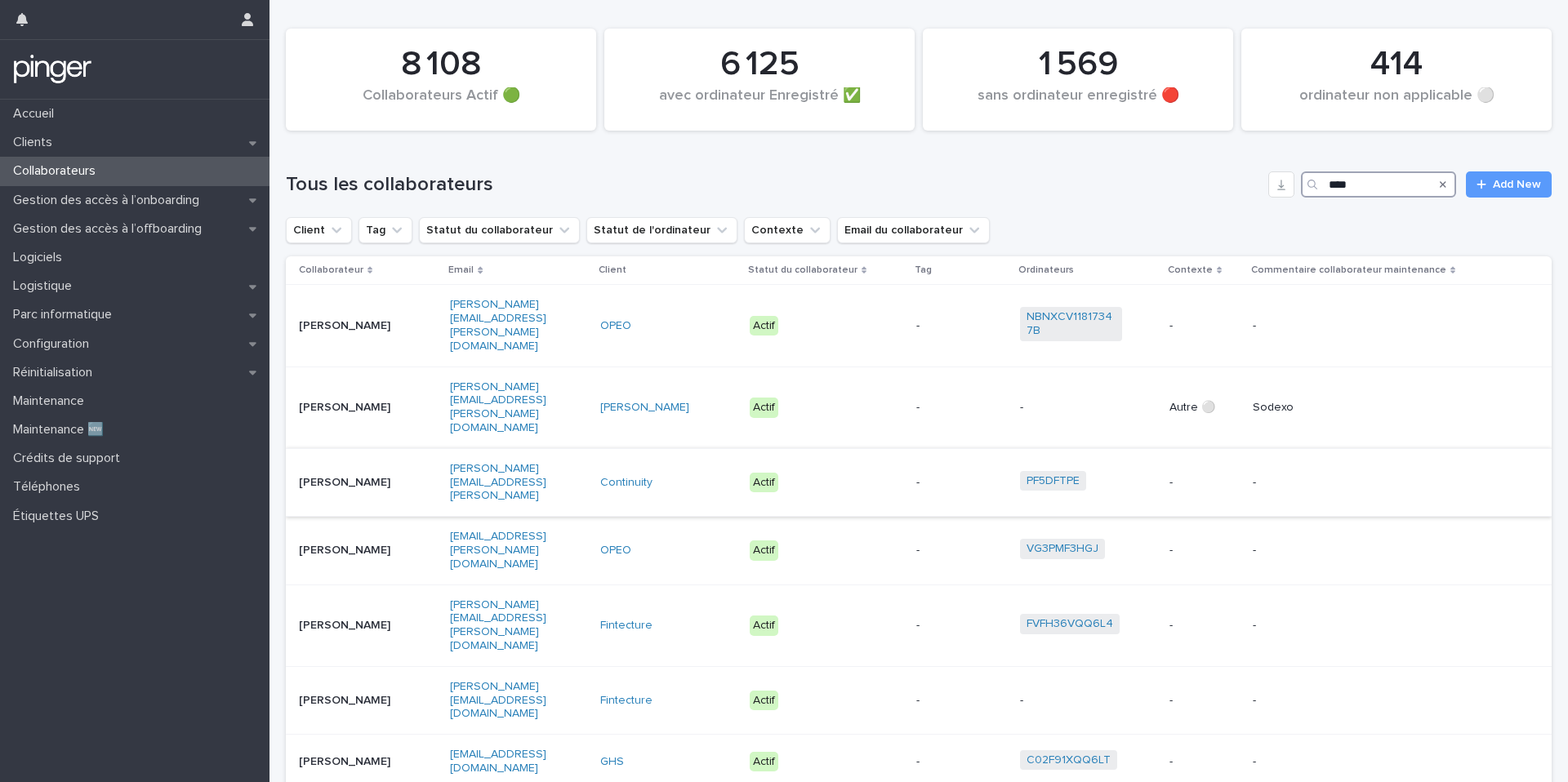
scroll to position [311, 0]
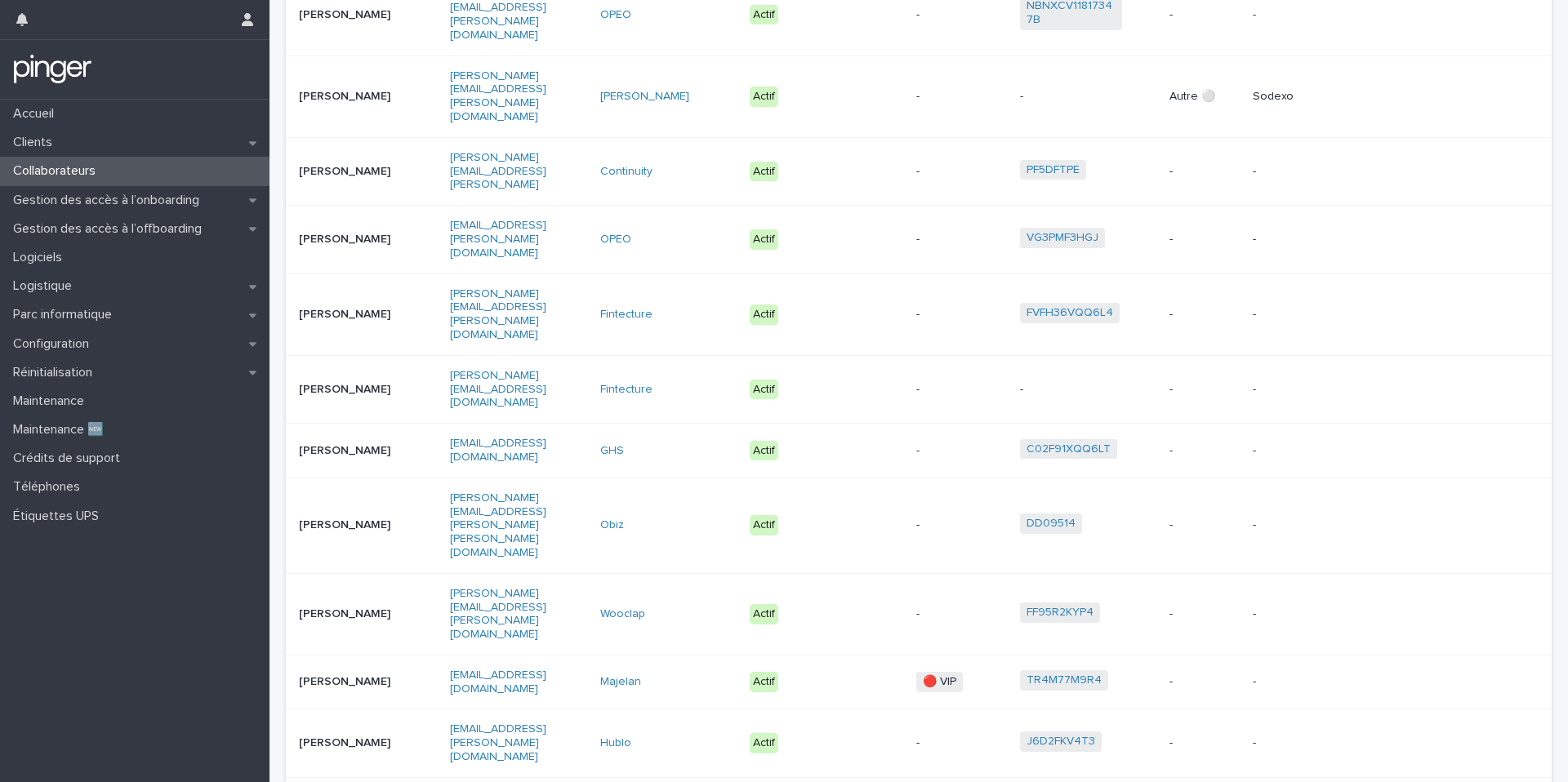
type input "****"
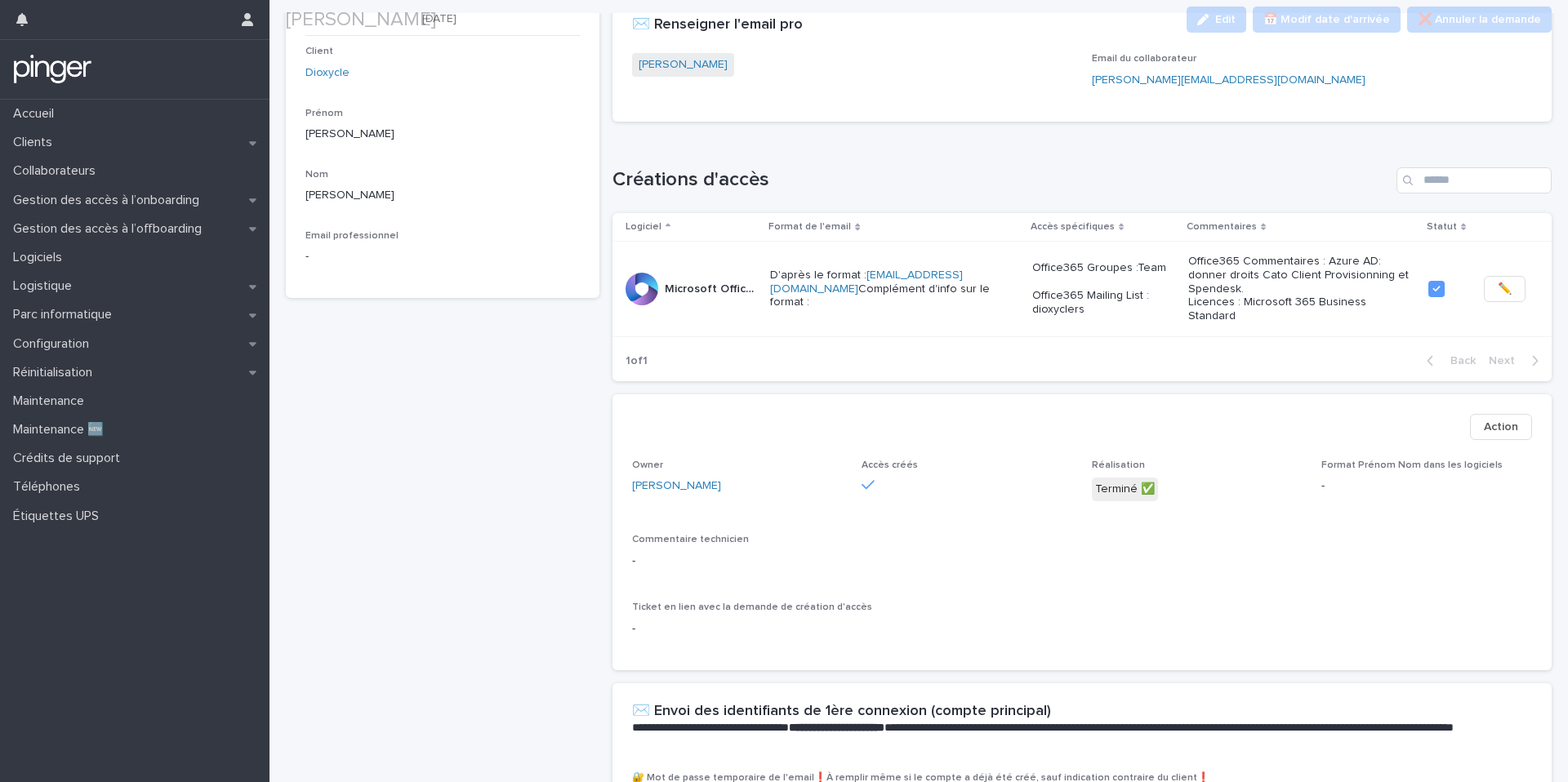
scroll to position [338, 0]
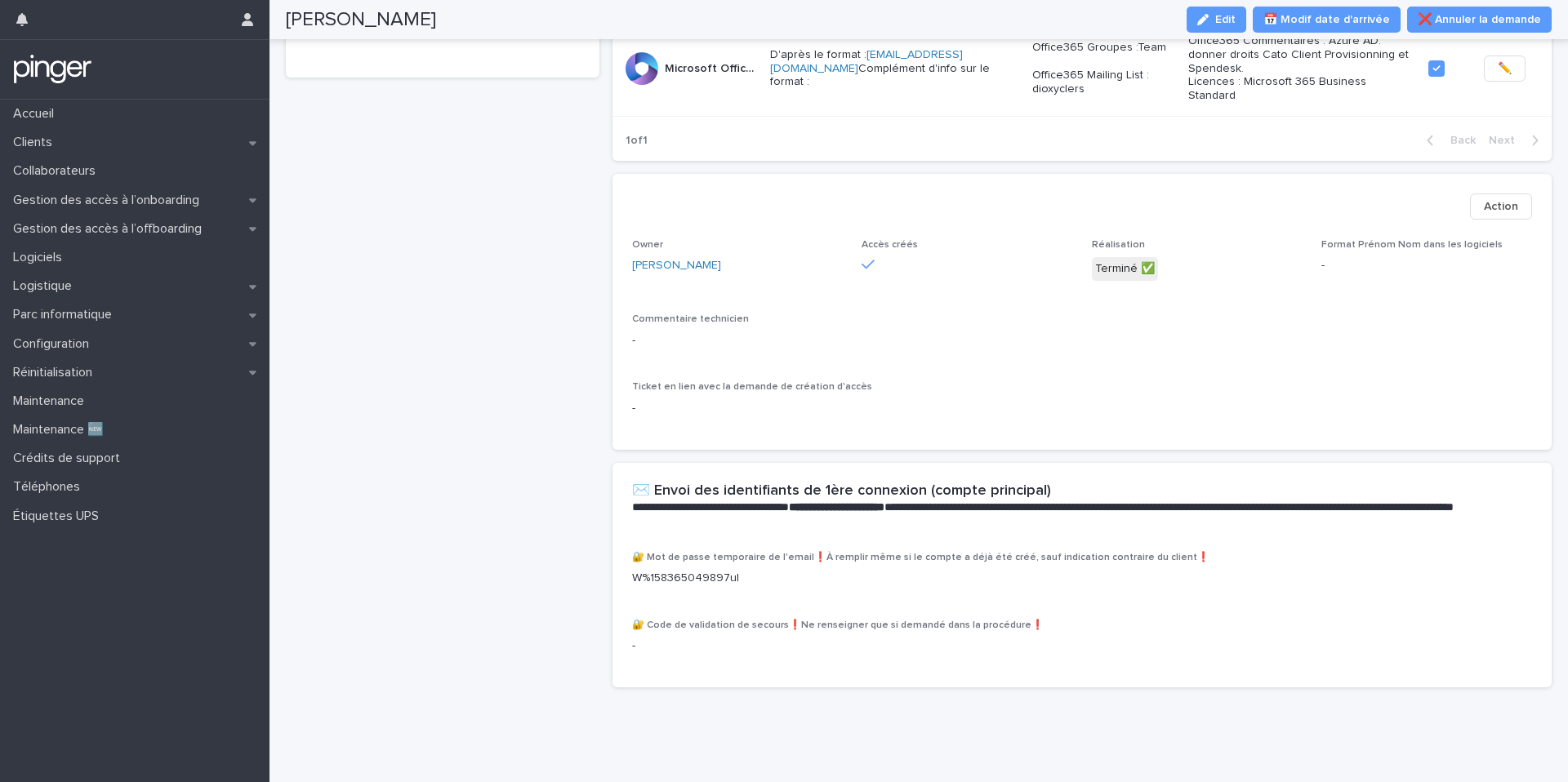
click at [704, 574] on p "W%158365049897ul" at bounding box center [1082, 578] width 901 height 17
copy p "W%158365049897ul"
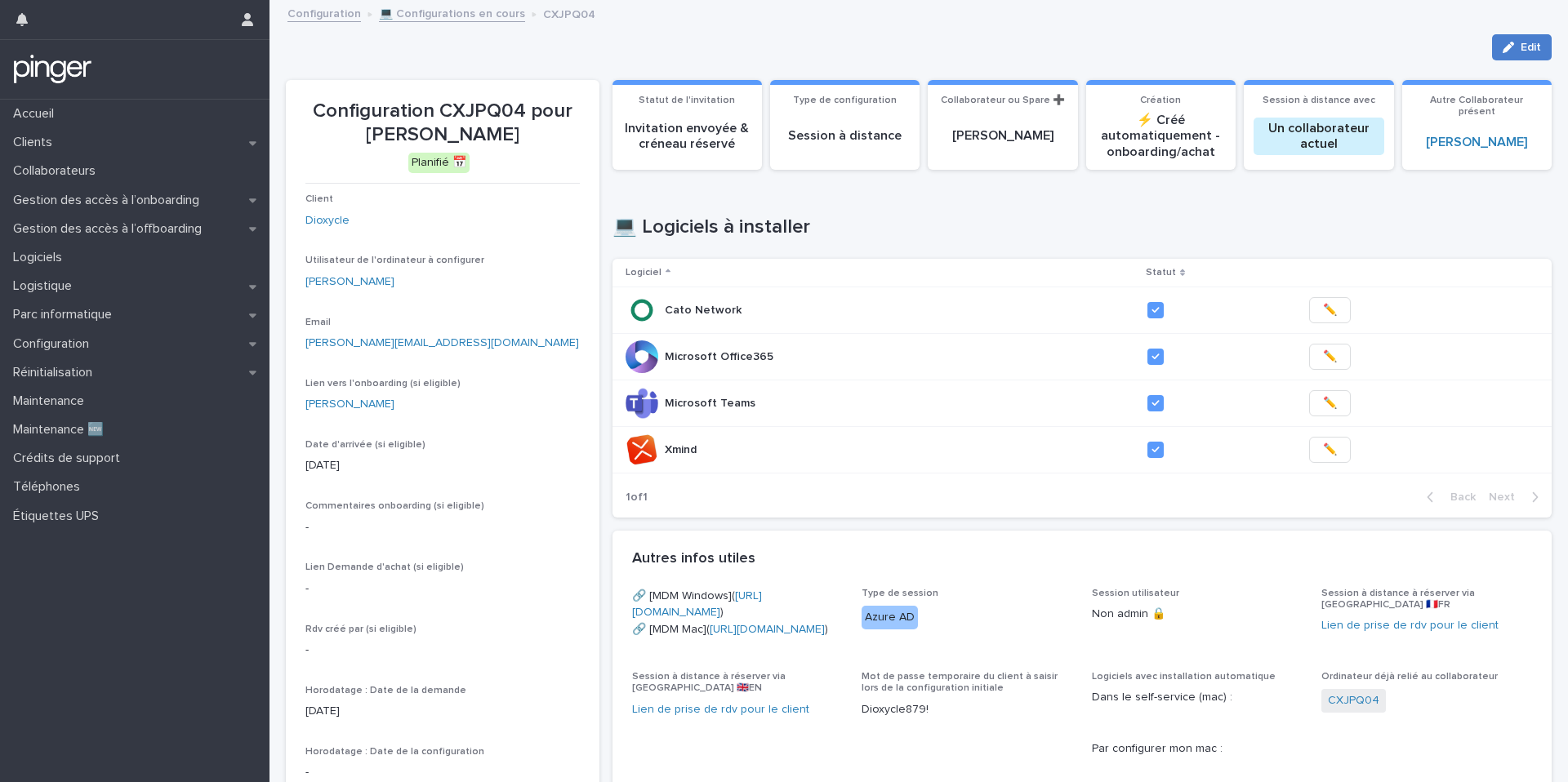
click at [1536, 45] on span "Edit" at bounding box center [1530, 47] width 21 height 12
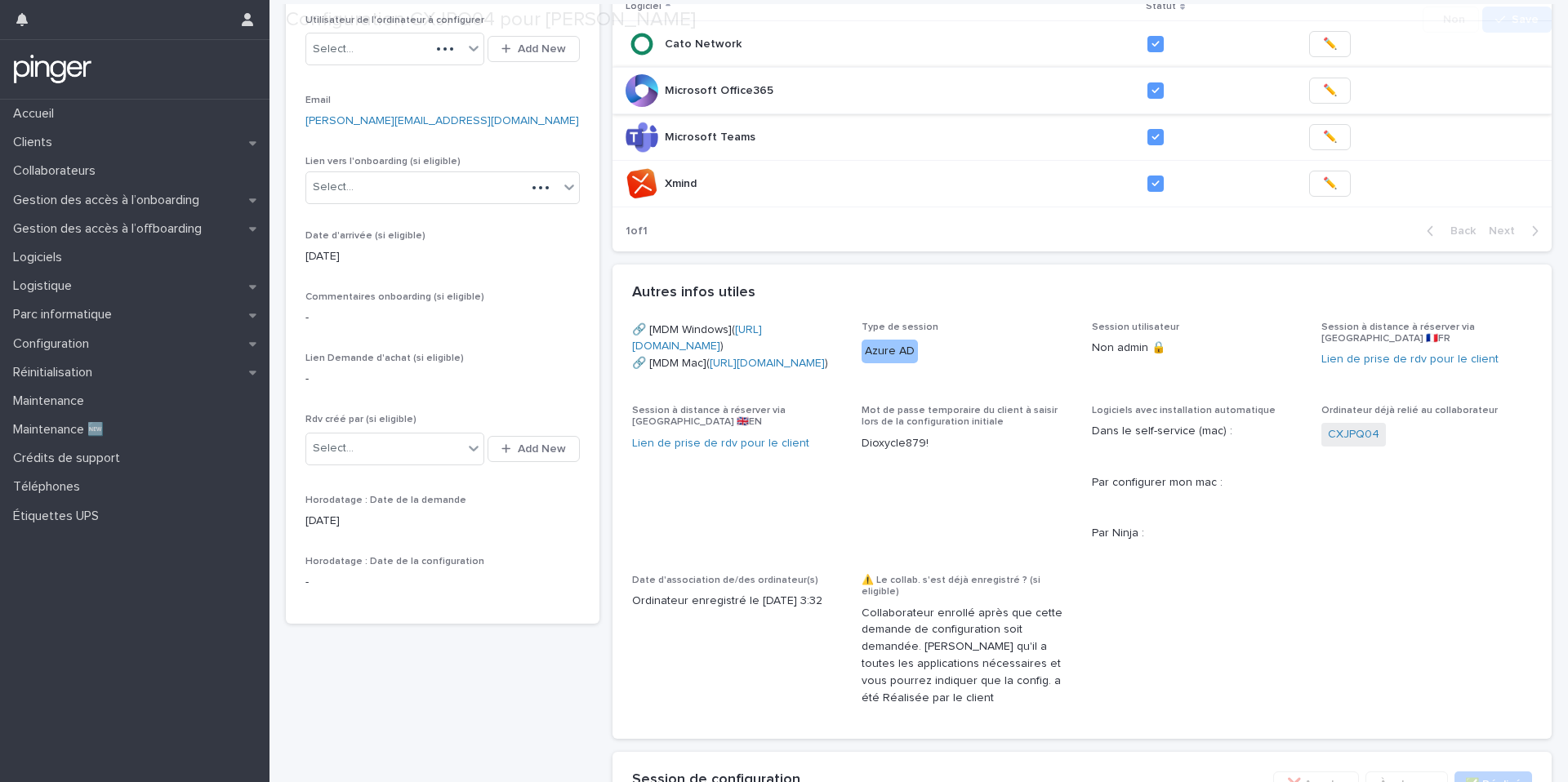
scroll to position [702, 0]
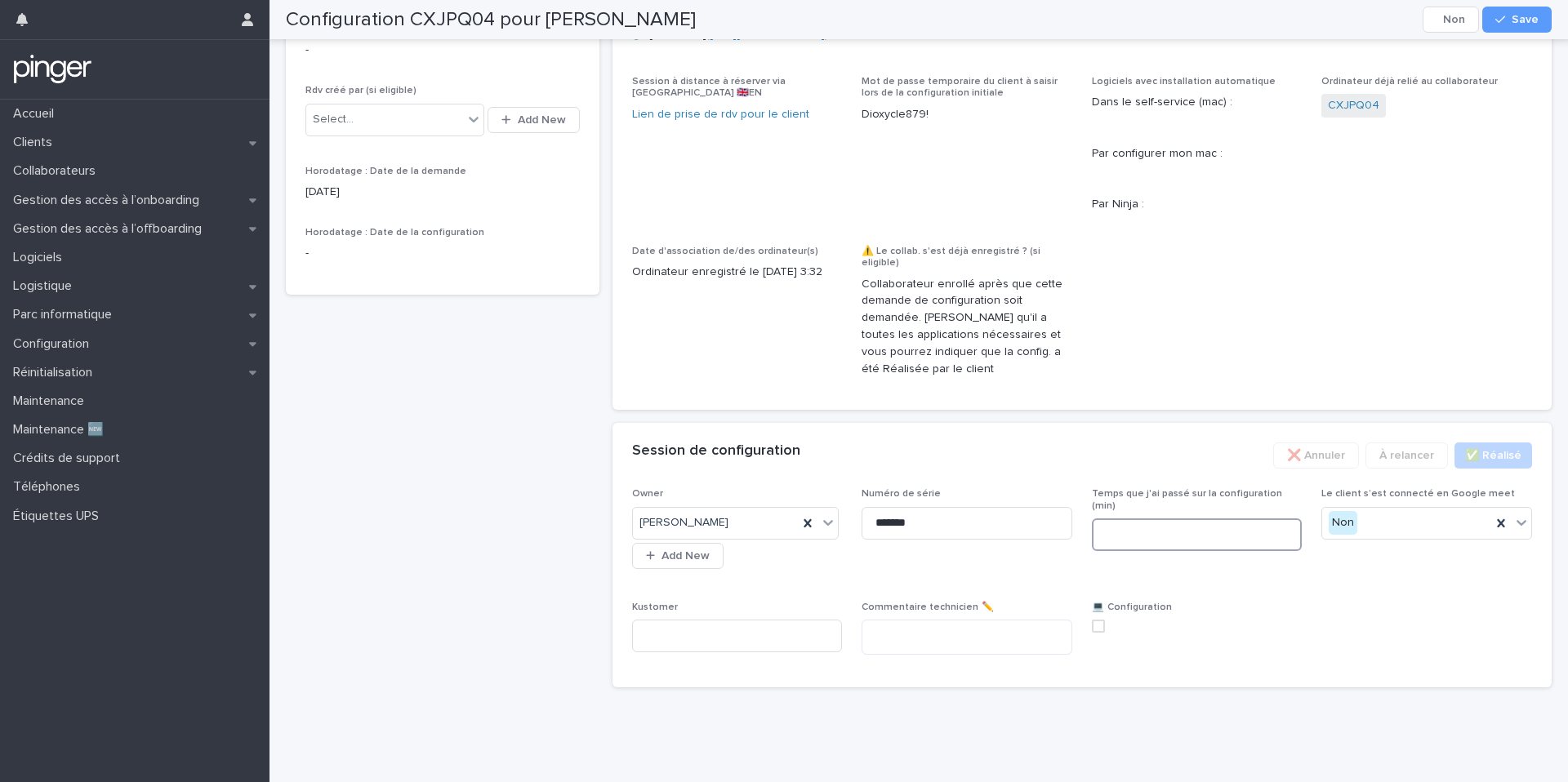
click at [1157, 518] on input at bounding box center [1197, 534] width 211 height 32
click at [1100, 628] on span at bounding box center [1098, 626] width 13 height 13
type input "**"
click at [1526, 11] on button "Save" at bounding box center [1517, 20] width 69 height 26
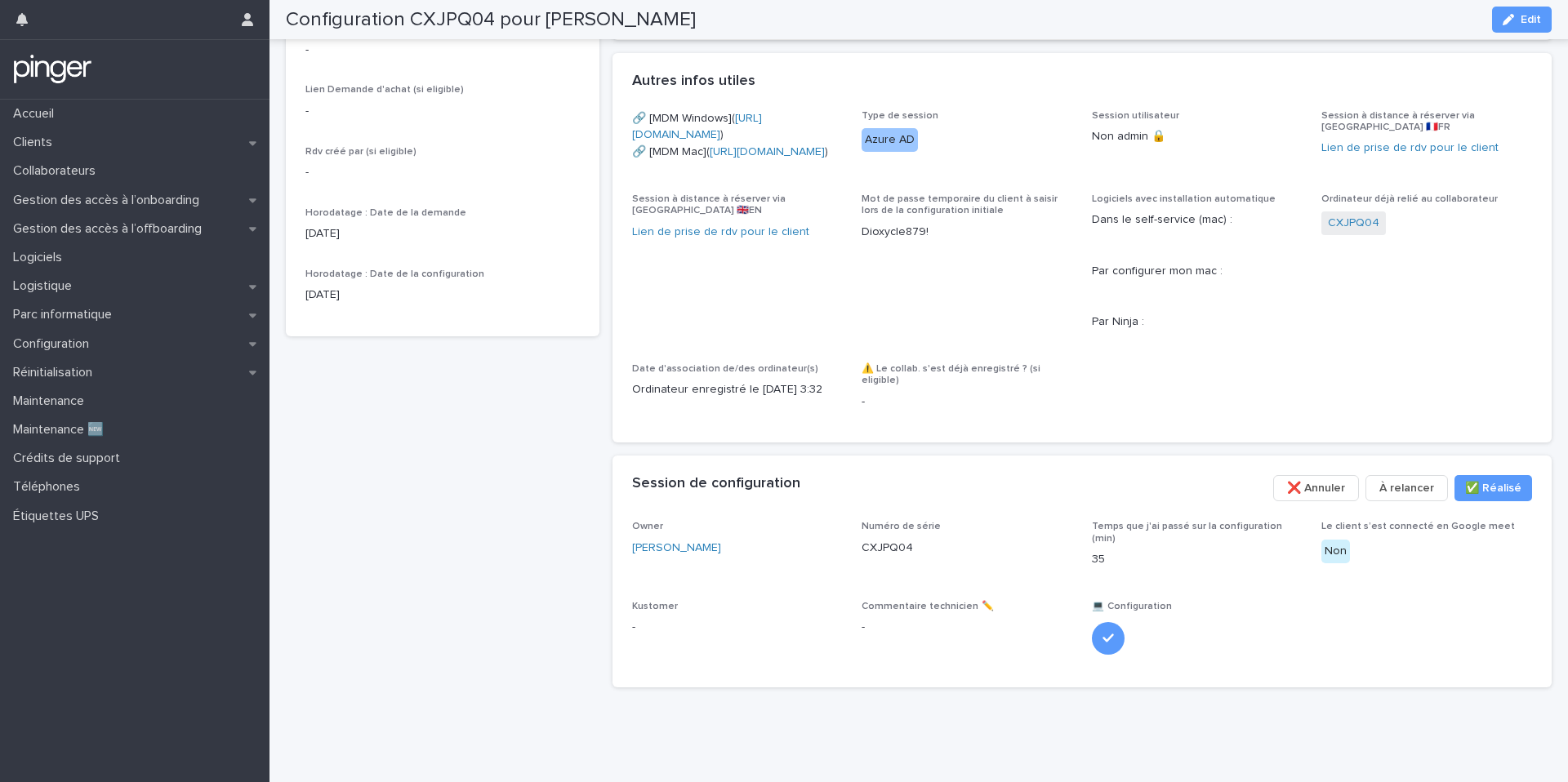
scroll to position [579, 0]
